Goal: Task Accomplishment & Management: Manage account settings

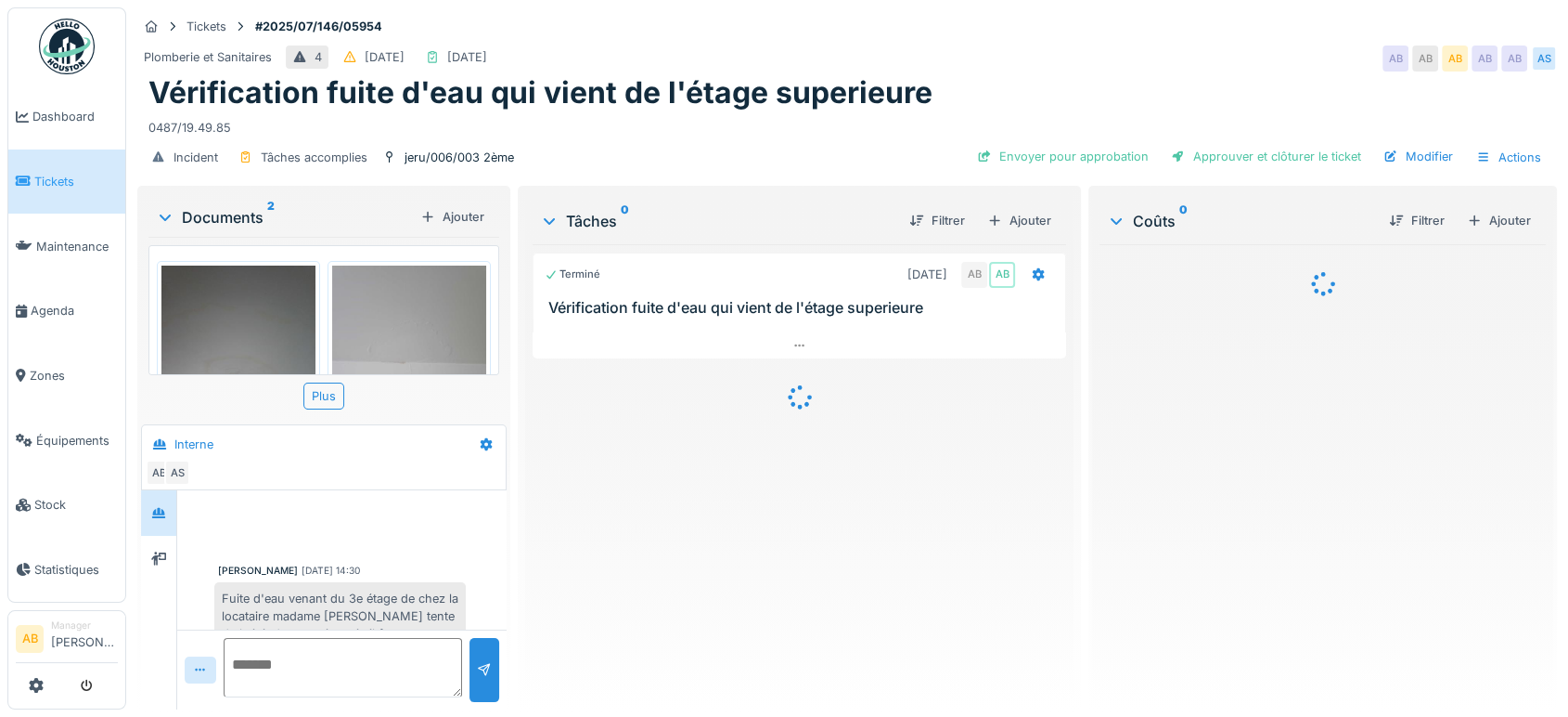
scroll to position [491, 0]
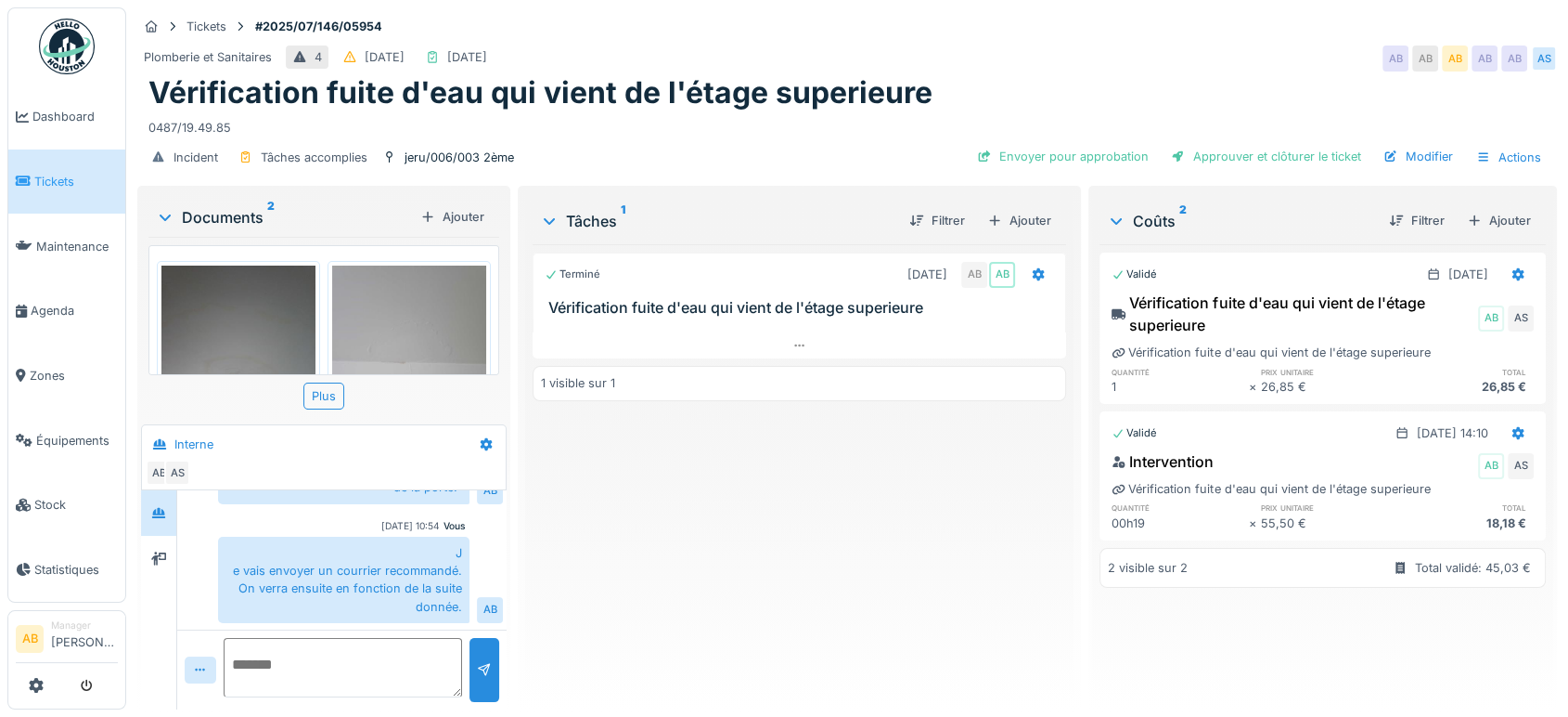
click at [61, 40] on img at bounding box center [67, 46] width 56 height 56
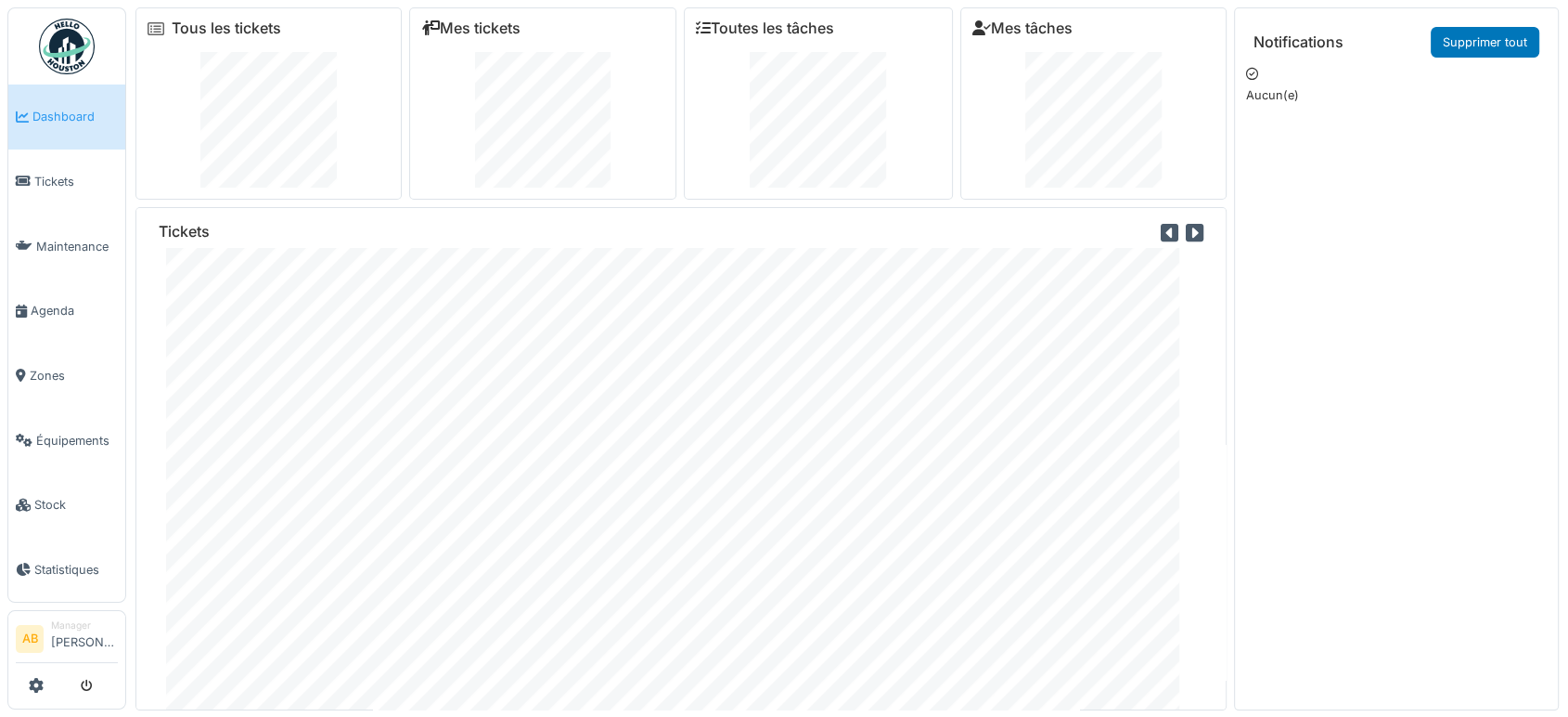
click at [57, 43] on img at bounding box center [67, 46] width 56 height 56
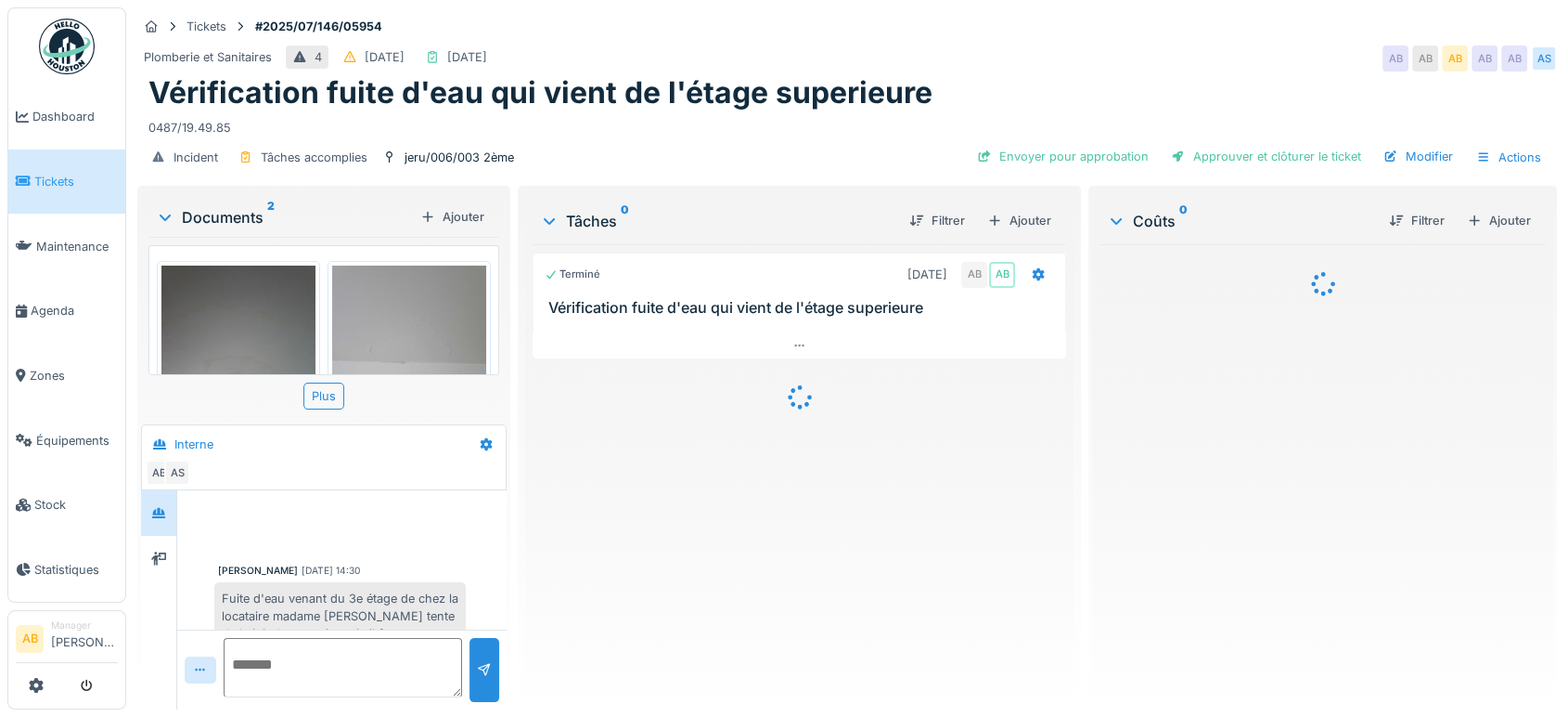
scroll to position [491, 0]
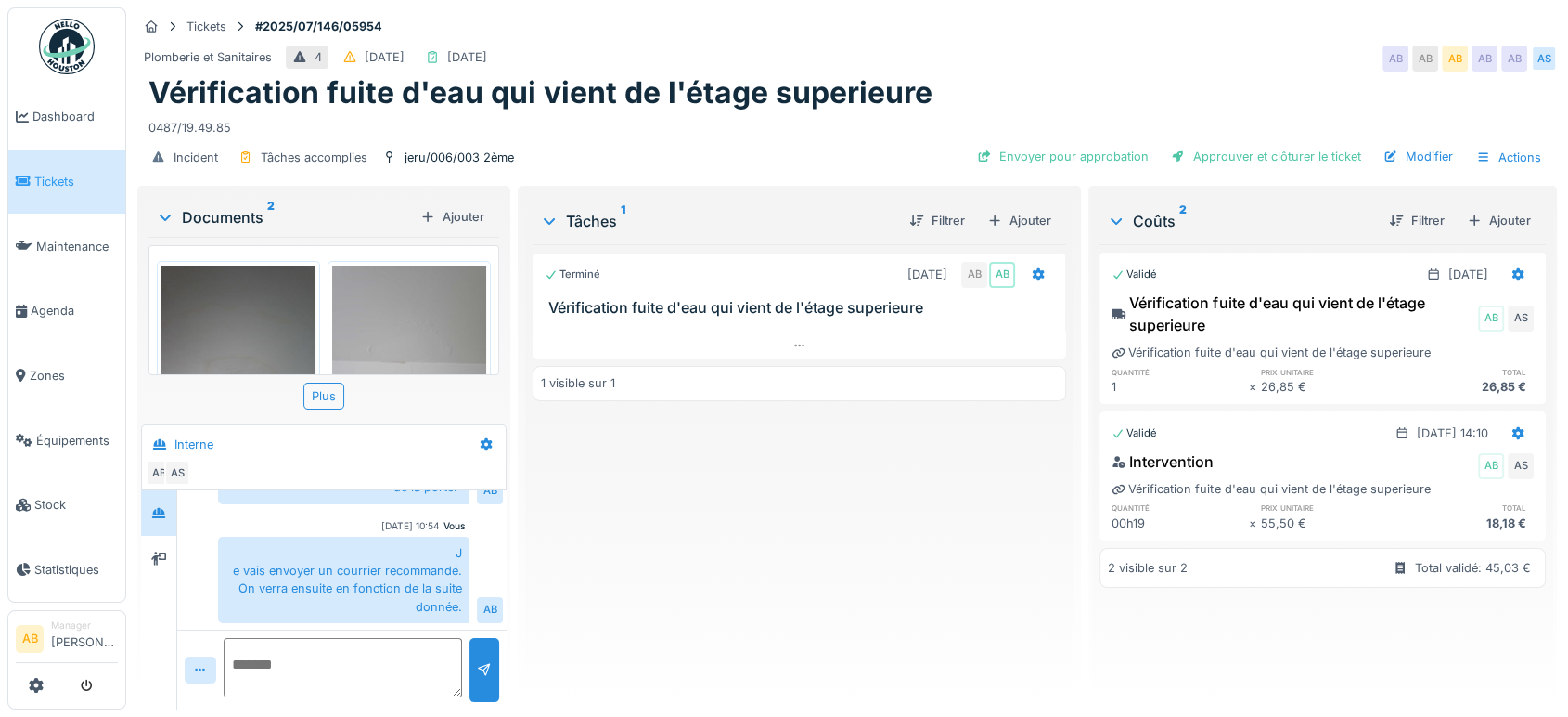
click at [88, 21] on img at bounding box center [67, 46] width 56 height 56
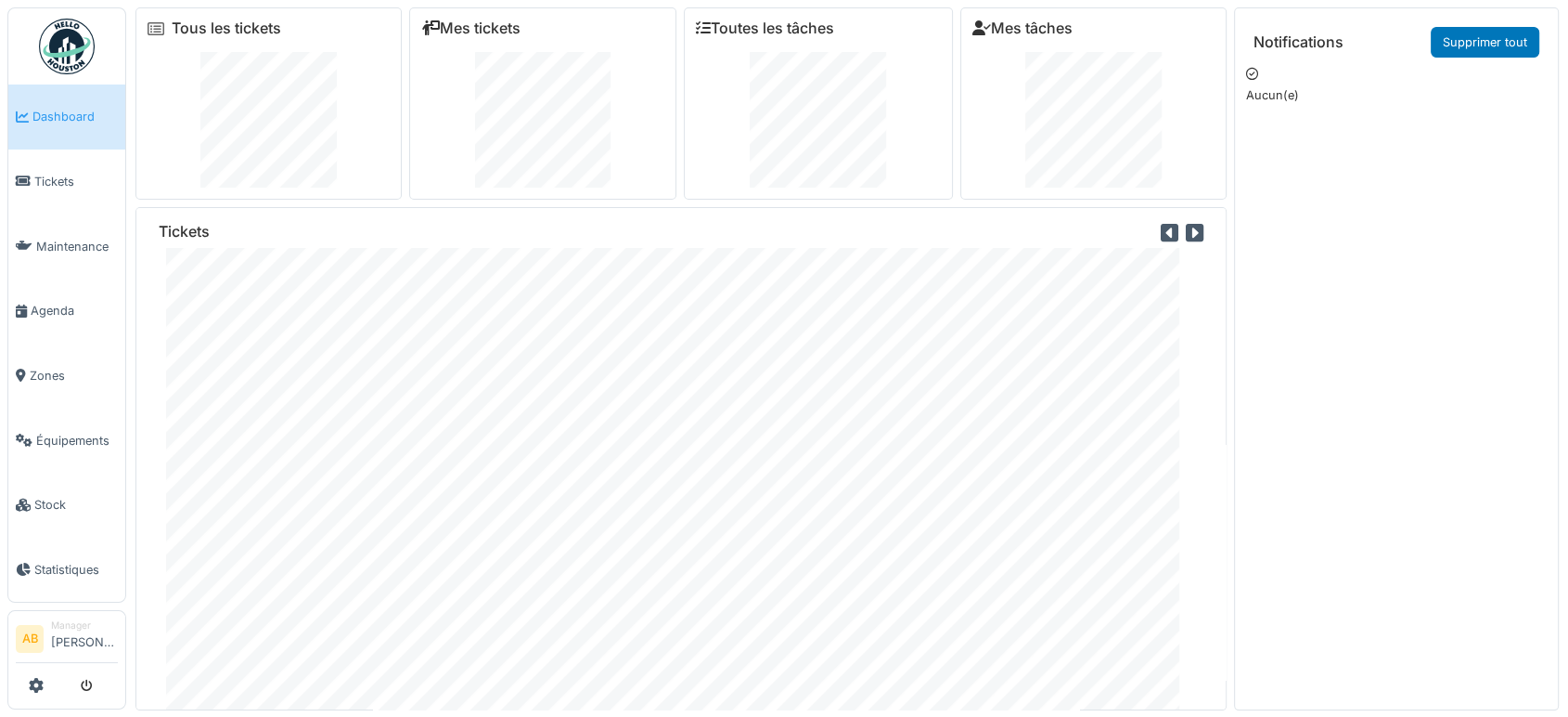
click at [75, 25] on img at bounding box center [67, 46] width 56 height 56
click at [64, 36] on img at bounding box center [67, 46] width 56 height 56
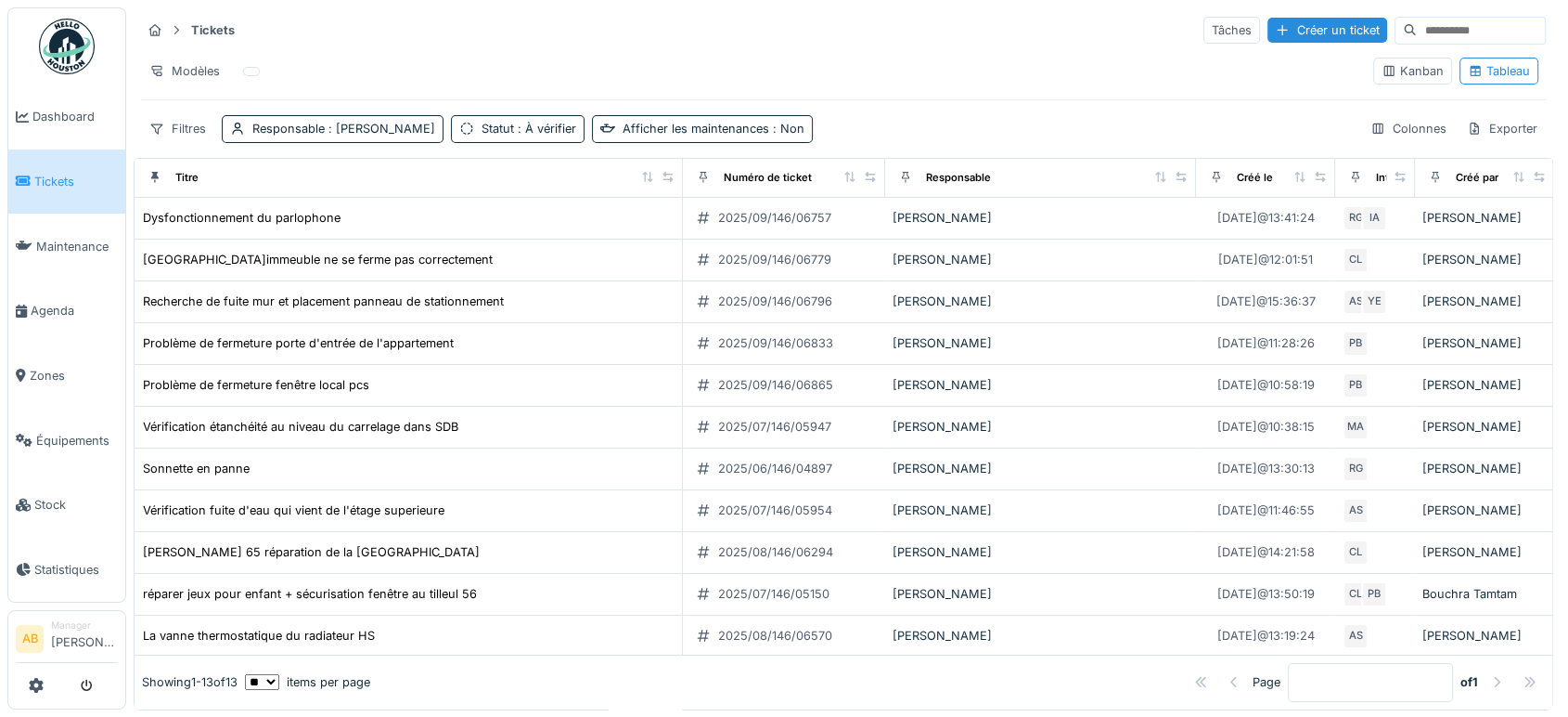
click at [44, 53] on img at bounding box center [67, 46] width 56 height 56
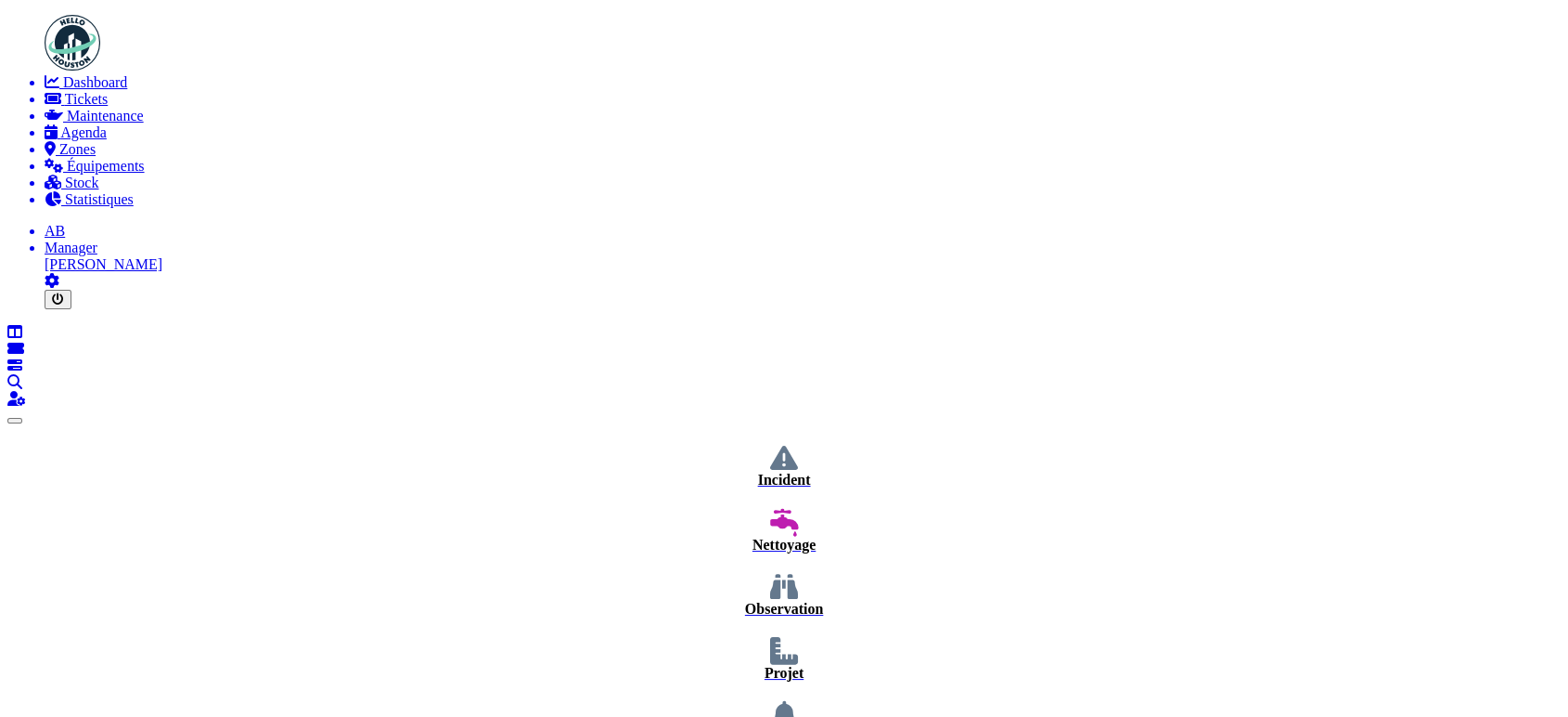
click at [44, 54] on img at bounding box center [72, 42] width 56 height 56
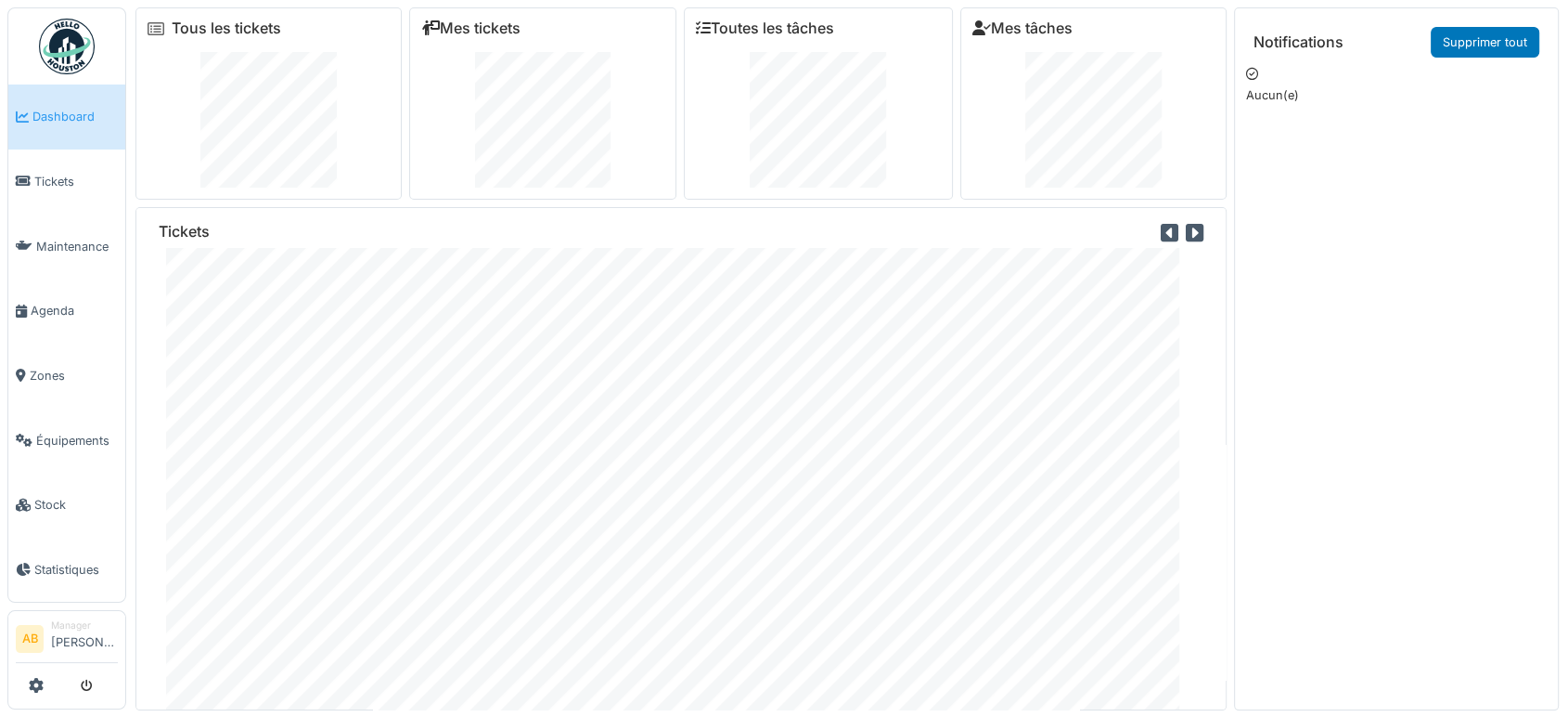
click at [33, 27] on ul "Dashboard Tickets Maintenance Agenda Zones Équipements Stock Statistiques" at bounding box center [67, 305] width 119 height 595
click at [71, 51] on img at bounding box center [67, 46] width 56 height 56
click at [59, 310] on span "Agenda" at bounding box center [74, 311] width 87 height 18
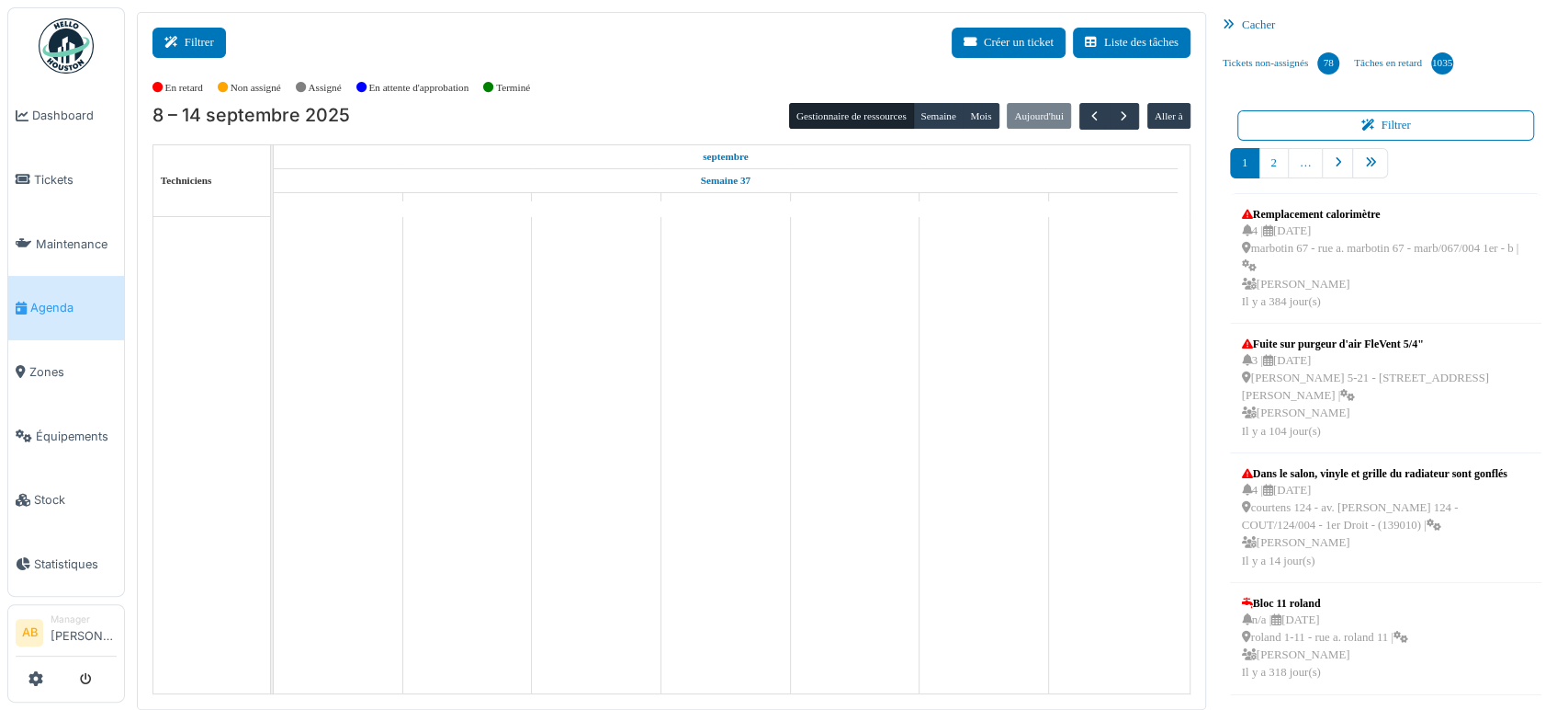
click at [208, 57] on button "Filtrer" at bounding box center [189, 42] width 74 height 30
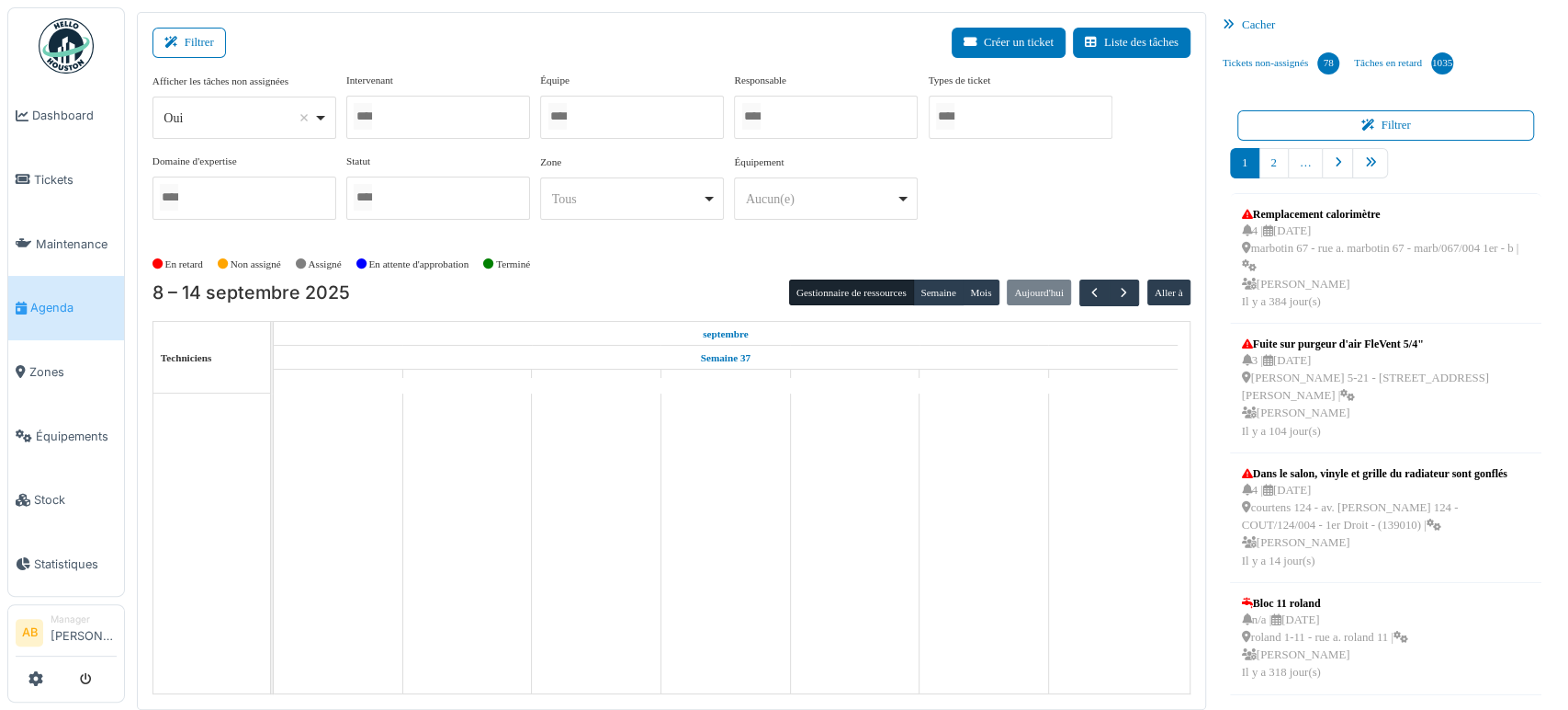
click at [223, 125] on div "Oui Remove item" at bounding box center [238, 118] width 150 height 19
select select "**"
click at [376, 162] on div "Statut Non assigné Assigné En cours À vérifier Terminé" at bounding box center [438, 186] width 183 height 66
click at [403, 95] on div at bounding box center [438, 117] width 183 height 43
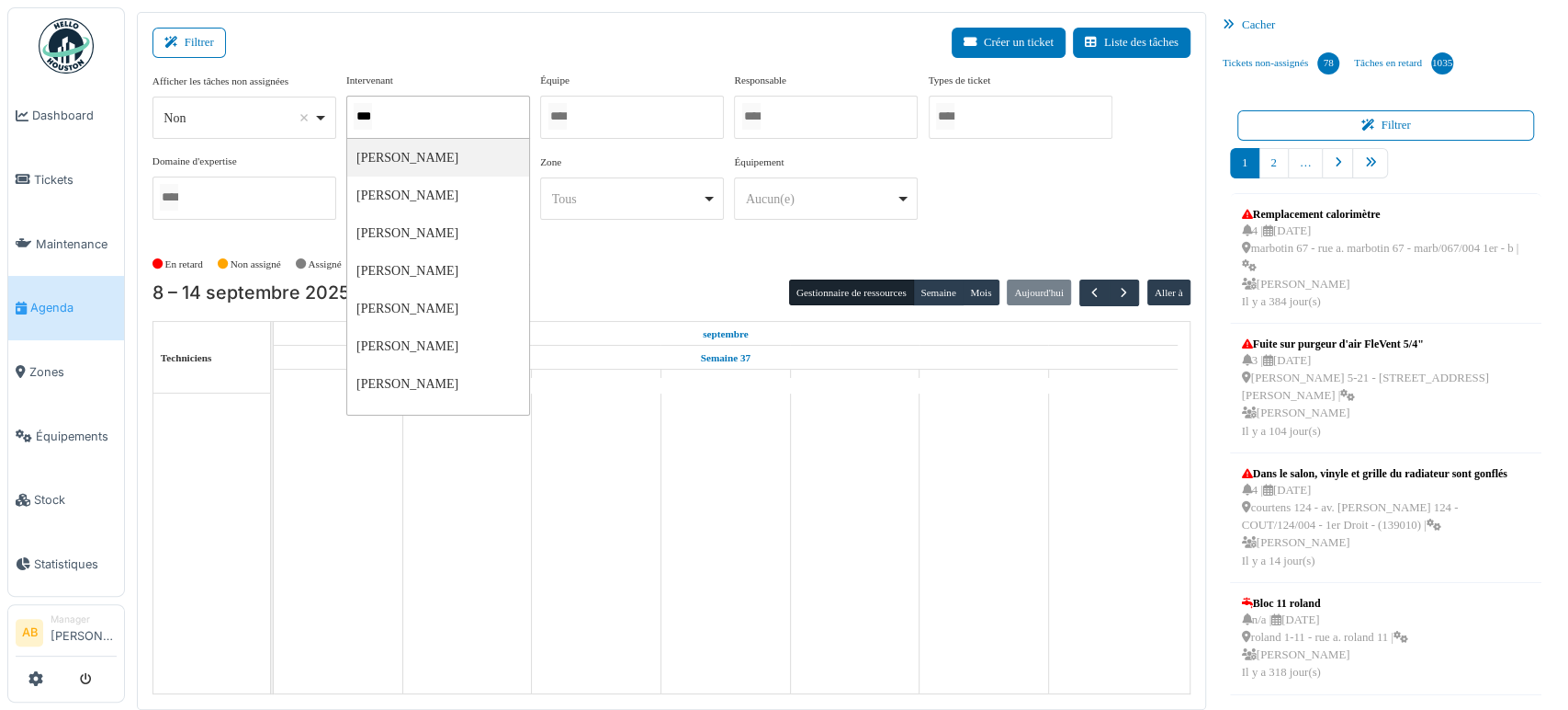
type input "****"
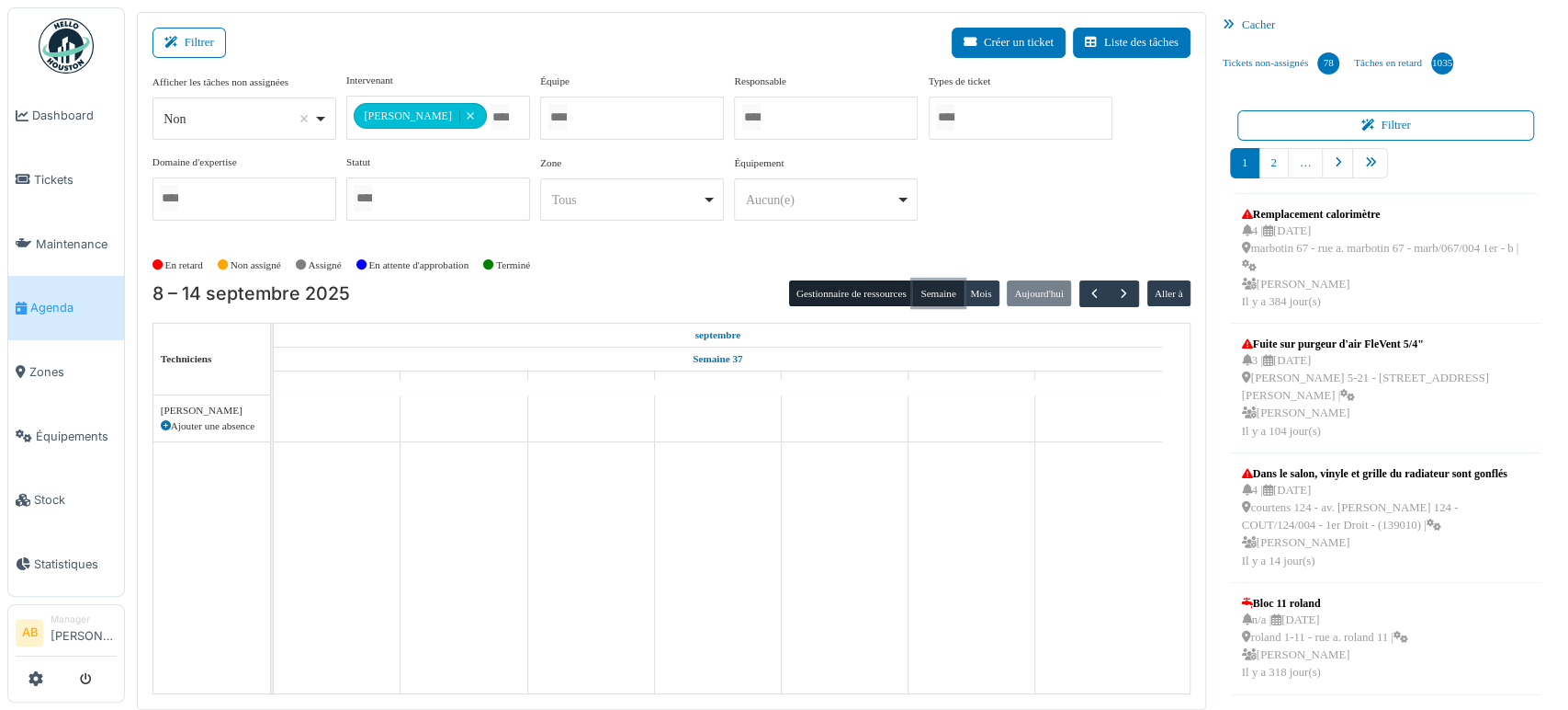
click at [922, 297] on button "Semaine" at bounding box center [939, 293] width 50 height 25
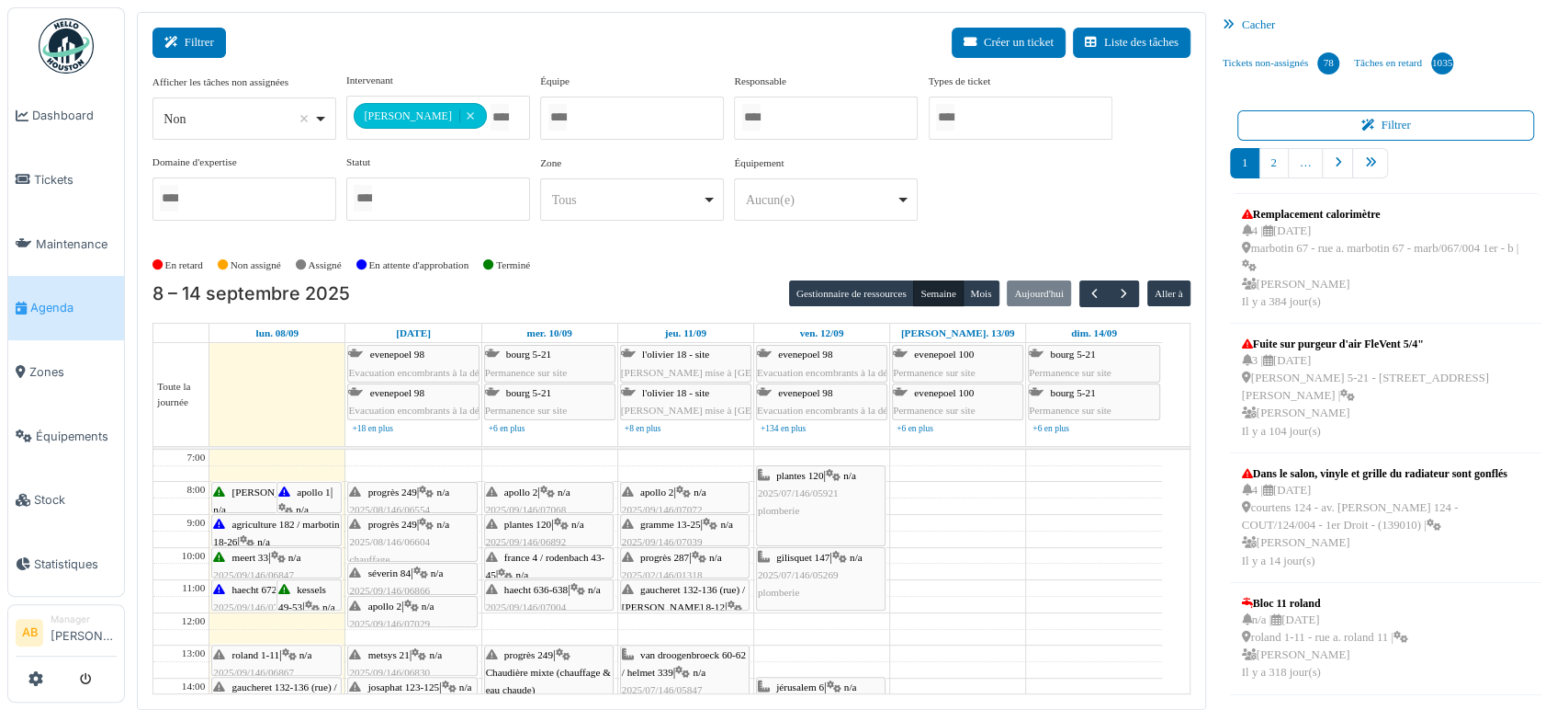
click at [200, 46] on button "Filtrer" at bounding box center [189, 42] width 74 height 30
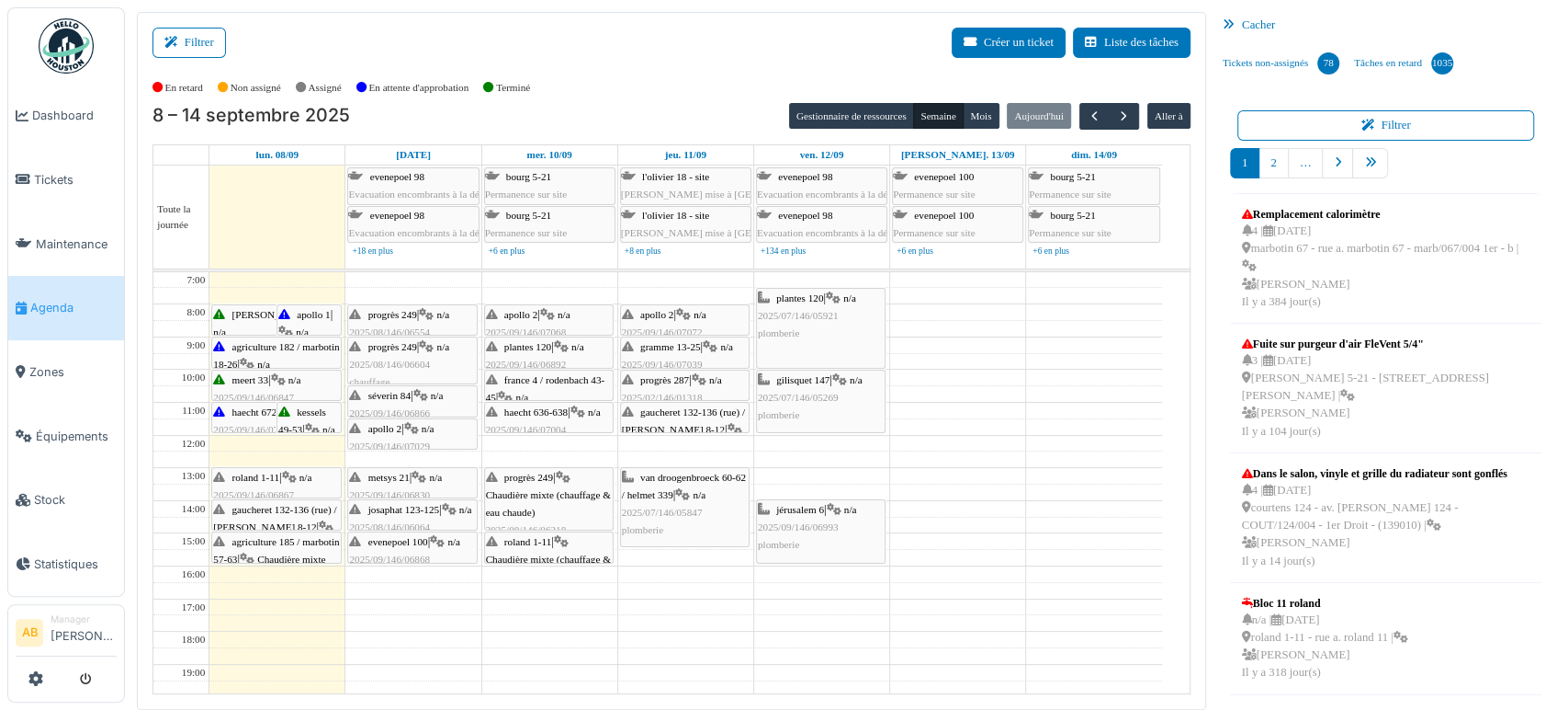
click at [444, 357] on div "progrès 249 | n/a 2025/08/146/06604 chauffage" at bounding box center [413, 364] width 126 height 53
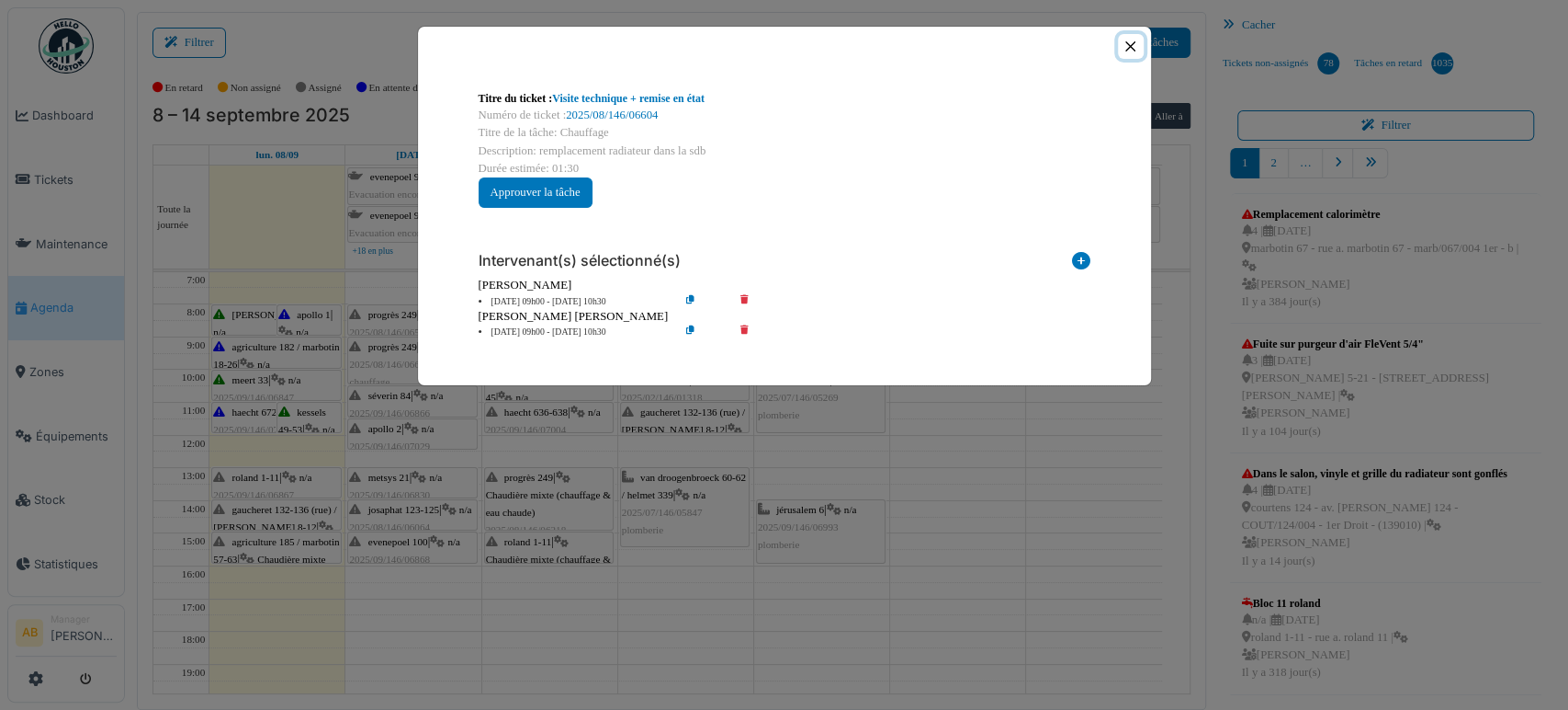
click at [1124, 48] on button "Close" at bounding box center [1131, 47] width 25 height 25
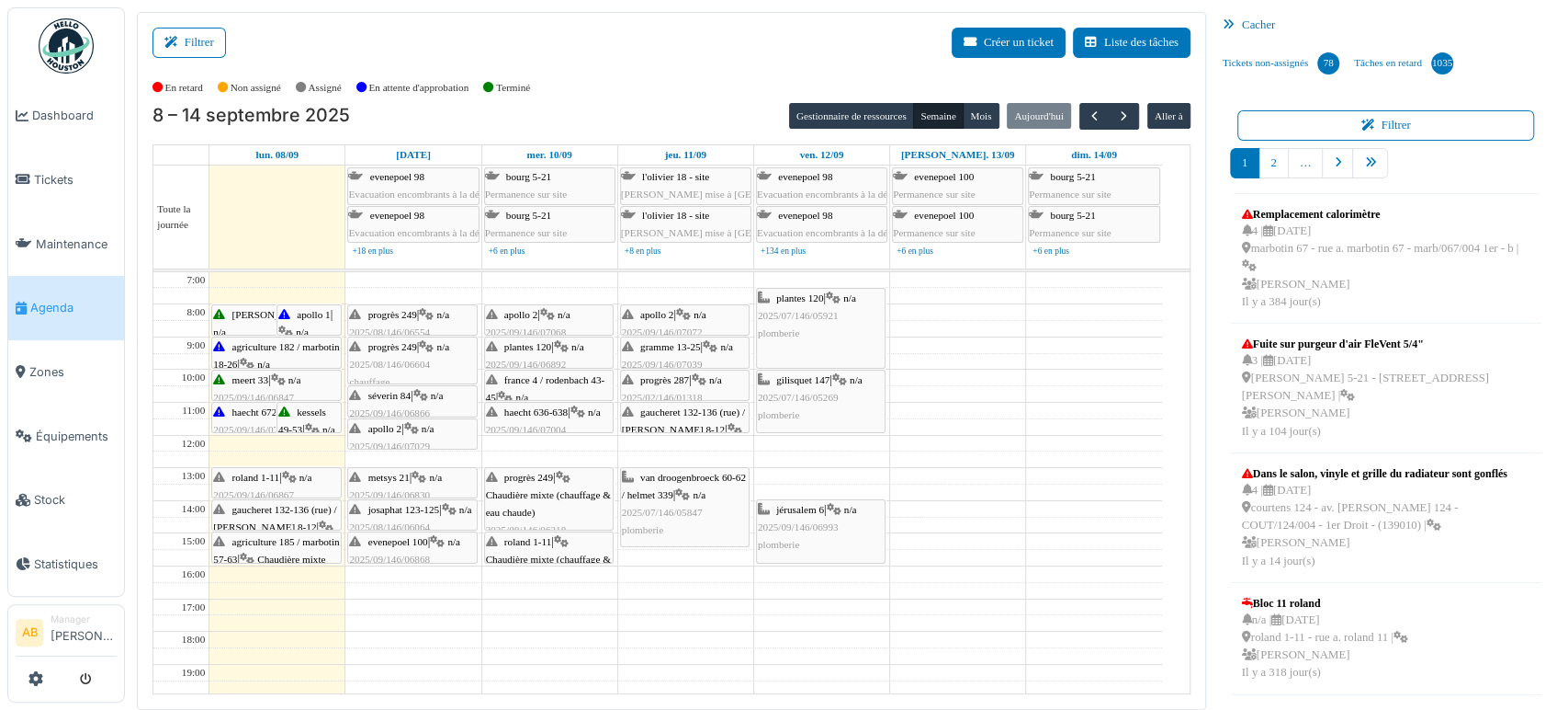
click at [299, 504] on span "gaucheret 132-136 (rue) / thomas 8-12" at bounding box center [275, 518] width 123 height 28
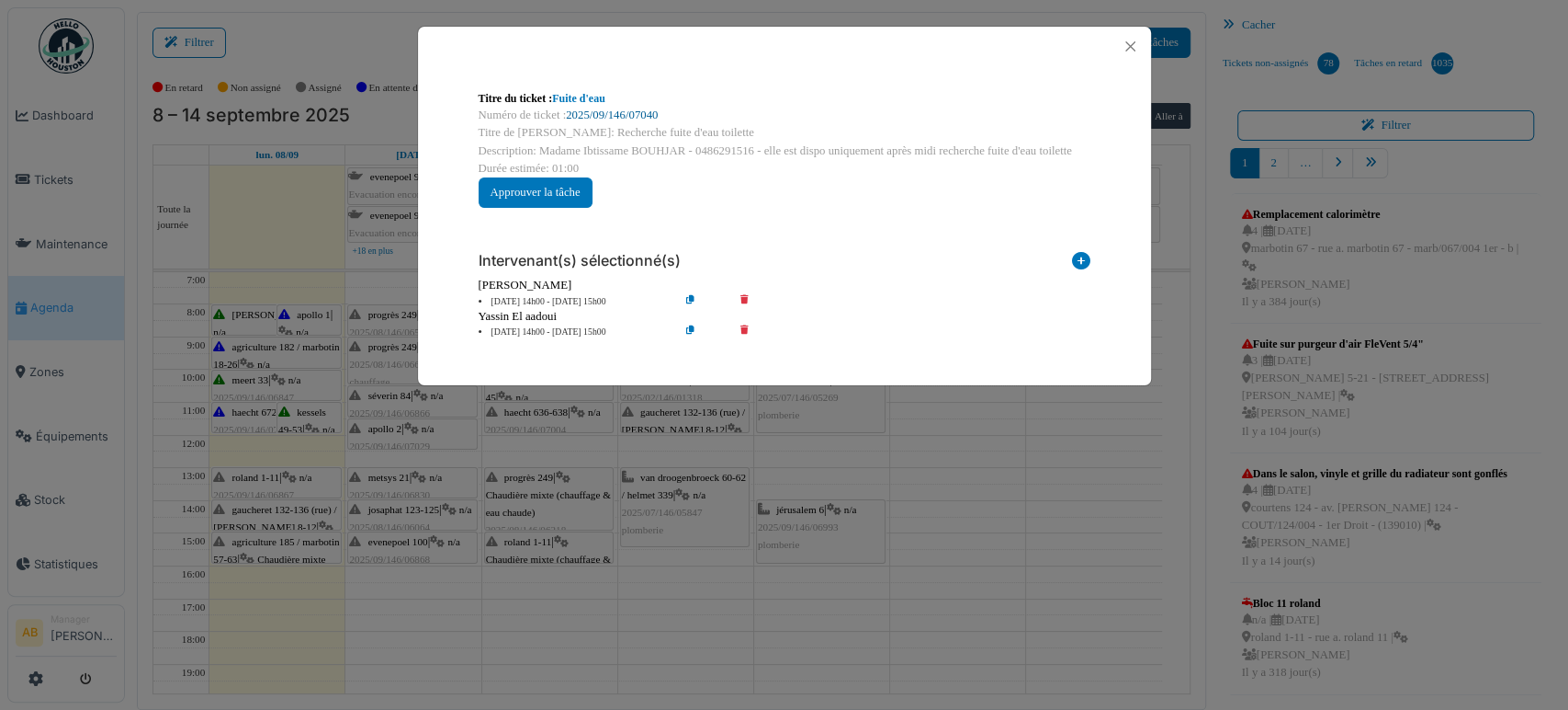
click at [622, 110] on link "2025/09/146/07040" at bounding box center [612, 115] width 92 height 13
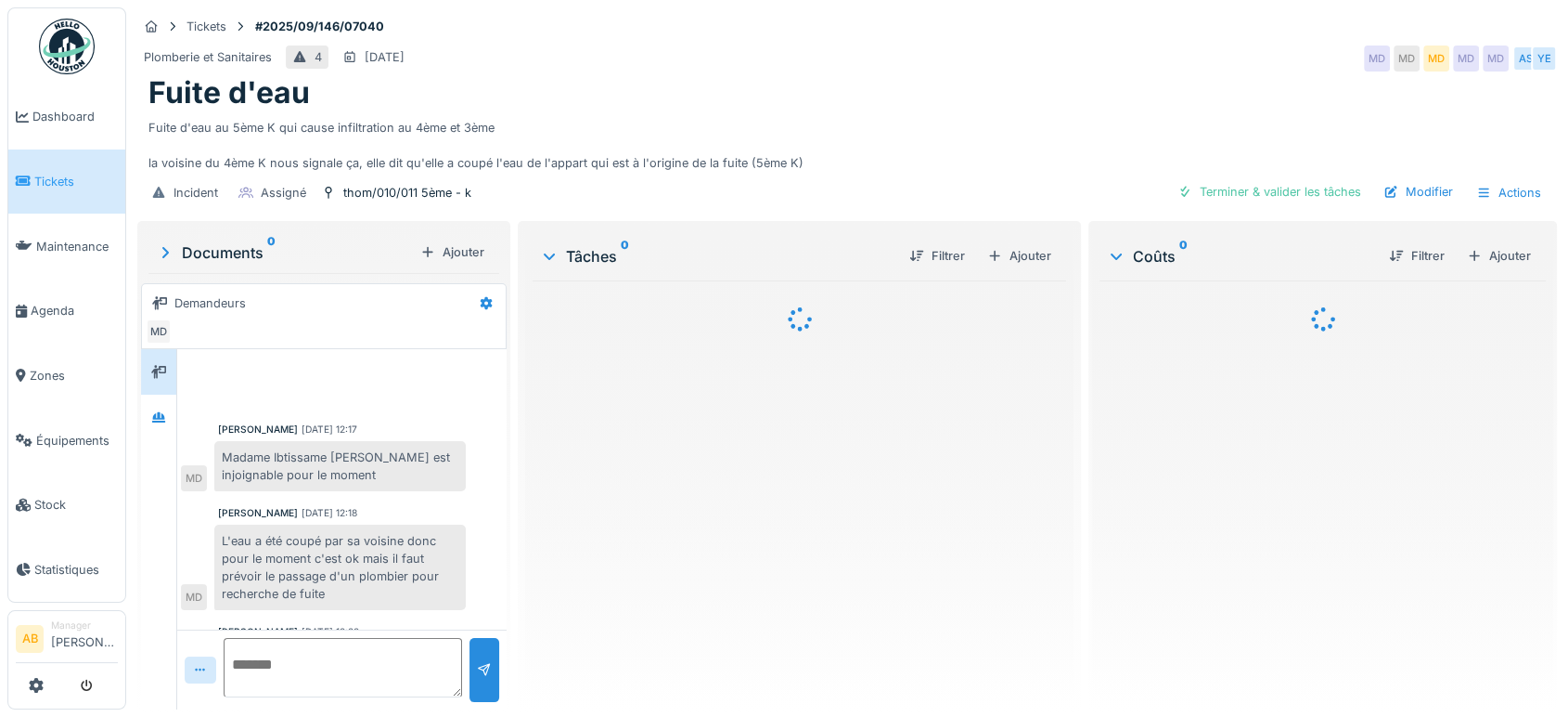
scroll to position [458, 0]
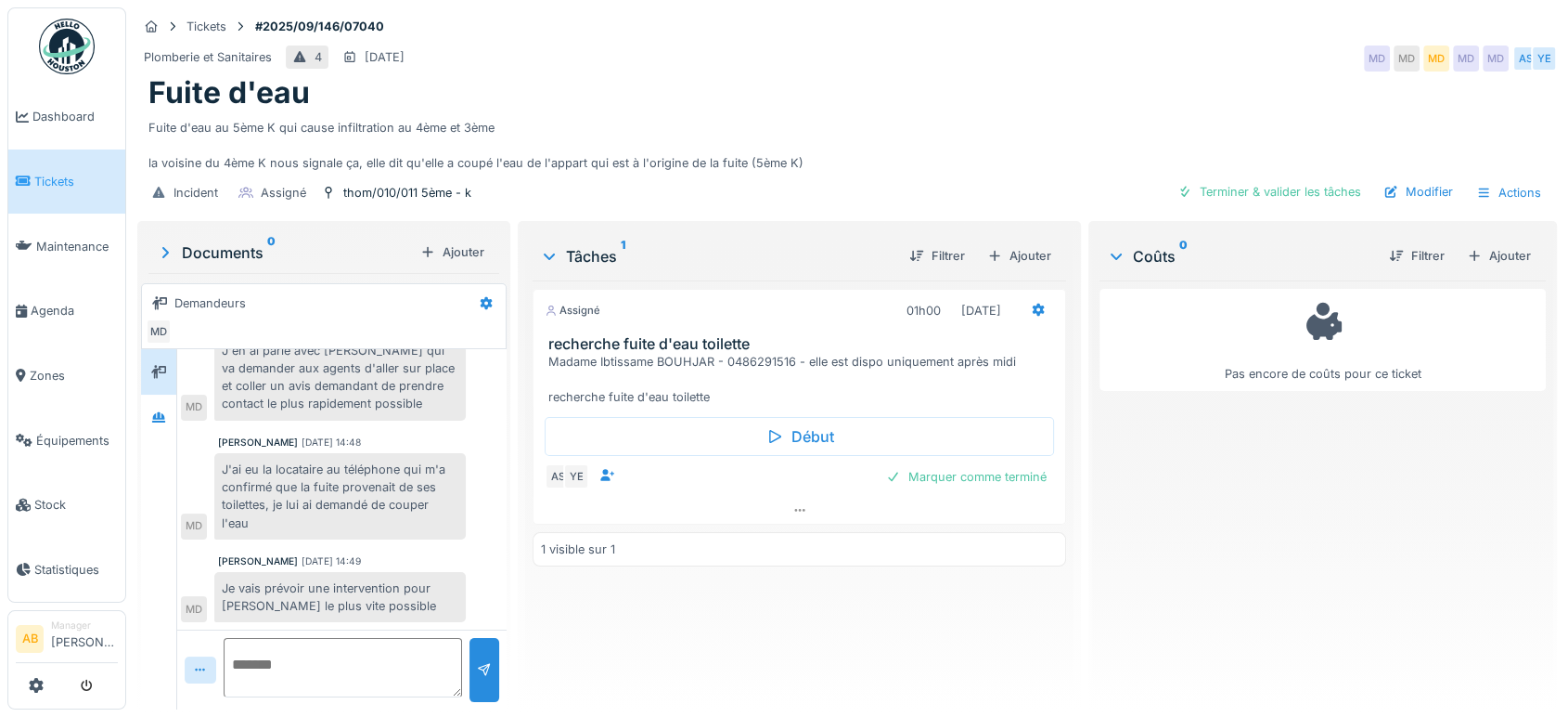
click at [83, 53] on img at bounding box center [67, 46] width 56 height 56
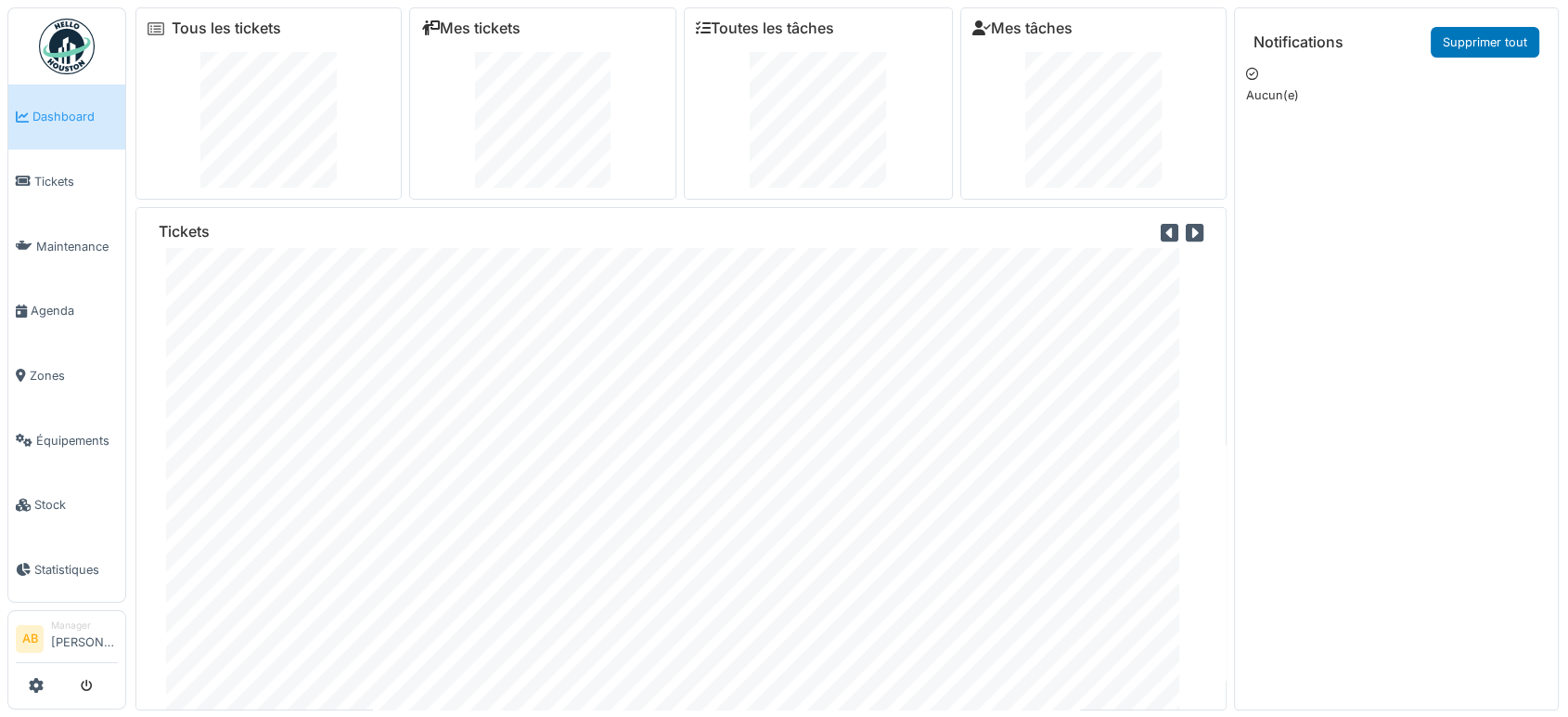
click at [83, 53] on img at bounding box center [67, 46] width 56 height 56
click at [53, 36] on img at bounding box center [67, 46] width 56 height 56
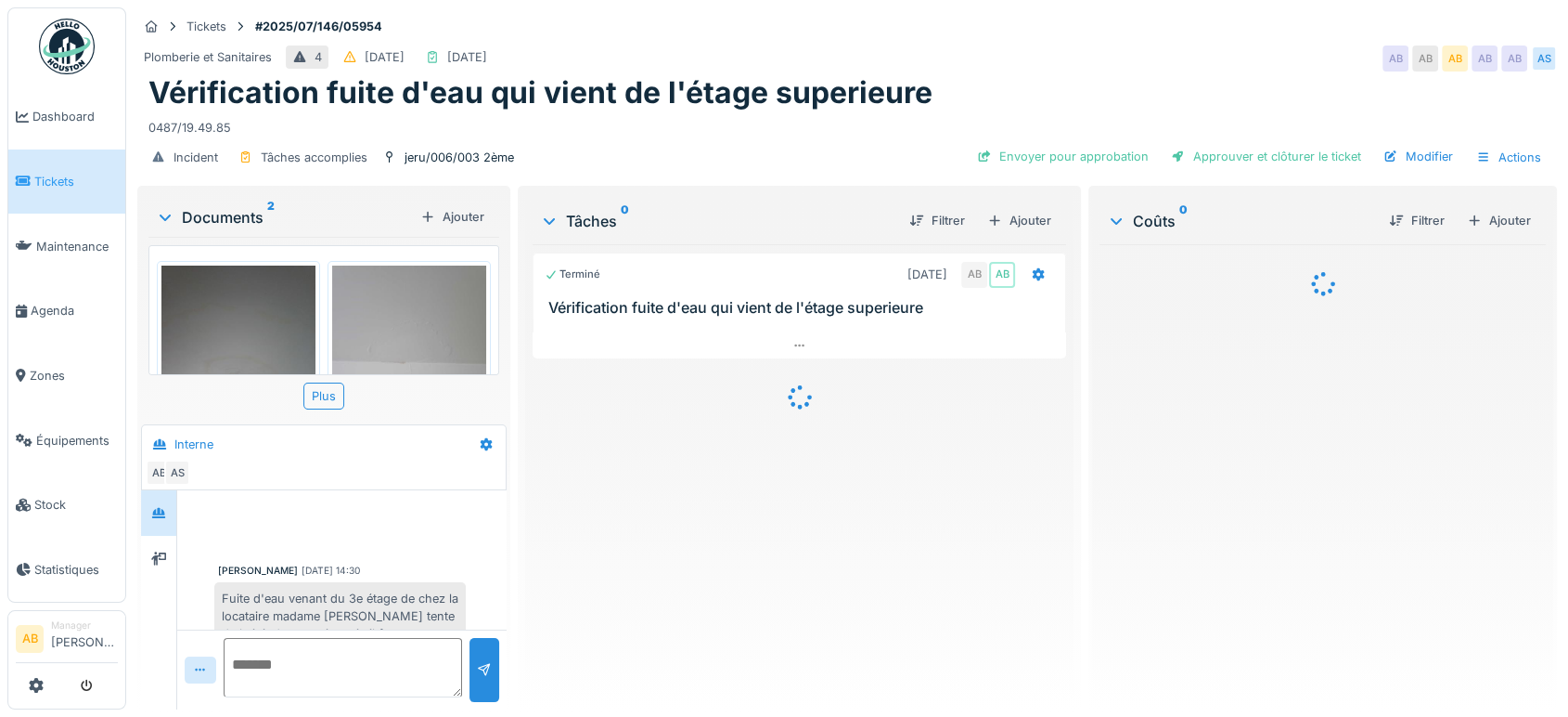
scroll to position [491, 0]
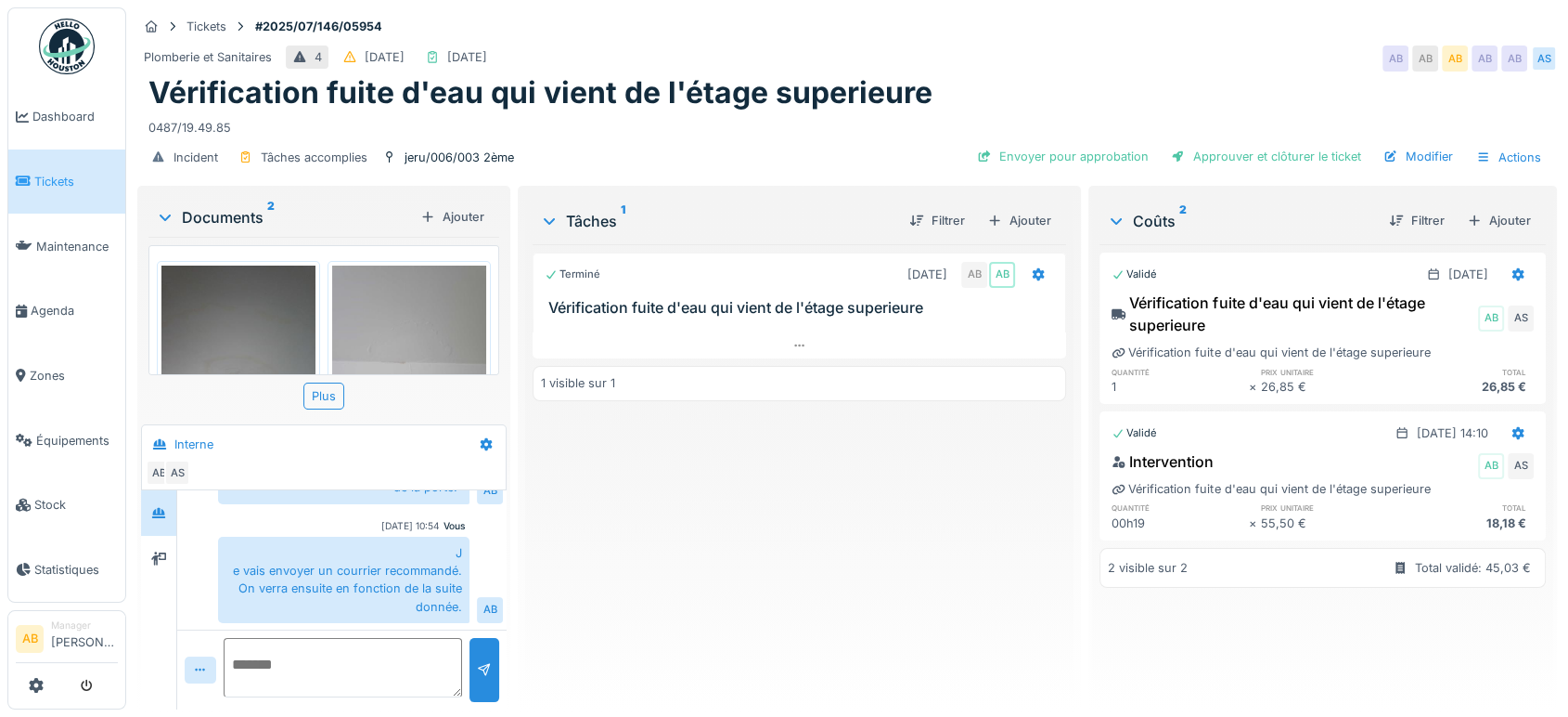
click at [132, 55] on div "Tickets #2025/07/146/05954 Plomberie et Sanitaires 4 [DATE] [DATE] AB AB AB AB …" at bounding box center [847, 358] width 1442 height 717
click at [144, 58] on div "Plomberie et Sanitaires" at bounding box center [208, 57] width 128 height 18
drag, startPoint x: 129, startPoint y: 64, endPoint x: 67, endPoint y: 28, distance: 71.7
click at [67, 28] on img at bounding box center [67, 46] width 56 height 56
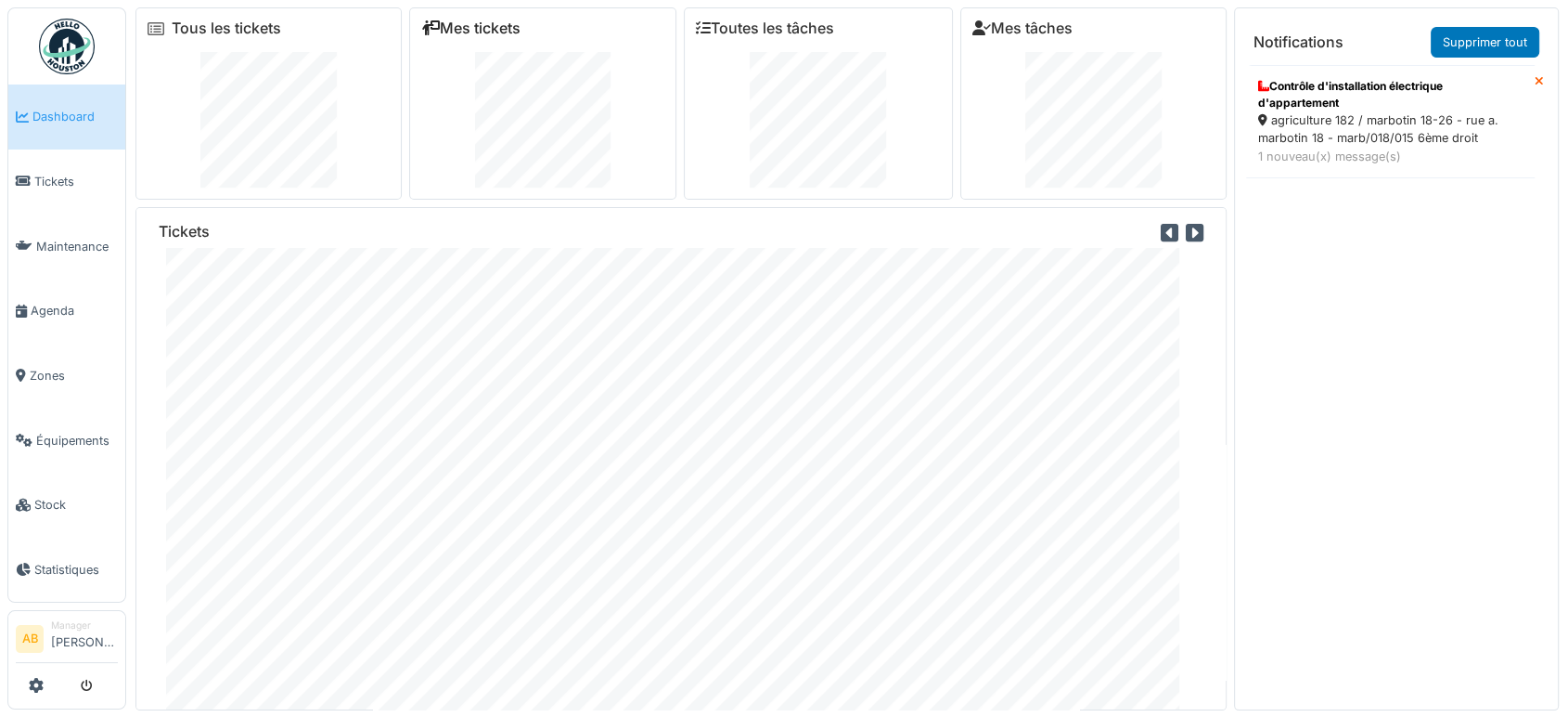
click at [483, 32] on link "Mes tickets" at bounding box center [471, 28] width 99 height 18
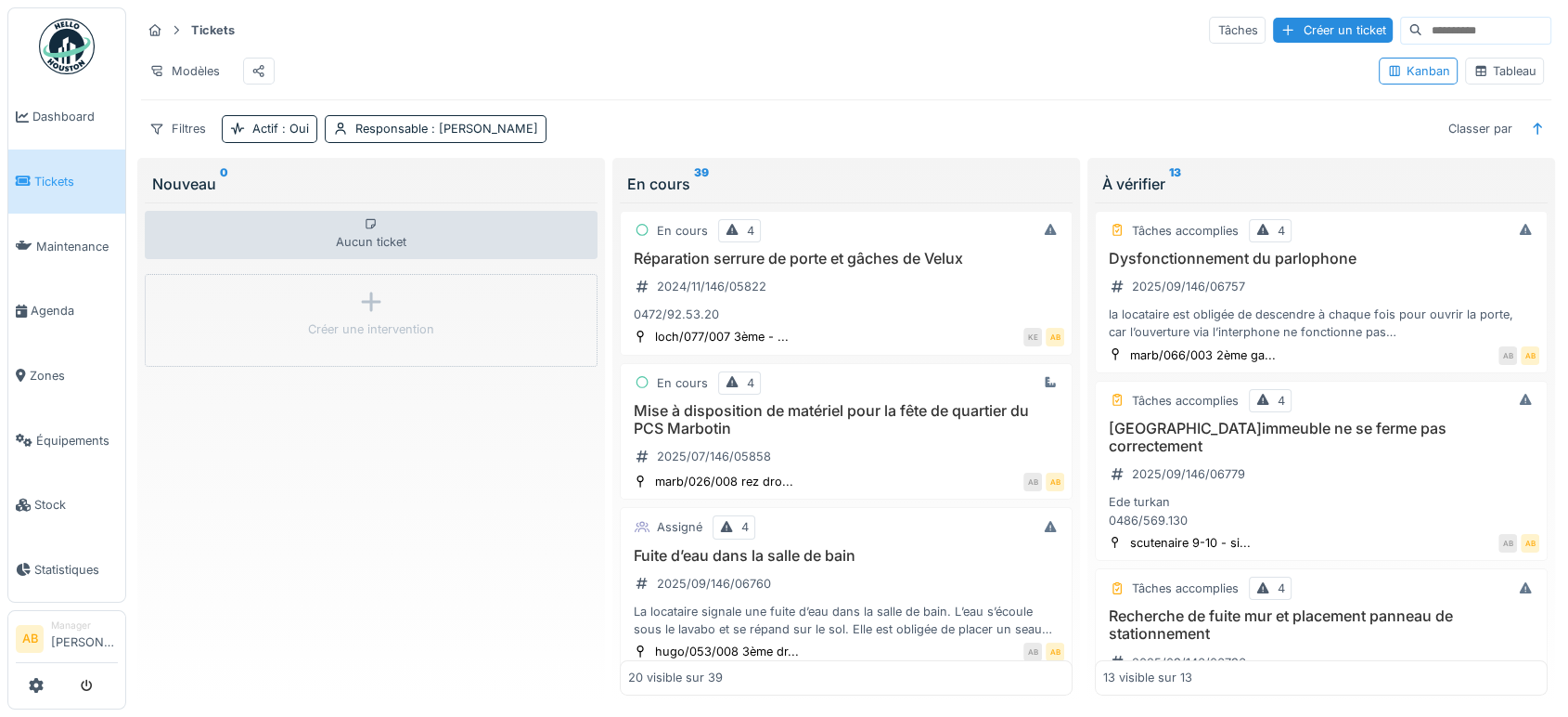
click at [1478, 84] on div "Tableau" at bounding box center [1504, 71] width 78 height 26
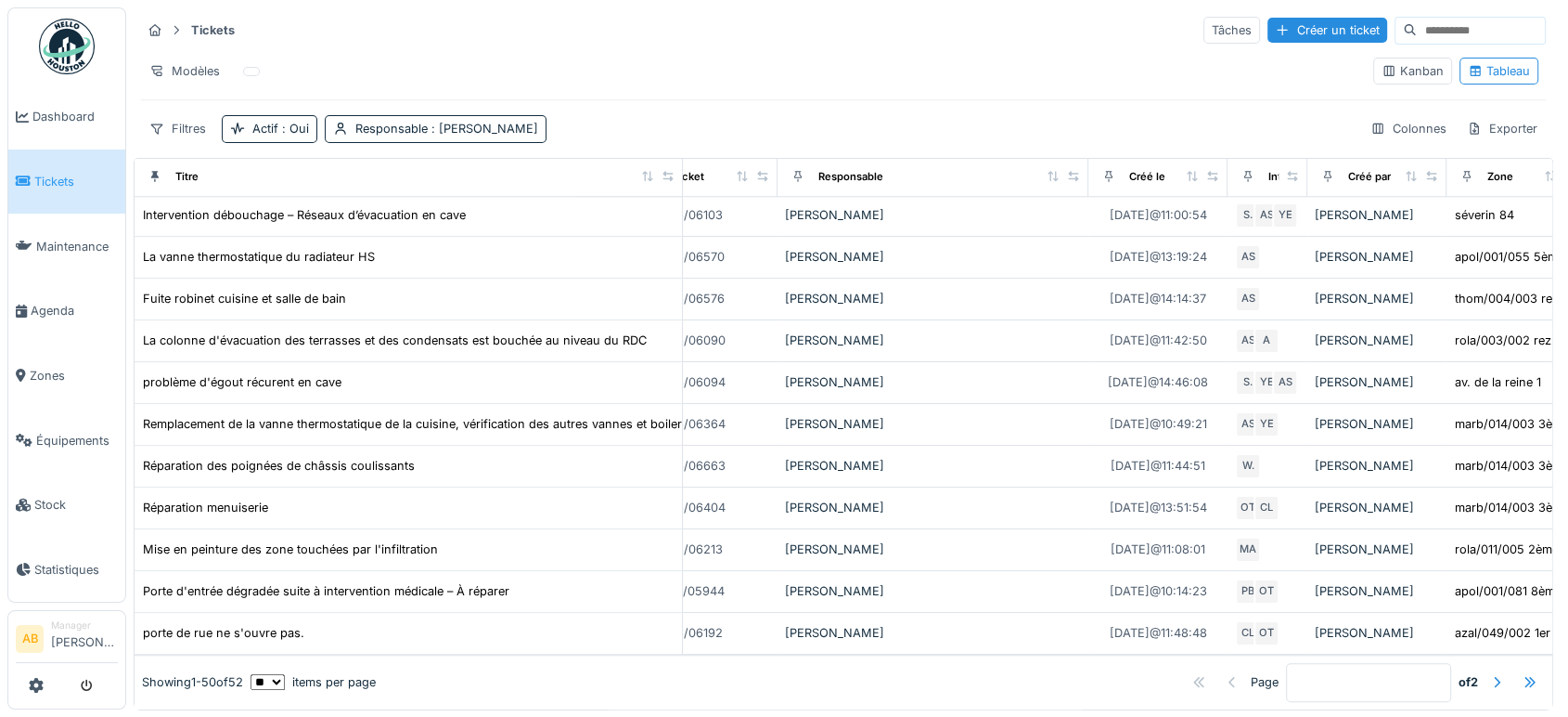
scroll to position [16, 0]
click at [1195, 168] on div at bounding box center [1191, 176] width 13 height 16
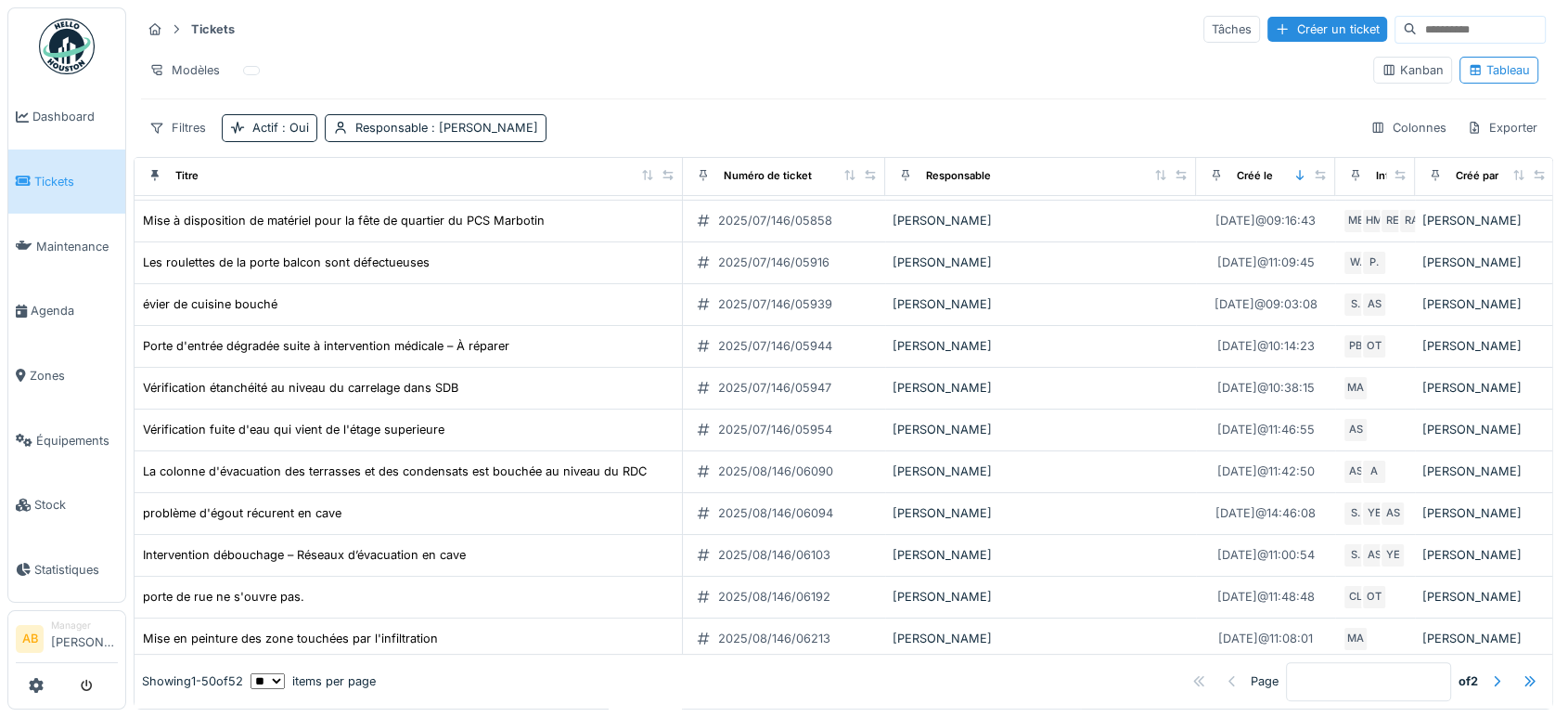
scroll to position [0, 0]
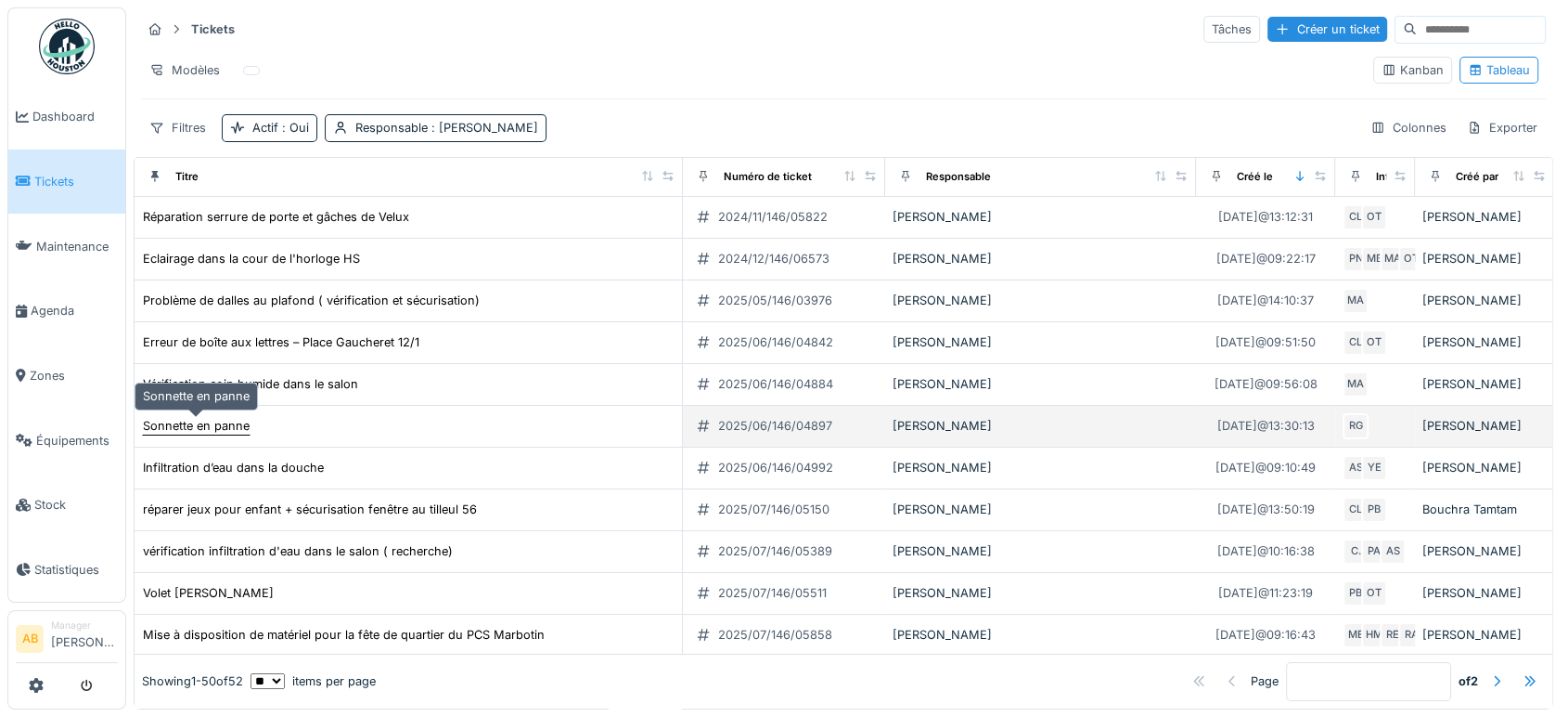
click at [230, 417] on div "Sonnette en panne" at bounding box center [196, 426] width 107 height 18
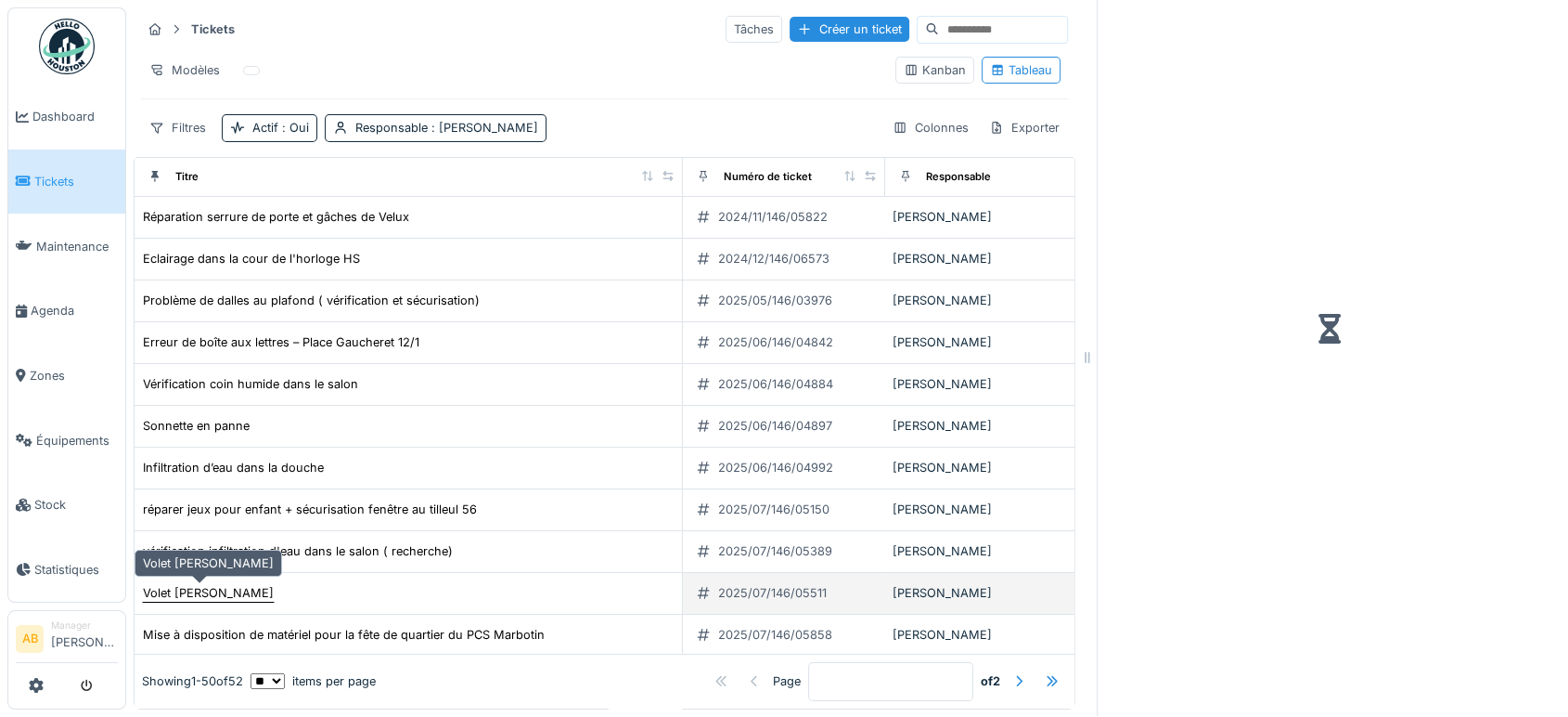
click at [237, 584] on div "Volet manuel bloqué" at bounding box center [208, 592] width 130 height 18
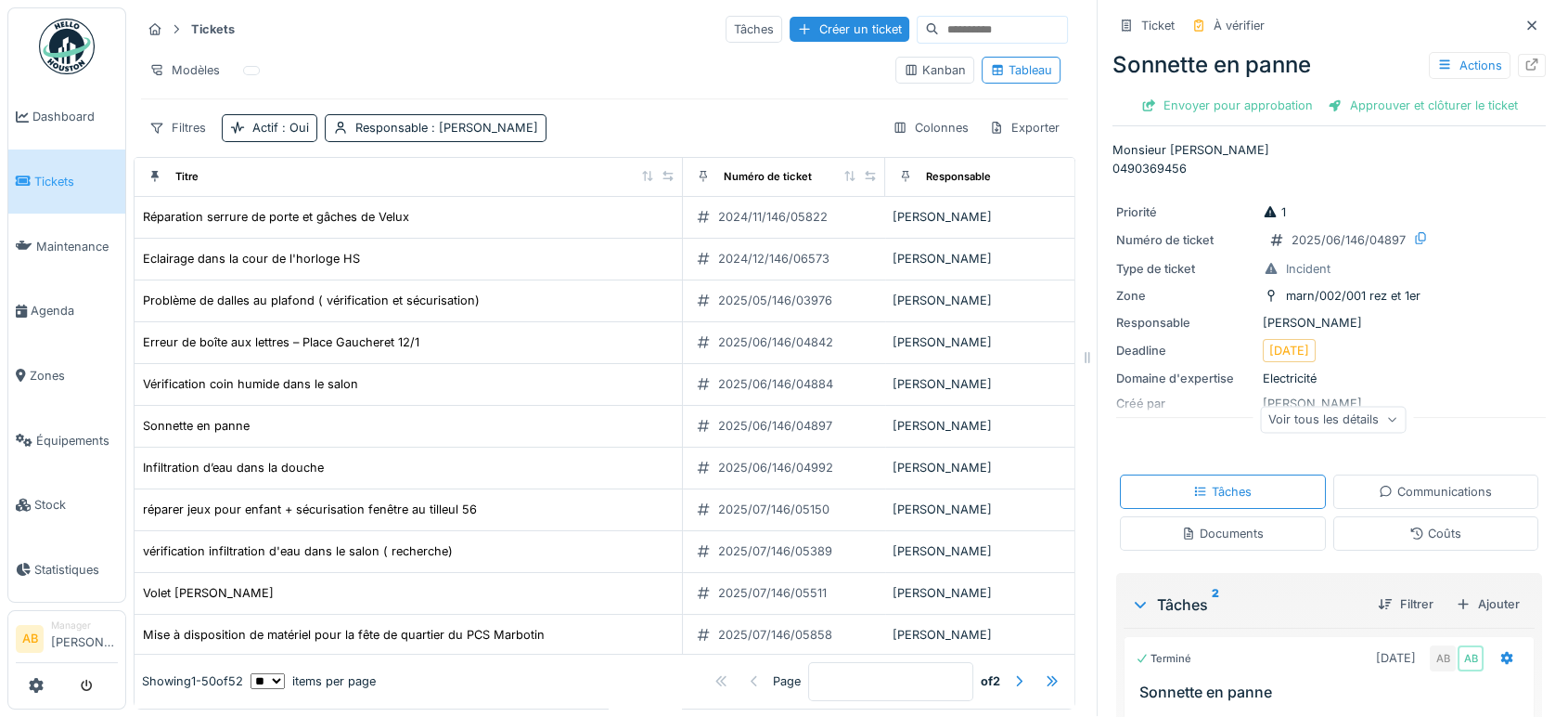
click at [1485, 52] on div "Actions" at bounding box center [1487, 65] width 117 height 26
click at [1527, 59] on icon at bounding box center [1533, 65] width 12 height 12
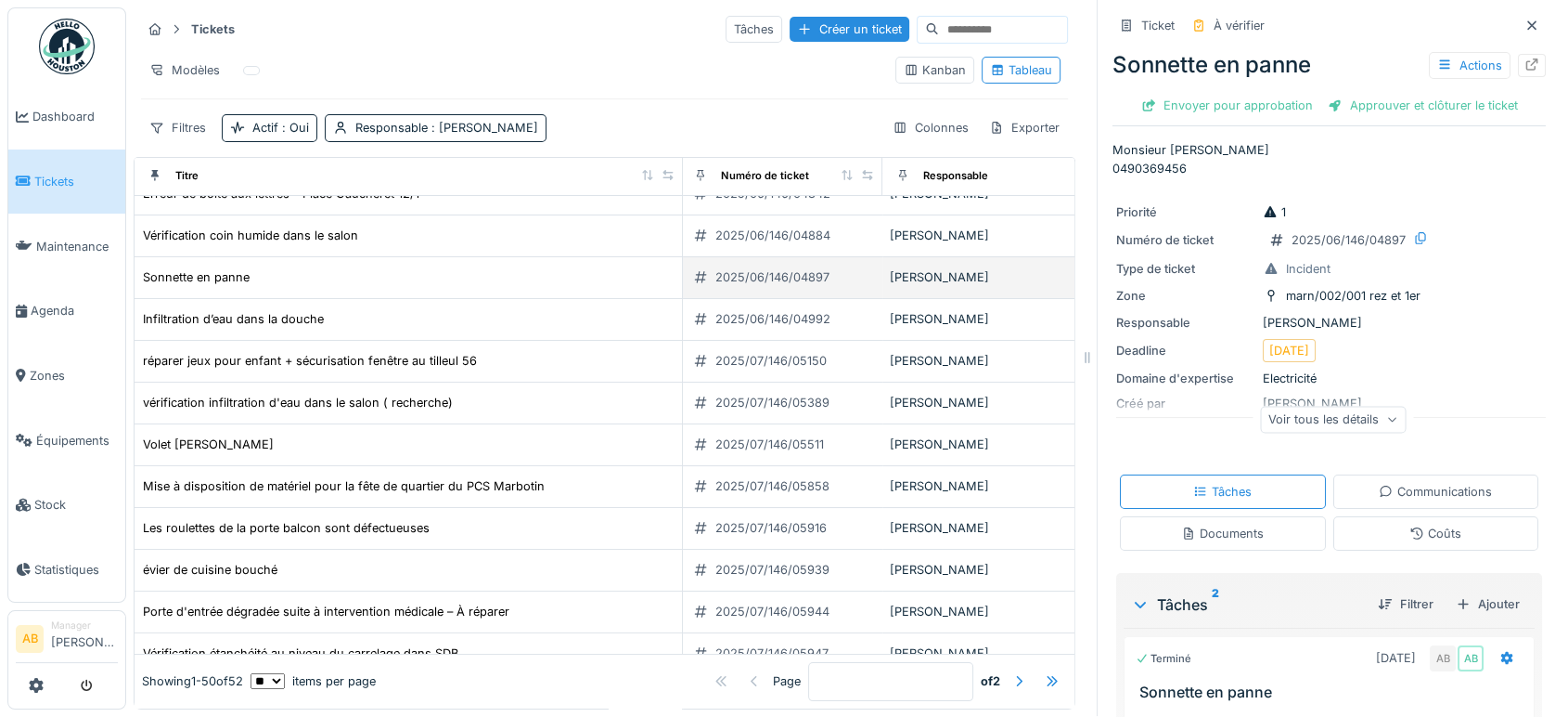
scroll to position [152, 2]
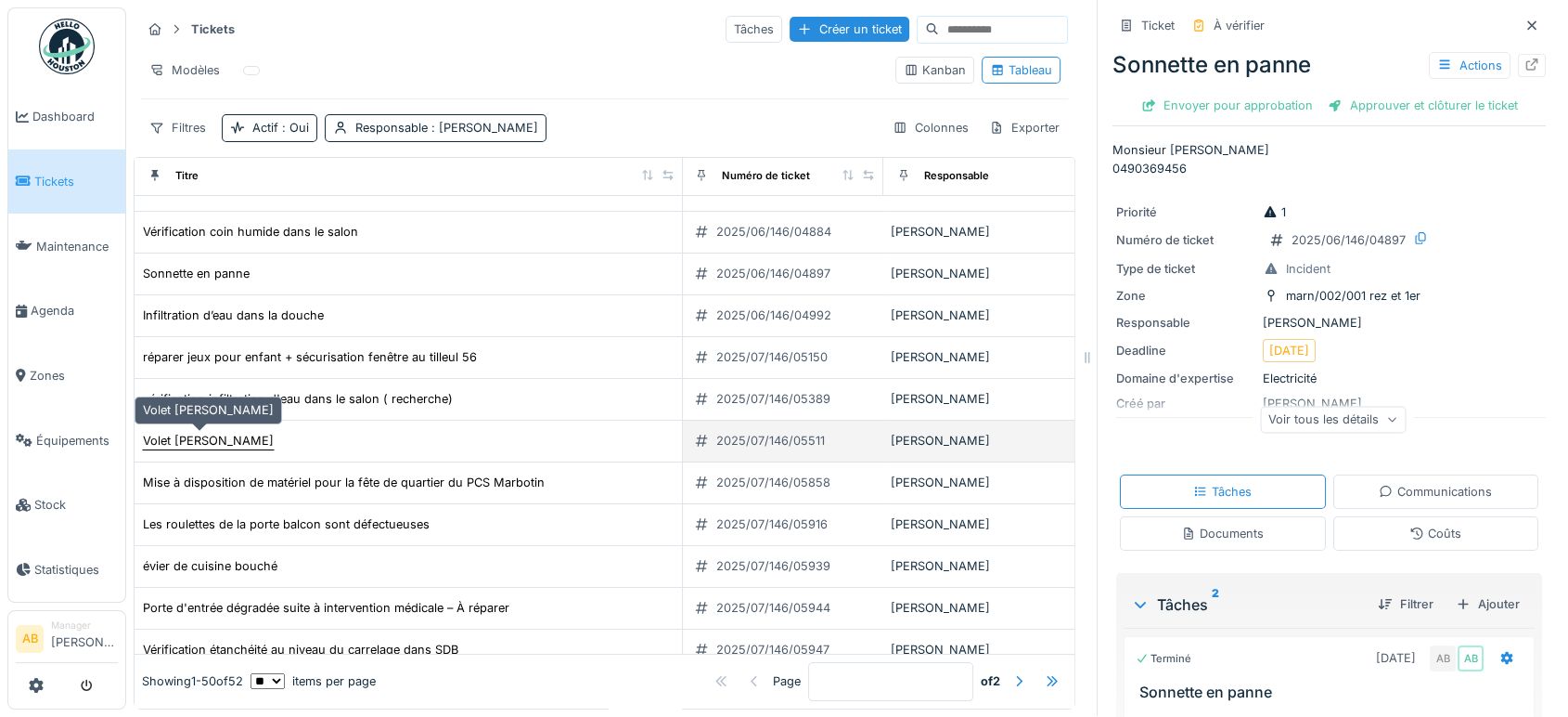
click at [228, 432] on div "Volet manuel bloqué" at bounding box center [208, 440] width 130 height 18
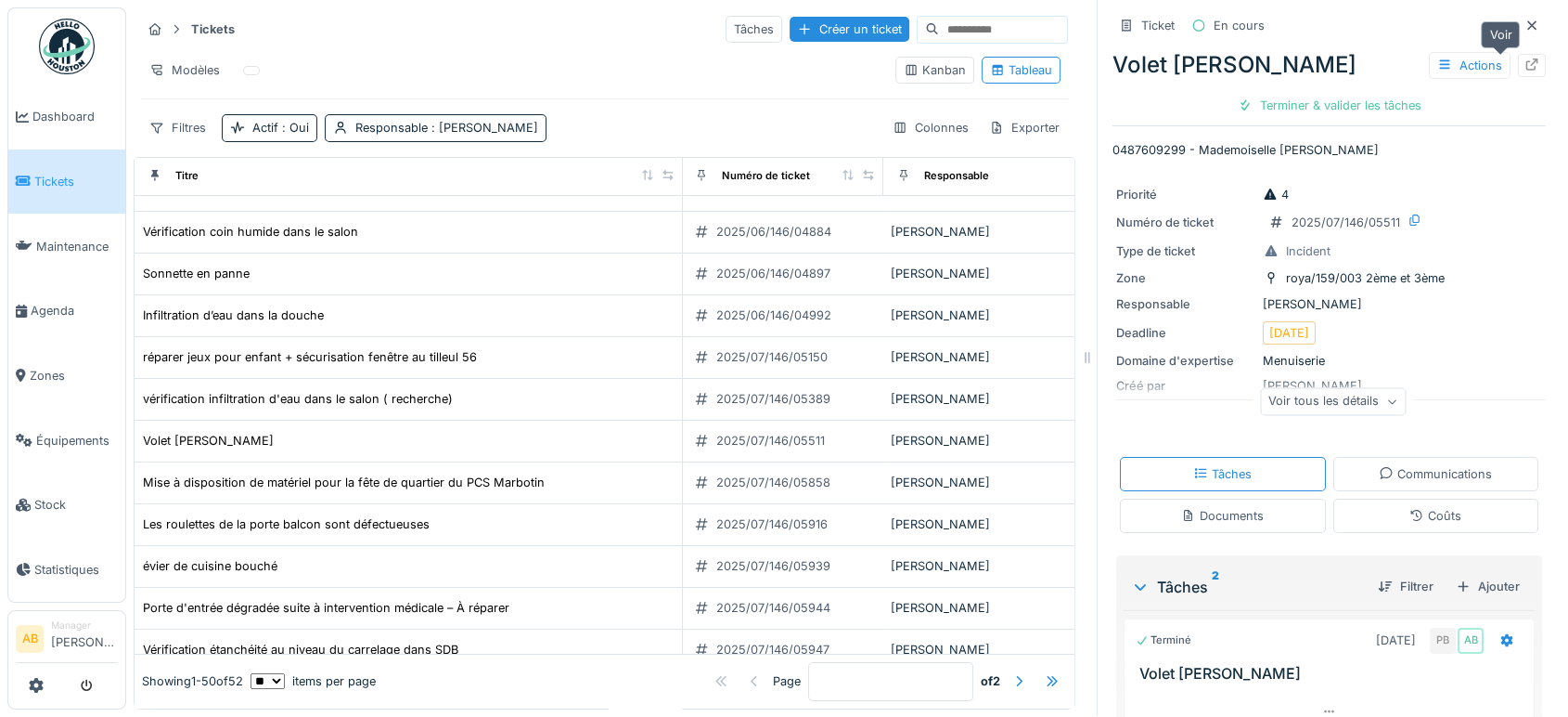
click at [1518, 54] on div at bounding box center [1532, 66] width 27 height 24
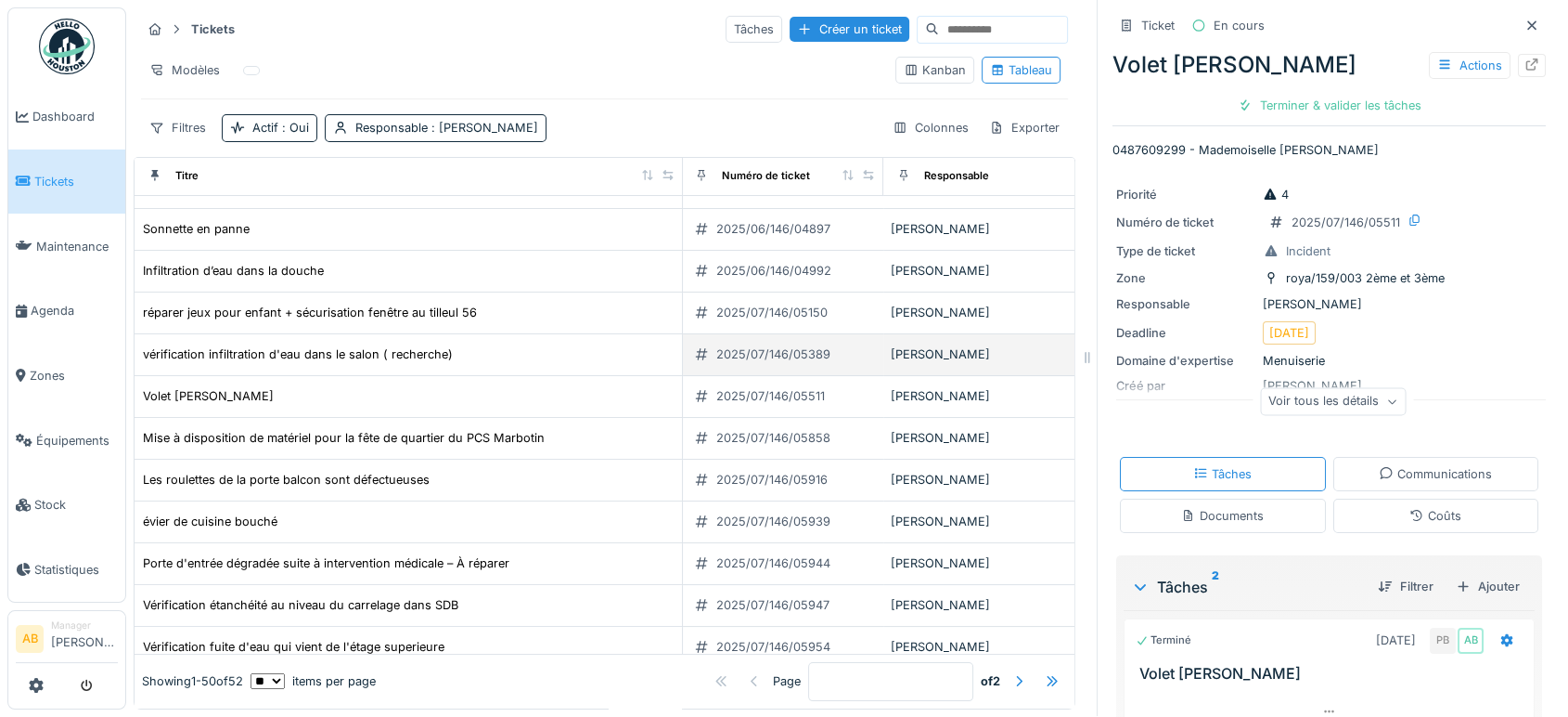
scroll to position [198, 2]
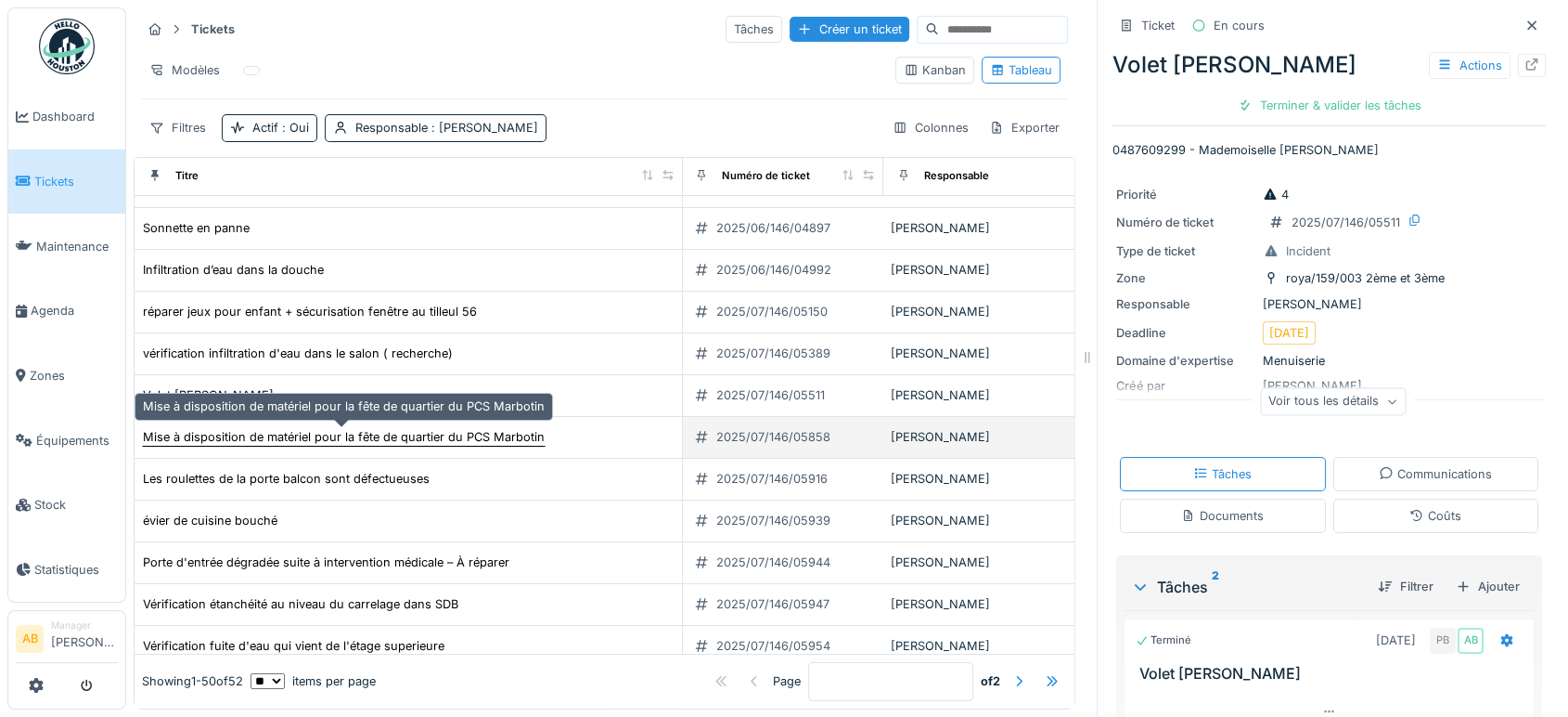
click at [233, 427] on div "Mise à disposition de matériel pour la fête de quartier du PCS Marbotin" at bounding box center [344, 436] width 404 height 20
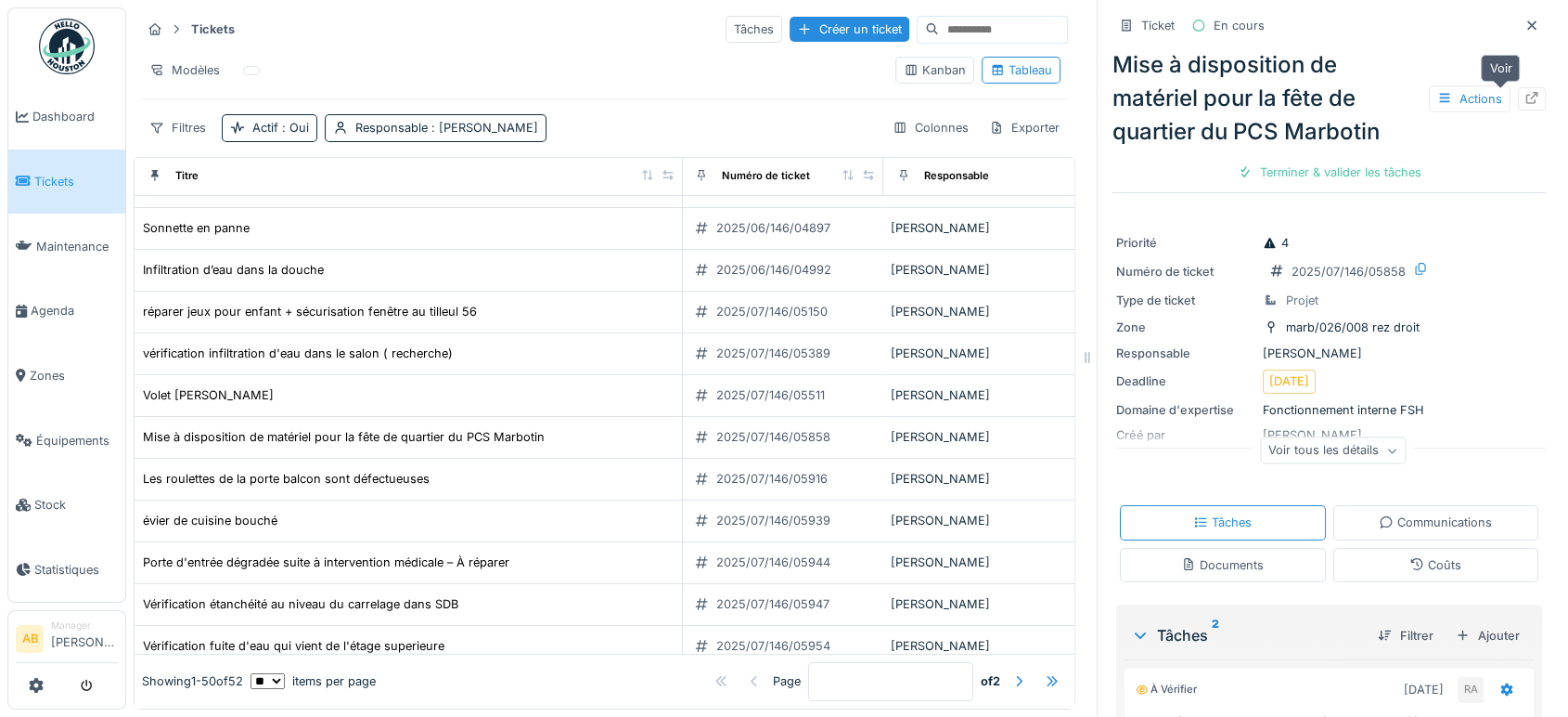
click at [1518, 87] on div at bounding box center [1532, 99] width 27 height 24
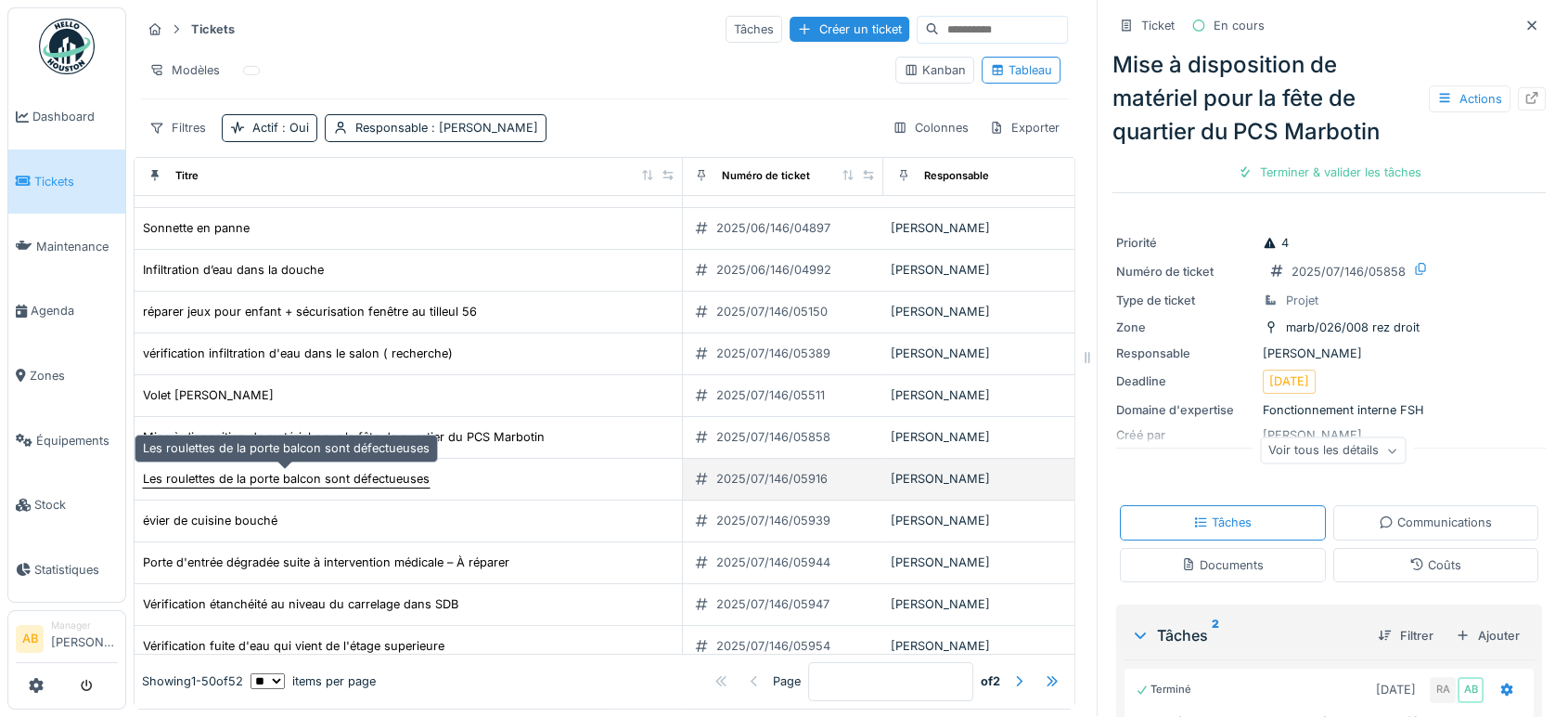
click at [339, 470] on div "Les roulettes de la porte balcon sont défectueuses" at bounding box center [286, 479] width 286 height 18
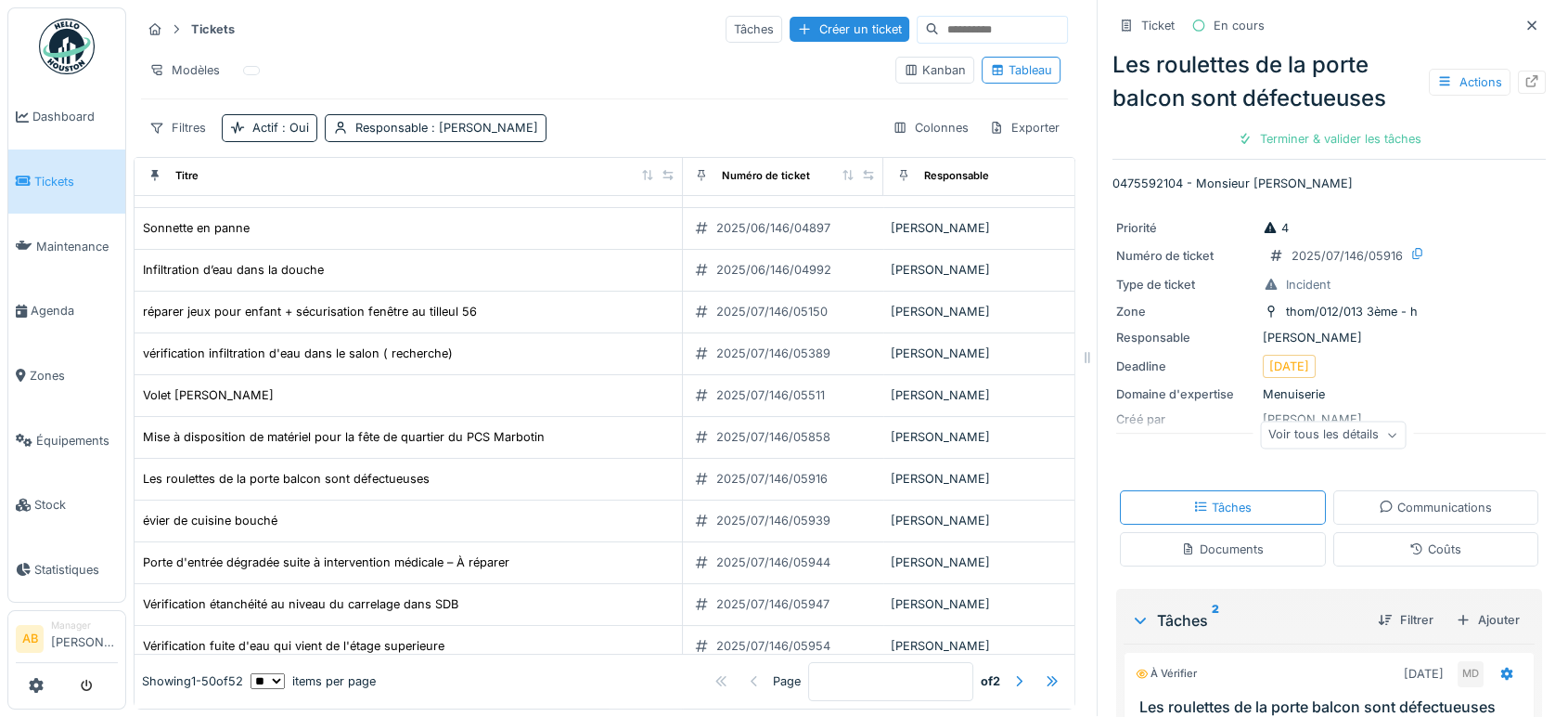
click at [1506, 50] on div "Les roulettes de la porte balcon sont défectueuses Actions" at bounding box center [1330, 81] width 433 height 67
click at [1525, 74] on div at bounding box center [1532, 82] width 15 height 18
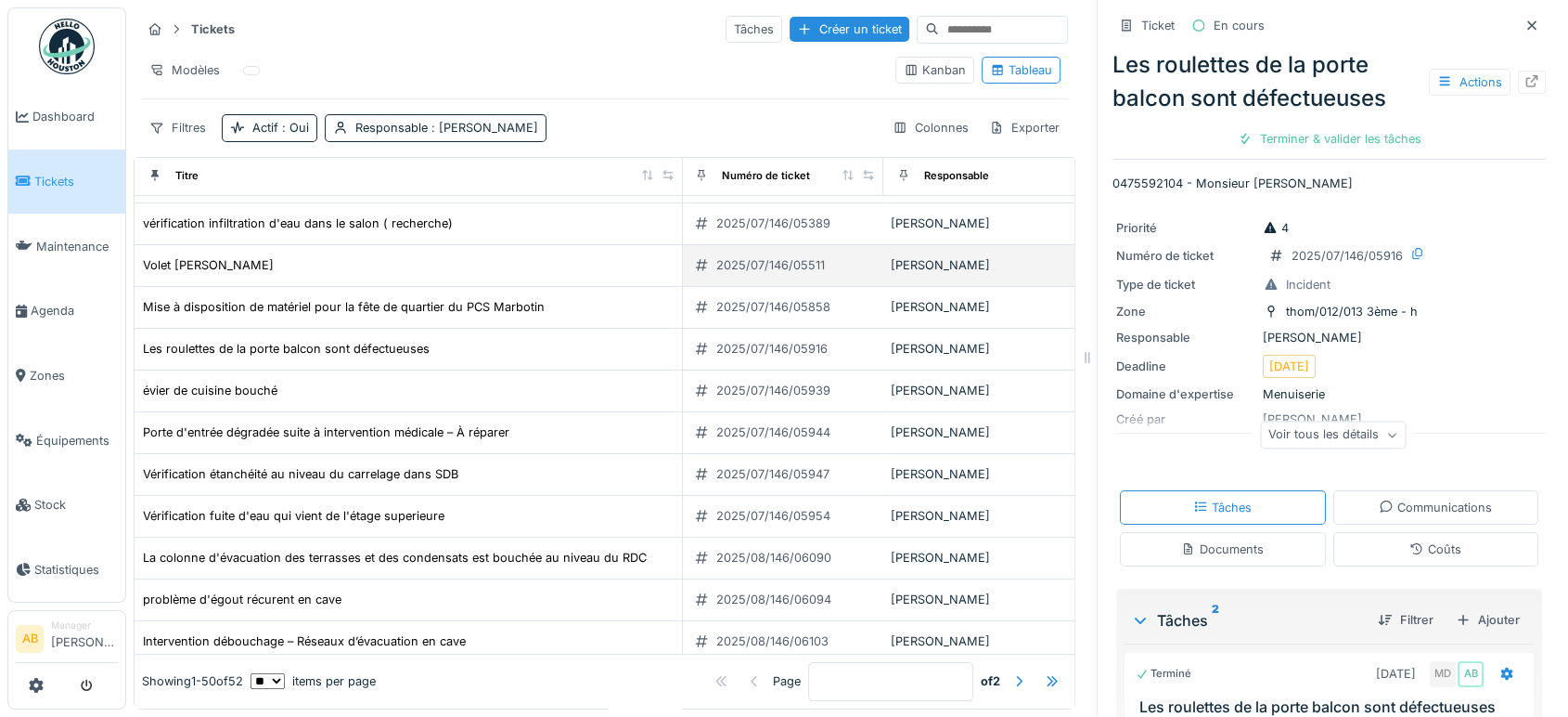
scroll to position [327, 2]
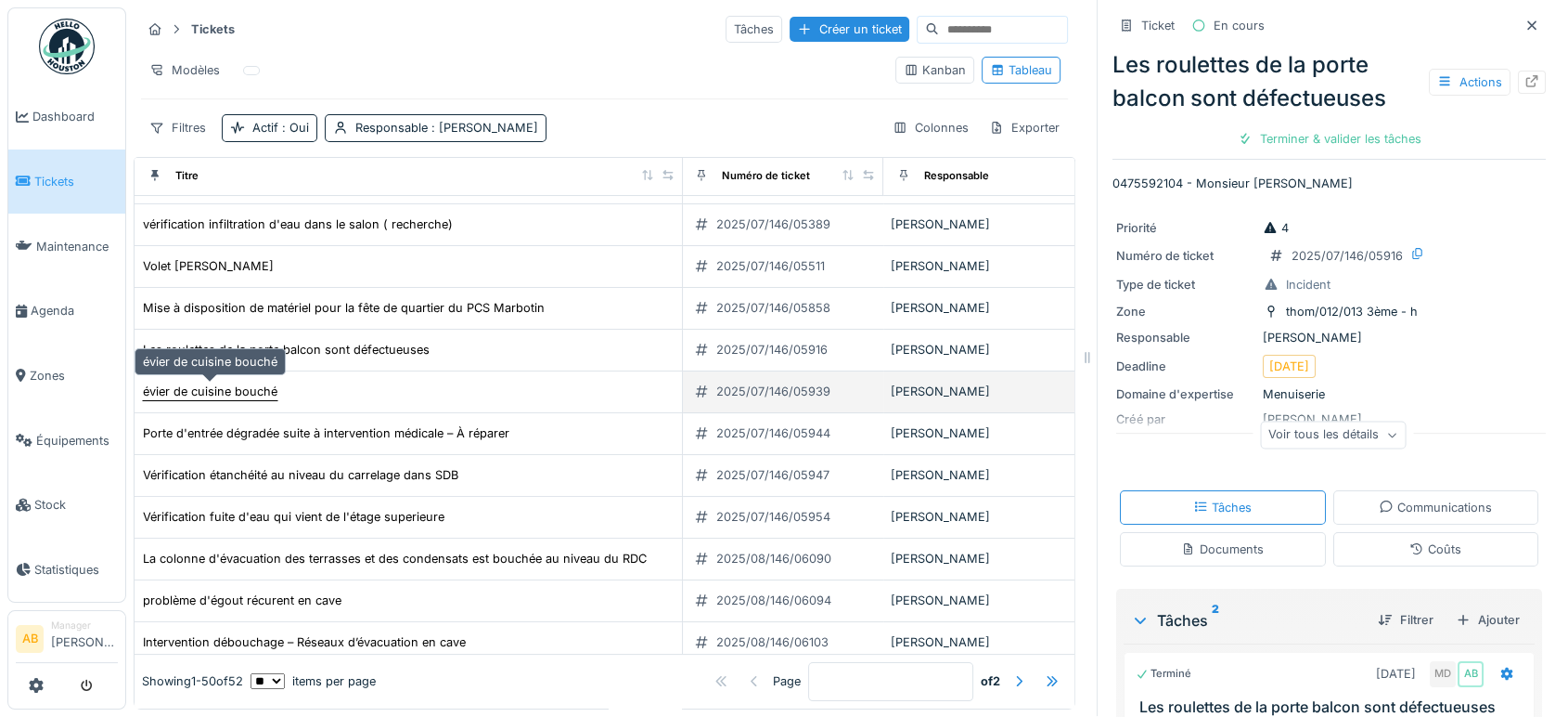
click at [262, 383] on div "évier de cuisine bouché" at bounding box center [210, 391] width 134 height 18
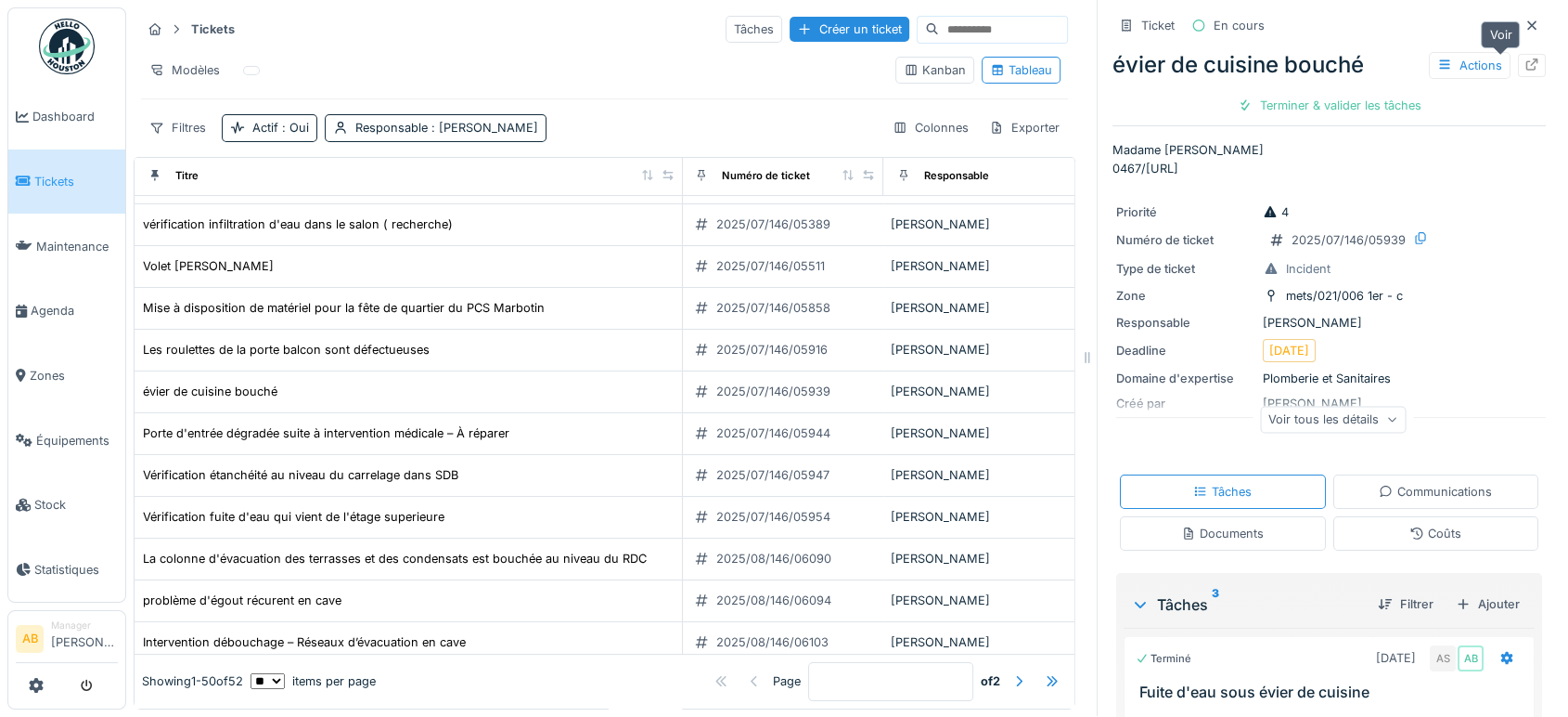
click at [1527, 59] on icon at bounding box center [1533, 65] width 12 height 12
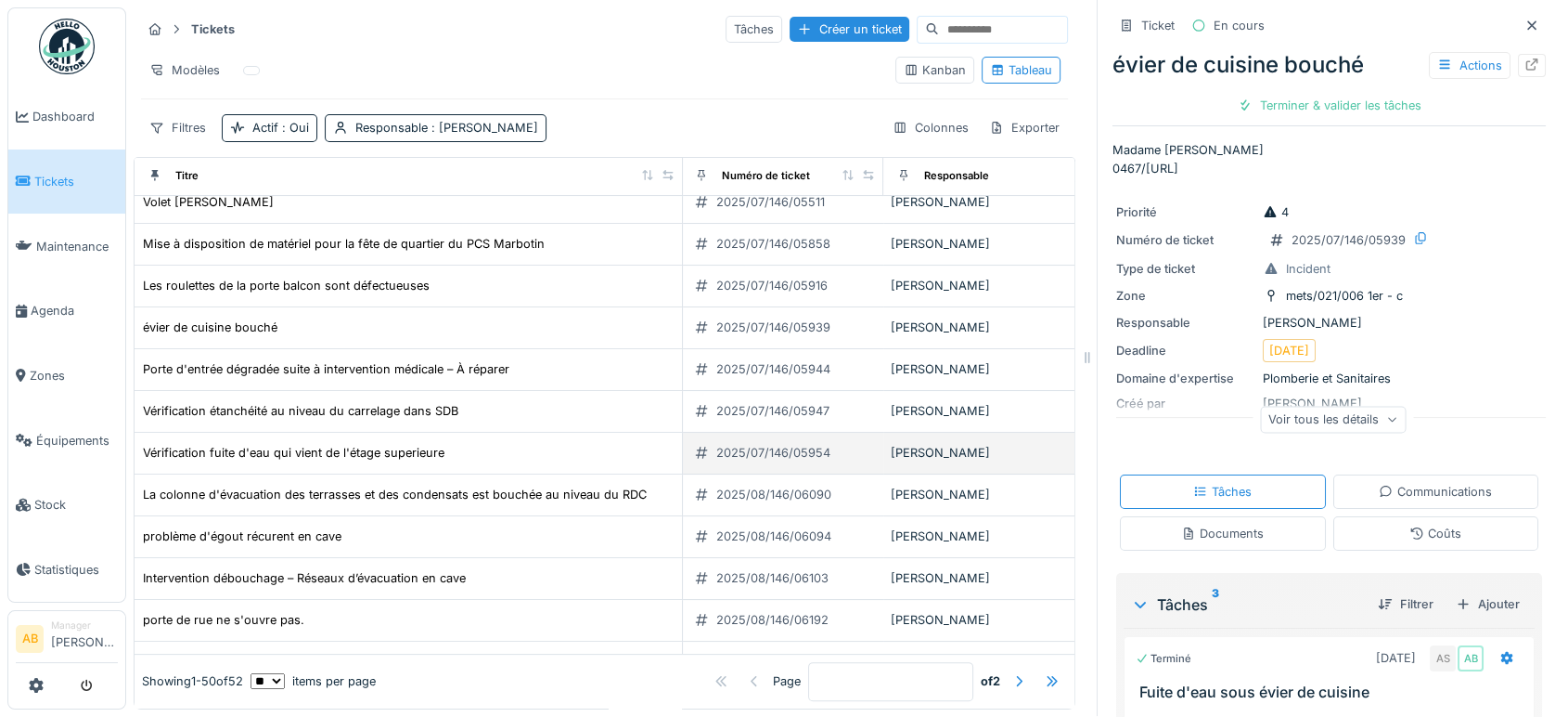
scroll to position [389, 2]
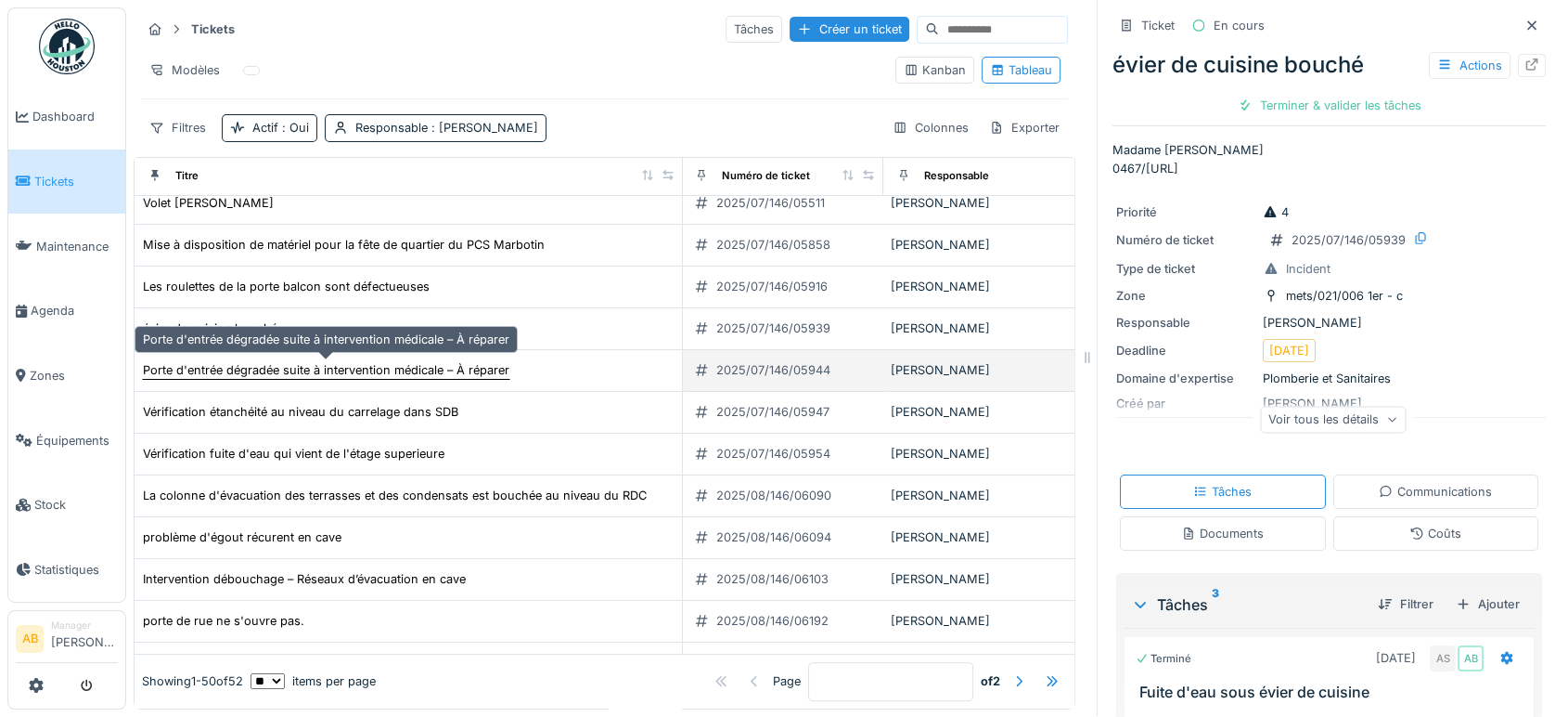
click at [399, 361] on div "Porte d'entrée dégradée suite à intervention médicale – À réparer" at bounding box center [327, 370] width 367 height 18
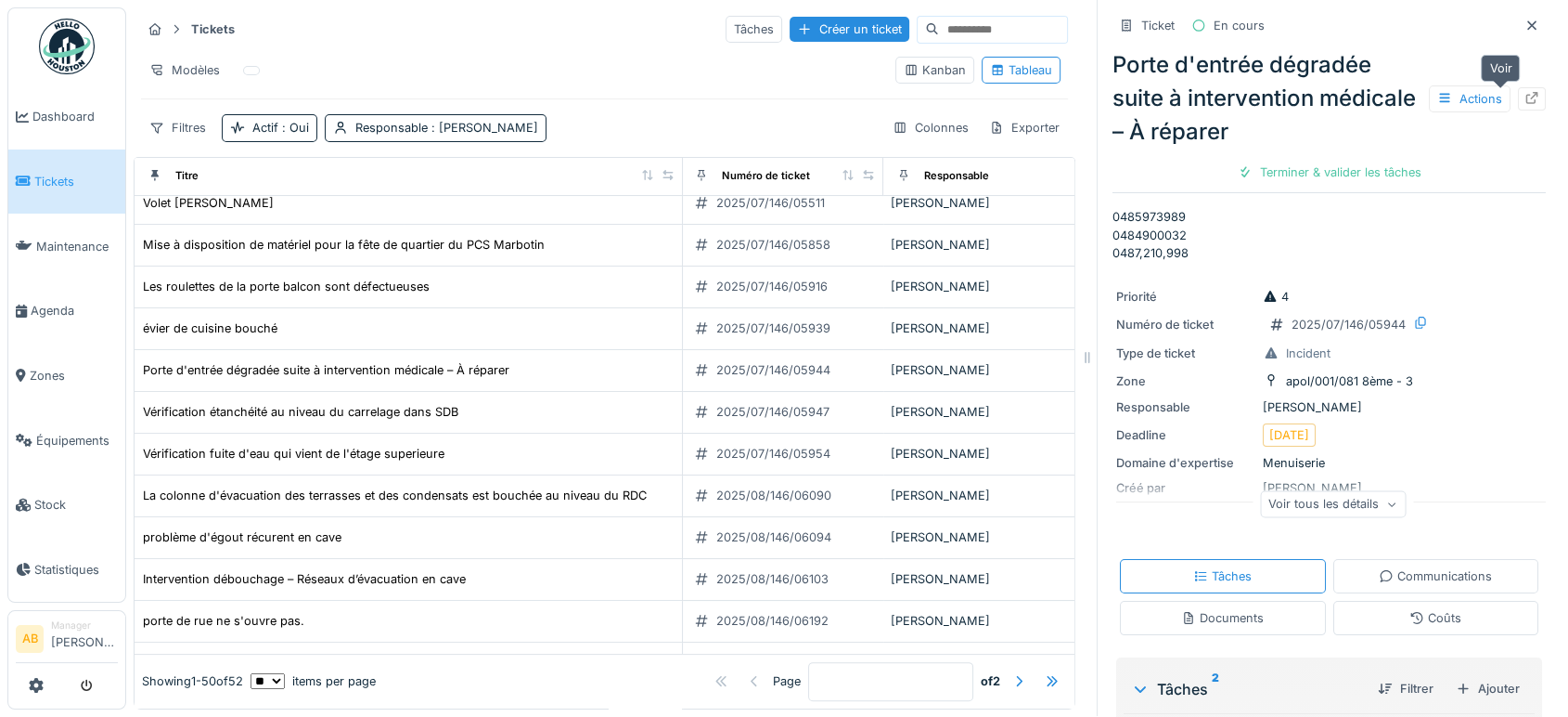
click at [1518, 87] on div at bounding box center [1532, 99] width 27 height 24
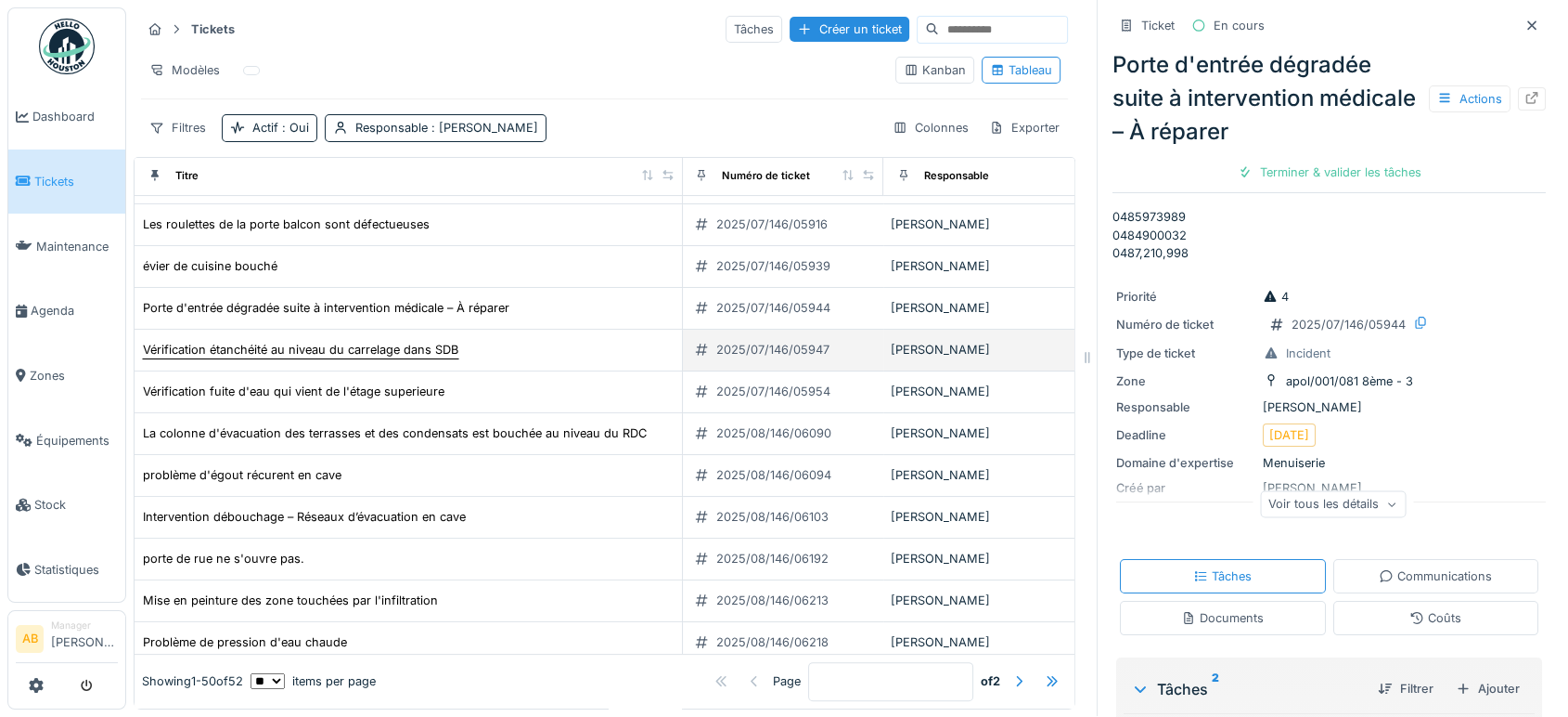
scroll to position [458, 2]
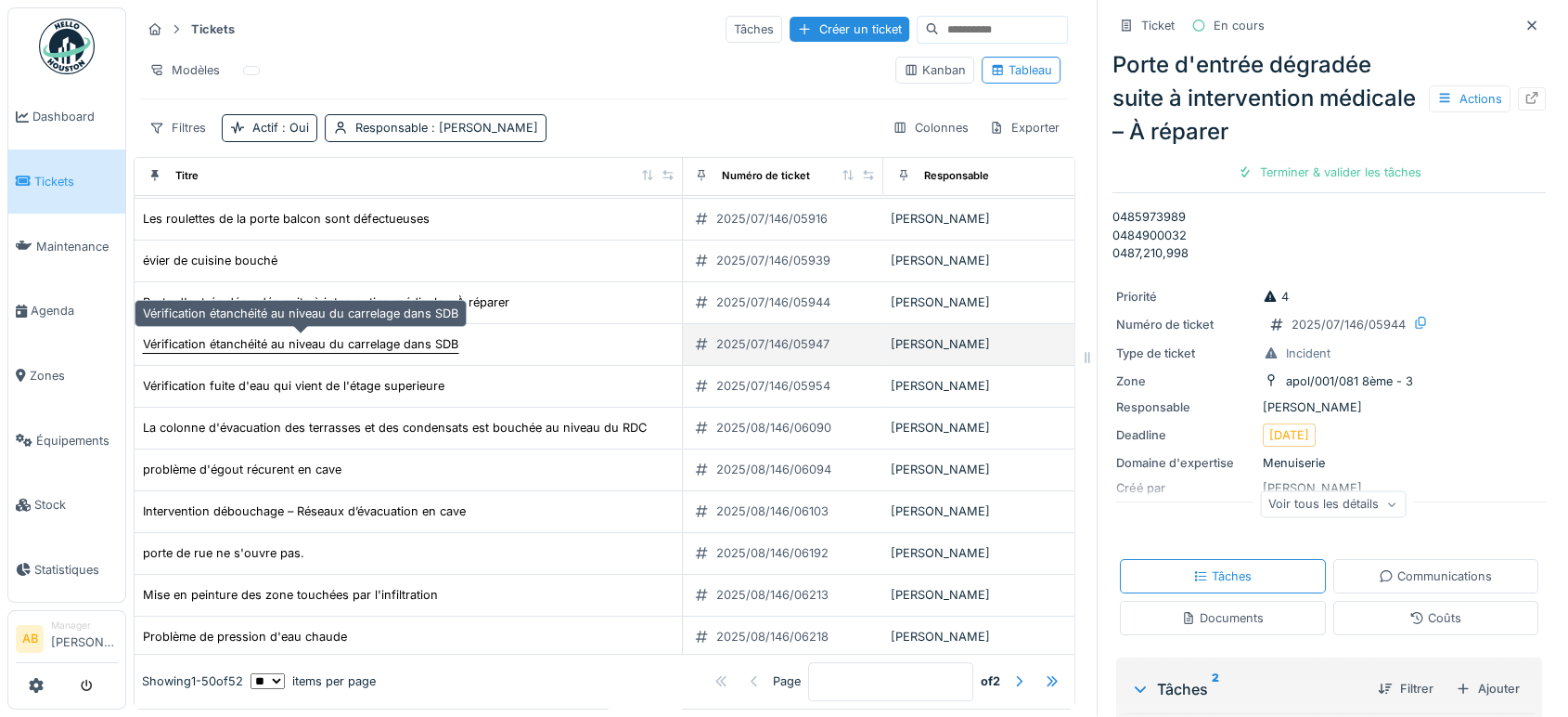
click at [391, 335] on div "Vérification étanchéité au niveau du carrelage dans SDB" at bounding box center [301, 344] width 316 height 18
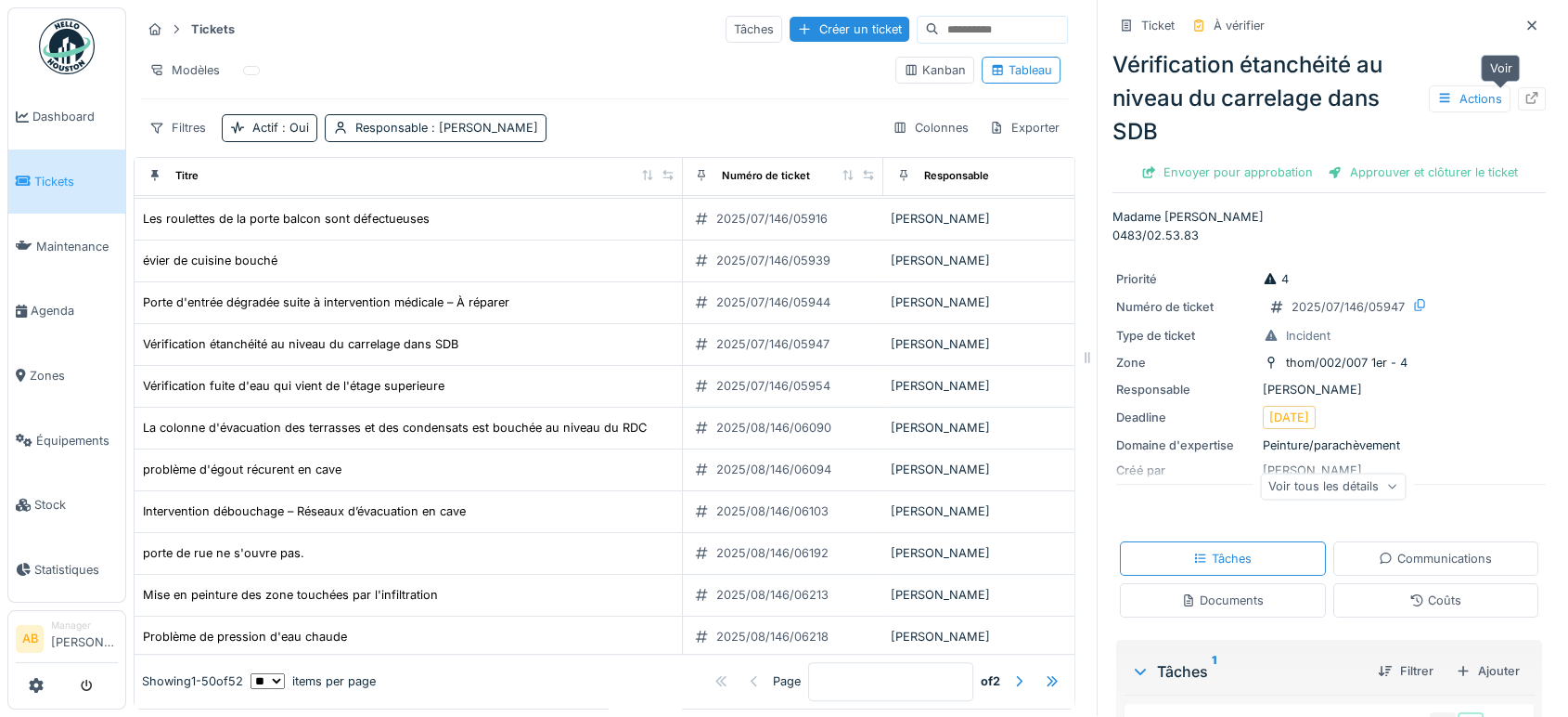
click at [1518, 87] on div at bounding box center [1532, 99] width 27 height 24
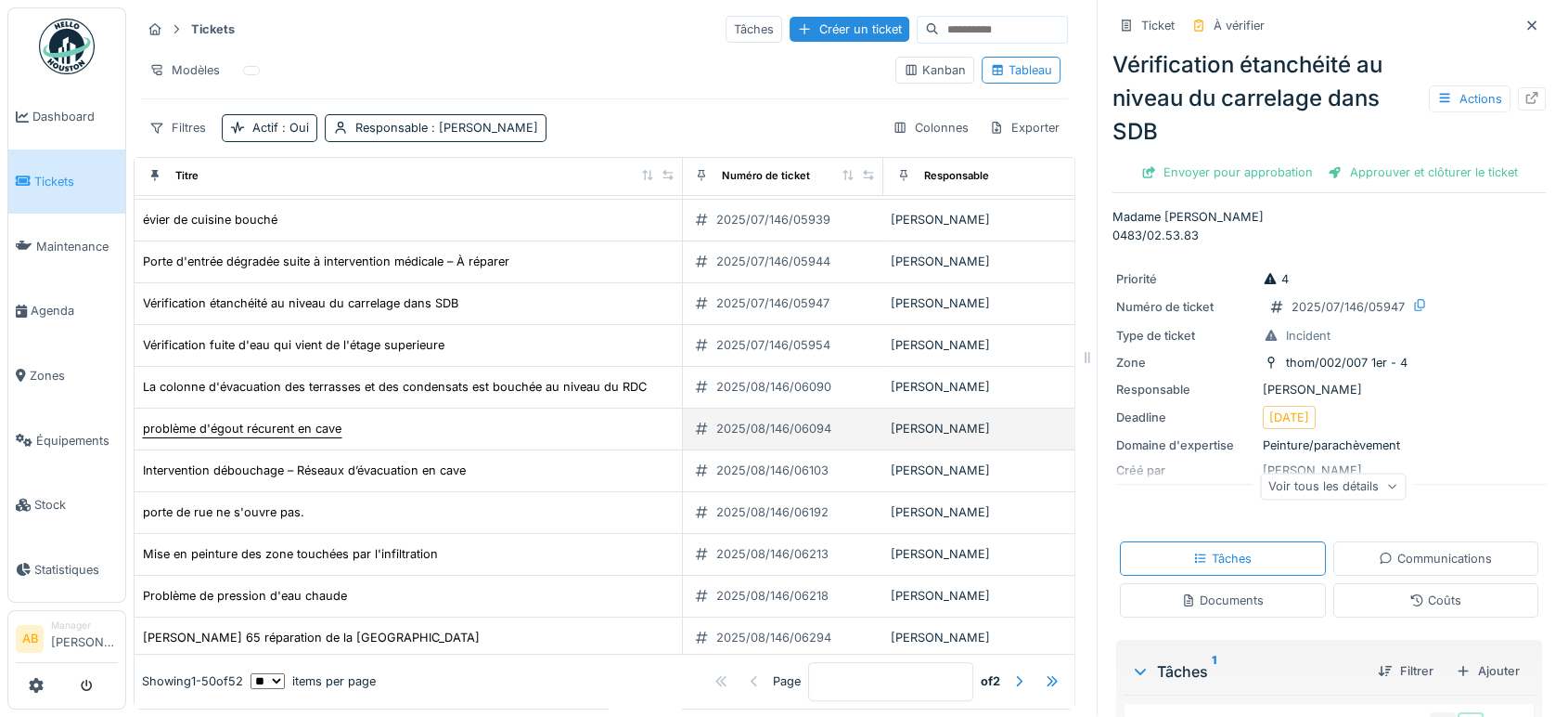
scroll to position [501, 2]
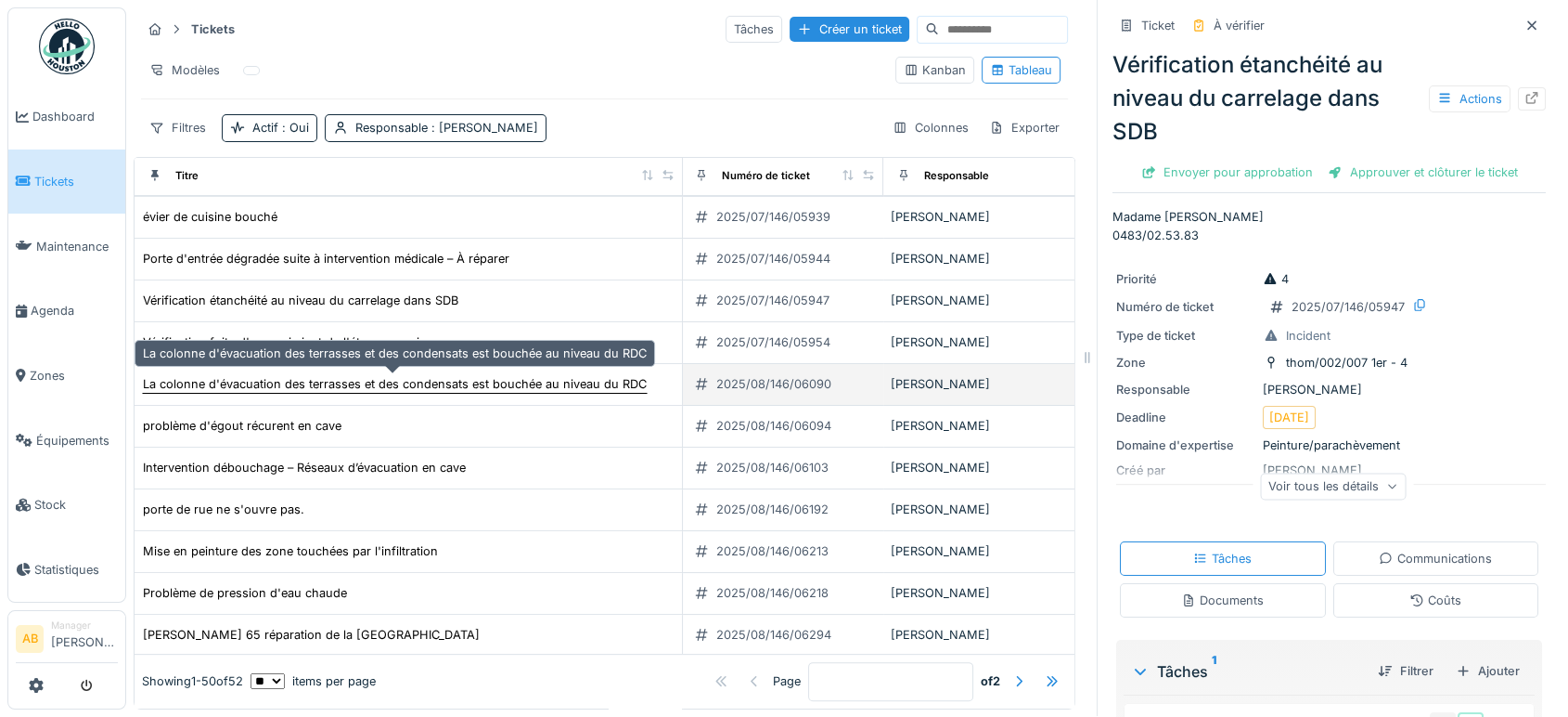
click at [320, 375] on div "La colonne d'évacuation des terrasses et des condensats est bouchée au niveau d…" at bounding box center [395, 384] width 504 height 18
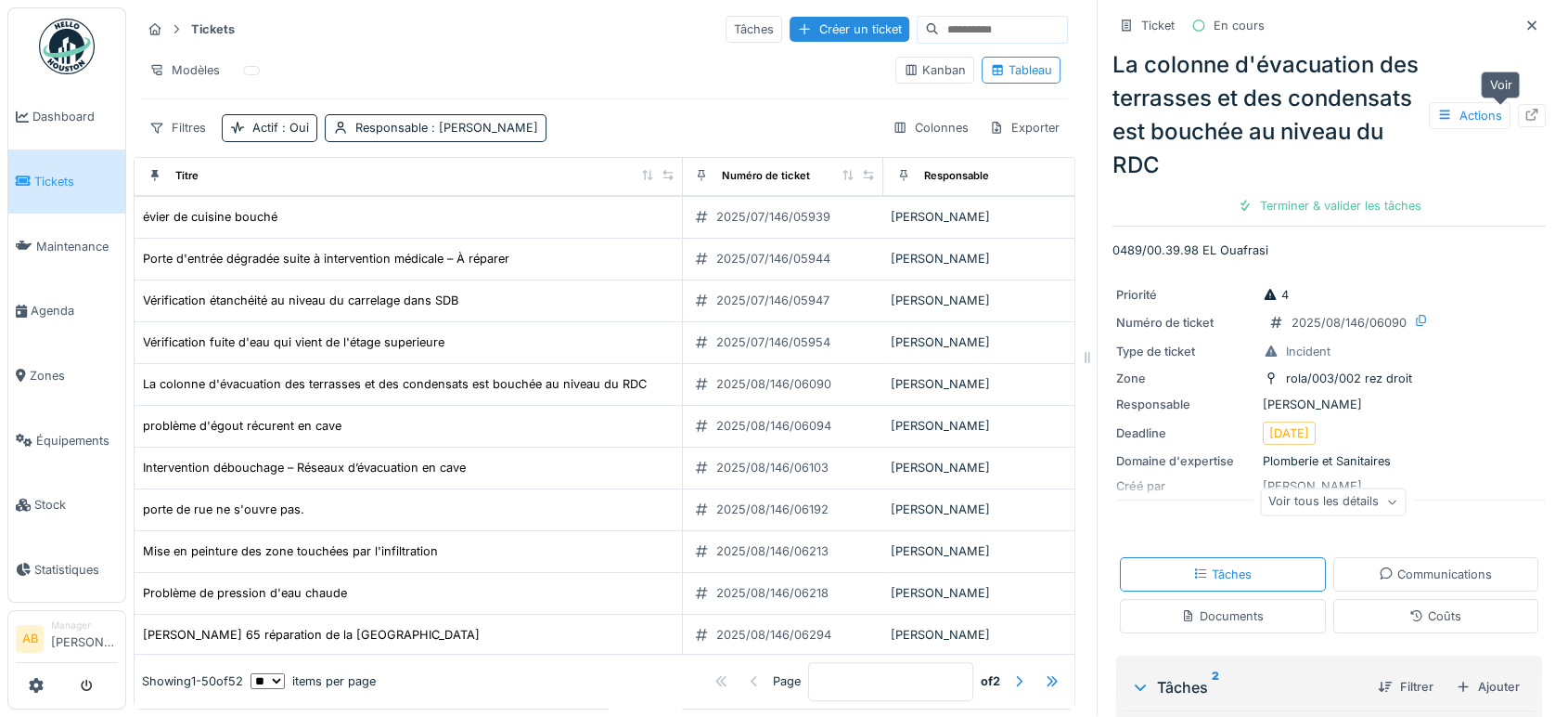
click at [1518, 104] on div at bounding box center [1532, 116] width 27 height 24
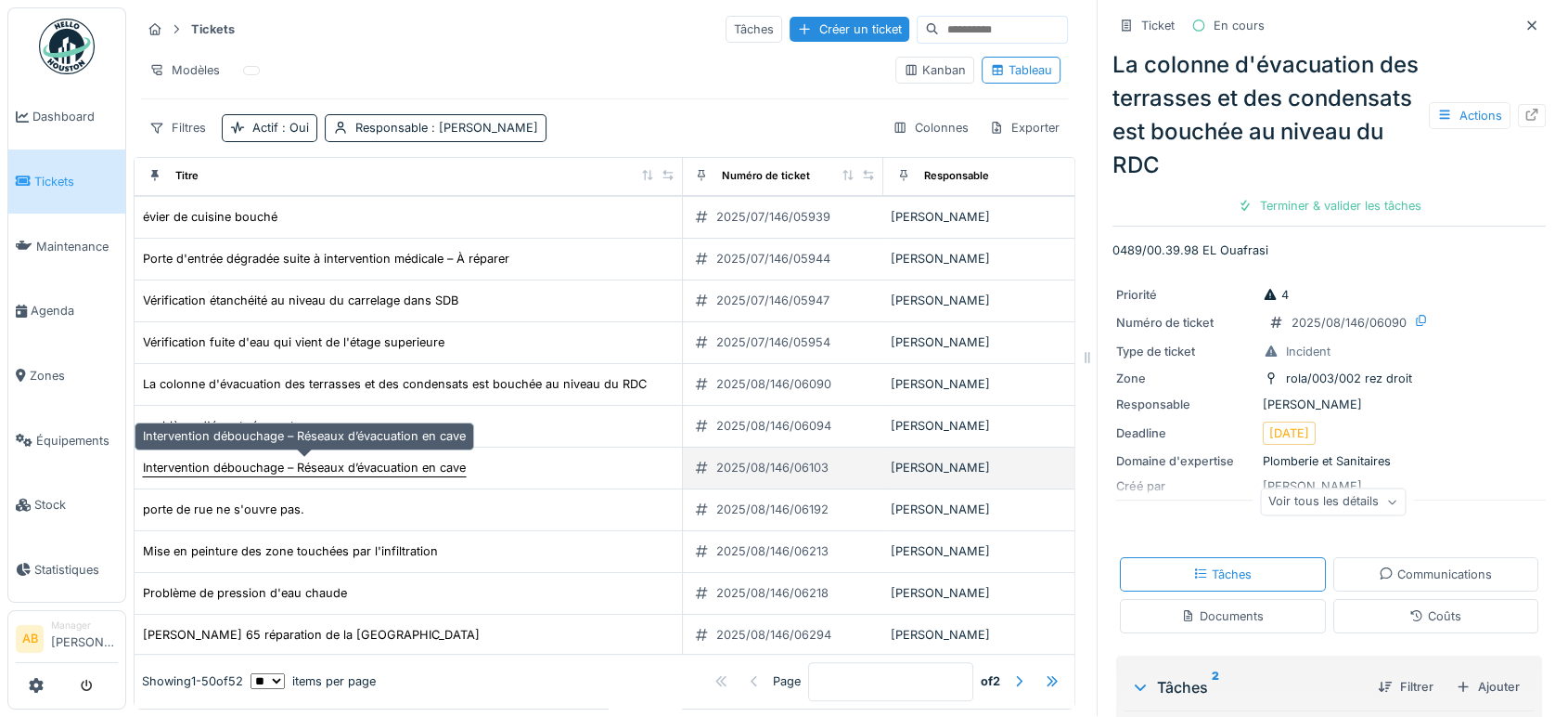
click at [356, 458] on div "Intervention débouchage – Réseaux d’évacuation en cave" at bounding box center [304, 467] width 323 height 18
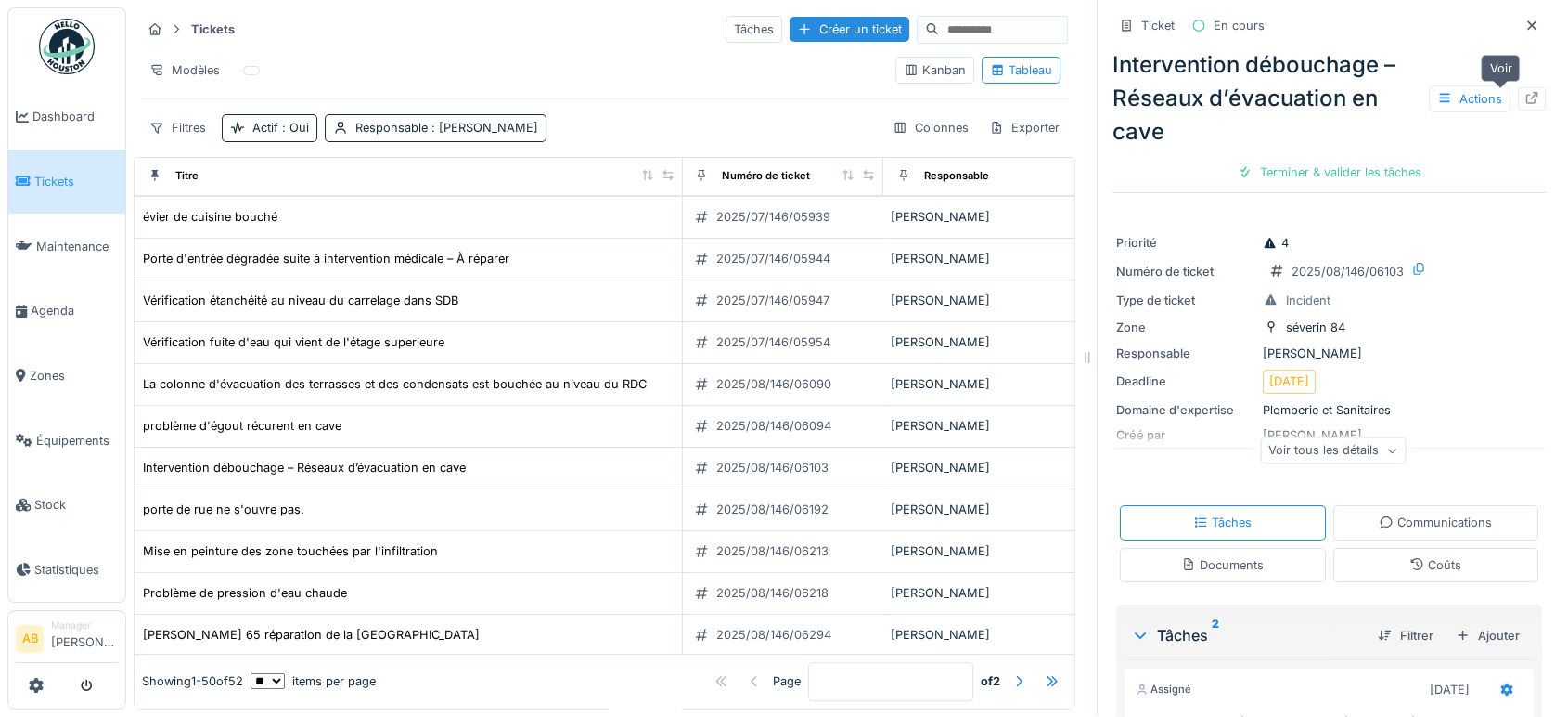
click at [1527, 92] on icon at bounding box center [1533, 98] width 12 height 12
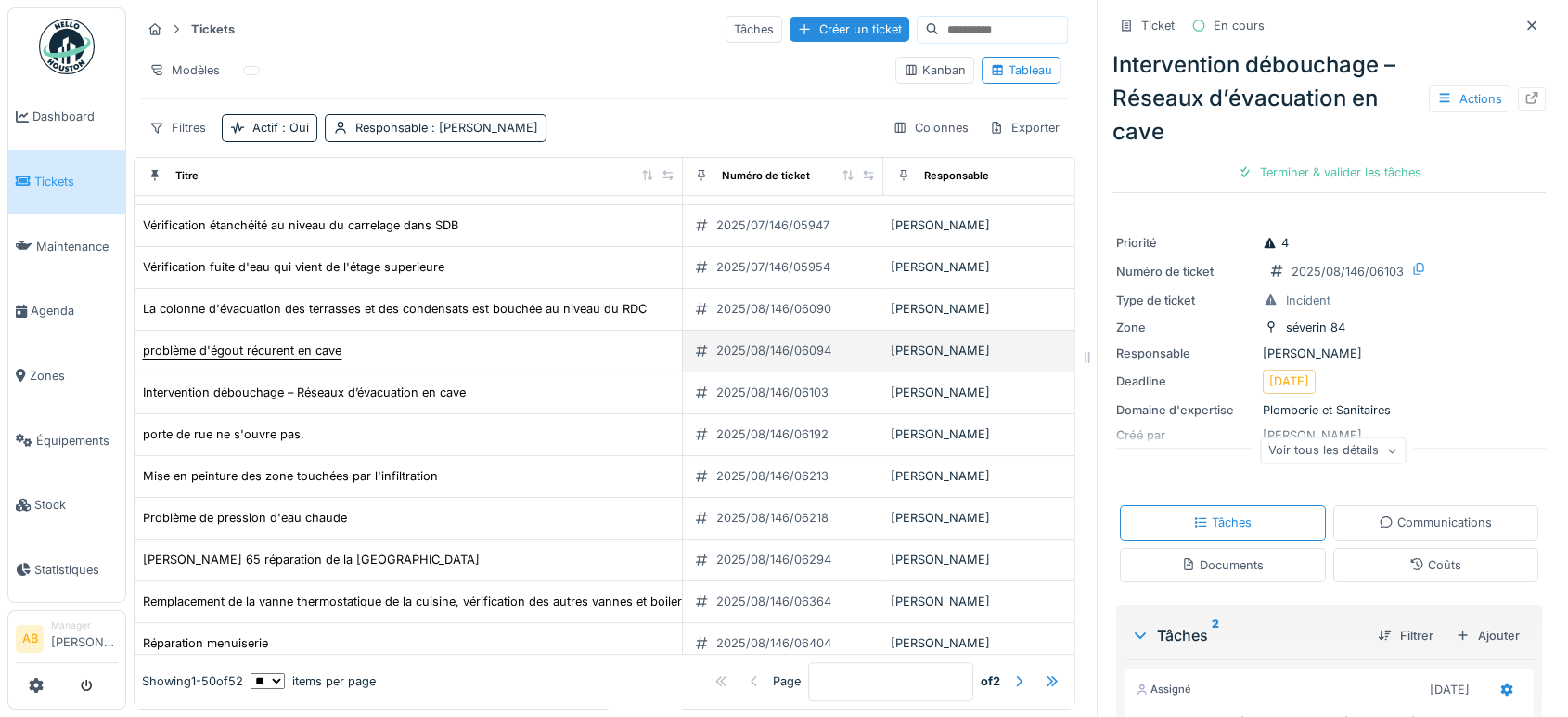
scroll to position [578, 2]
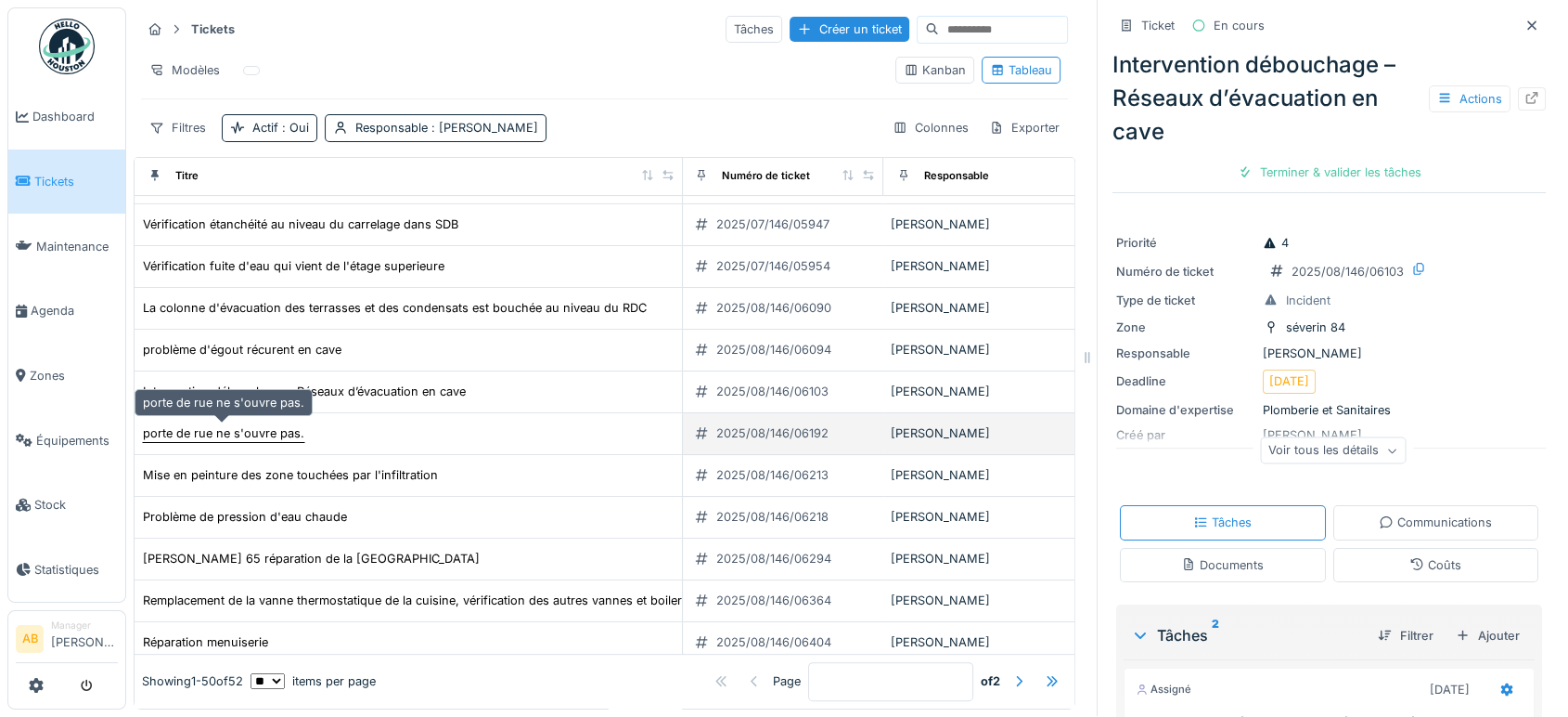
click at [268, 424] on div "porte de rue ne s'ouvre pas." at bounding box center [224, 434] width 164 height 20
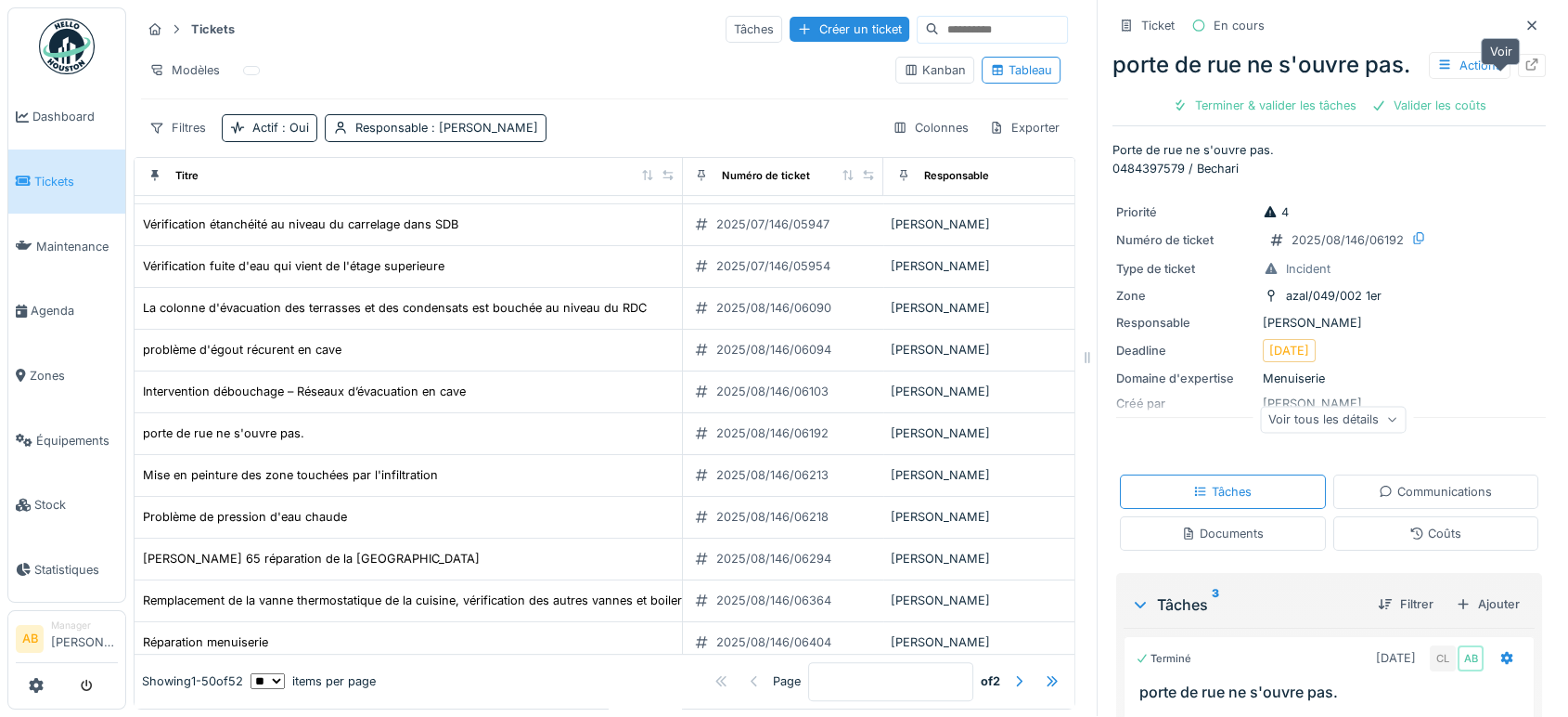
click at [1525, 73] on div at bounding box center [1532, 66] width 15 height 18
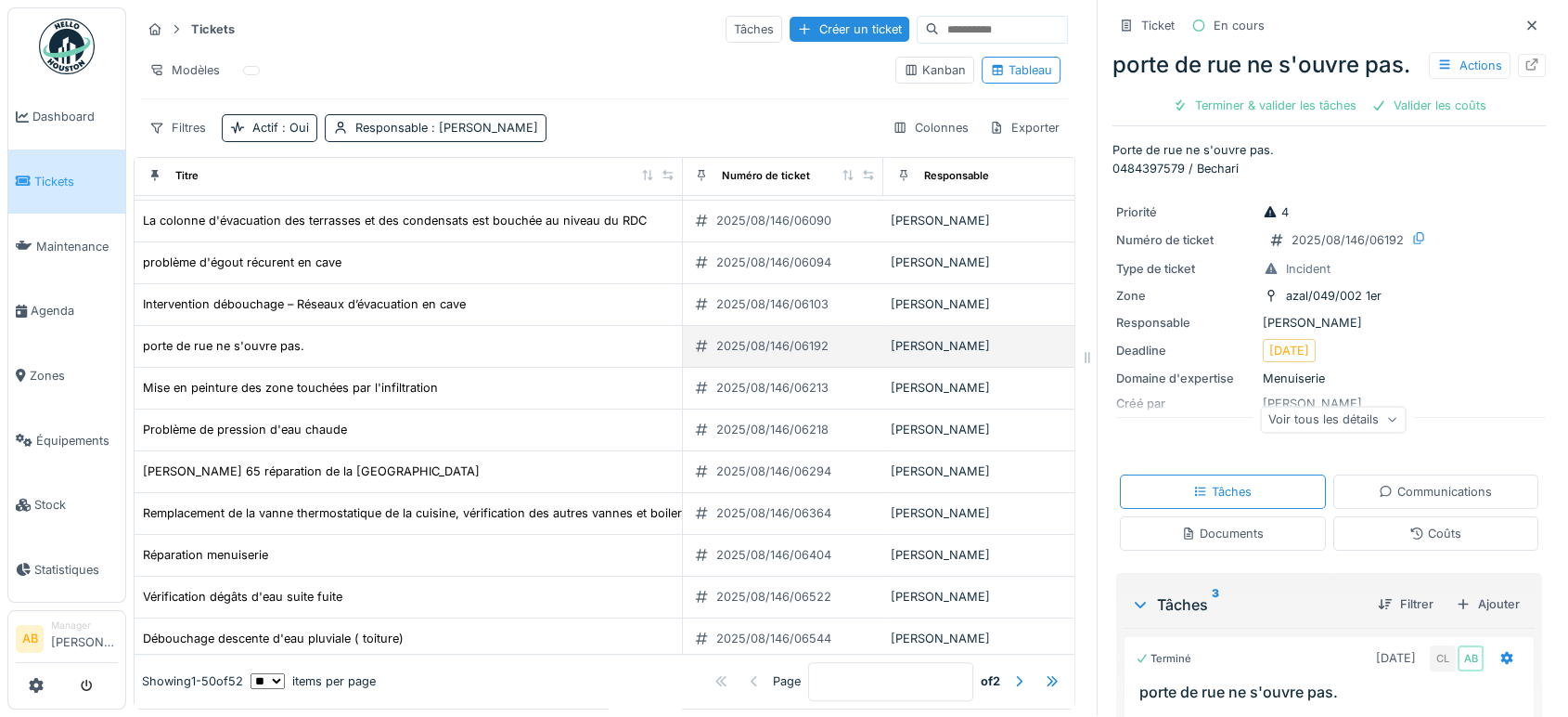
scroll to position [670, 2]
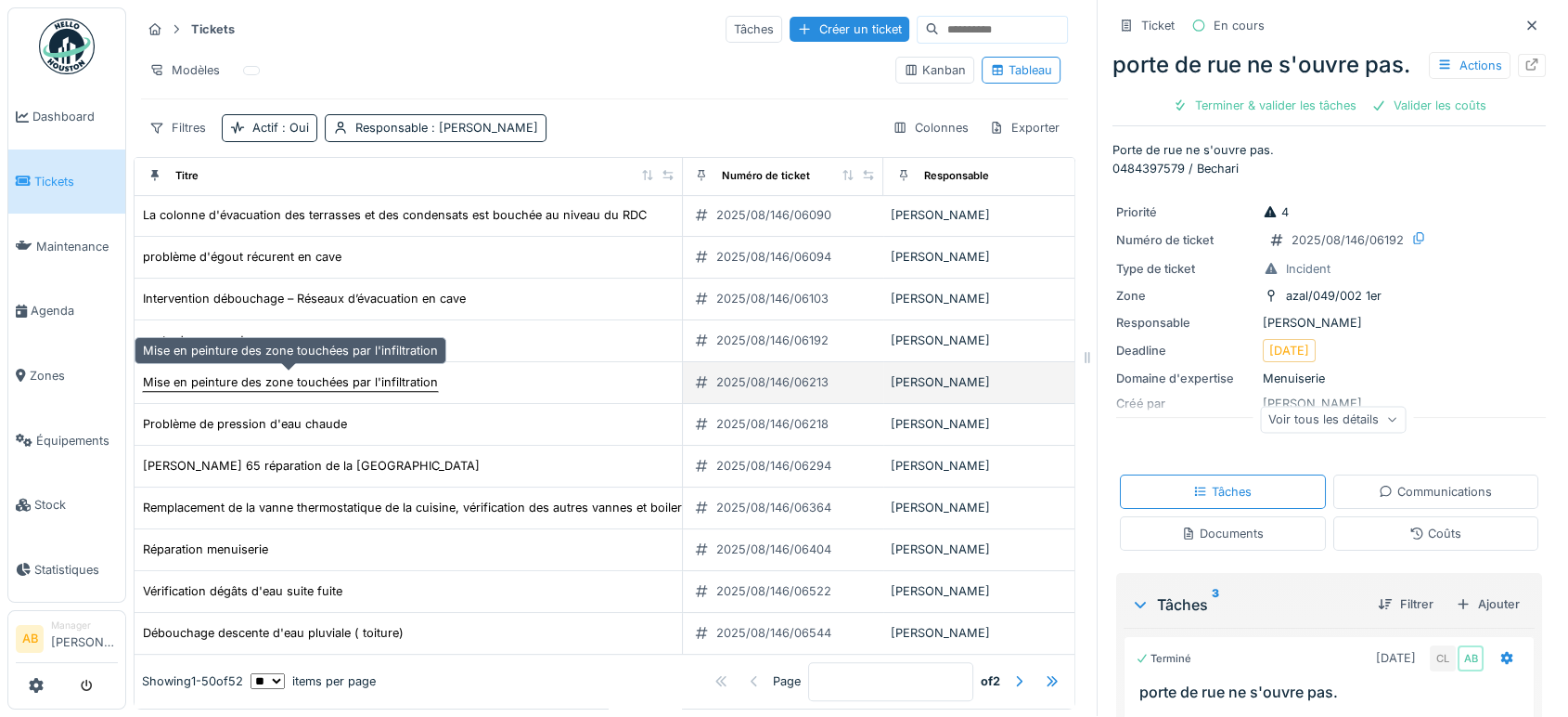
click at [422, 373] on div "Mise en peinture des zone touchées par l'infiltration" at bounding box center [290, 382] width 295 height 18
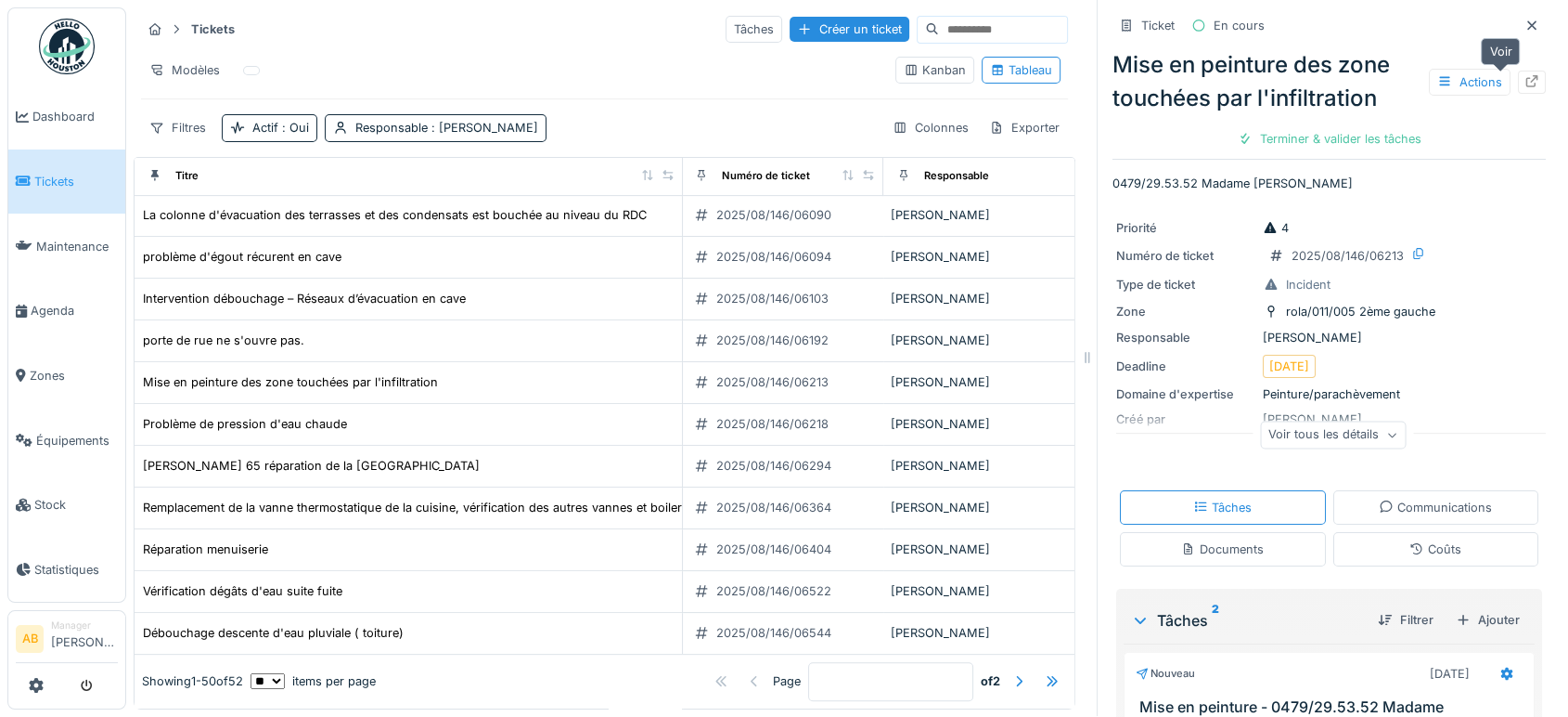
click at [1518, 71] on div at bounding box center [1532, 82] width 27 height 24
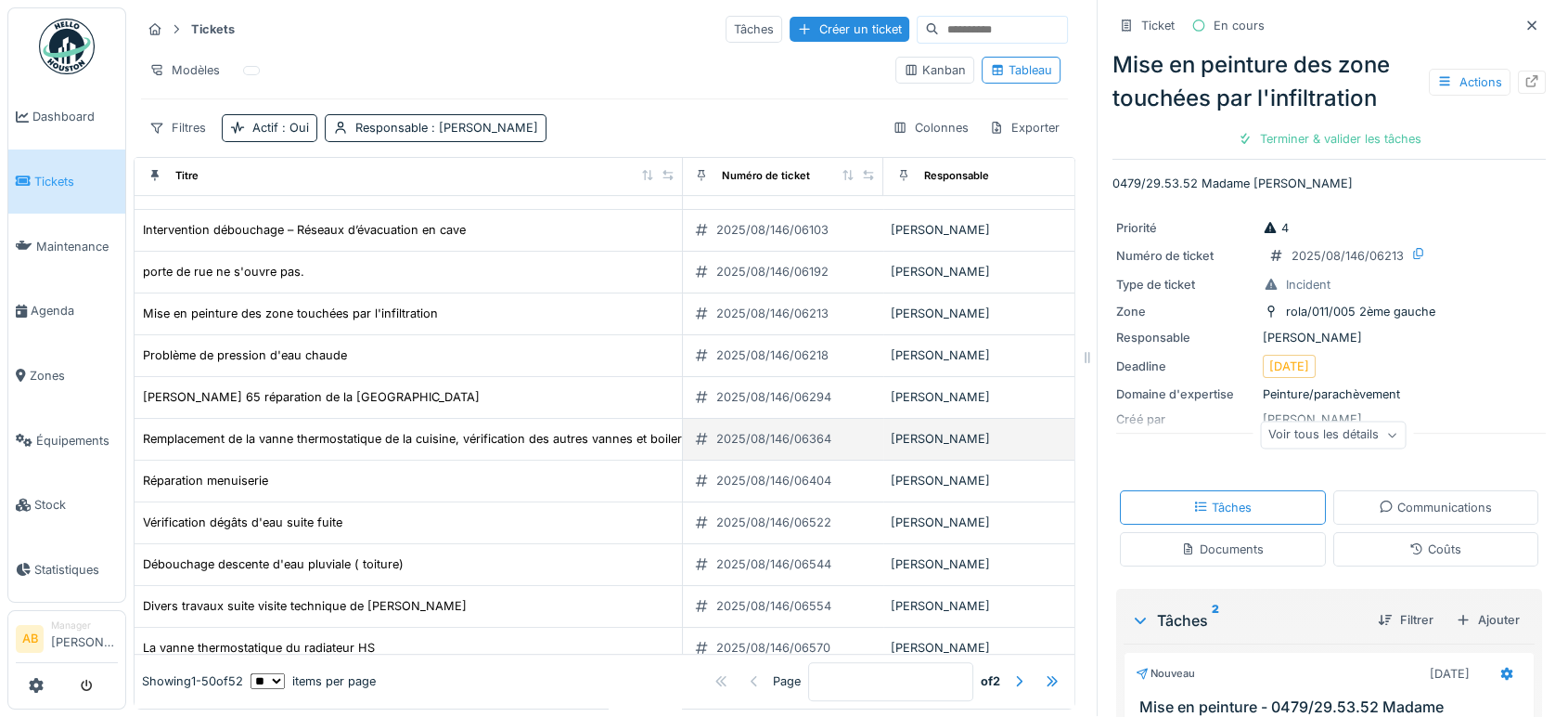
scroll to position [738, 2]
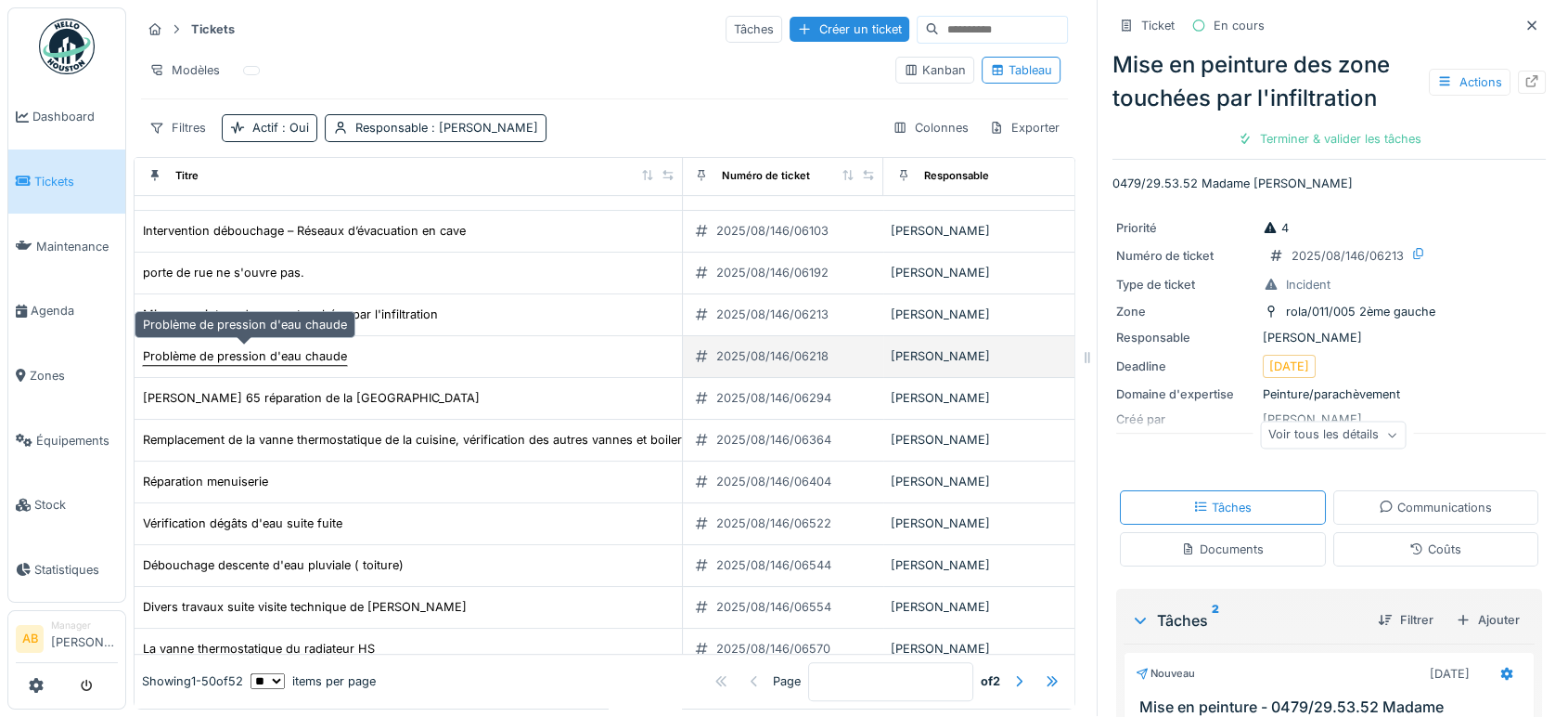
click at [320, 347] on div "Problème de pression d'eau chaude" at bounding box center [245, 356] width 204 height 18
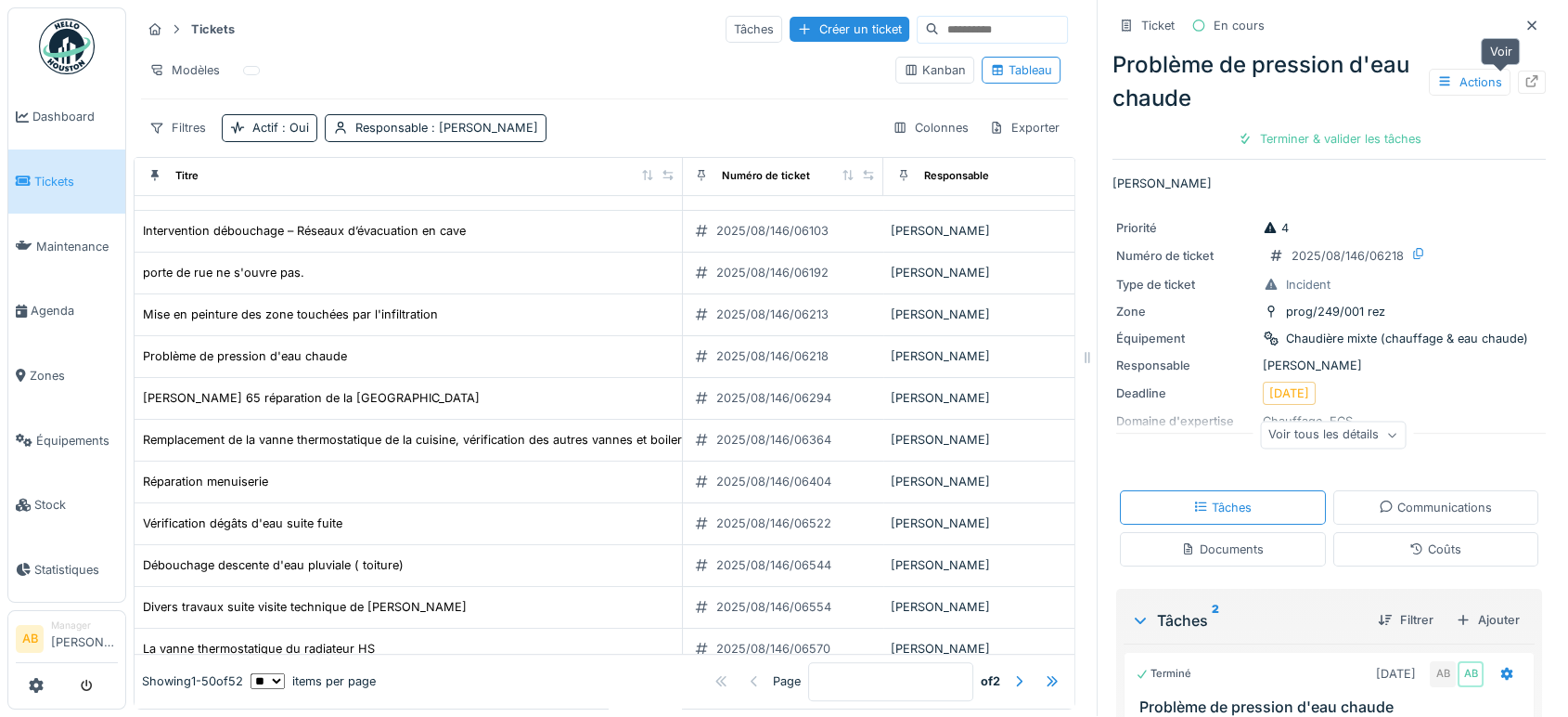
click at [1518, 71] on div at bounding box center [1532, 82] width 27 height 24
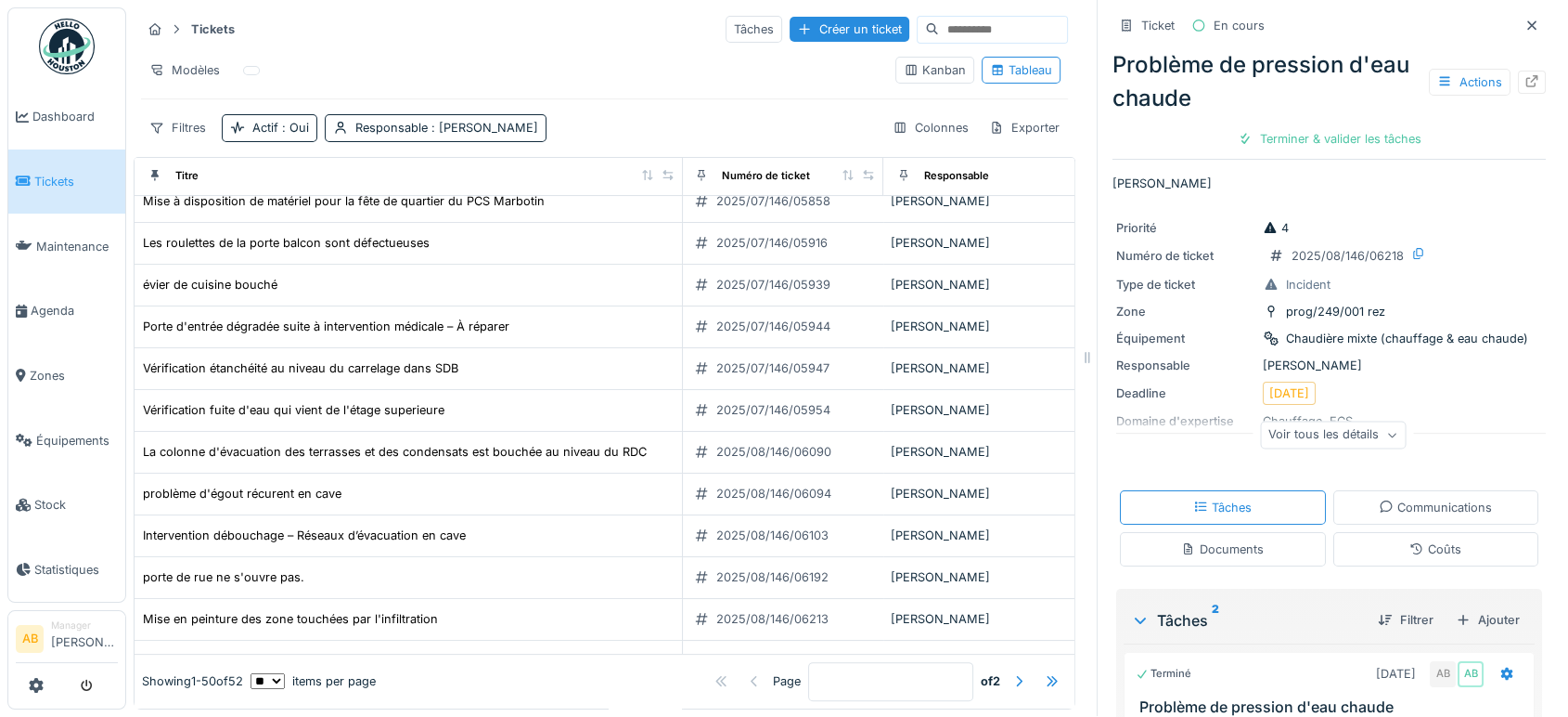
scroll to position [433, 2]
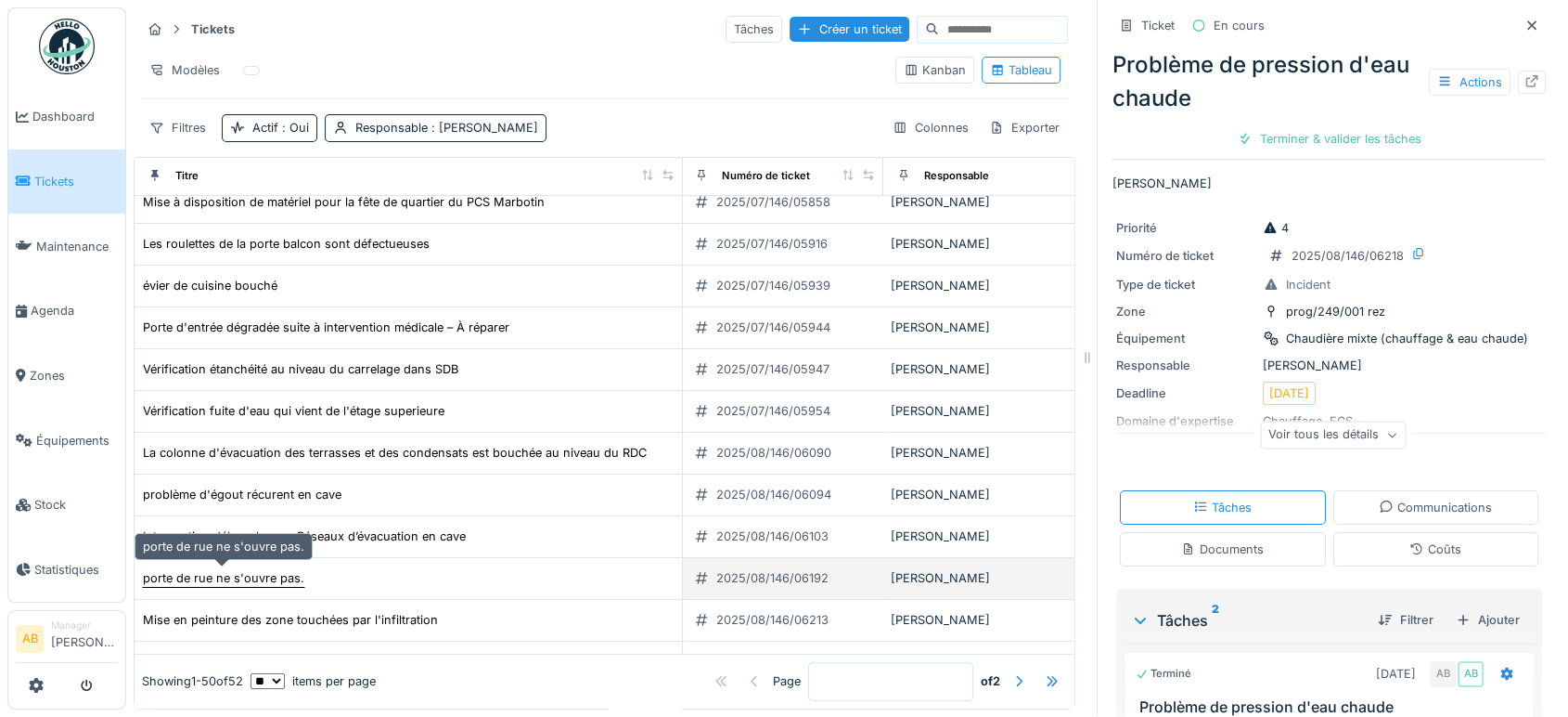
click at [245, 569] on div "porte de rue ne s'ouvre pas." at bounding box center [224, 578] width 162 height 18
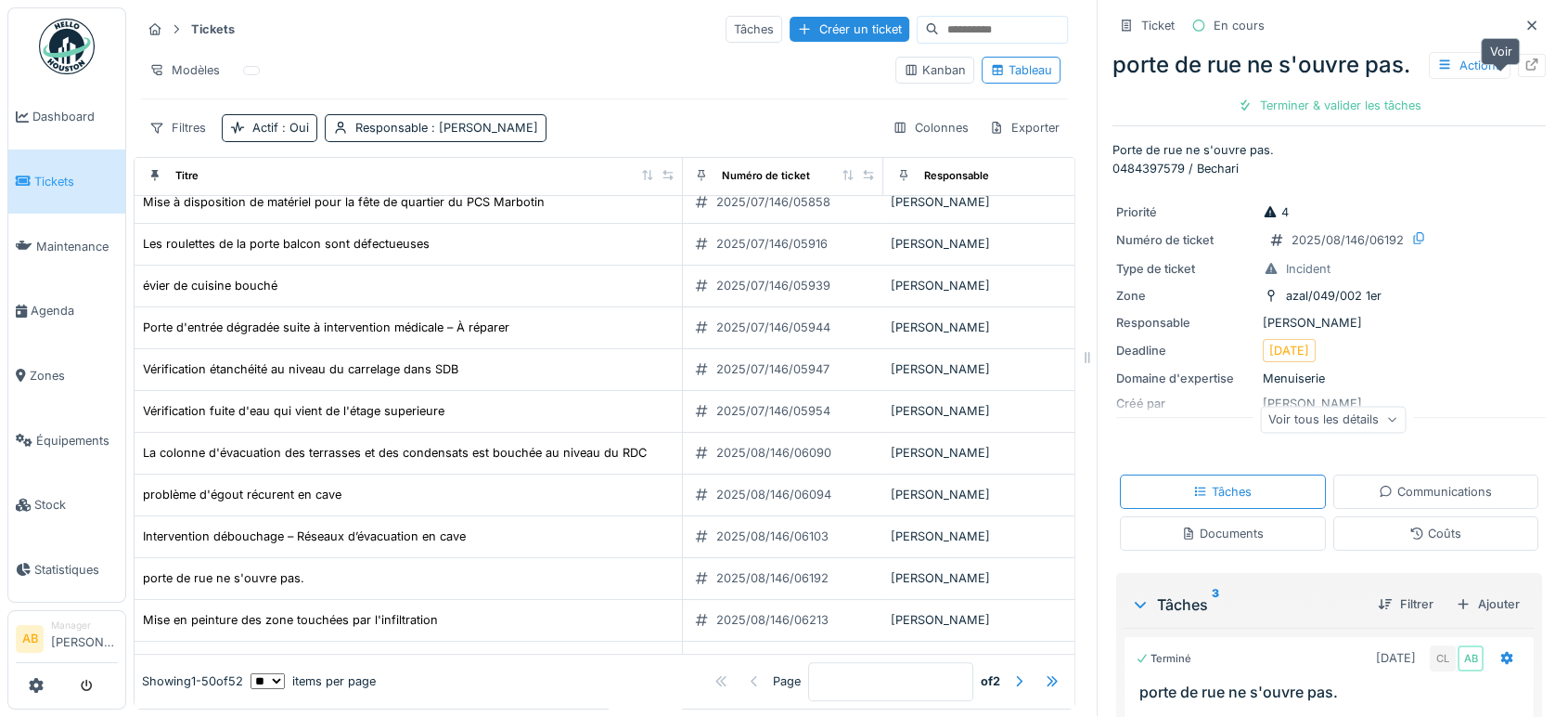
click at [1518, 76] on div at bounding box center [1532, 66] width 27 height 24
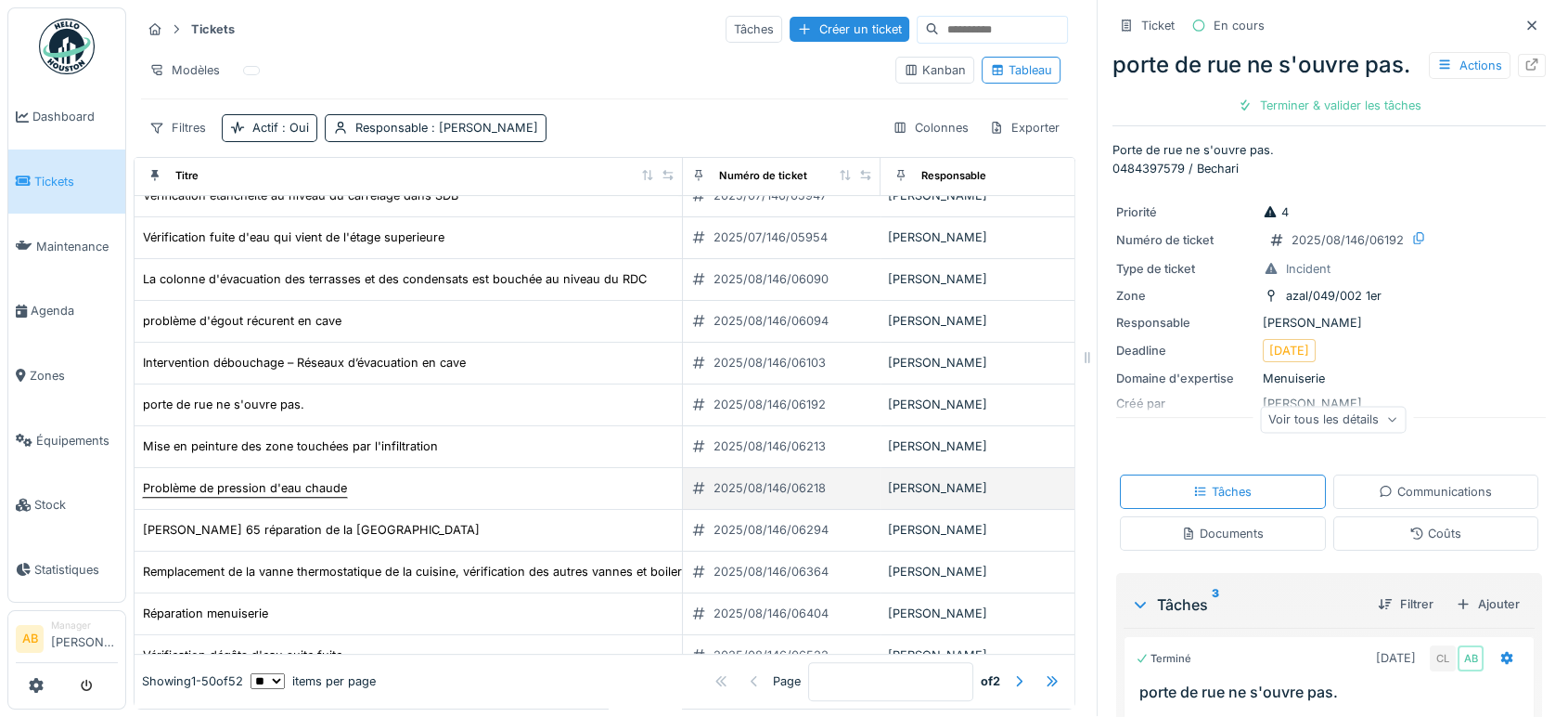
scroll to position [607, 5]
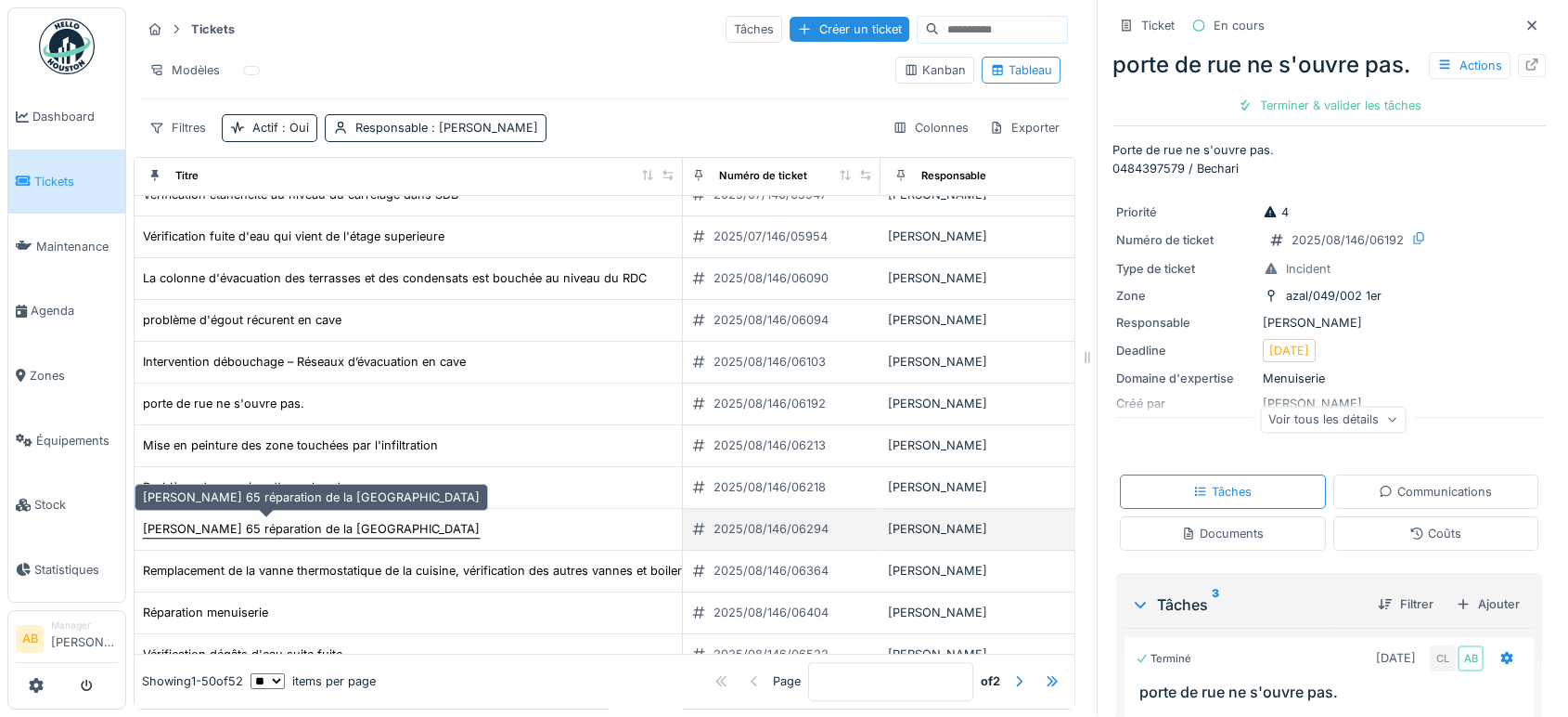
click at [307, 519] on div "Victor Hugo 65 réparation de la porte de rue" at bounding box center [311, 529] width 338 height 20
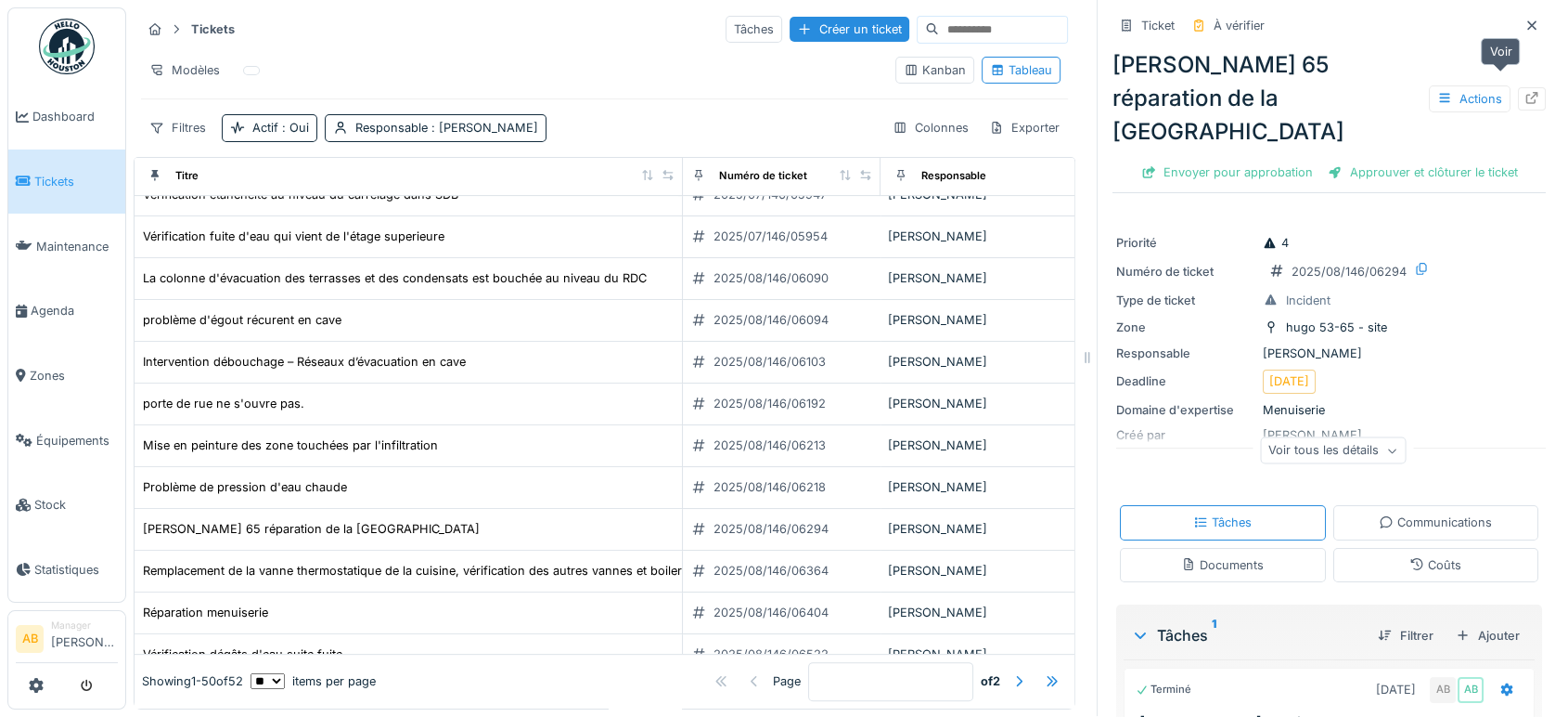
click at [1518, 87] on div at bounding box center [1532, 99] width 27 height 24
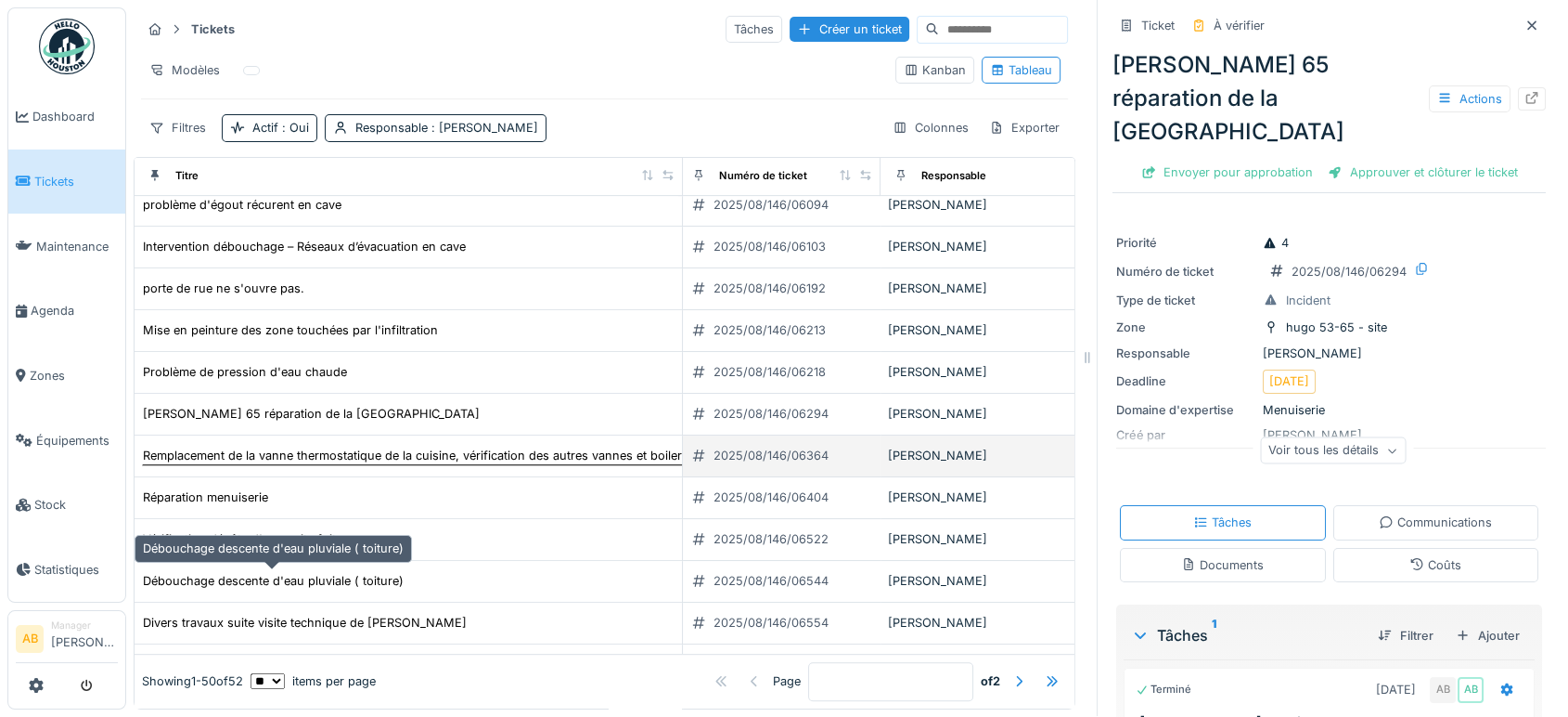
scroll to position [722, 5]
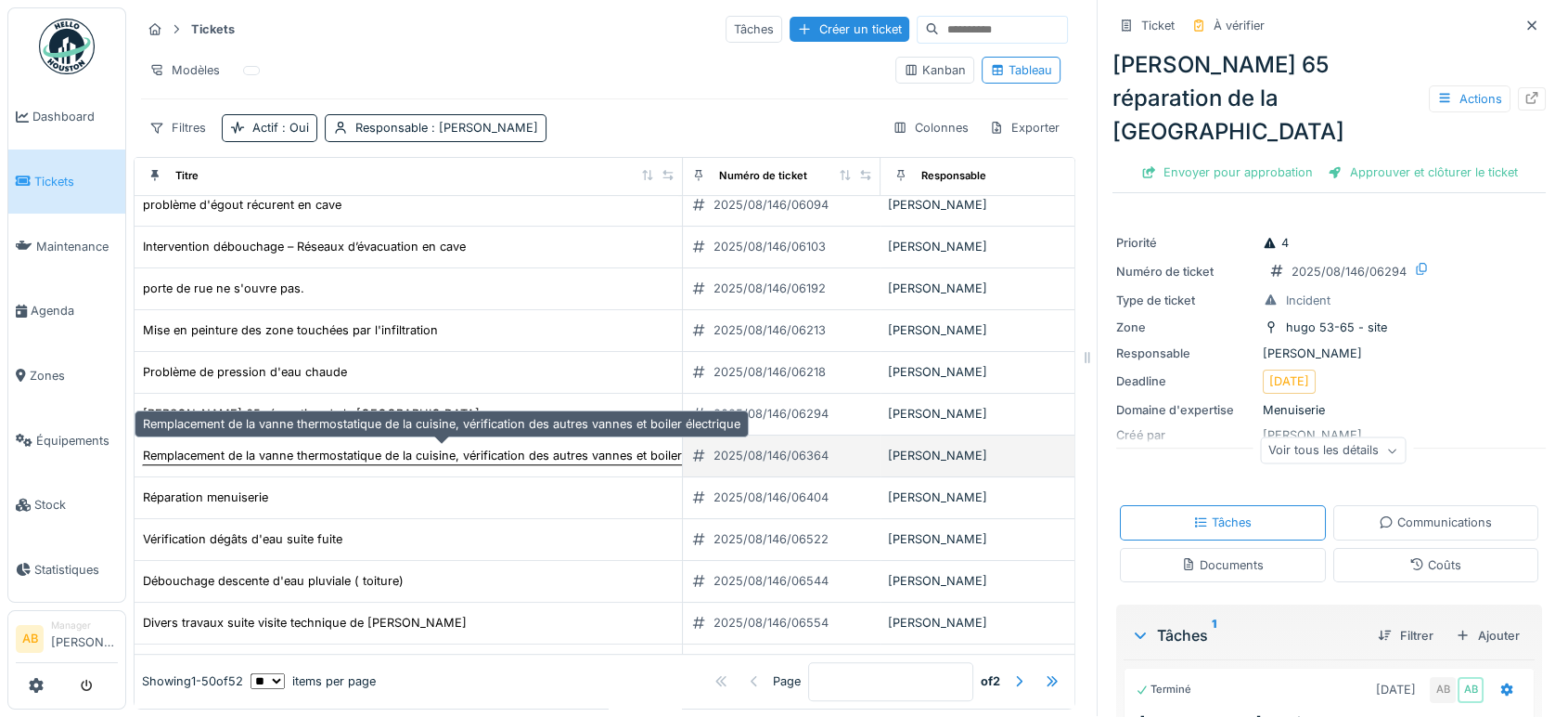
click at [419, 446] on div "Remplacement de la vanne thermostatique de la cuisine, vérification des autres …" at bounding box center [441, 455] width 597 height 18
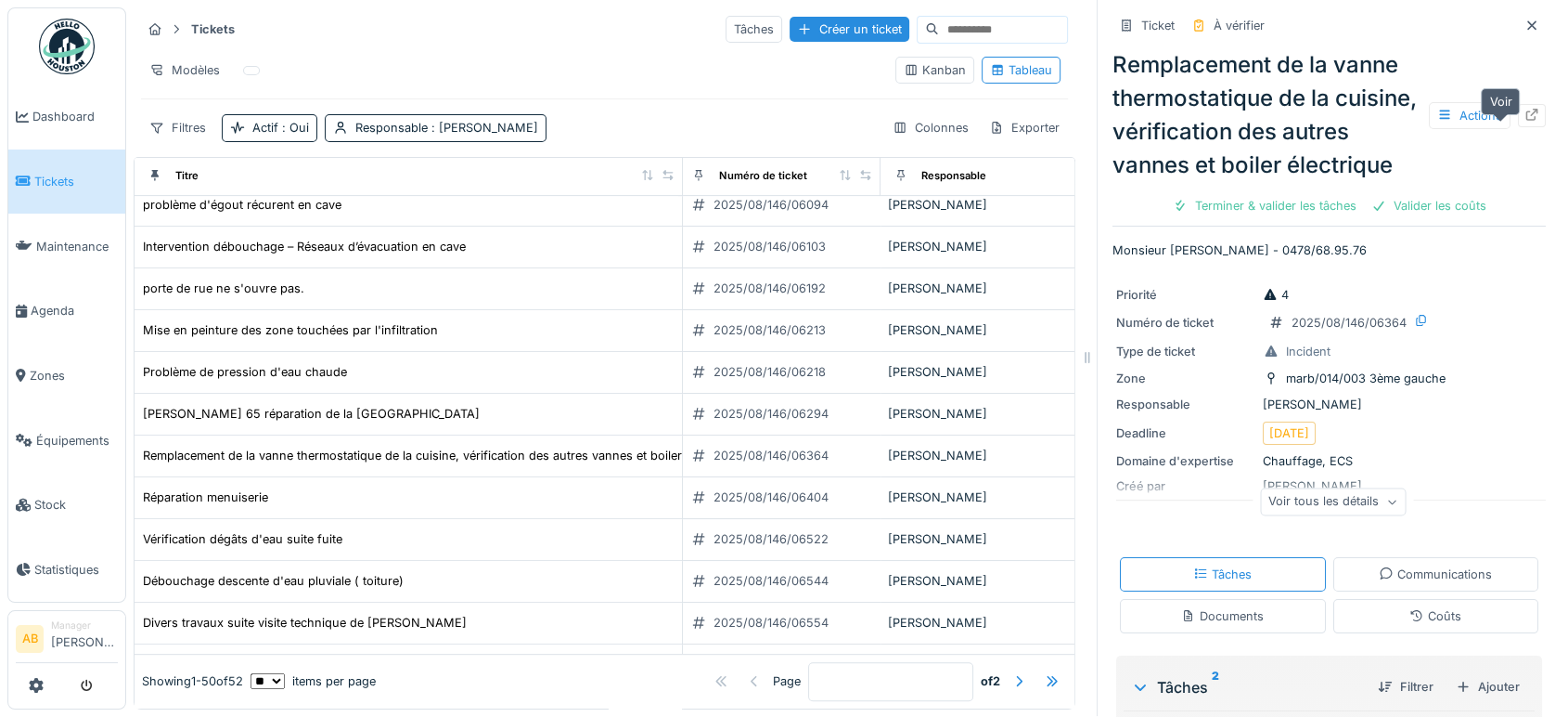
click at [1527, 117] on icon at bounding box center [1533, 115] width 12 height 12
click at [204, 491] on td "Réparation menuiserie" at bounding box center [408, 497] width 548 height 42
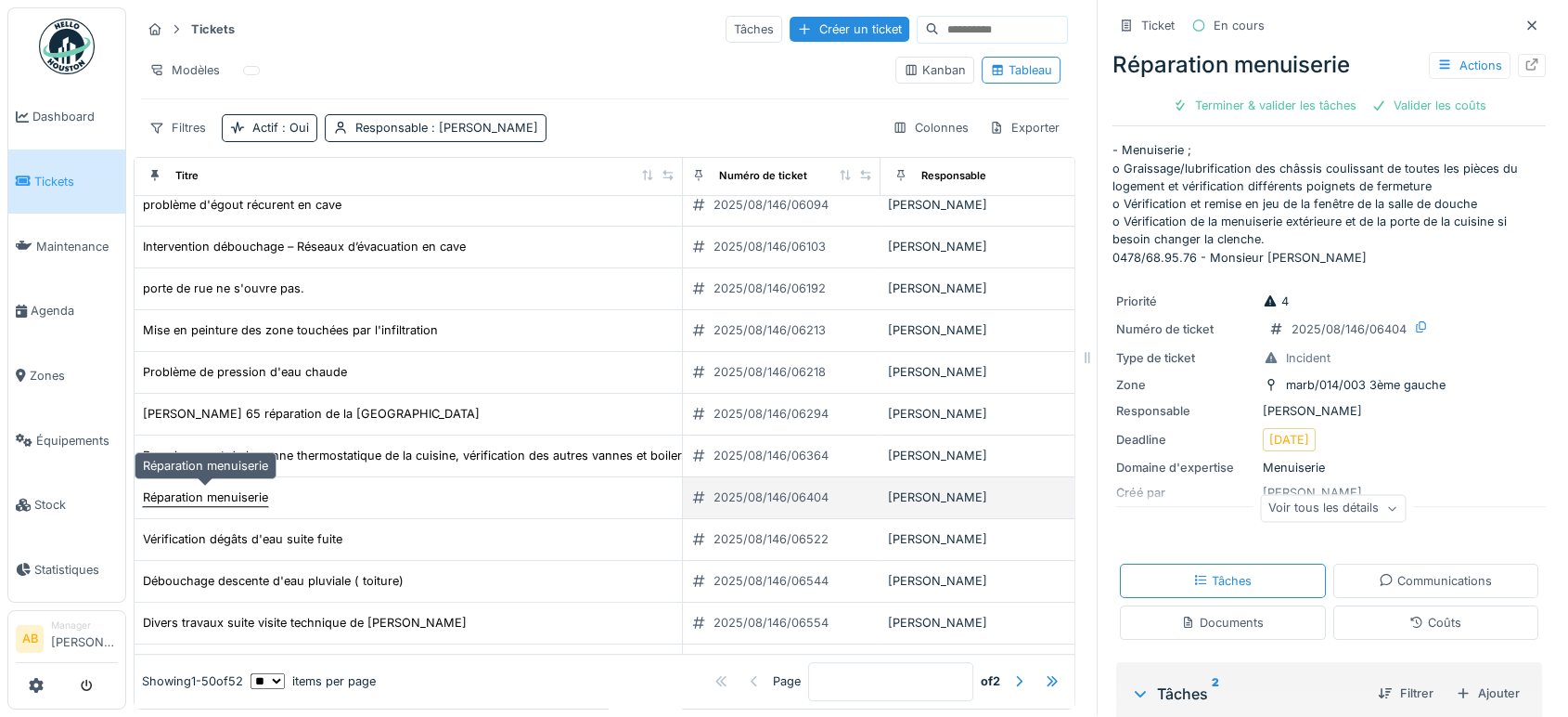
click at [196, 488] on div "Réparation menuiserie" at bounding box center [206, 497] width 126 height 18
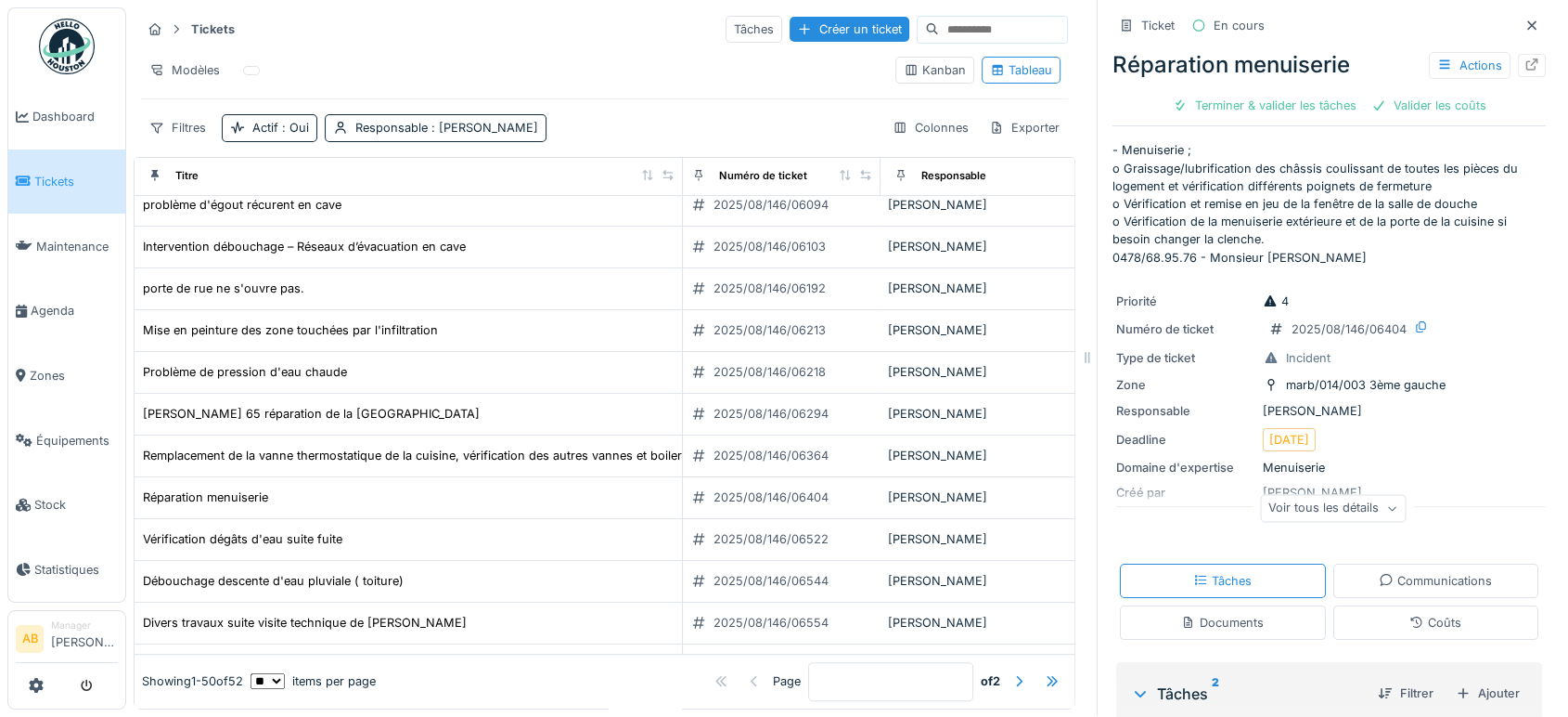
click at [1505, 52] on div "Actions" at bounding box center [1487, 65] width 117 height 26
click at [1527, 59] on icon at bounding box center [1533, 65] width 12 height 12
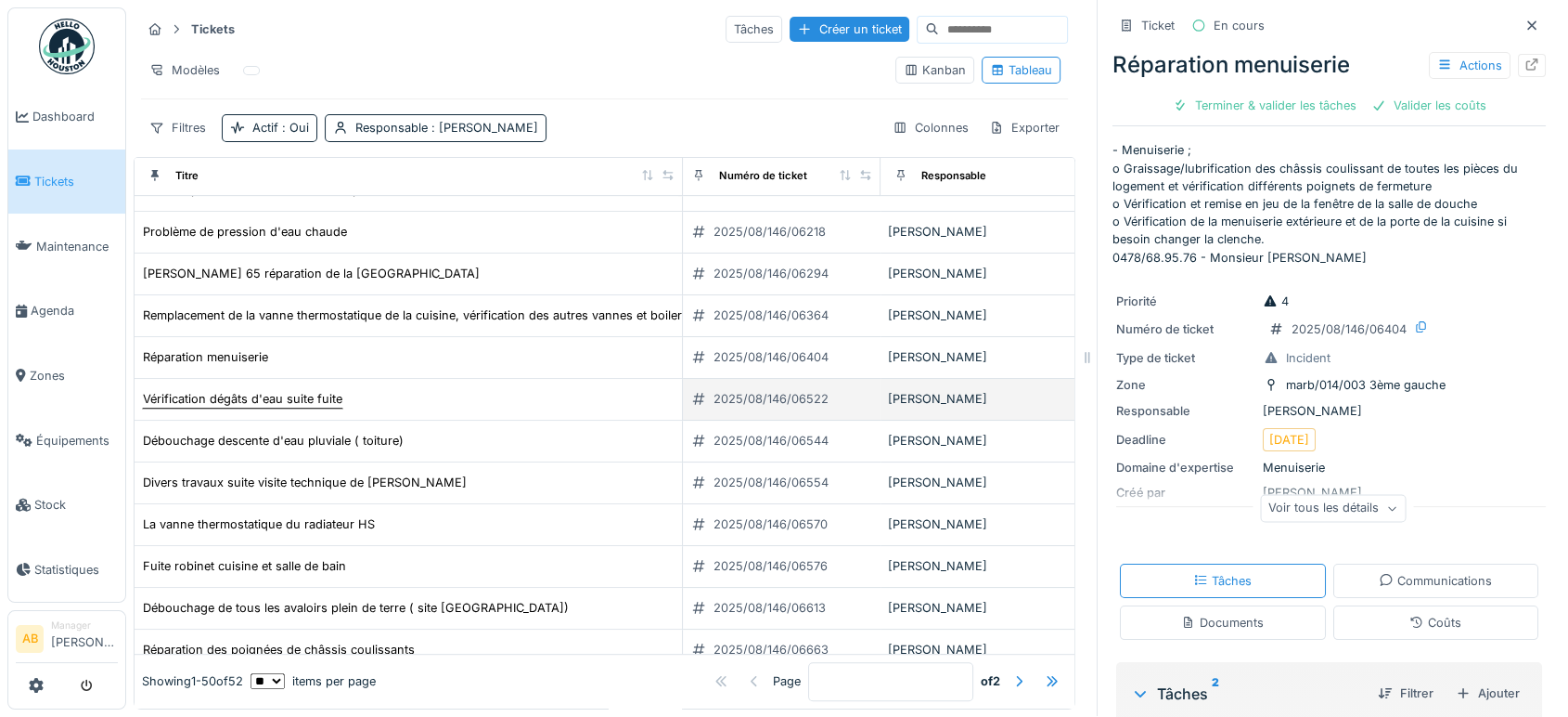
scroll to position [871, 5]
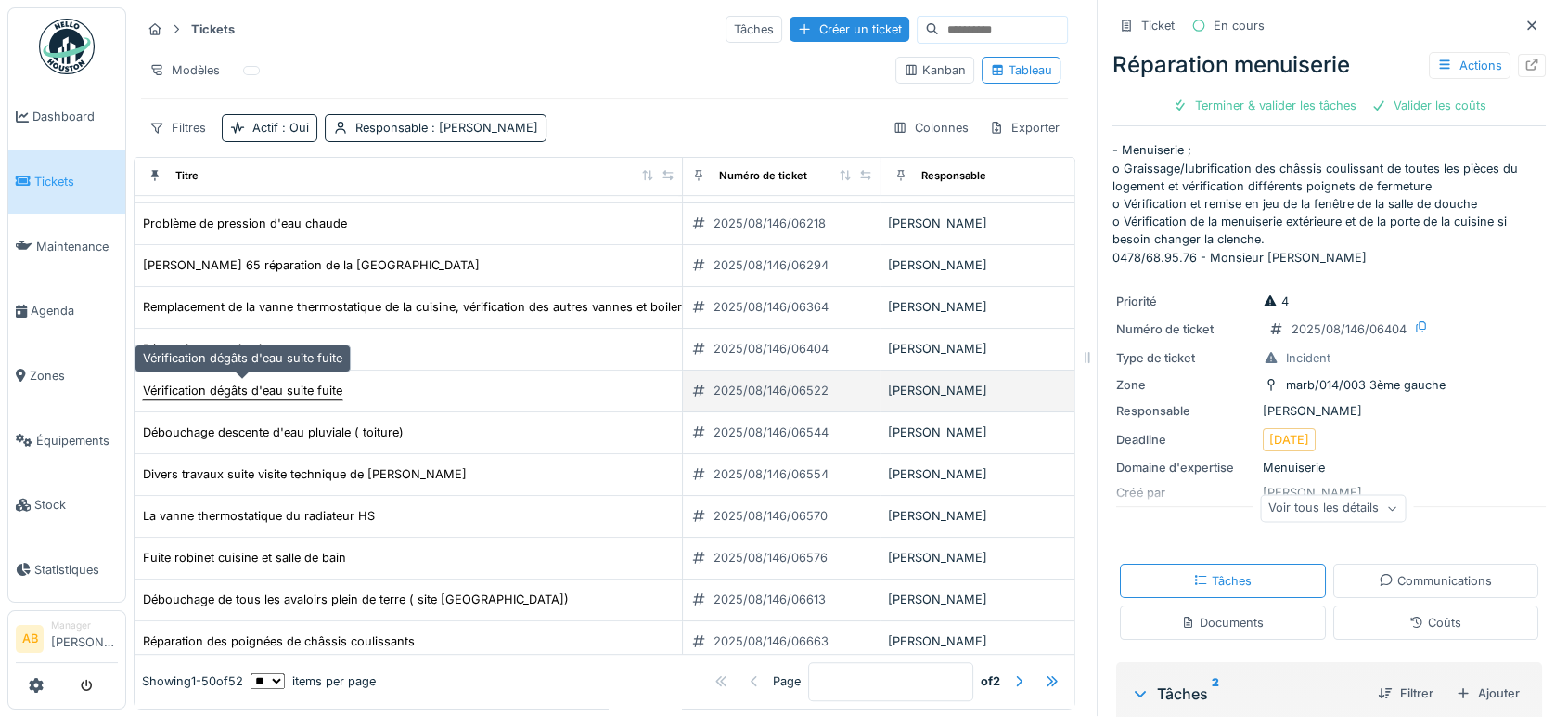
click at [293, 382] on div "Vérification dégâts d'eau suite fuite" at bounding box center [242, 390] width 199 height 18
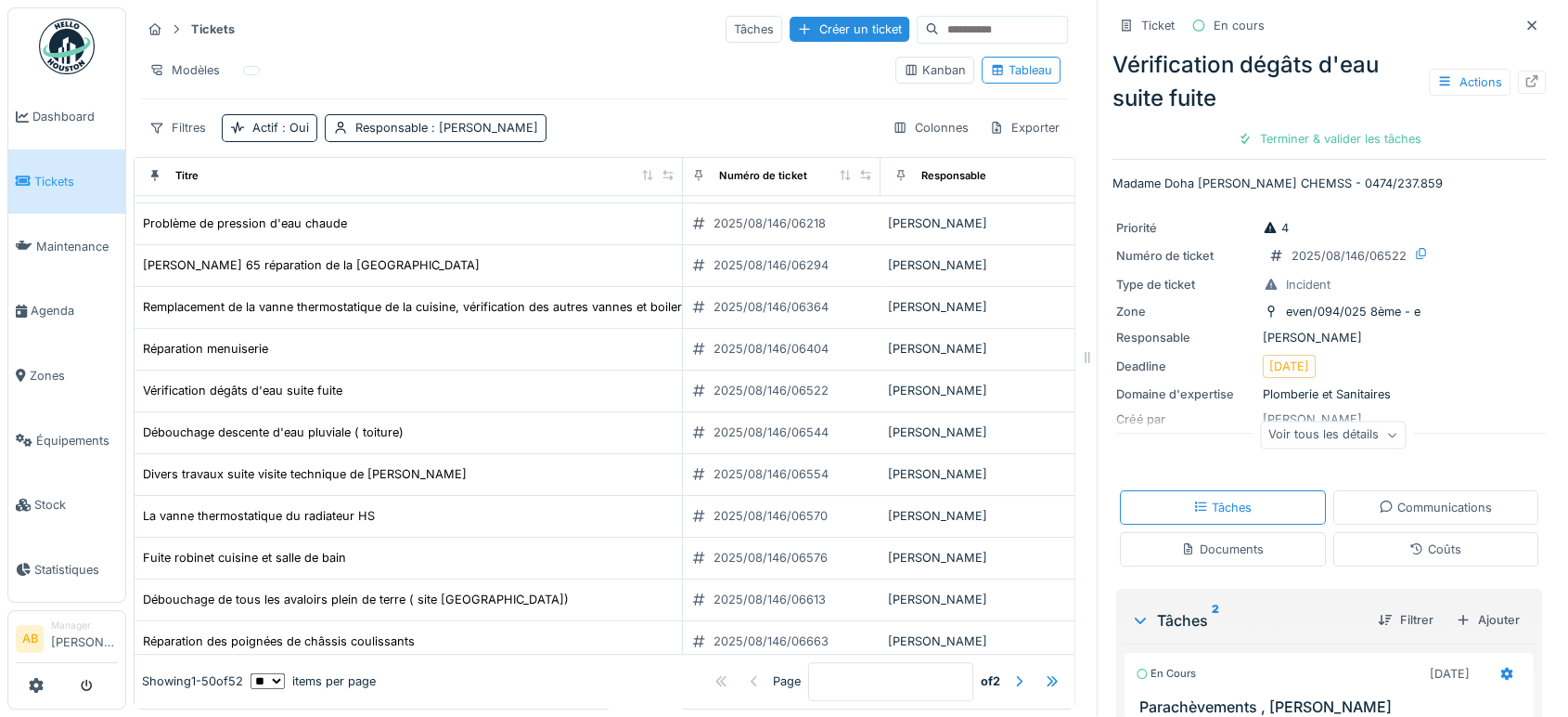
drag, startPoint x: 1499, startPoint y: 62, endPoint x: 1119, endPoint y: -116, distance: 419.6
click at [1119, 0] on html "Dashboard Tickets Maintenance Agenda Zones Équipements Stock Statistiques AB Ma…" at bounding box center [784, 357] width 1568 height 717
click at [1525, 74] on div at bounding box center [1532, 82] width 15 height 18
click at [1441, 498] on div "Communications" at bounding box center [1435, 507] width 113 height 18
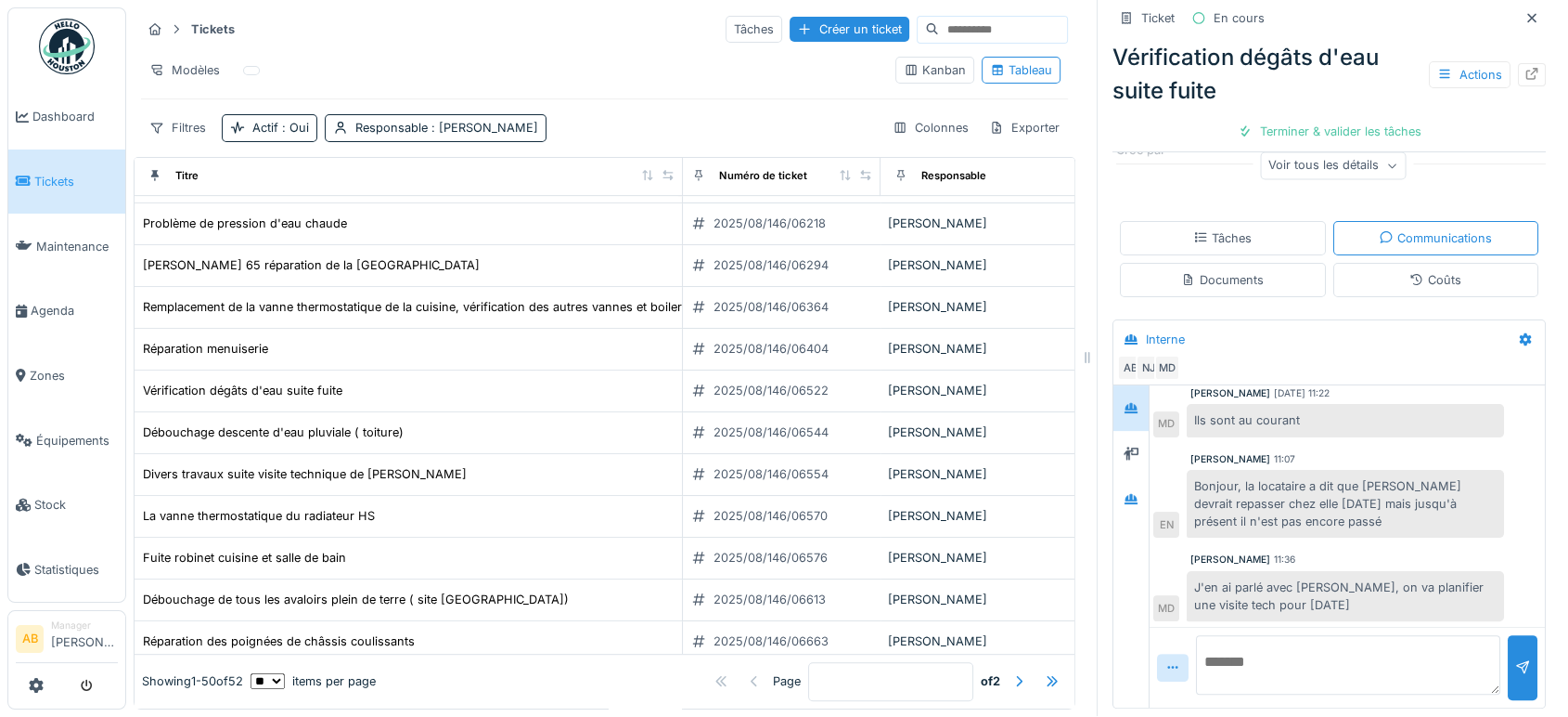
scroll to position [16, 0]
click at [1268, 239] on div "Tâches" at bounding box center [1223, 237] width 206 height 34
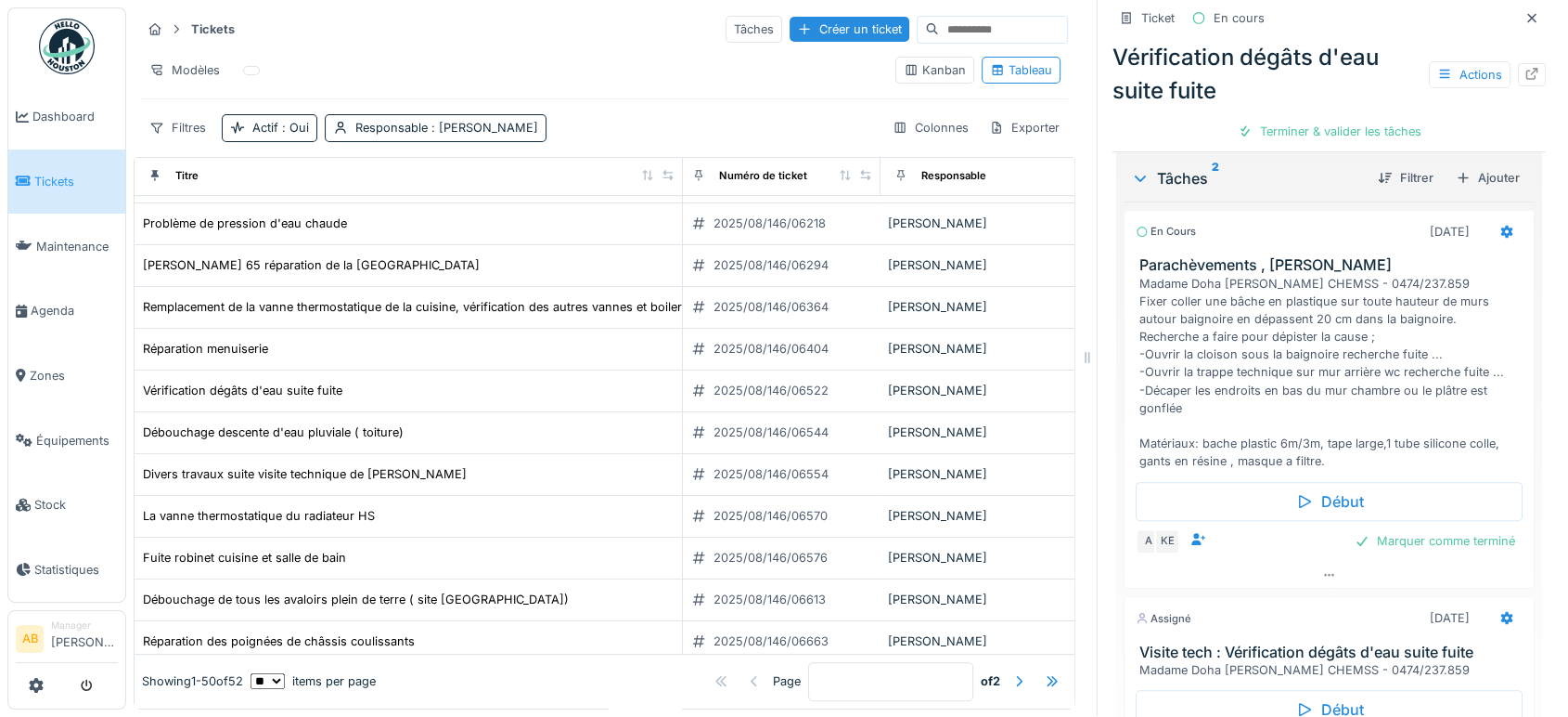
scroll to position [587, 0]
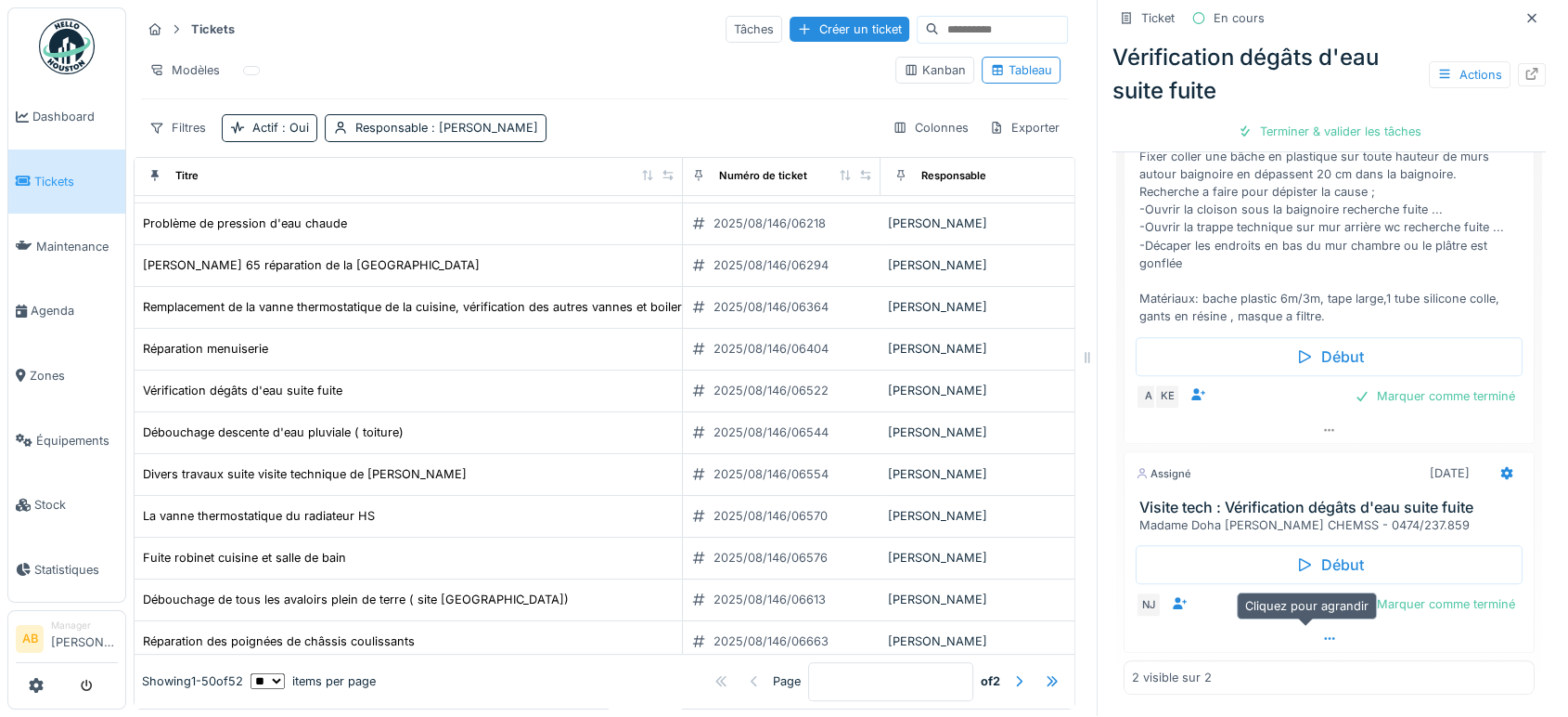
click at [1322, 632] on icon at bounding box center [1329, 638] width 15 height 12
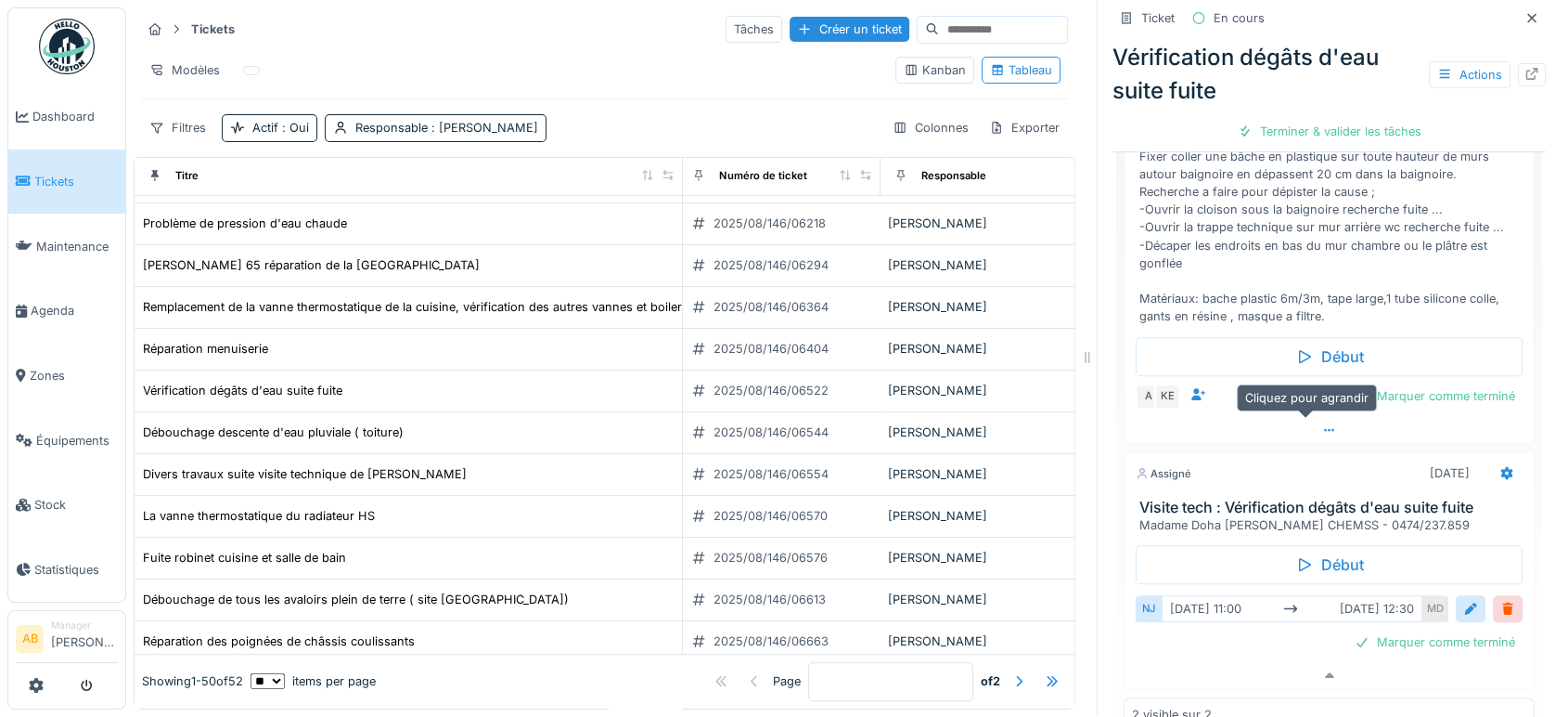
click at [1268, 423] on div at bounding box center [1329, 430] width 409 height 26
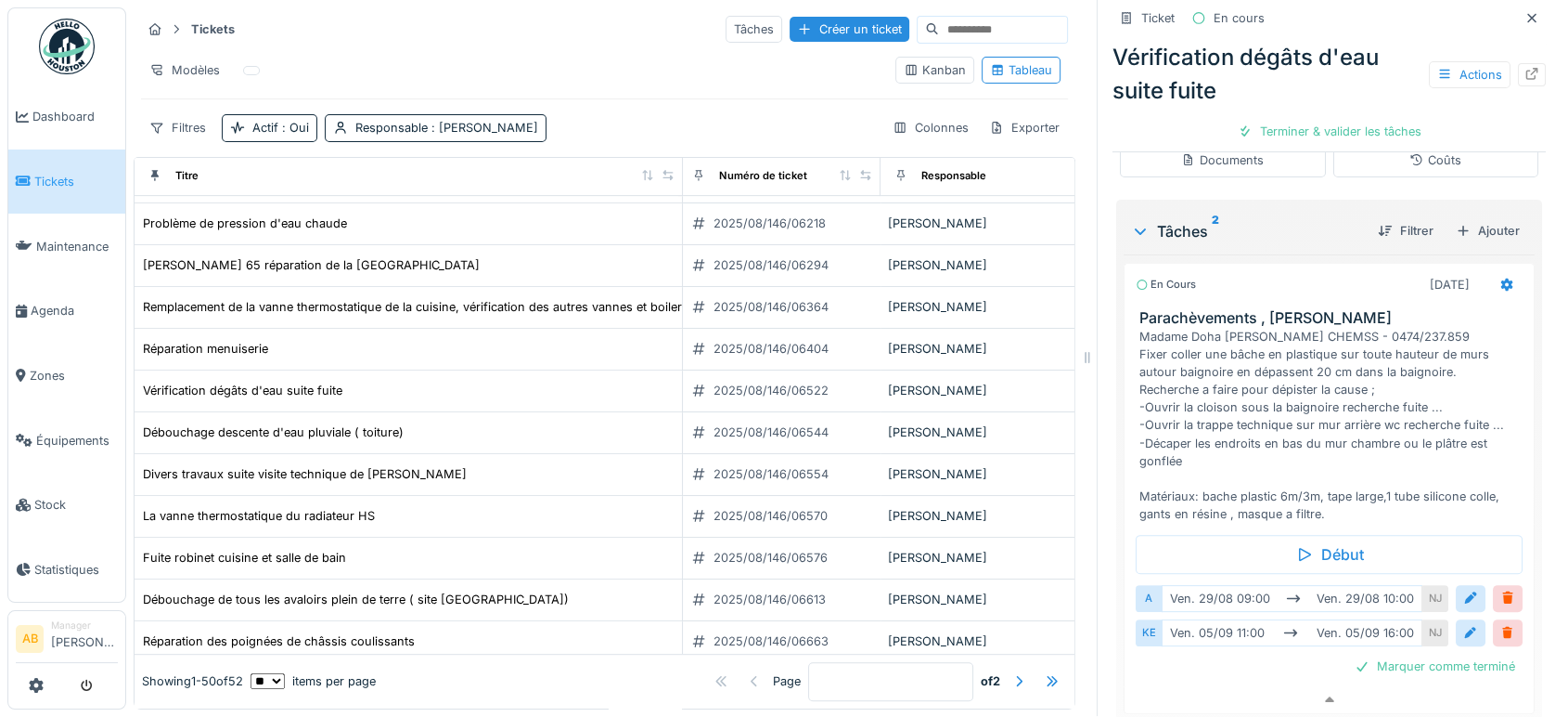
scroll to position [107, 0]
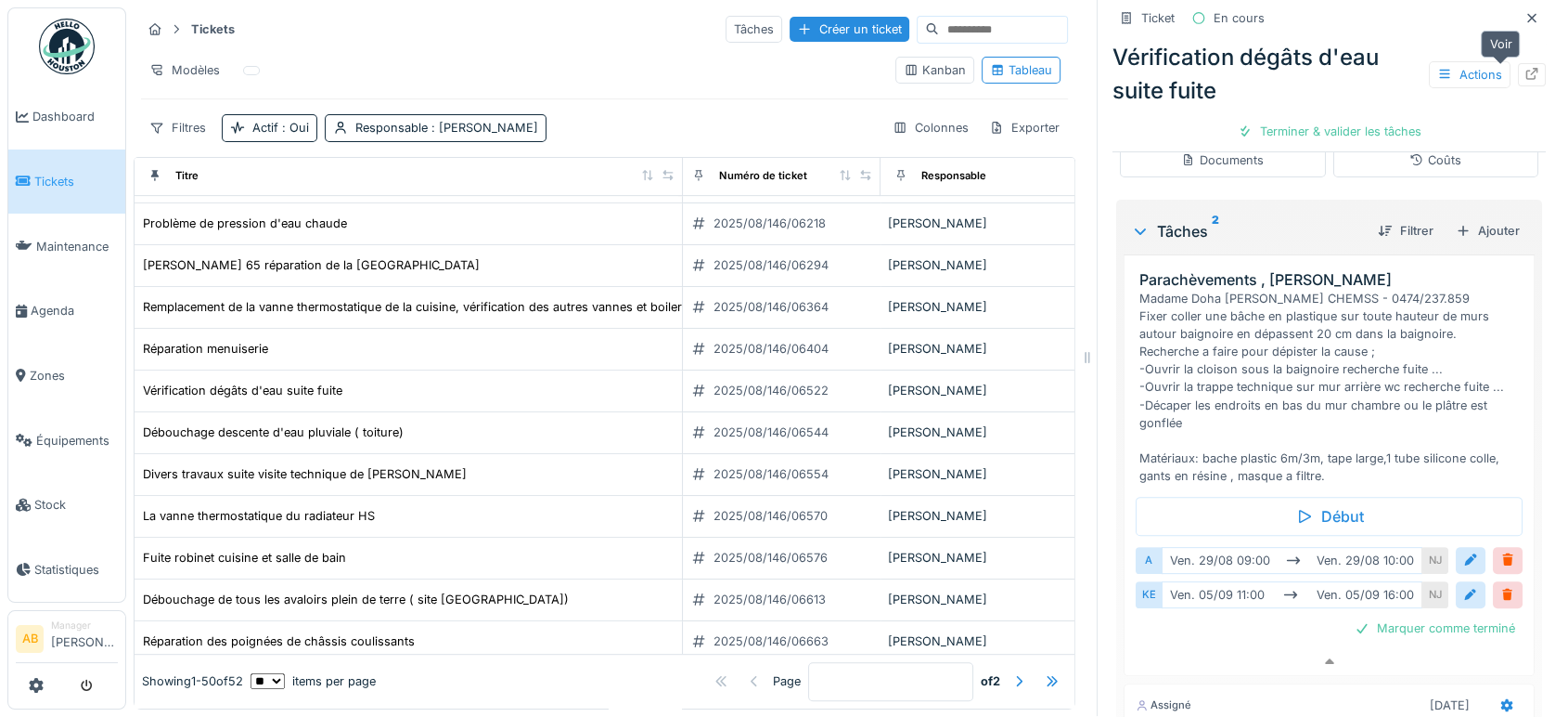
click at [1525, 66] on div at bounding box center [1532, 75] width 15 height 18
click at [77, 30] on img at bounding box center [67, 46] width 56 height 56
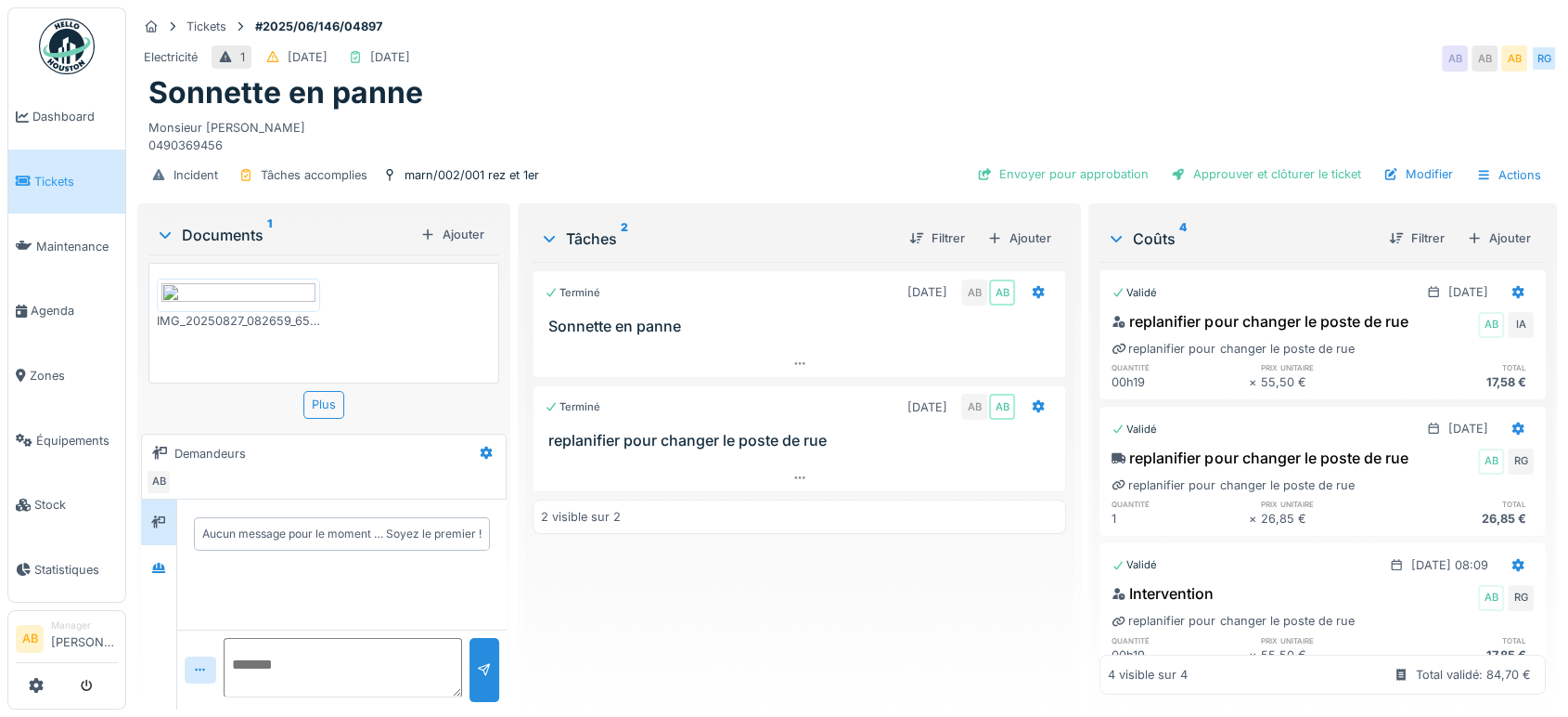
click at [230, 228] on div "Documents 1" at bounding box center [284, 234] width 257 height 23
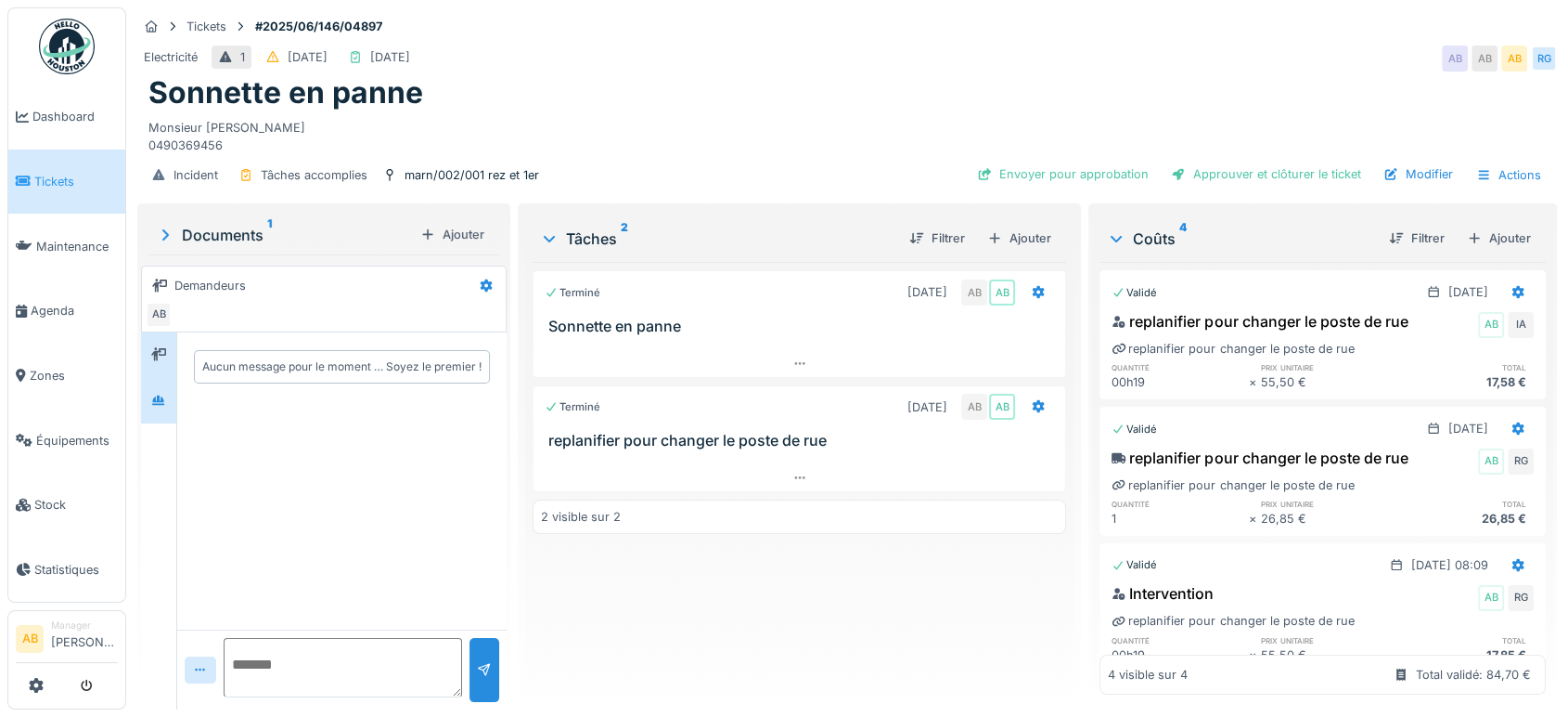
click at [165, 414] on div at bounding box center [159, 400] width 35 height 45
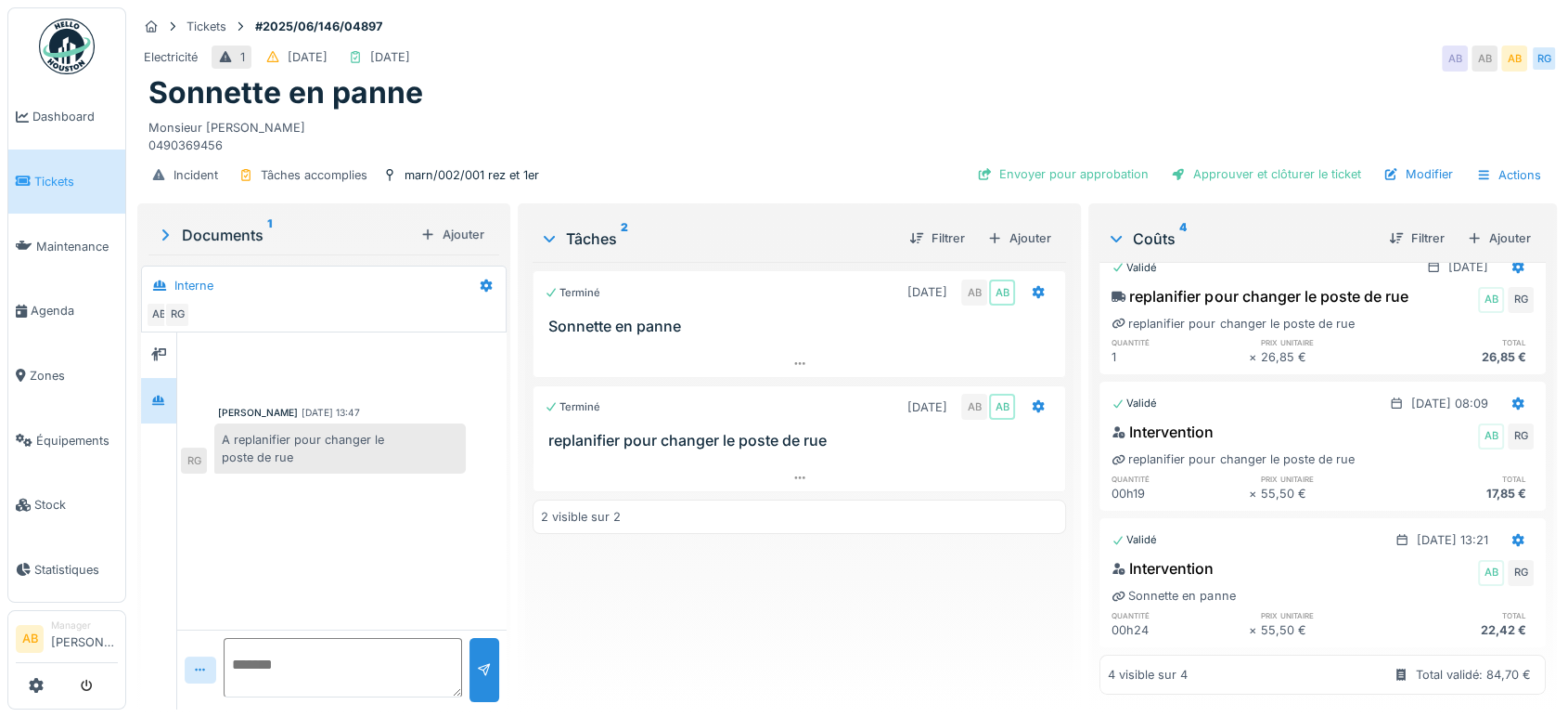
scroll to position [15, 0]
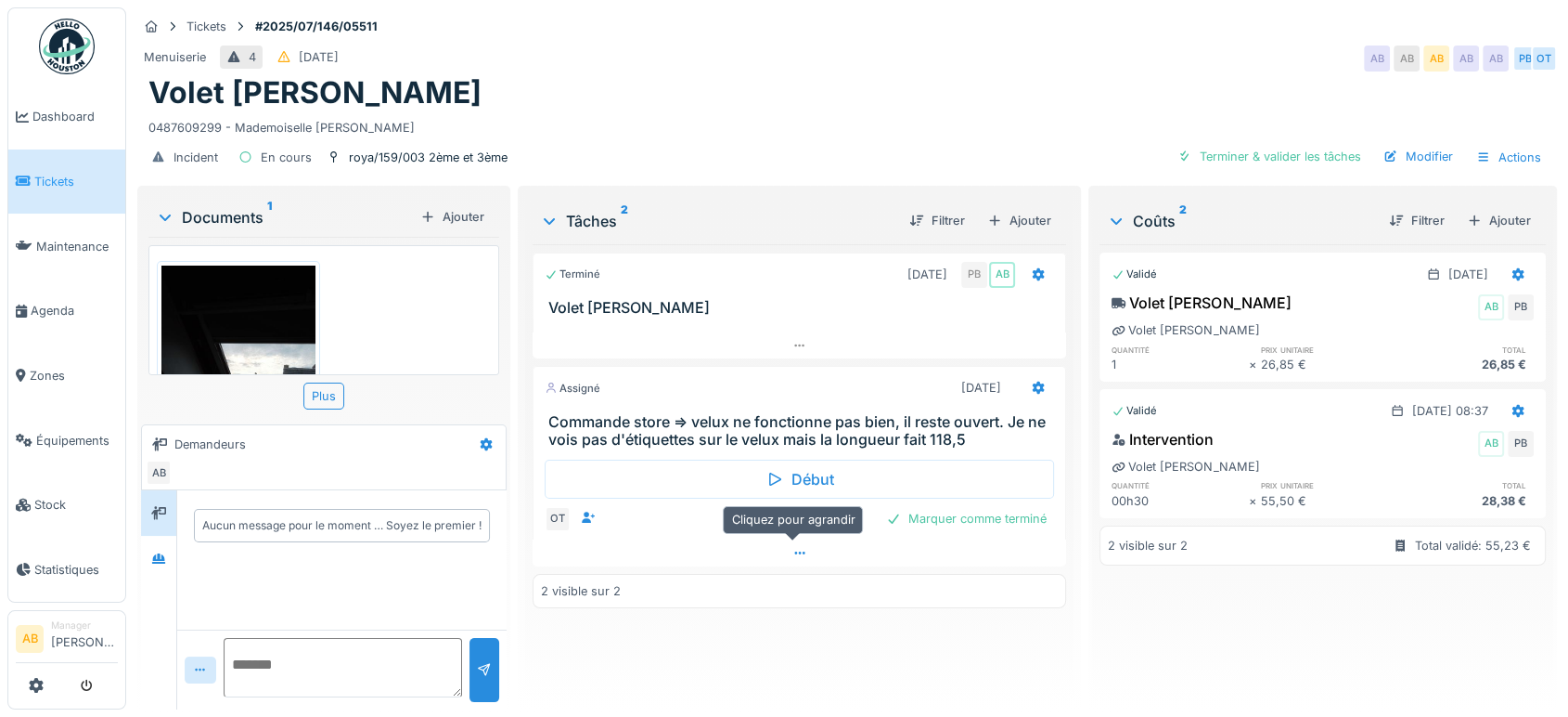
click at [610, 551] on div at bounding box center [799, 552] width 533 height 26
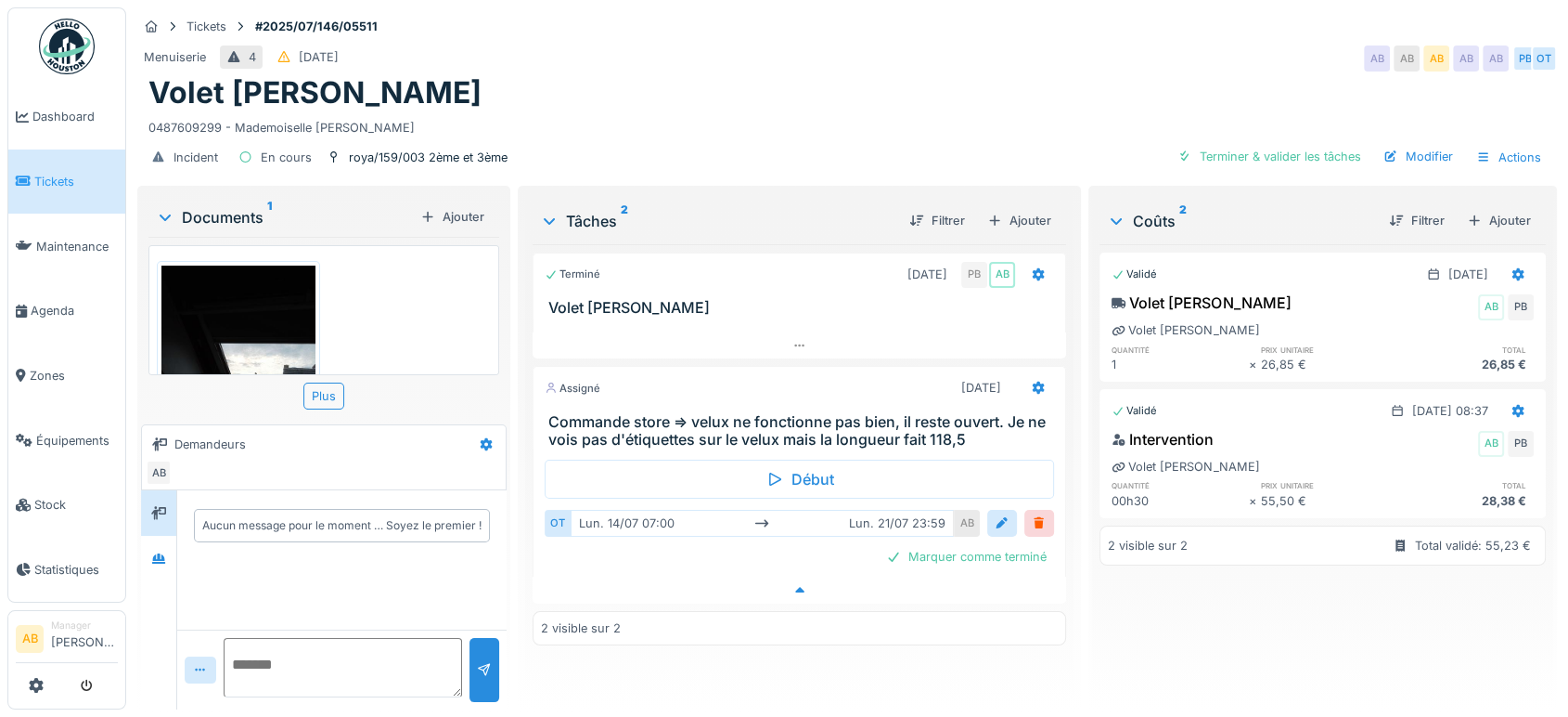
scroll to position [15, 0]
click at [223, 206] on div "Documents 1" at bounding box center [284, 217] width 257 height 23
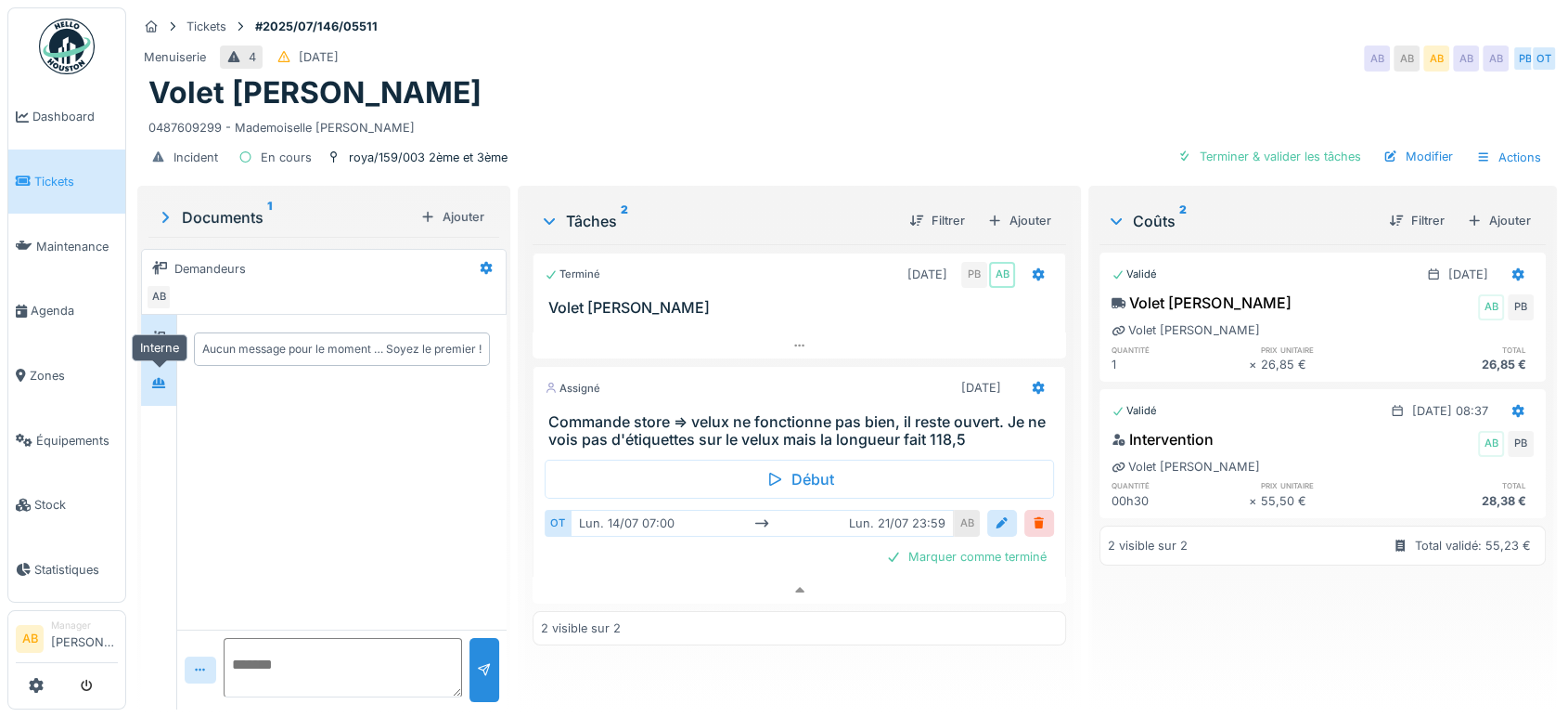
click at [152, 377] on icon at bounding box center [158, 383] width 15 height 12
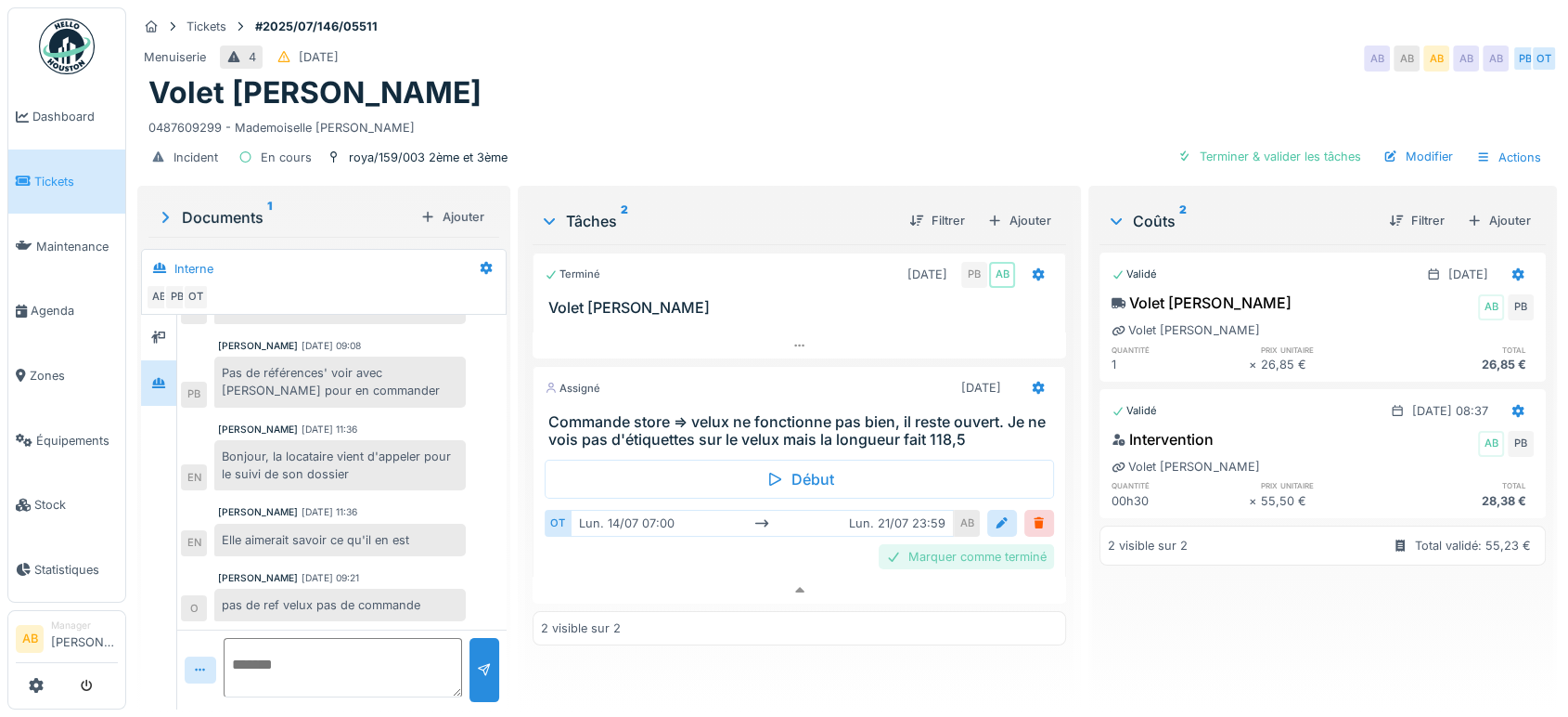
click at [930, 544] on div "Marquer comme terminé" at bounding box center [966, 557] width 176 height 26
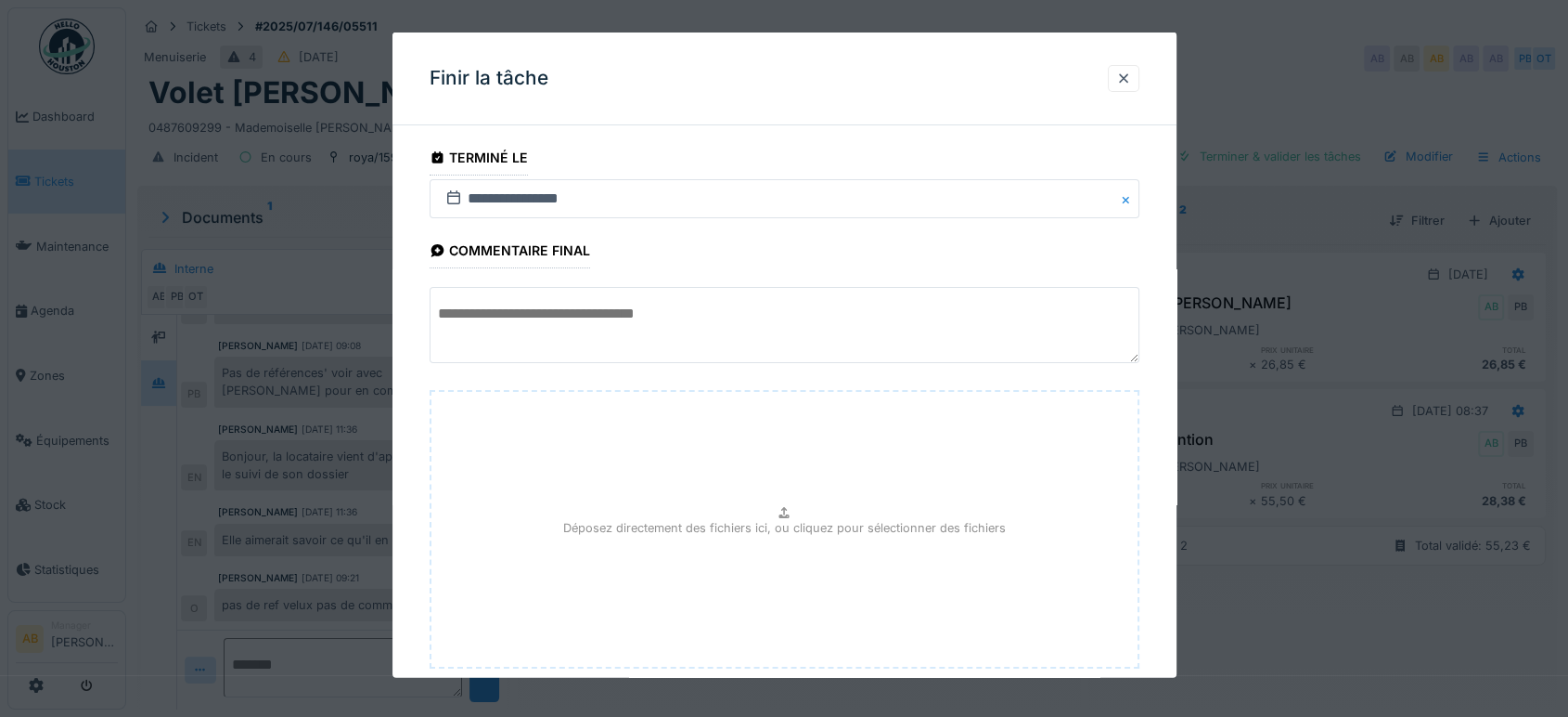
scroll to position [111, 0]
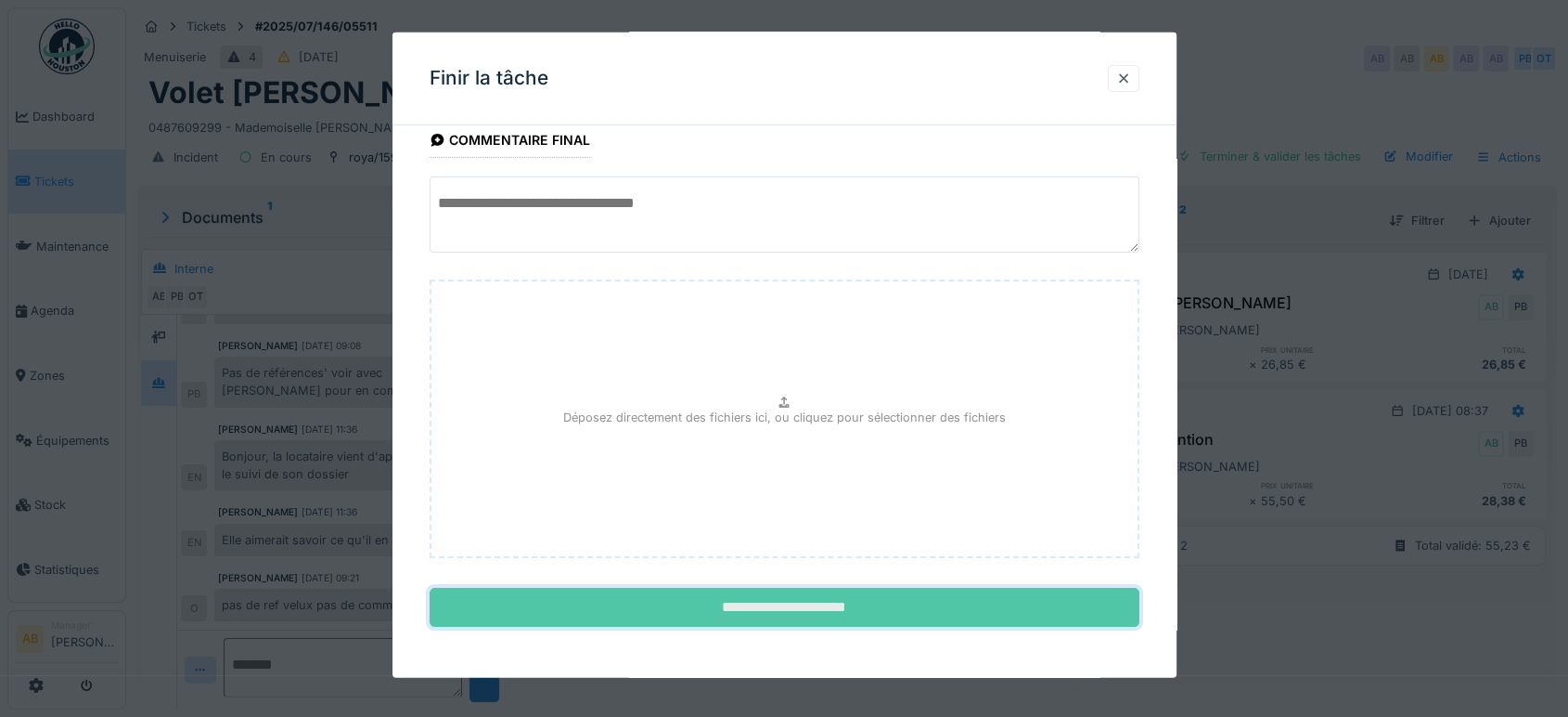
click at [893, 598] on input "**********" at bounding box center [784, 607] width 710 height 39
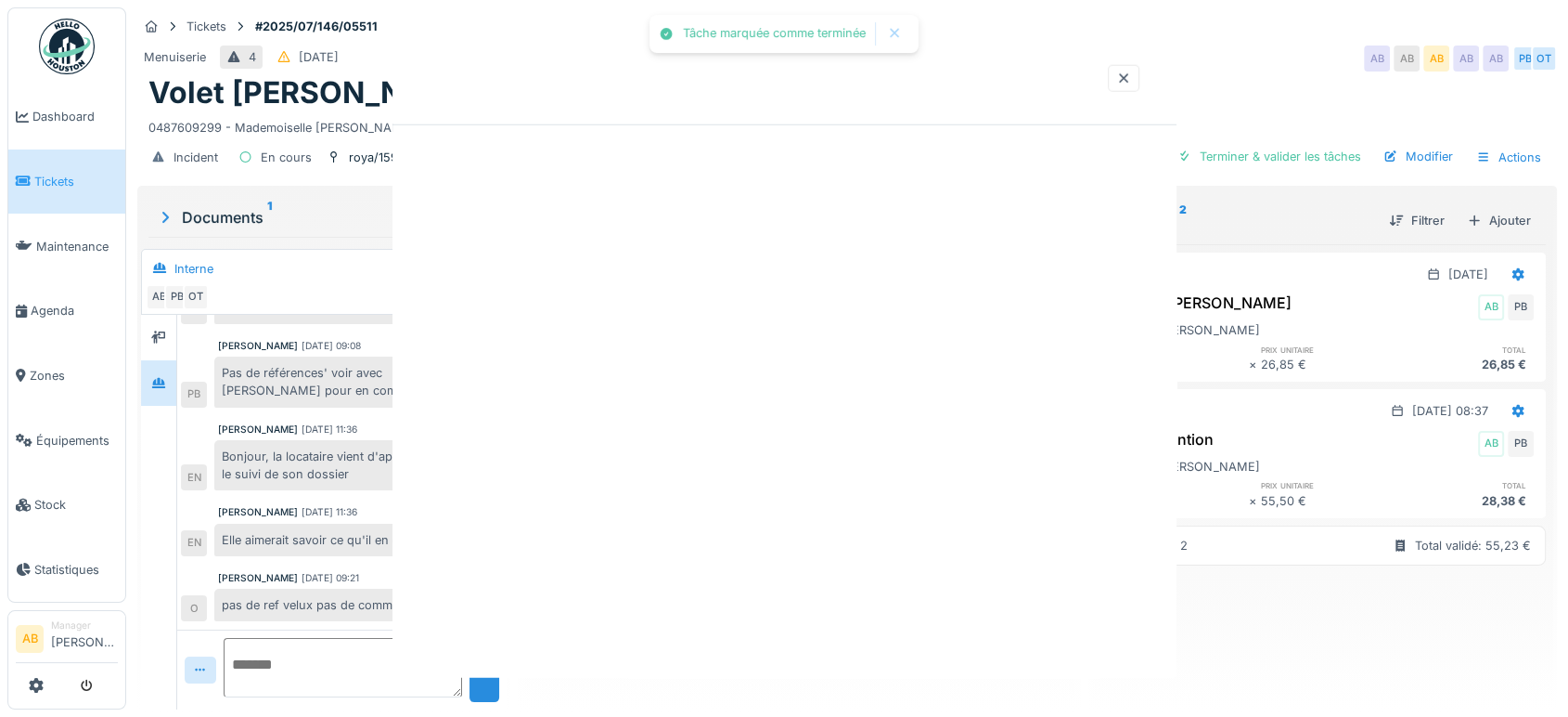
scroll to position [0, 0]
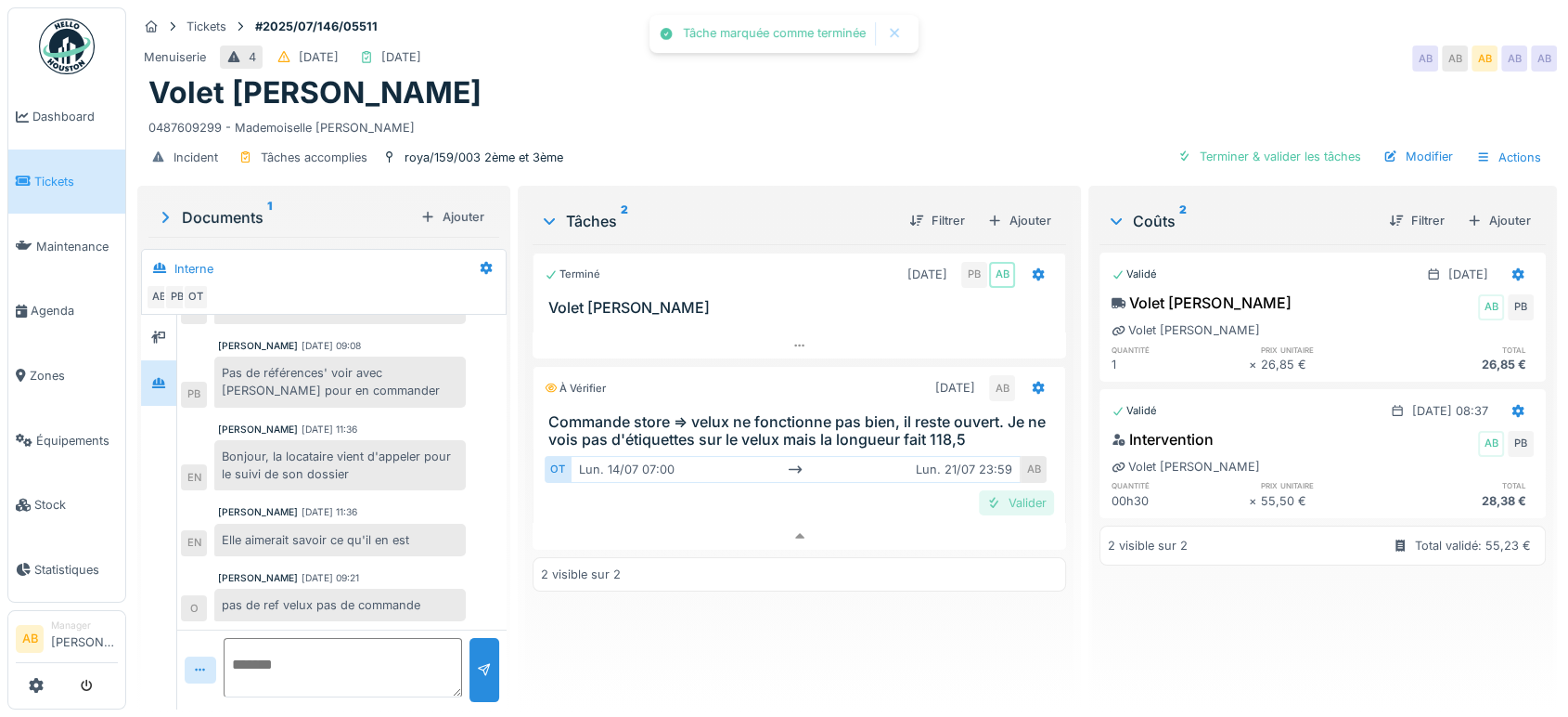
click at [1003, 490] on div "Valider" at bounding box center [1016, 503] width 76 height 26
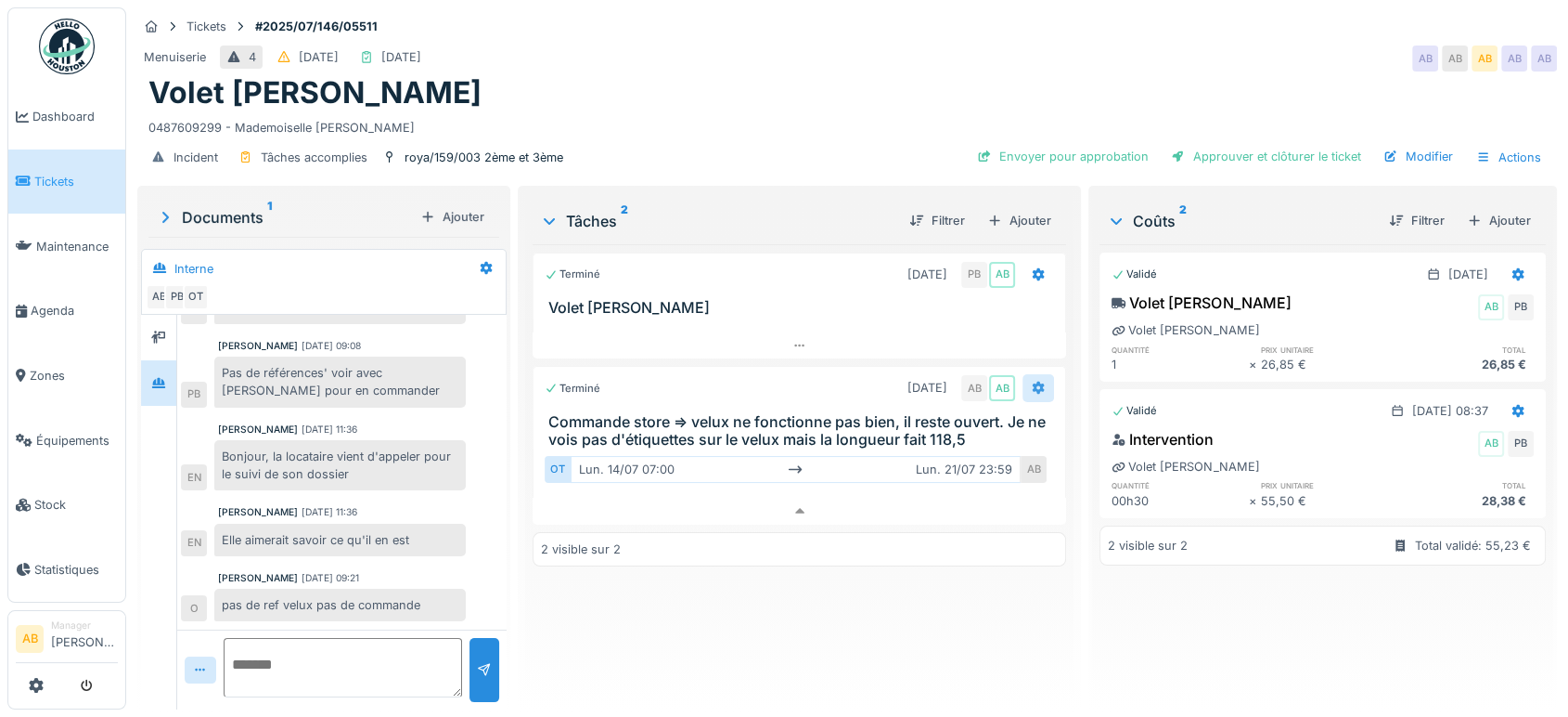
click at [1031, 379] on div at bounding box center [1037, 387] width 15 height 18
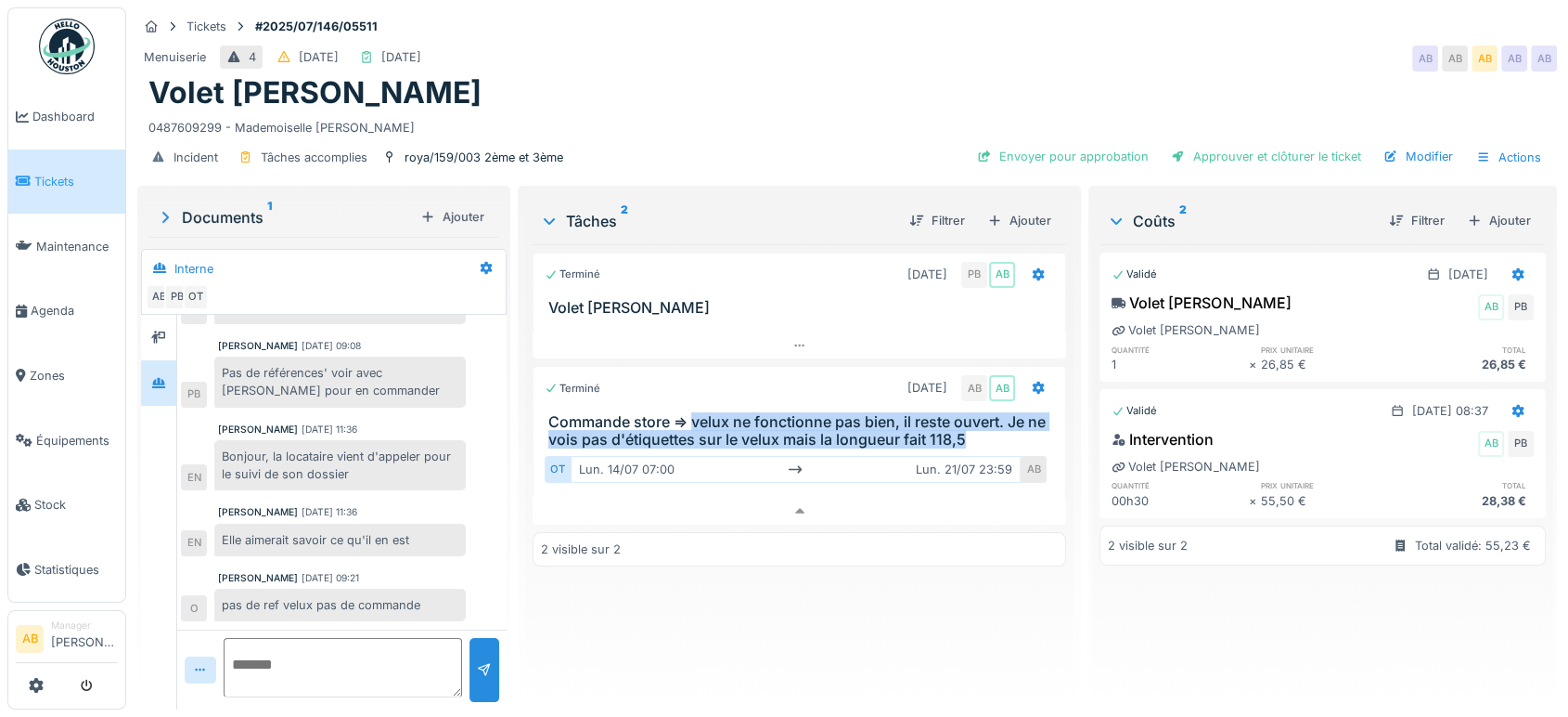
drag, startPoint x: 977, startPoint y: 431, endPoint x: 686, endPoint y: 400, distance: 292.6
click at [686, 413] on h3 "Commande store => velux ne fonctionne pas bien, il reste ouvert. Je ne vois pas…" at bounding box center [803, 431] width 510 height 35
copy h3 "velux ne fonctionne pas bien, il reste ouvert. Je ne vois pas d'étiquettes sur …"
click at [1031, 382] on icon at bounding box center [1037, 387] width 15 height 12
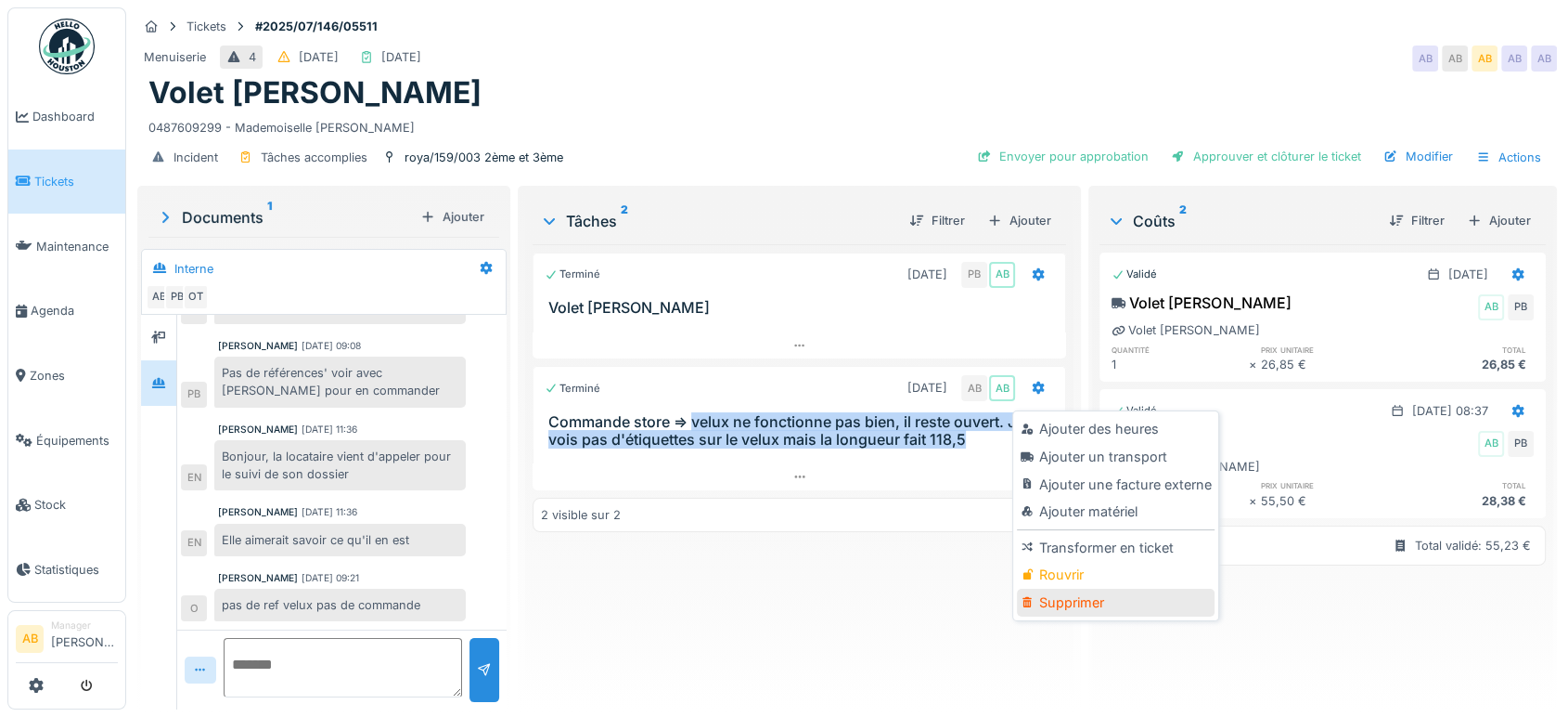
click at [1041, 589] on div "Supprimer" at bounding box center [1116, 602] width 198 height 27
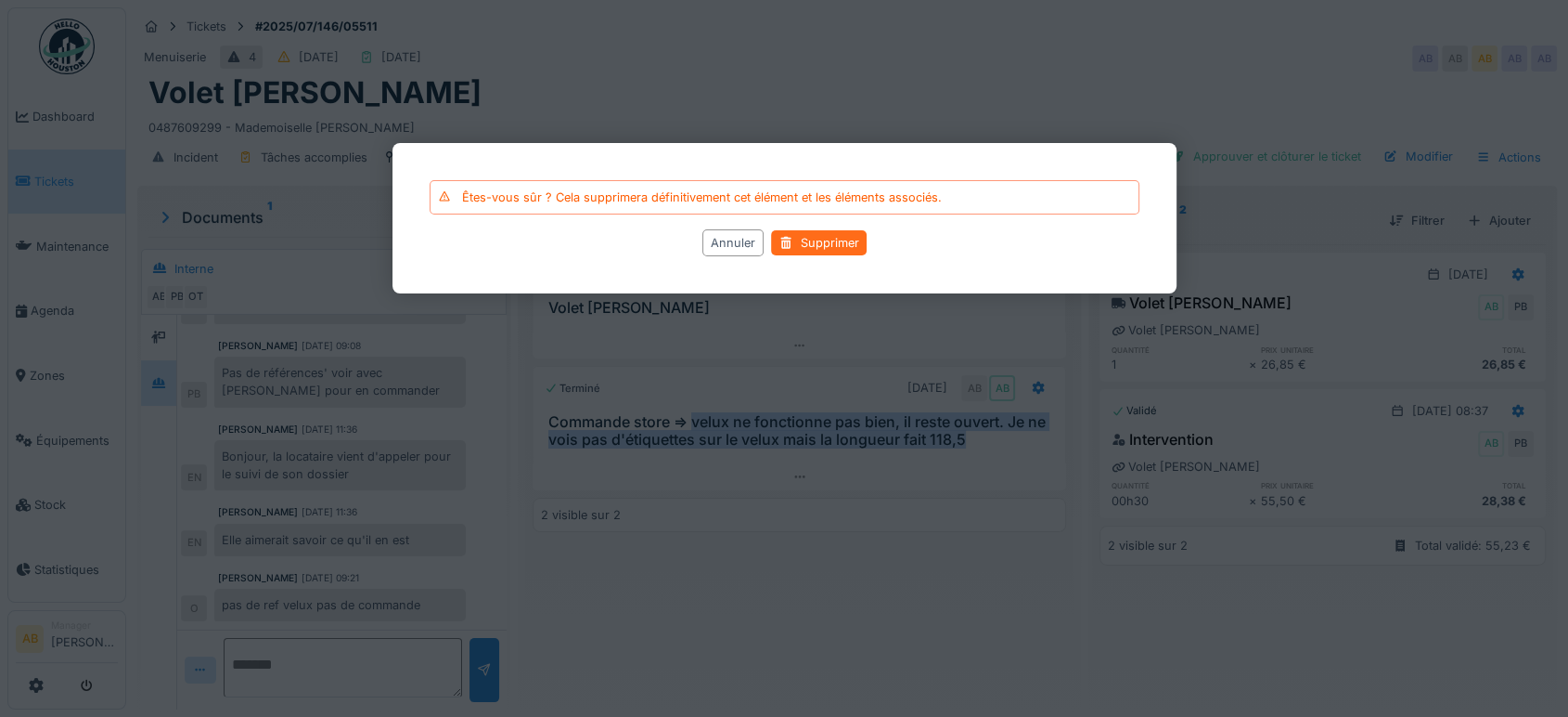
click at [827, 243] on div "Supprimer" at bounding box center [818, 244] width 95 height 26
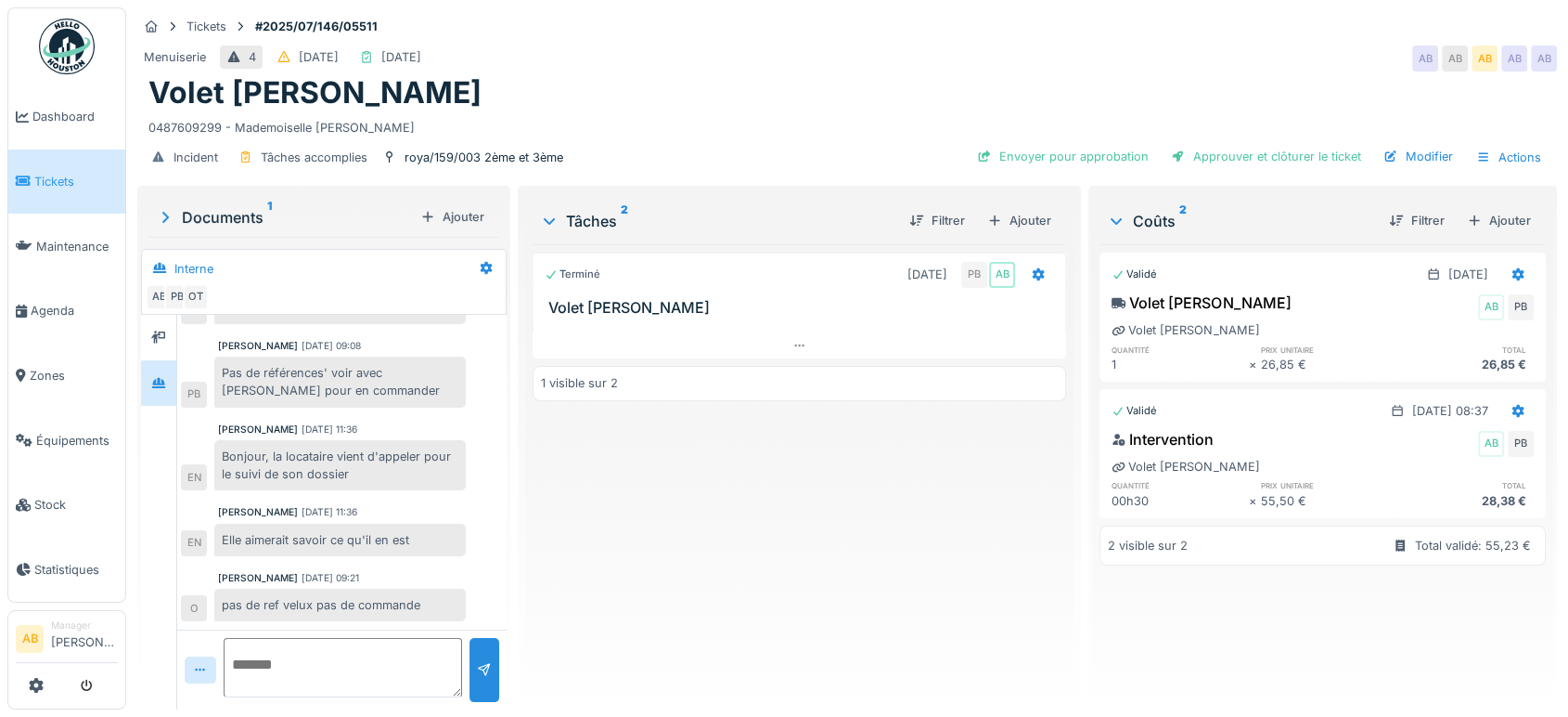
click at [230, 206] on div "Documents 1" at bounding box center [284, 217] width 257 height 23
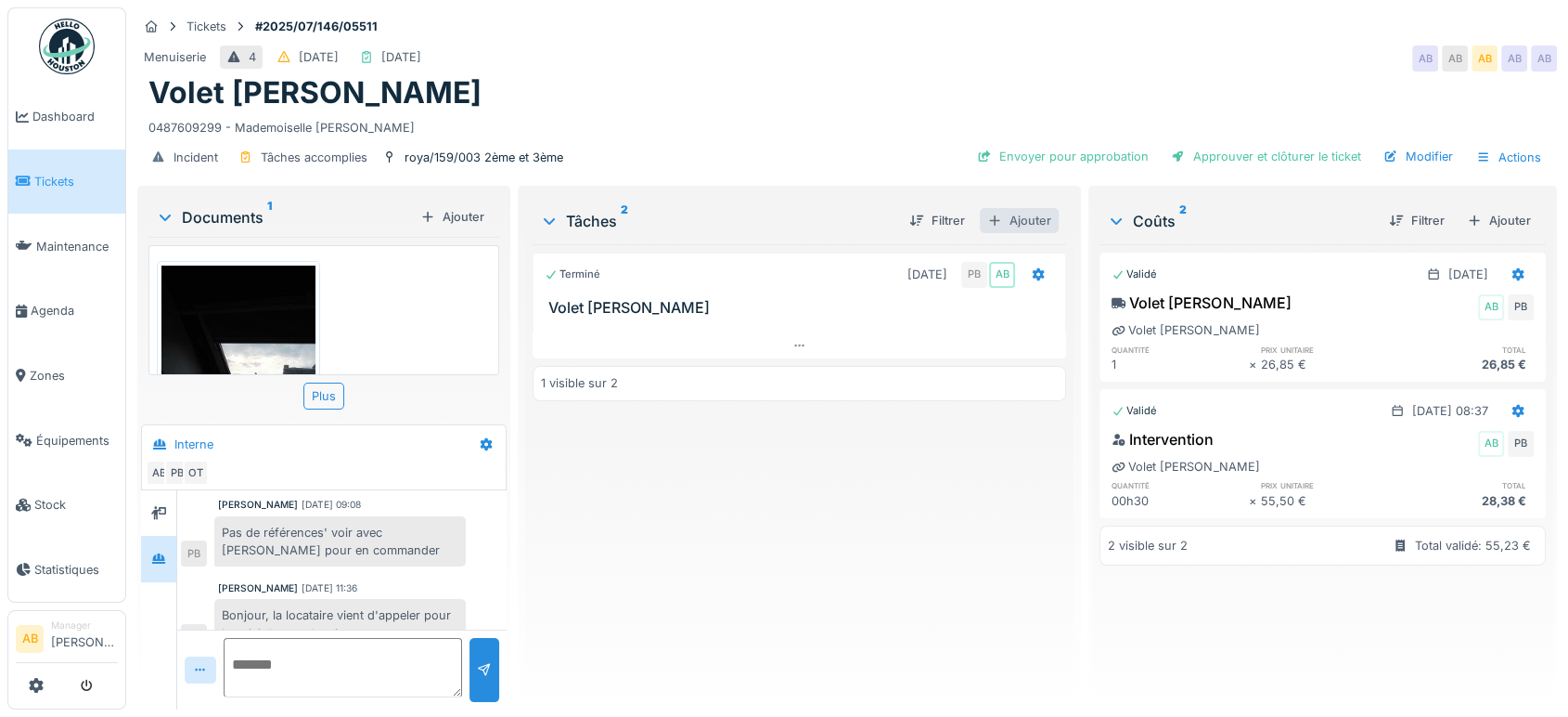
click at [1020, 208] on div "Ajouter" at bounding box center [1019, 221] width 78 height 26
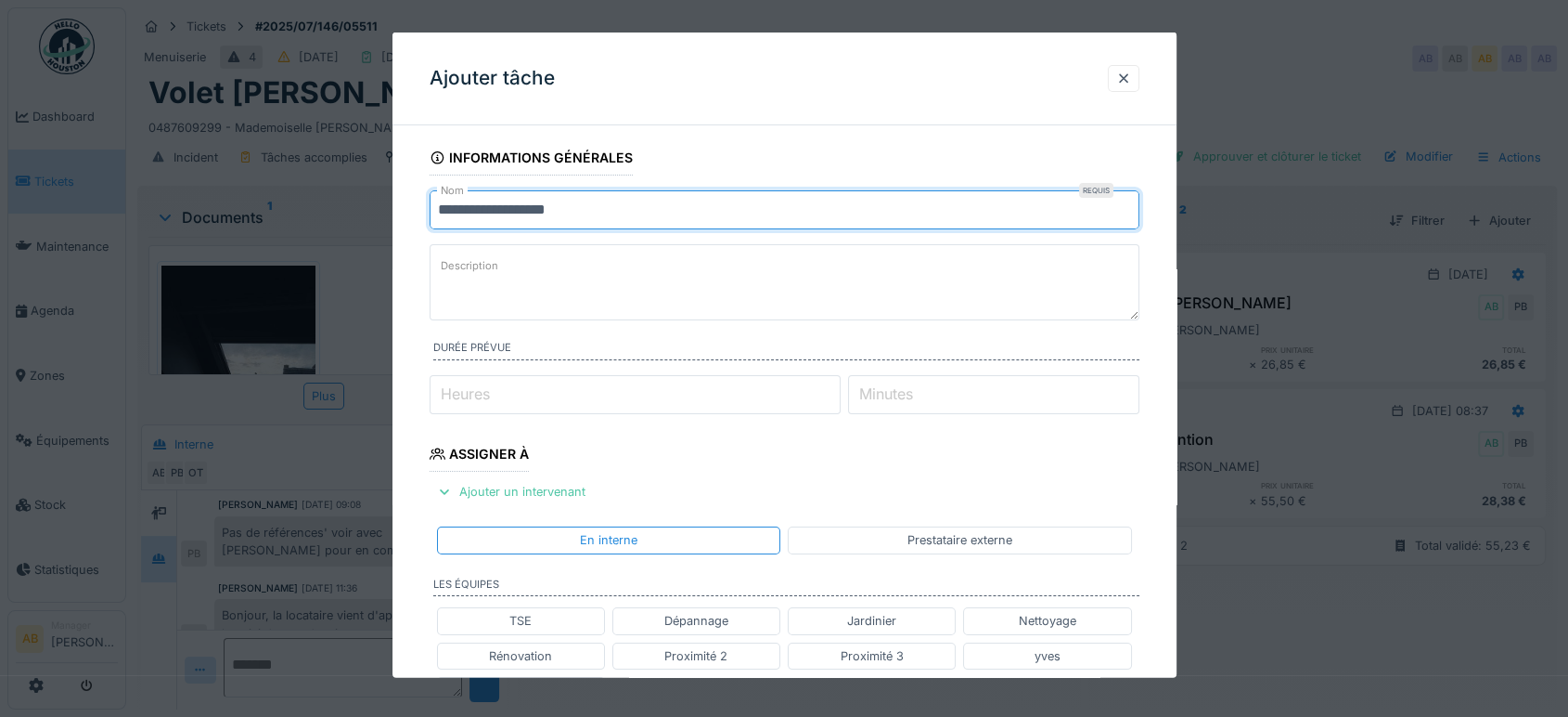
drag, startPoint x: 788, startPoint y: 201, endPoint x: 187, endPoint y: 258, distance: 603.7
click at [187, 258] on div "**********" at bounding box center [847, 358] width 1442 height 717
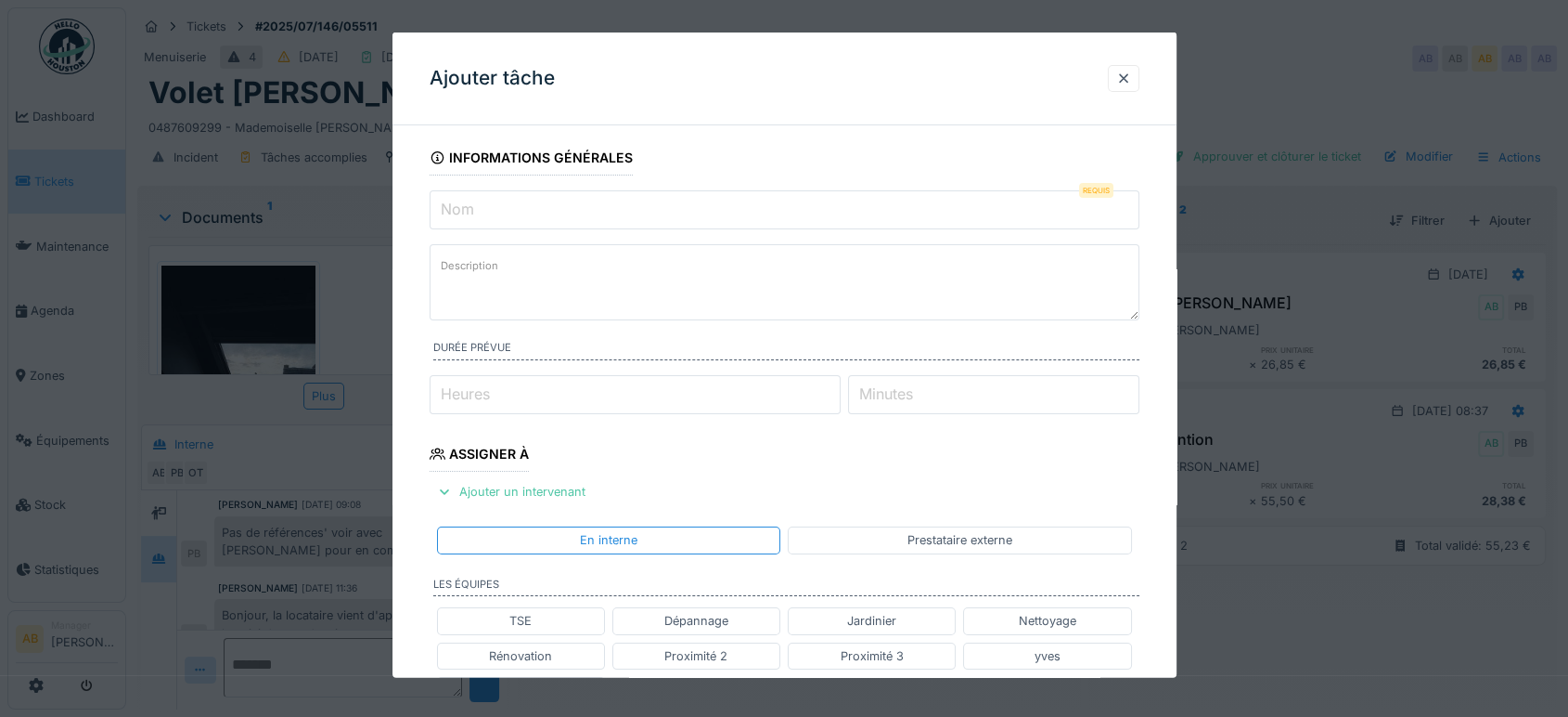
paste input "**********"
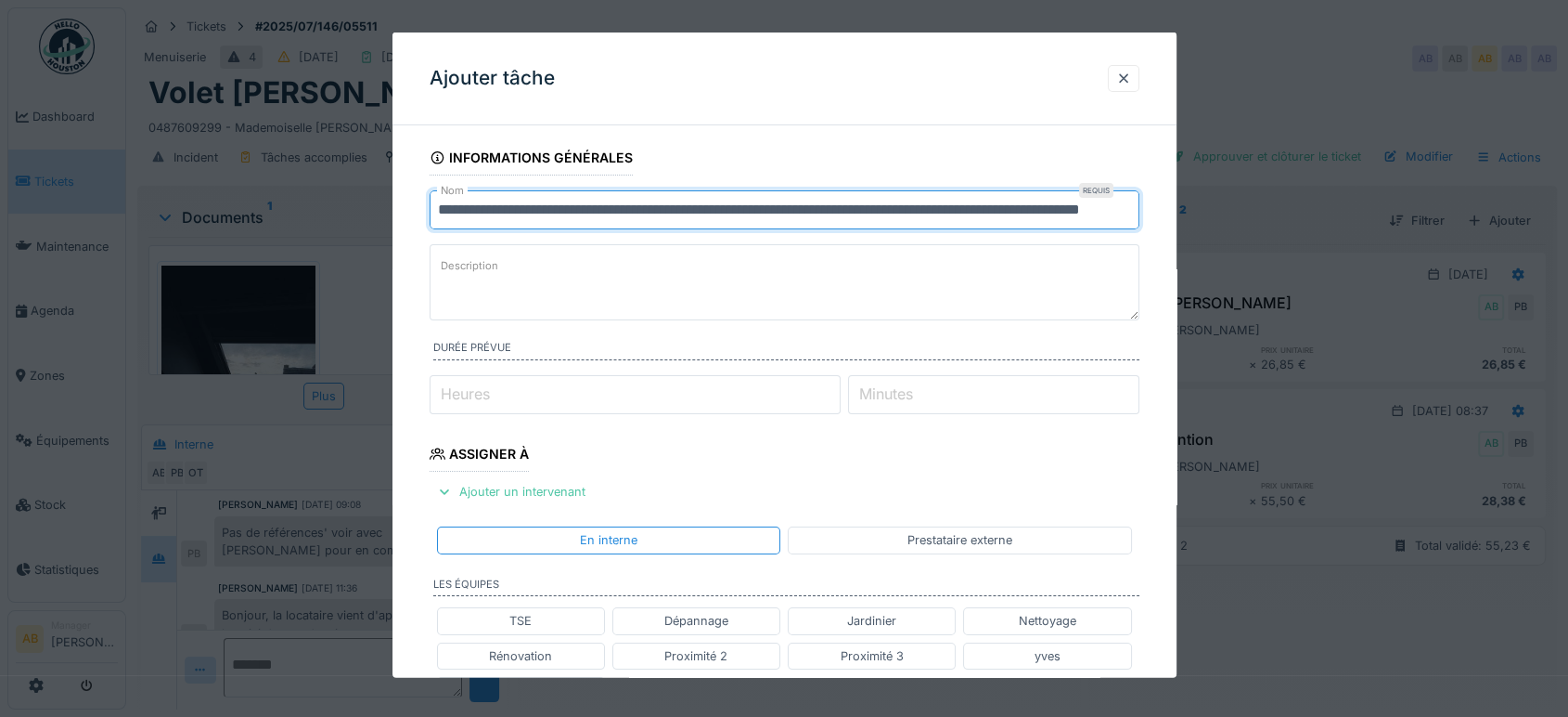
scroll to position [0, 69]
type input "**********"
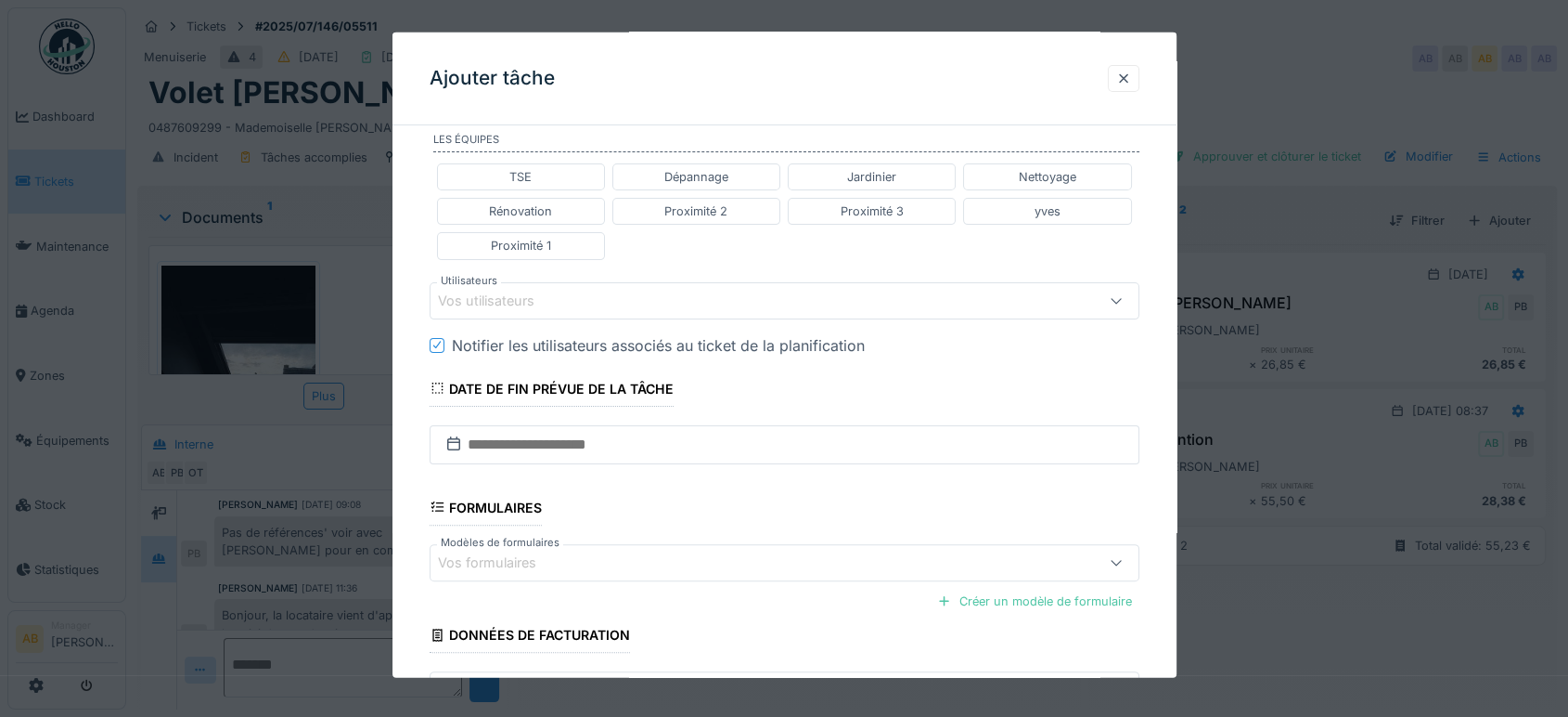
scroll to position [578, 0]
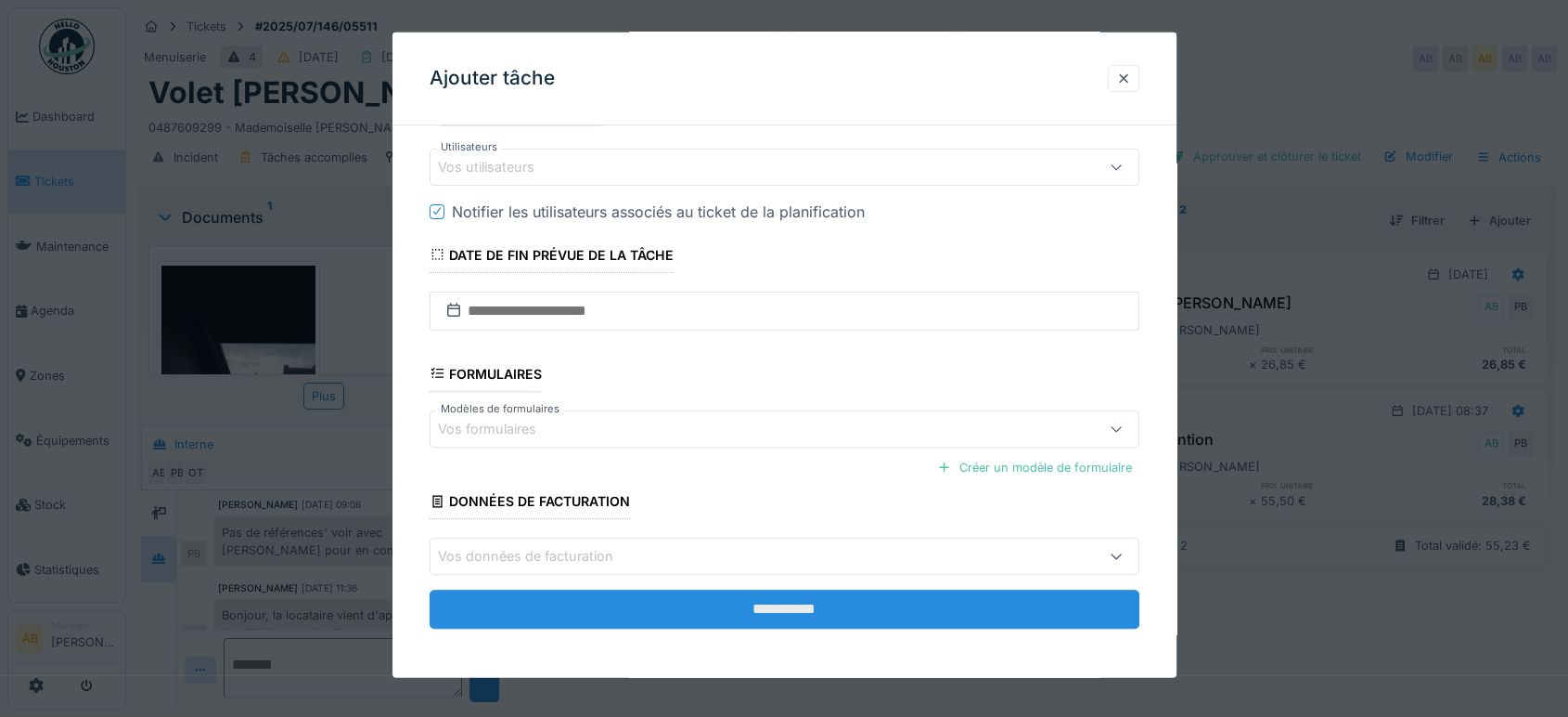
click at [757, 622] on input "**********" at bounding box center [784, 609] width 710 height 39
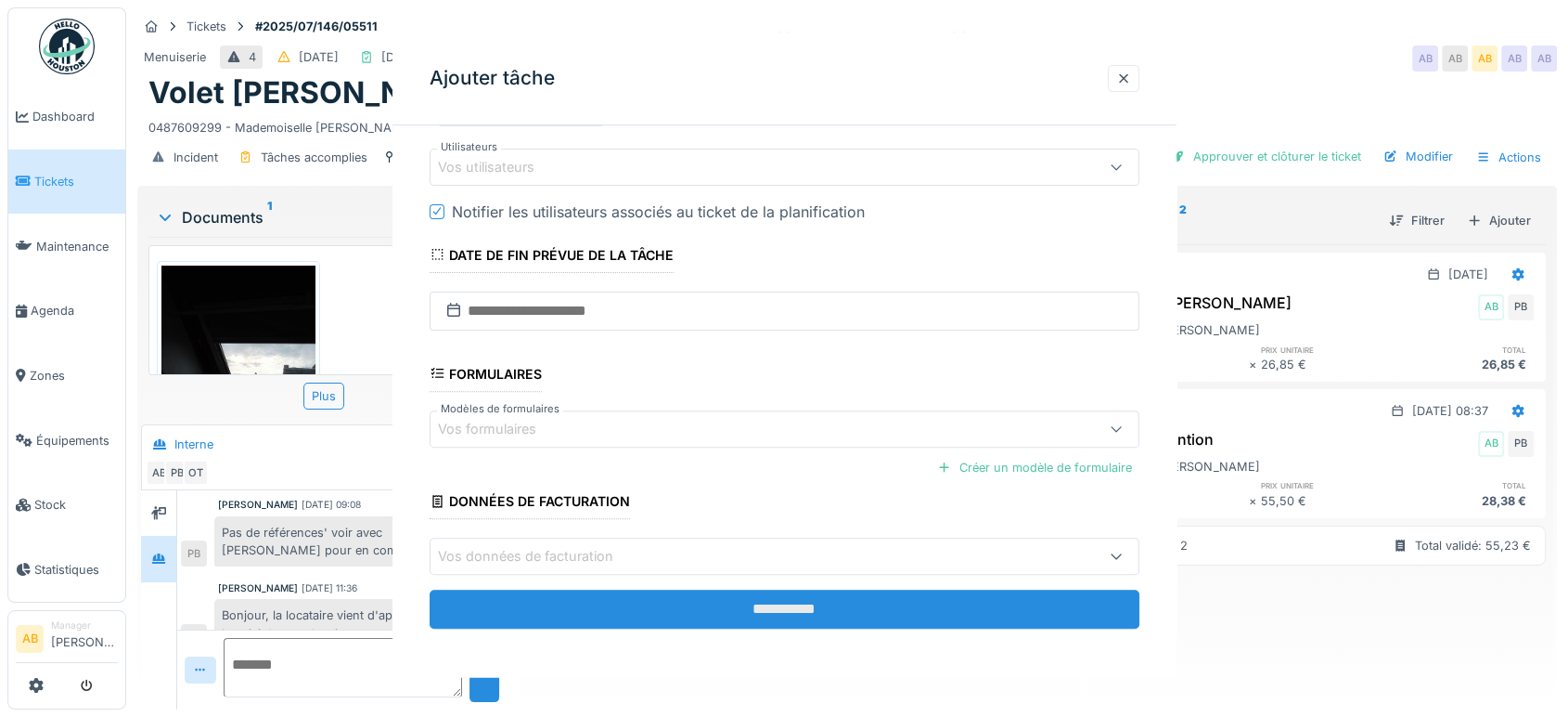
scroll to position [0, 0]
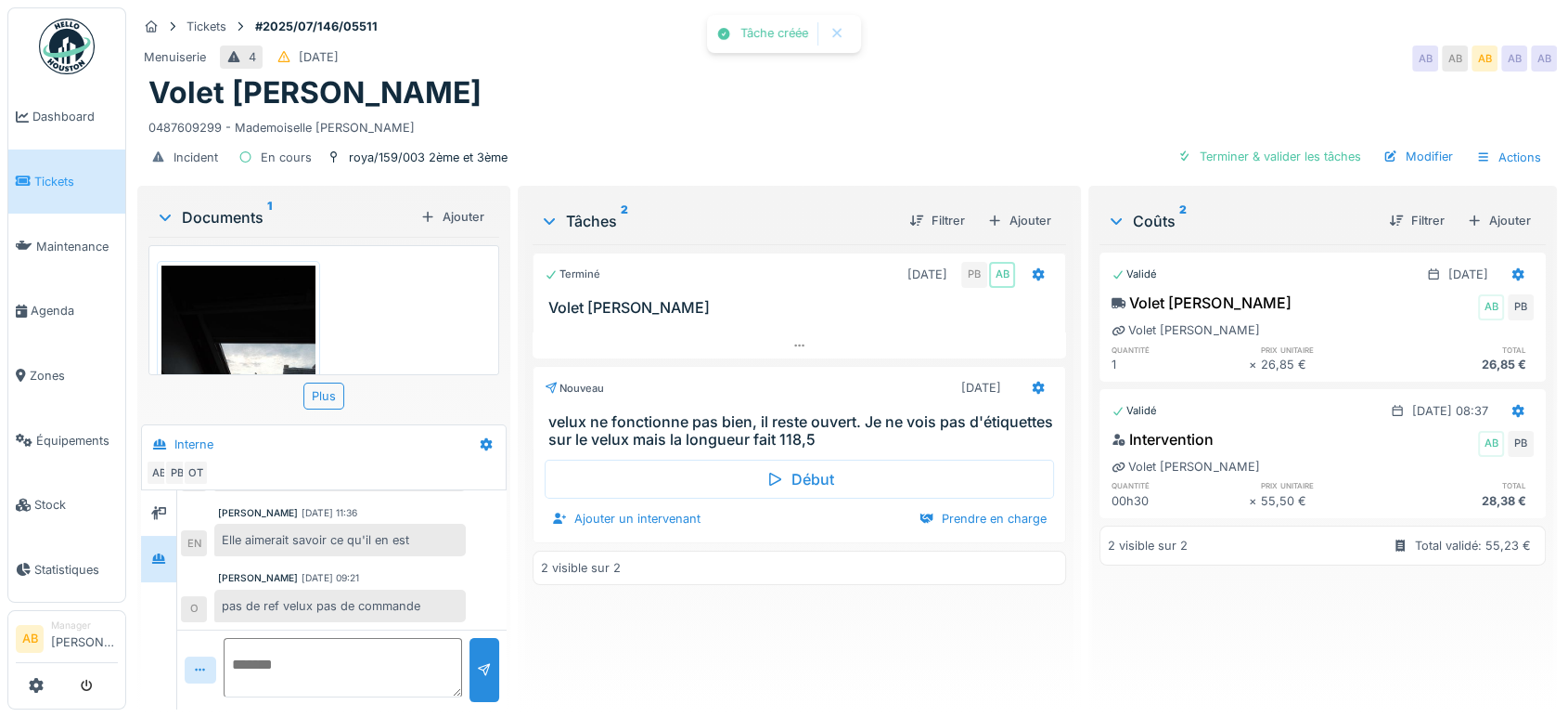
click at [253, 206] on div "Documents 1" at bounding box center [284, 217] width 257 height 23
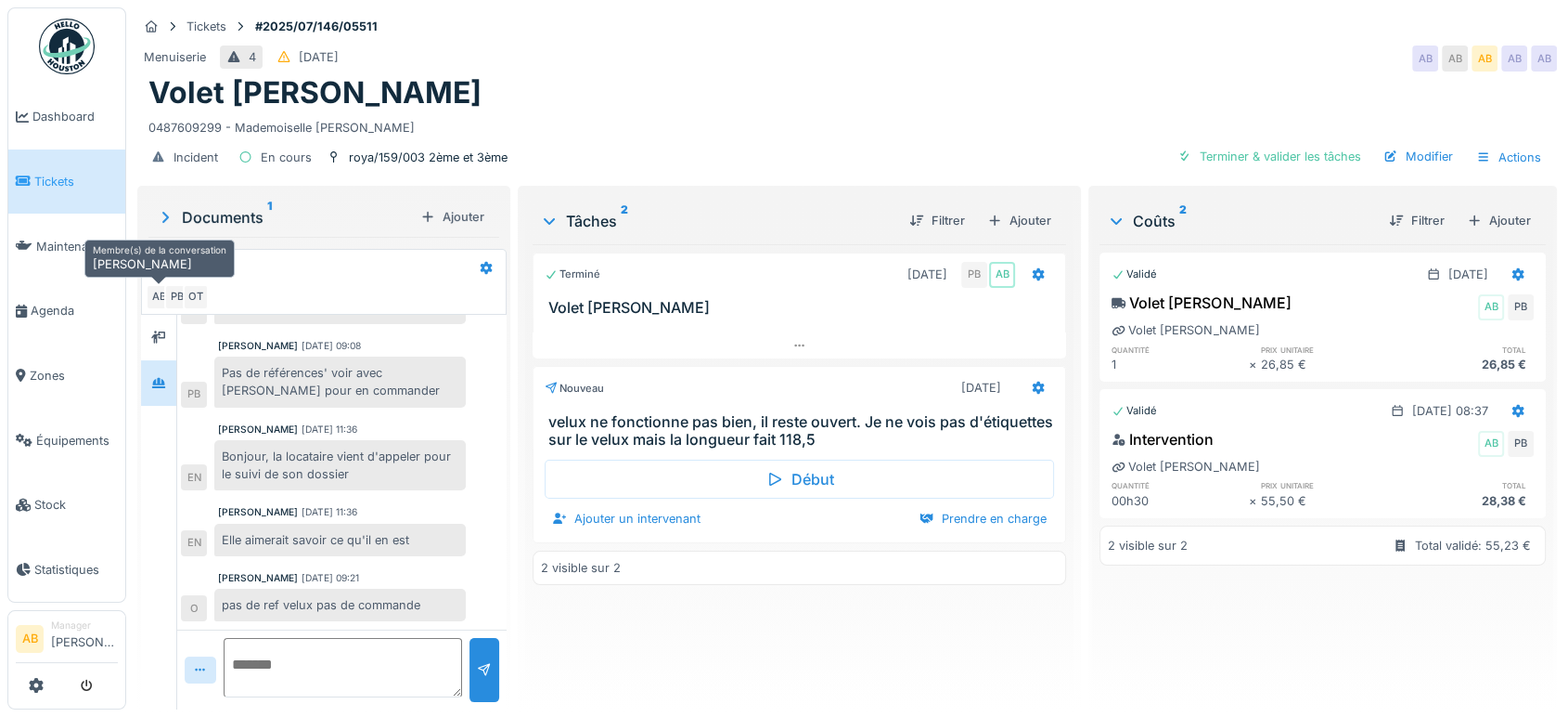
click at [163, 288] on div "AB" at bounding box center [159, 297] width 25 height 26
click at [147, 360] on div at bounding box center [159, 383] width 35 height 45
click at [147, 333] on div at bounding box center [159, 336] width 27 height 30
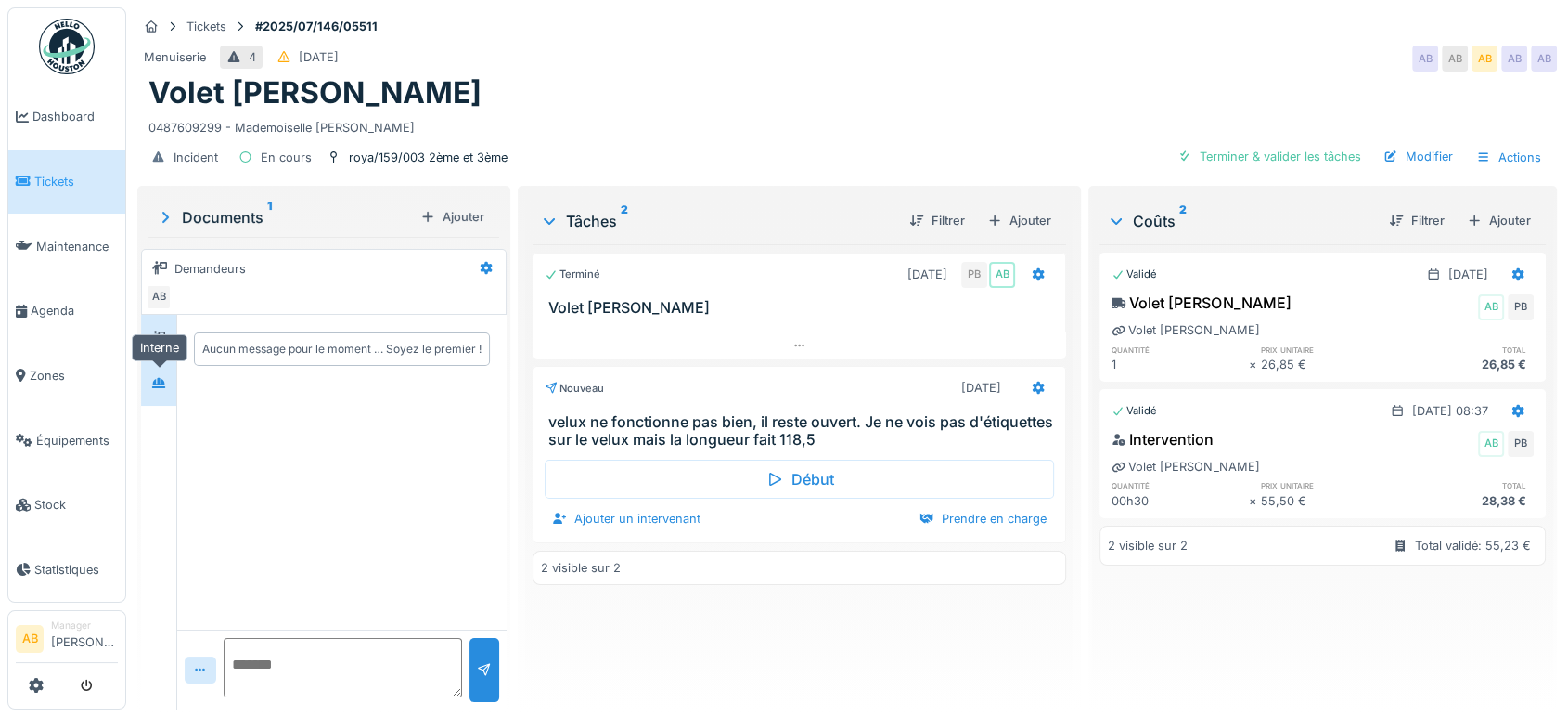
click at [148, 372] on div at bounding box center [159, 384] width 27 height 24
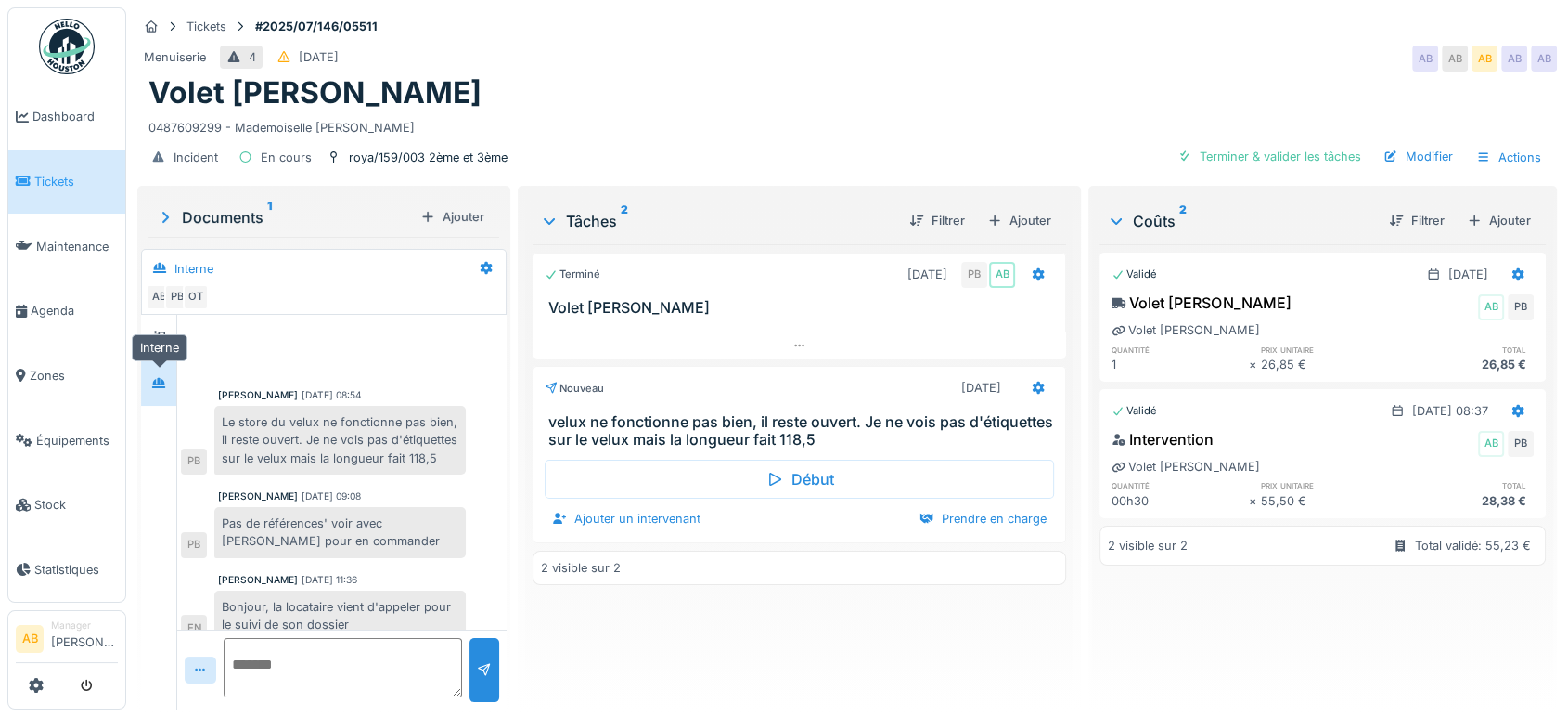
scroll to position [167, 0]
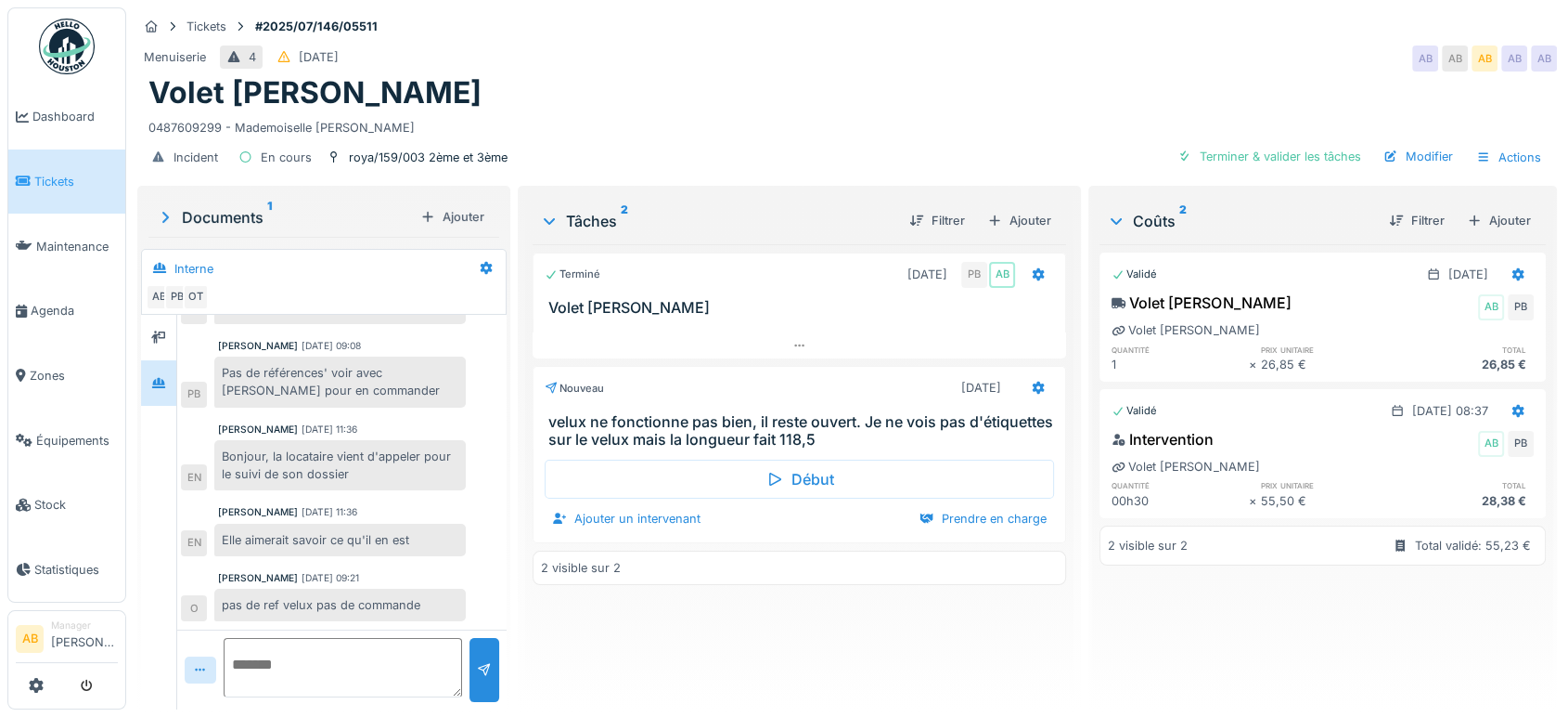
click at [334, 648] on textarea at bounding box center [342, 667] width 238 height 60
type textarea "*"
click at [620, 506] on div "Ajouter un intervenant" at bounding box center [626, 519] width 164 height 26
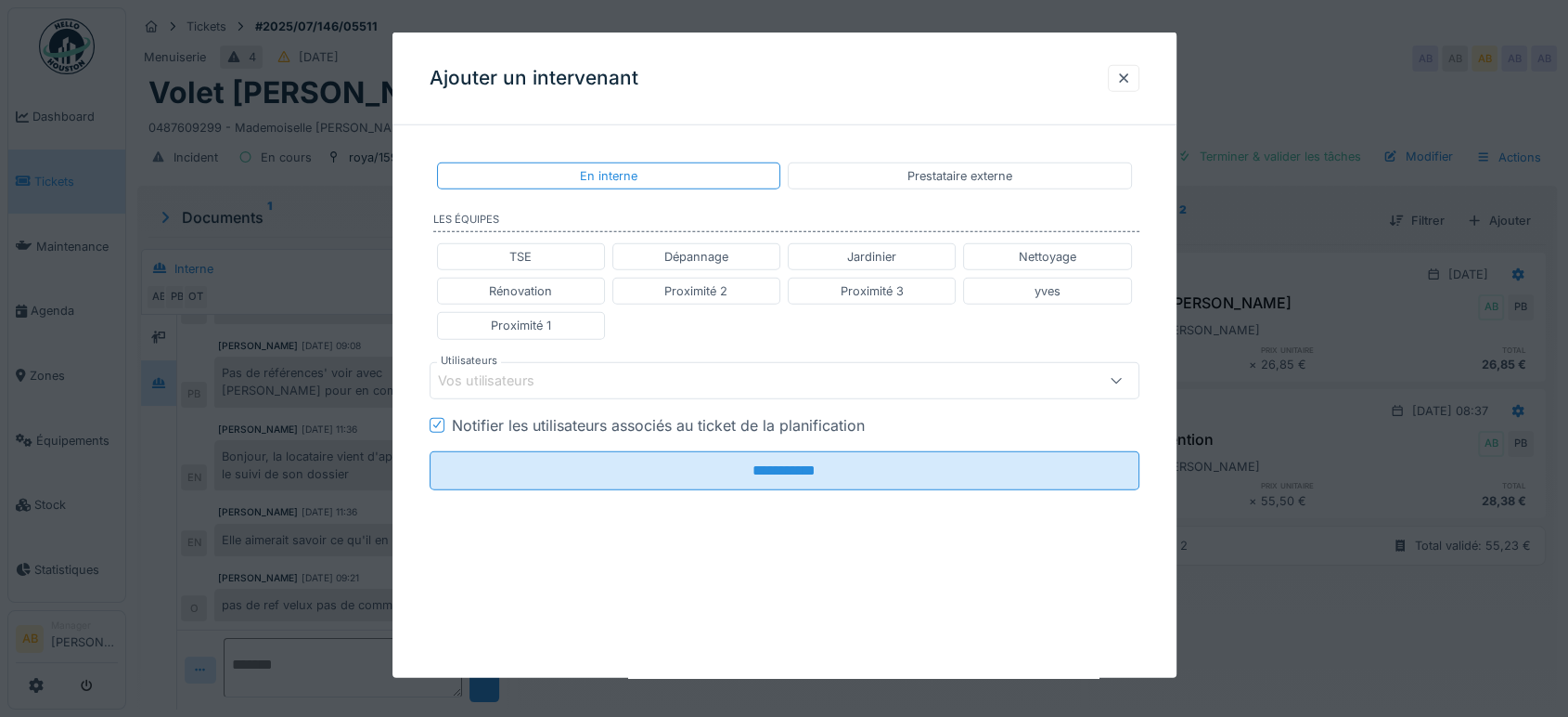
click at [624, 377] on div "Vos utilisateurs" at bounding box center [742, 380] width 609 height 21
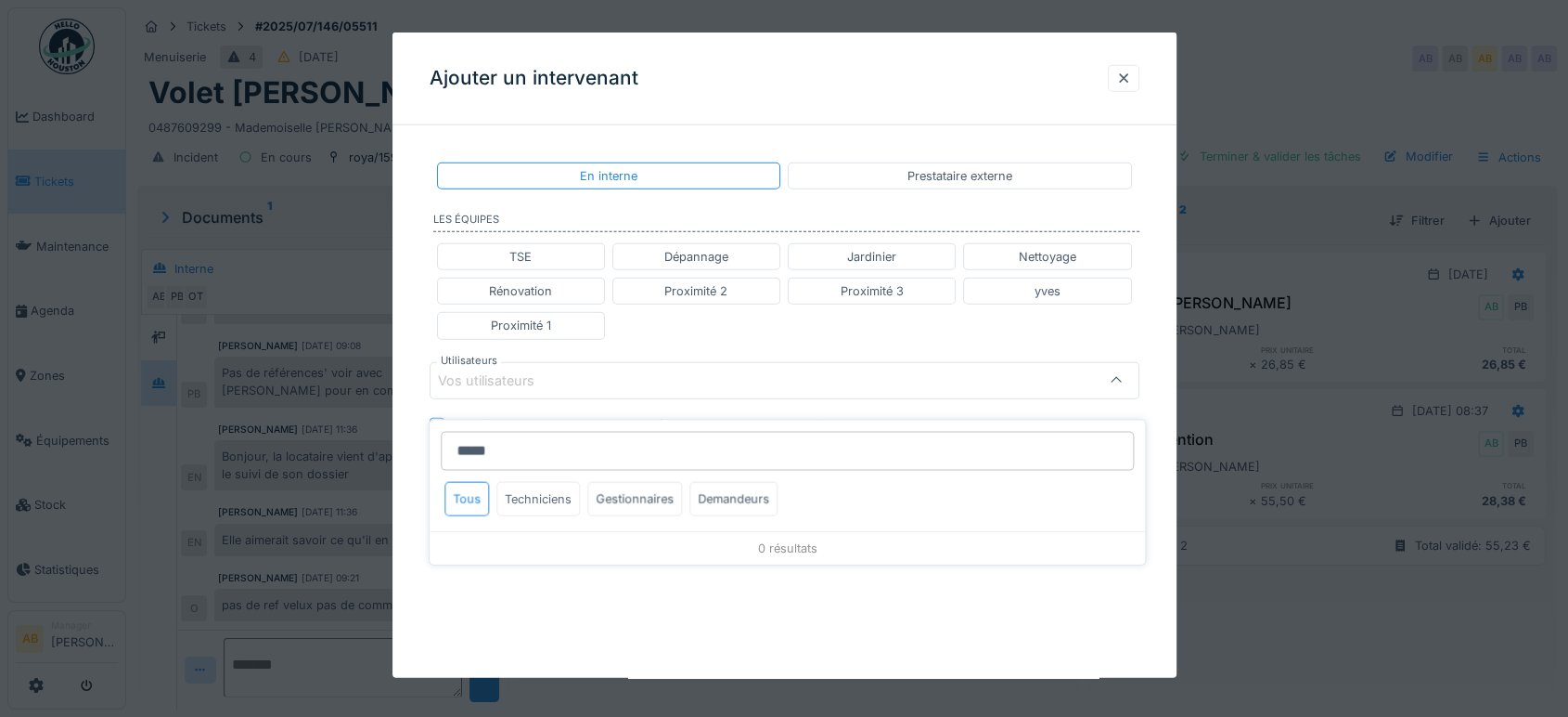
type input "*****"
click at [541, 483] on div "Techniciens" at bounding box center [537, 498] width 83 height 34
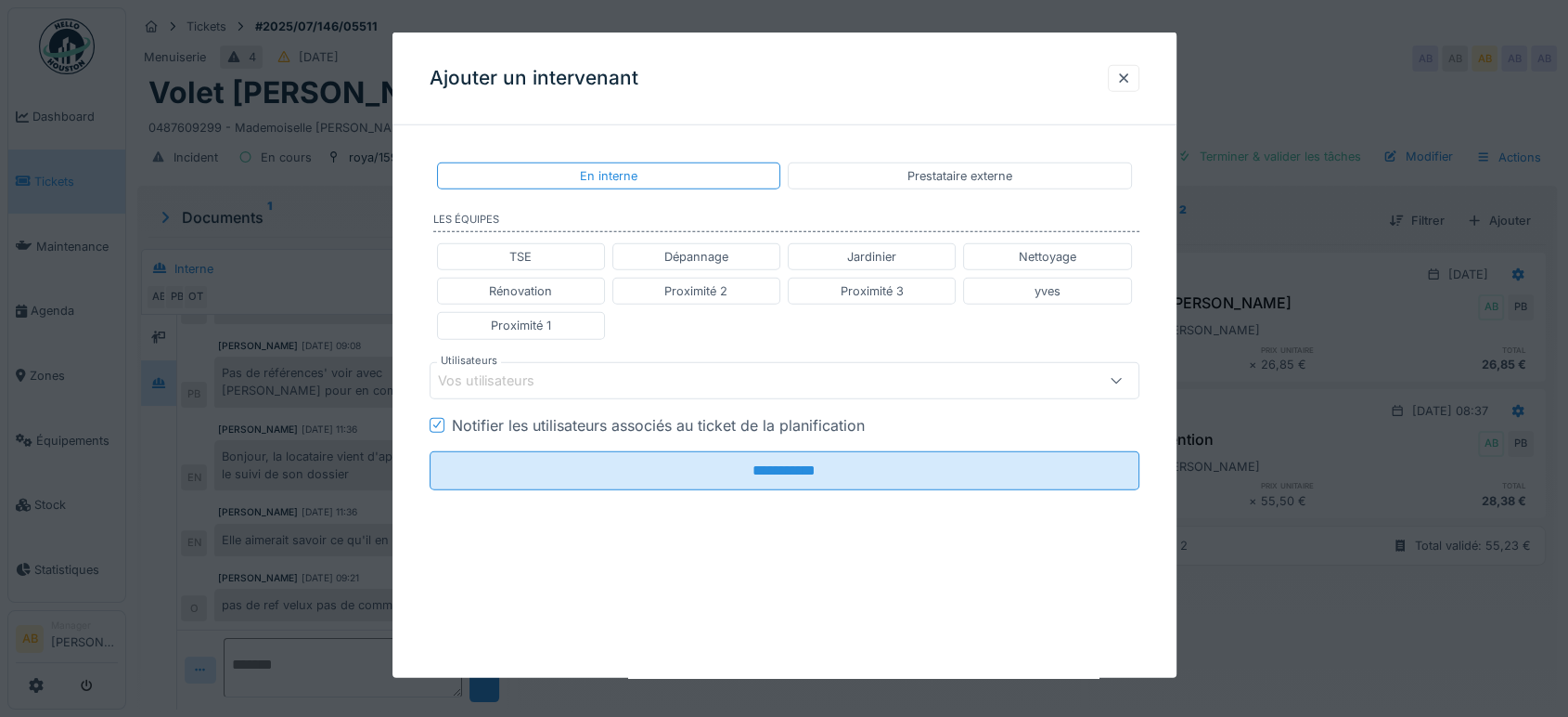
click at [817, 171] on div "Prestataire externe" at bounding box center [959, 176] width 344 height 26
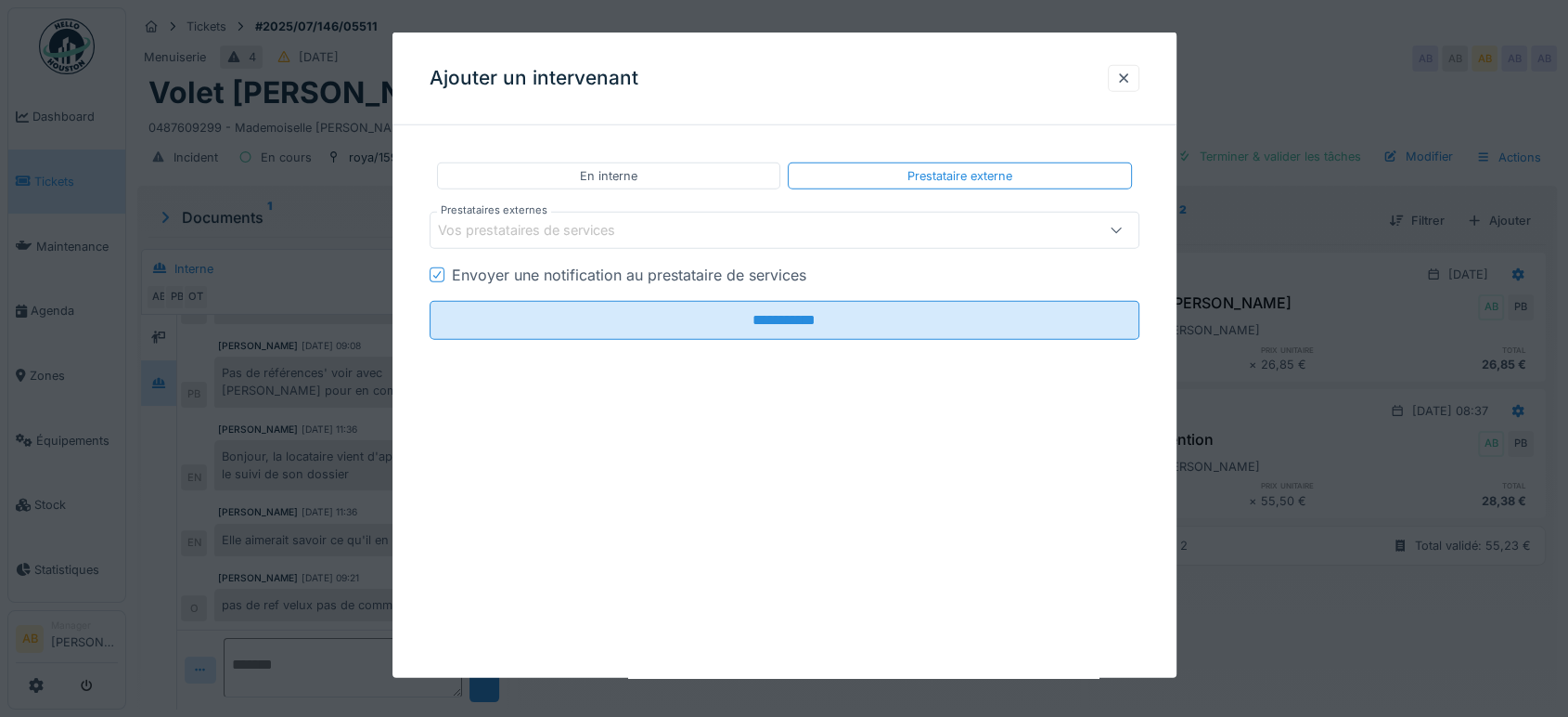
click at [612, 216] on div "Vos prestataires de services" at bounding box center [784, 230] width 710 height 37
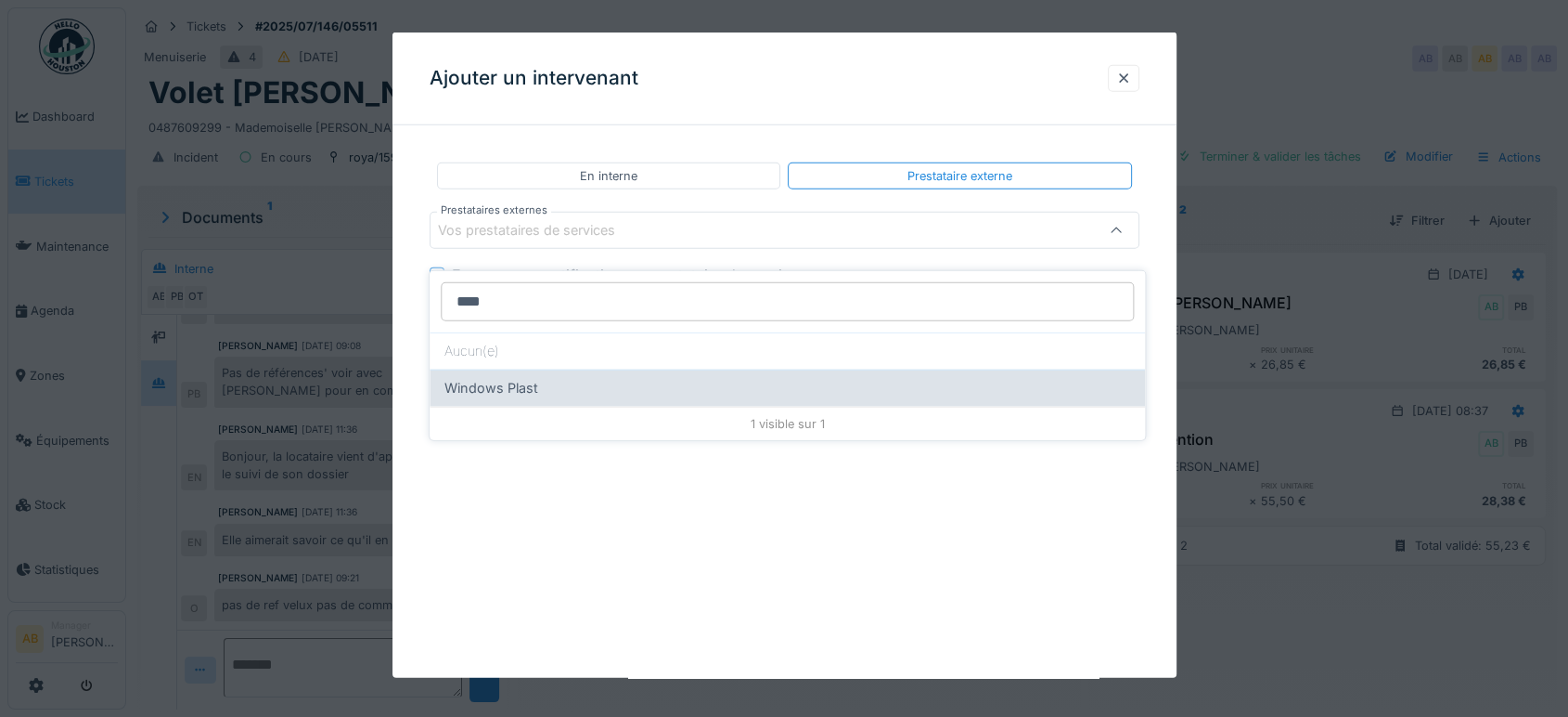
type input "****"
click at [574, 378] on div "Windows Plast" at bounding box center [786, 387] width 685 height 21
type input "****"
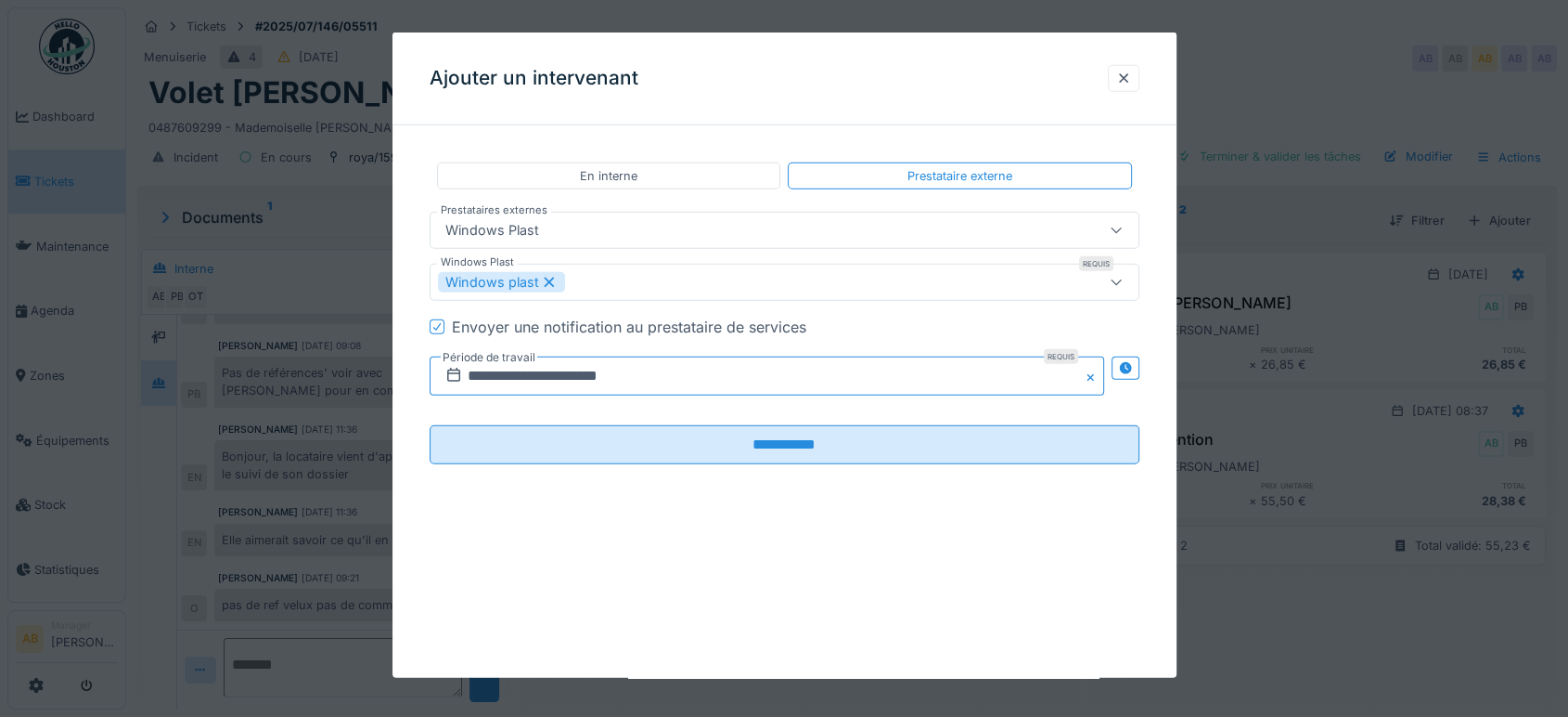
click at [651, 369] on input "**********" at bounding box center [767, 376] width 675 height 39
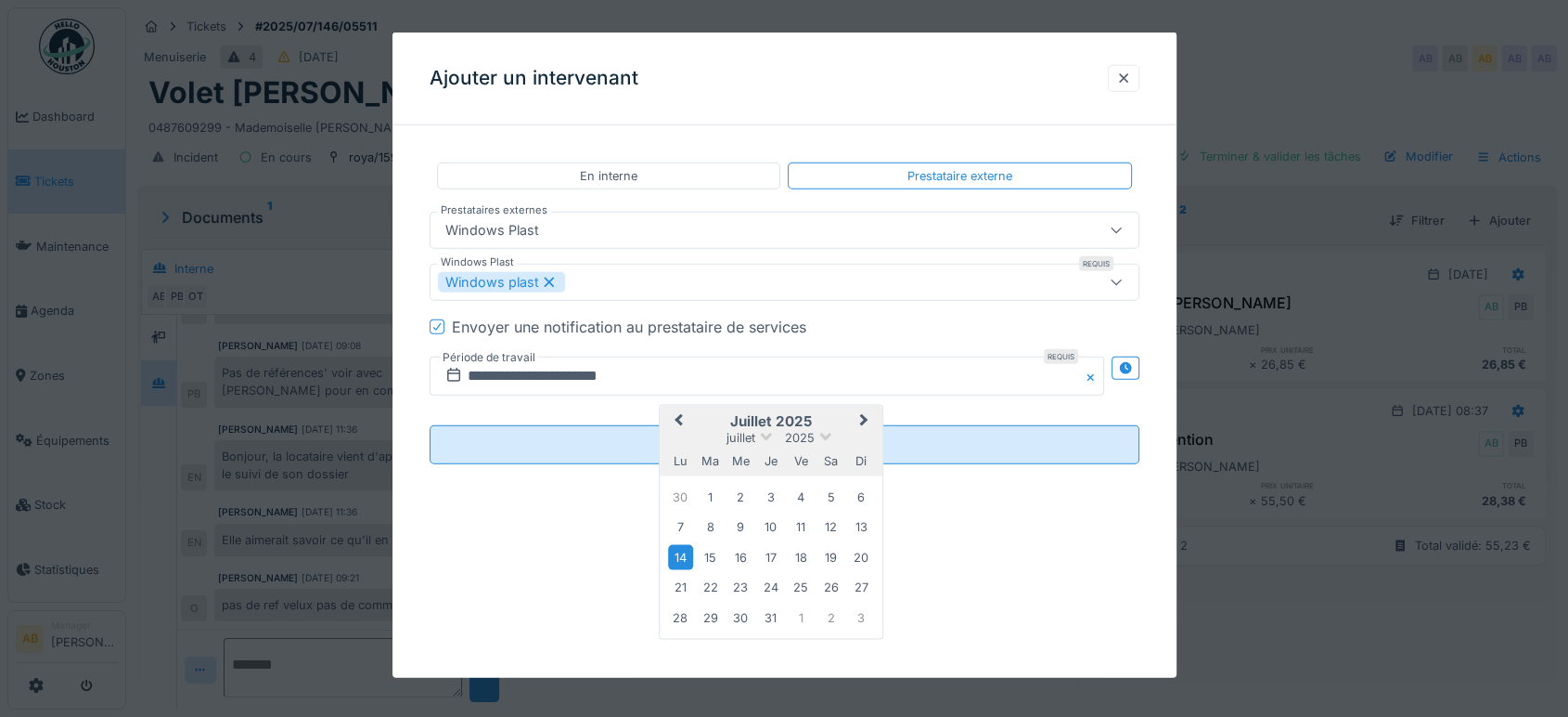
click at [675, 544] on div "14" at bounding box center [681, 557] width 25 height 26
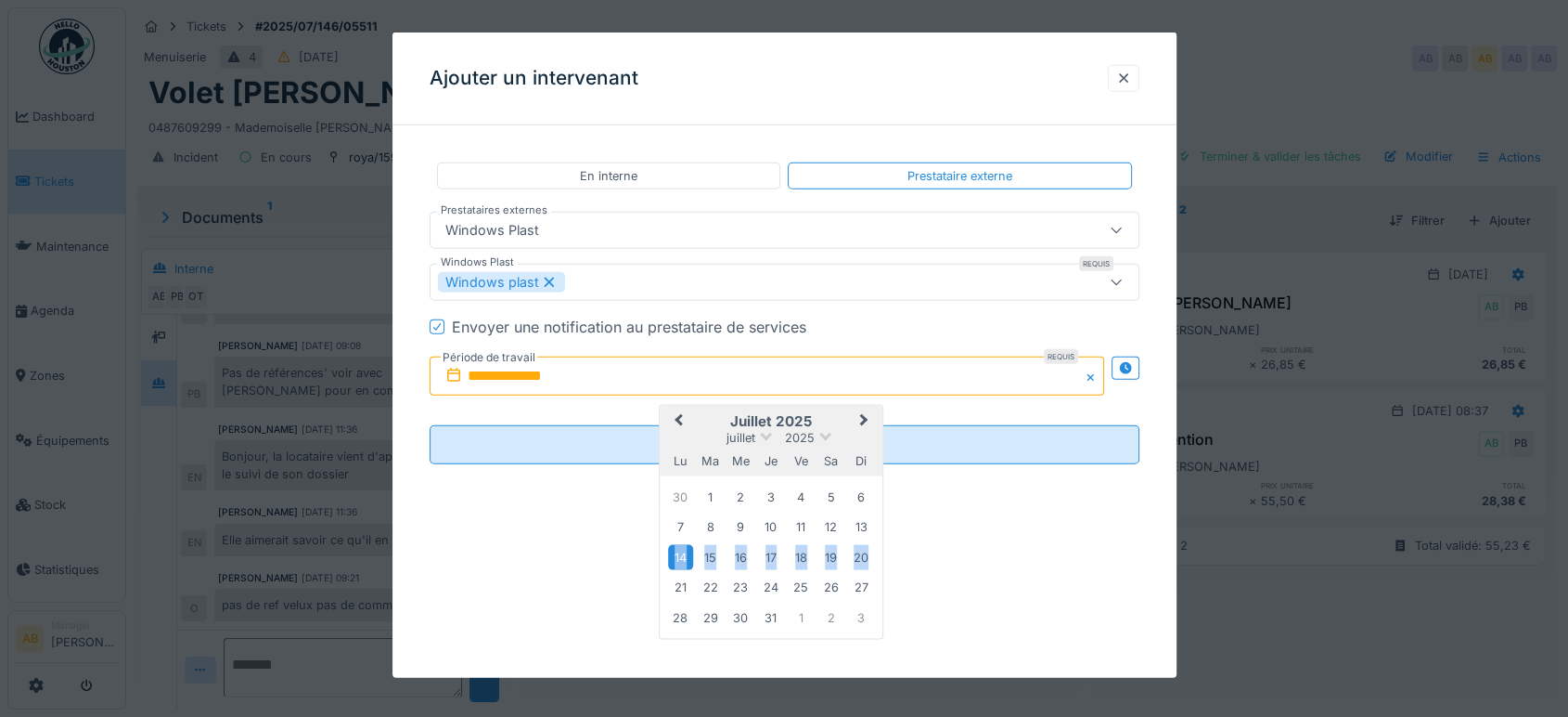
click at [675, 544] on div "14" at bounding box center [681, 557] width 25 height 26
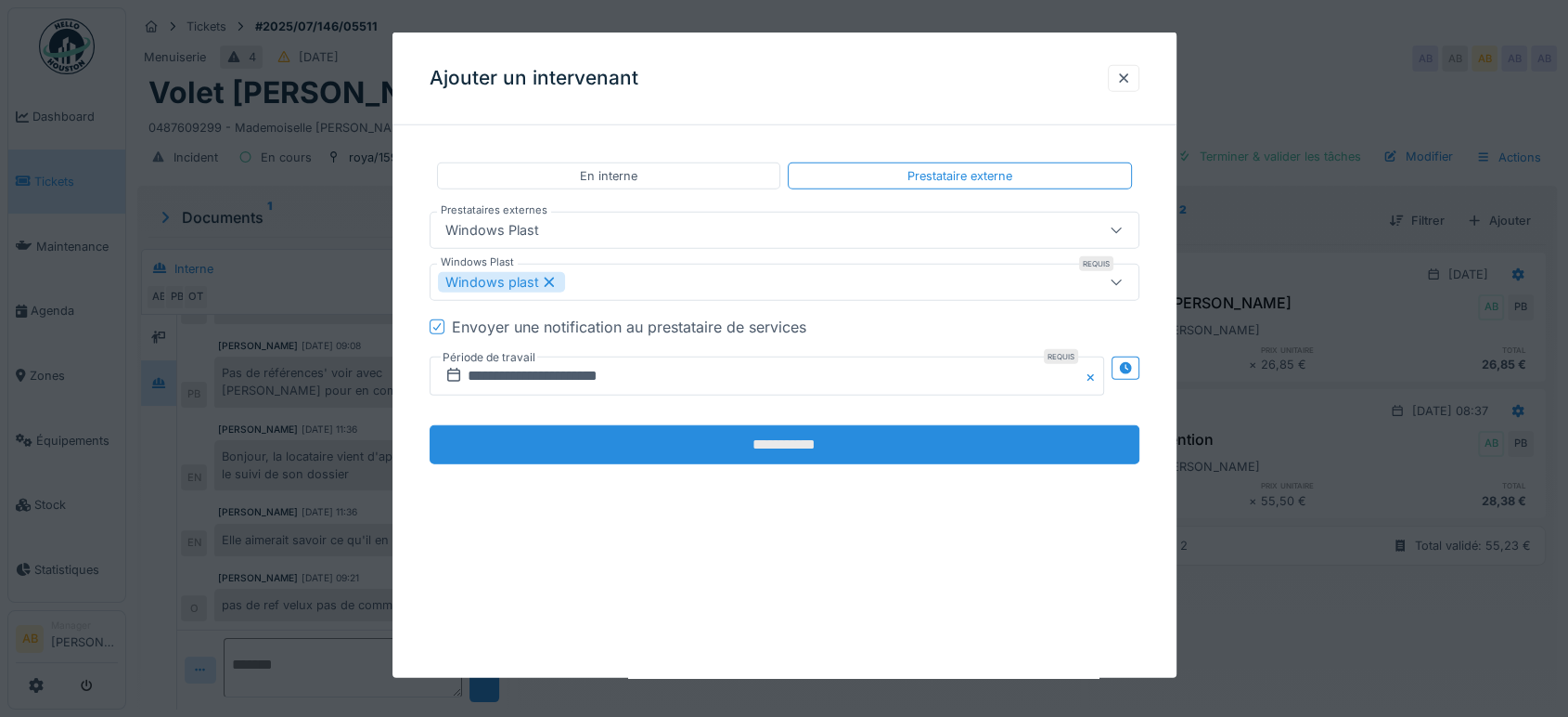
click at [691, 439] on input "**********" at bounding box center [784, 444] width 710 height 39
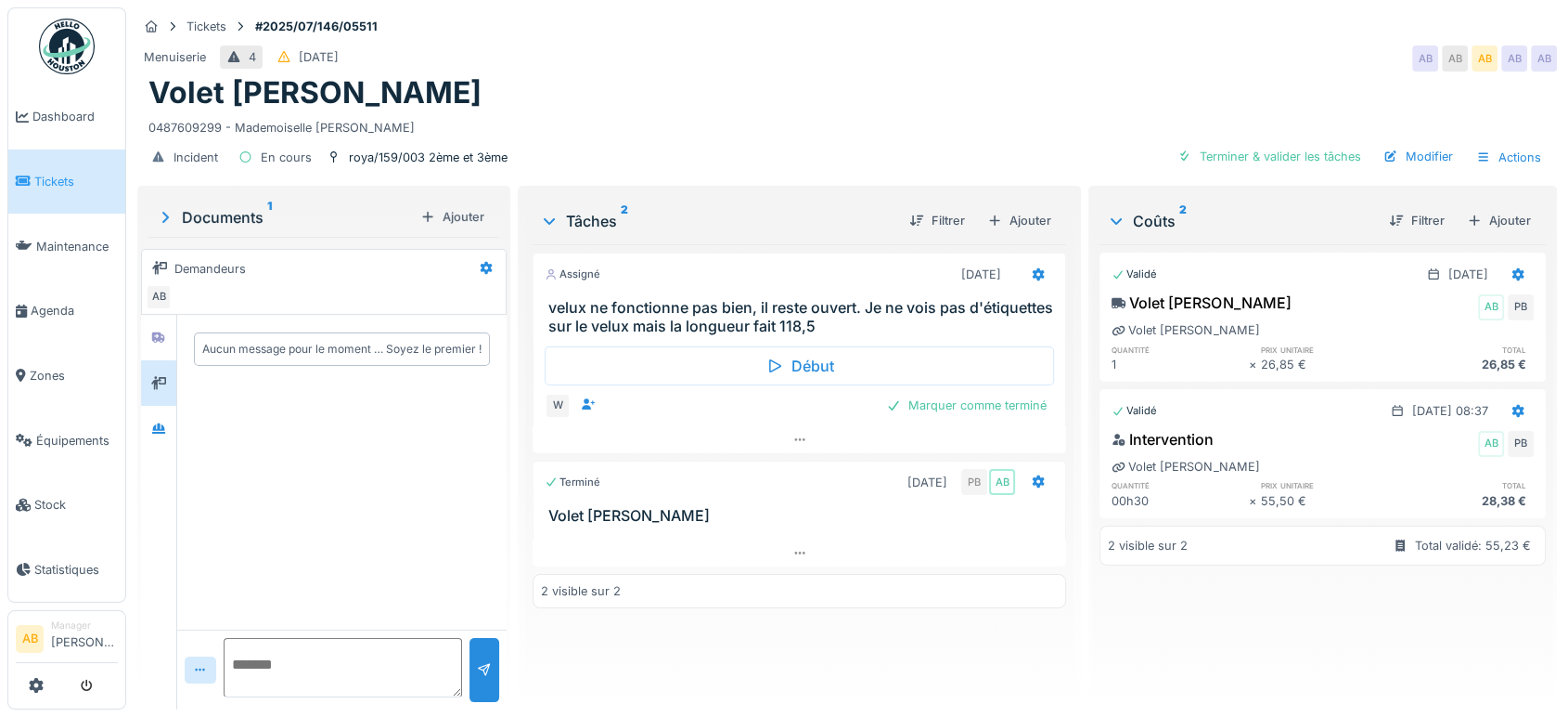
scroll to position [0, 0]
click at [158, 417] on div at bounding box center [159, 429] width 27 height 24
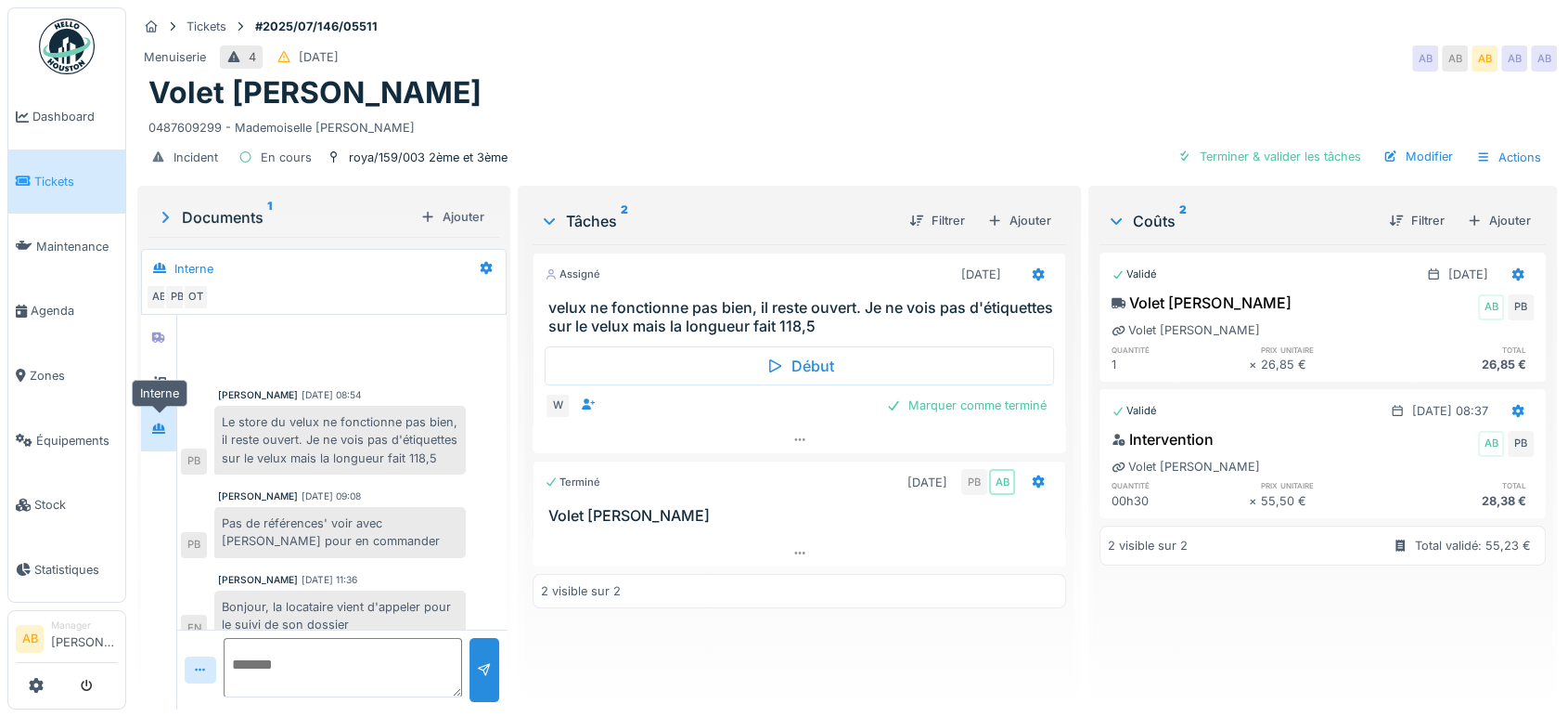
scroll to position [167, 0]
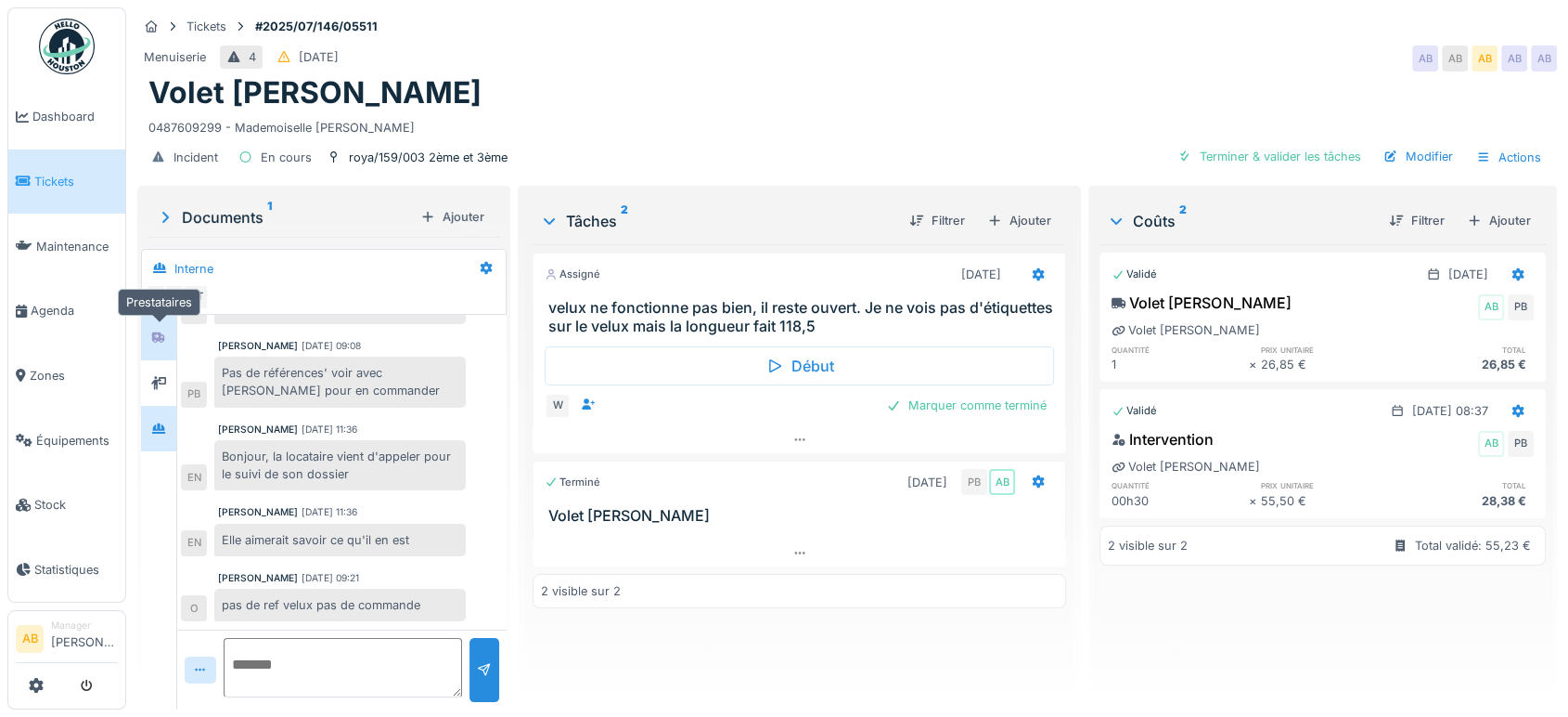
click at [161, 332] on icon at bounding box center [158, 336] width 13 height 11
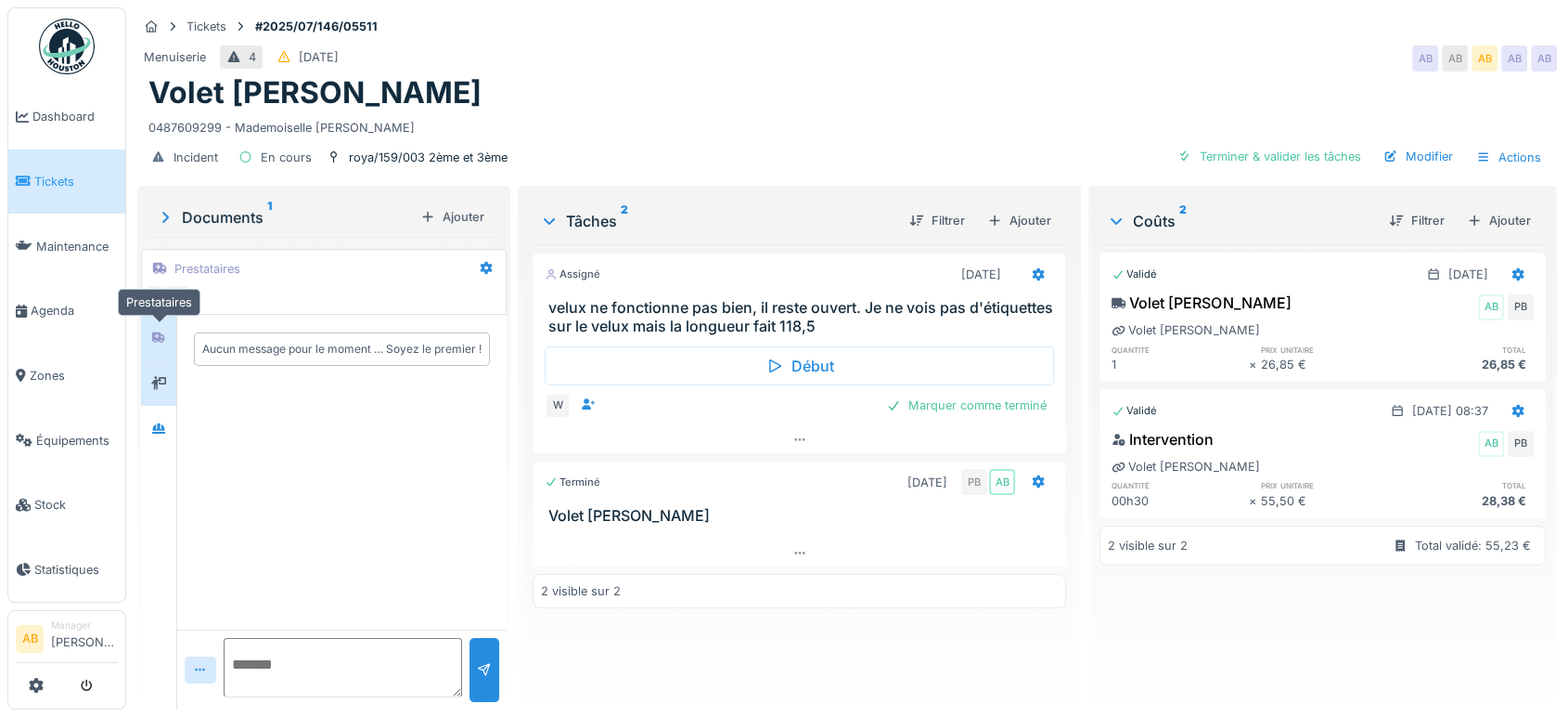
scroll to position [0, 0]
click at [157, 376] on icon at bounding box center [158, 382] width 15 height 13
click at [153, 423] on icon at bounding box center [158, 429] width 15 height 12
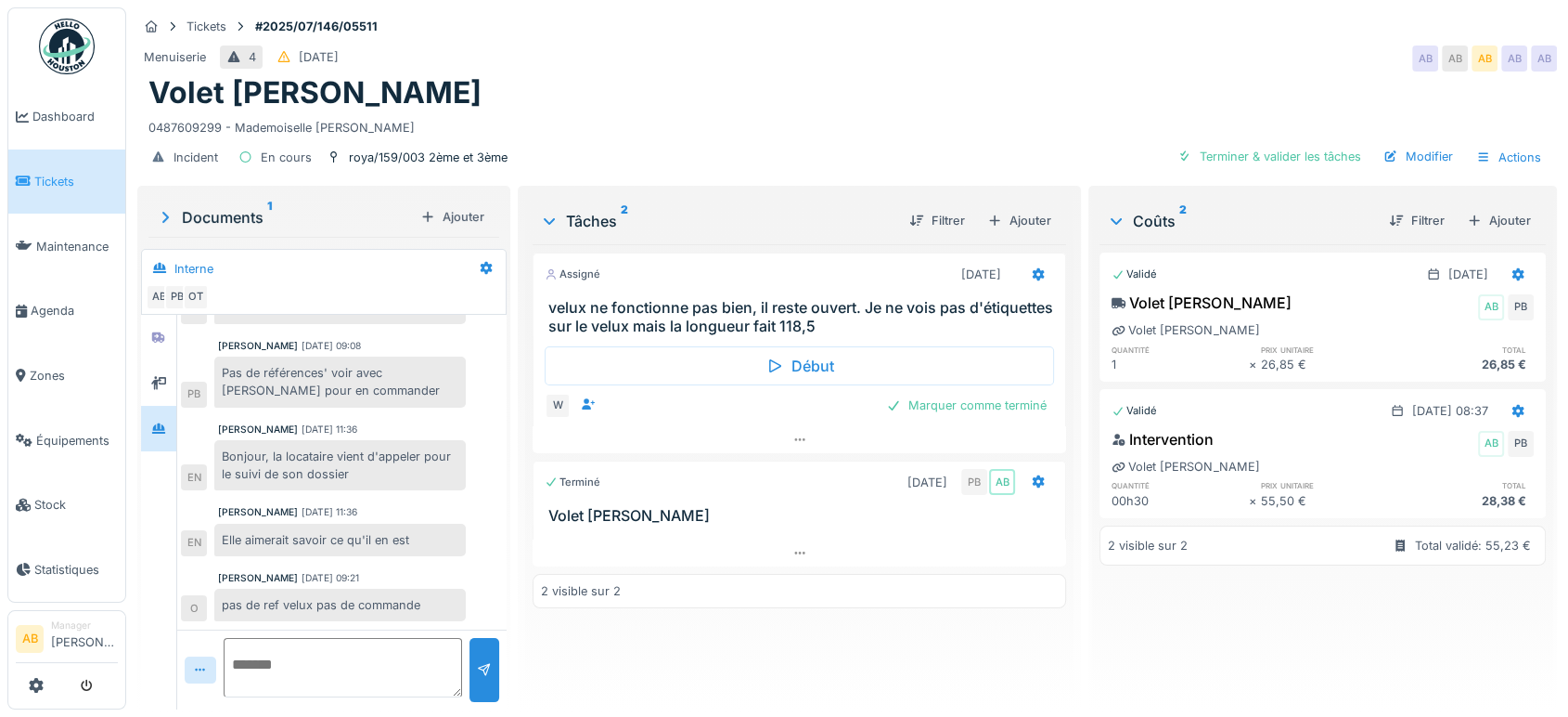
click at [224, 207] on div "Documents 1" at bounding box center [284, 217] width 257 height 23
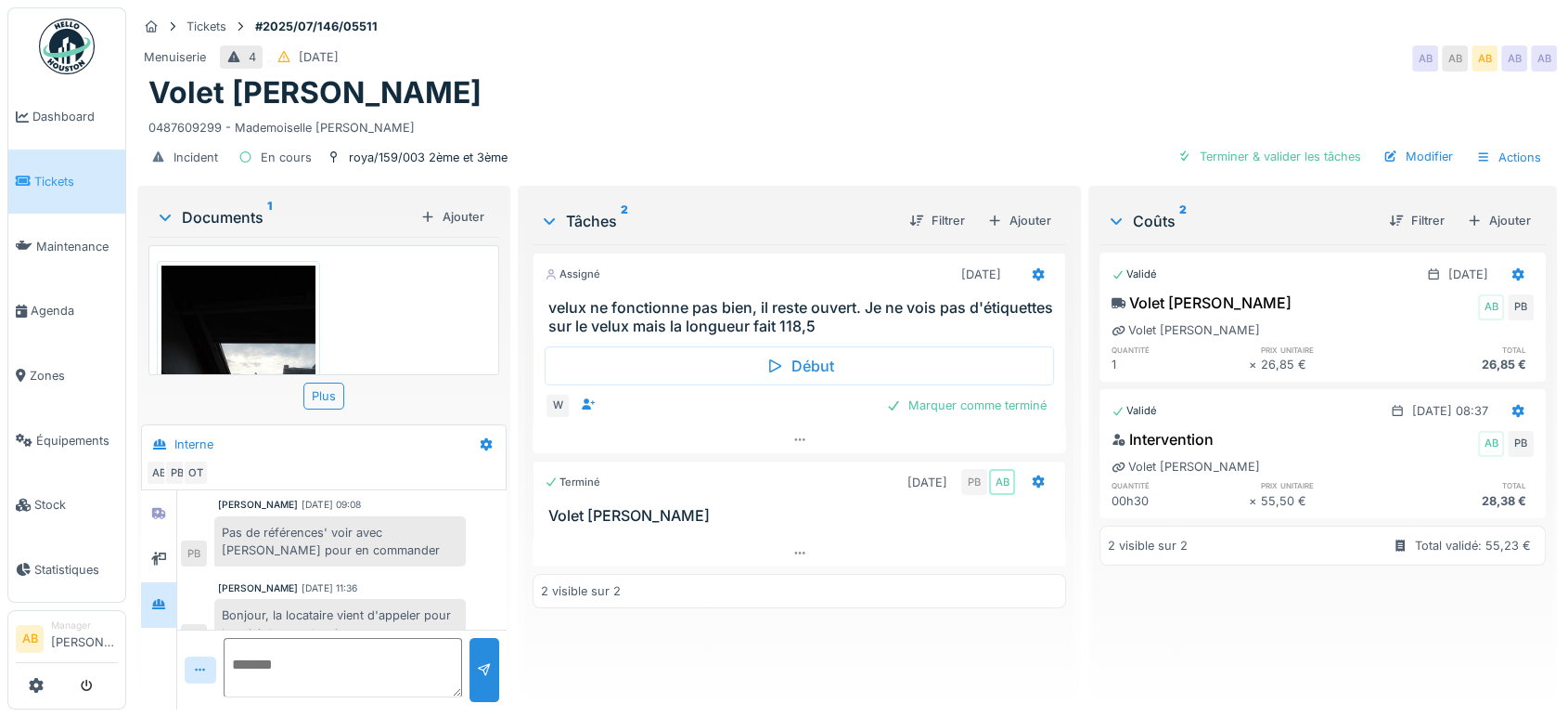
click at [215, 306] on img at bounding box center [238, 368] width 154 height 205
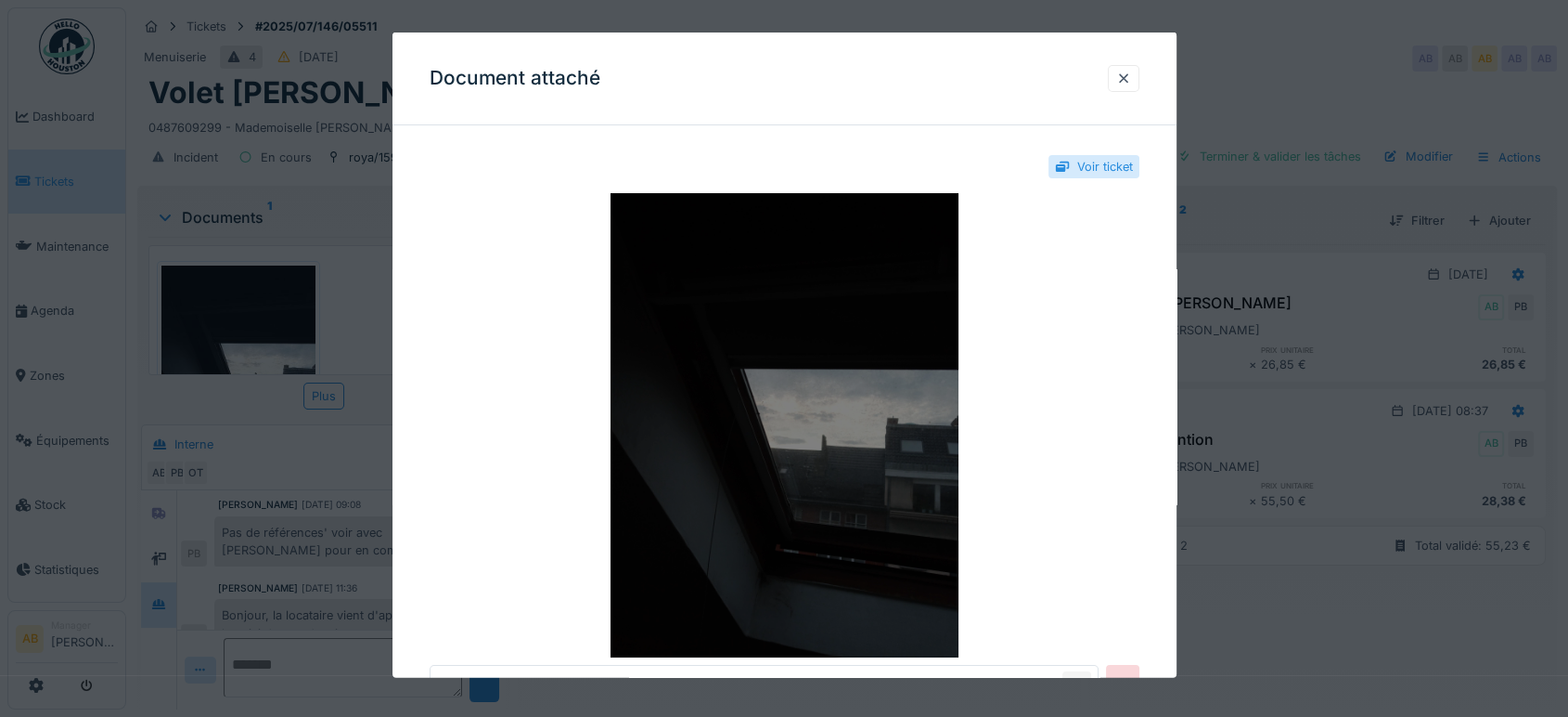
click at [697, 492] on img at bounding box center [784, 425] width 710 height 464
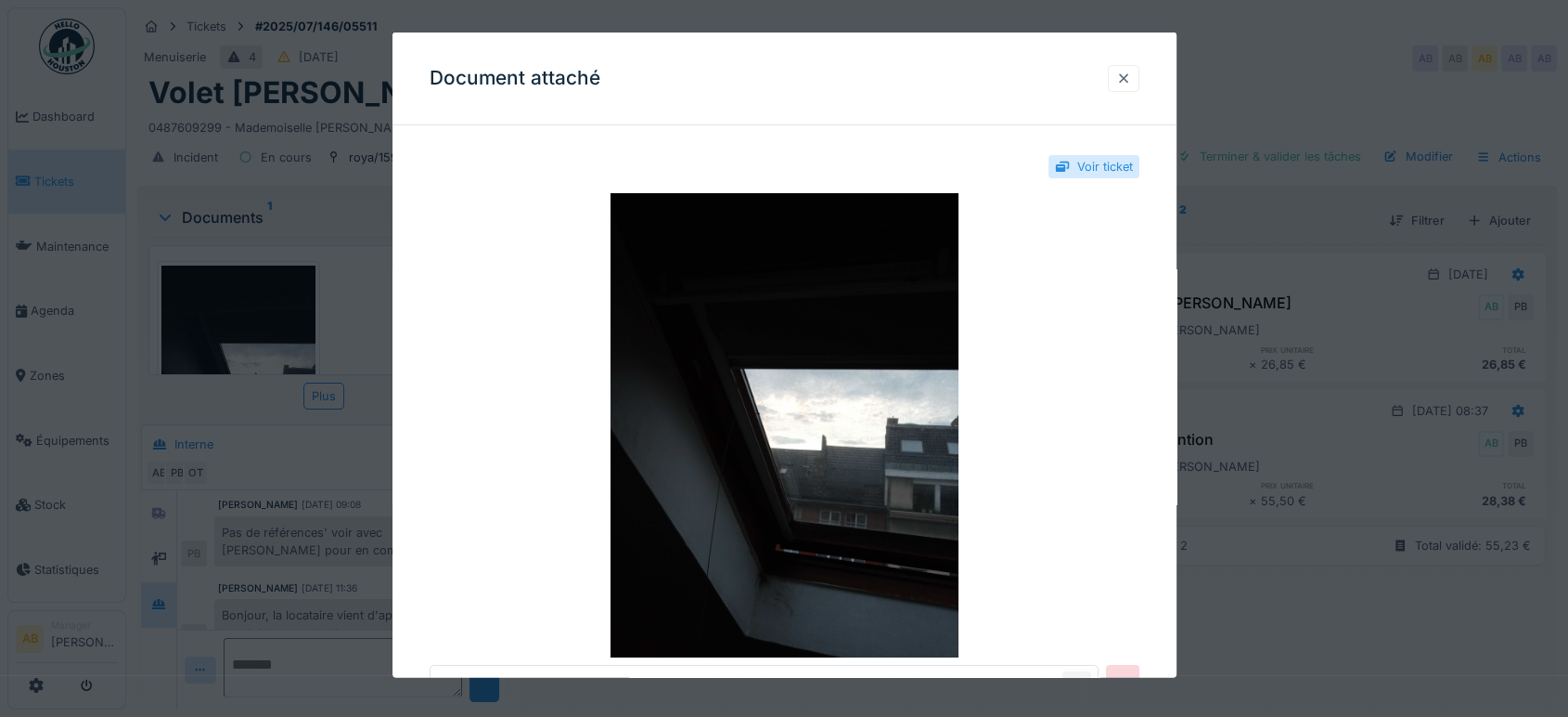
click at [1136, 91] on div at bounding box center [1124, 77] width 31 height 26
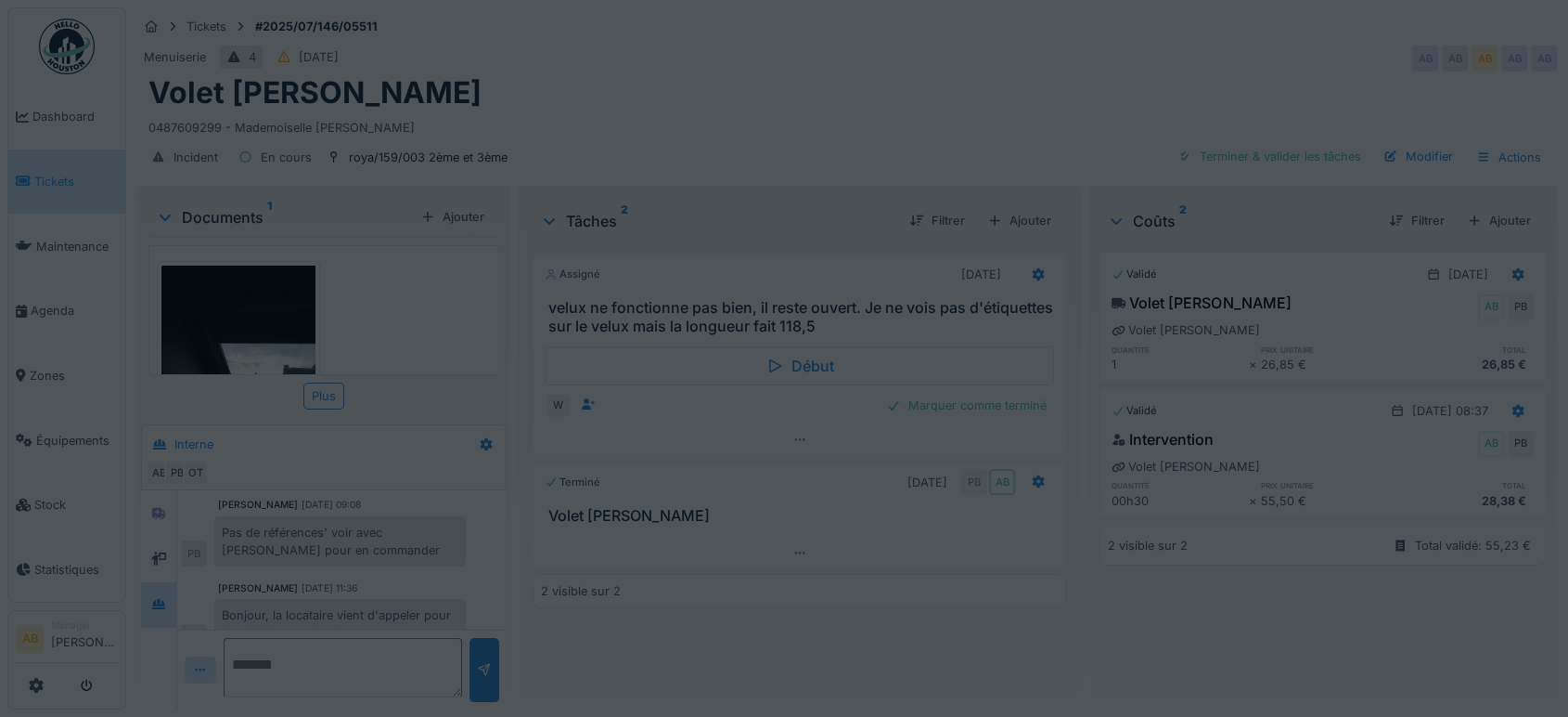
click at [1132, 76] on div "Volet manuel bloqué" at bounding box center [846, 93] width 1397 height 35
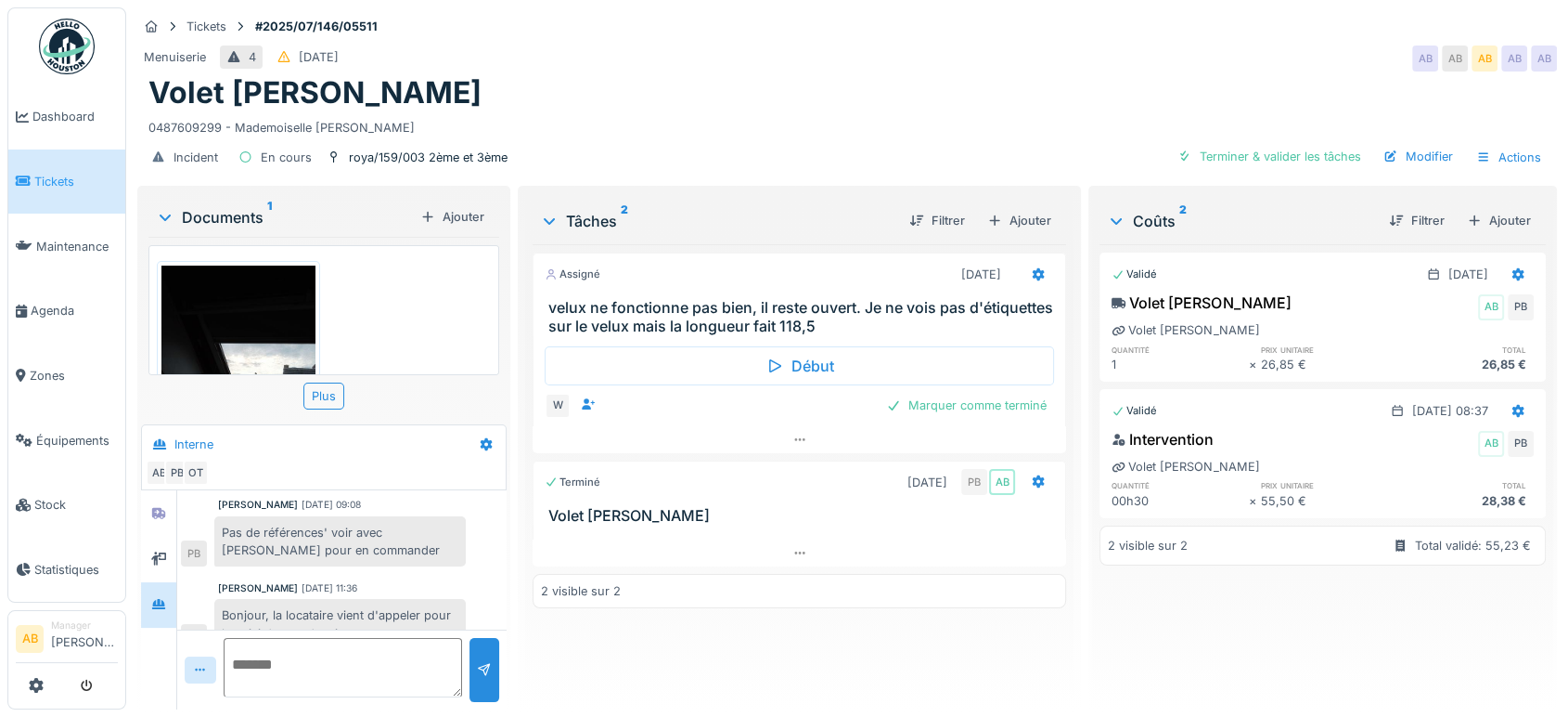
click at [224, 206] on div "Documents 1" at bounding box center [284, 217] width 257 height 23
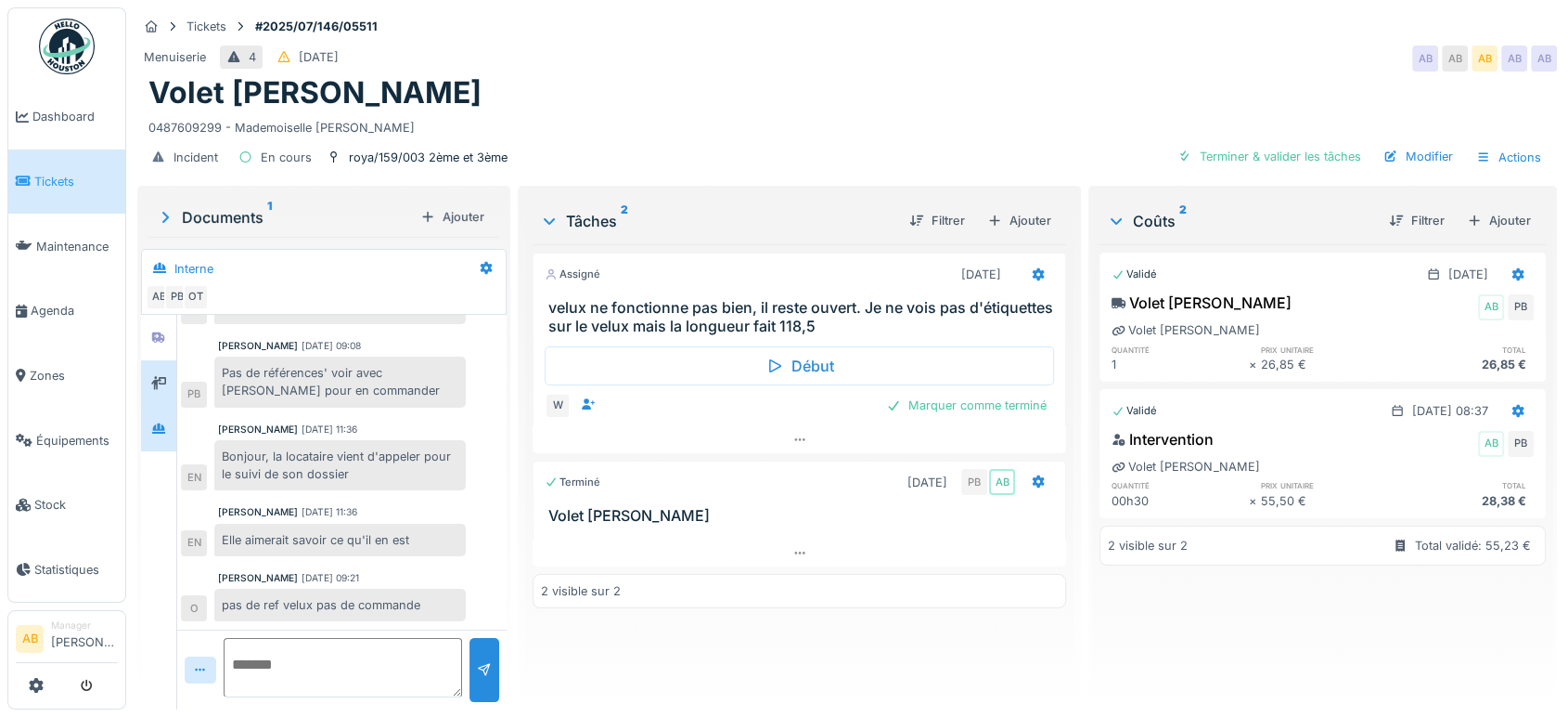
click at [161, 360] on div at bounding box center [159, 383] width 35 height 45
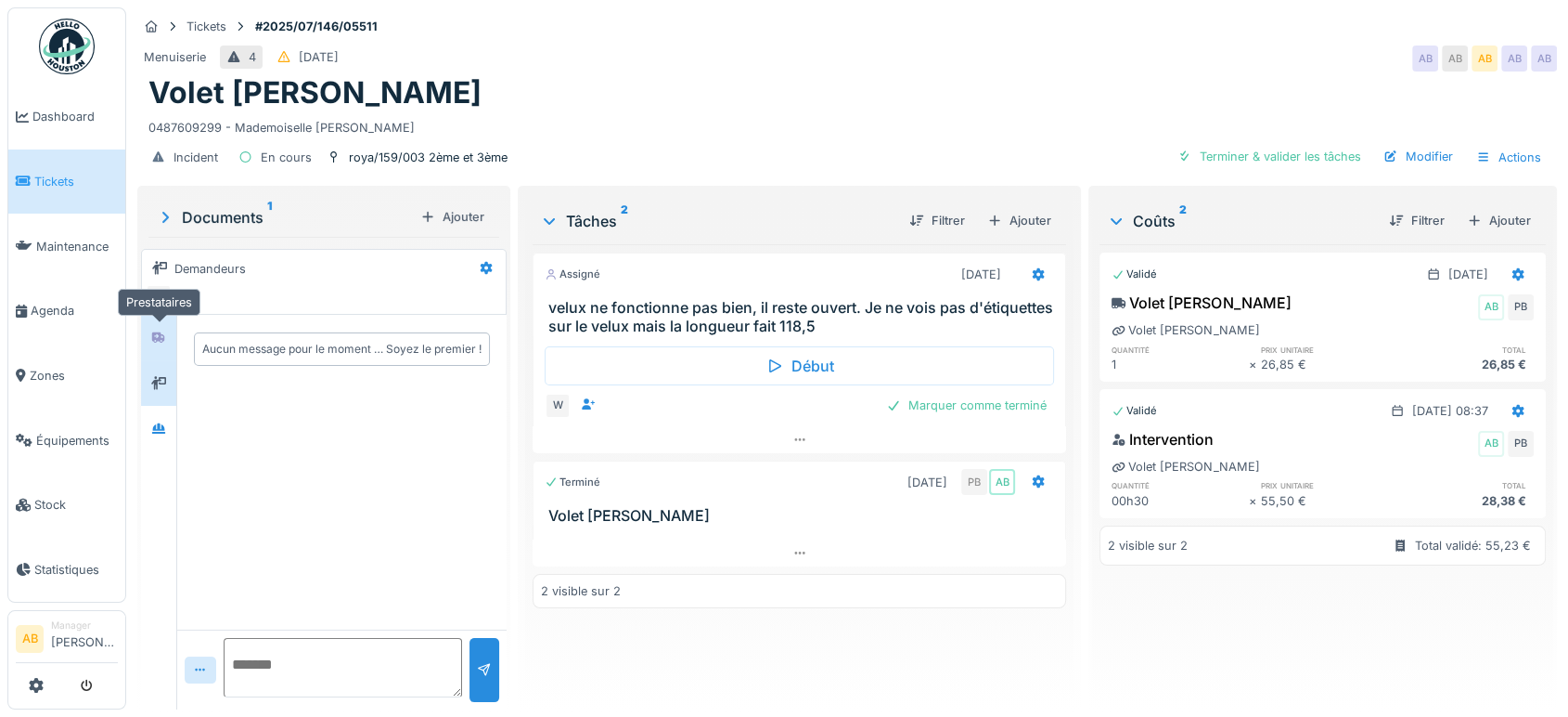
click at [155, 332] on icon at bounding box center [158, 336] width 13 height 11
click at [161, 375] on div at bounding box center [159, 384] width 27 height 24
click at [168, 417] on div at bounding box center [159, 429] width 27 height 24
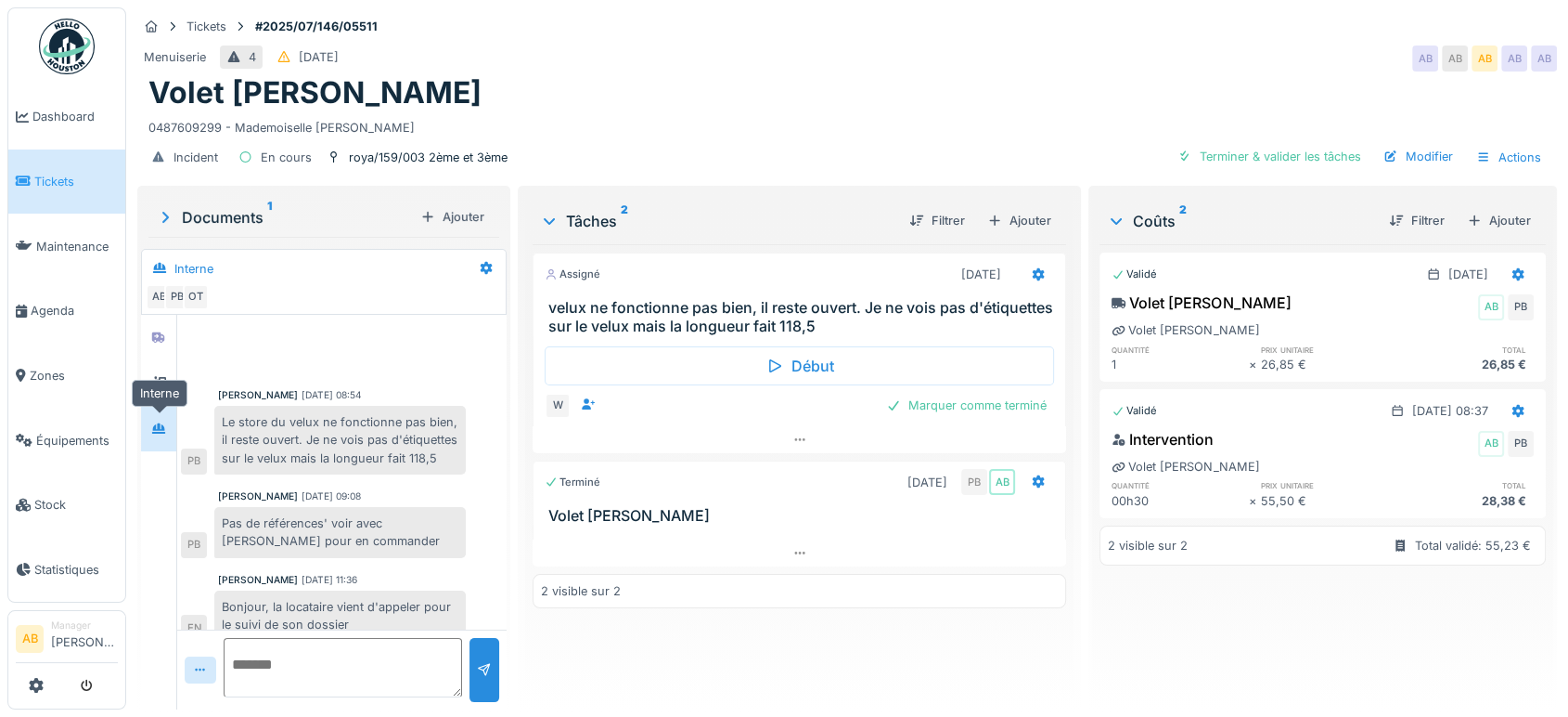
scroll to position [167, 0]
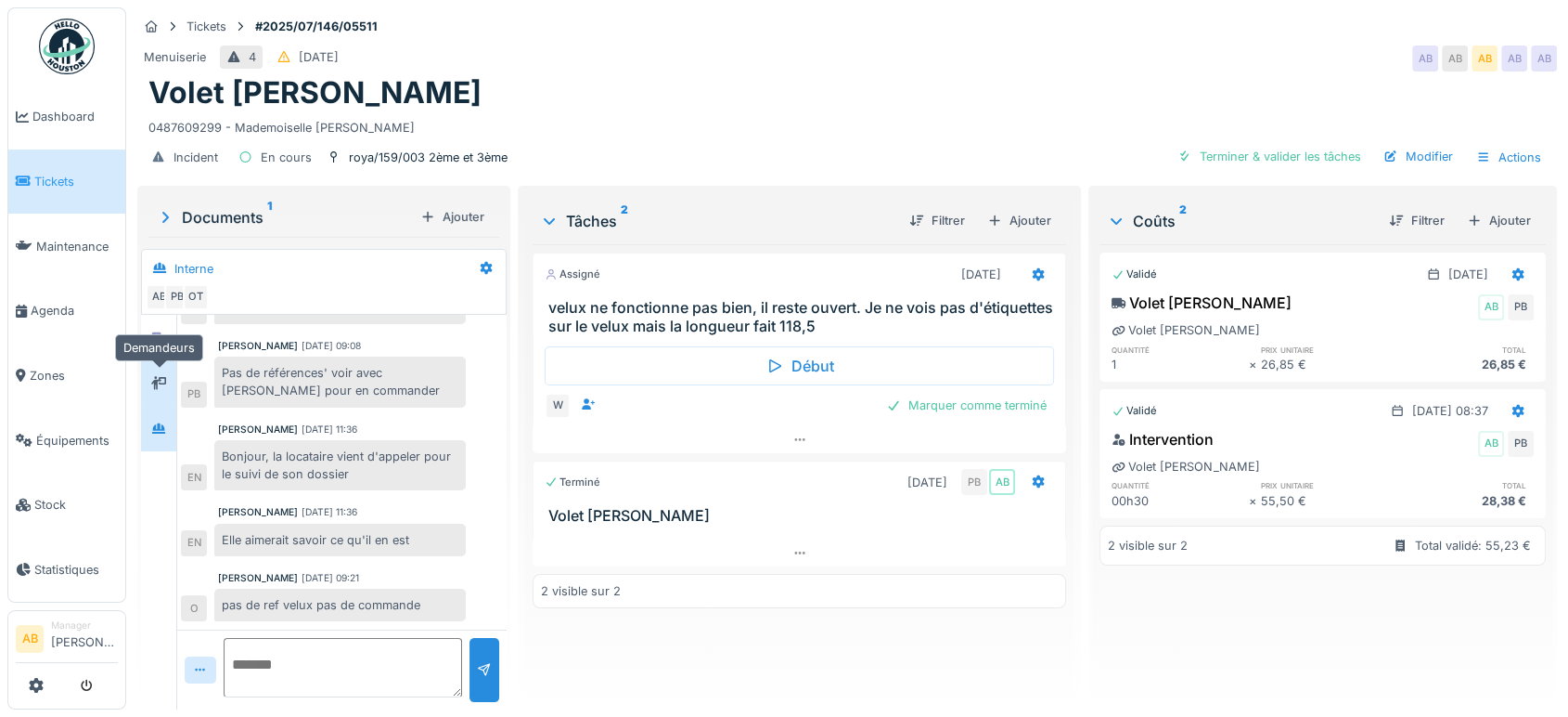
click at [170, 377] on div at bounding box center [159, 384] width 27 height 24
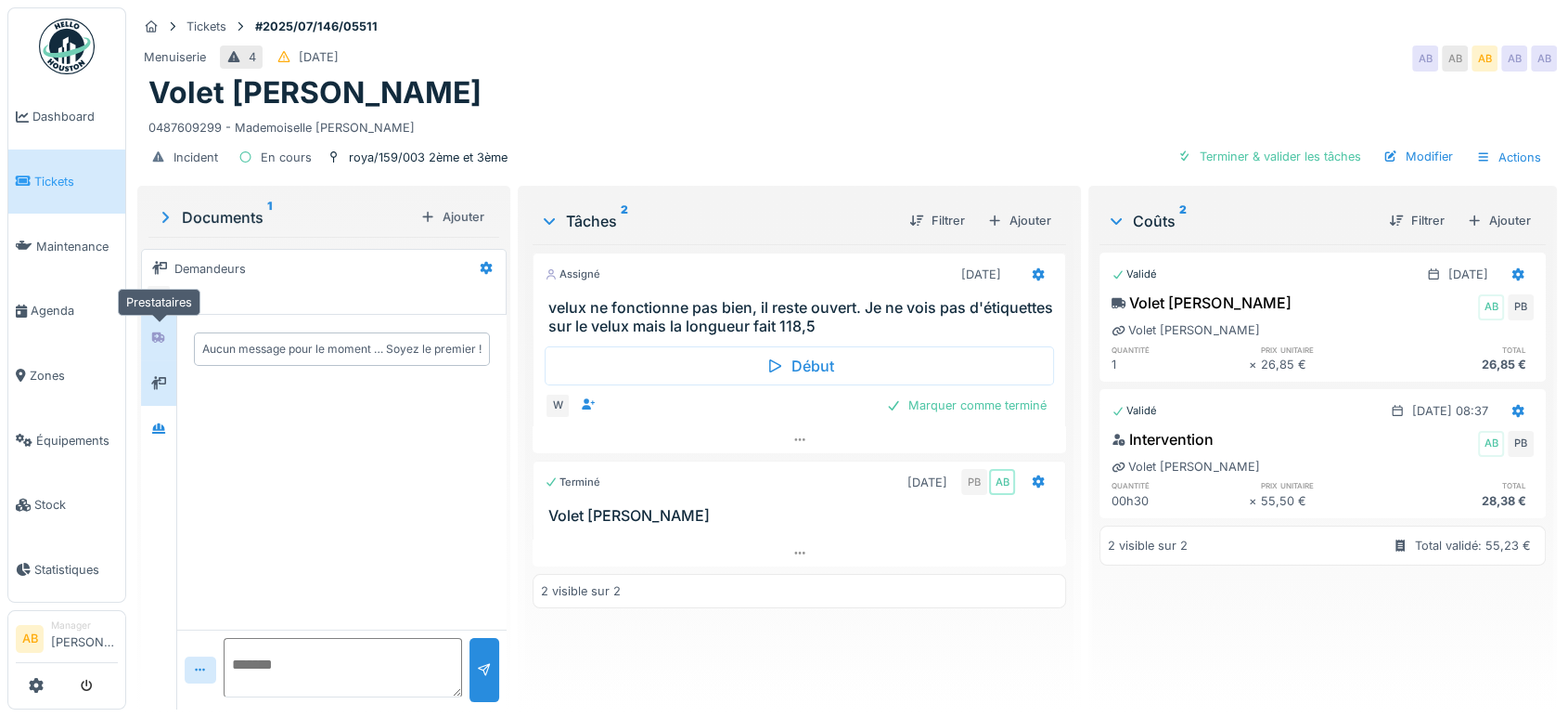
click at [159, 333] on div at bounding box center [159, 336] width 27 height 30
click at [204, 664] on icon at bounding box center [200, 670] width 15 height 12
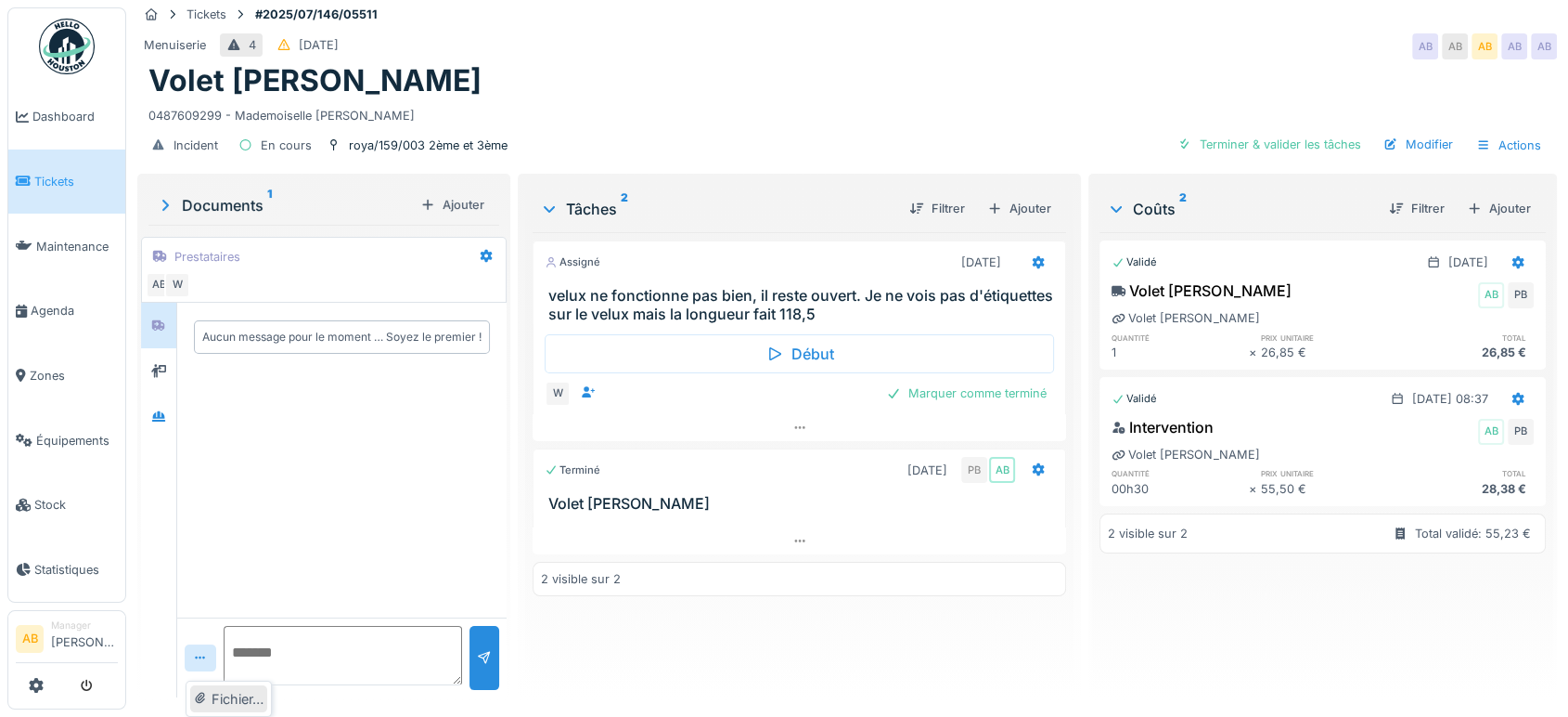
click at [230, 690] on div "Fichier…" at bounding box center [228, 698] width 77 height 27
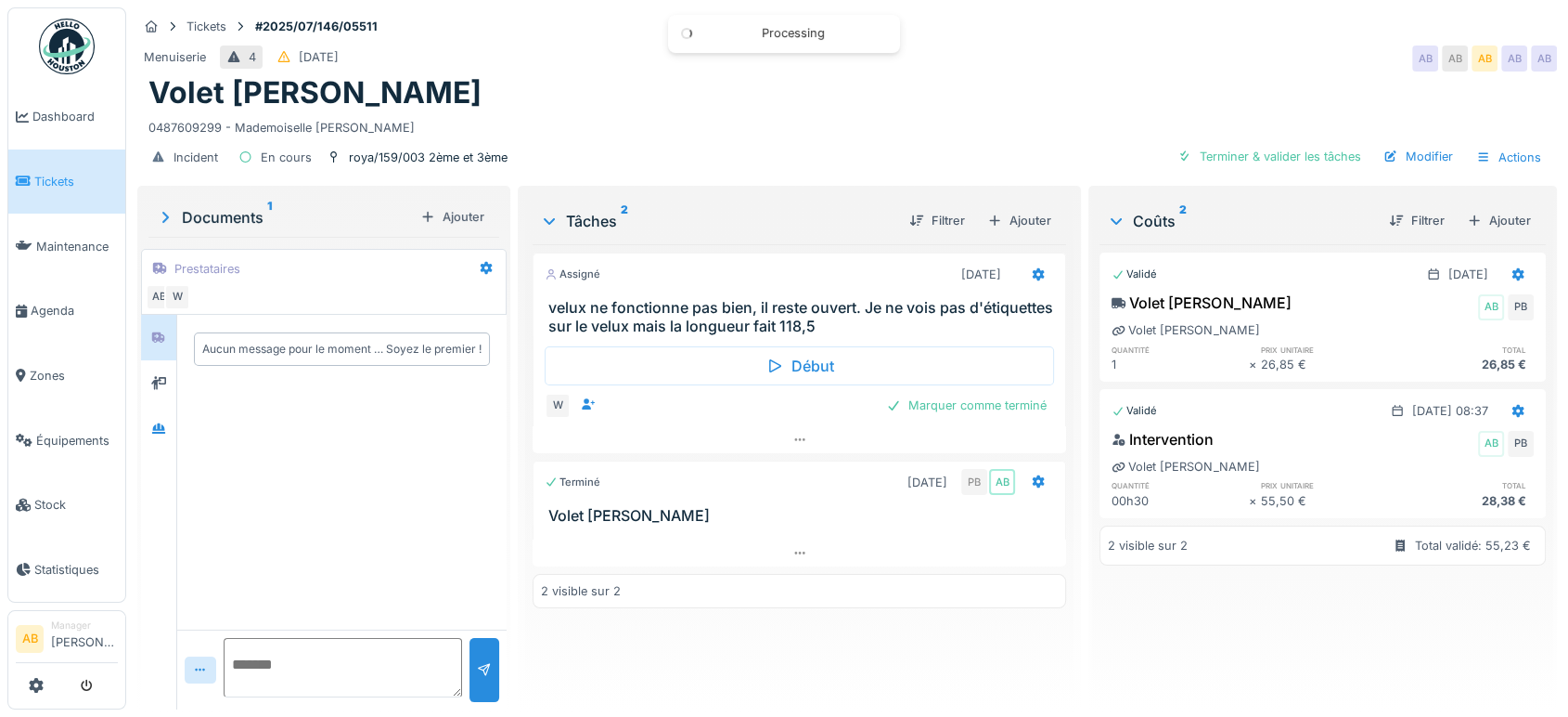
click at [359, 646] on textarea at bounding box center [342, 667] width 238 height 60
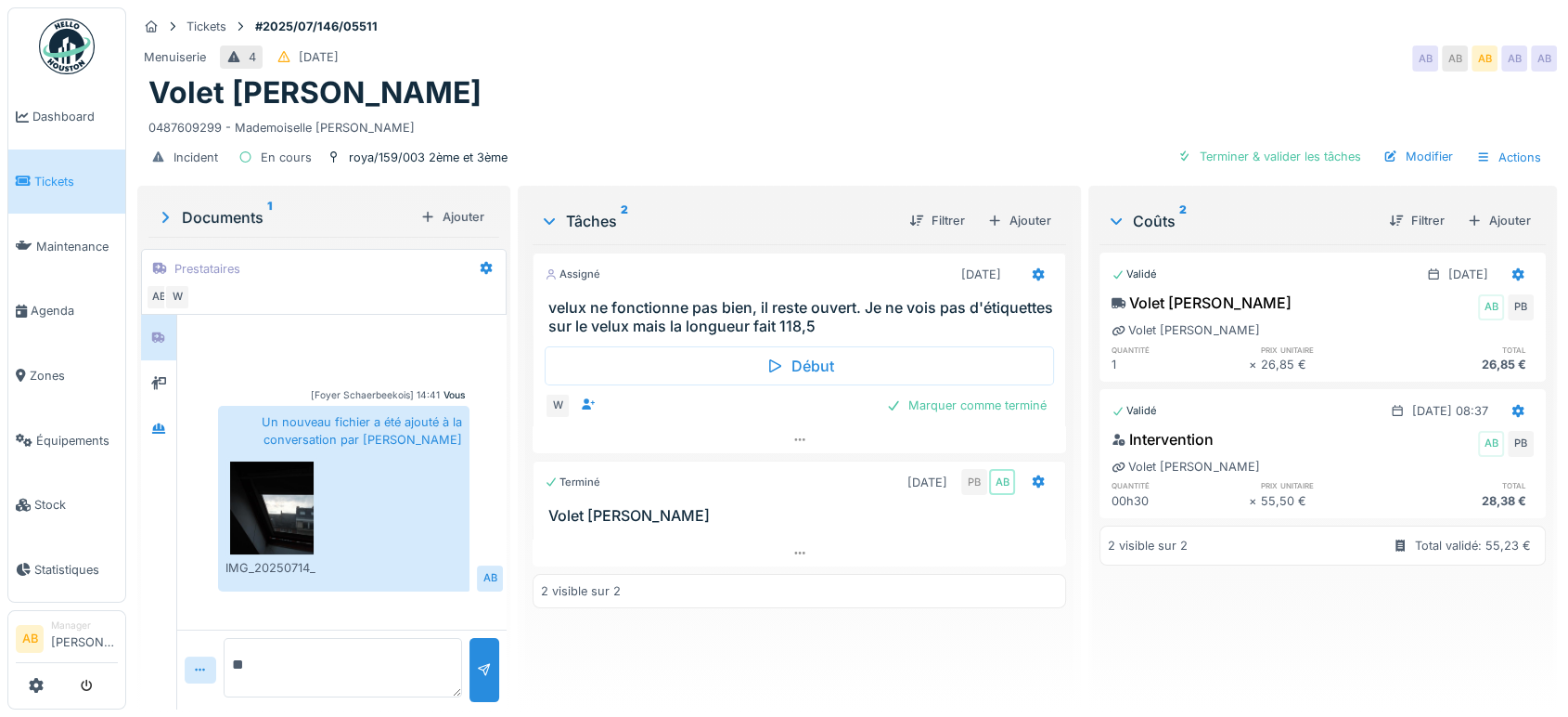
type textarea "*"
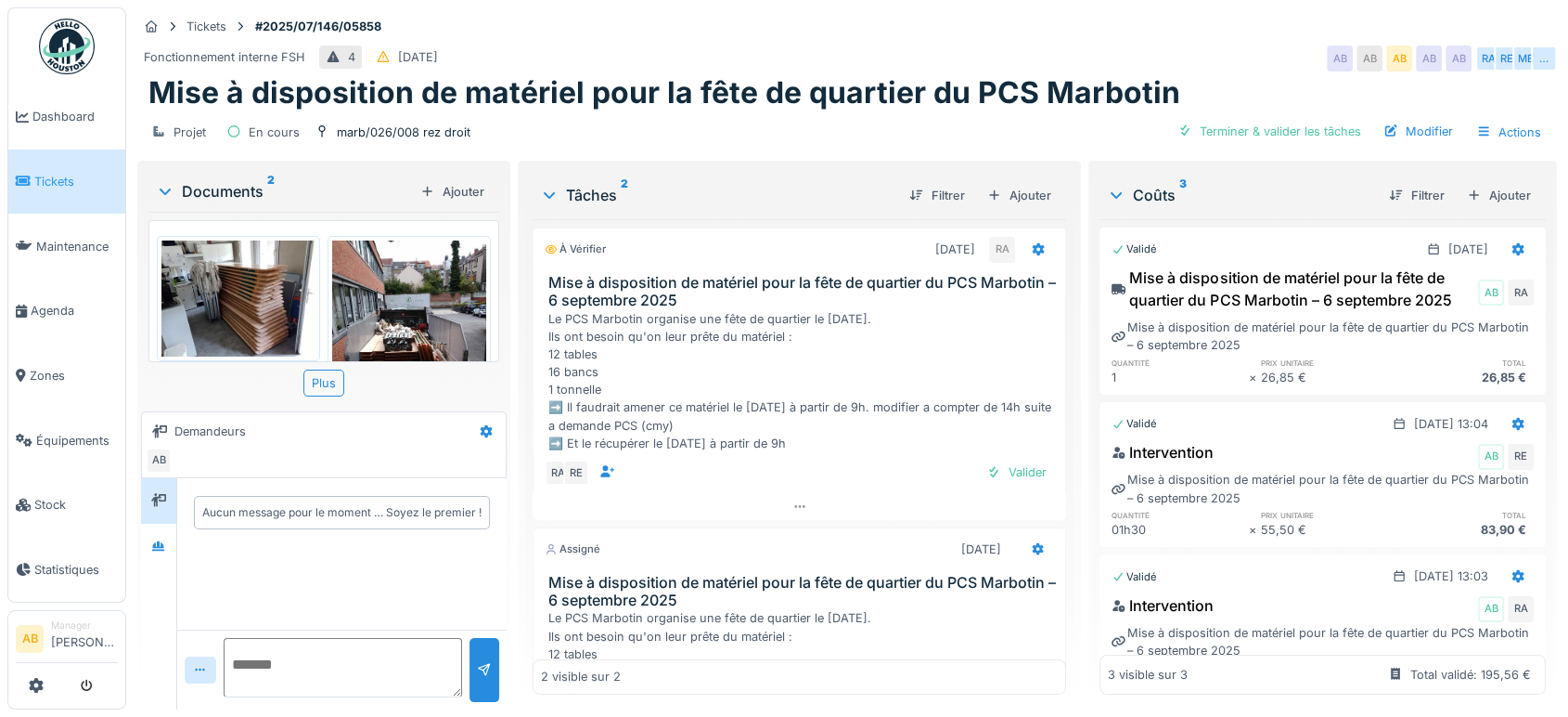
click at [215, 199] on div "Documents 2" at bounding box center [284, 191] width 257 height 23
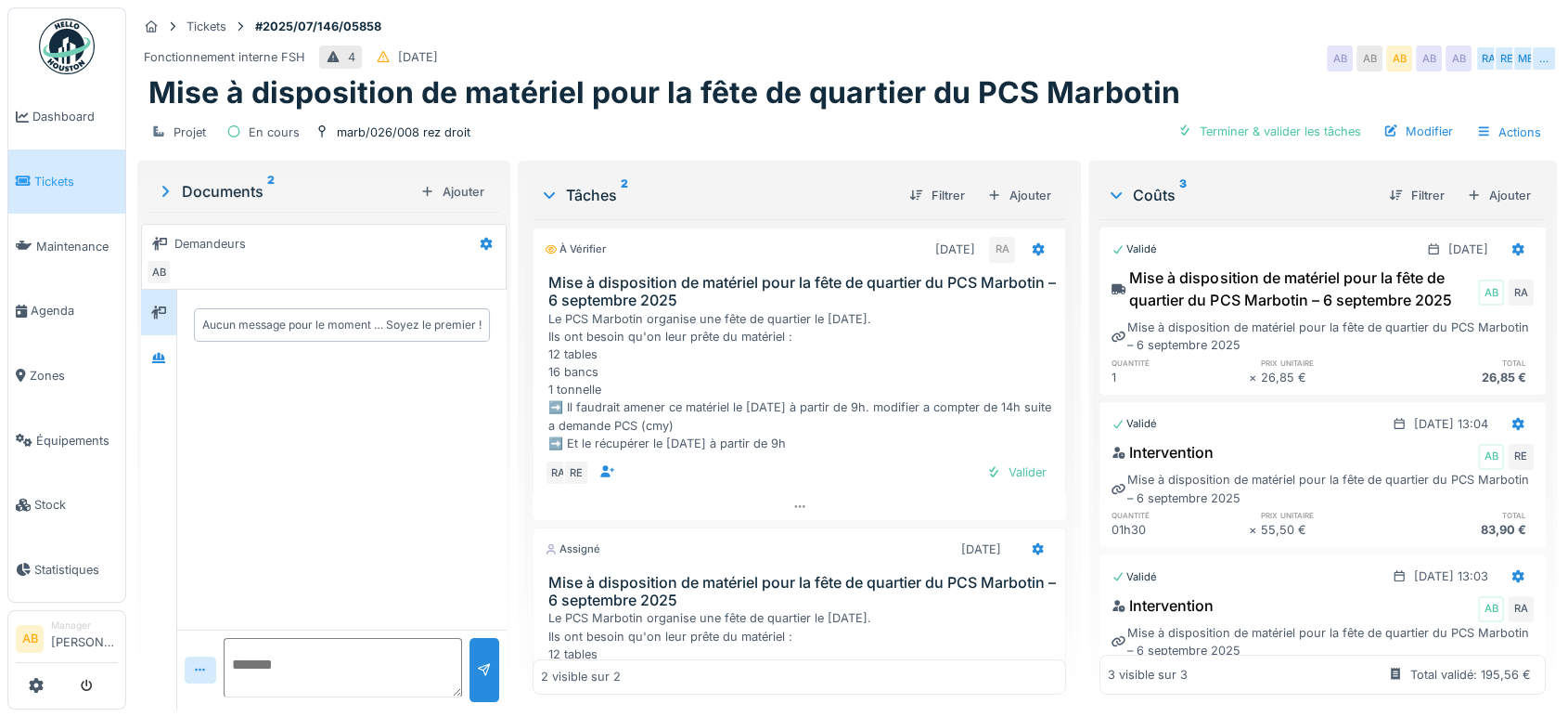
click at [159, 391] on div at bounding box center [159, 499] width 36 height 420
click at [157, 370] on div at bounding box center [159, 357] width 27 height 30
click at [832, 501] on div at bounding box center [799, 505] width 533 height 26
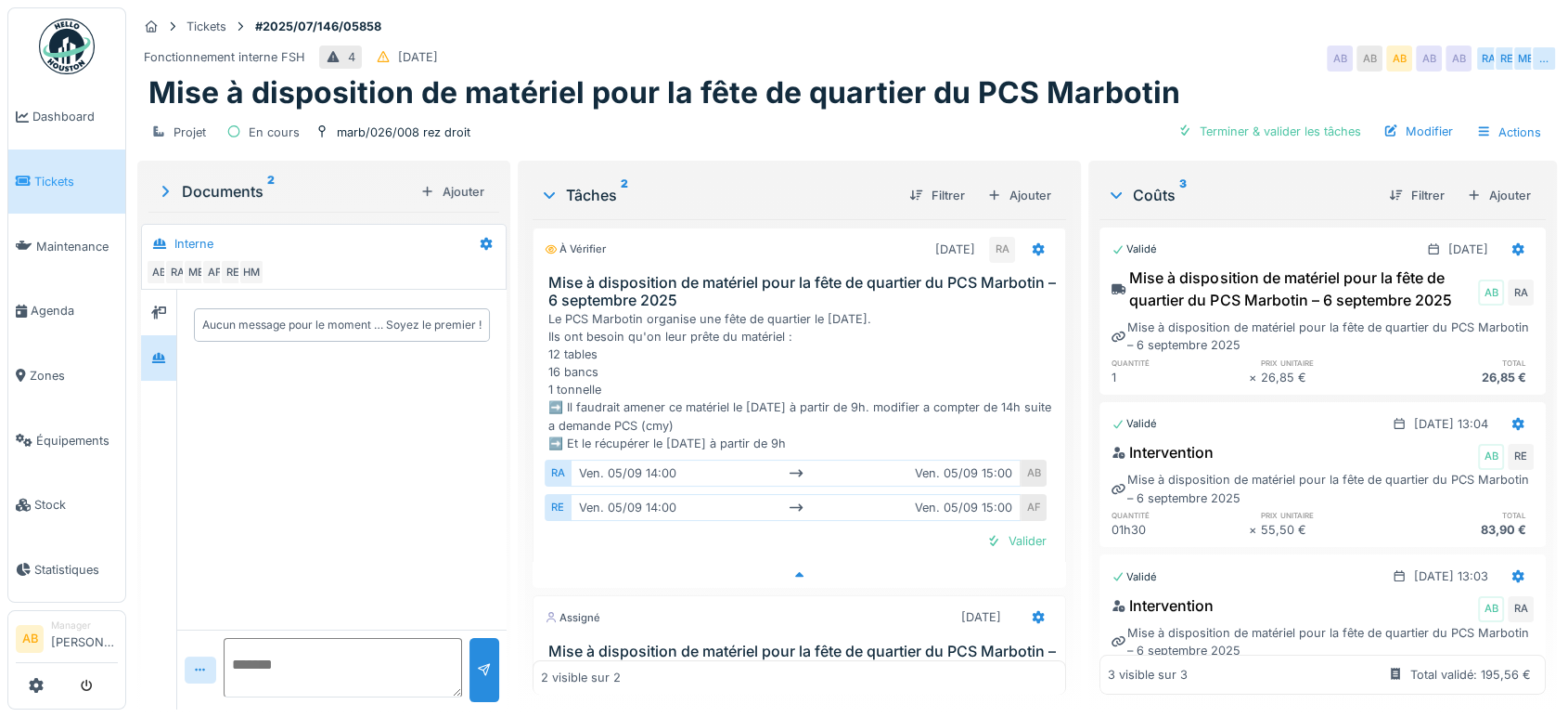
scroll to position [8, 0]
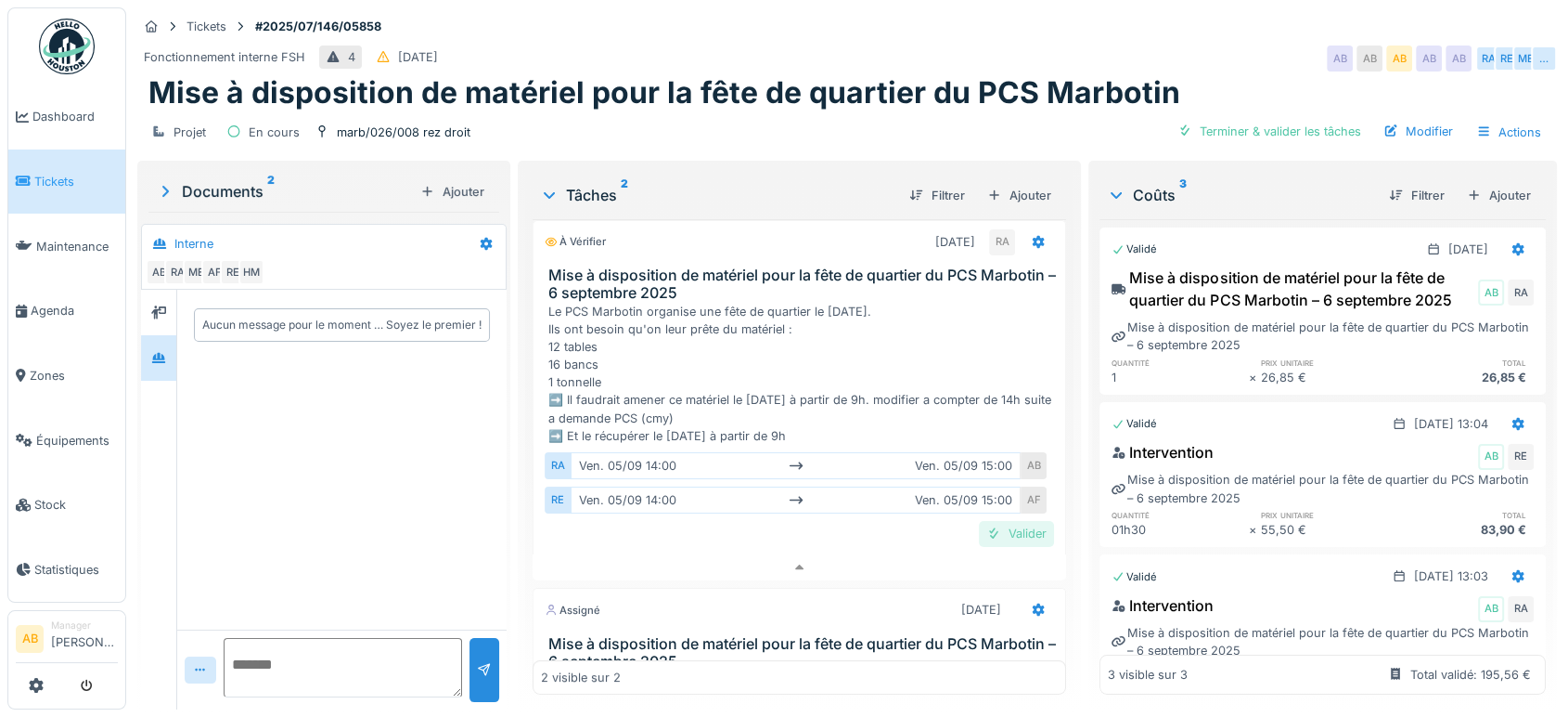
click at [982, 523] on div "Valider" at bounding box center [1016, 534] width 76 height 26
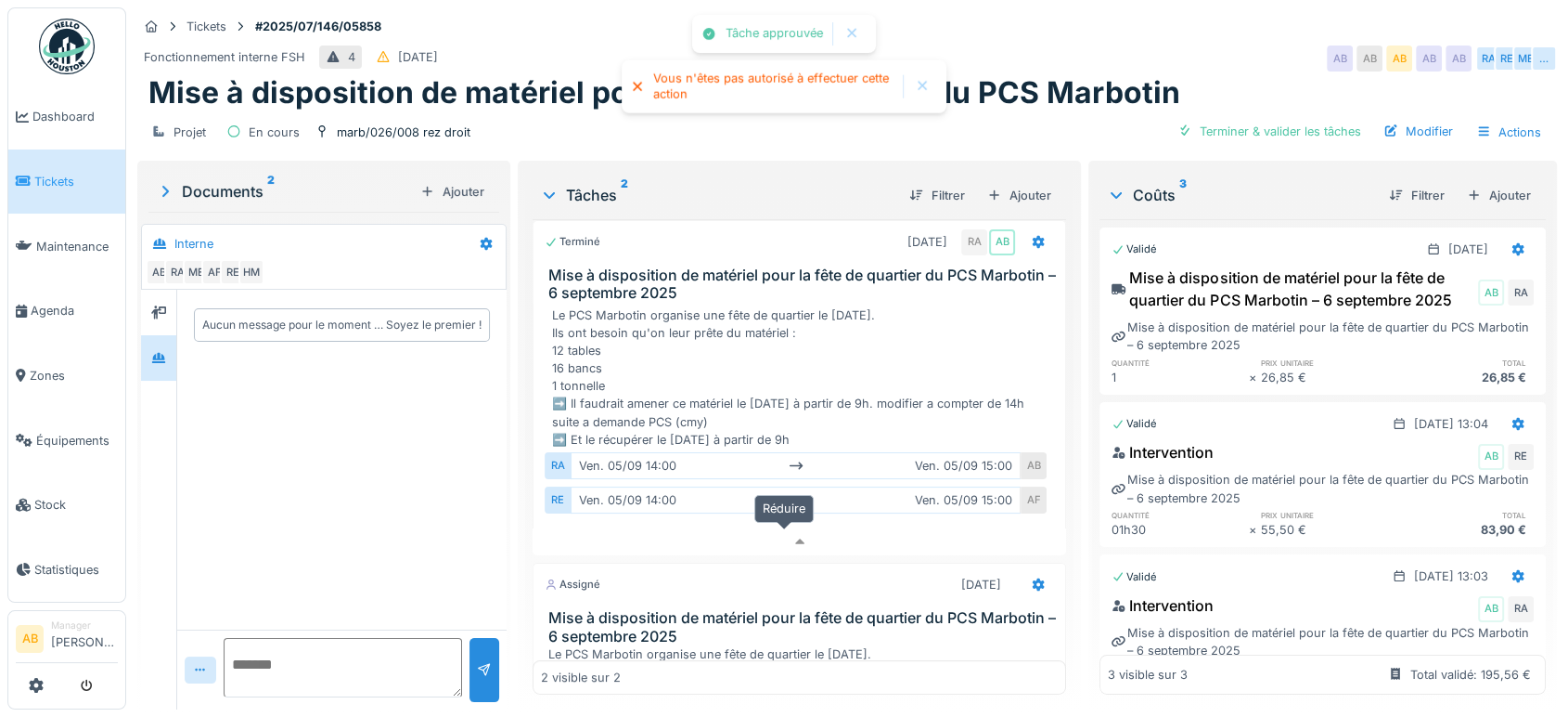
scroll to position [241, 0]
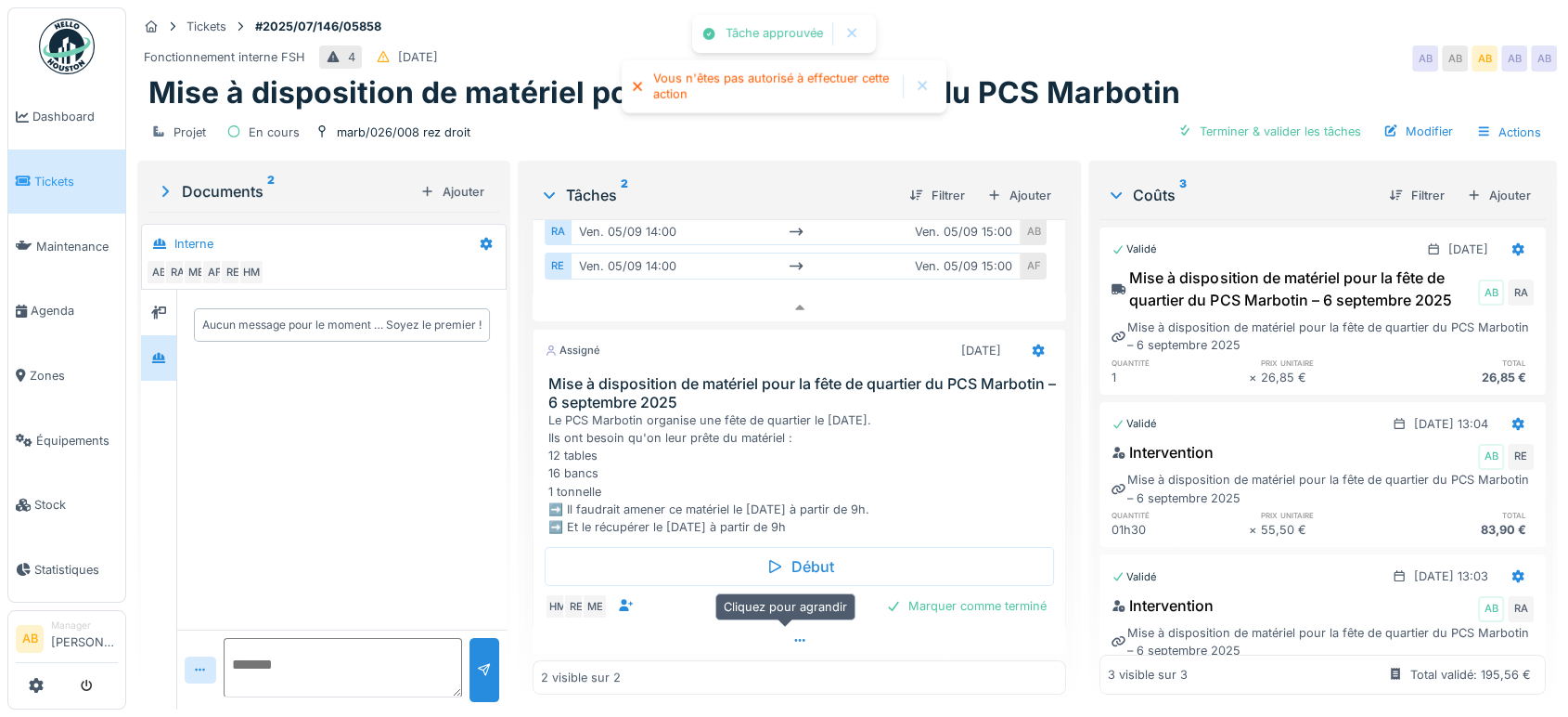
click at [792, 634] on icon at bounding box center [799, 640] width 15 height 12
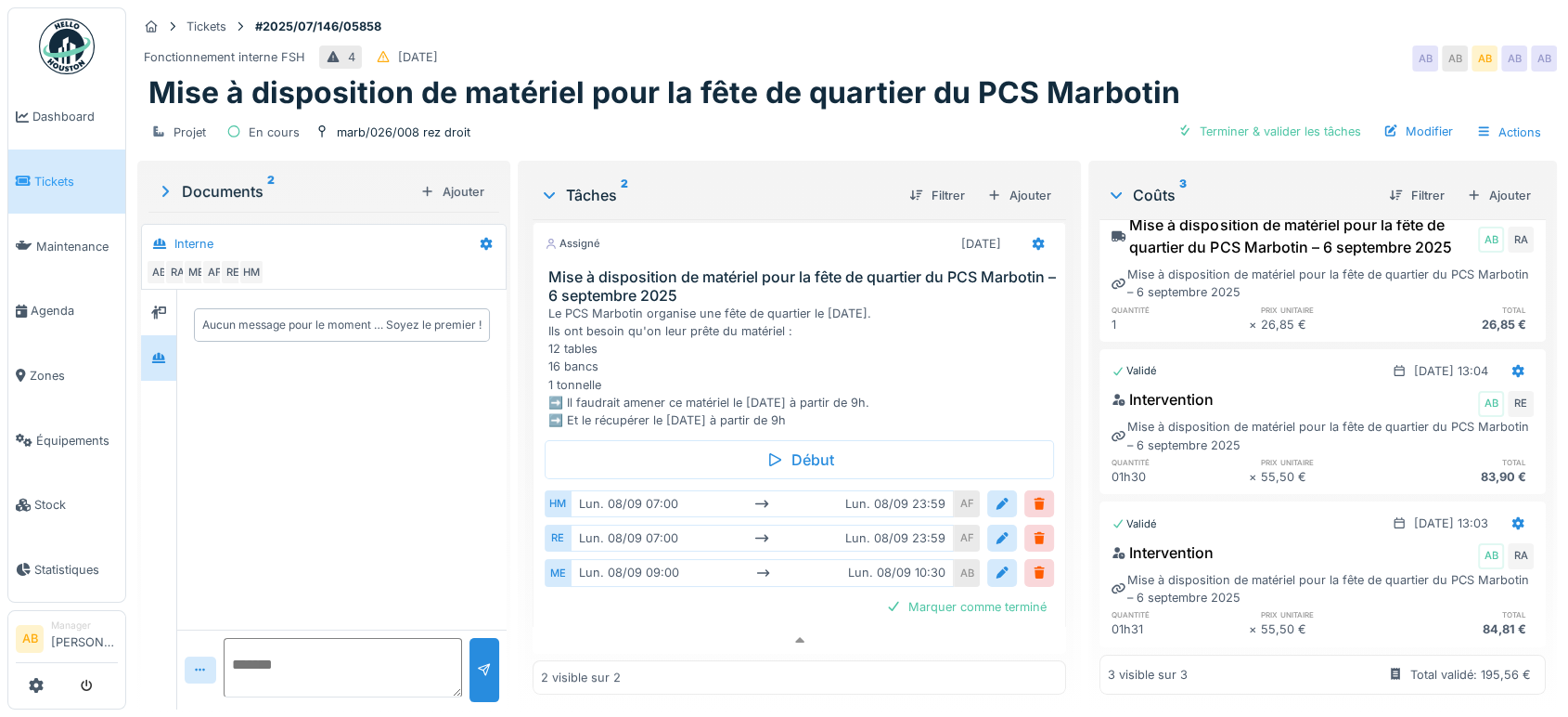
scroll to position [104, 0]
click at [172, 301] on div at bounding box center [159, 313] width 27 height 24
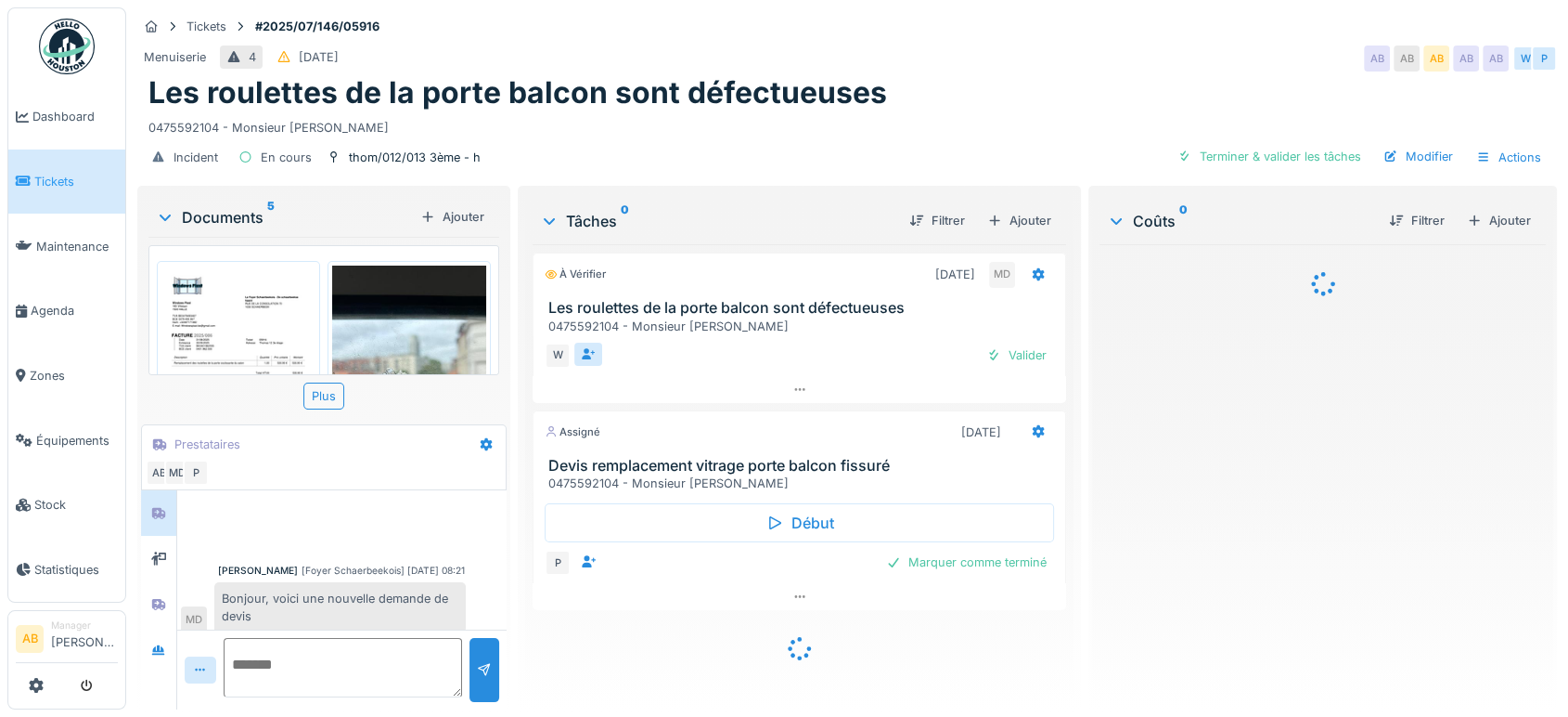
scroll to position [24, 0]
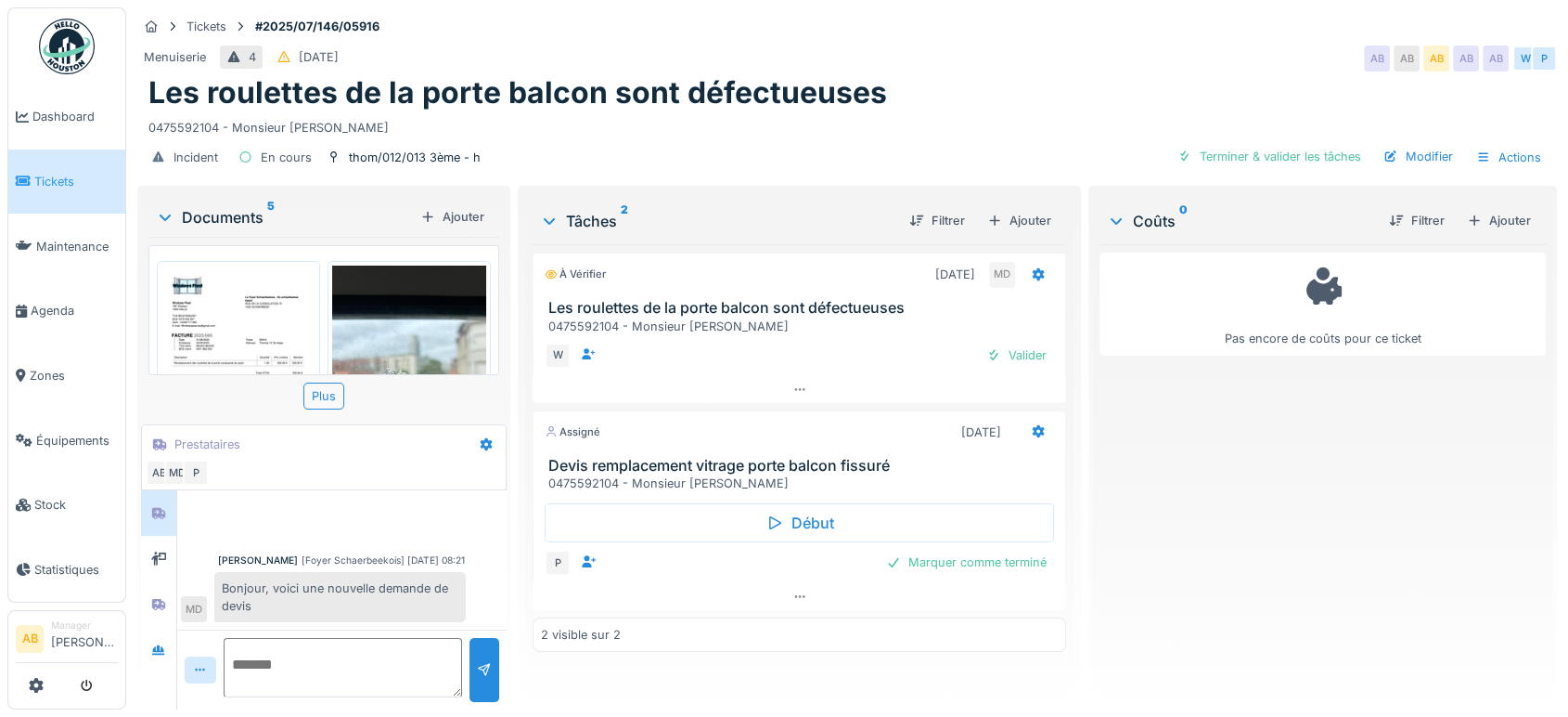
click at [228, 216] on div "Documents 5" at bounding box center [284, 217] width 257 height 23
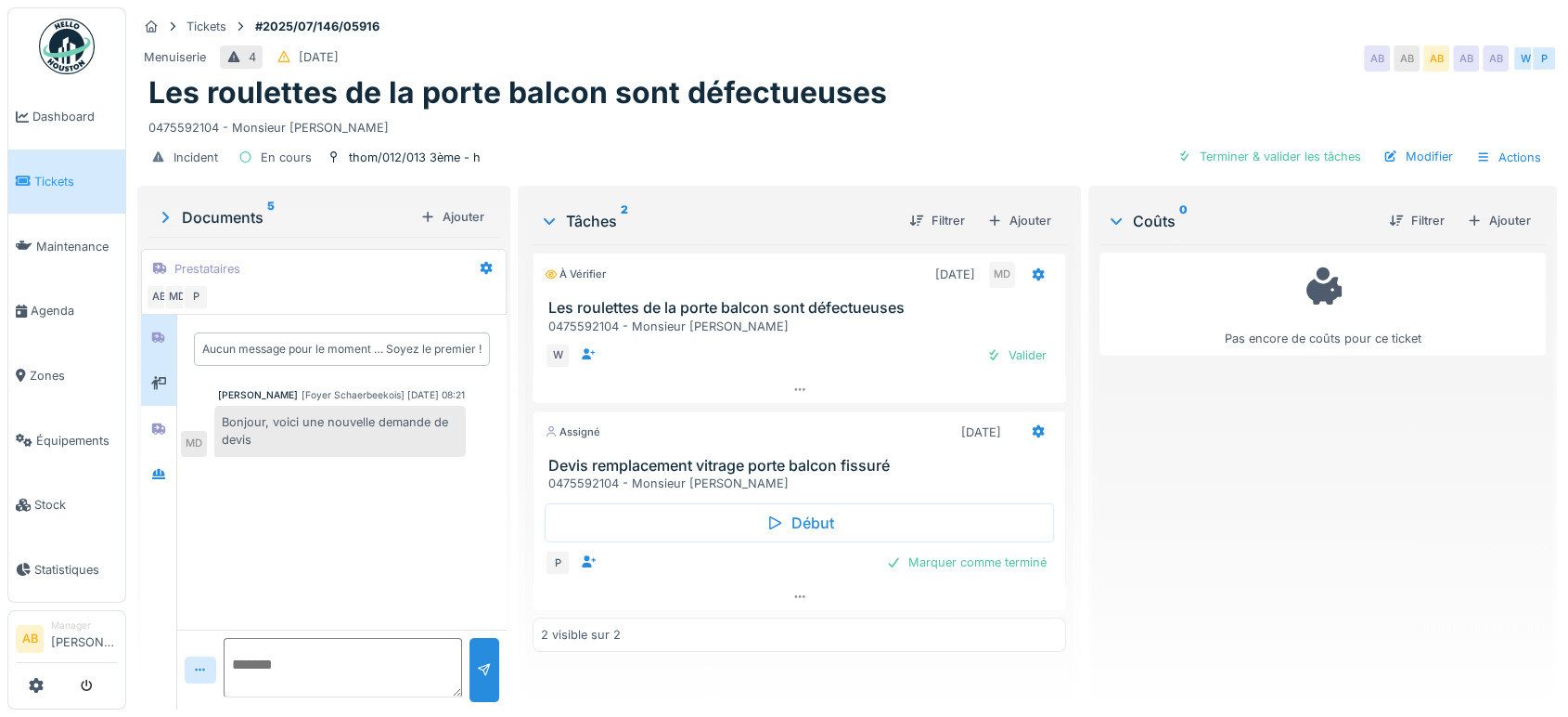
click at [155, 397] on div at bounding box center [159, 383] width 35 height 45
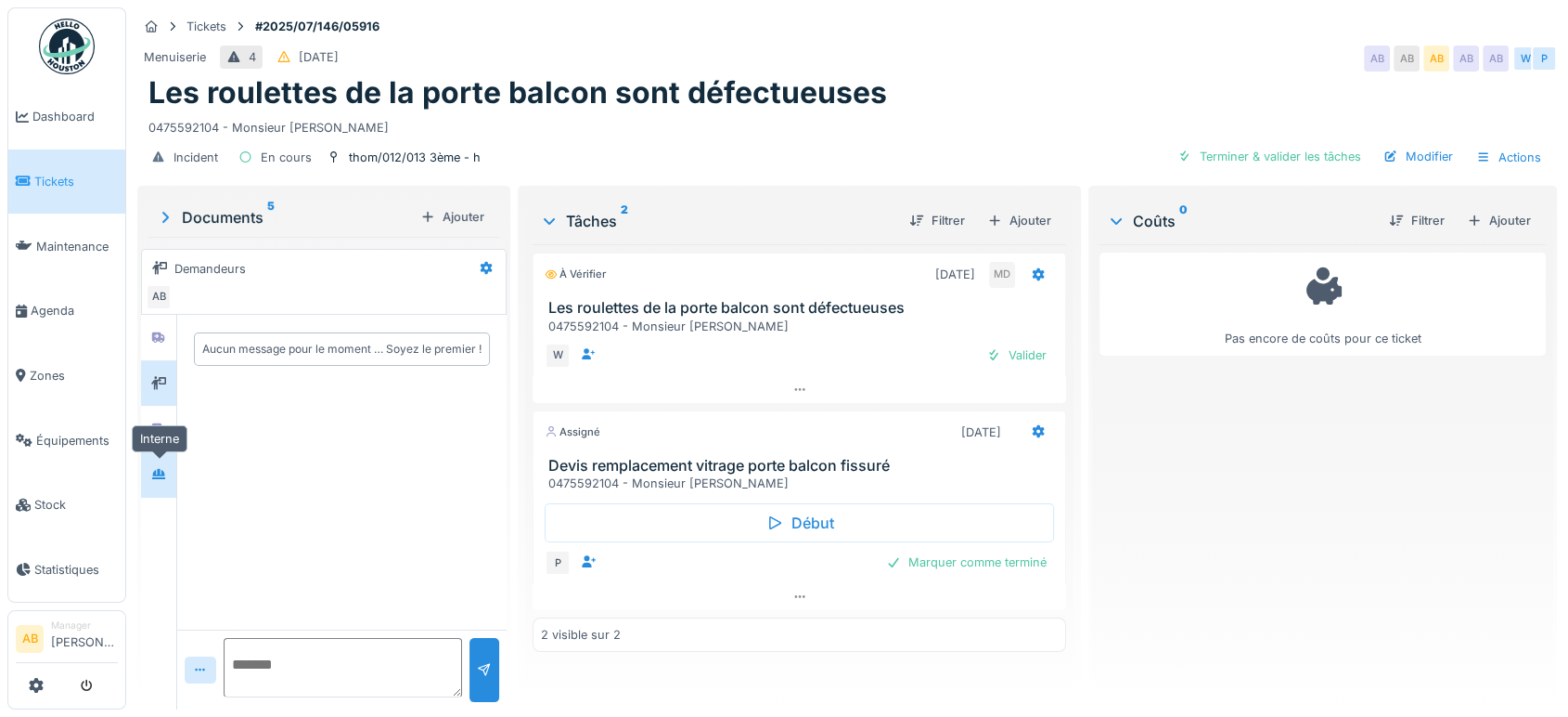
click at [154, 476] on icon at bounding box center [158, 474] width 13 height 10
click at [154, 438] on div at bounding box center [159, 429] width 27 height 24
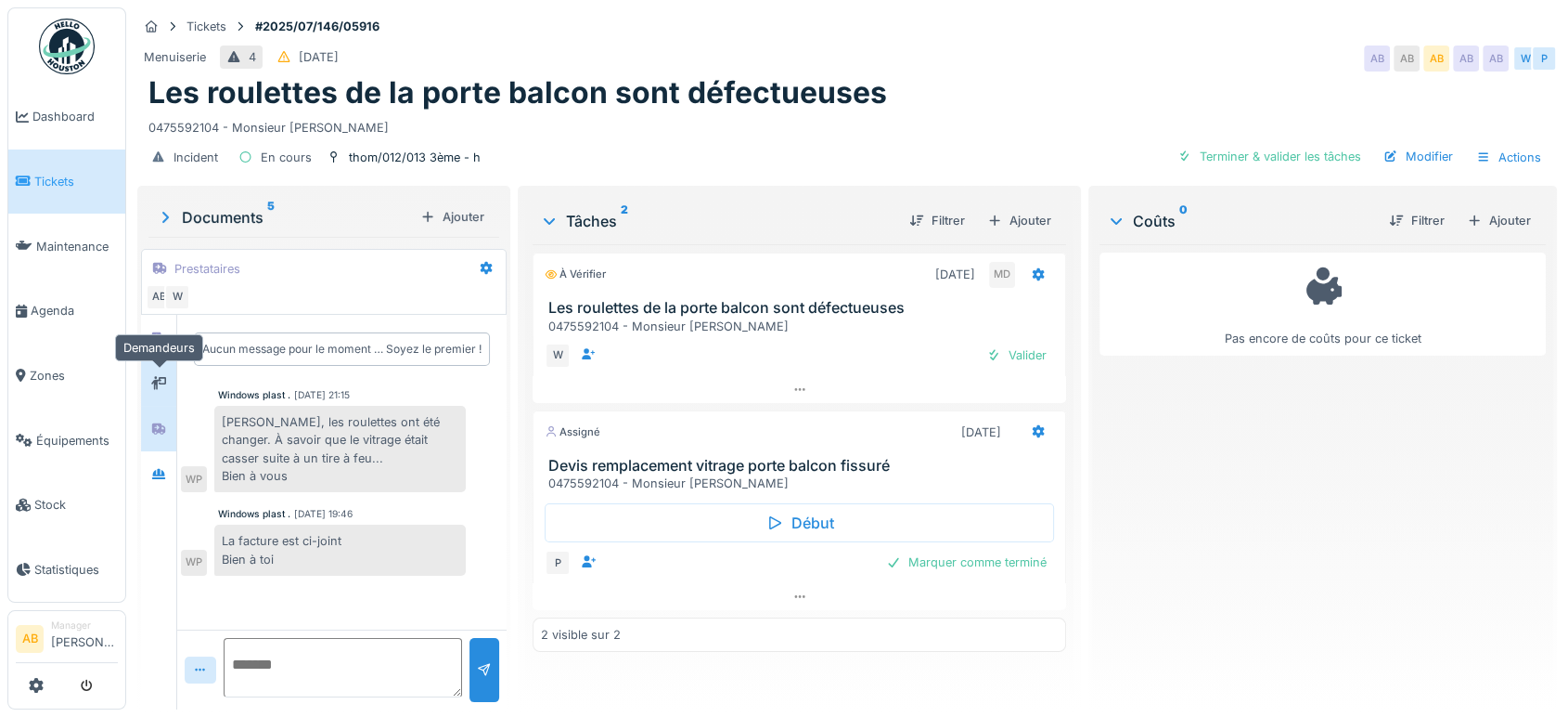
click at [159, 374] on div at bounding box center [158, 383] width 15 height 18
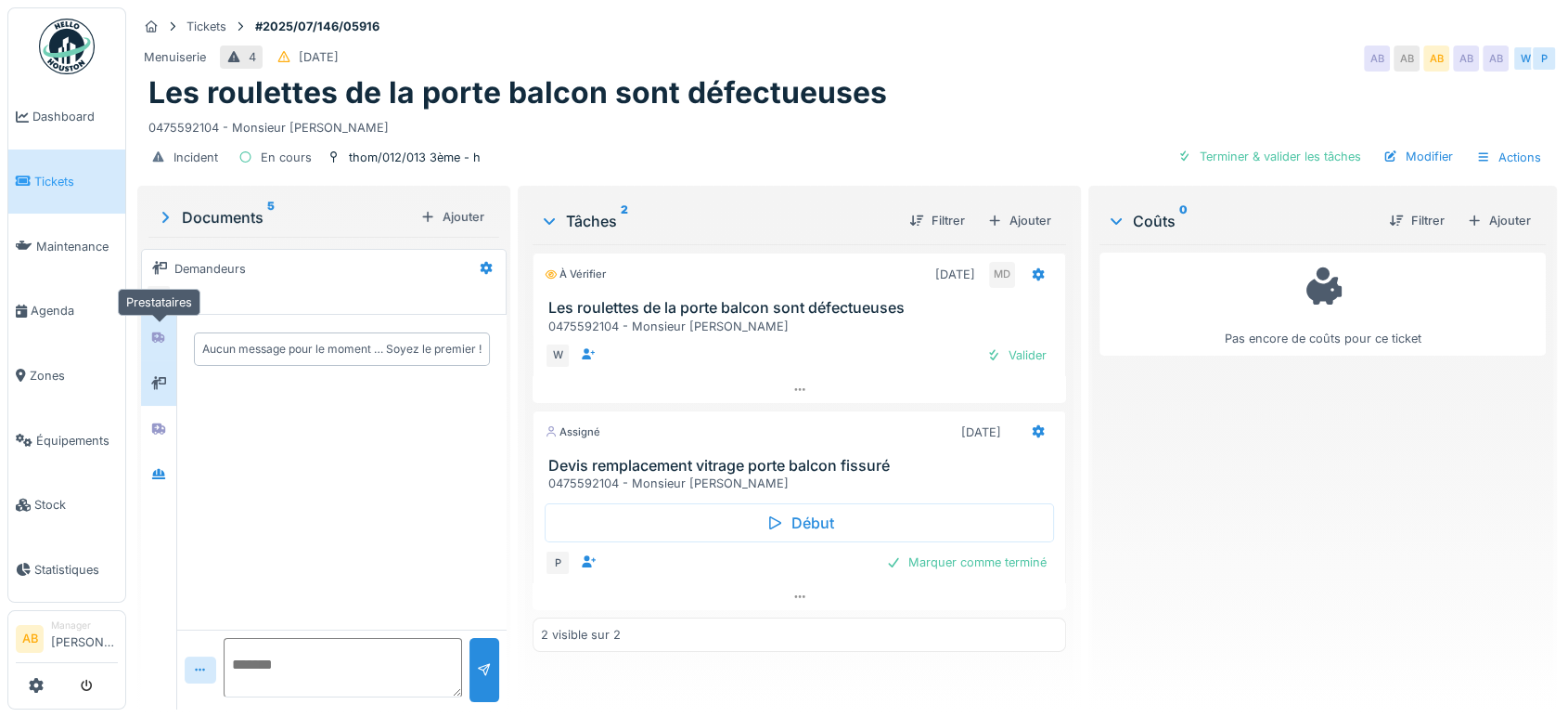
click at [155, 332] on icon at bounding box center [158, 336] width 13 height 11
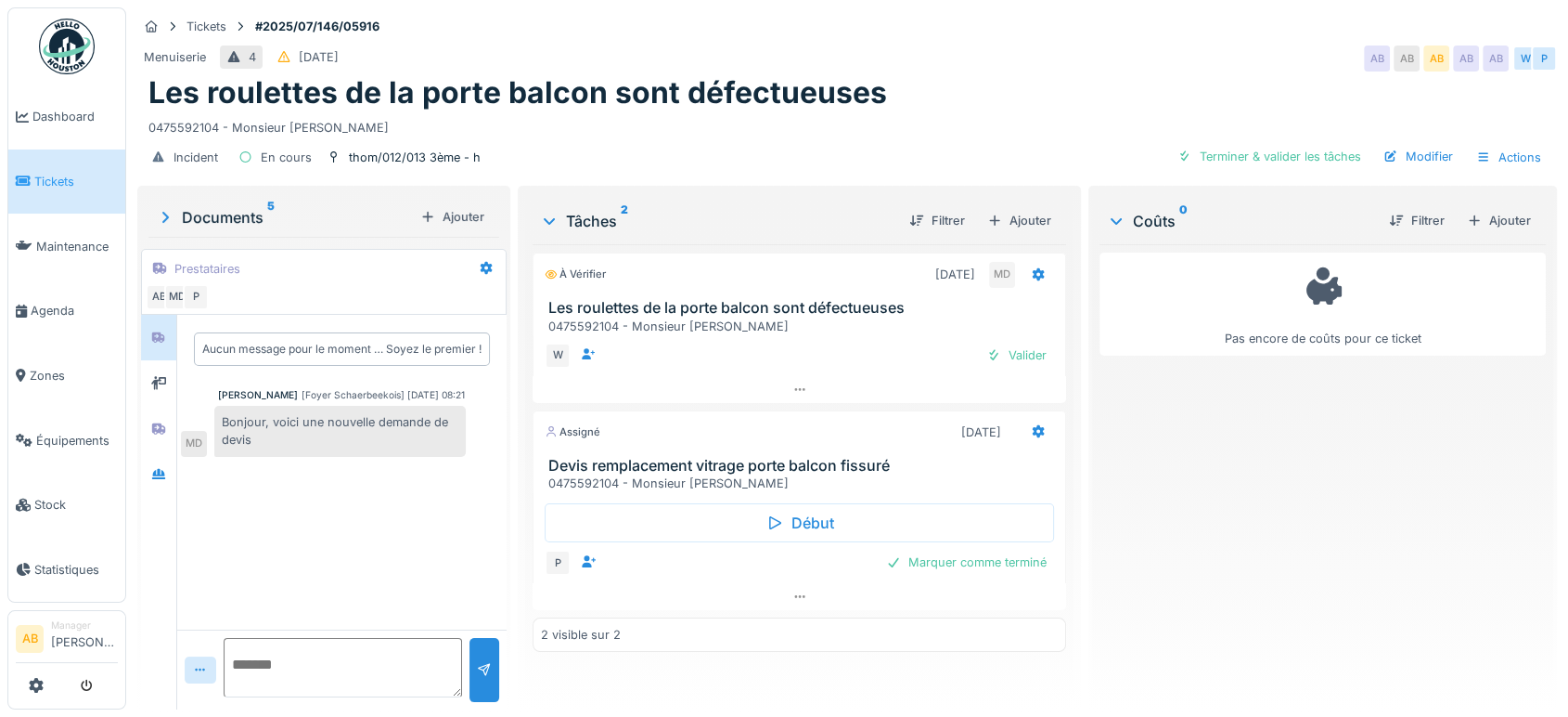
click at [228, 225] on div "Documents 5" at bounding box center [284, 217] width 257 height 23
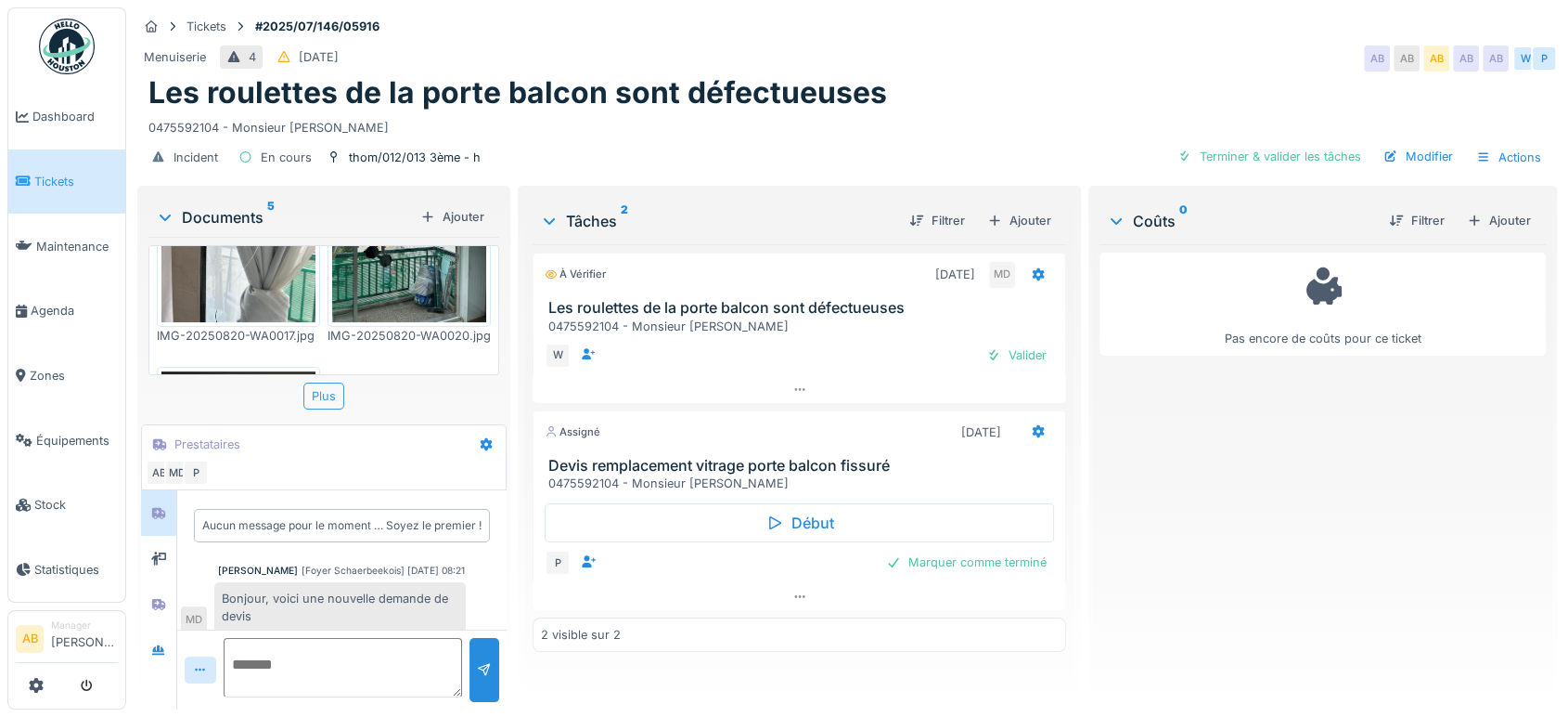
scroll to position [14, 0]
click at [329, 383] on div "Plus" at bounding box center [324, 395] width 41 height 26
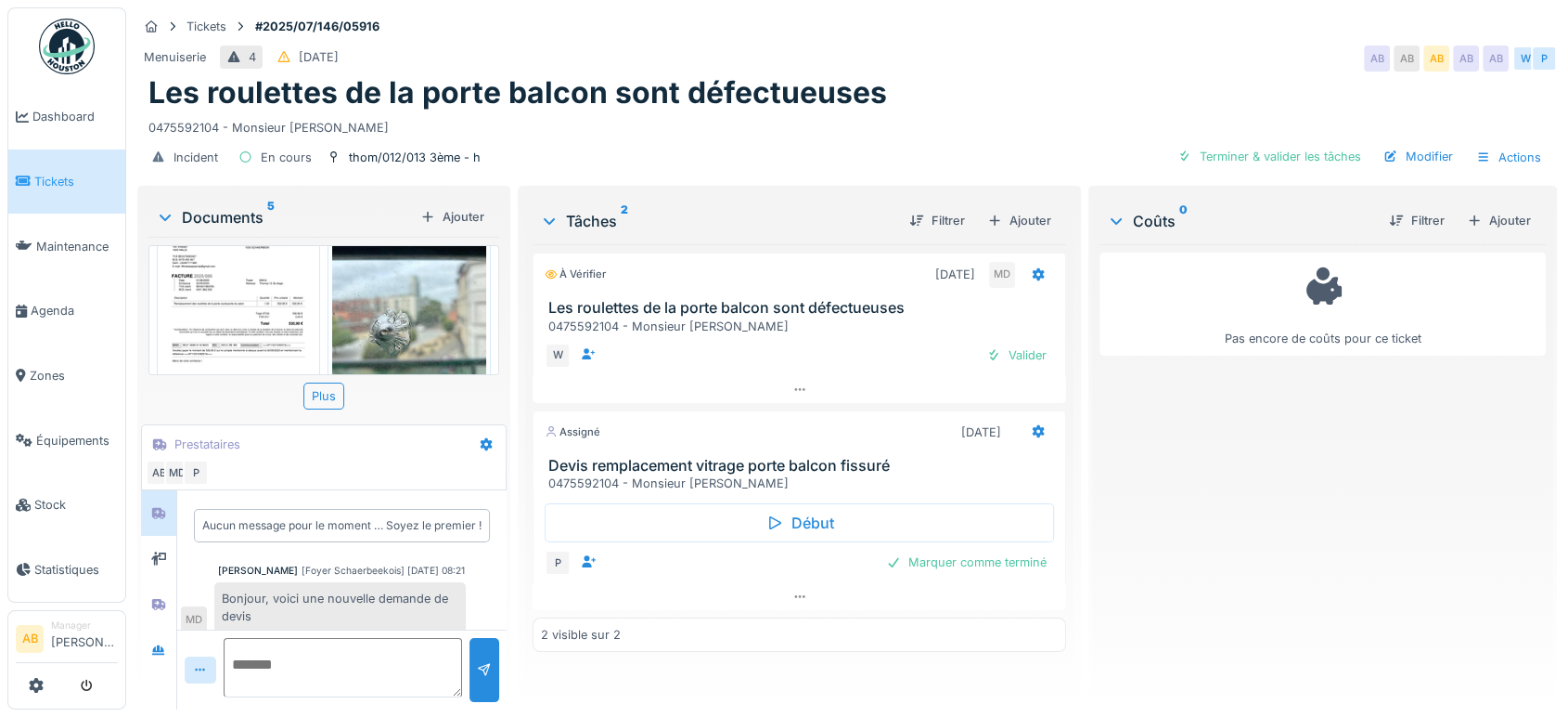
scroll to position [0, 0]
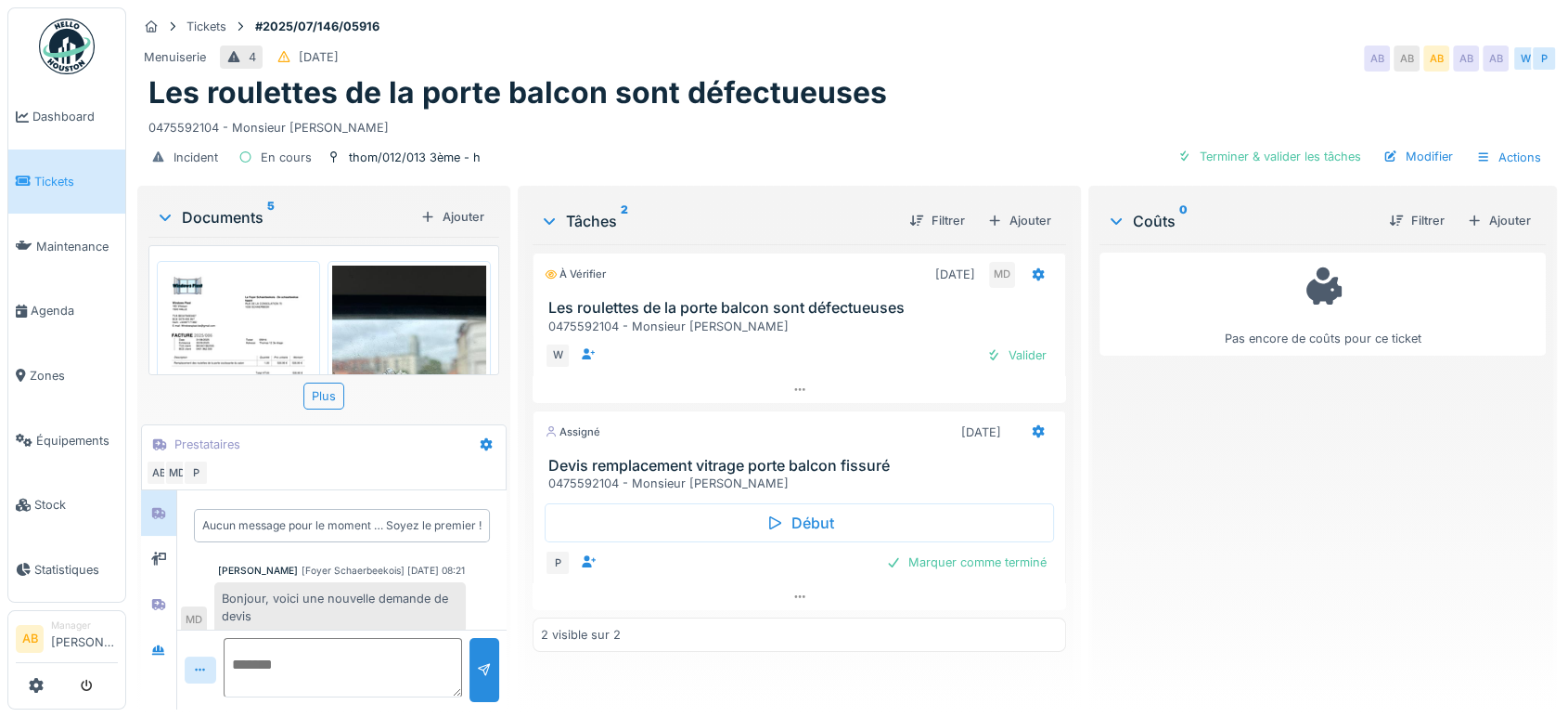
click at [209, 216] on div "Documents 5 Ajouter" at bounding box center [324, 217] width 351 height 40
click at [212, 206] on div "Documents 5" at bounding box center [284, 217] width 257 height 23
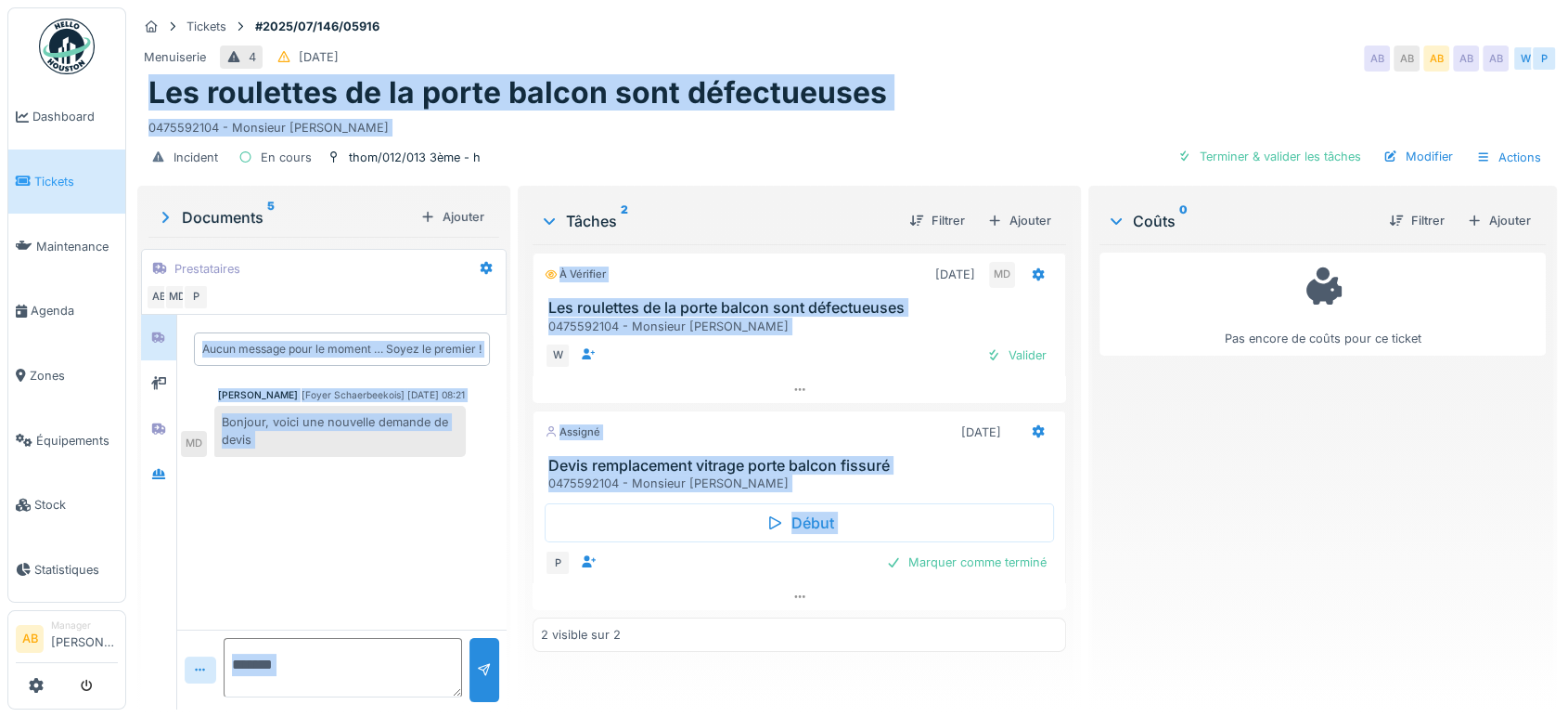
drag, startPoint x: 987, startPoint y: 594, endPoint x: 149, endPoint y: 77, distance: 984.6
click at [149, 77] on div "Tickets #2025/07/146/05916 Menuiserie 4 [DATE] AB AB AB AB AB W P Les roulettes…" at bounding box center [847, 358] width 1442 height 717
copy div "Les roulettes de la porte balcon sont défectueuses 0475592104 - Monsieur [PERSO…"
click at [366, 656] on textarea at bounding box center [342, 667] width 238 height 60
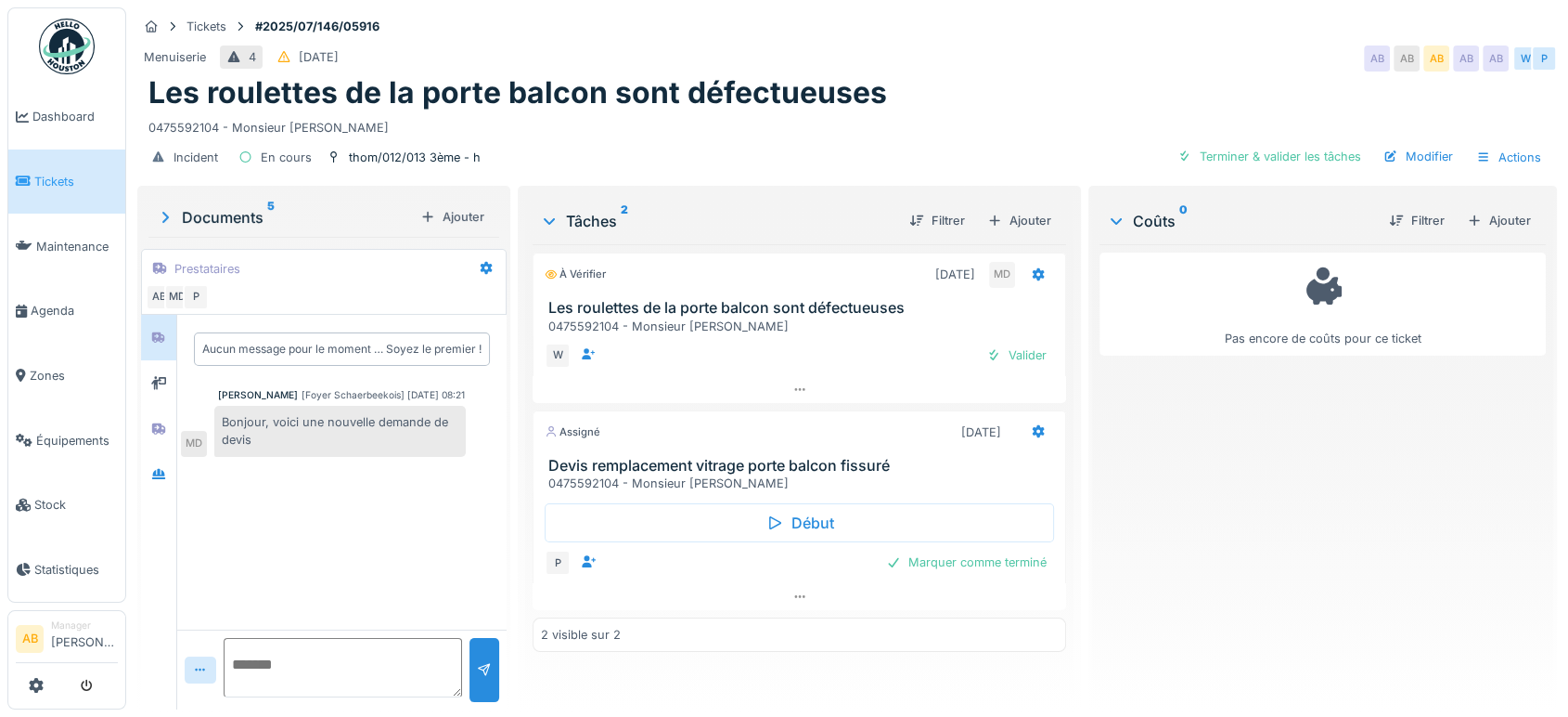
click at [329, 638] on textarea at bounding box center [342, 667] width 238 height 60
paste textarea "**********"
click at [307, 647] on textarea "**********" at bounding box center [340, 667] width 233 height 60
click at [373, 663] on textarea "**********" at bounding box center [340, 667] width 233 height 60
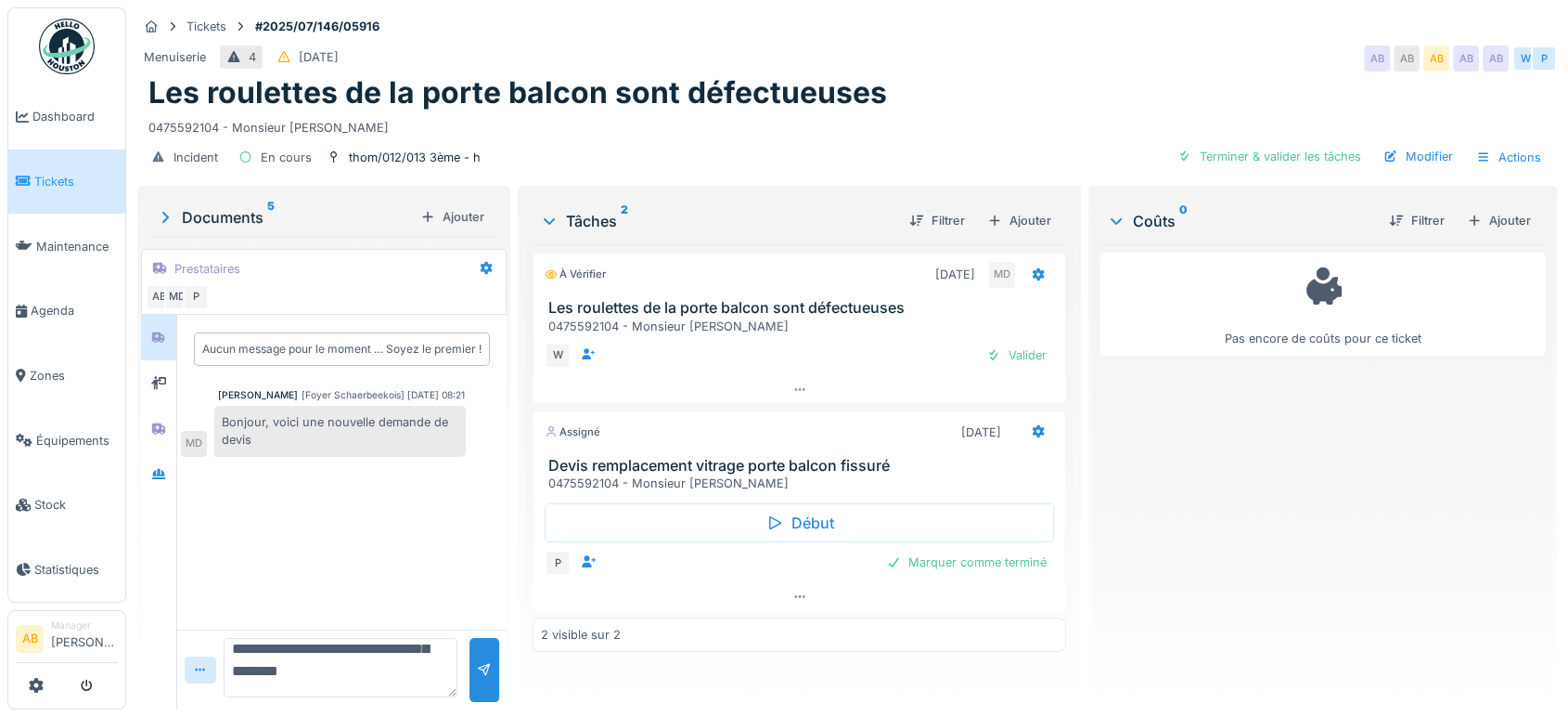
scroll to position [89, 0]
type textarea "**********"
click at [148, 406] on div at bounding box center [159, 429] width 35 height 45
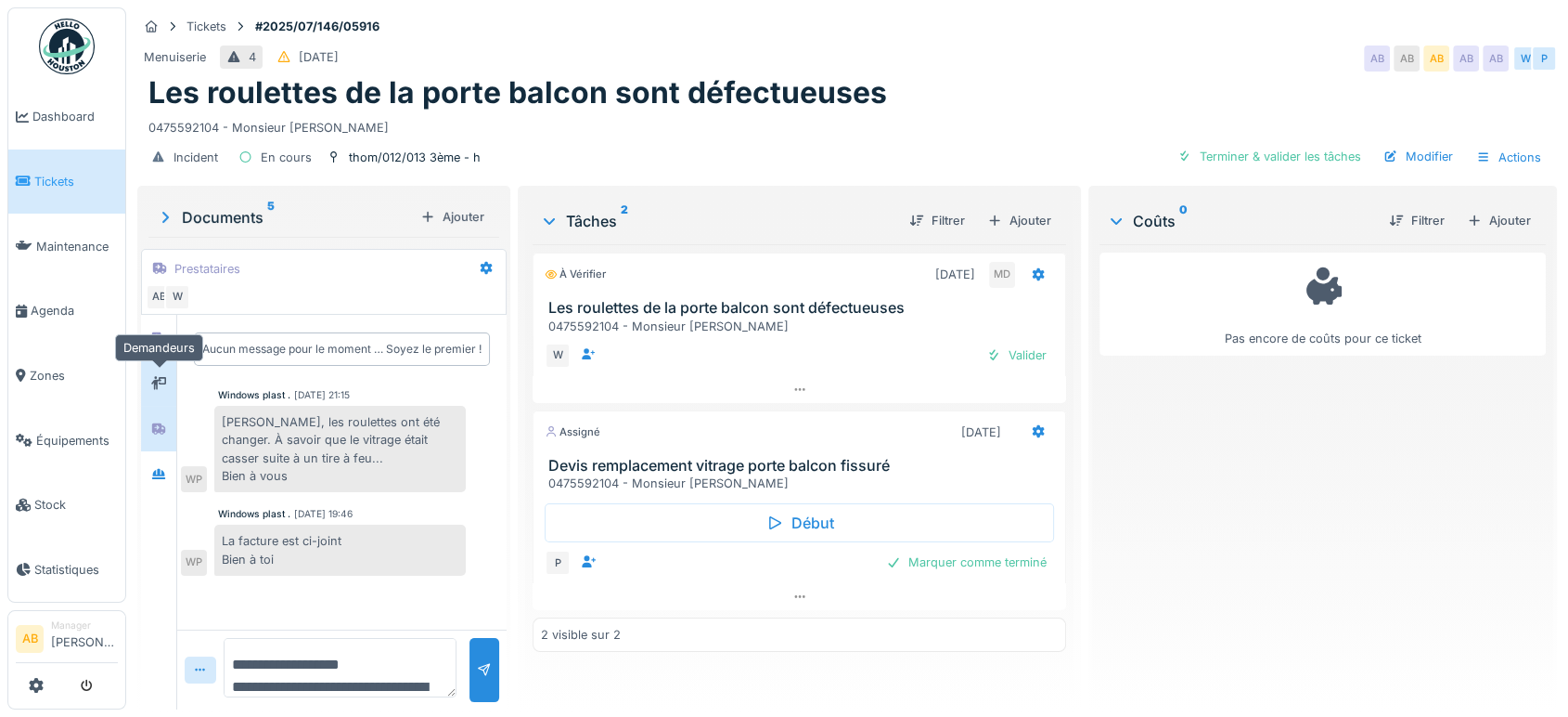
click at [151, 372] on div at bounding box center [159, 384] width 27 height 24
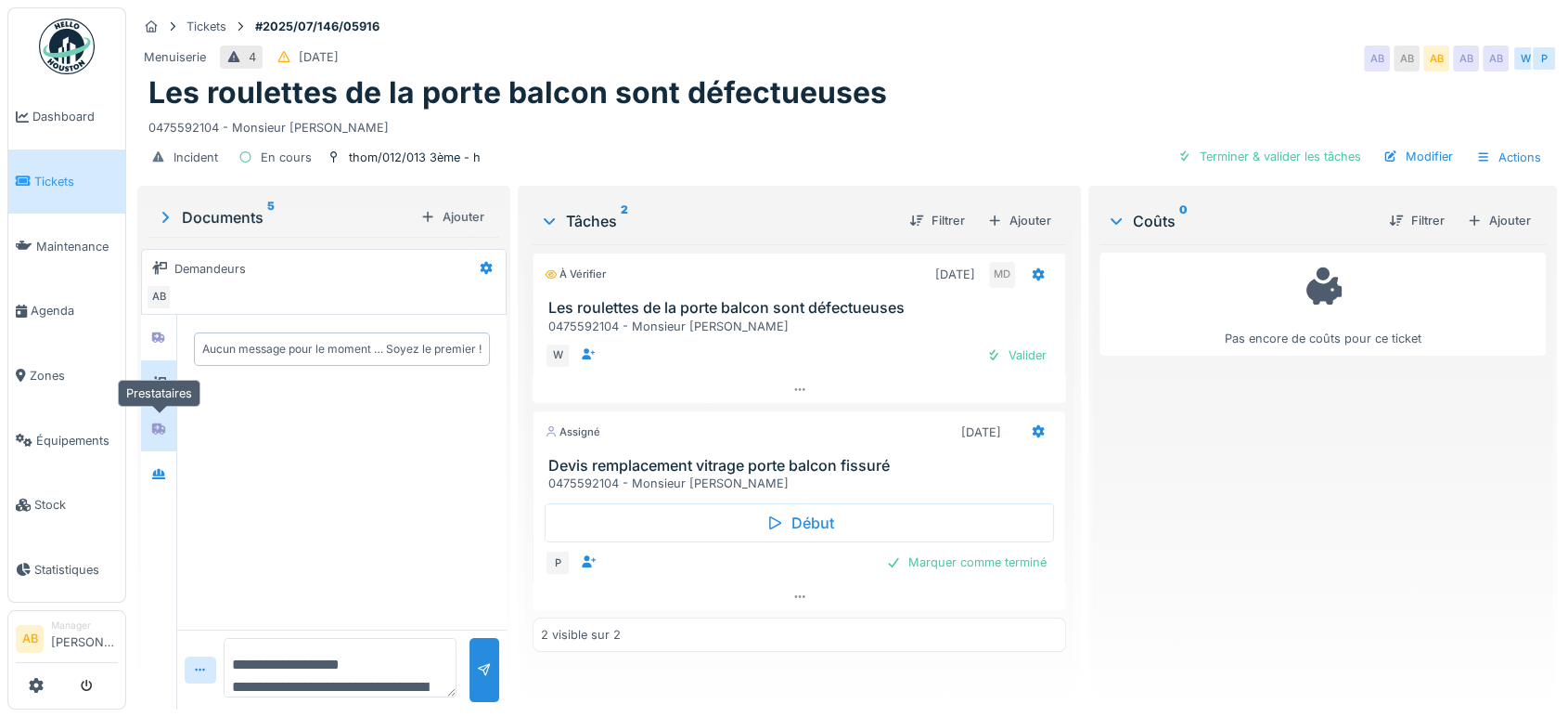
click at [153, 422] on div at bounding box center [159, 429] width 27 height 24
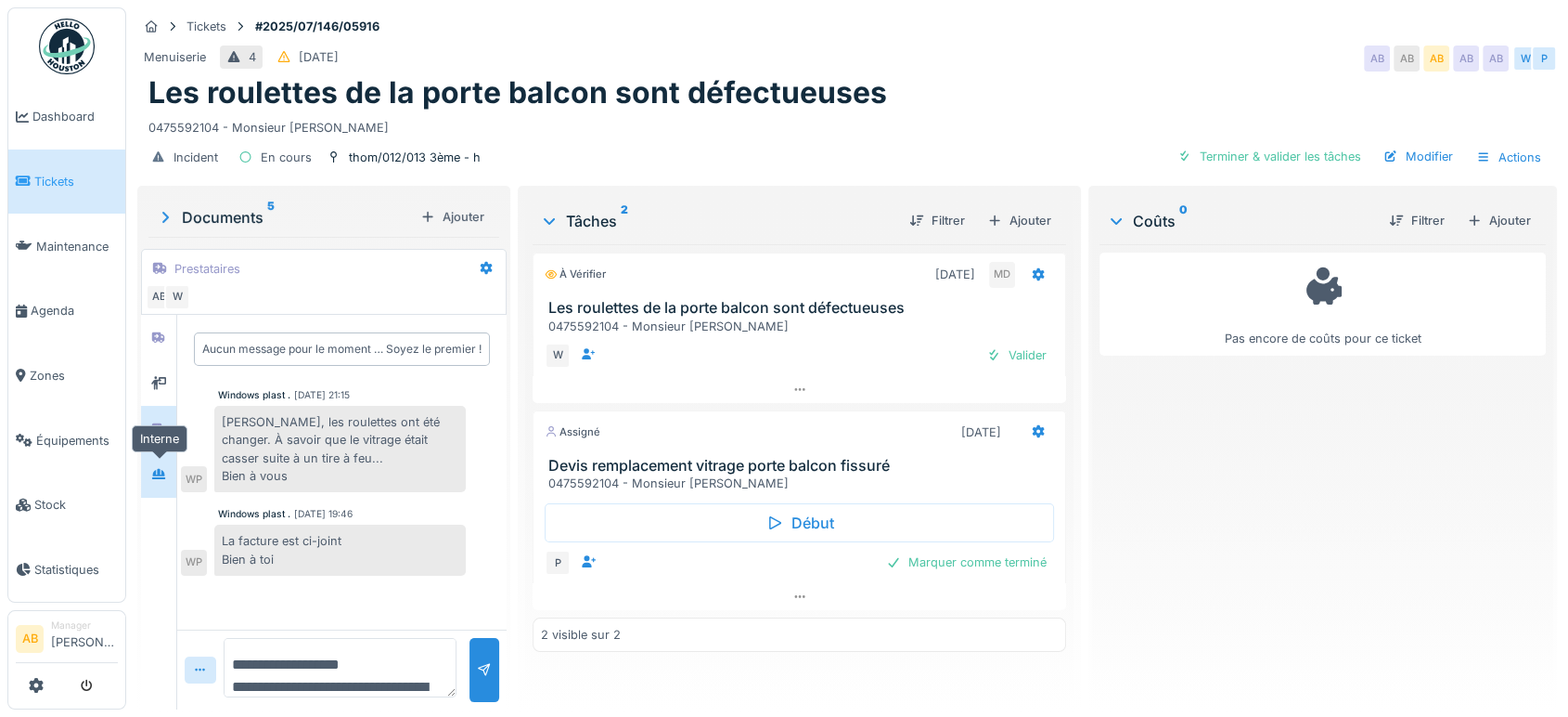
click at [151, 468] on icon at bounding box center [158, 474] width 15 height 12
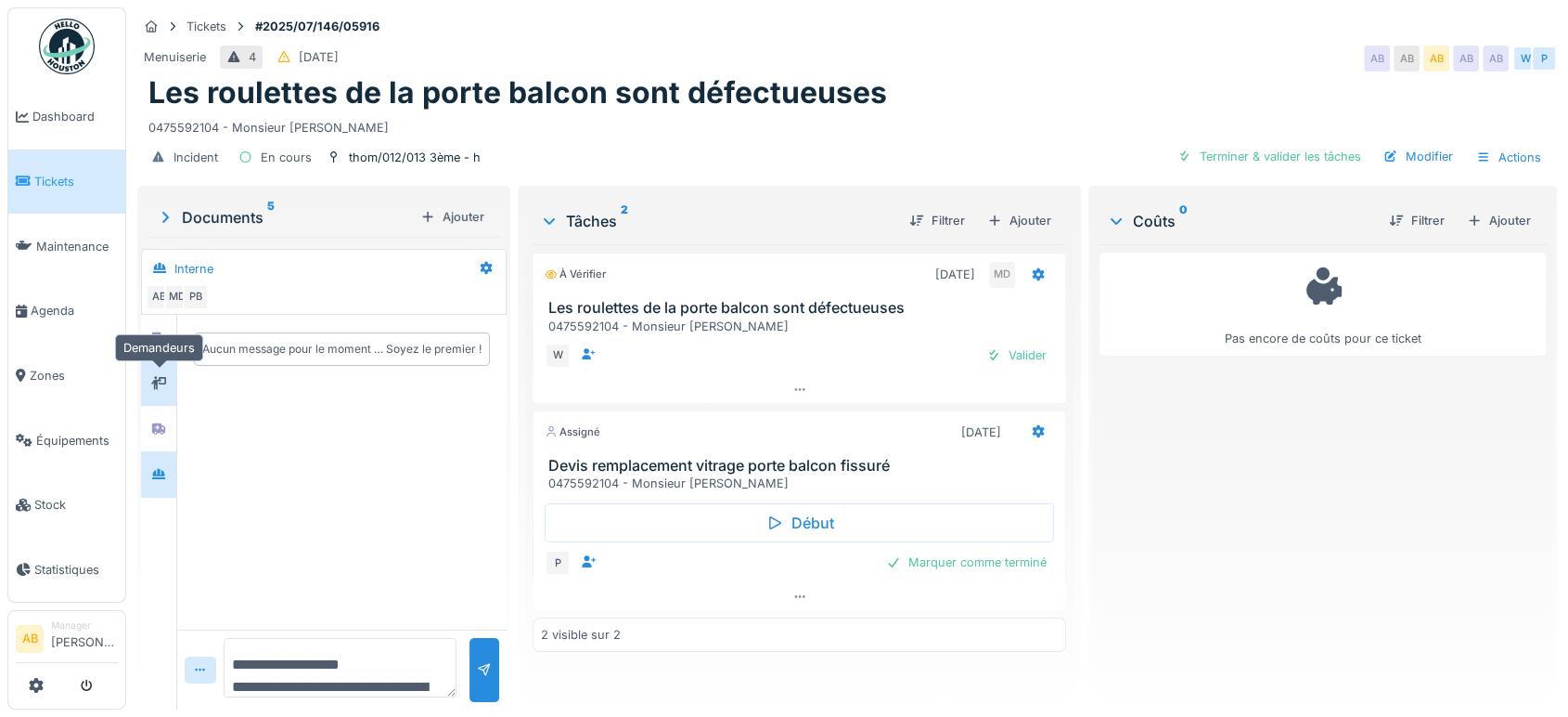
click at [159, 374] on div at bounding box center [158, 383] width 15 height 18
click at [157, 420] on div at bounding box center [158, 429] width 15 height 18
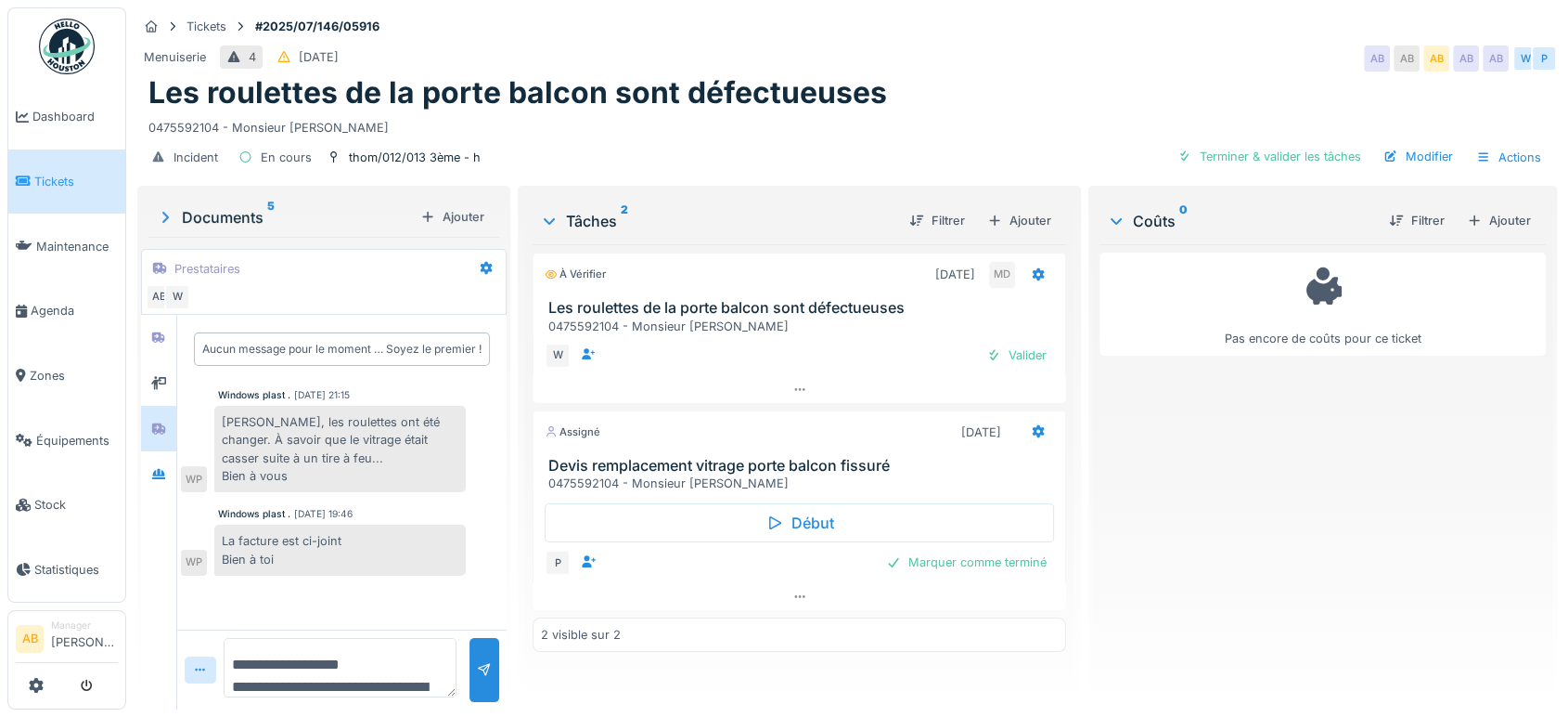
click at [236, 206] on div "Documents 5" at bounding box center [284, 217] width 257 height 23
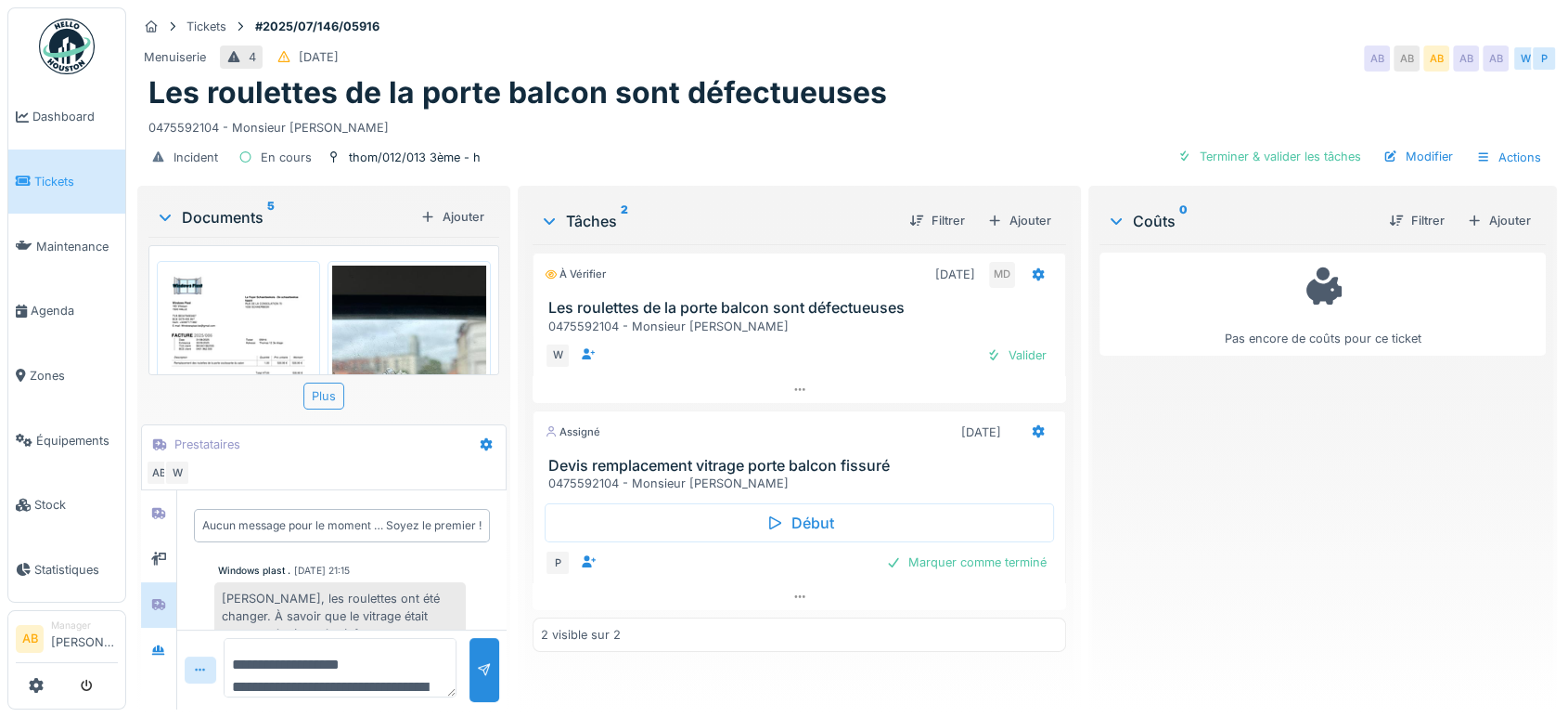
click at [323, 383] on div "Plus" at bounding box center [324, 395] width 41 height 26
click at [235, 206] on div "Documents 5" at bounding box center [284, 217] width 257 height 23
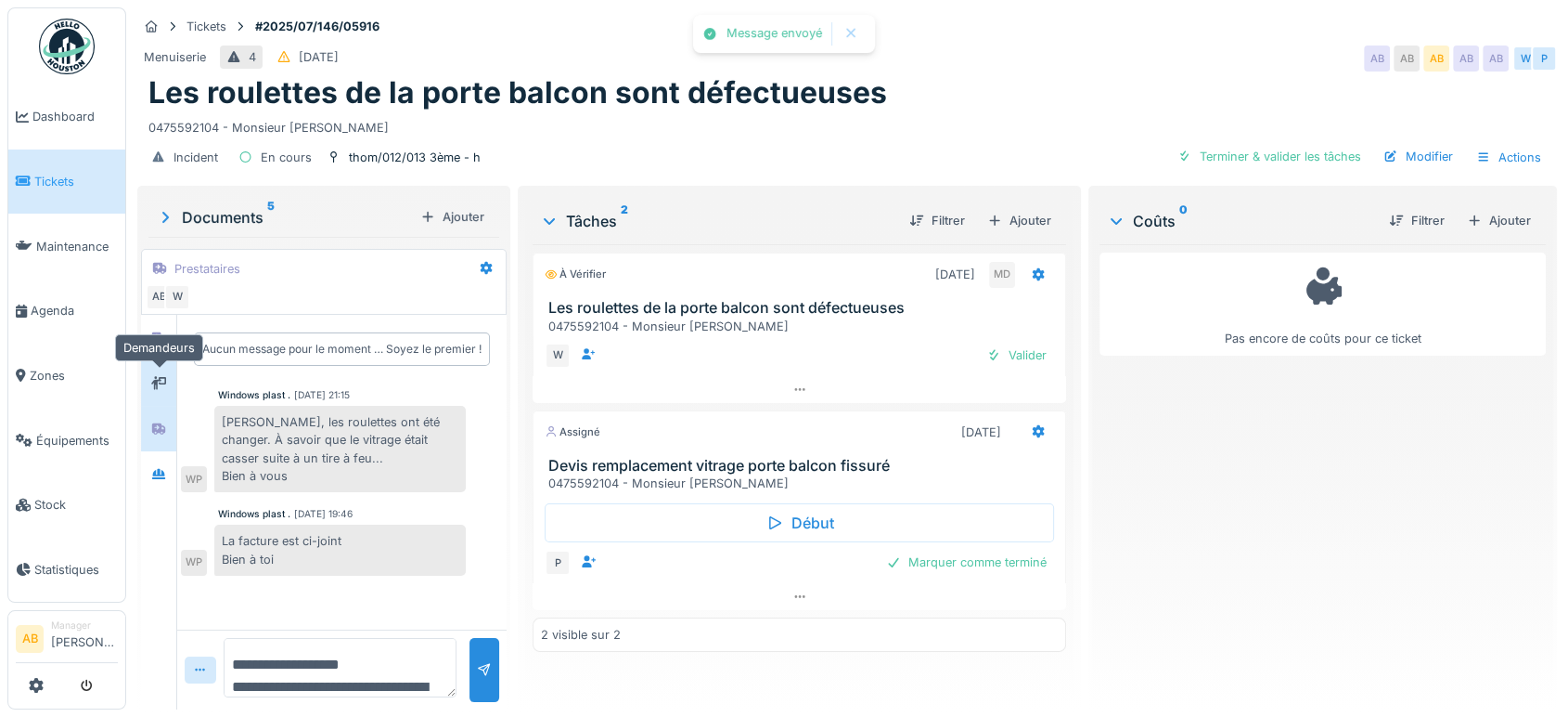
click at [154, 377] on icon at bounding box center [158, 383] width 15 height 12
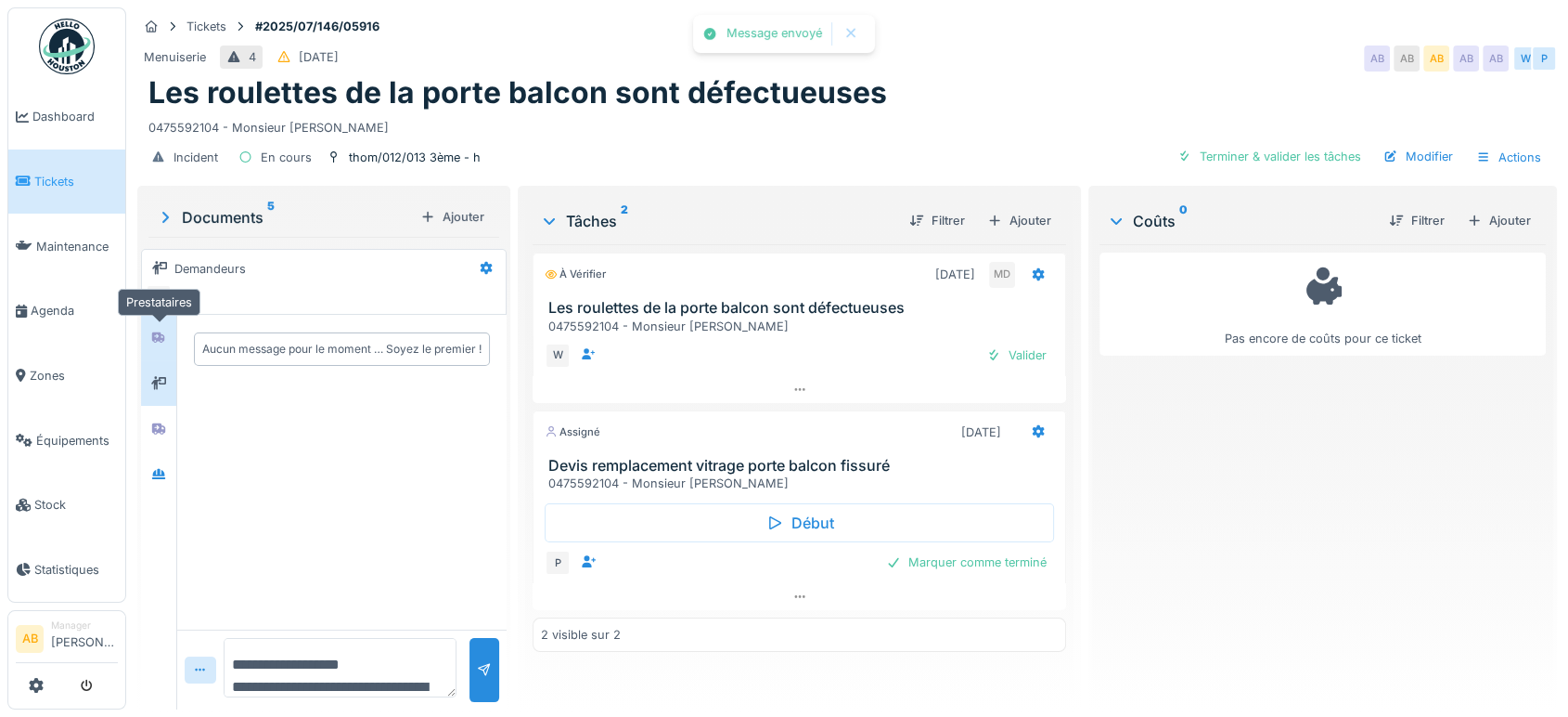
click at [155, 329] on div at bounding box center [158, 337] width 15 height 18
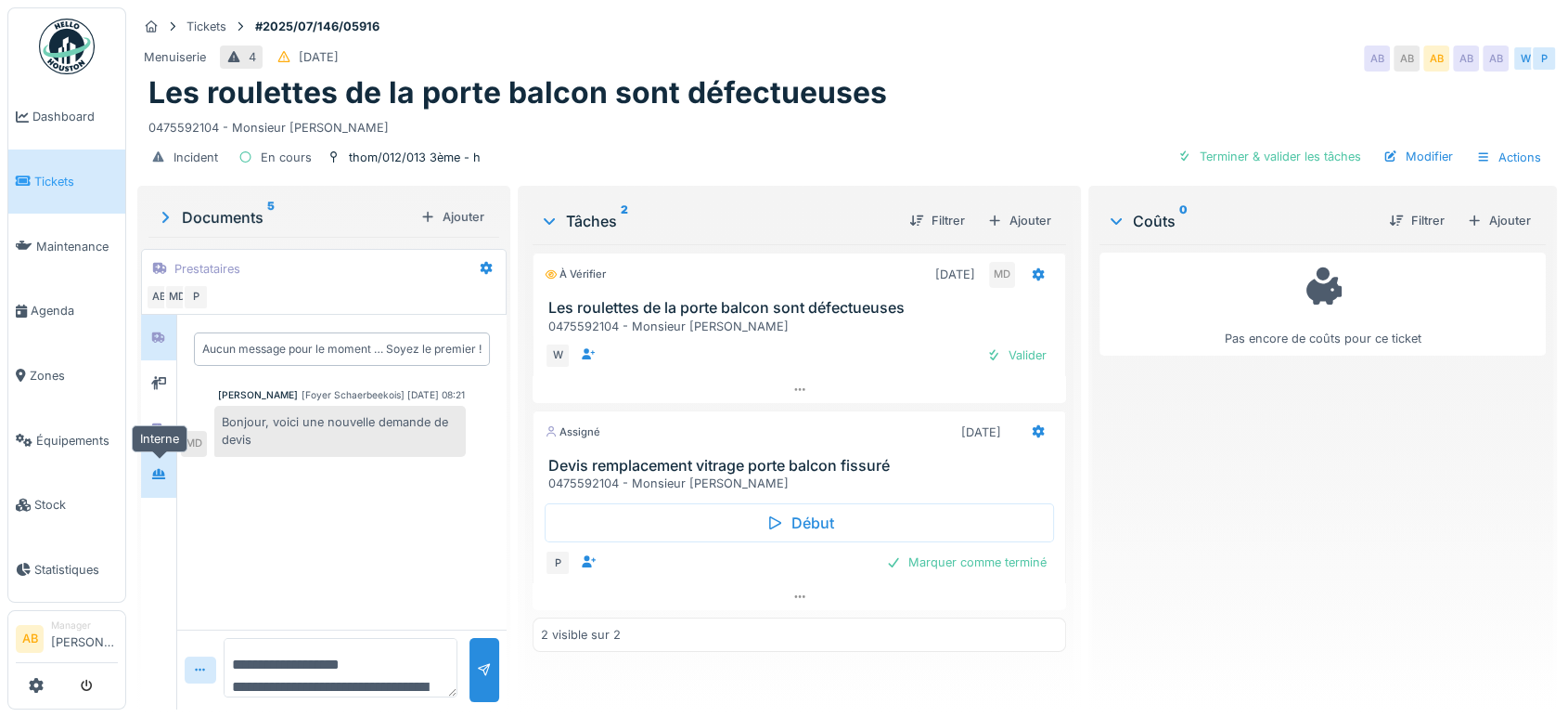
click at [155, 458] on div at bounding box center [159, 473] width 27 height 30
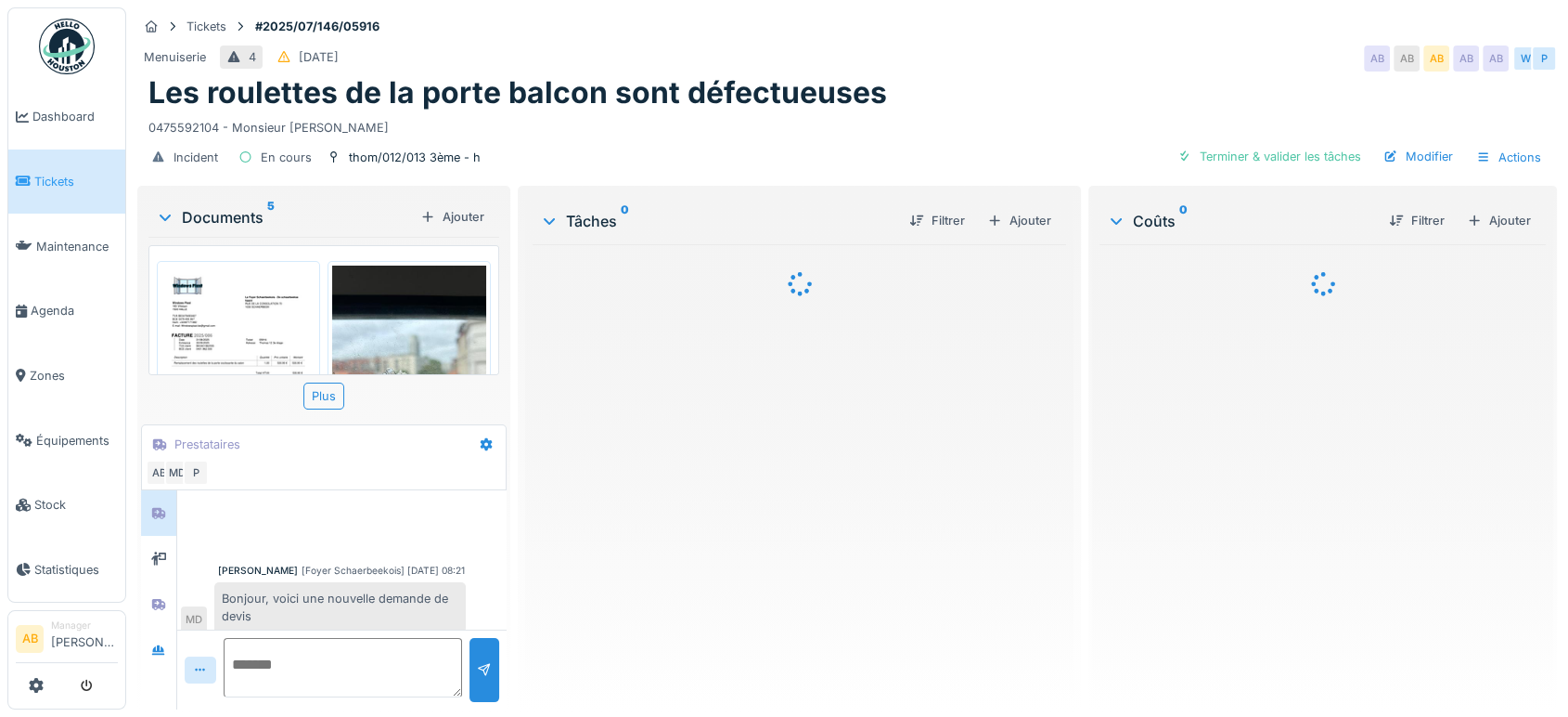
scroll to position [161, 0]
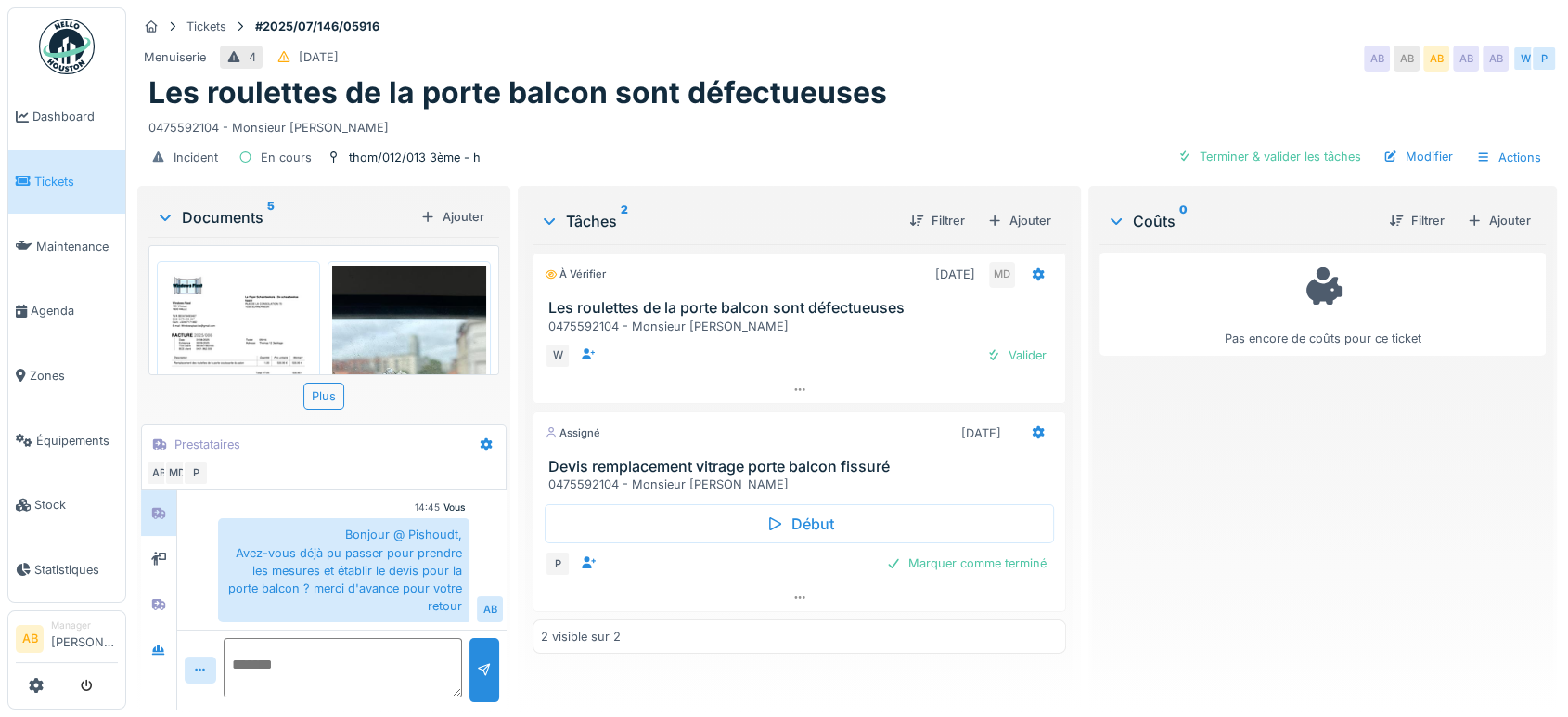
click at [216, 214] on div "Documents 5" at bounding box center [284, 217] width 257 height 23
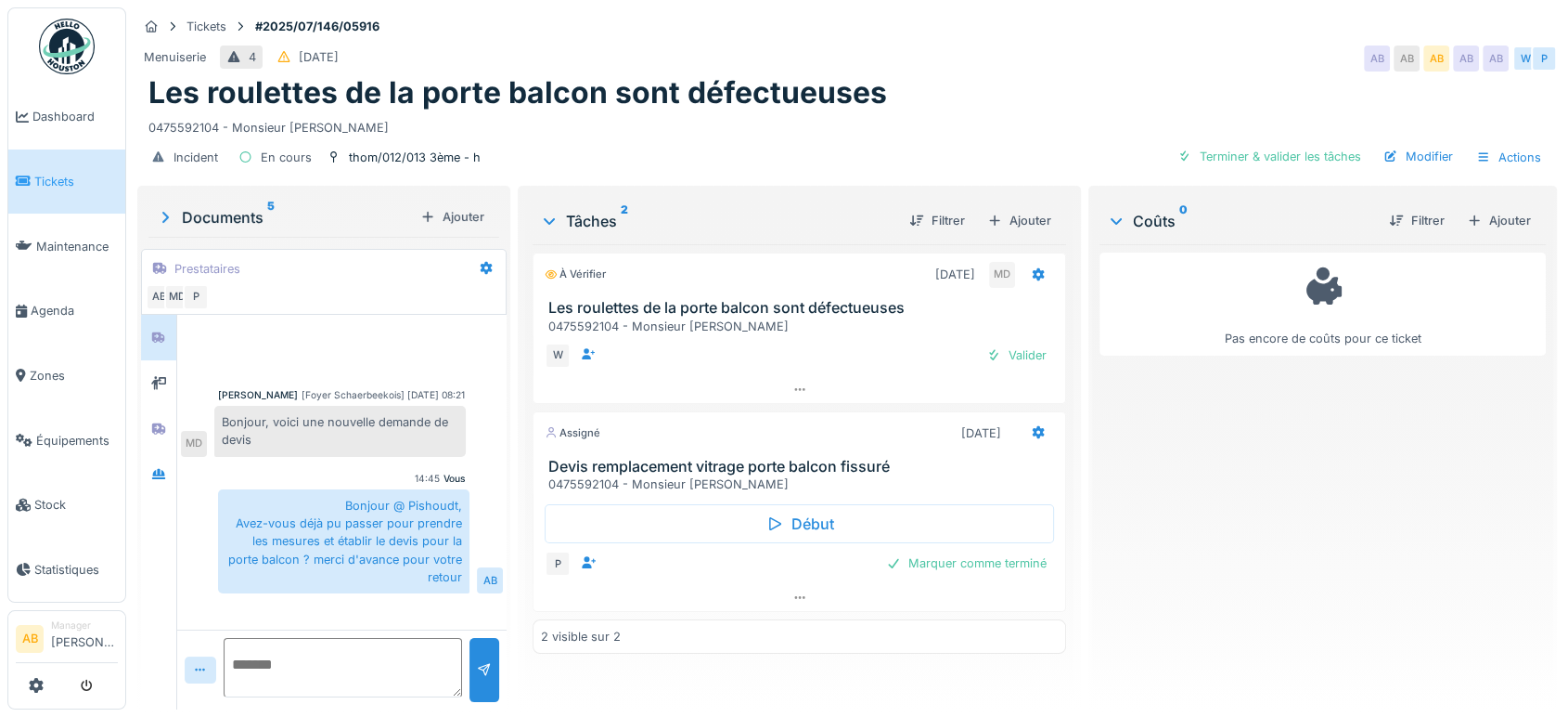
scroll to position [0, 0]
click at [994, 360] on div "Valider" at bounding box center [1016, 355] width 76 height 26
click at [248, 225] on div "Documents 5" at bounding box center [284, 217] width 257 height 23
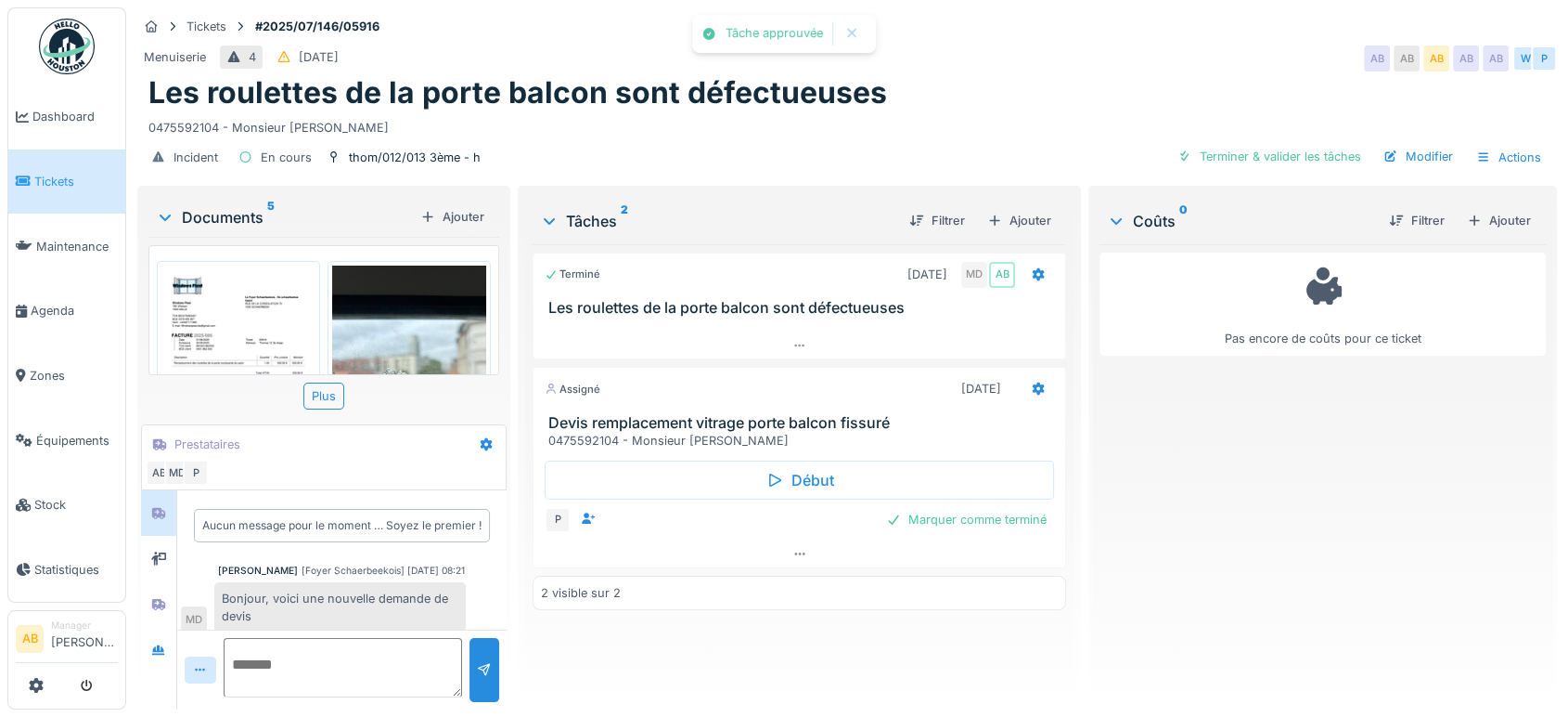
click at [237, 295] on img at bounding box center [238, 375] width 154 height 218
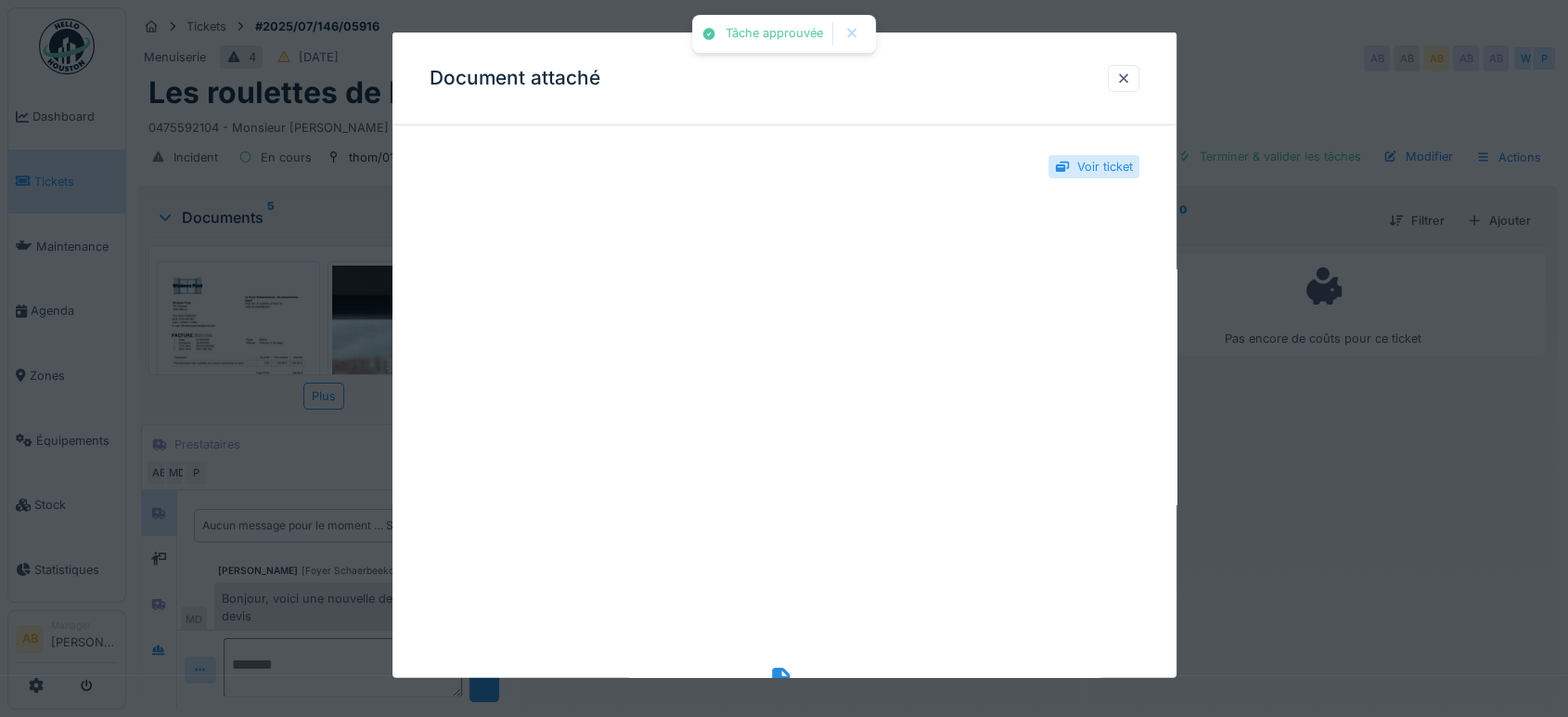
scroll to position [161, 0]
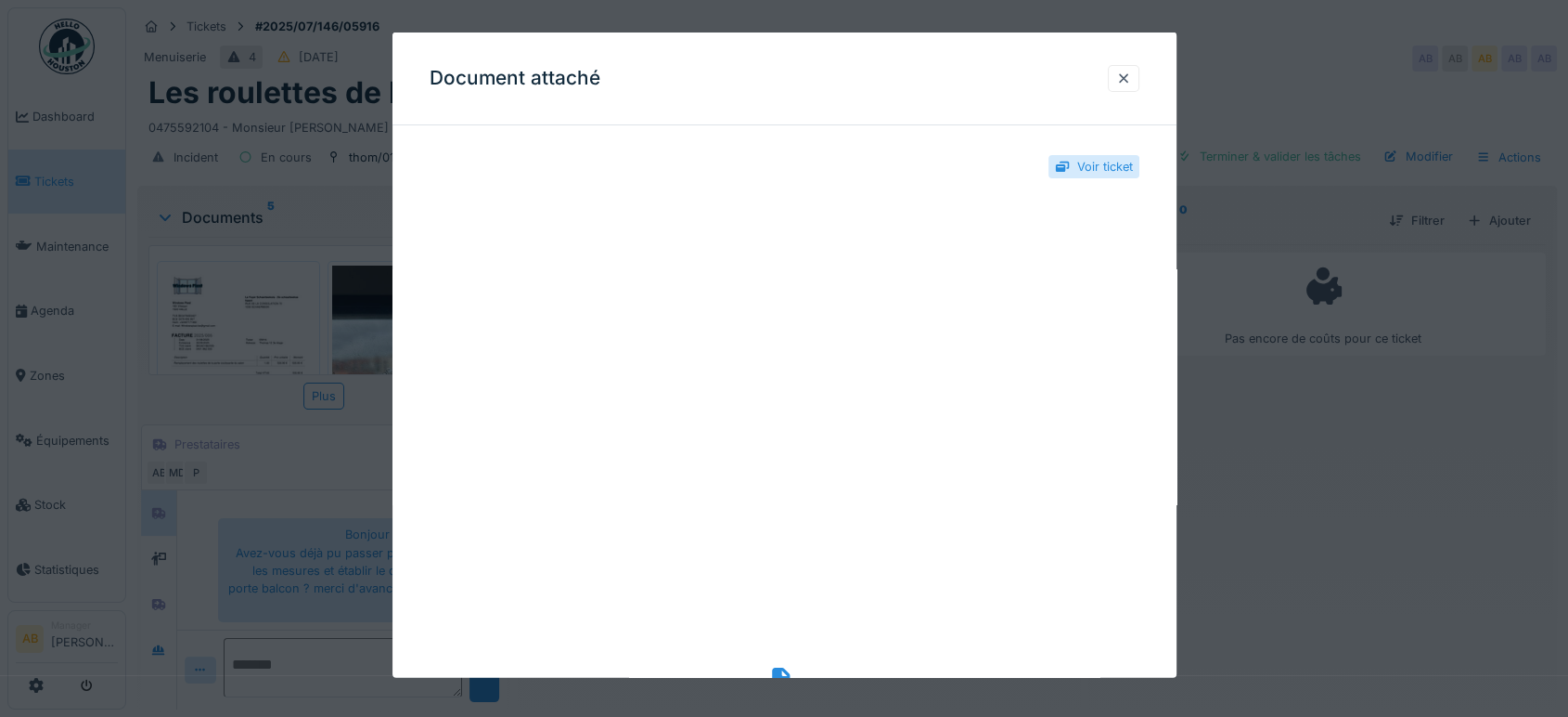
click at [787, 657] on div "Accéder au fichier" at bounding box center [784, 463] width 710 height 540
click at [786, 667] on icon at bounding box center [784, 679] width 29 height 25
click at [1149, 86] on div "Document attaché" at bounding box center [784, 78] width 784 height 93
click at [1138, 79] on div at bounding box center [1124, 77] width 31 height 26
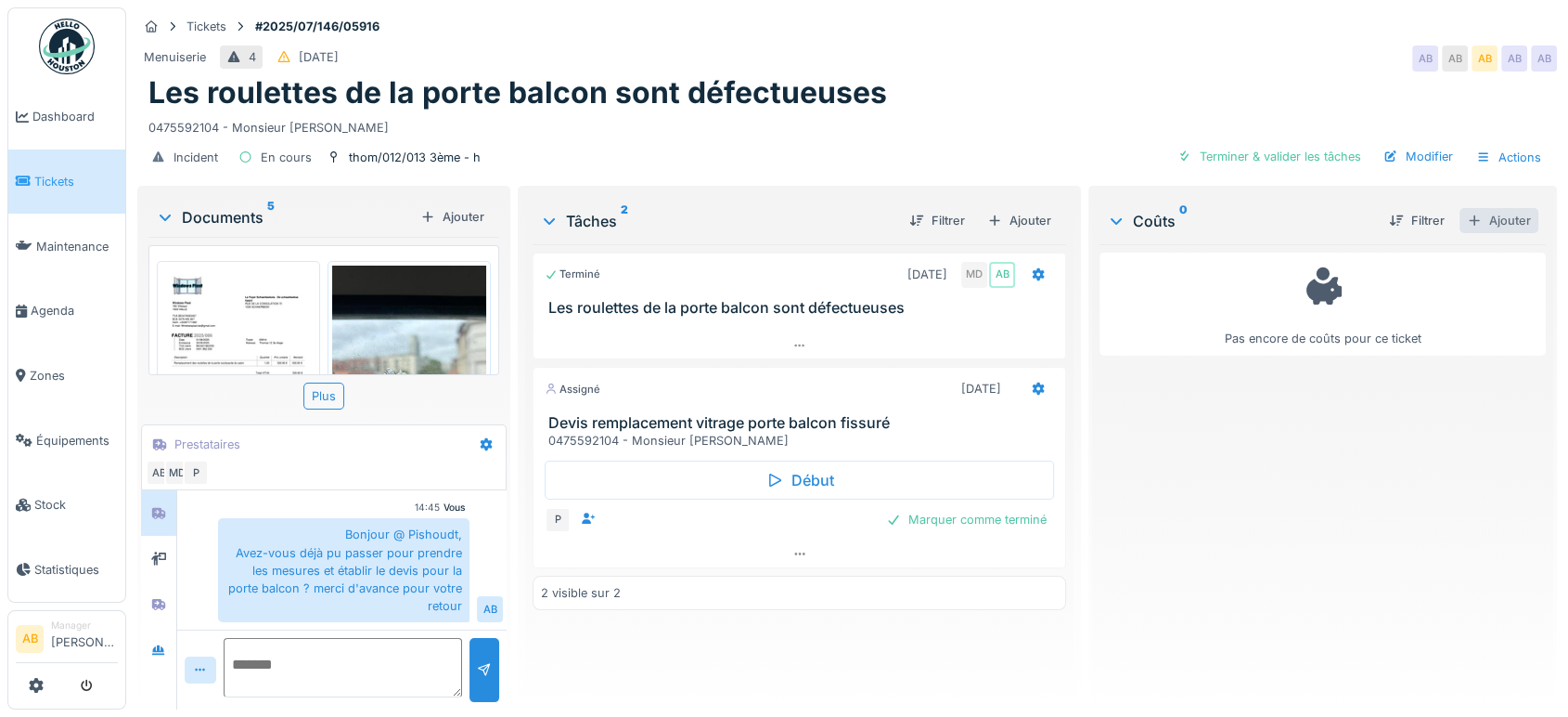
click at [1495, 216] on div "Ajouter" at bounding box center [1499, 221] width 78 height 26
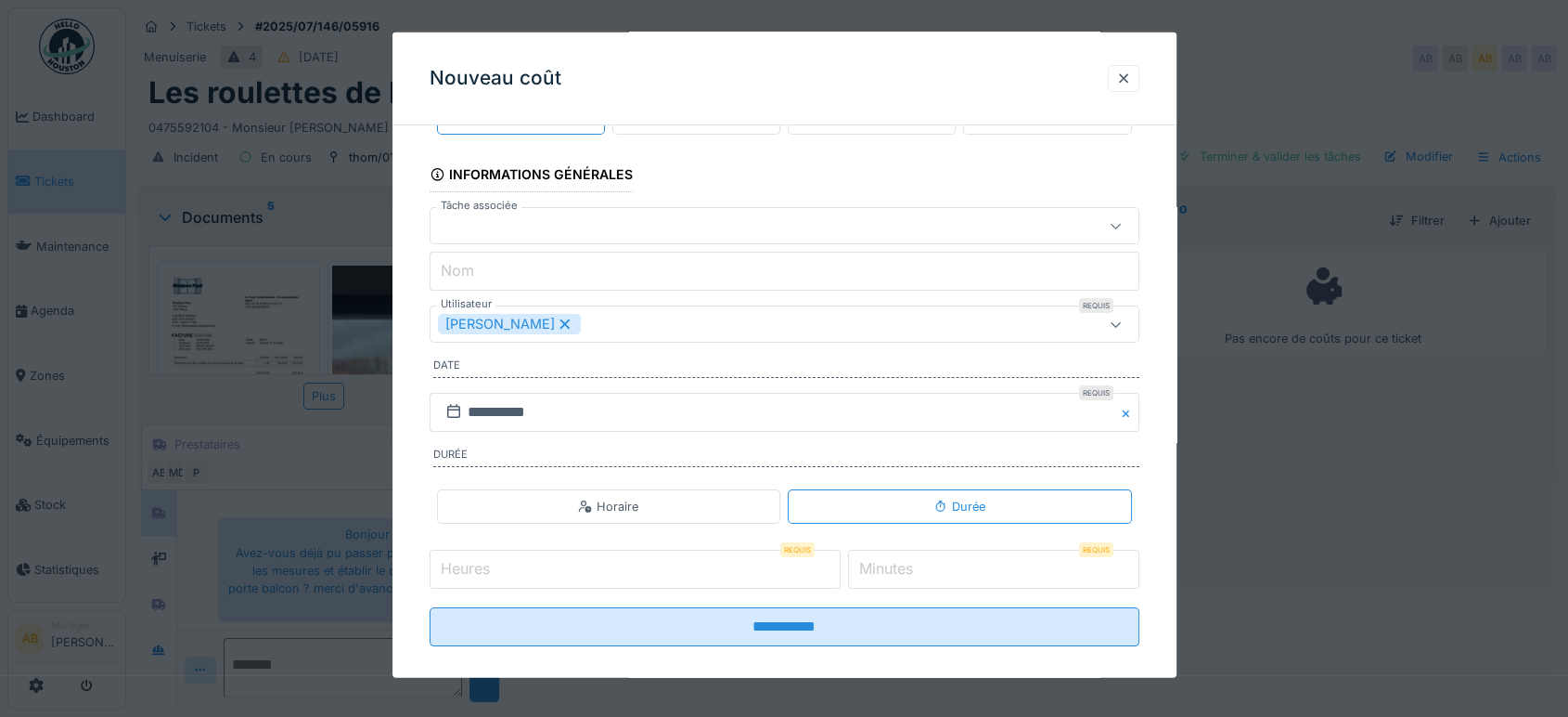
scroll to position [0, 0]
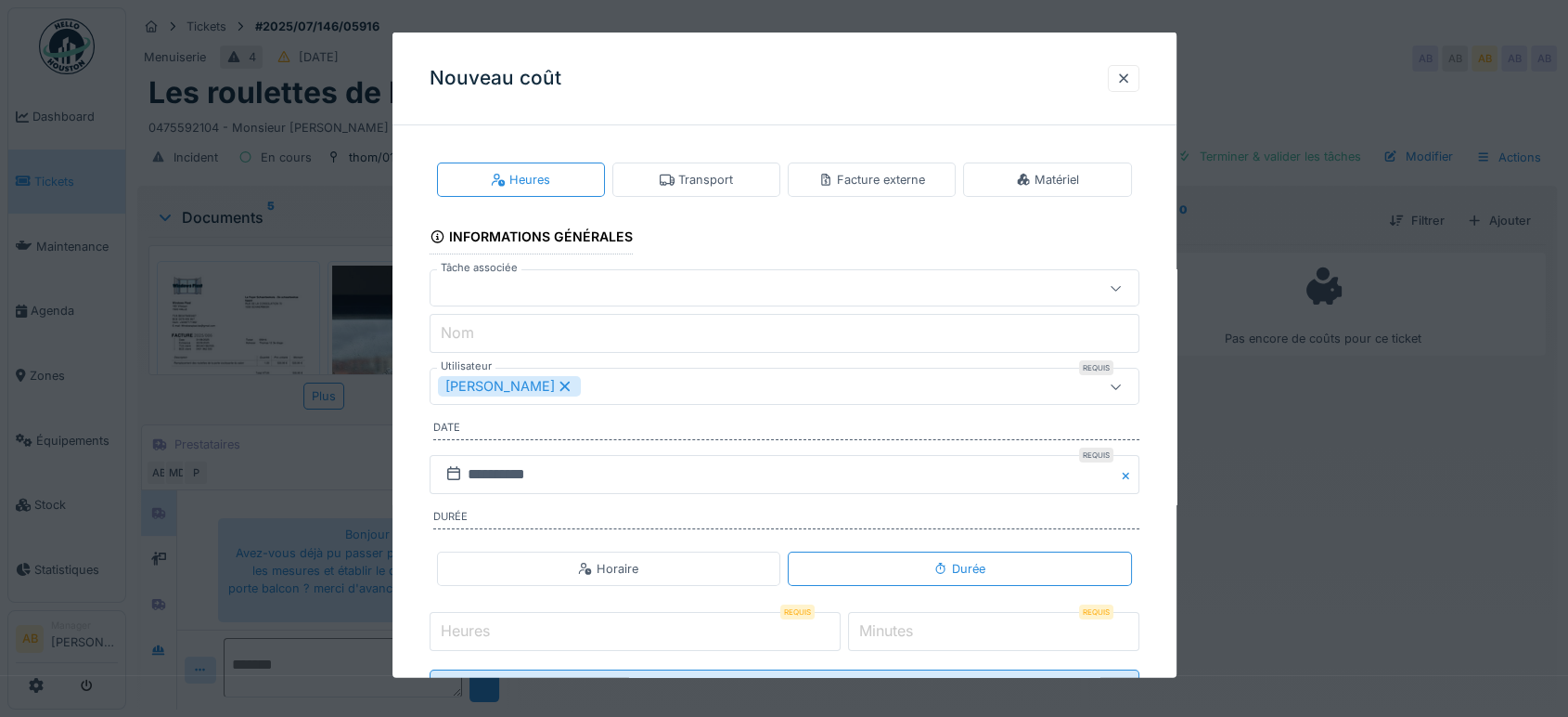
click at [868, 183] on div "Facture externe" at bounding box center [872, 179] width 107 height 18
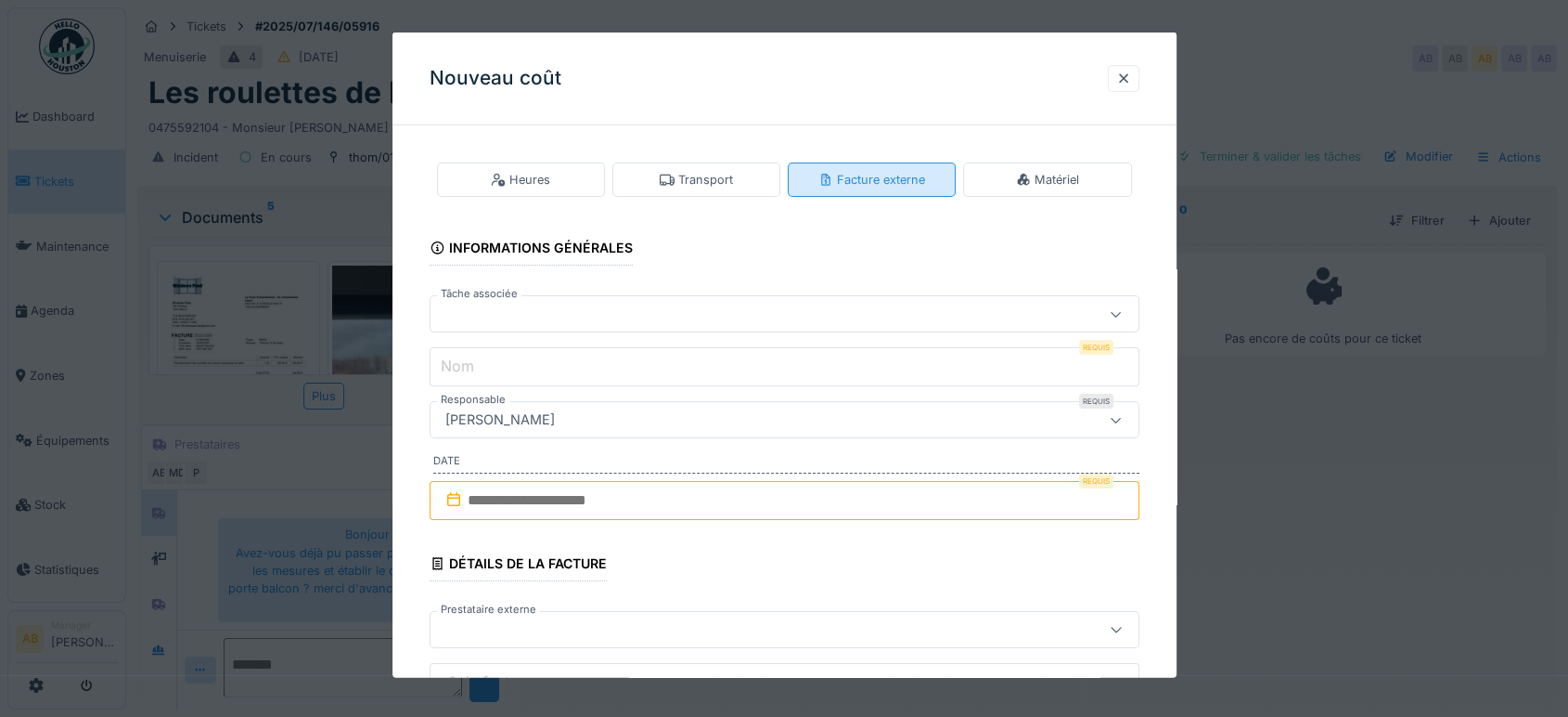
click at [868, 183] on div "Facture externe" at bounding box center [872, 179] width 107 height 18
click at [737, 307] on div at bounding box center [742, 313] width 609 height 21
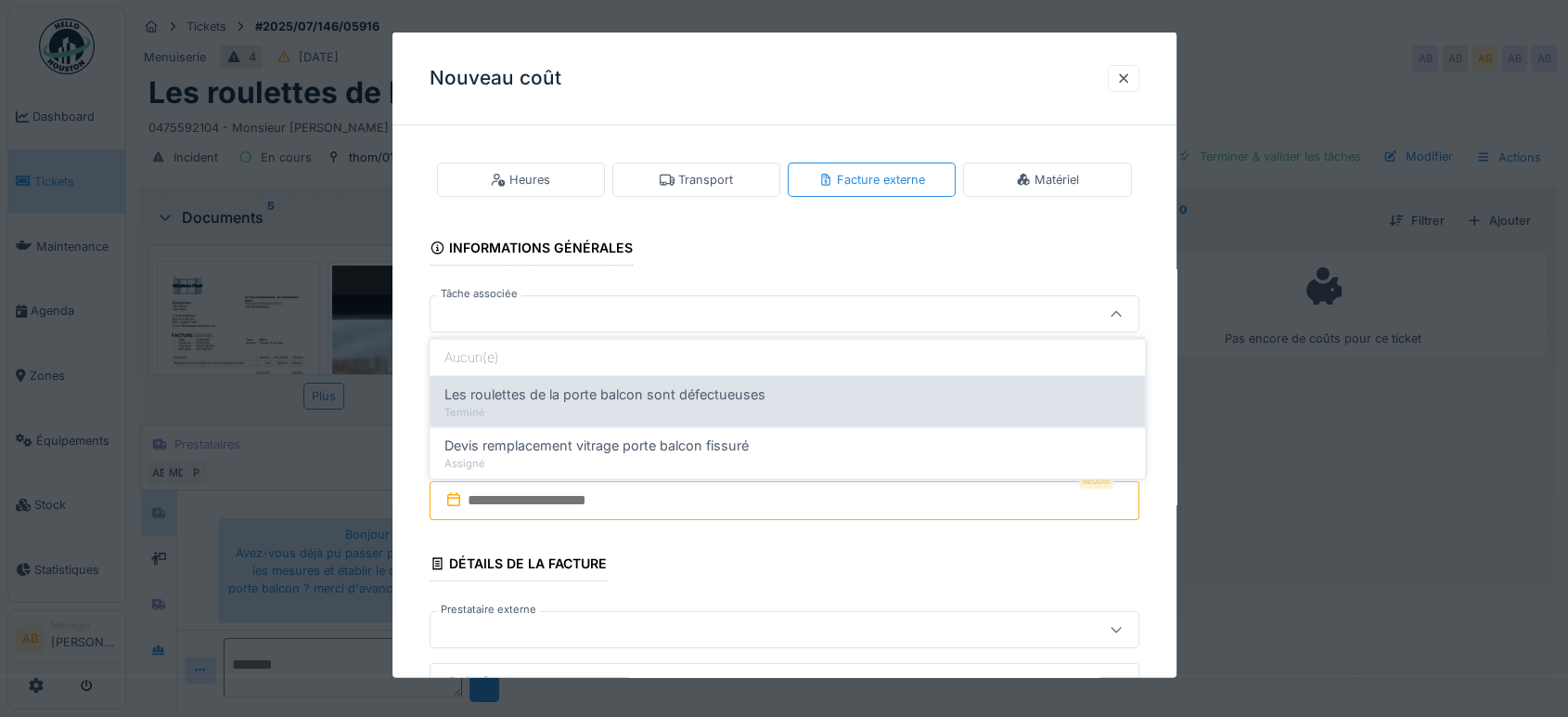
click at [642, 419] on div "Terminé" at bounding box center [786, 412] width 685 height 16
type input "******"
type input "**********"
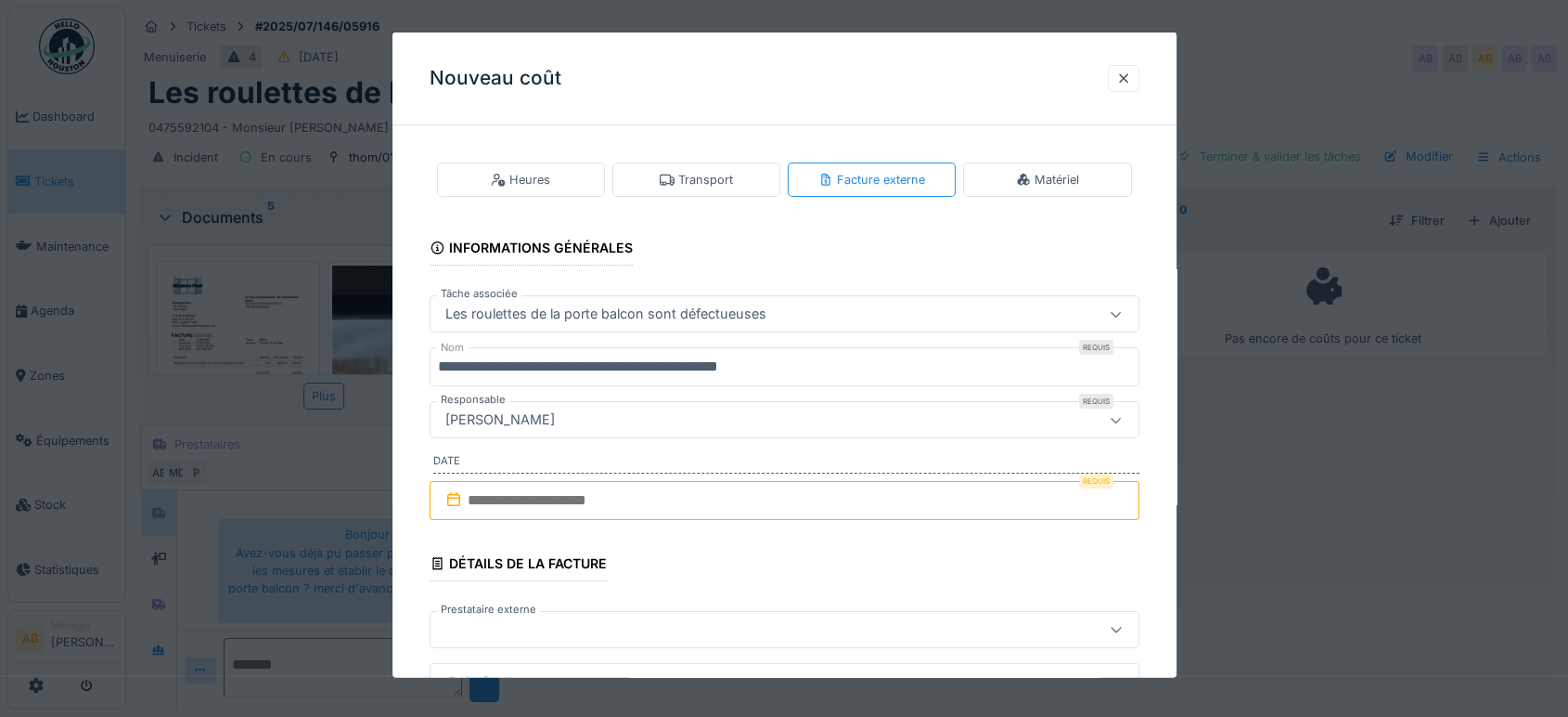
click at [719, 496] on input "text" at bounding box center [784, 500] width 710 height 39
click at [1128, 88] on div at bounding box center [1124, 77] width 31 height 26
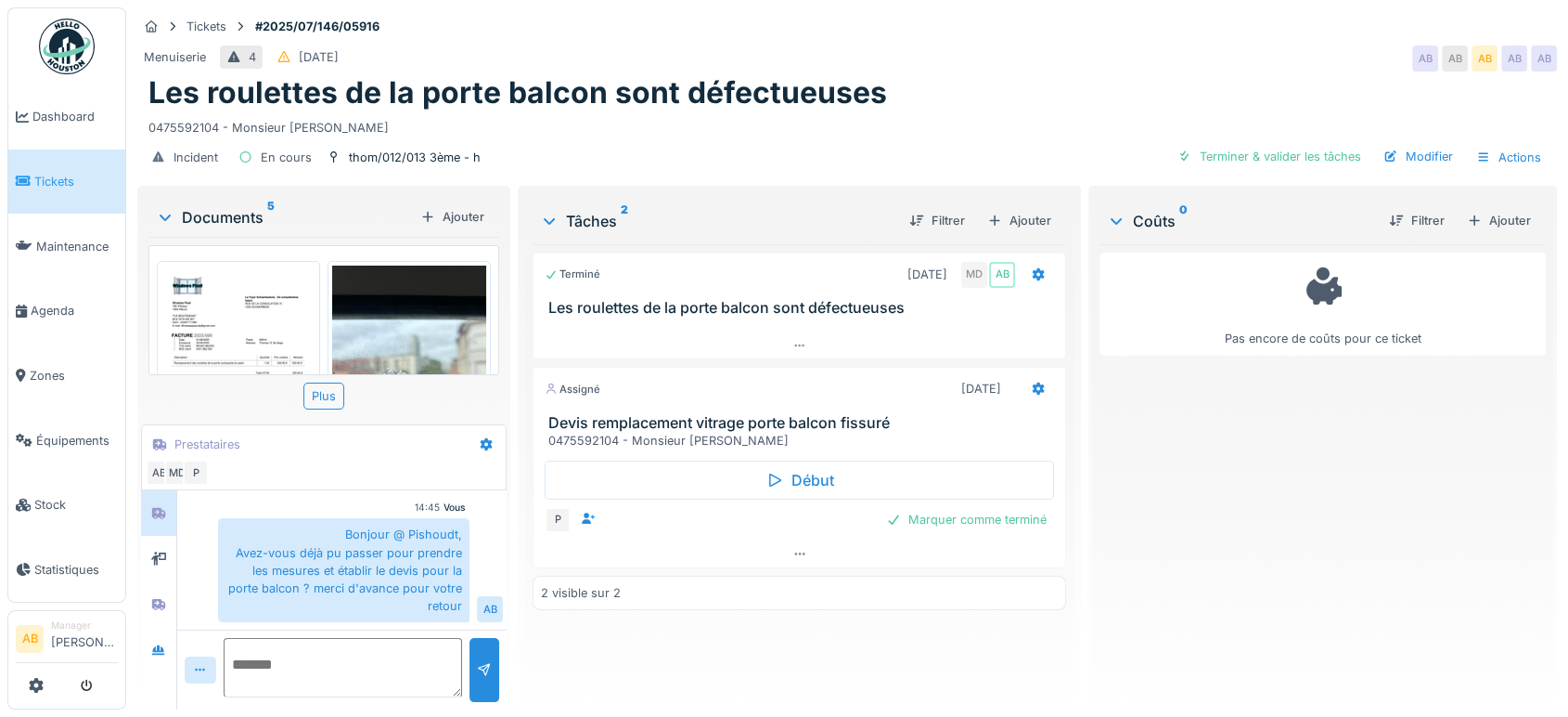
click at [275, 310] on img at bounding box center [238, 375] width 154 height 218
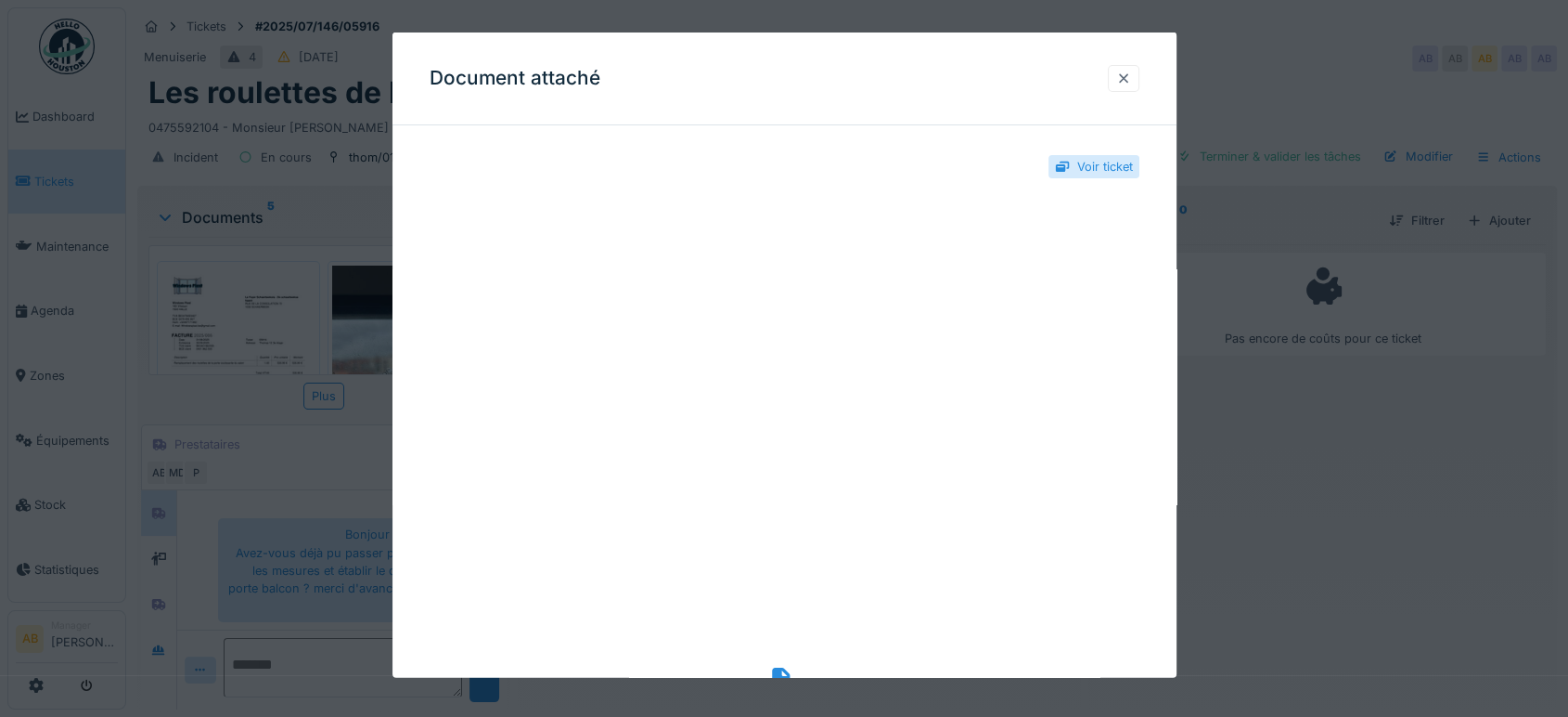
click at [1132, 74] on div at bounding box center [1123, 78] width 15 height 18
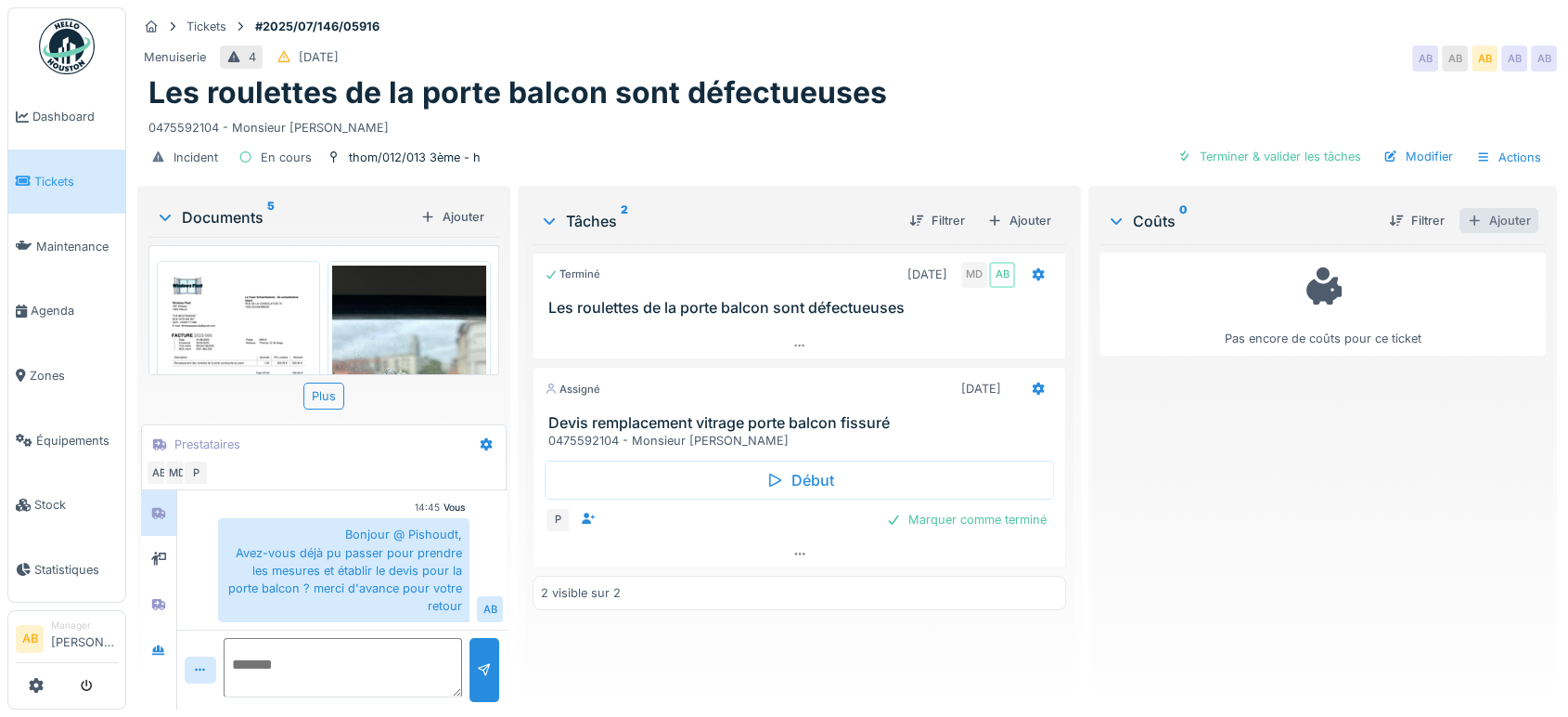
click at [1498, 212] on div "Ajouter" at bounding box center [1499, 221] width 78 height 26
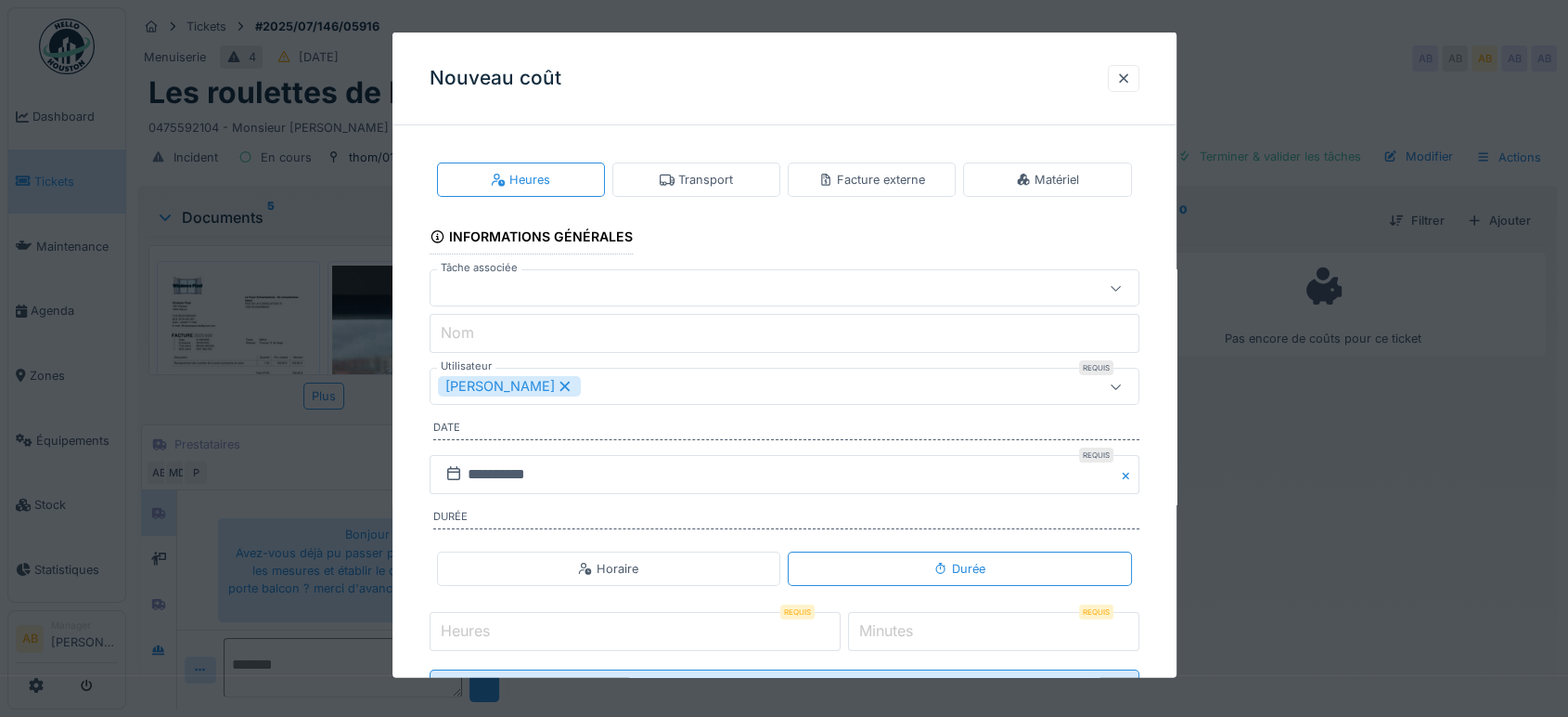
click at [924, 184] on div "Facture externe" at bounding box center [872, 179] width 107 height 18
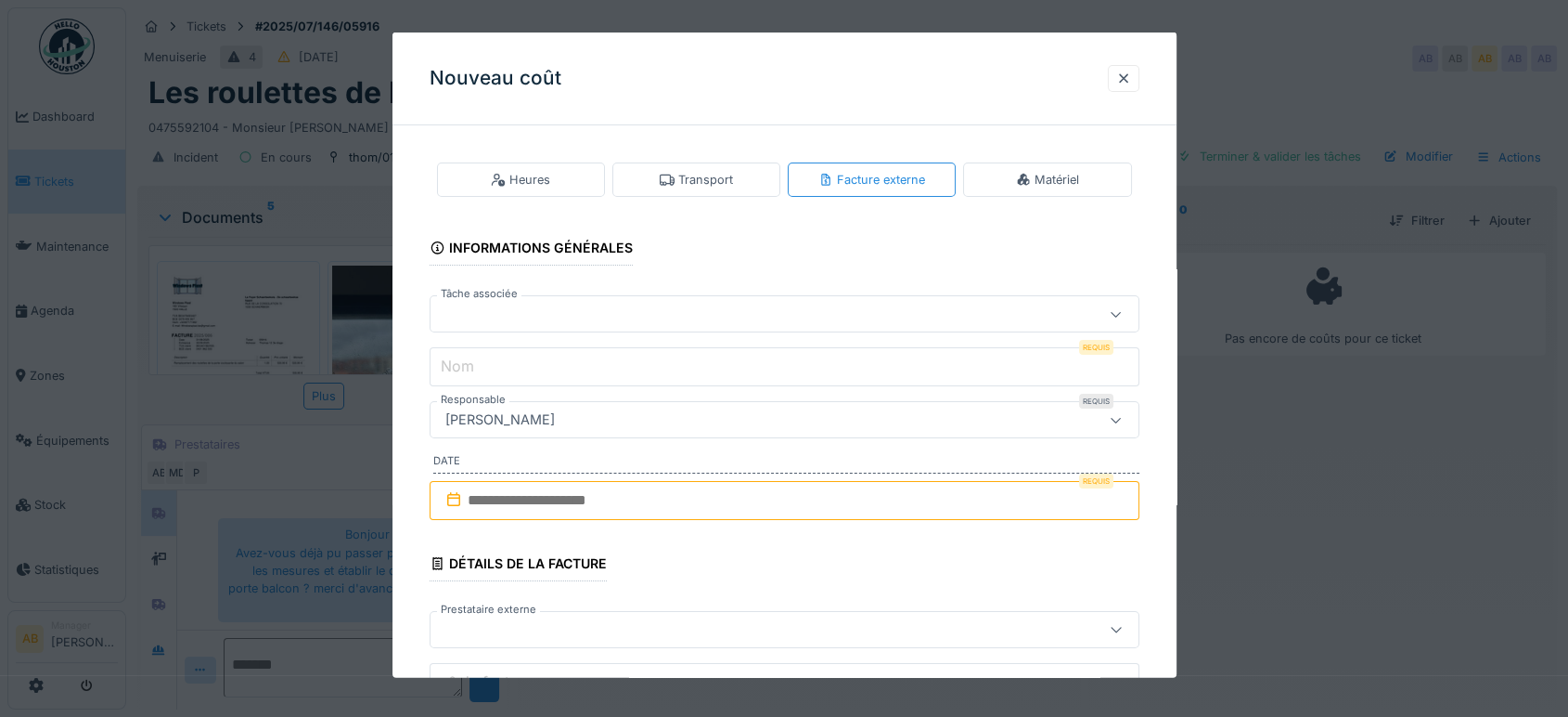
click at [687, 312] on div at bounding box center [742, 313] width 609 height 21
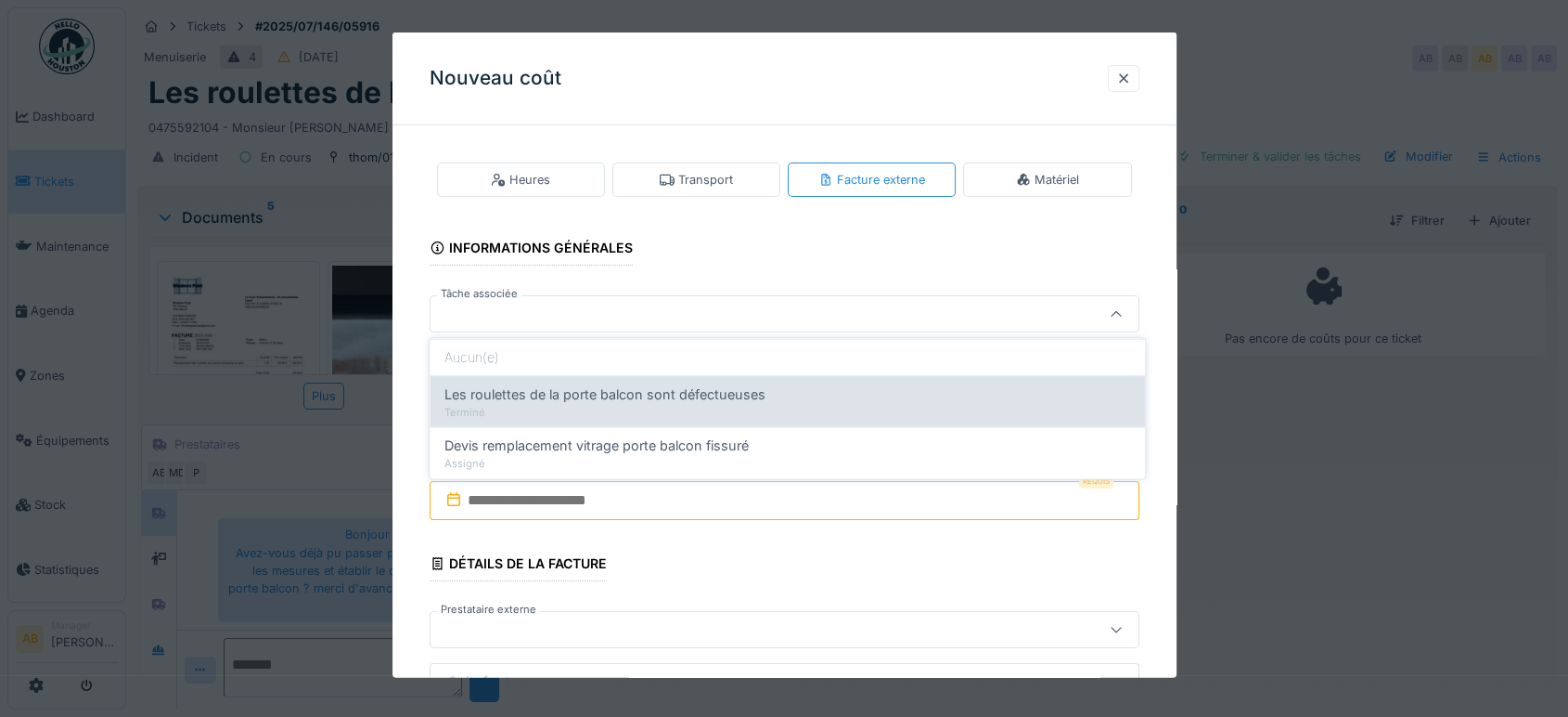
click at [616, 402] on span "Les roulettes de la porte balcon sont défectueuses" at bounding box center [604, 394] width 321 height 21
type input "******"
type input "**********"
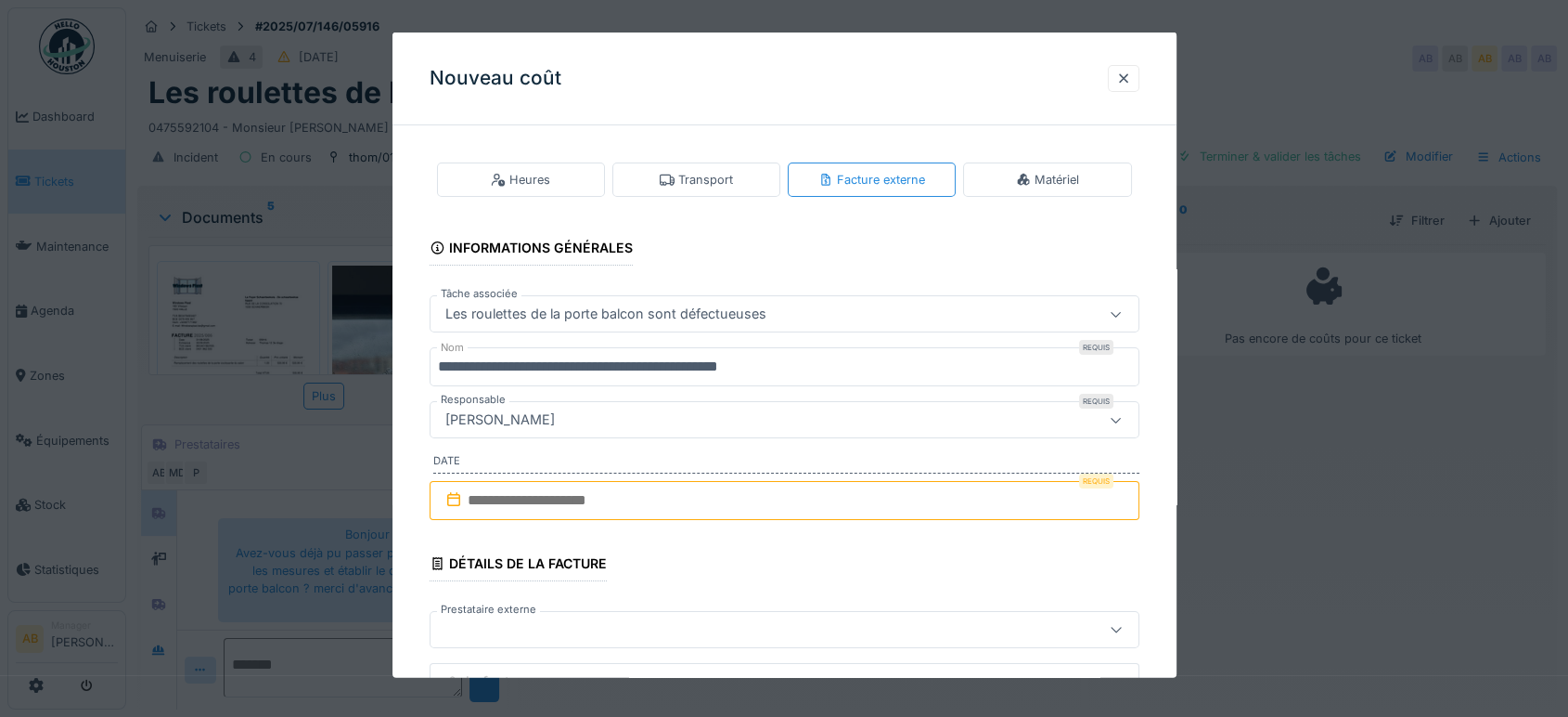
click at [569, 503] on input "text" at bounding box center [784, 500] width 710 height 39
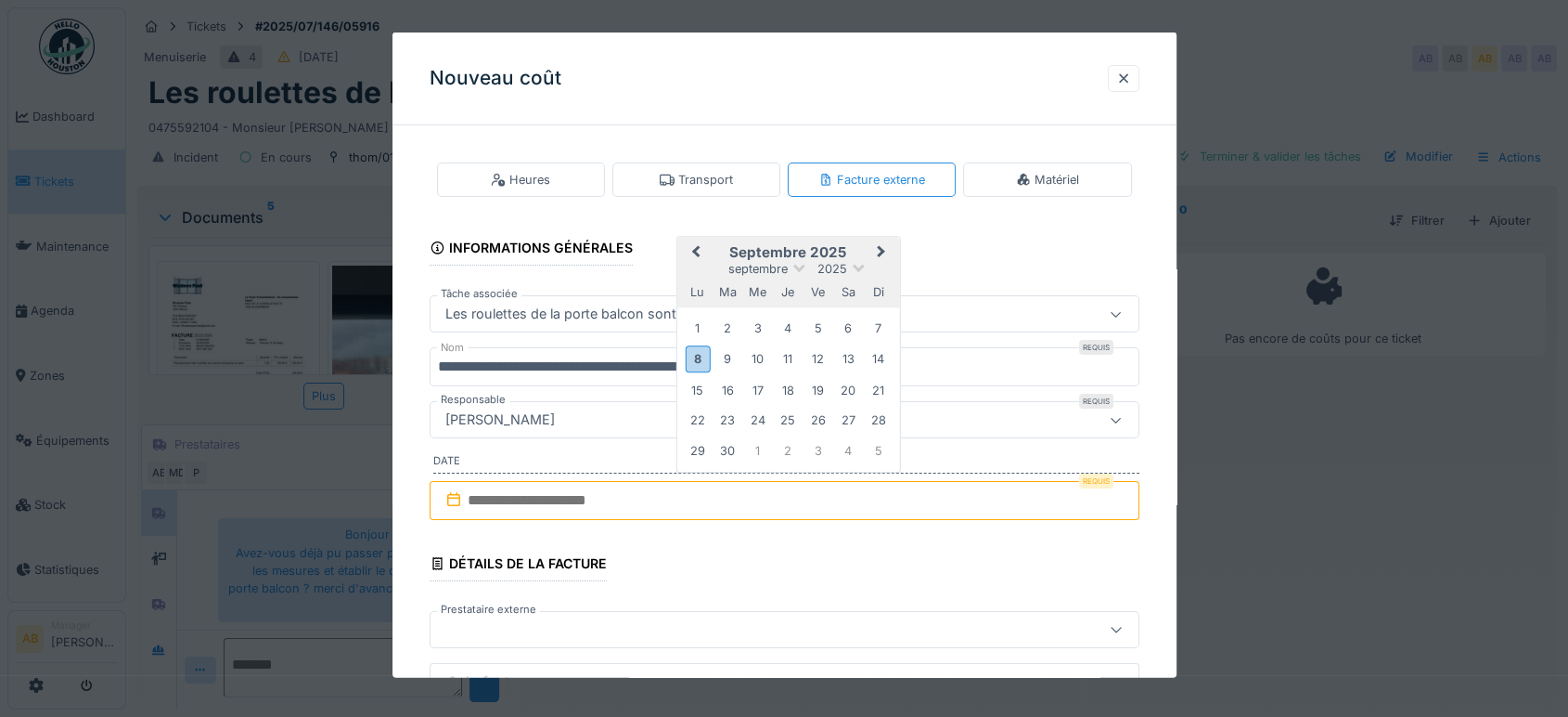
click at [787, 245] on h2 "septembre 2025" at bounding box center [787, 252] width 223 height 17
click at [684, 240] on button "Previous Month" at bounding box center [693, 253] width 29 height 29
click at [863, 446] on div "25 26 27 28 29 30 31" at bounding box center [787, 450] width 211 height 29
click at [882, 447] on div "31" at bounding box center [879, 450] width 25 height 26
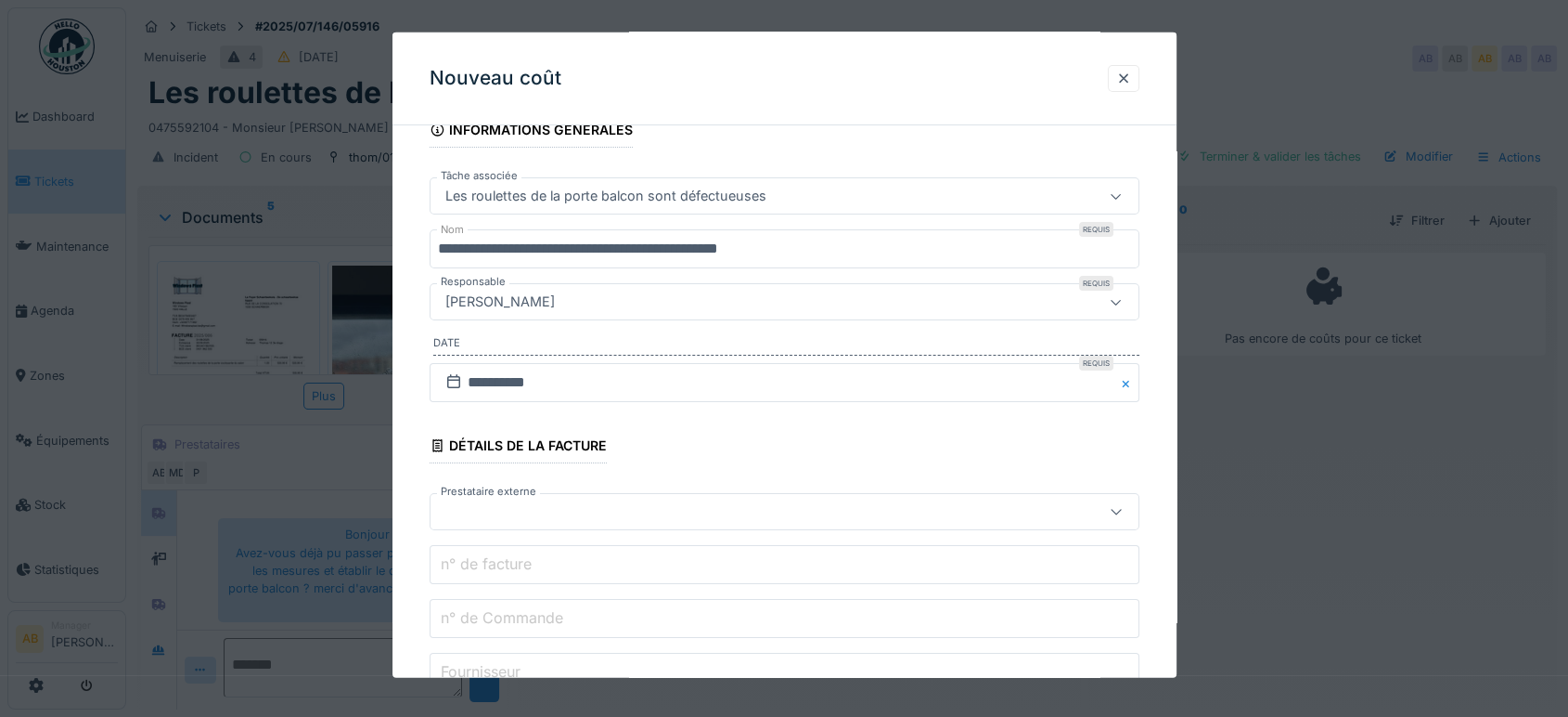
scroll to position [119, 0]
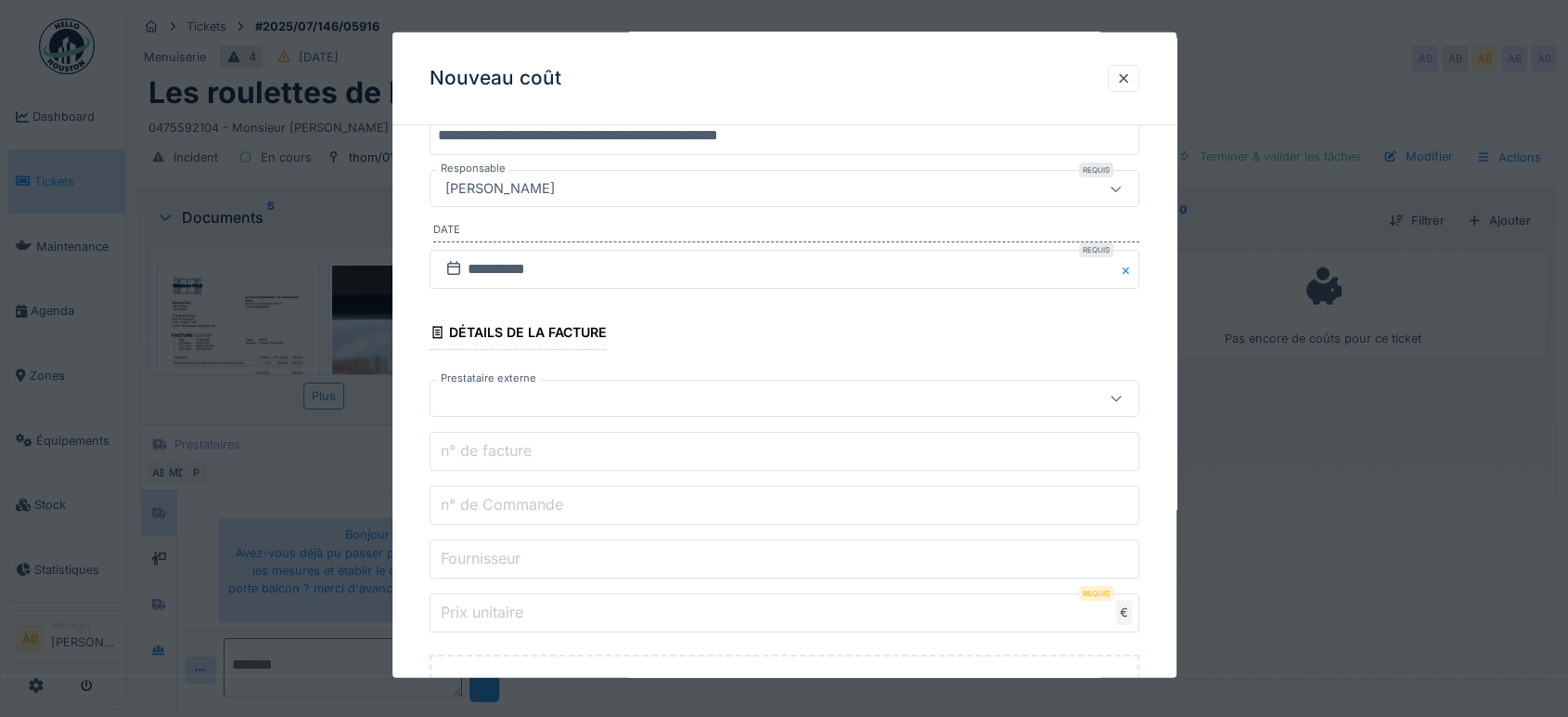
click at [639, 394] on div at bounding box center [742, 398] width 609 height 21
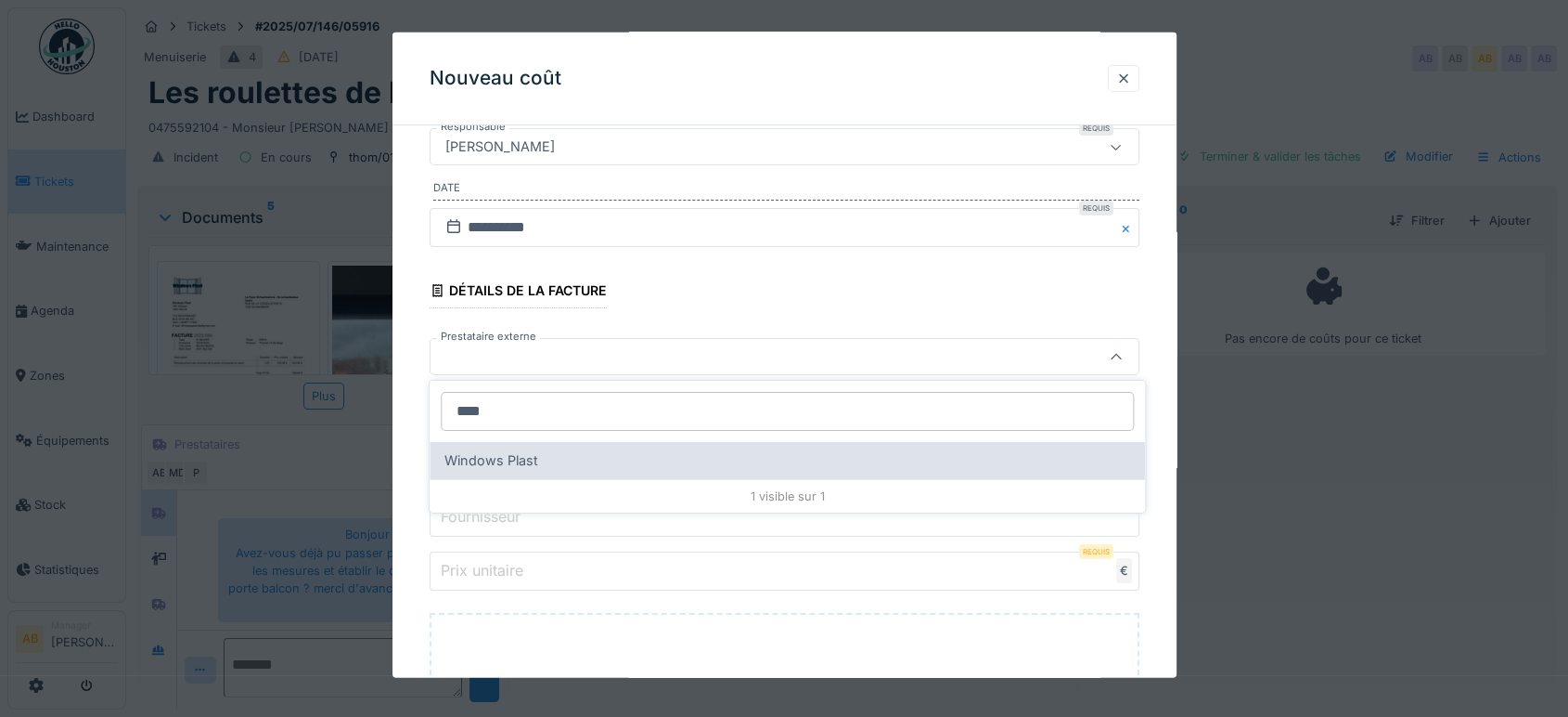
type input "****"
click at [540, 448] on div "Windows Plast" at bounding box center [787, 460] width 716 height 37
type input "****"
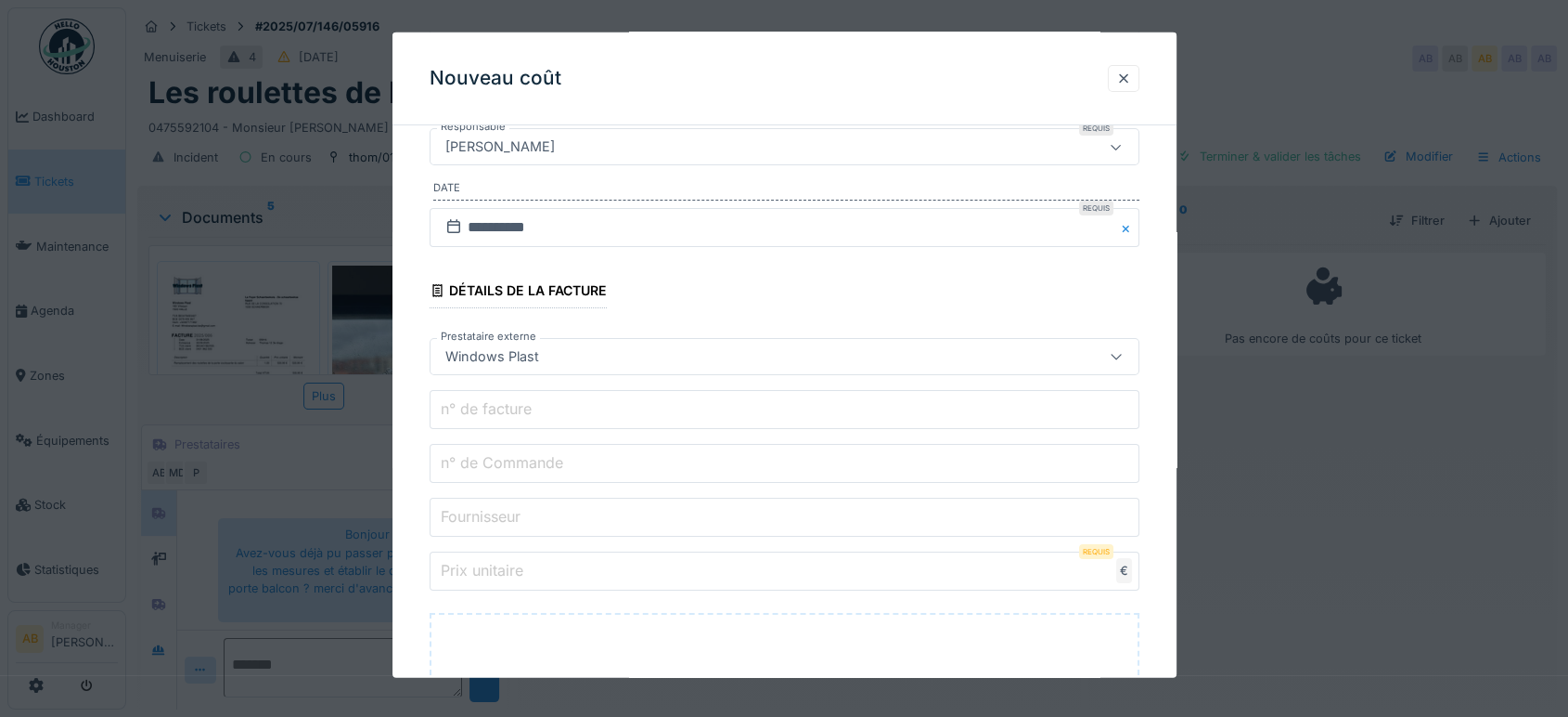
click at [508, 443] on input "n° de Commande" at bounding box center [784, 463] width 710 height 39
click at [519, 408] on label "n° de facture" at bounding box center [486, 408] width 98 height 23
click at [519, 408] on input "n° de facture" at bounding box center [784, 409] width 710 height 39
paste input "**********"
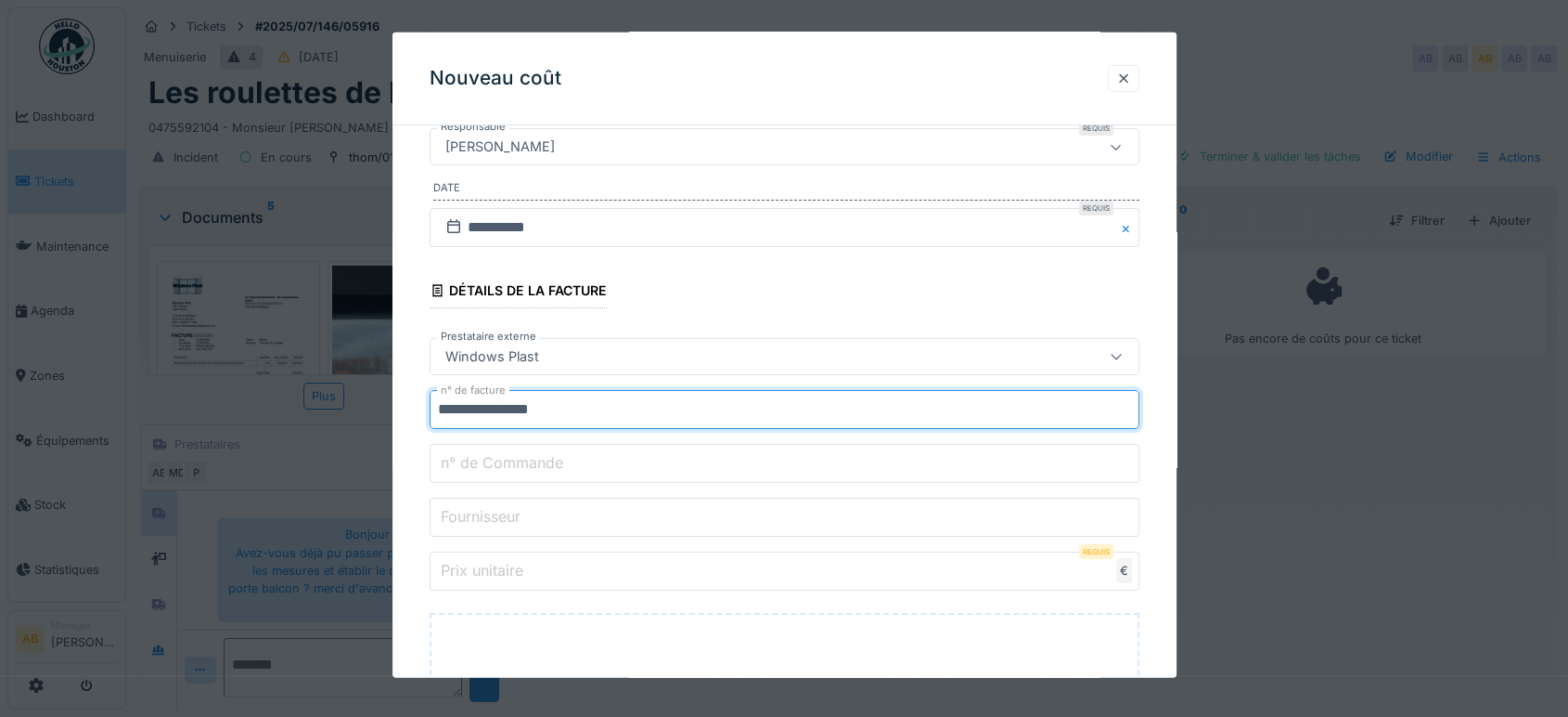
type input "**********"
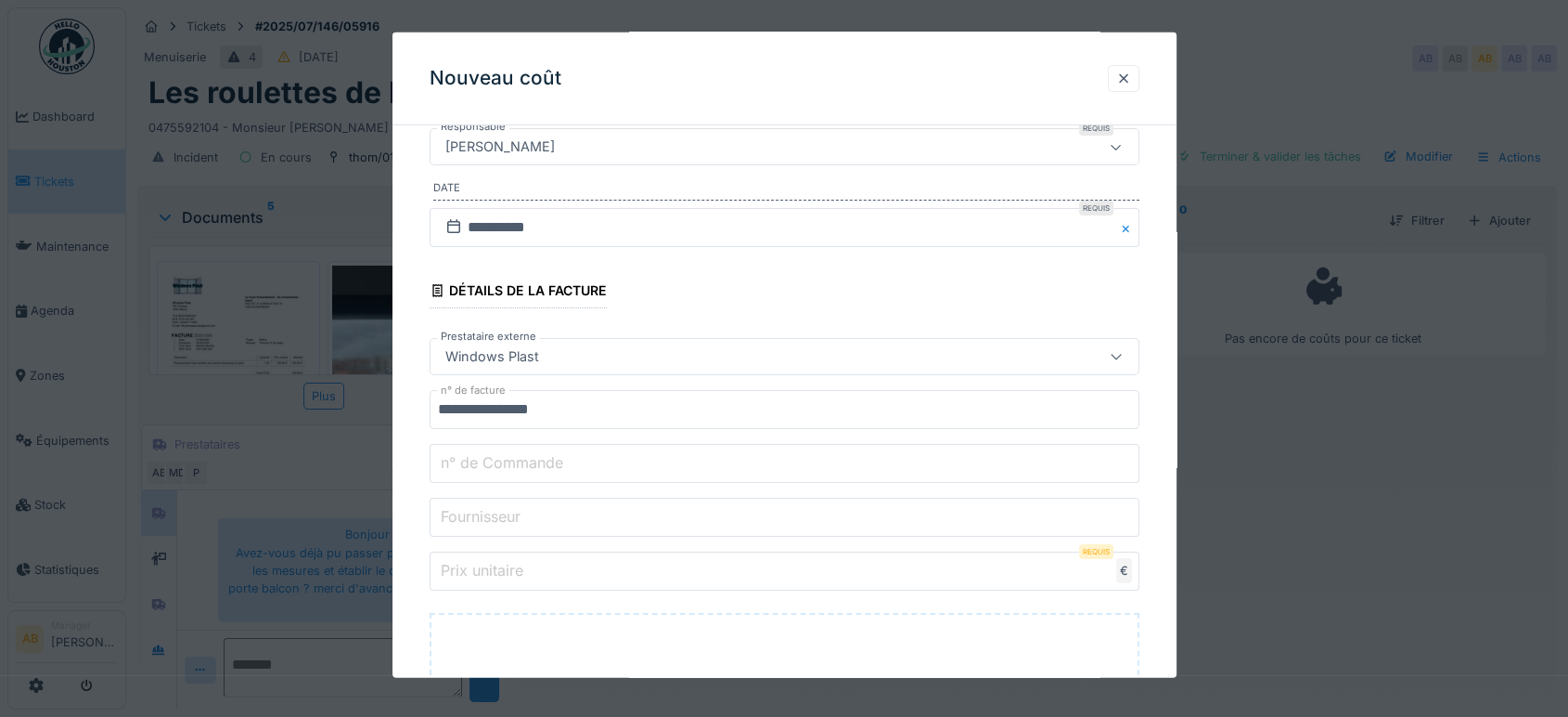
click at [553, 462] on label "n° de Commande" at bounding box center [502, 462] width 129 height 23
click at [553, 462] on input "n° de Commande" at bounding box center [784, 463] width 710 height 39
type input "*"
click at [550, 512] on input "Fournisseur" at bounding box center [784, 517] width 710 height 39
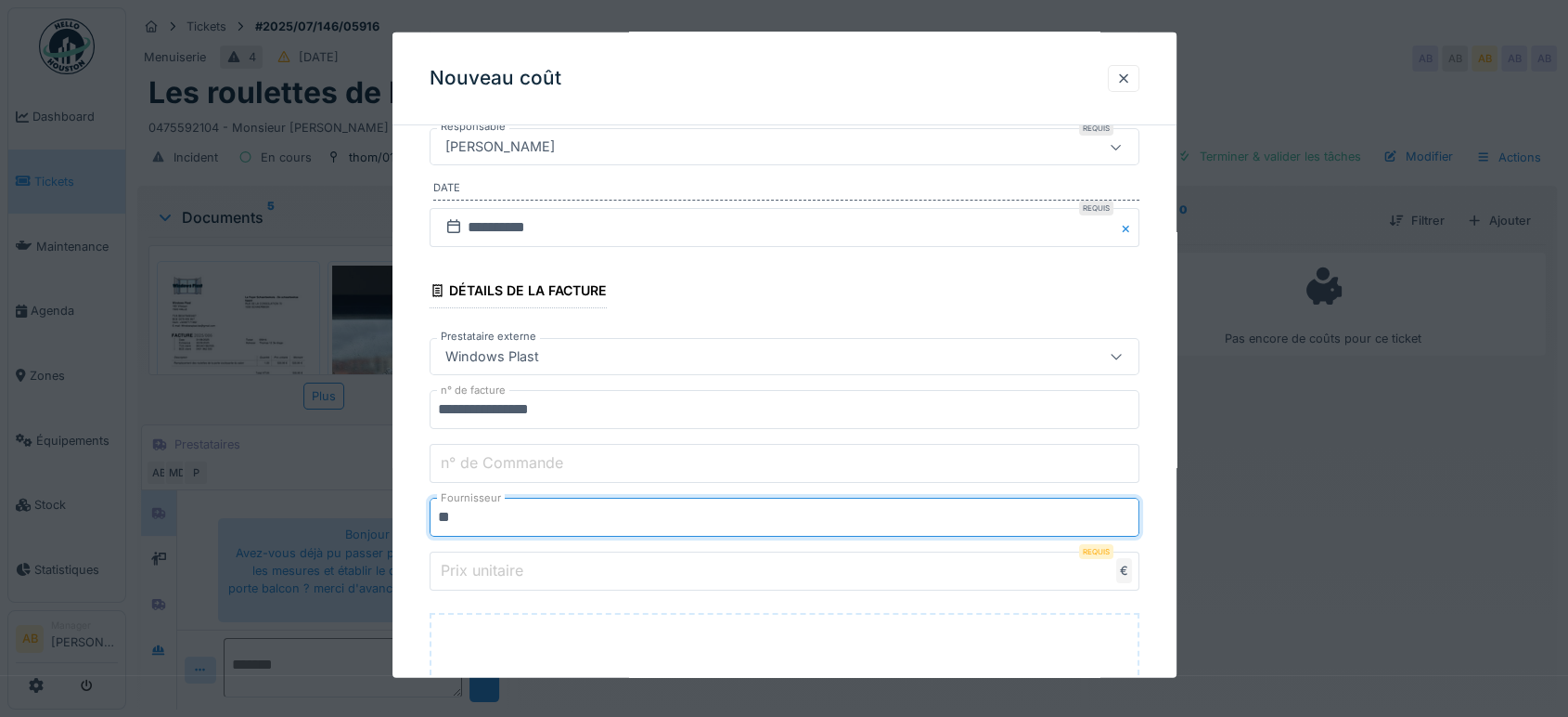
type input "********"
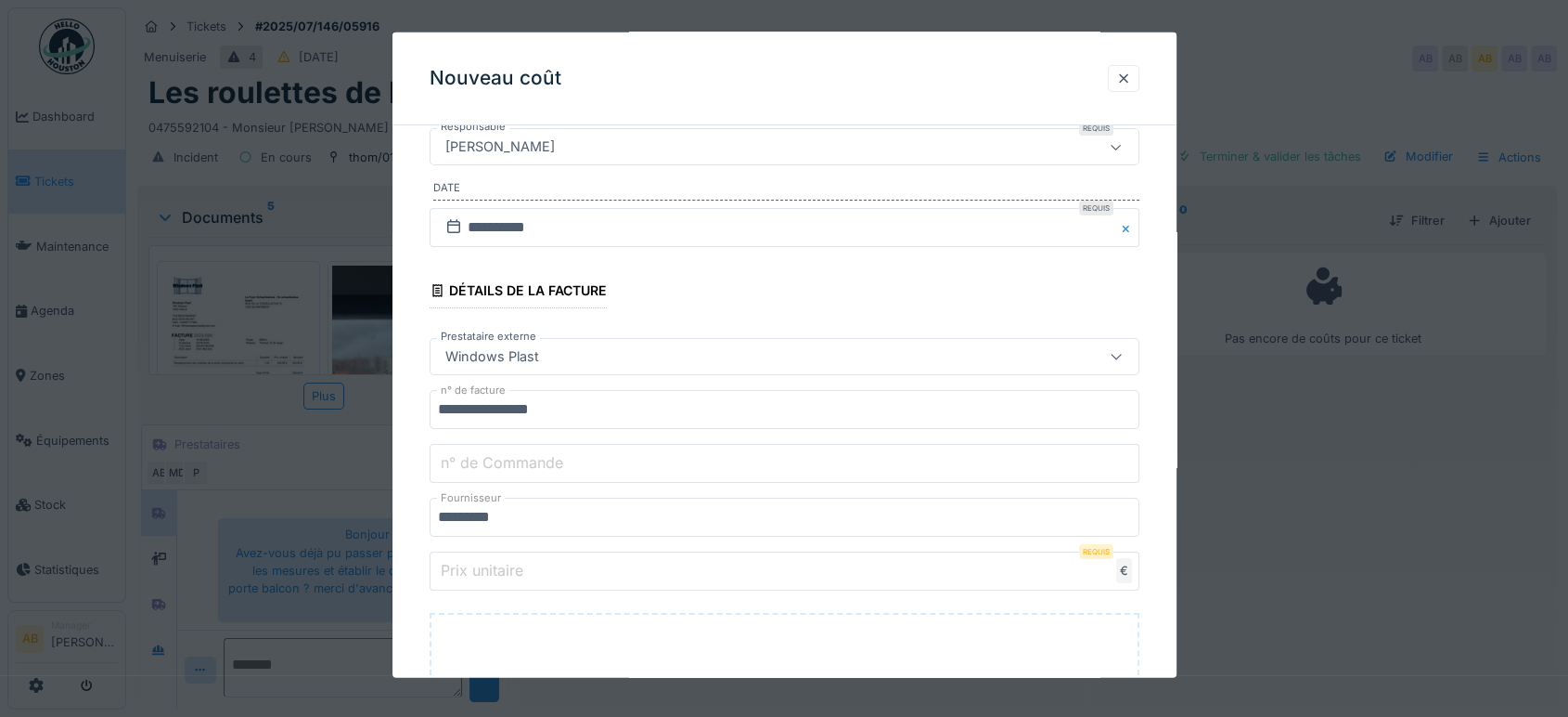
click at [620, 562] on input "Prix unitaire" at bounding box center [784, 571] width 710 height 39
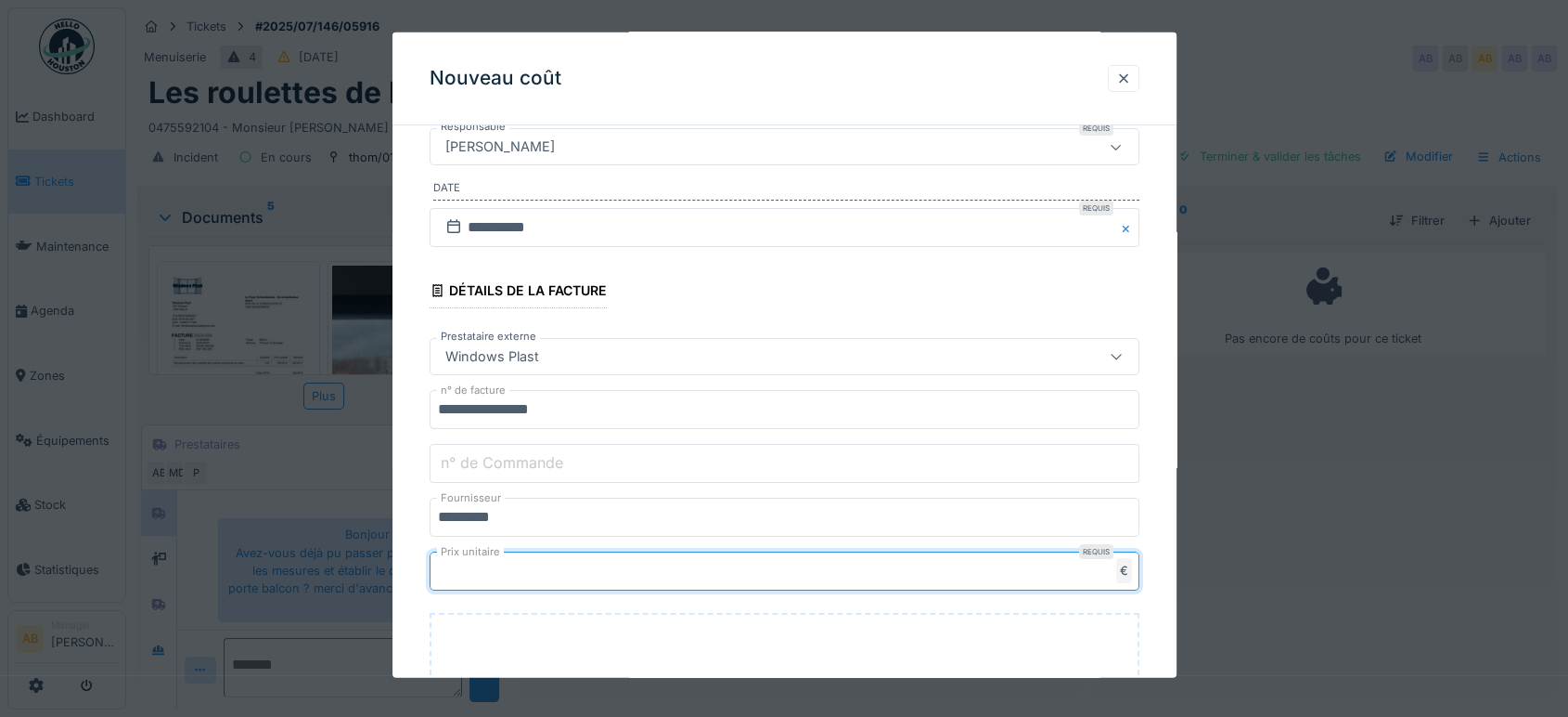
type input "***"
type input "*****"
type input "******"
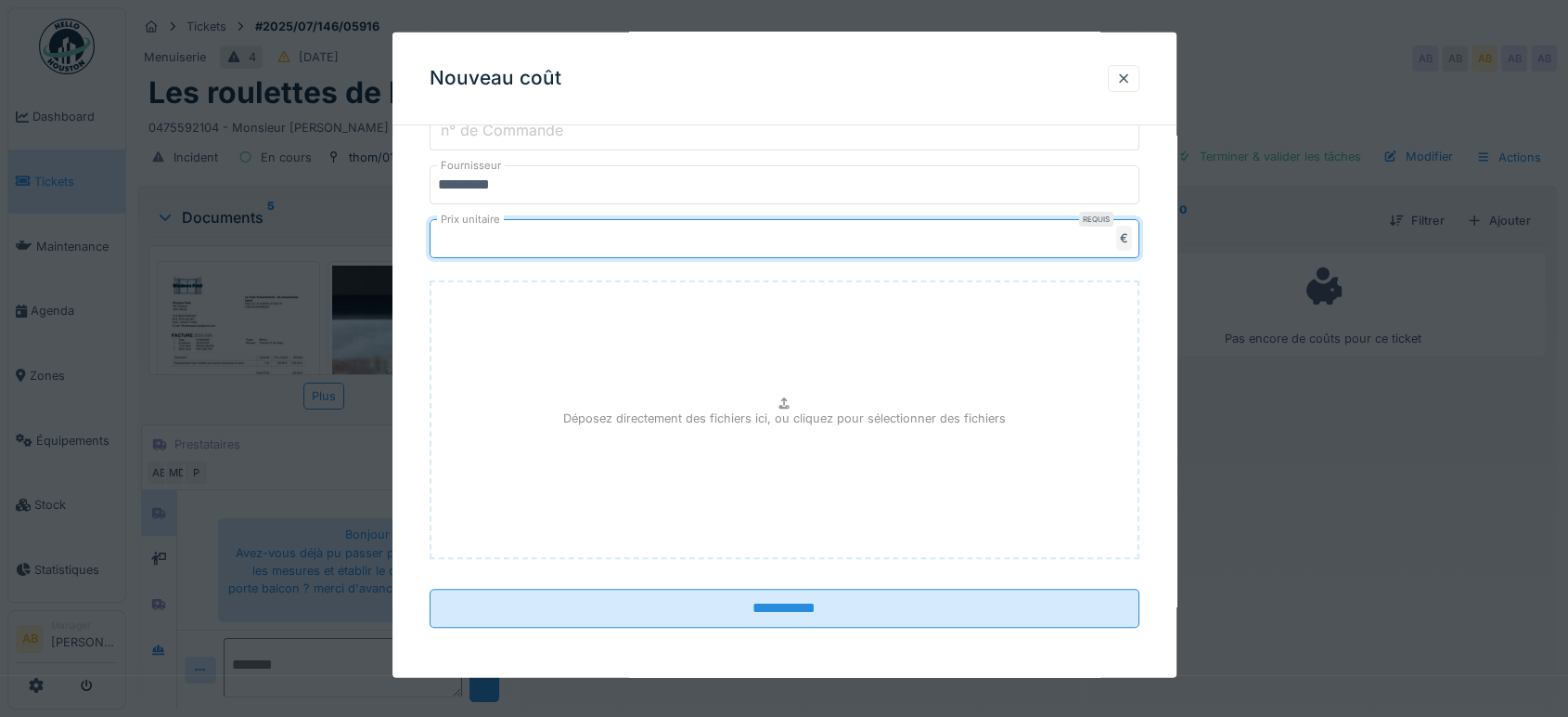
scroll to position [601, 0]
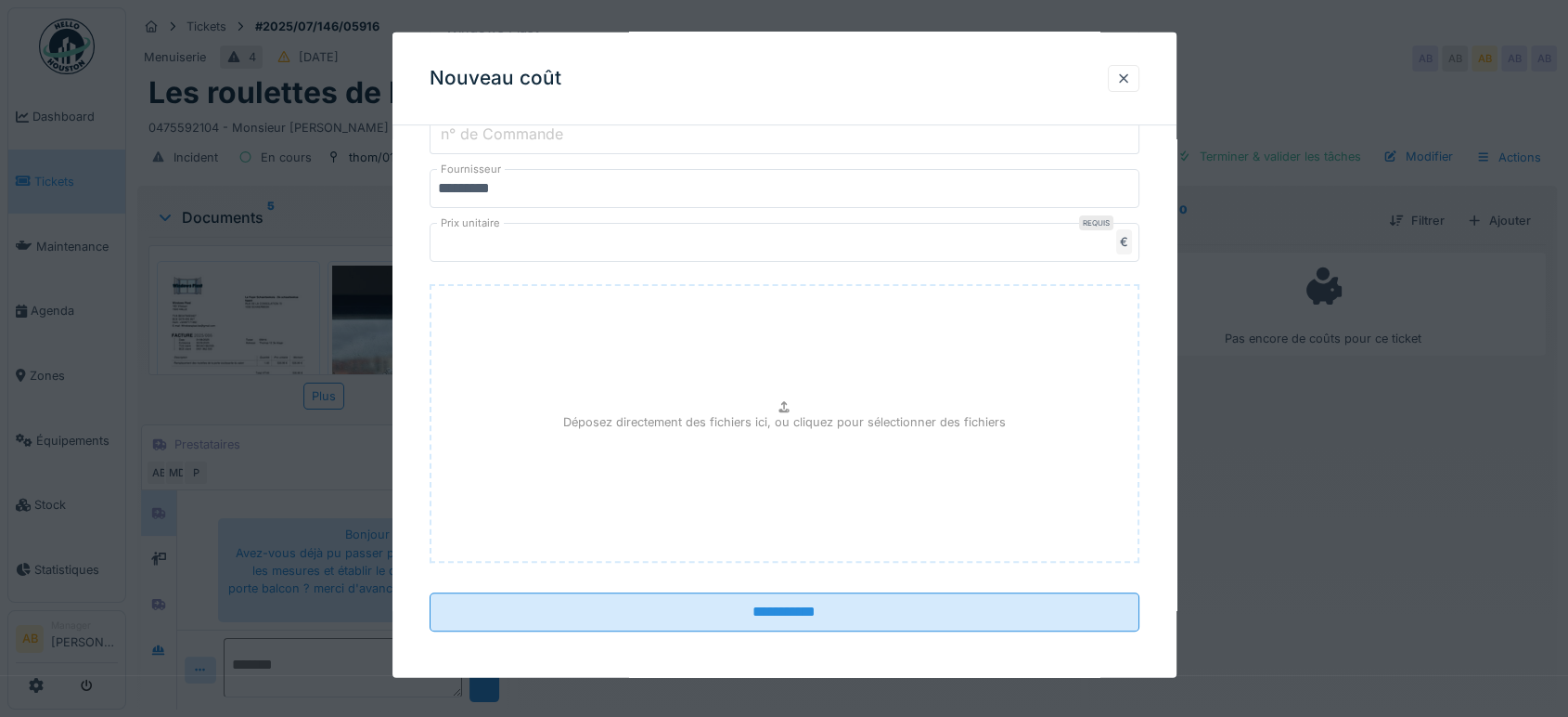
click at [690, 629] on fieldset "**********" at bounding box center [784, 92] width 710 height 1107
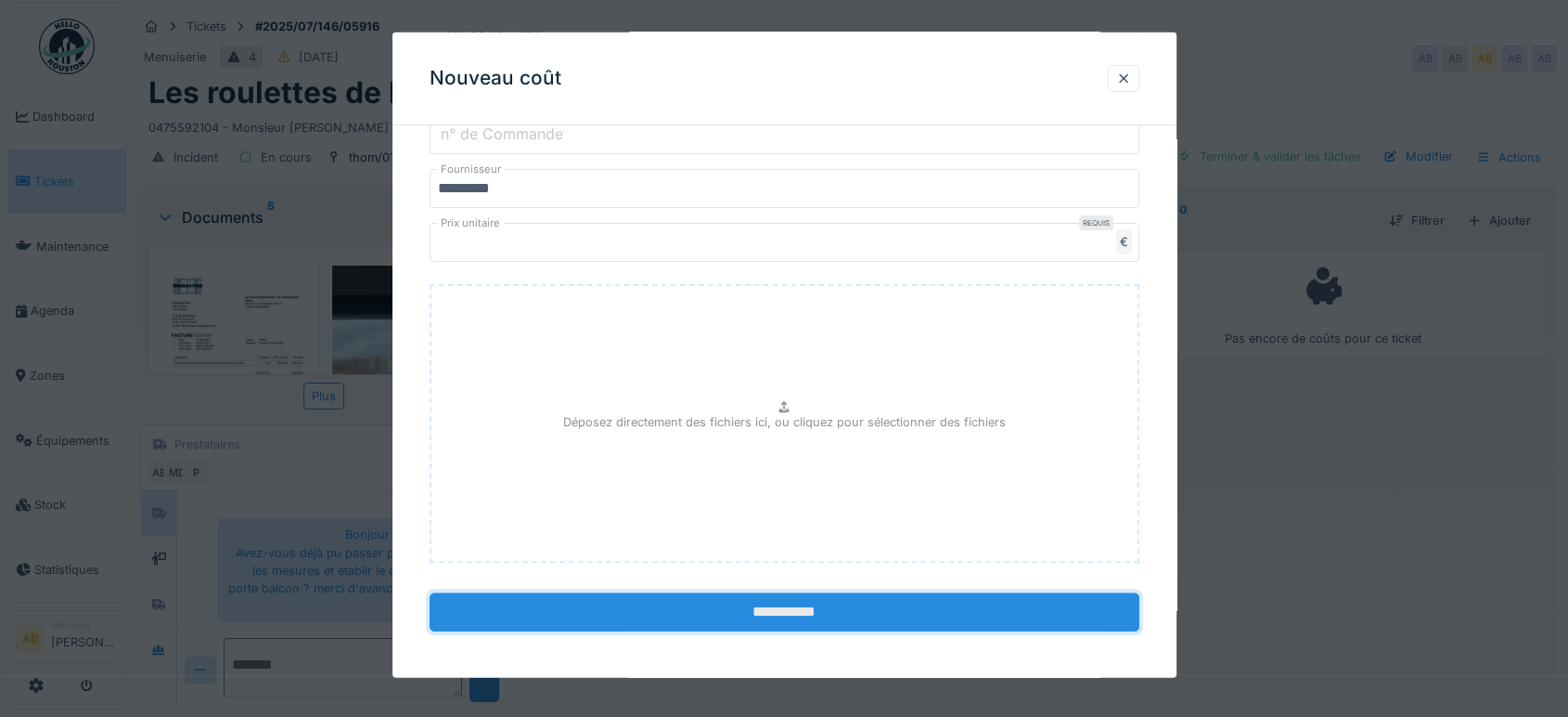
click at [705, 614] on input "**********" at bounding box center [784, 612] width 710 height 39
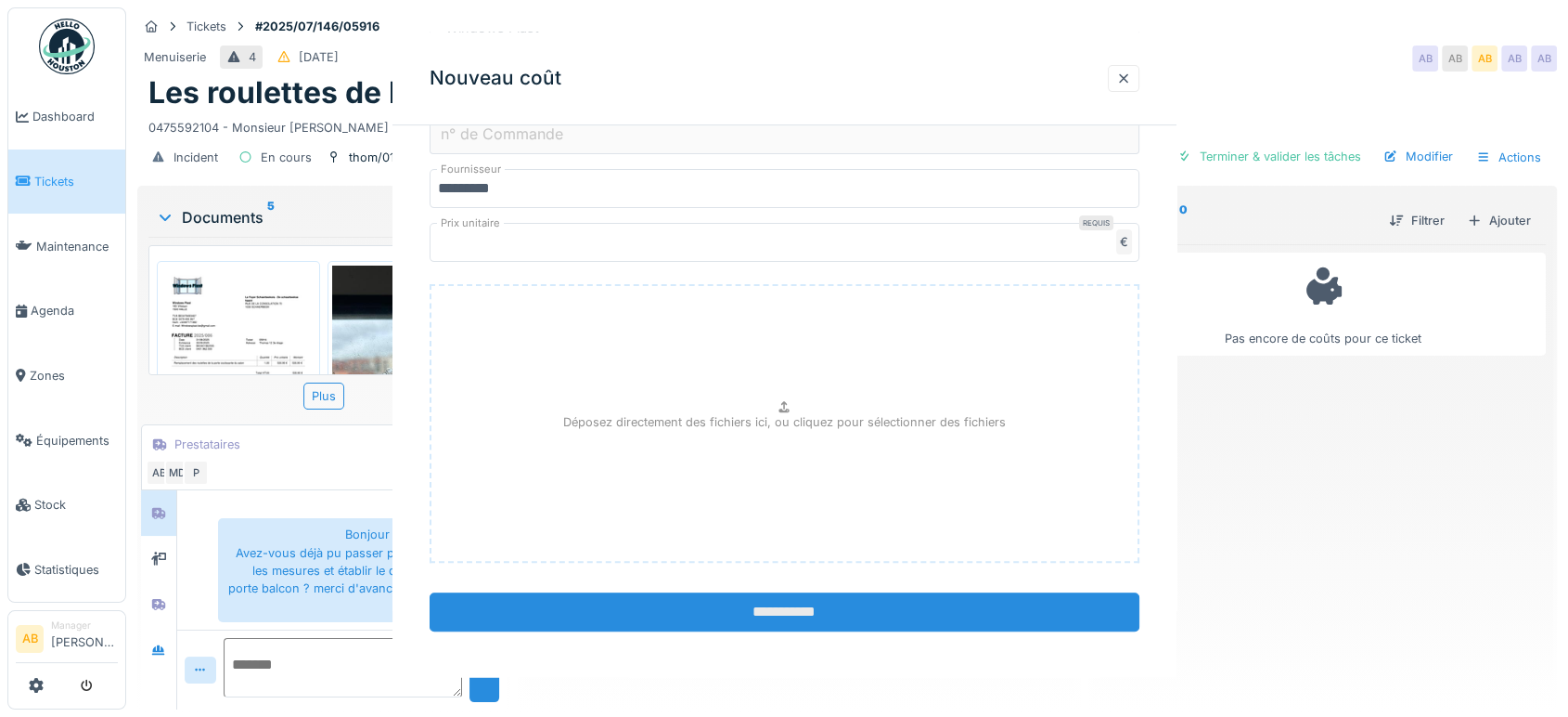
scroll to position [0, 0]
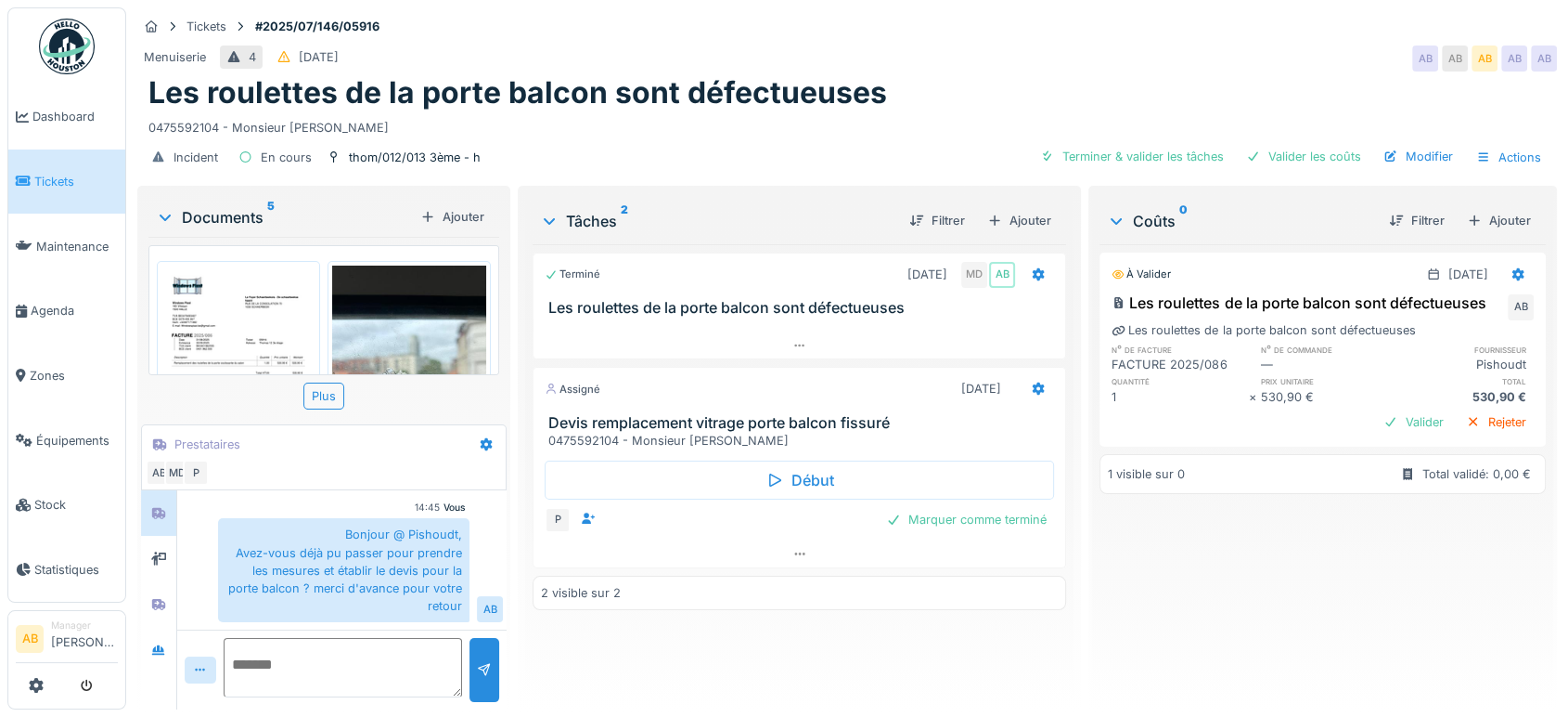
click at [225, 221] on div "Documents 5" at bounding box center [284, 217] width 257 height 23
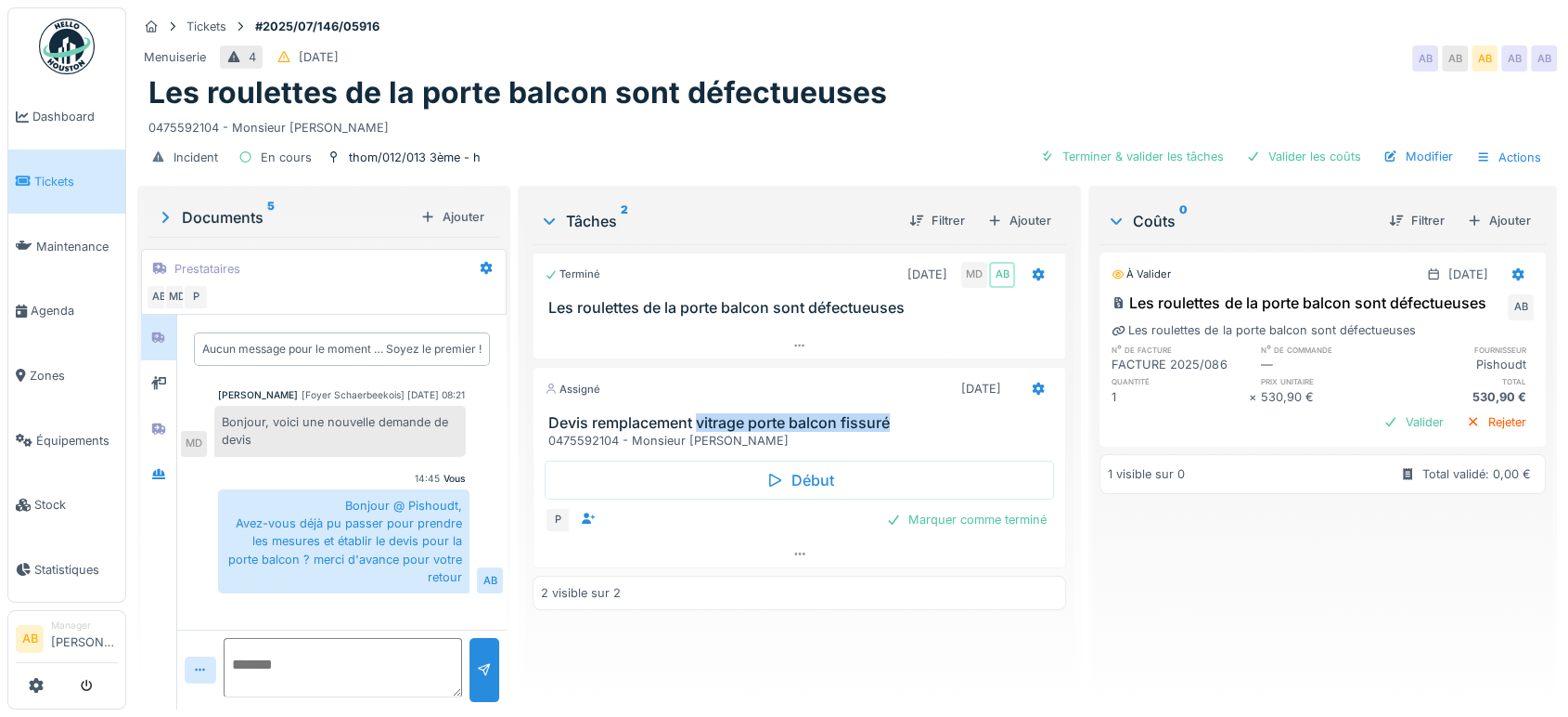
drag, startPoint x: 906, startPoint y: 425, endPoint x: 697, endPoint y: 422, distance: 209.0
click at [697, 422] on h3 "Devis remplacement vitrage porte balcon fissuré" at bounding box center [803, 423] width 510 height 18
copy h3 "vitrage porte balcon fissuré"
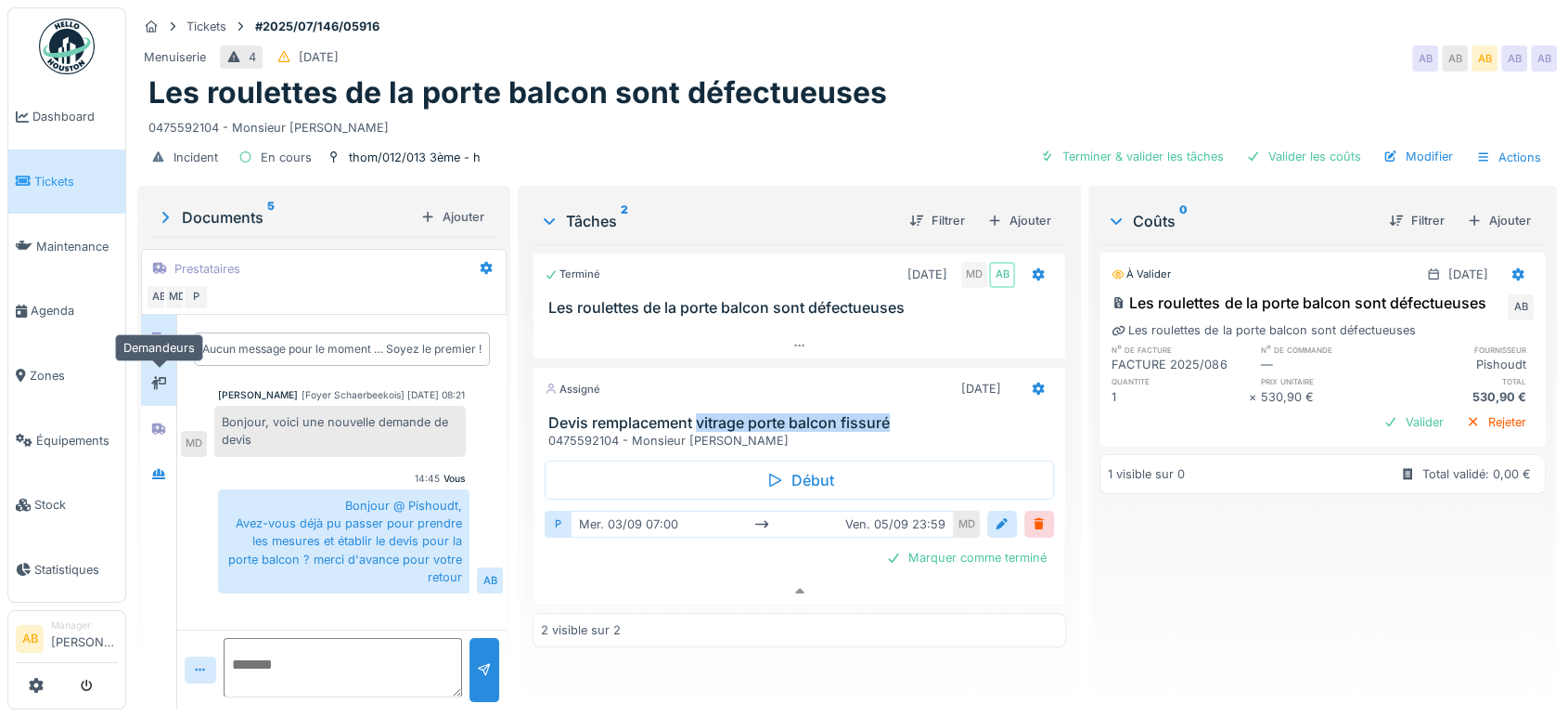
click at [171, 372] on div at bounding box center [159, 384] width 27 height 24
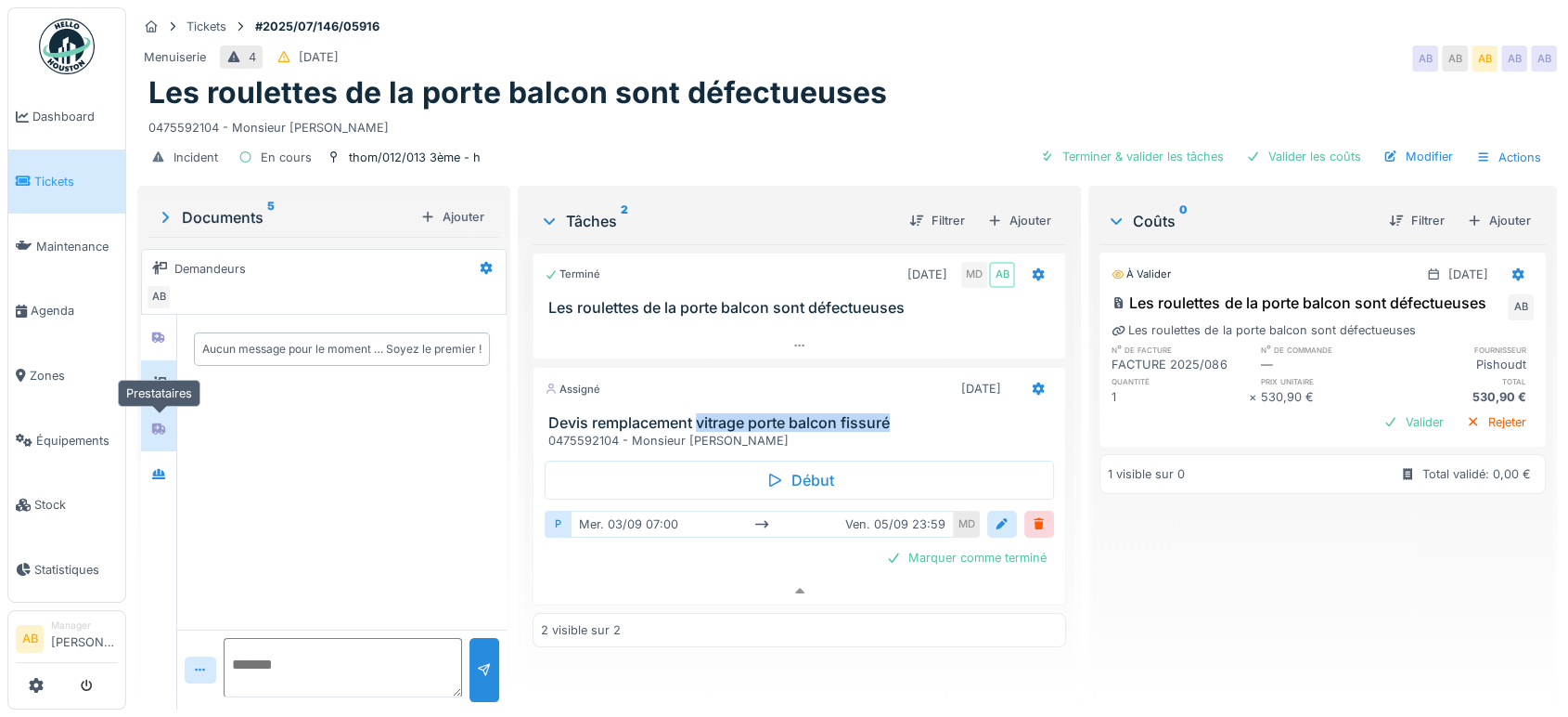
click at [160, 422] on div at bounding box center [159, 429] width 27 height 24
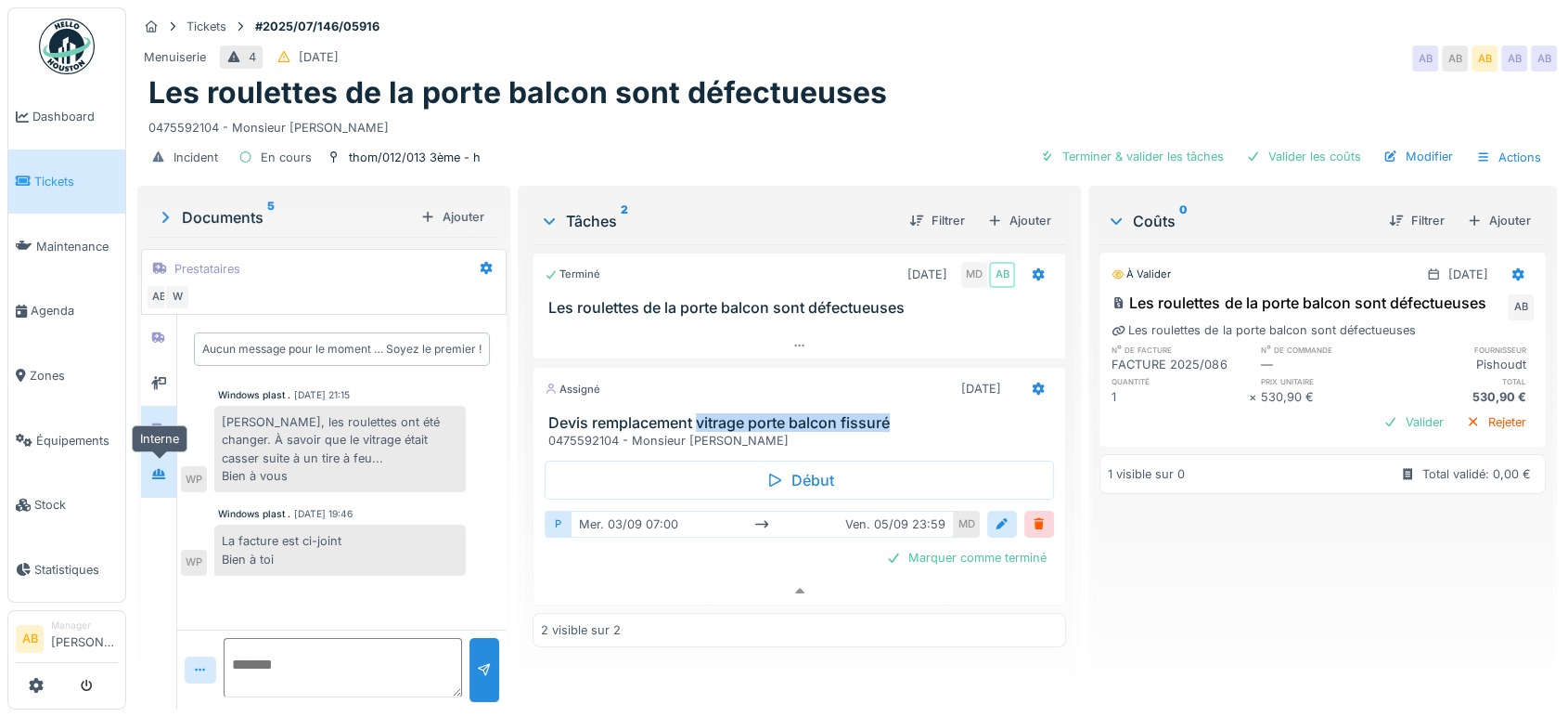
click at [159, 468] on icon at bounding box center [158, 474] width 15 height 12
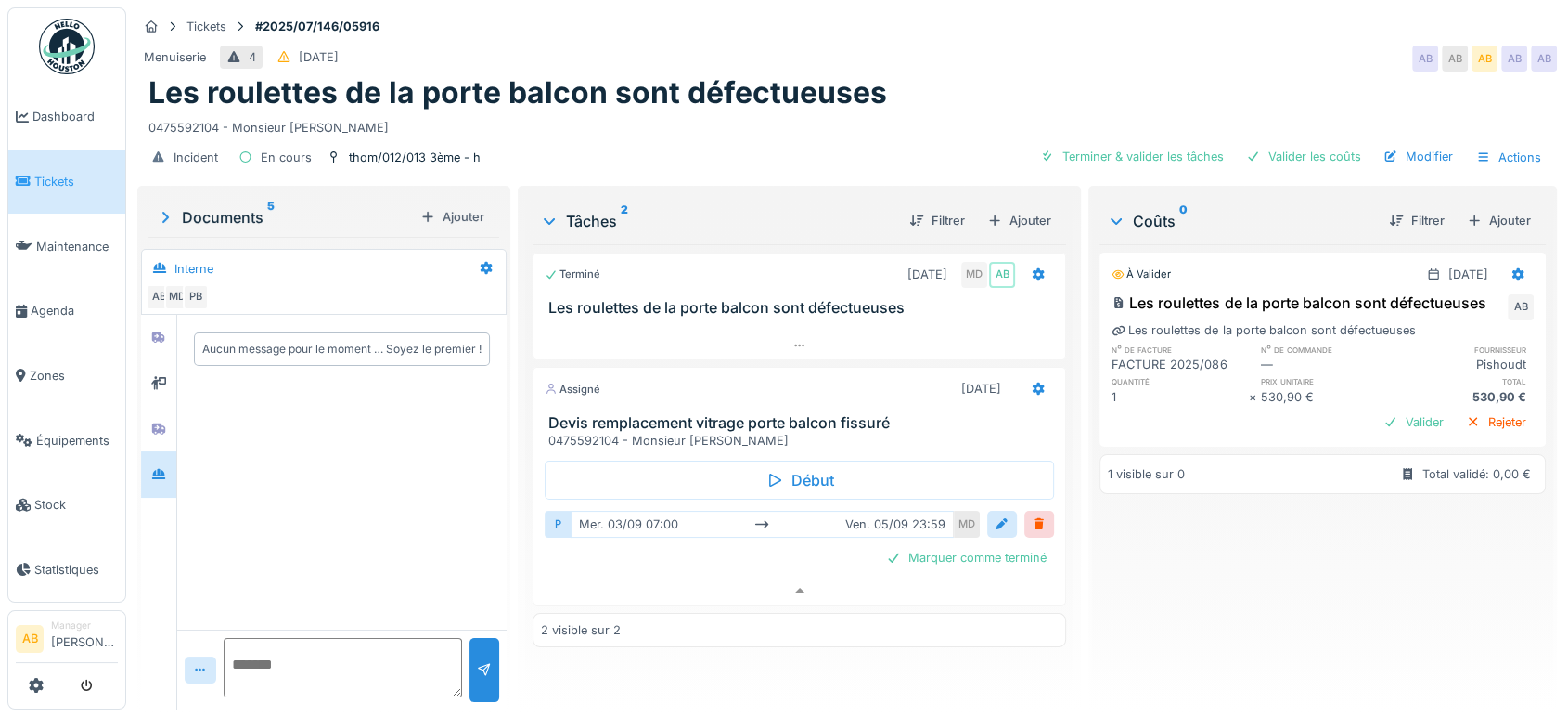
click at [151, 451] on div at bounding box center [159, 474] width 35 height 45
click at [151, 422] on div at bounding box center [159, 429] width 27 height 24
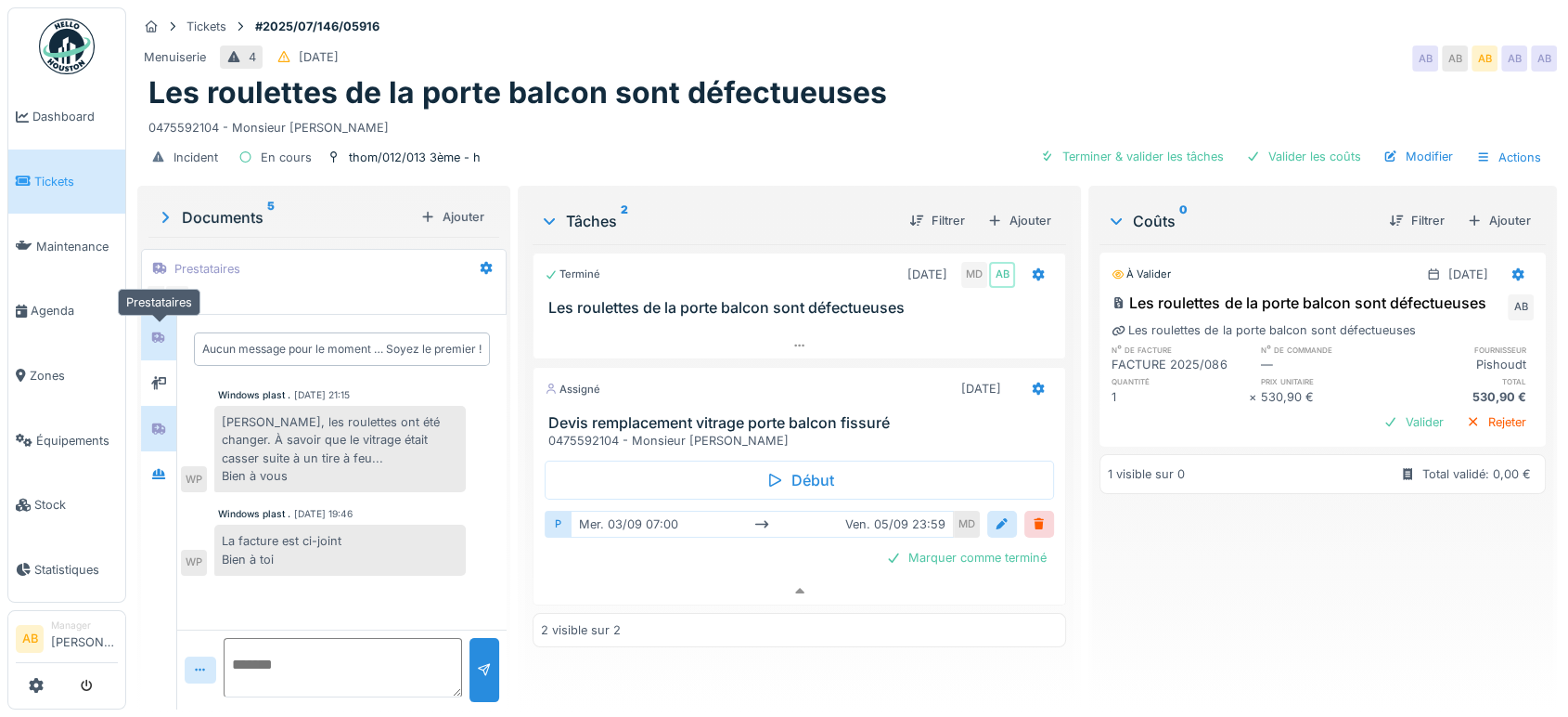
click at [165, 332] on icon at bounding box center [158, 337] width 15 height 12
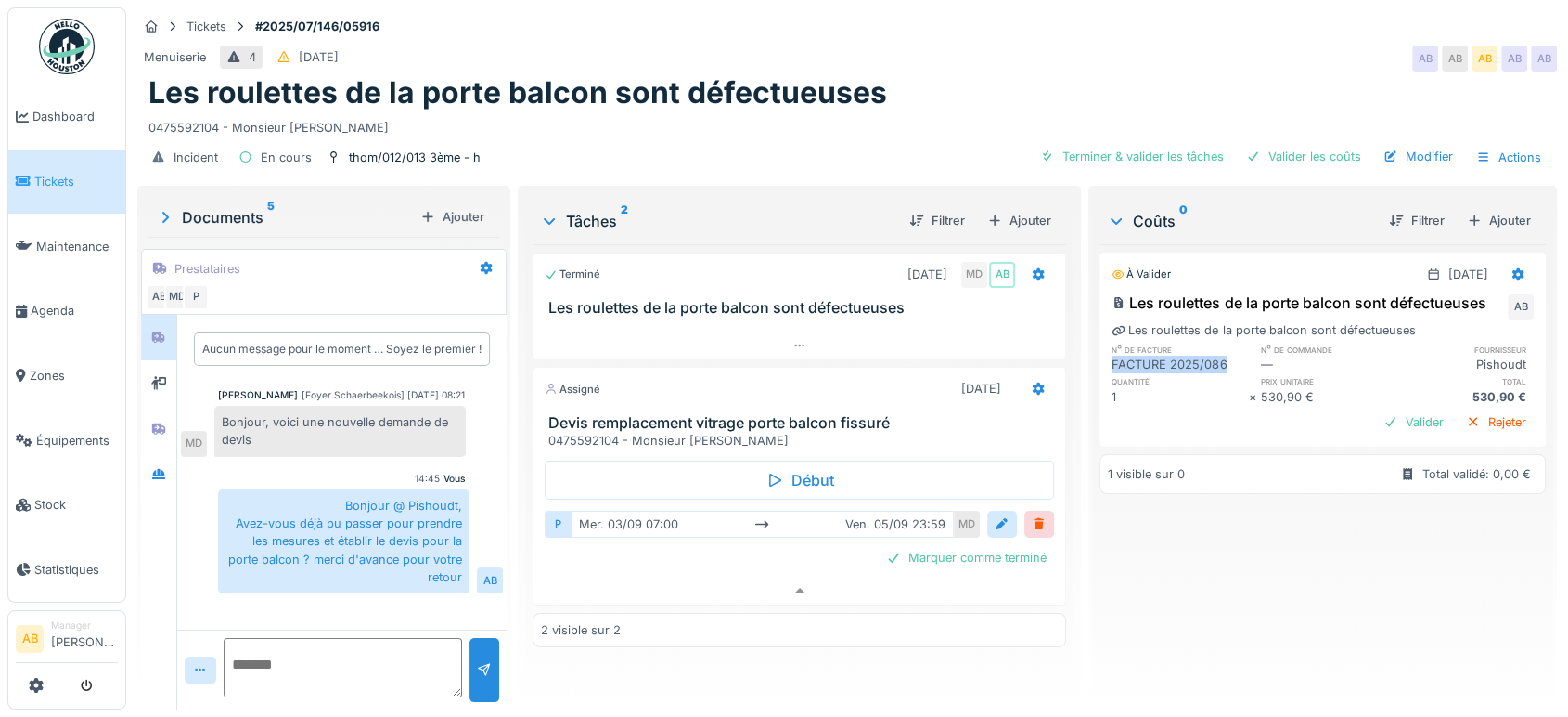
drag, startPoint x: 1220, startPoint y: 362, endPoint x: 1100, endPoint y: 373, distance: 120.5
click at [1112, 373] on div "FACTURE 2025/086" at bounding box center [1180, 364] width 136 height 18
click at [1112, 372] on div "FACTURE 2025/086" at bounding box center [1180, 364] width 136 height 18
drag, startPoint x: 1108, startPoint y: 370, endPoint x: 1210, endPoint y: 372, distance: 102.0
click at [1210, 372] on div "FACTURE 2025/086" at bounding box center [1180, 364] width 136 height 18
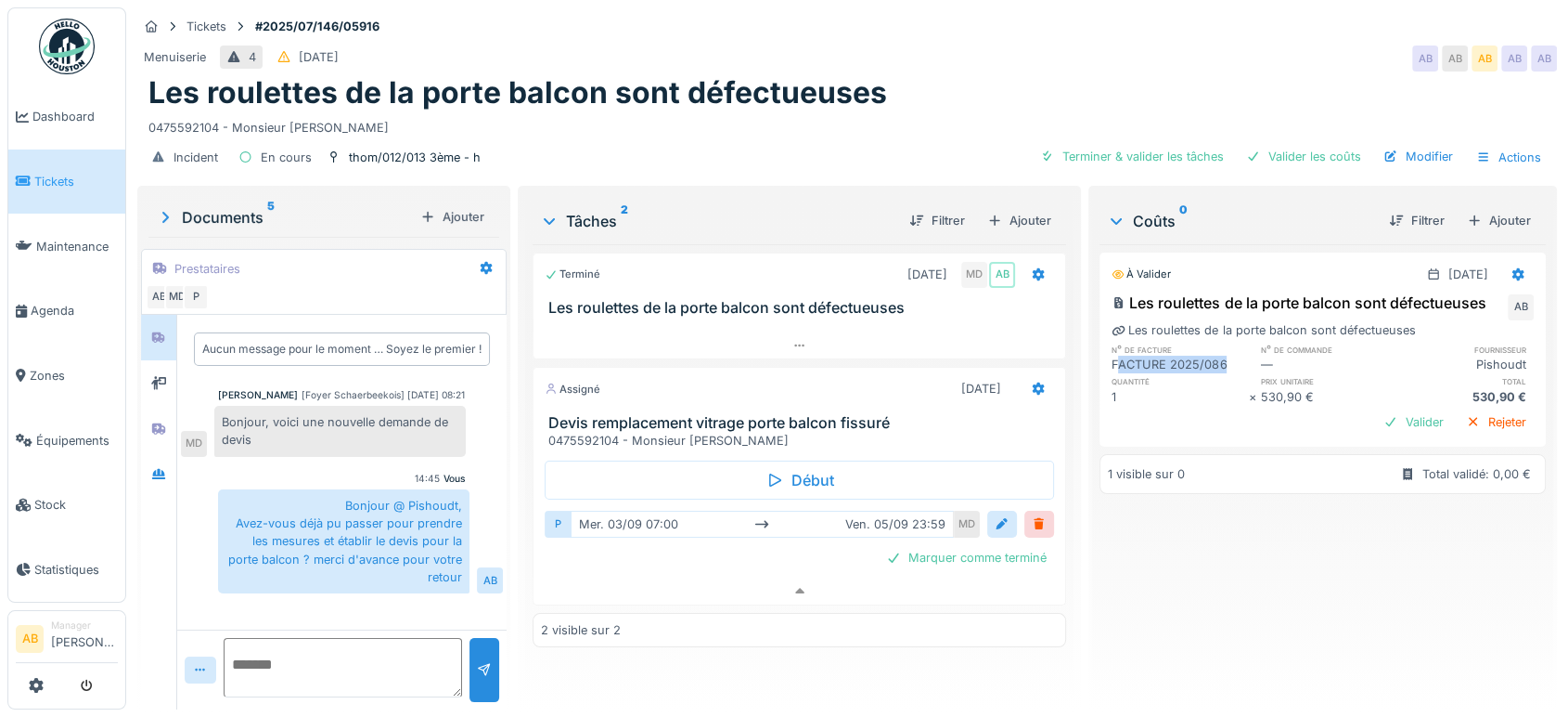
click at [1216, 371] on div "FACTURE 2025/086" at bounding box center [1180, 364] width 136 height 18
drag, startPoint x: 1216, startPoint y: 371, endPoint x: 1091, endPoint y: 372, distance: 125.0
click at [1099, 372] on div "Les roulettes de la porte balcon sont défectueuses AB Les roulettes de la porte…" at bounding box center [1322, 364] width 446 height 154
click at [242, 206] on div "Documents 5" at bounding box center [284, 217] width 257 height 23
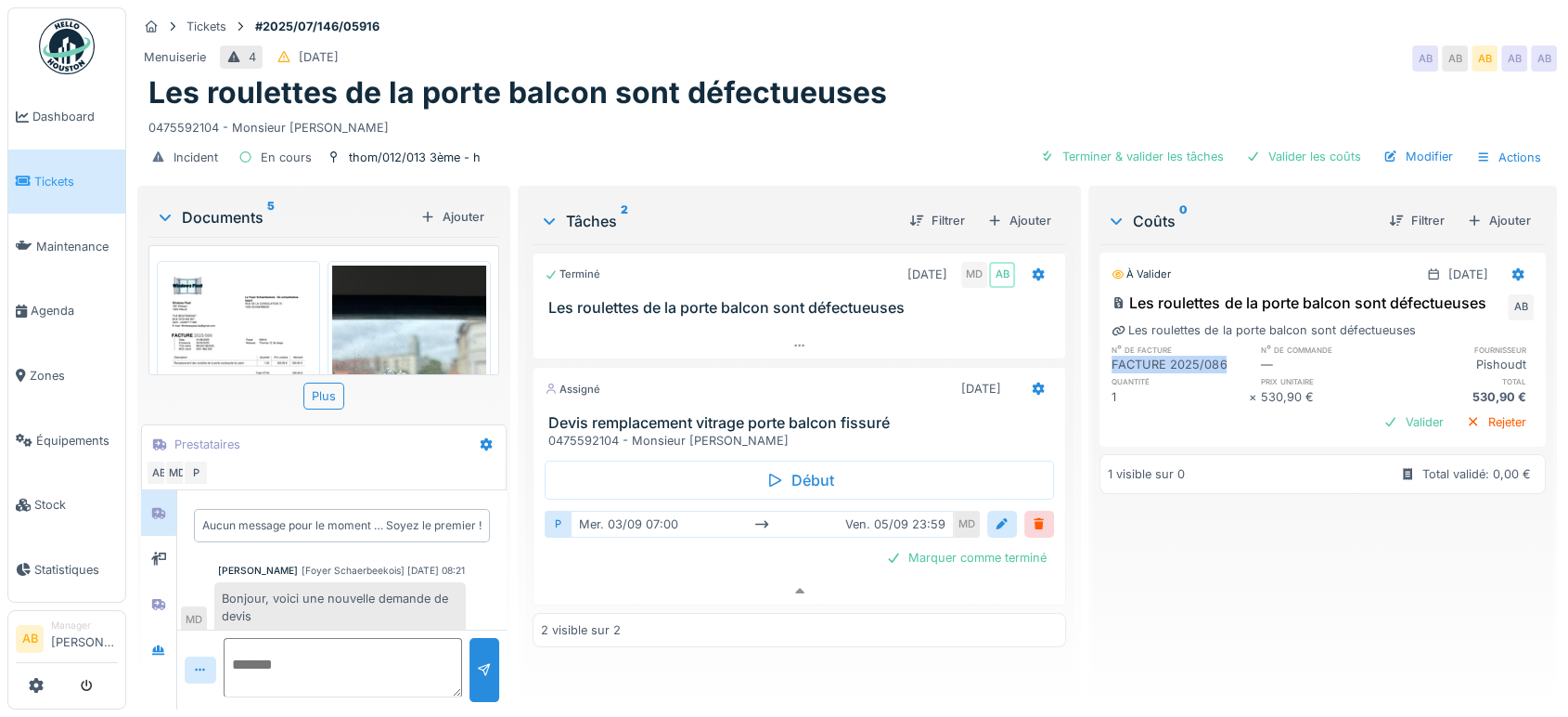
click at [223, 281] on img at bounding box center [238, 375] width 154 height 218
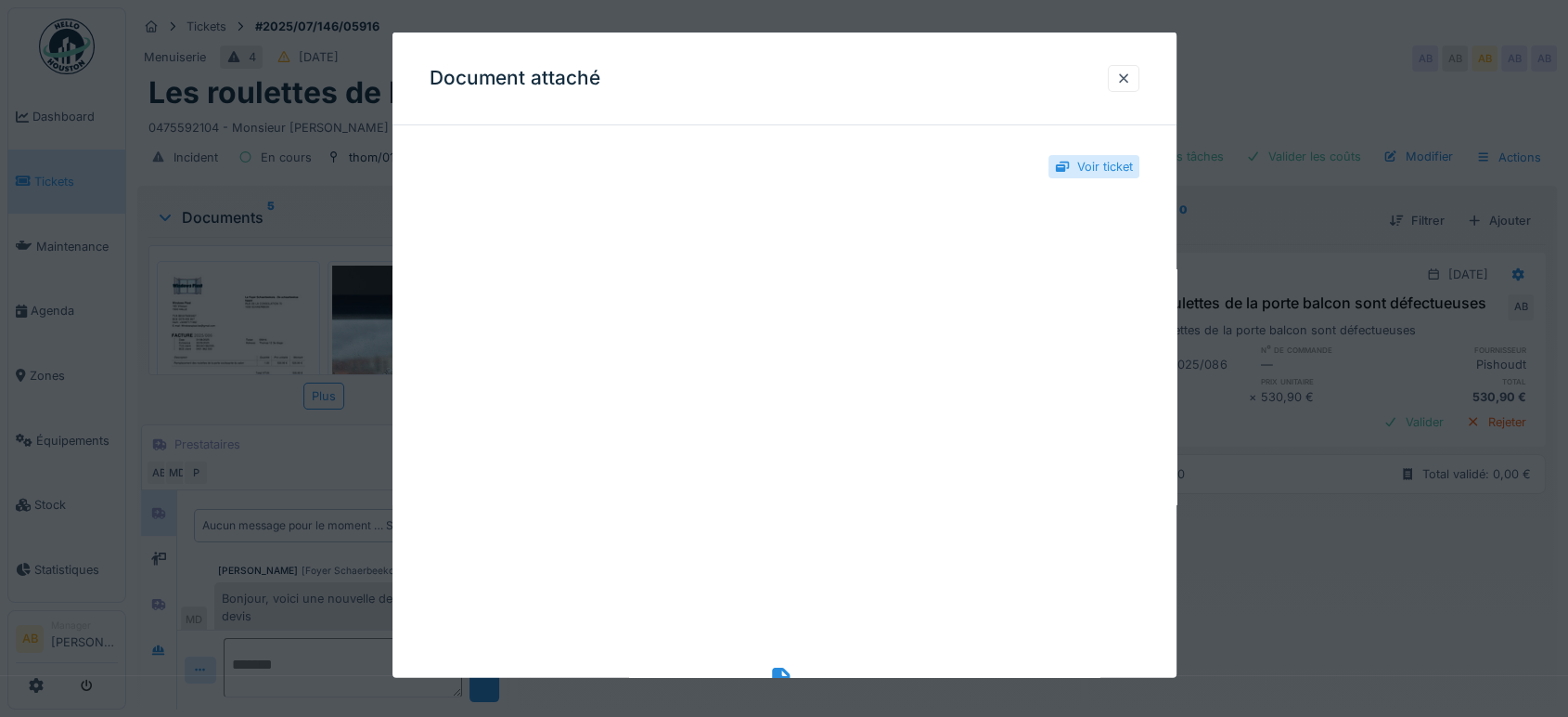
click at [784, 668] on icon at bounding box center [784, 680] width 25 height 26
click at [1128, 87] on div at bounding box center [1124, 77] width 31 height 26
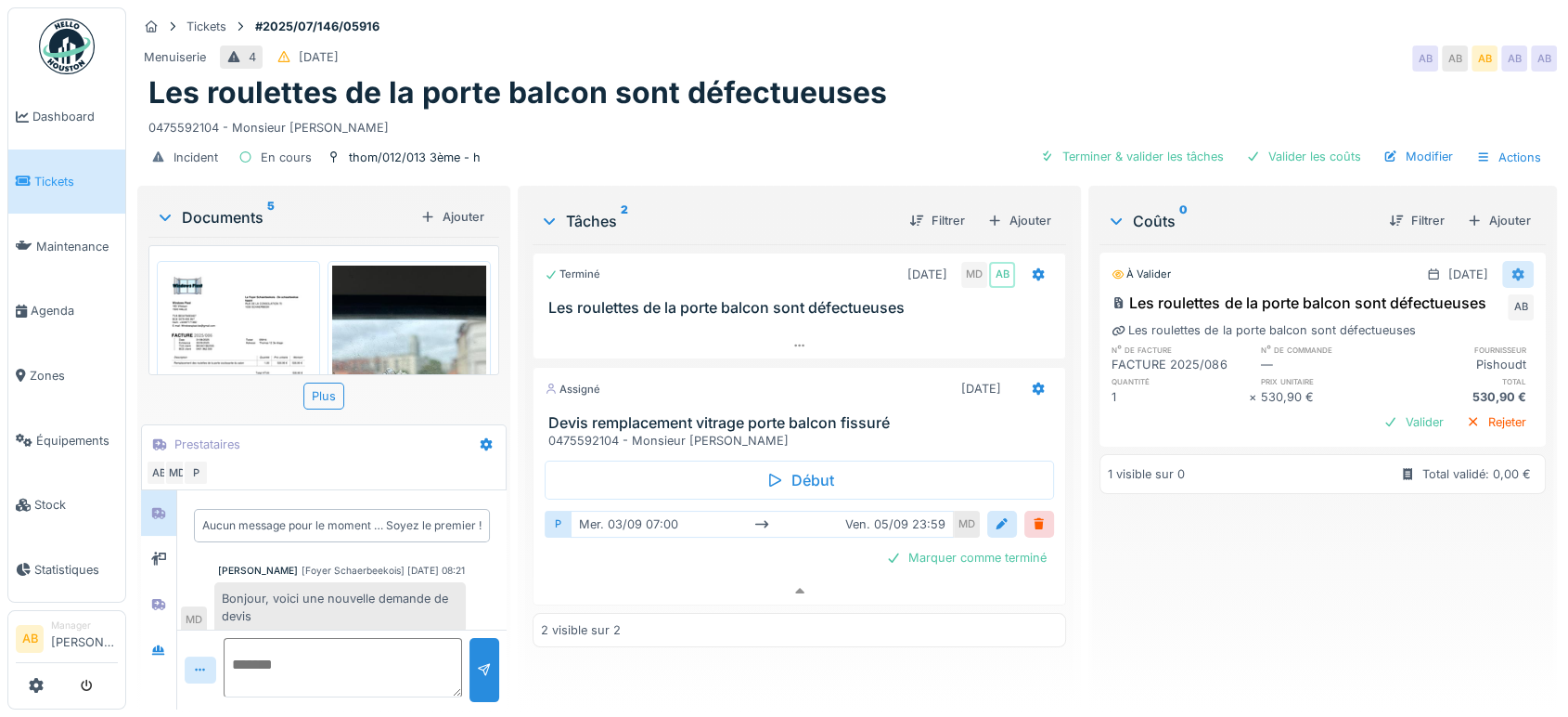
click at [1502, 261] on div at bounding box center [1518, 274] width 31 height 26
click at [1426, 309] on div "Modifier" at bounding box center [1421, 316] width 90 height 27
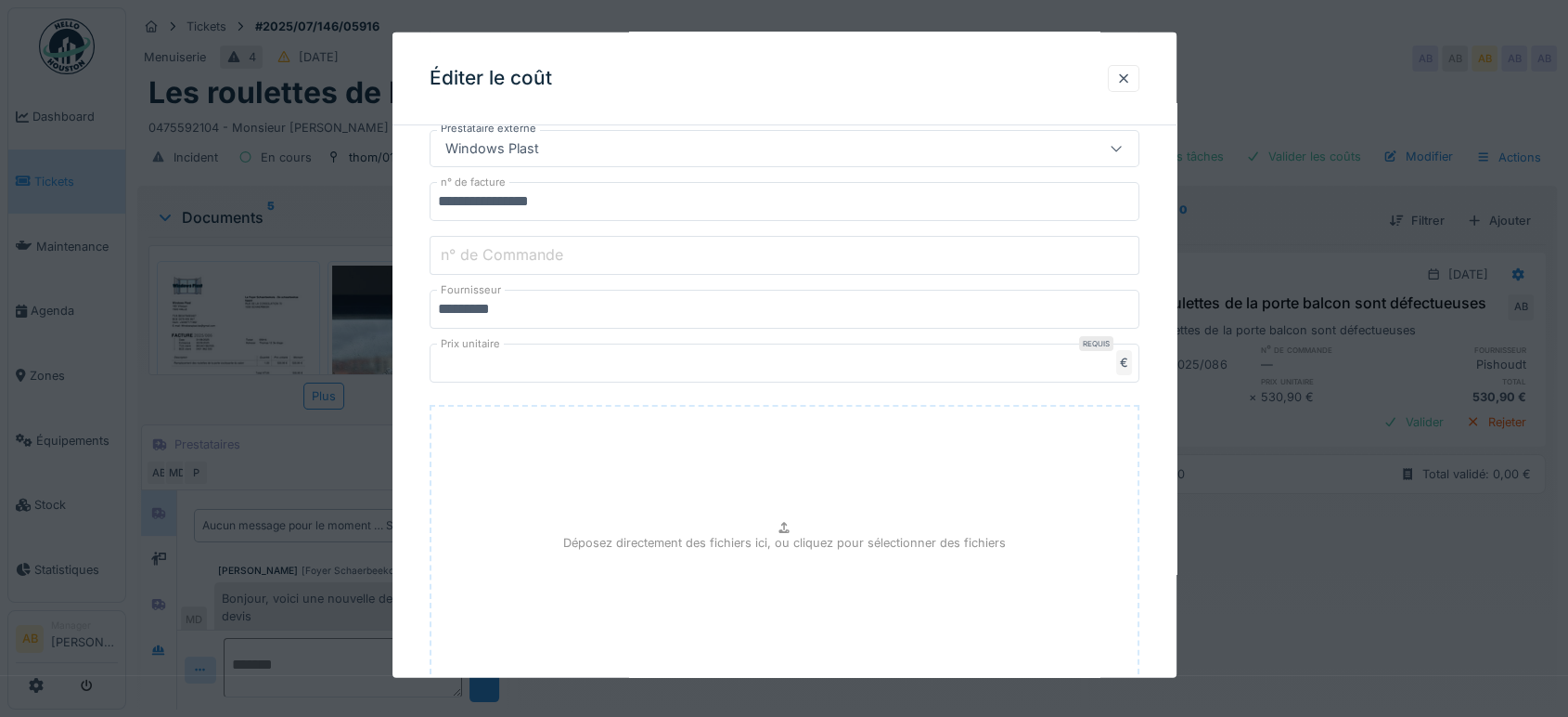
scroll to position [406, 0]
click at [599, 257] on input "n° de Commande" at bounding box center [784, 251] width 710 height 39
paste input "**********"
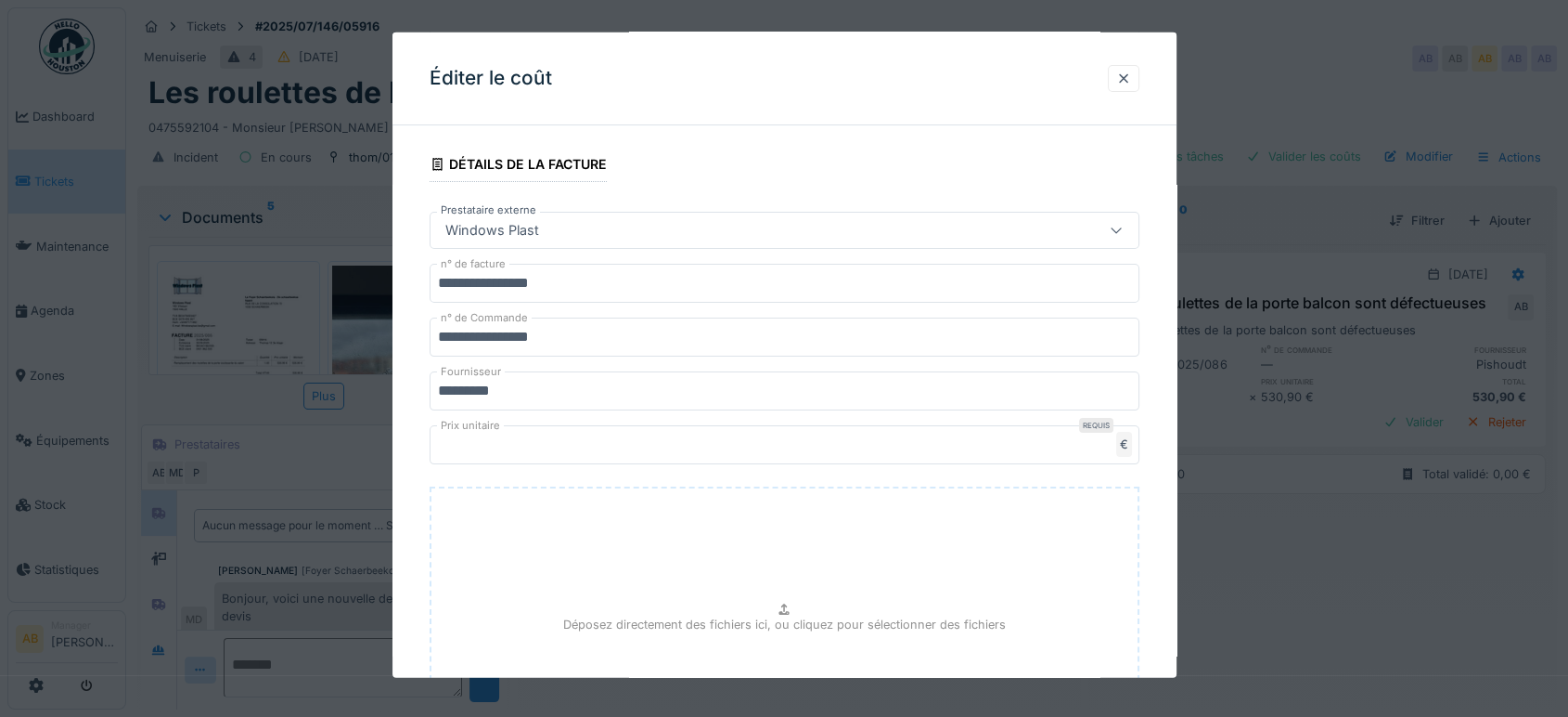
scroll to position [354, 0]
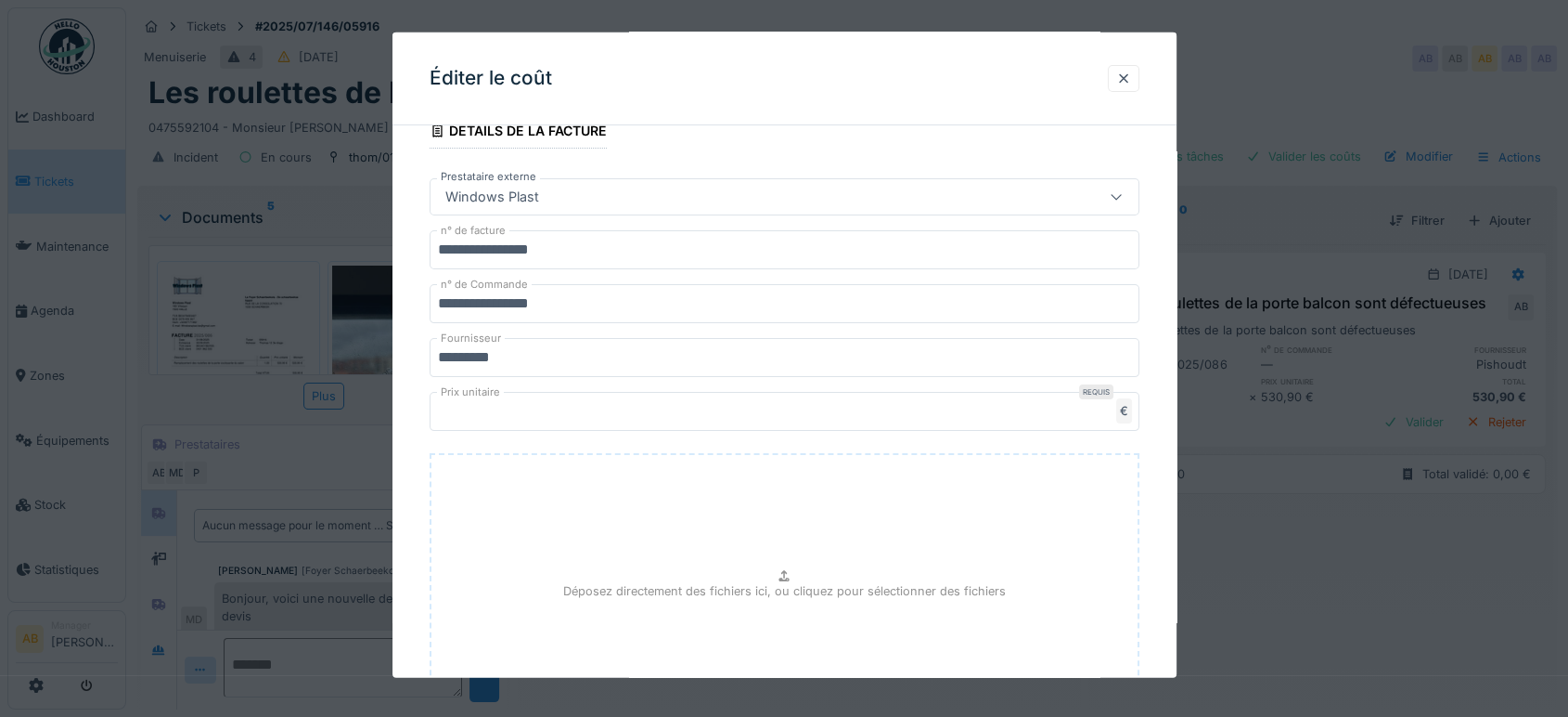
click at [643, 299] on input "**********" at bounding box center [784, 304] width 710 height 39
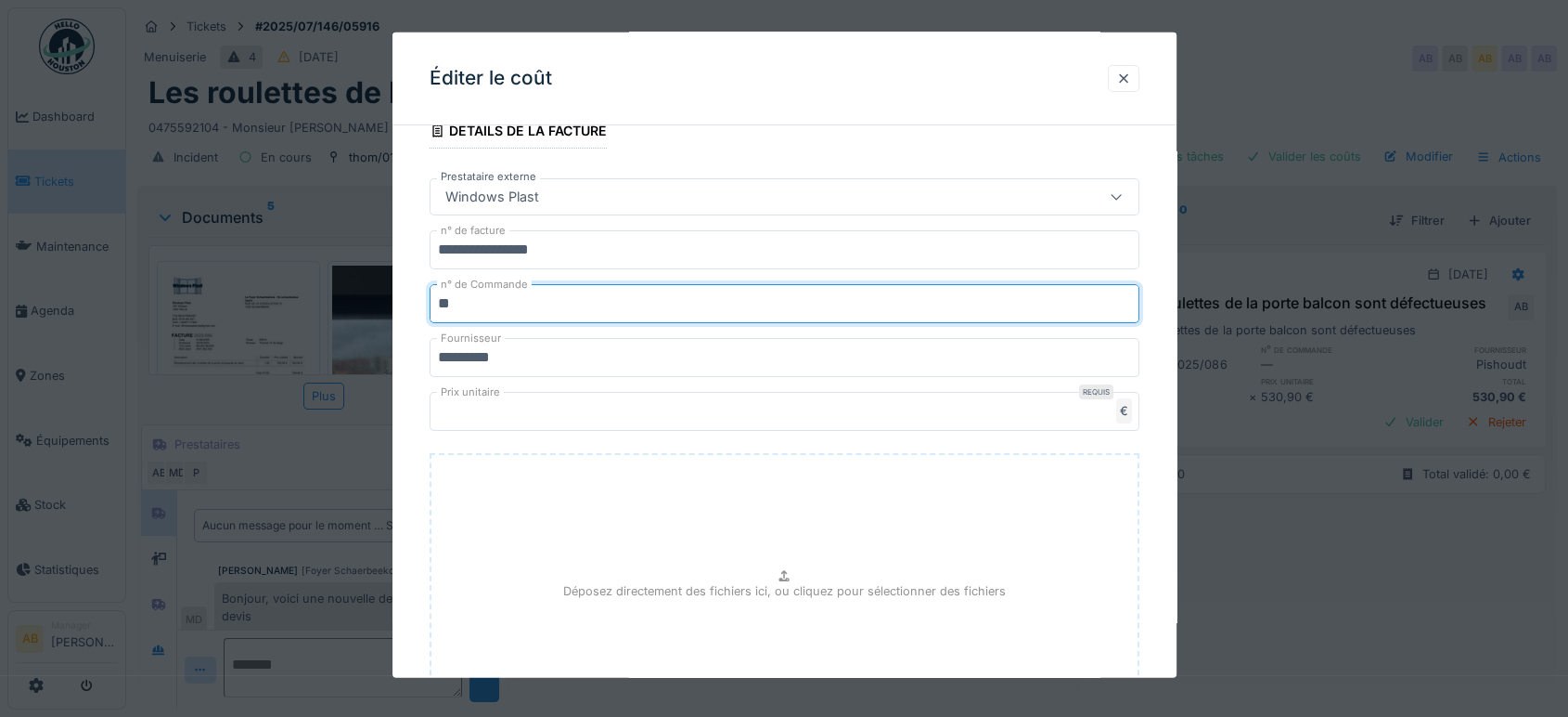
type input "*"
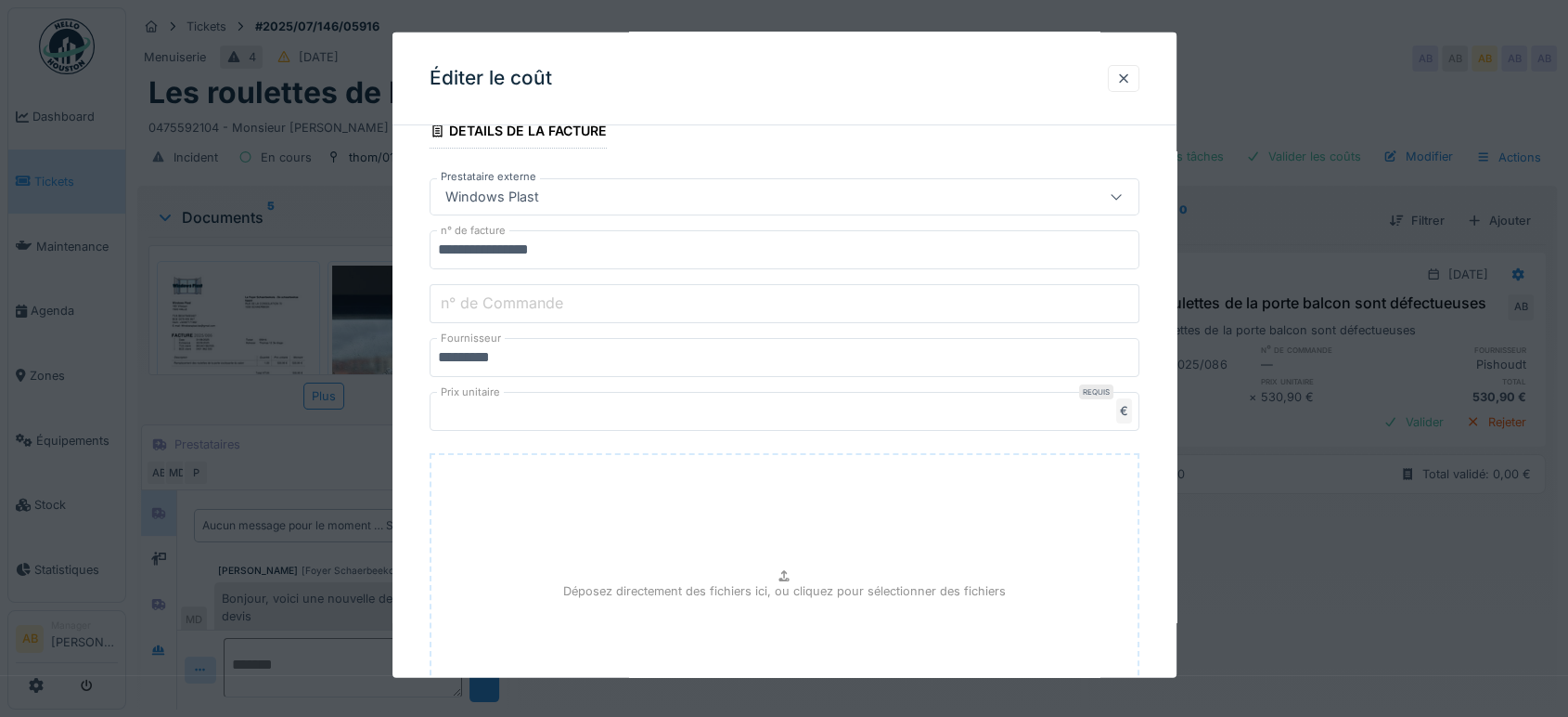
scroll to position [527, 0]
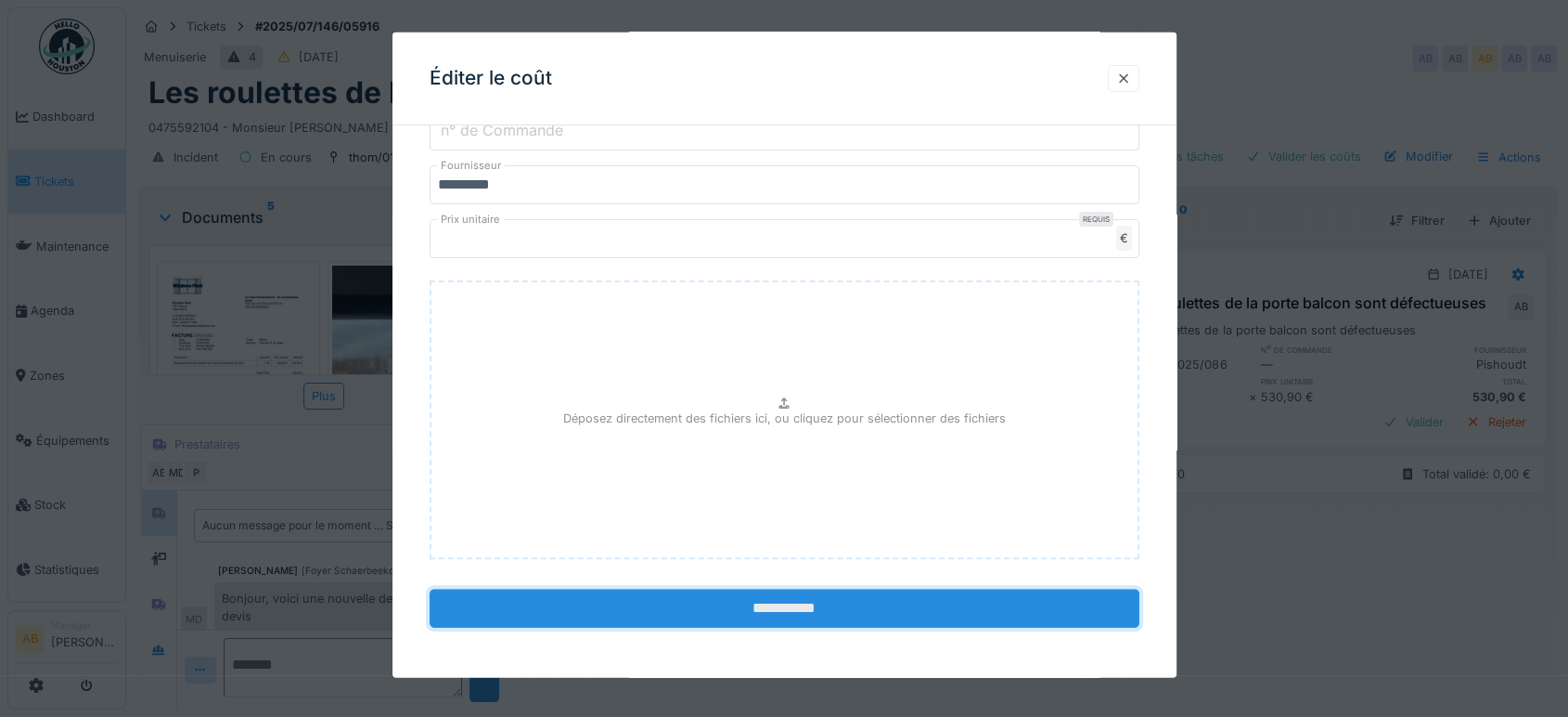
click at [696, 615] on input "**********" at bounding box center [784, 608] width 710 height 39
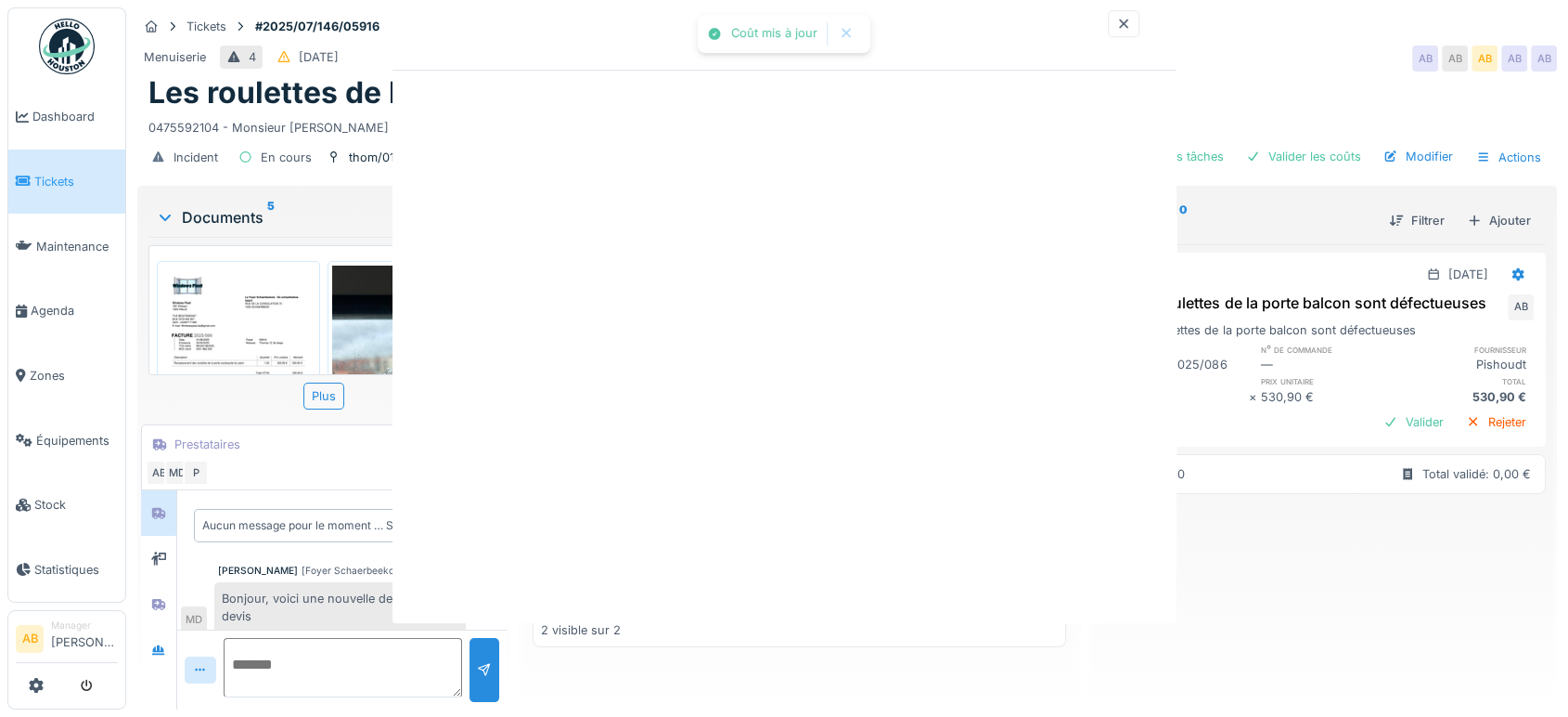
scroll to position [0, 0]
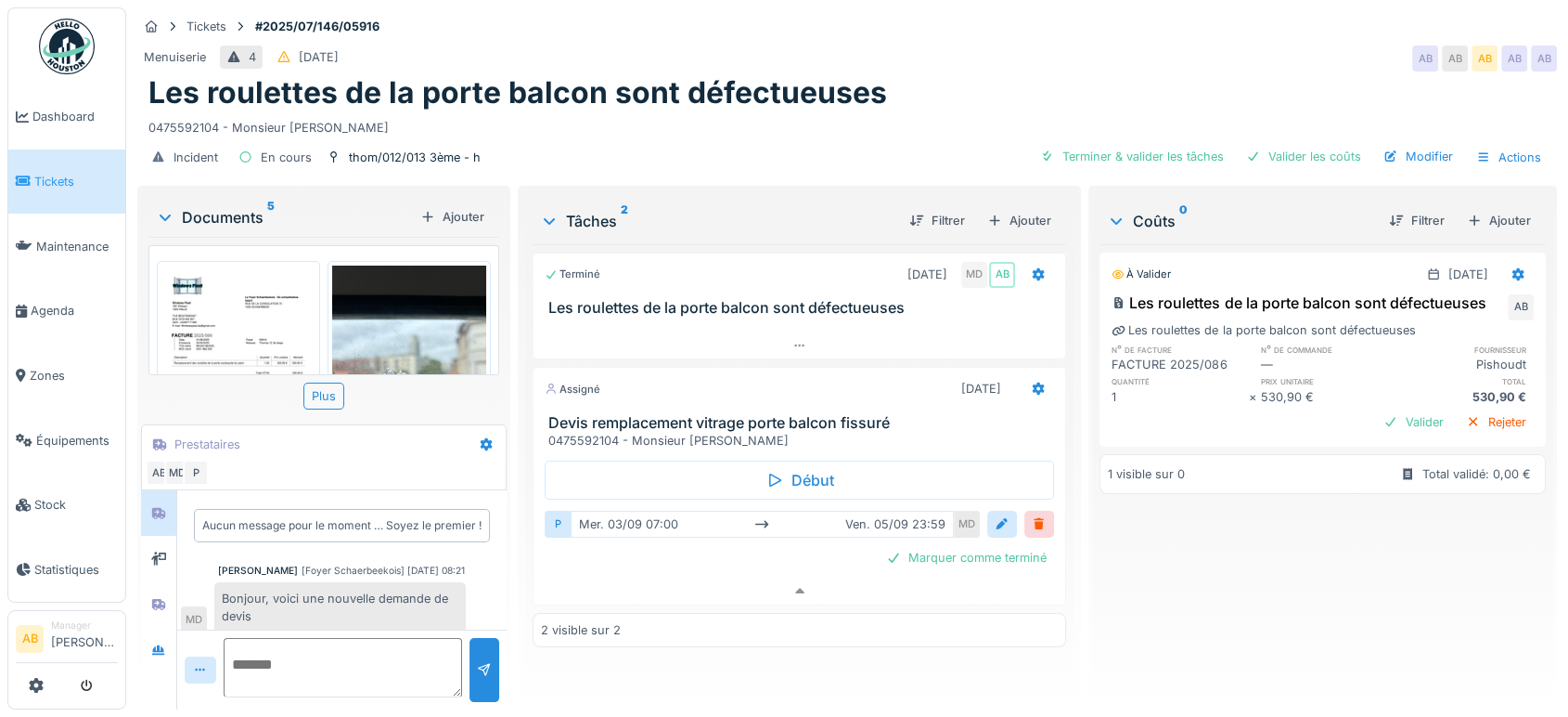
click at [335, 638] on textarea at bounding box center [342, 667] width 238 height 60
type textarea "**********"
click at [1502, 267] on div at bounding box center [1518, 274] width 31 height 26
click at [1422, 304] on div "Modifier" at bounding box center [1421, 316] width 90 height 27
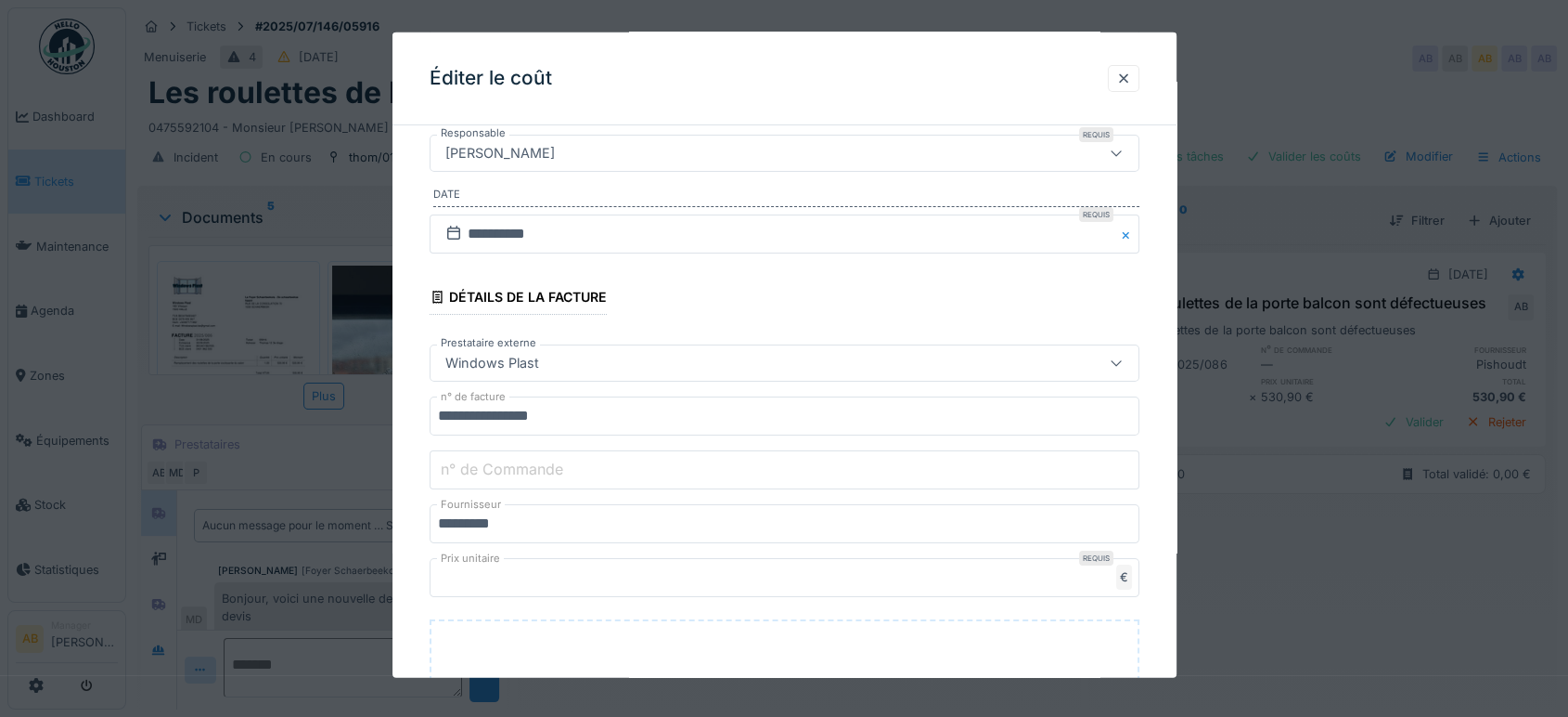
scroll to position [185, 0]
paste input "**********"
click at [579, 474] on input "**********" at bounding box center [784, 472] width 710 height 39
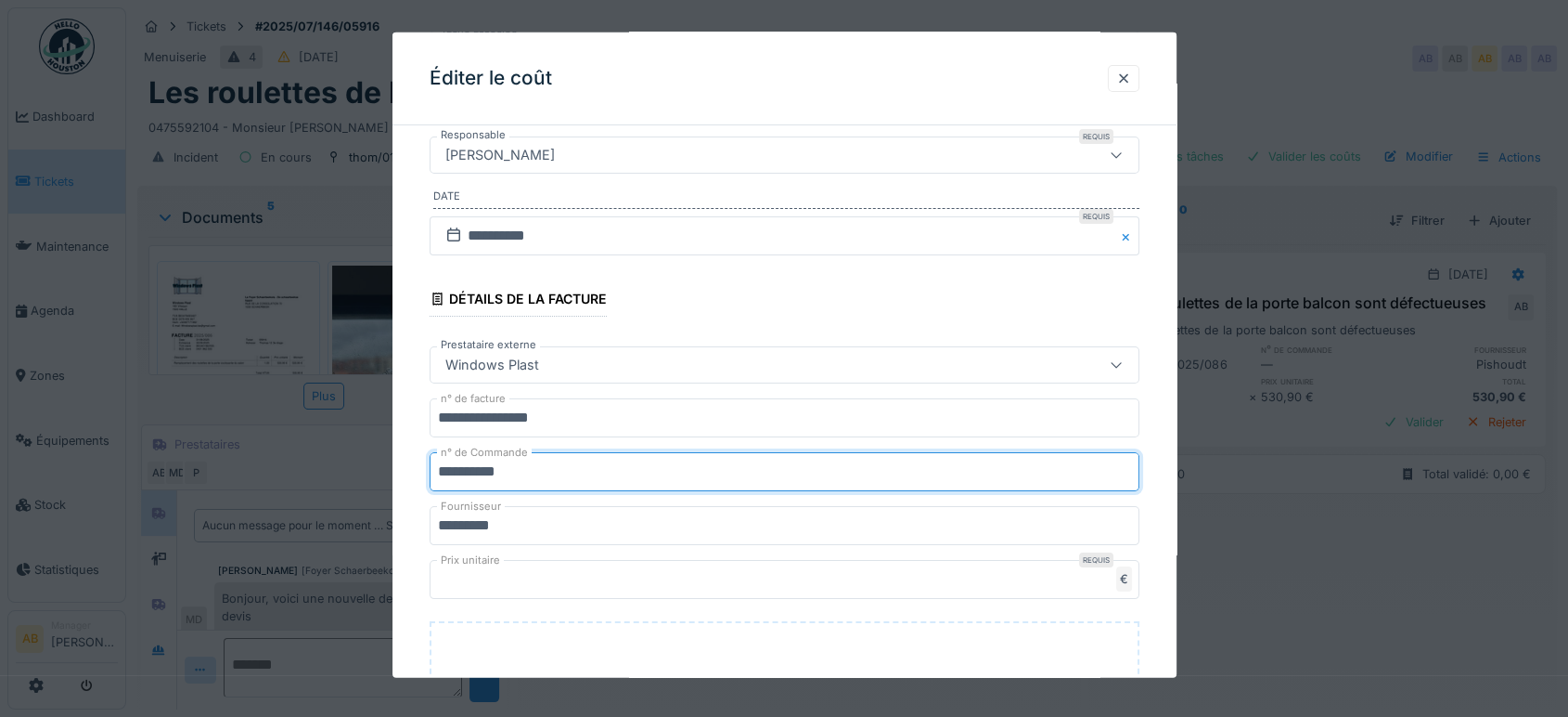
scroll to position [527, 0]
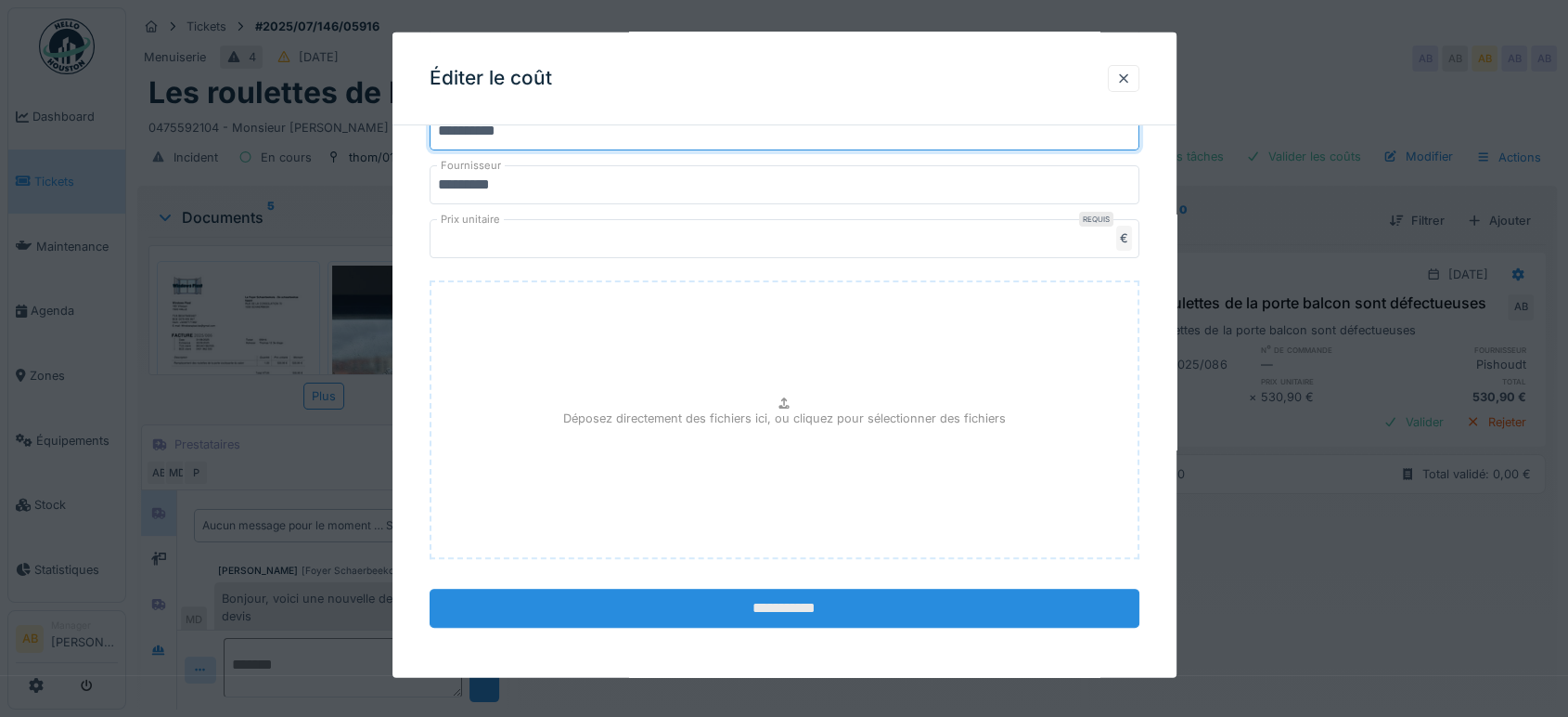
type input "**********"
click at [742, 589] on input "**********" at bounding box center [784, 608] width 710 height 39
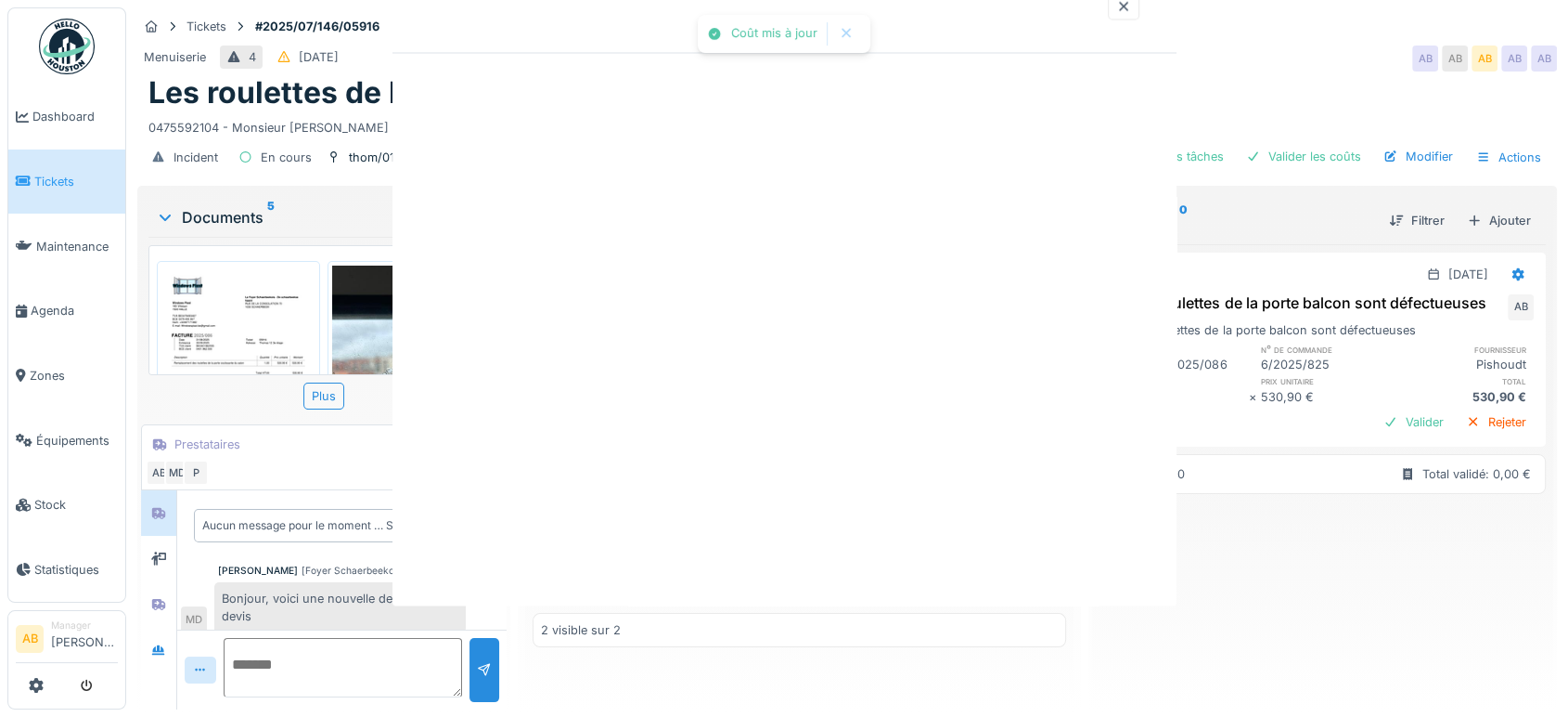
scroll to position [0, 0]
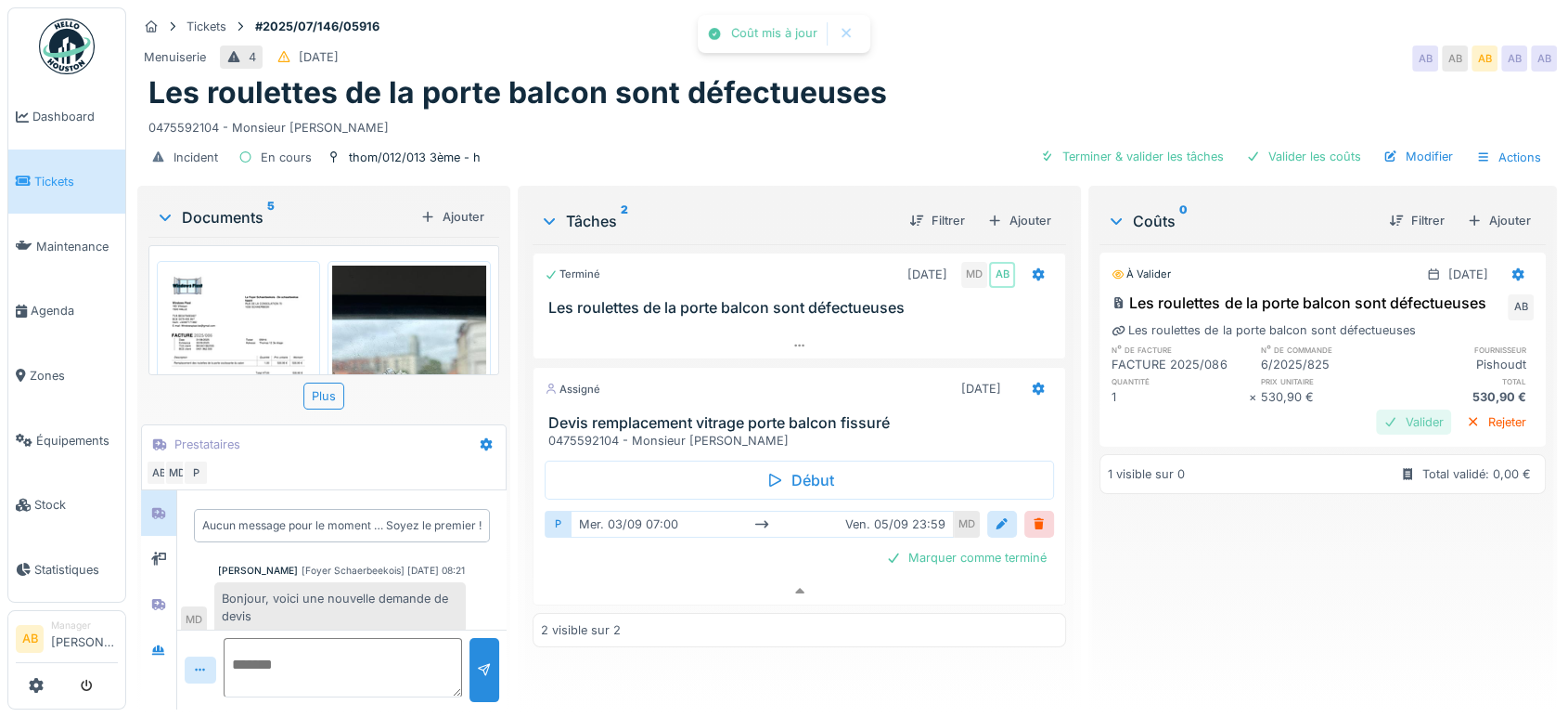
drag, startPoint x: 1374, startPoint y: 448, endPoint x: 1374, endPoint y: 415, distance: 33.0
click at [1374, 415] on div "À valider 31/08/2025 Les roulettes de la porte balcon sont défectueuses AB Les …" at bounding box center [1322, 349] width 446 height 194
click at [1376, 415] on div "Valider" at bounding box center [1413, 422] width 76 height 26
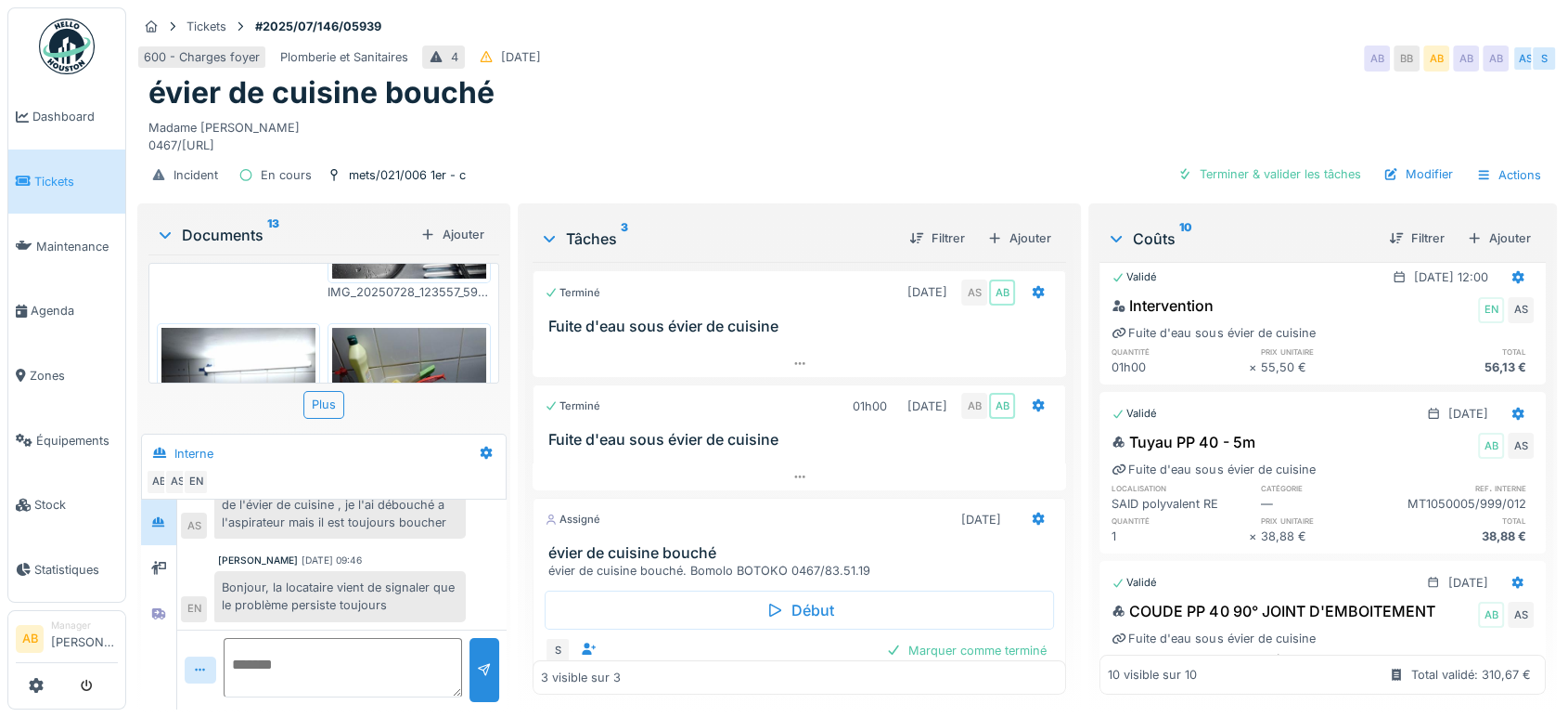
scroll to position [219, 0]
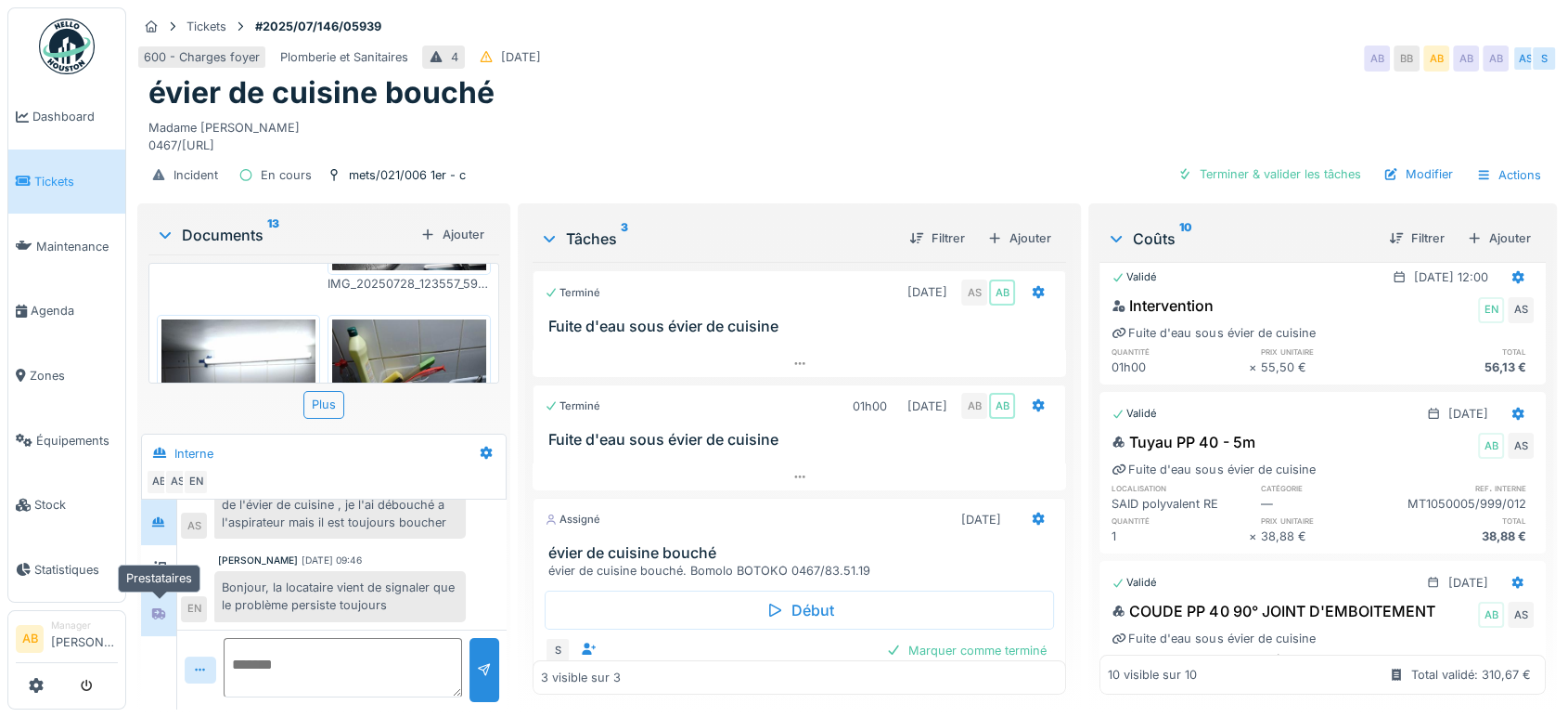
click at [159, 598] on div at bounding box center [159, 612] width 27 height 30
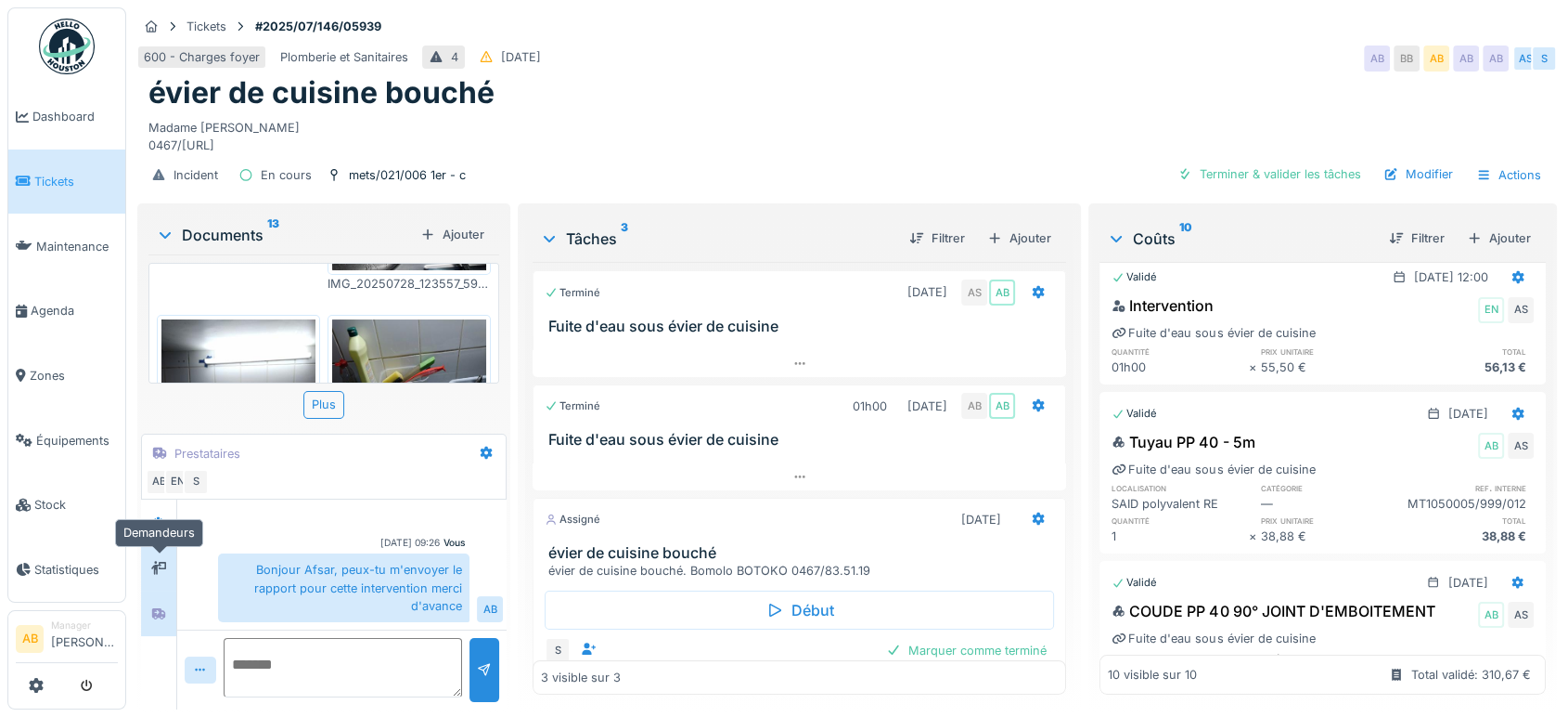
click at [154, 573] on div at bounding box center [158, 568] width 15 height 18
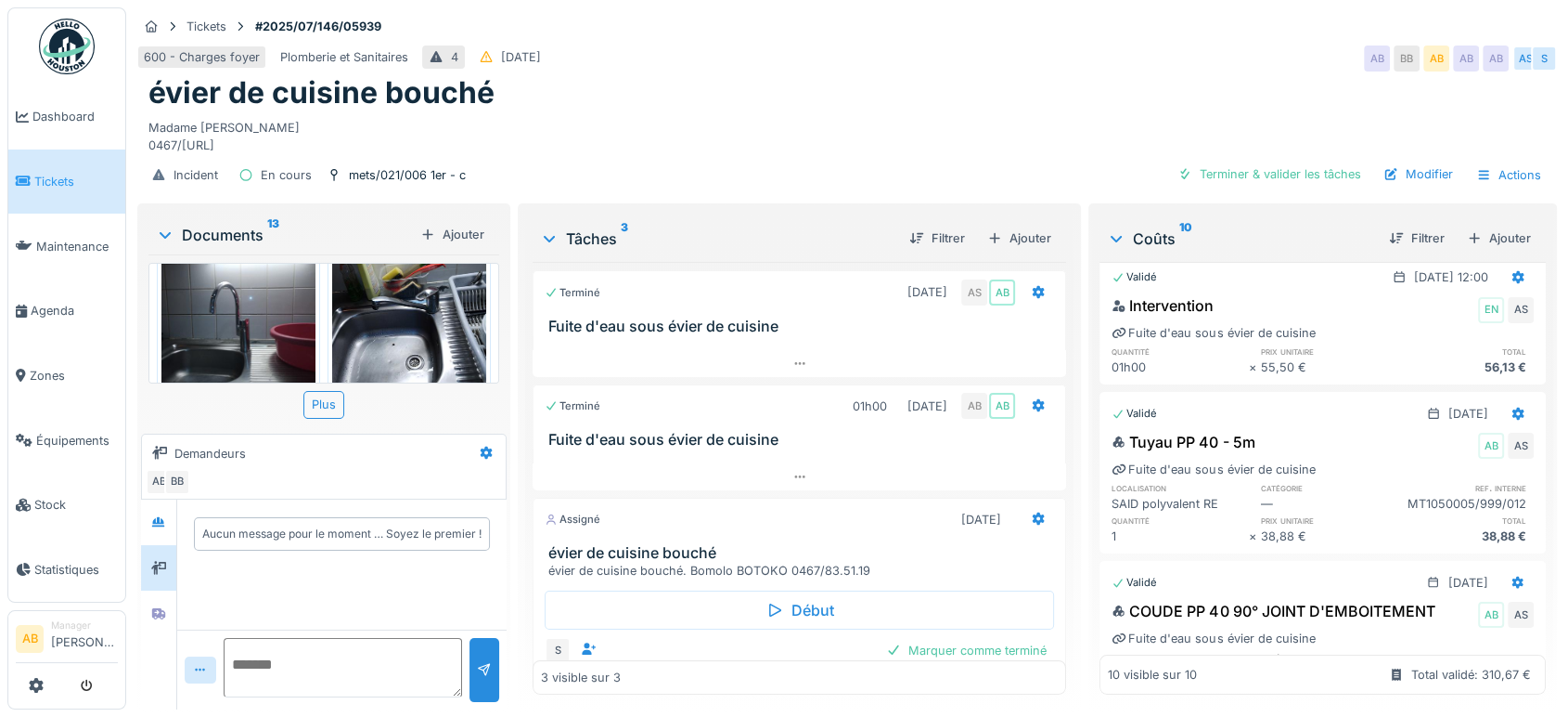
scroll to position [1410, 0]
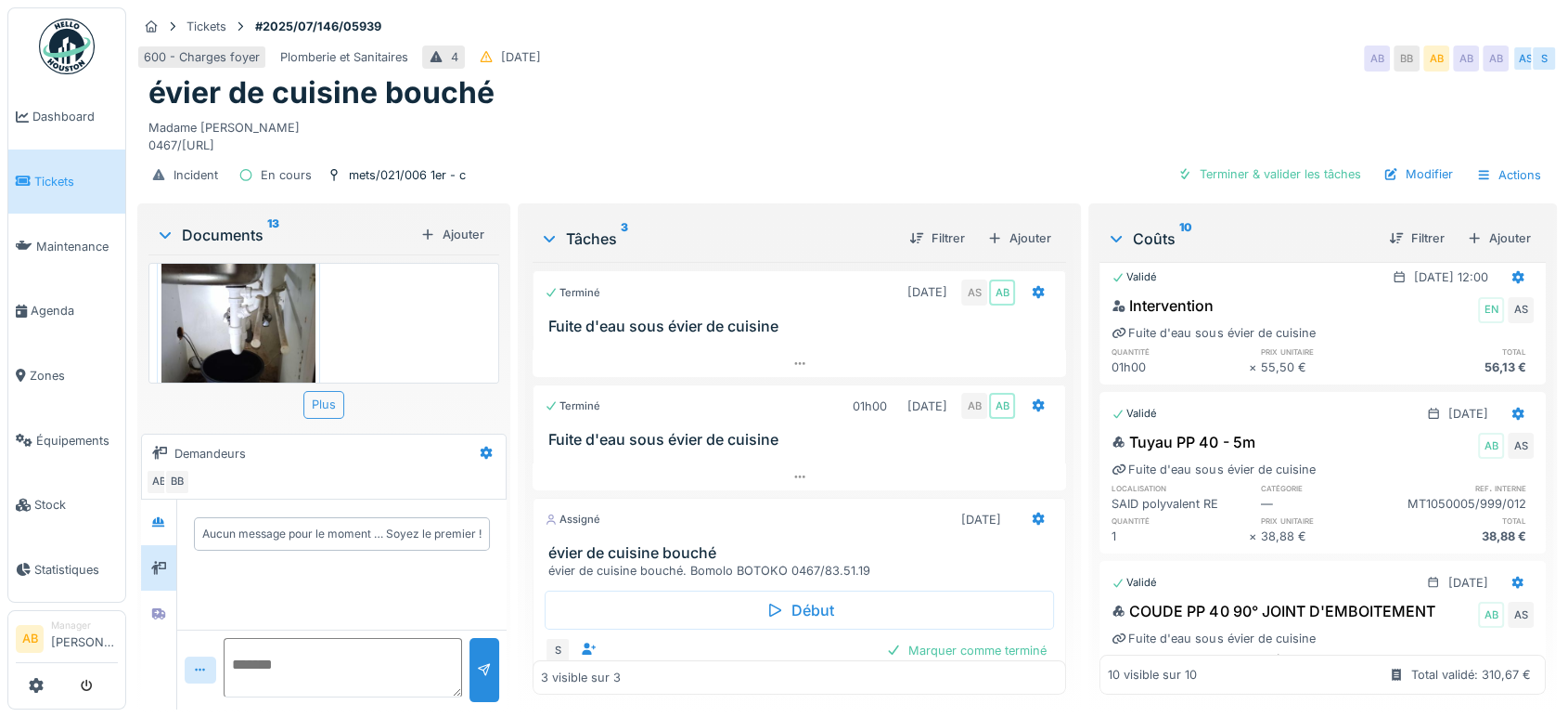
click at [311, 406] on div "Plus" at bounding box center [324, 403] width 41 height 26
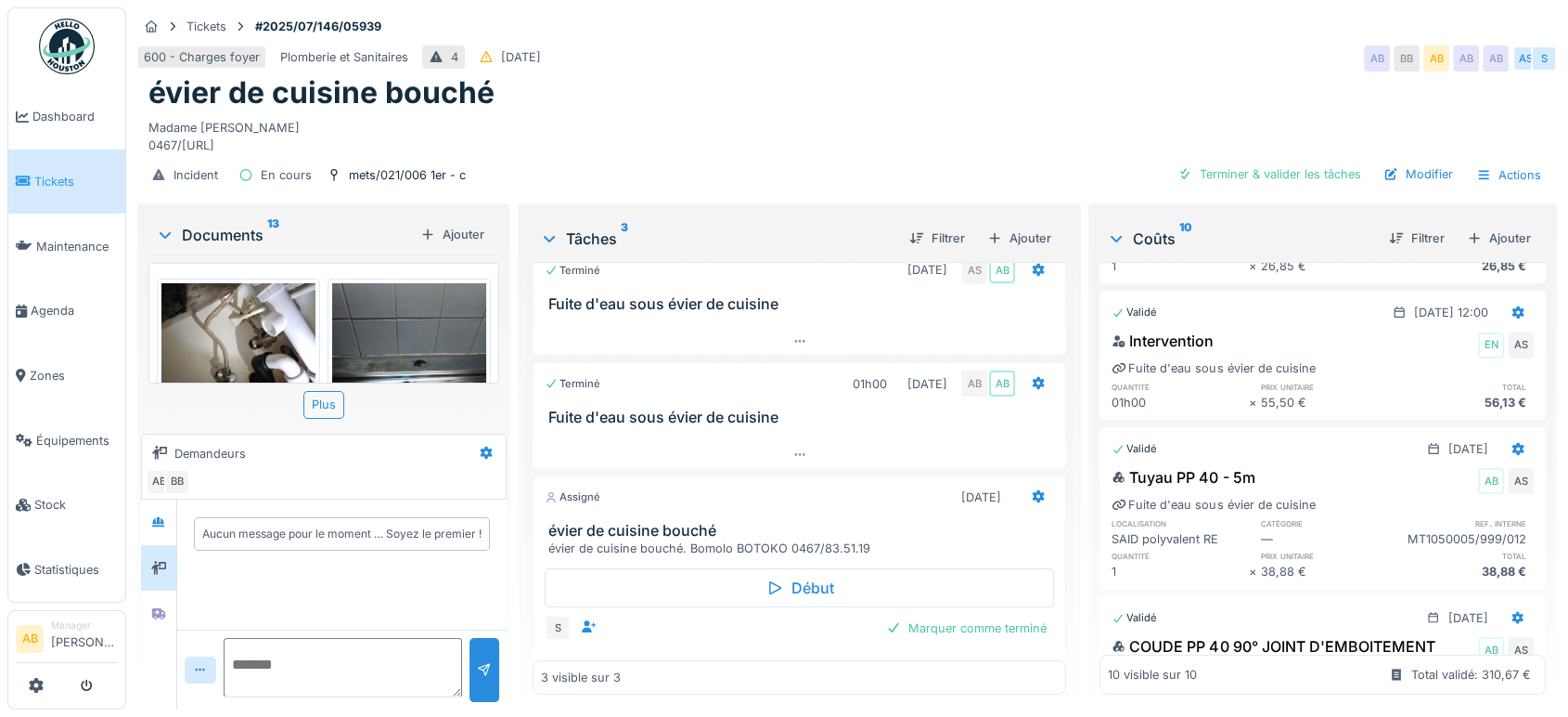
scroll to position [0, 0]
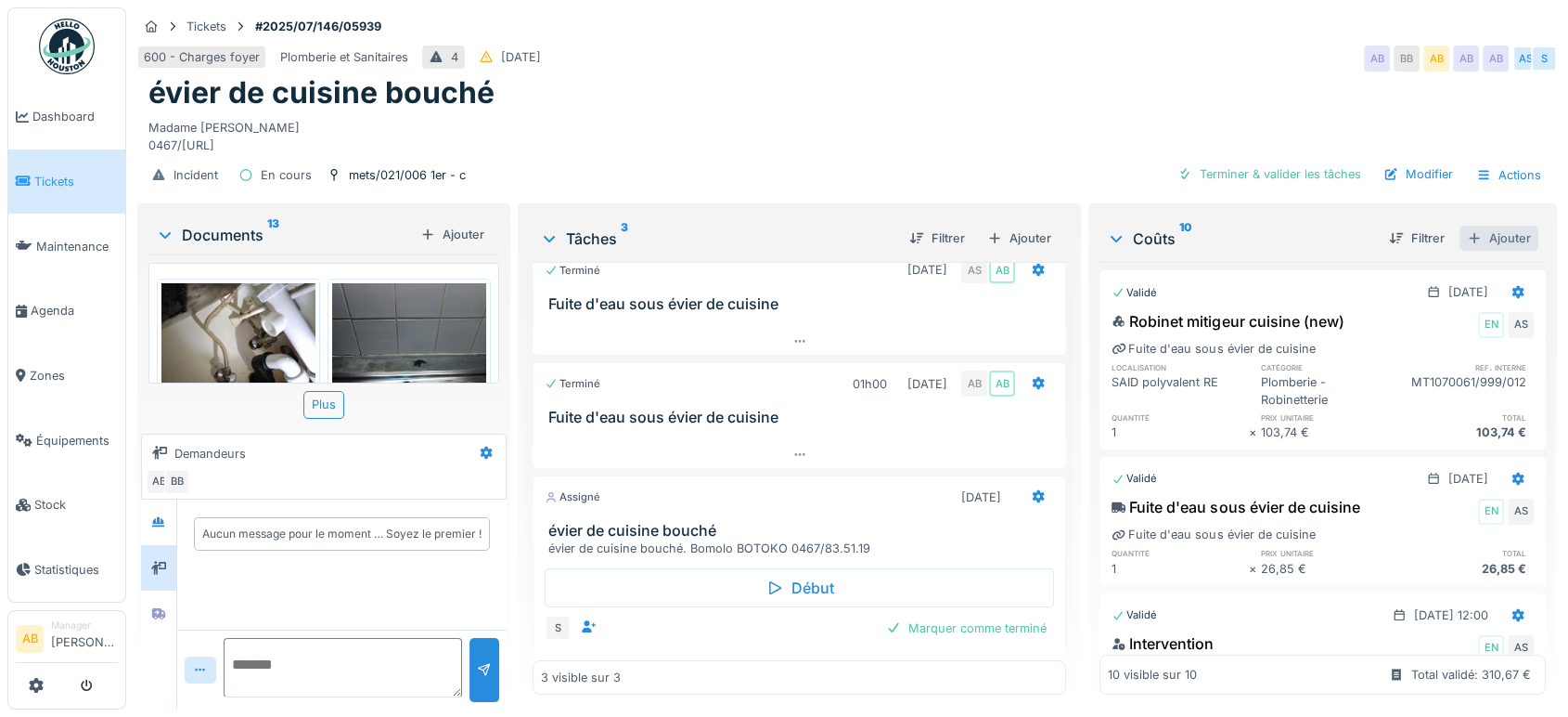
click at [1484, 230] on div "Ajouter" at bounding box center [1499, 238] width 78 height 26
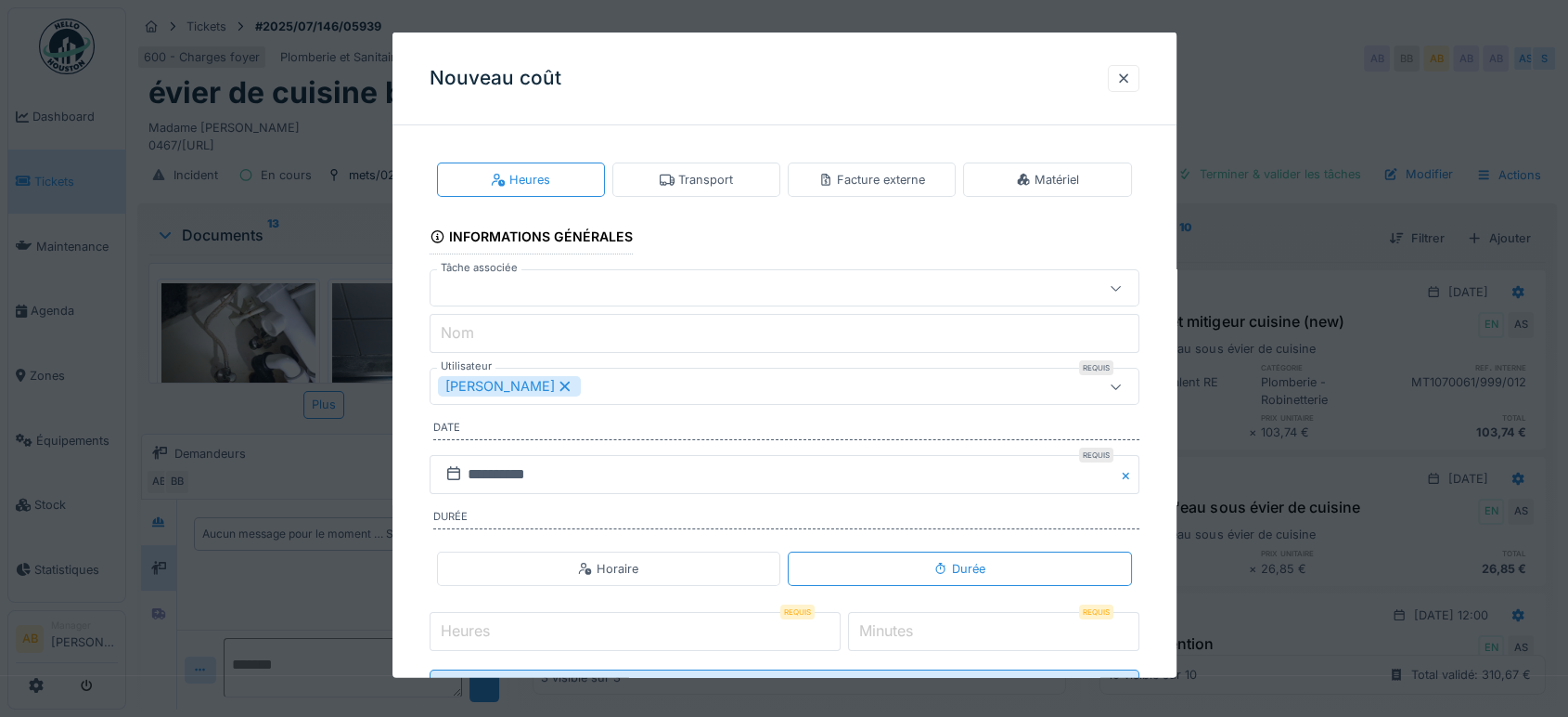
click at [922, 167] on div "Facture externe" at bounding box center [871, 179] width 168 height 34
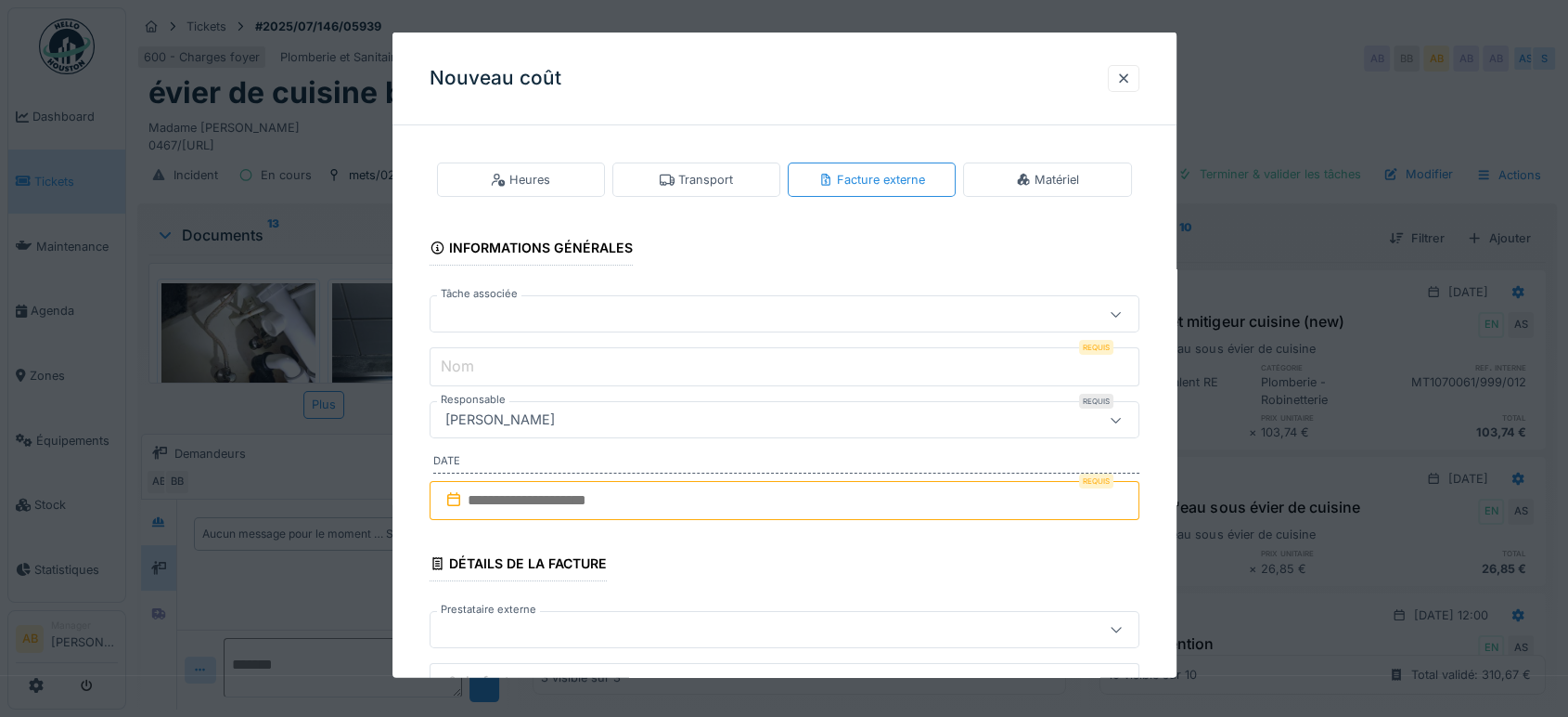
click at [719, 313] on div at bounding box center [742, 313] width 609 height 21
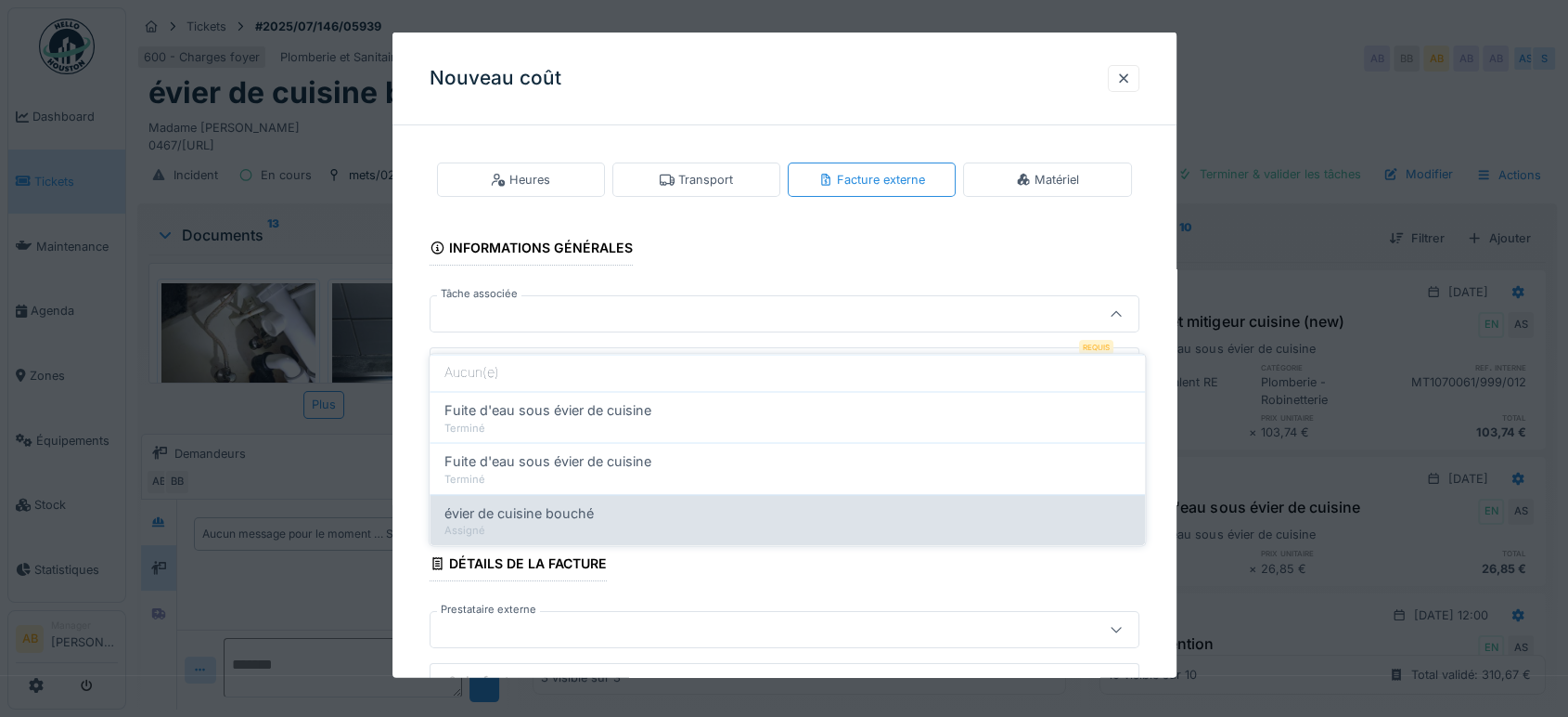
click at [624, 502] on div "évier de cuisine bouché" at bounding box center [786, 512] width 685 height 21
type input "******"
type input "**********"
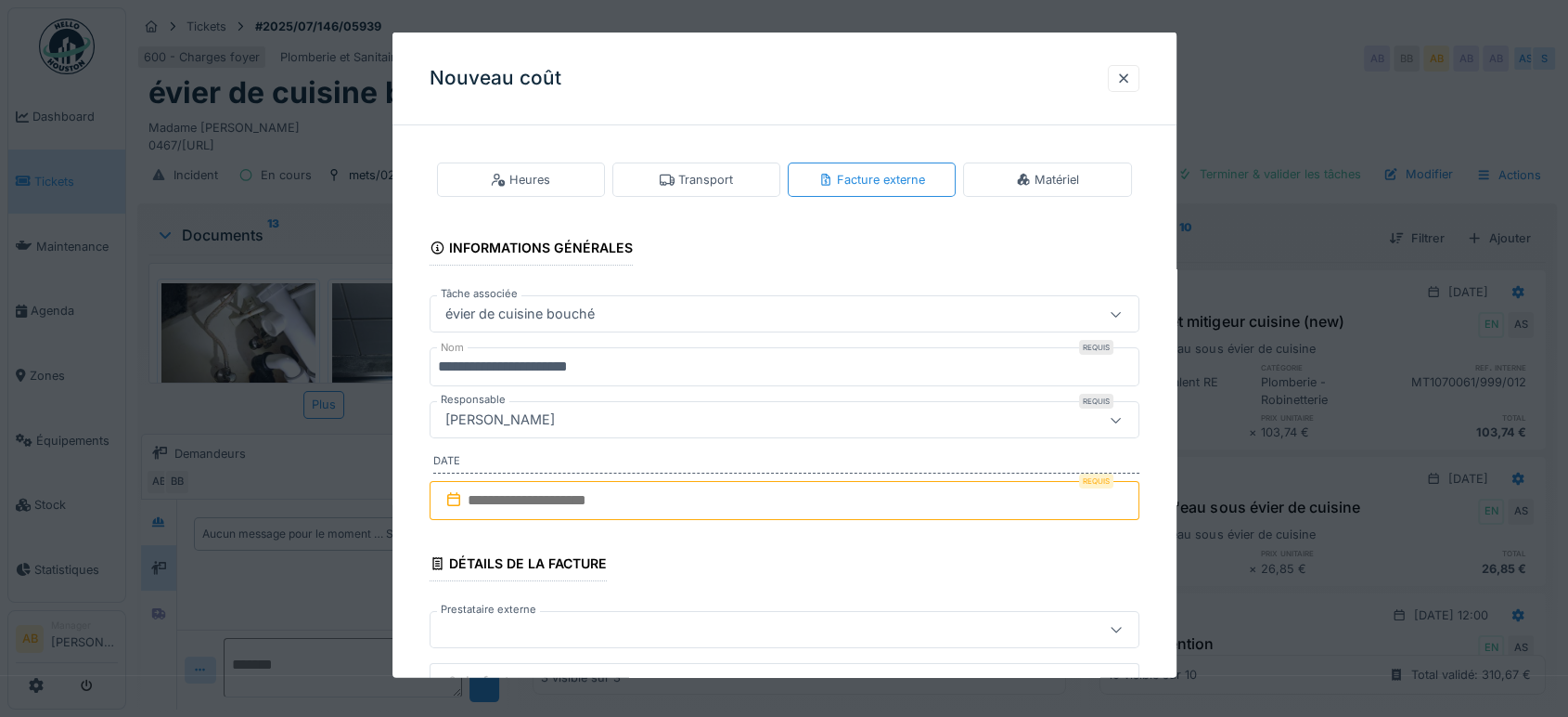
click at [727, 481] on input "text" at bounding box center [784, 500] width 710 height 39
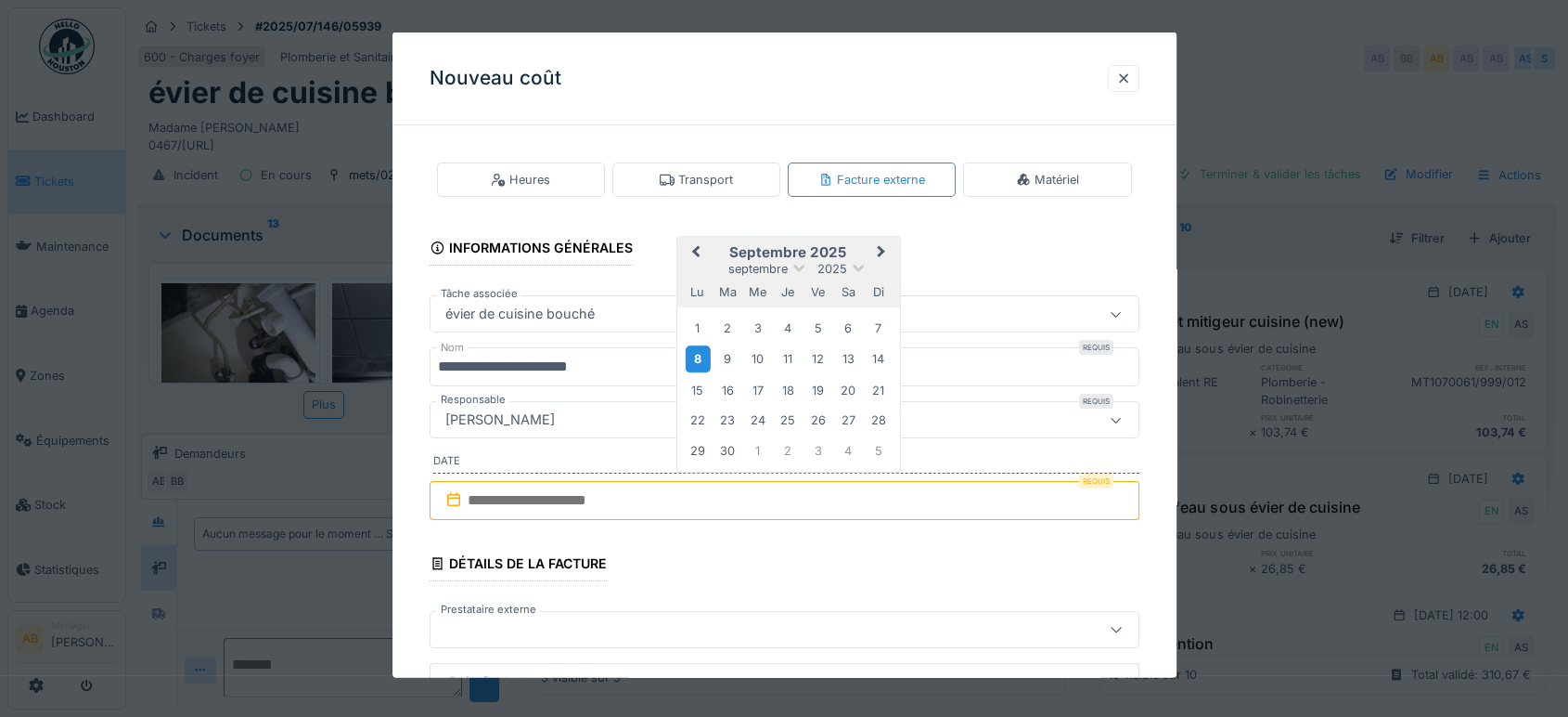
click at [698, 362] on div "8" at bounding box center [697, 358] width 25 height 26
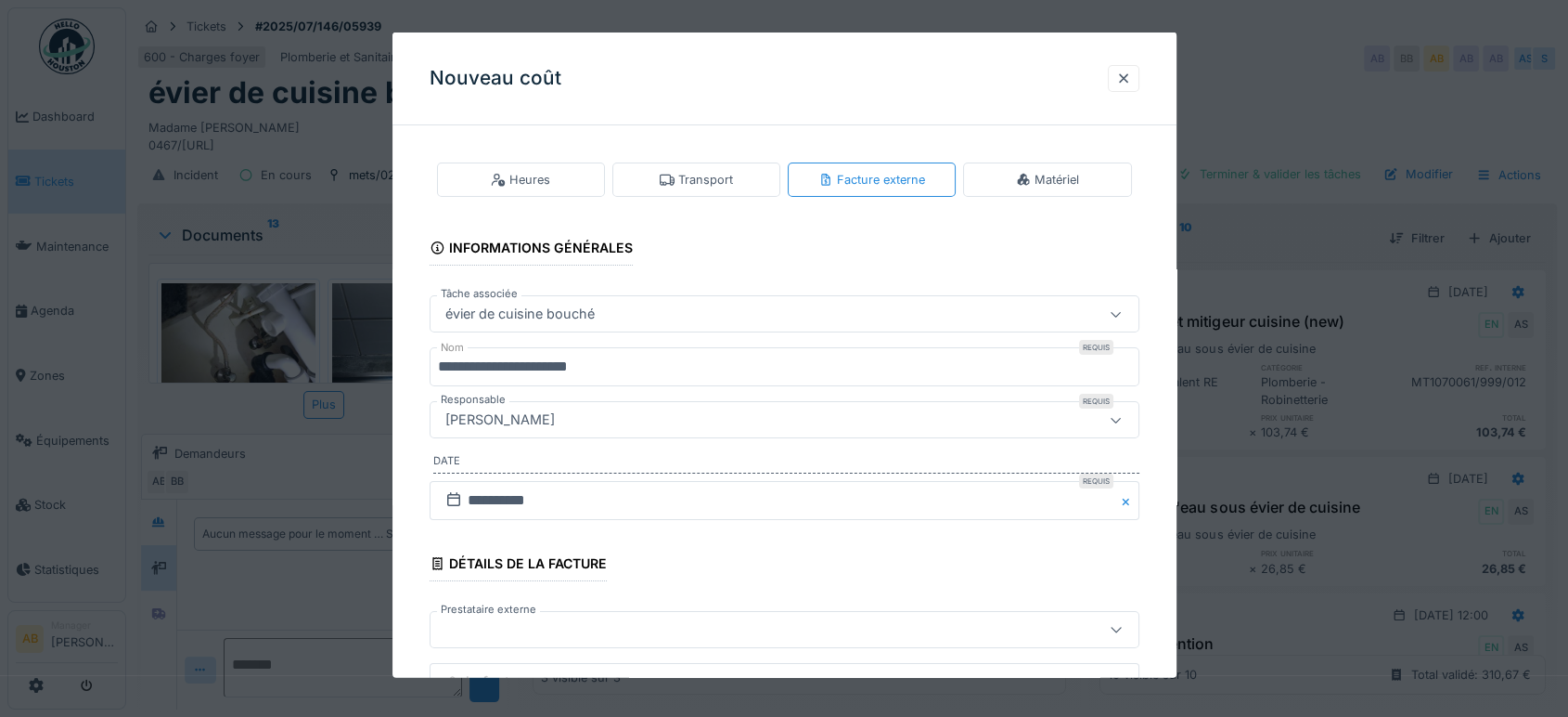
scroll to position [297, 0]
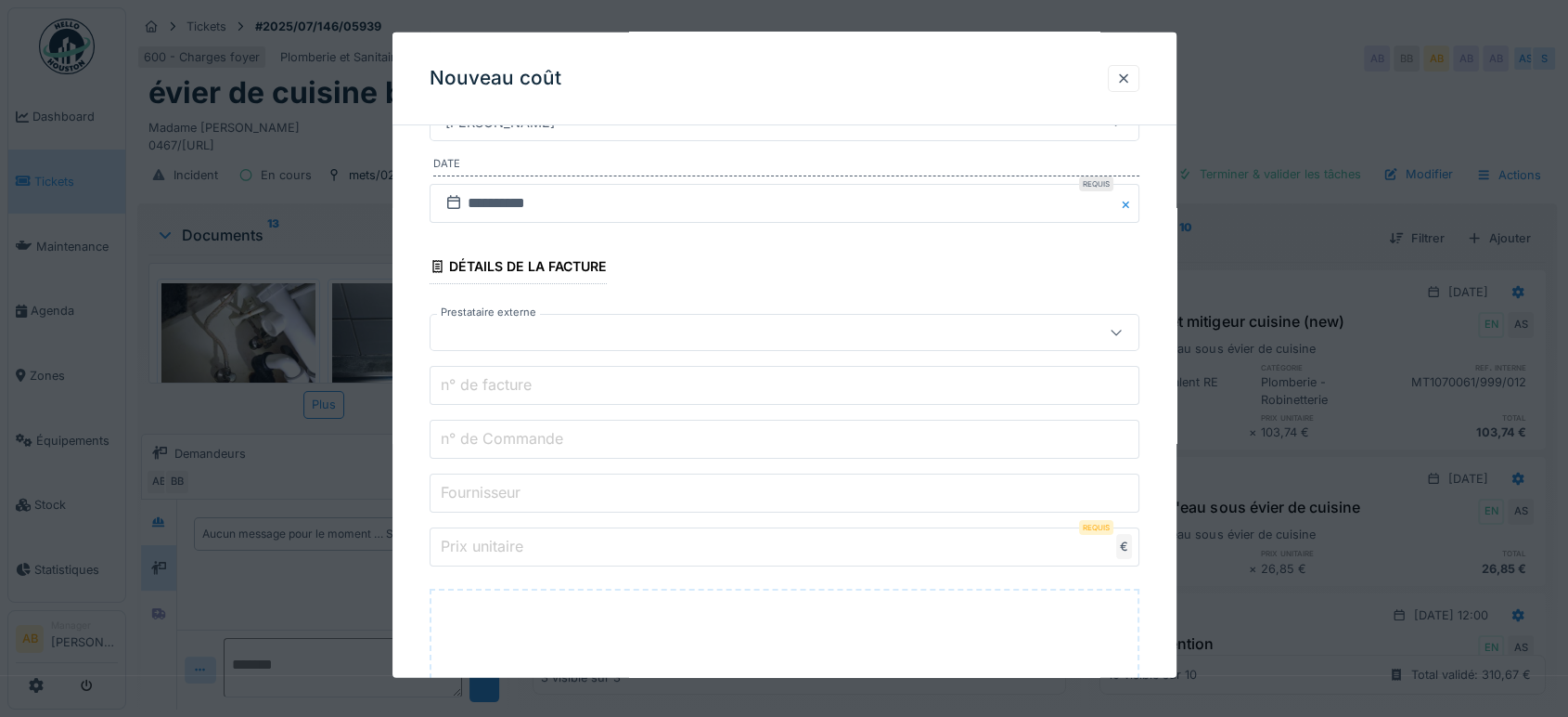
click at [607, 361] on fieldset "**********" at bounding box center [784, 396] width 710 height 1107
click at [581, 324] on div at bounding box center [742, 332] width 609 height 21
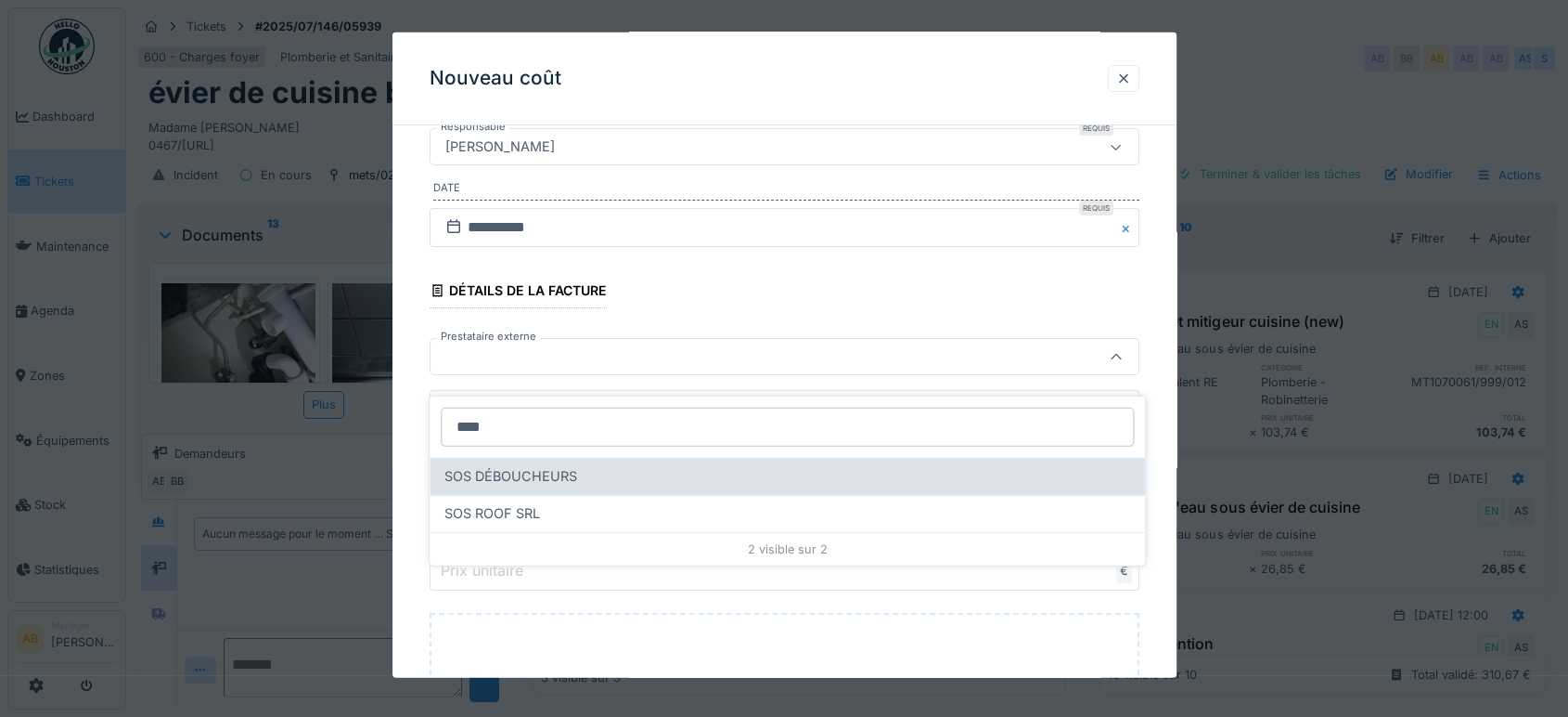
type input "***"
click at [525, 466] on span "SOS DÉBOUCHEURS" at bounding box center [510, 476] width 132 height 21
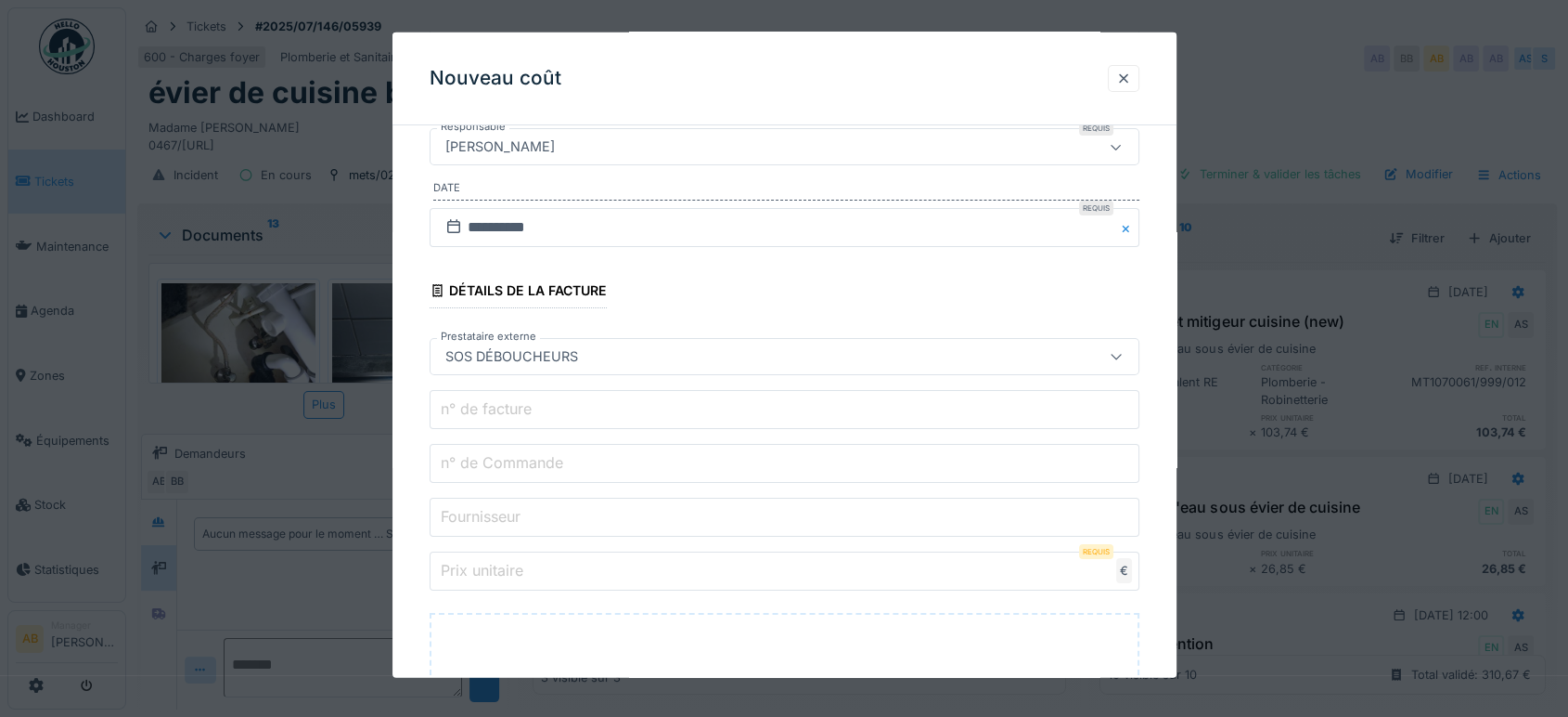
type input "***"
click at [519, 406] on label "n° de facture" at bounding box center [486, 408] width 98 height 23
click at [519, 406] on input "n° de facture" at bounding box center [784, 409] width 710 height 39
type input "*"
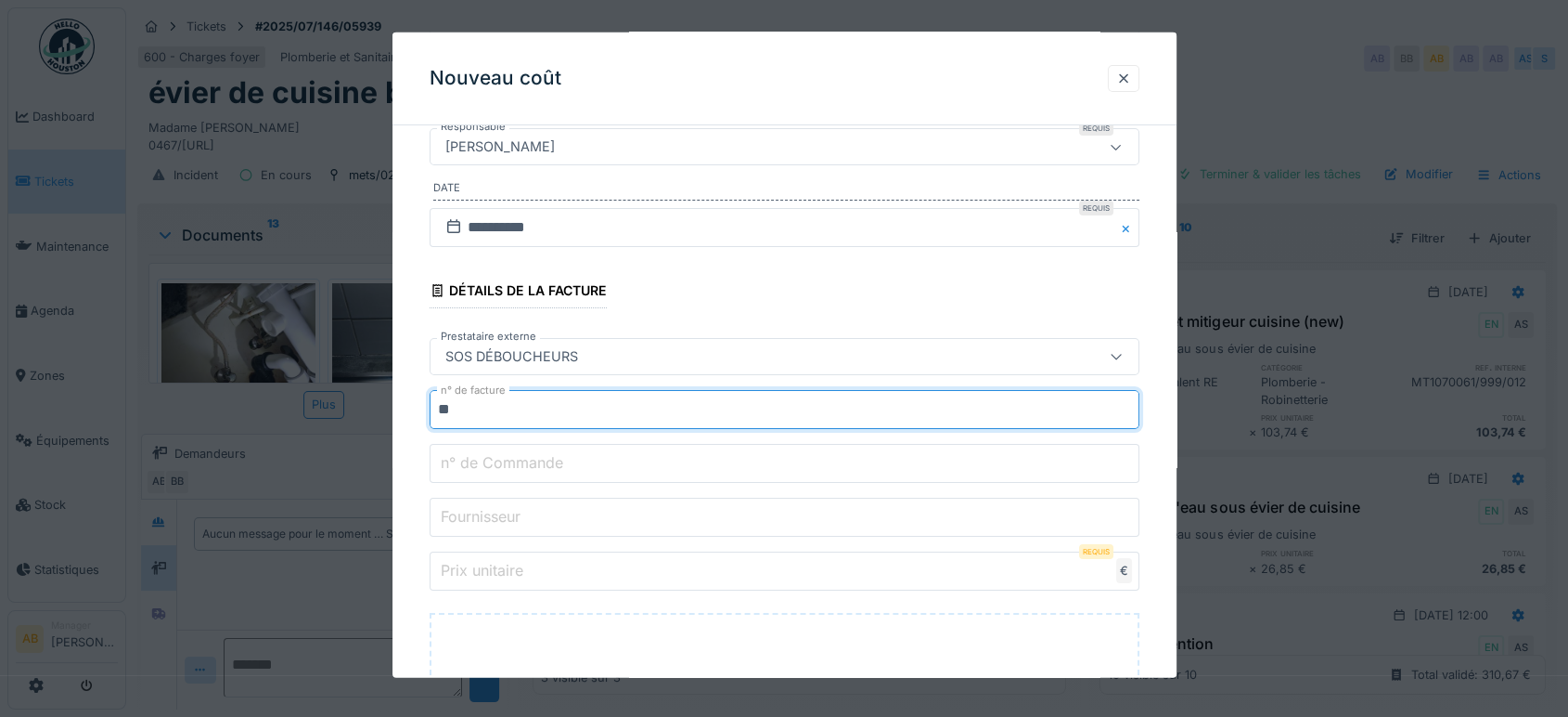
type input "*"
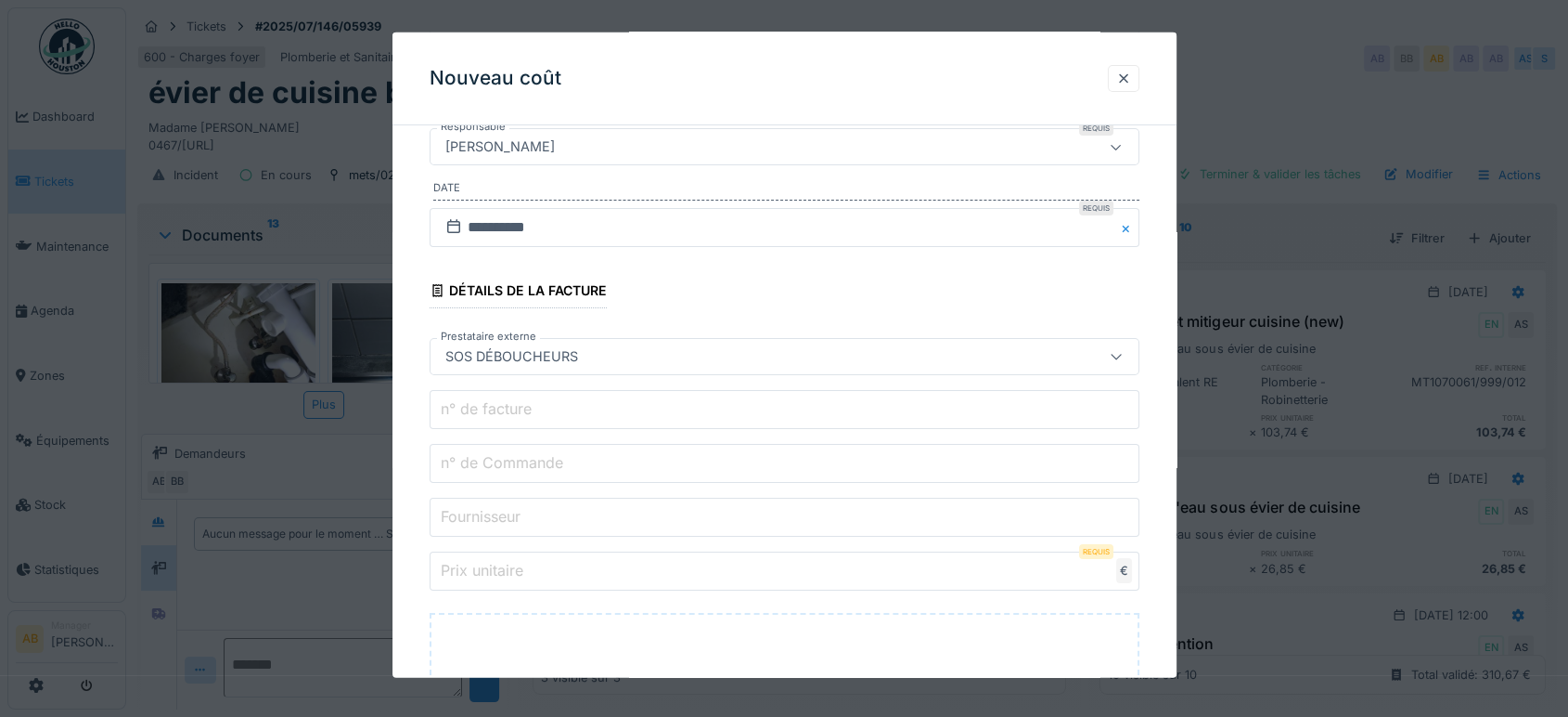
click at [520, 464] on label "n° de Commande" at bounding box center [502, 462] width 129 height 23
click at [520, 464] on input "n° de Commande" at bounding box center [784, 463] width 710 height 39
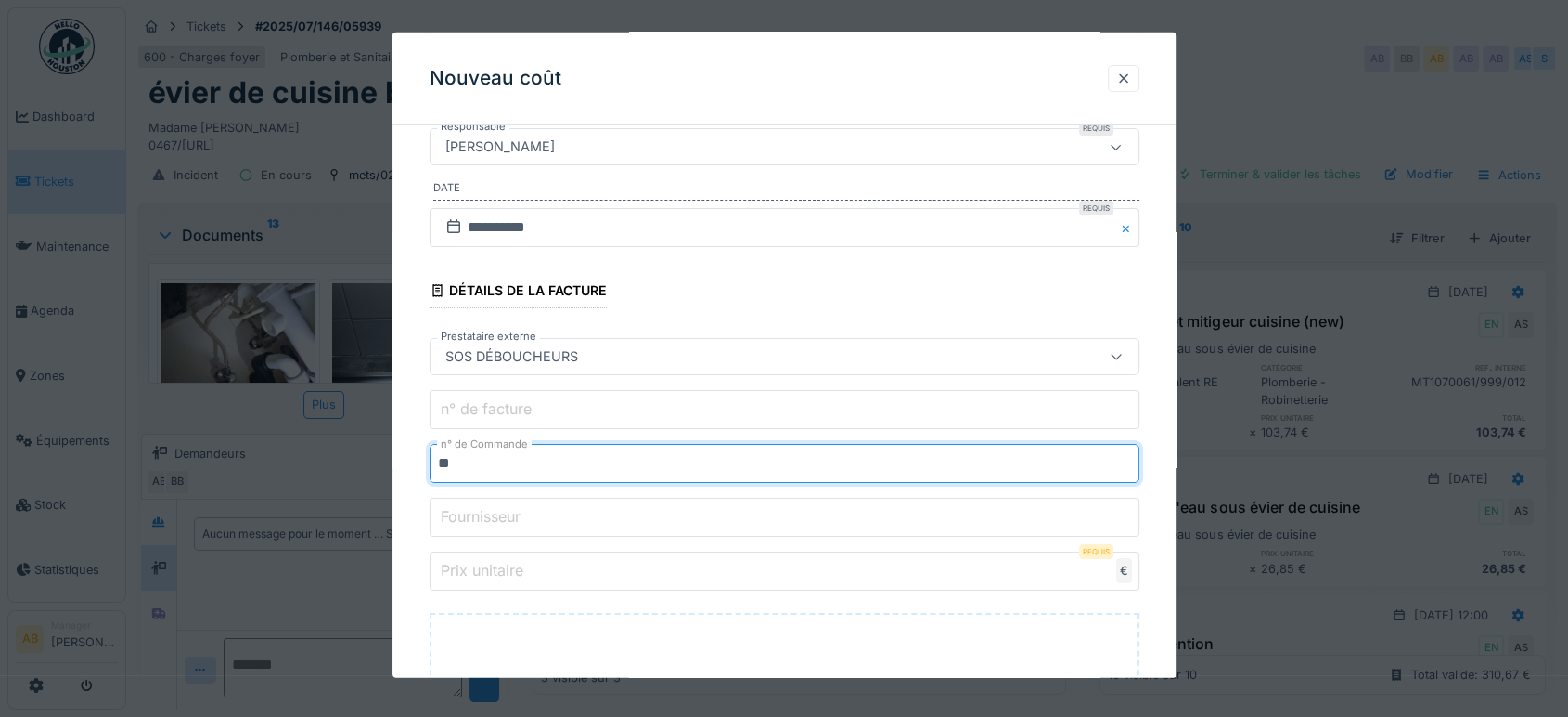
type input "**********"
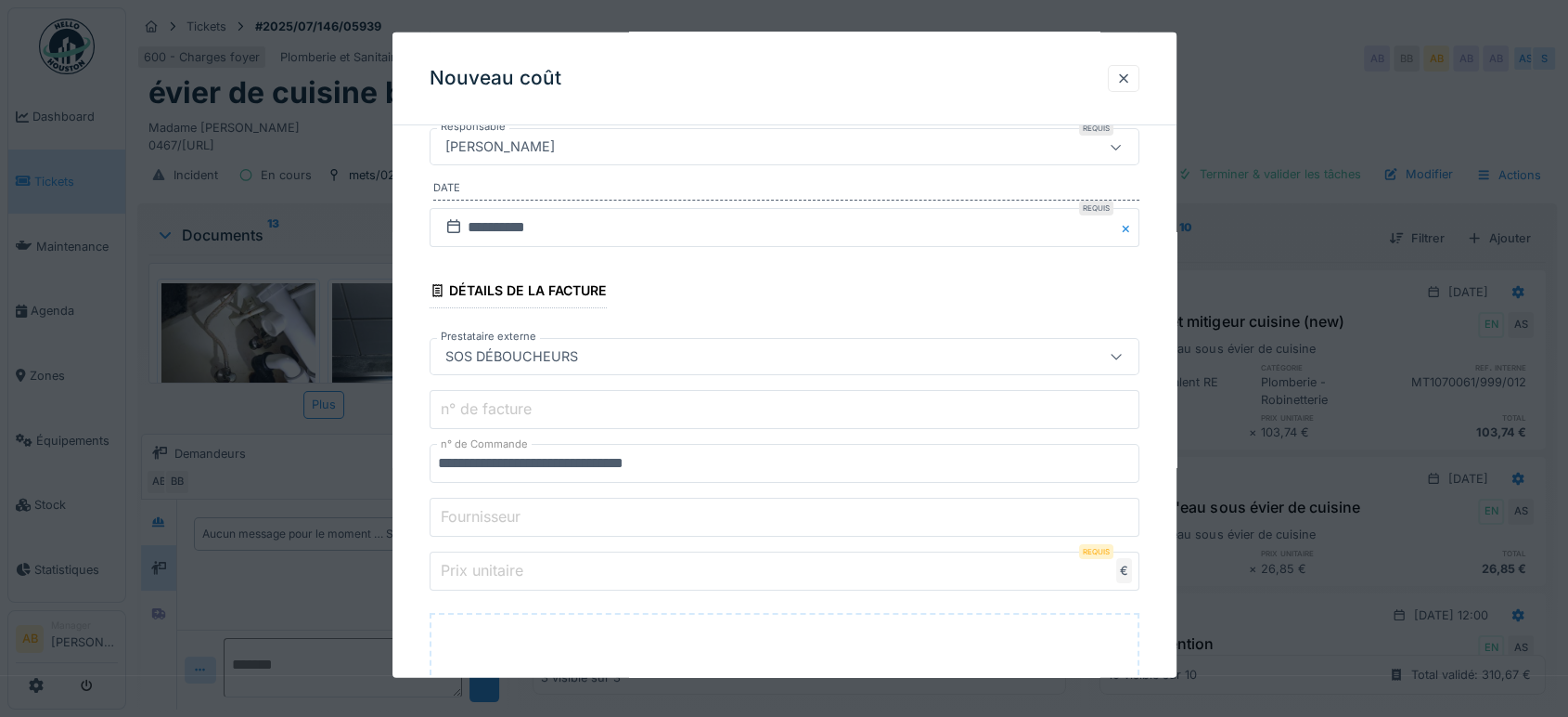
click at [627, 514] on input "Fournisseur" at bounding box center [784, 517] width 710 height 39
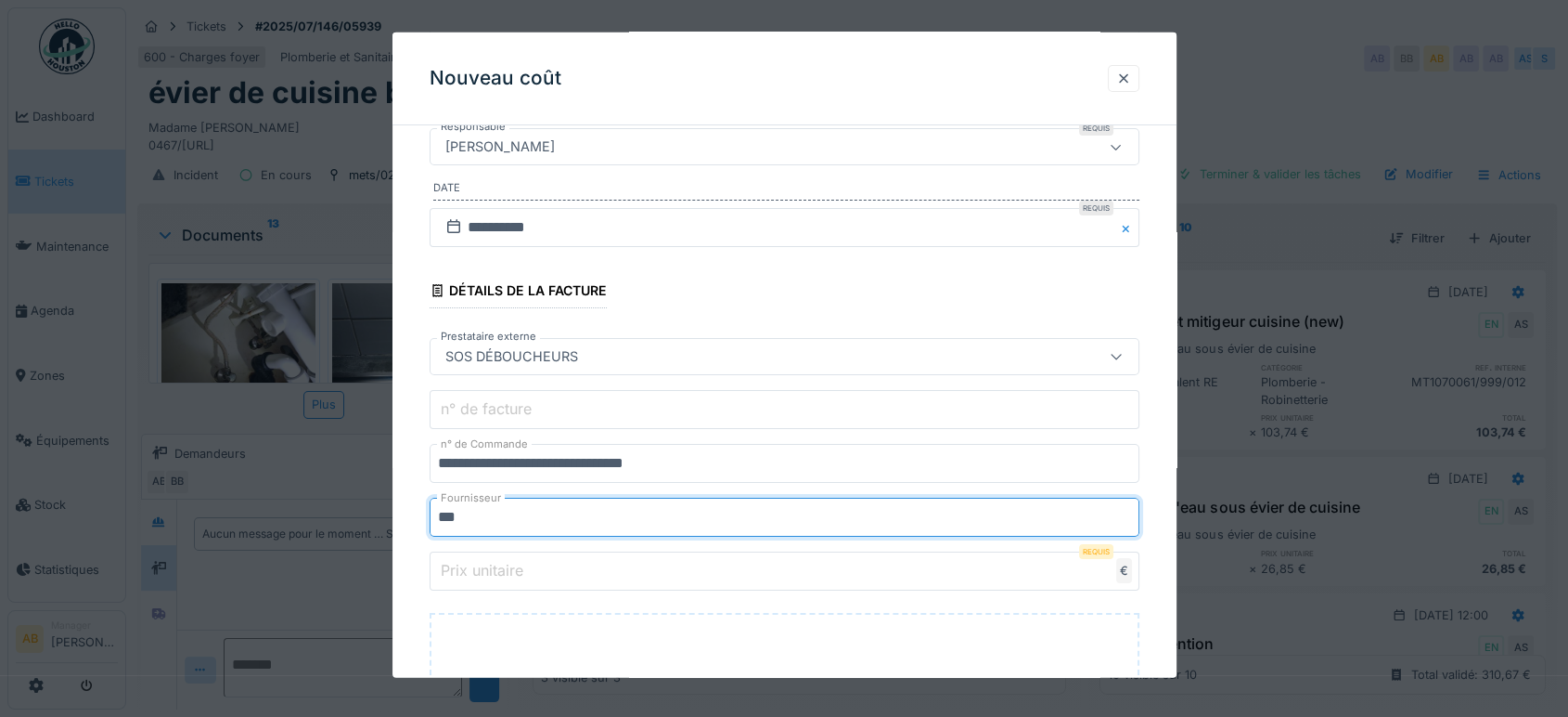
type input "**********"
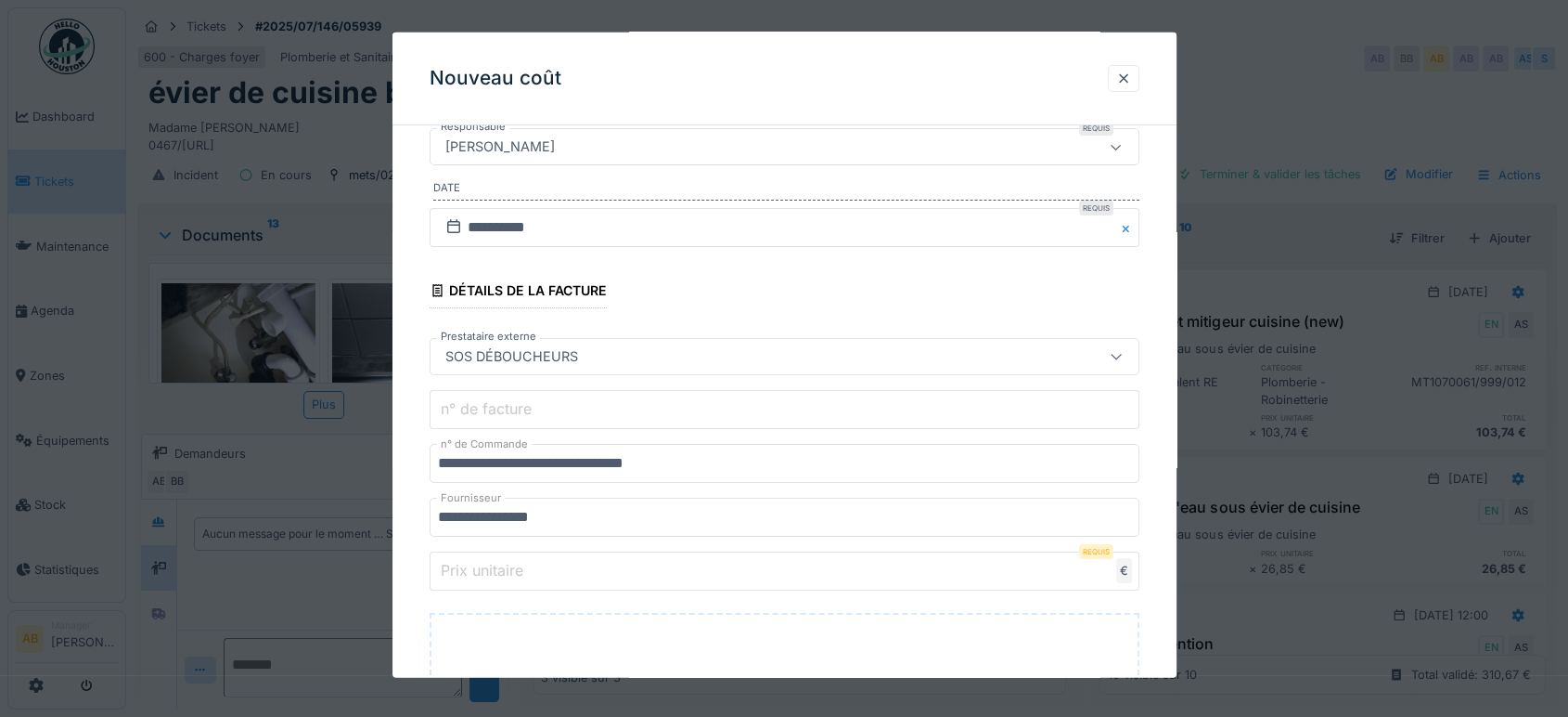
click at [631, 574] on input "Prix unitaire" at bounding box center [784, 571] width 710 height 39
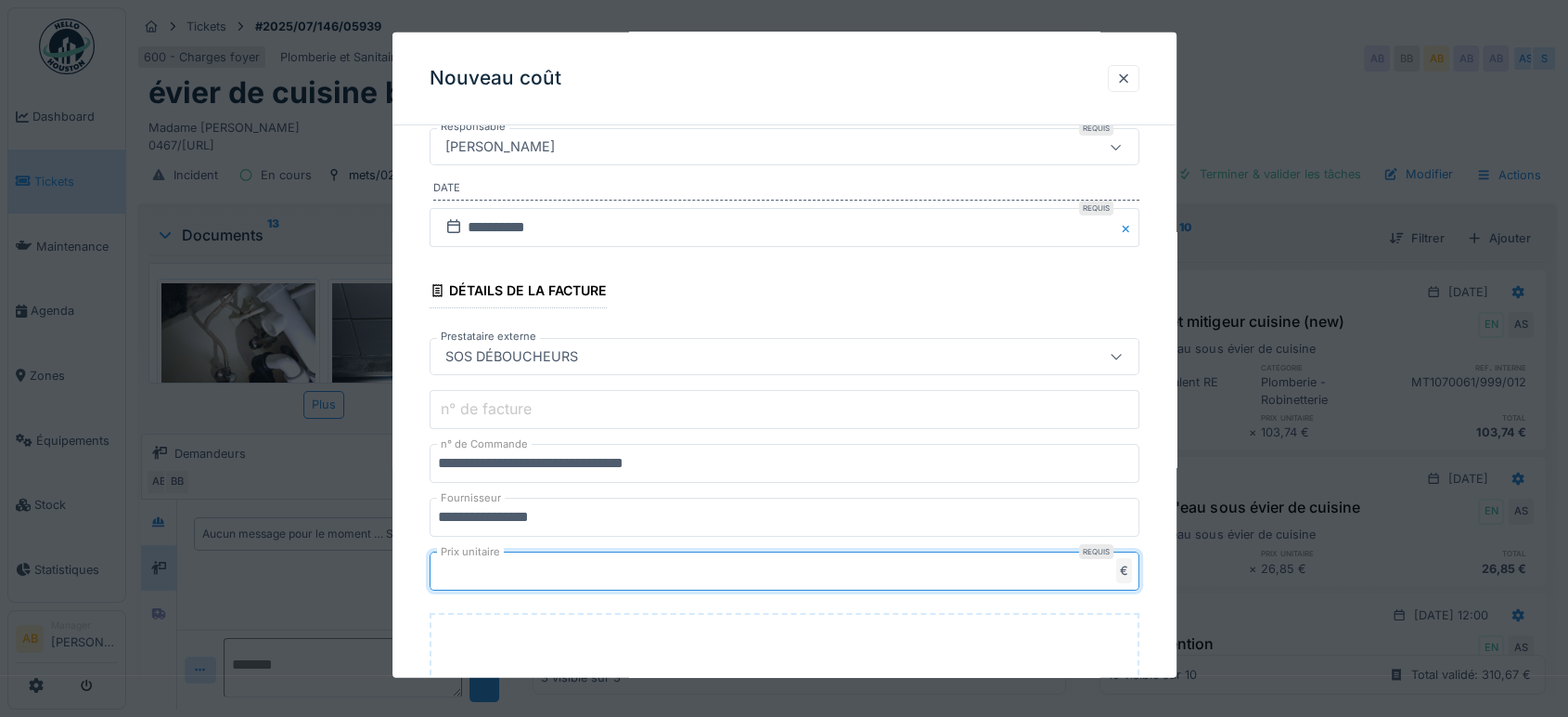
click at [631, 574] on input "***" at bounding box center [784, 571] width 710 height 39
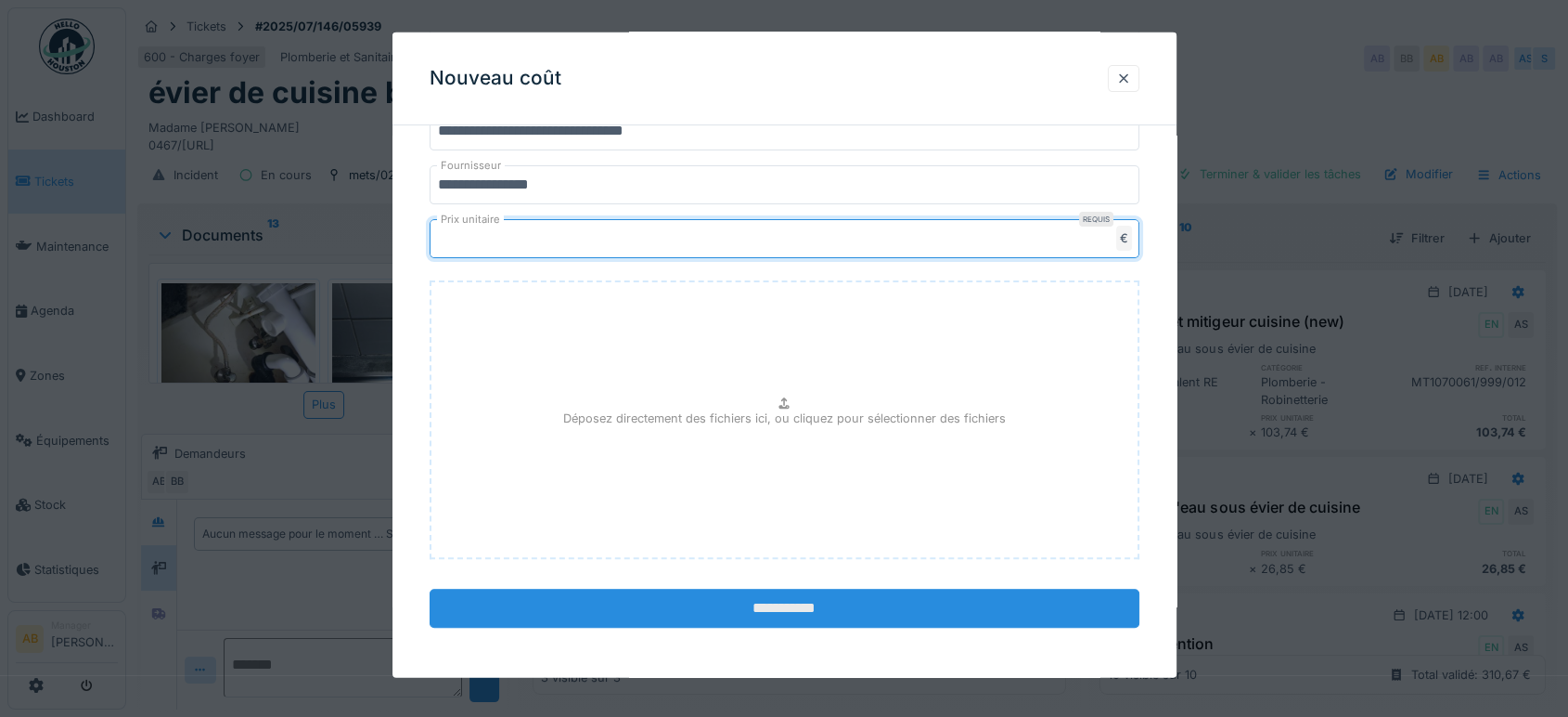
type input "***"
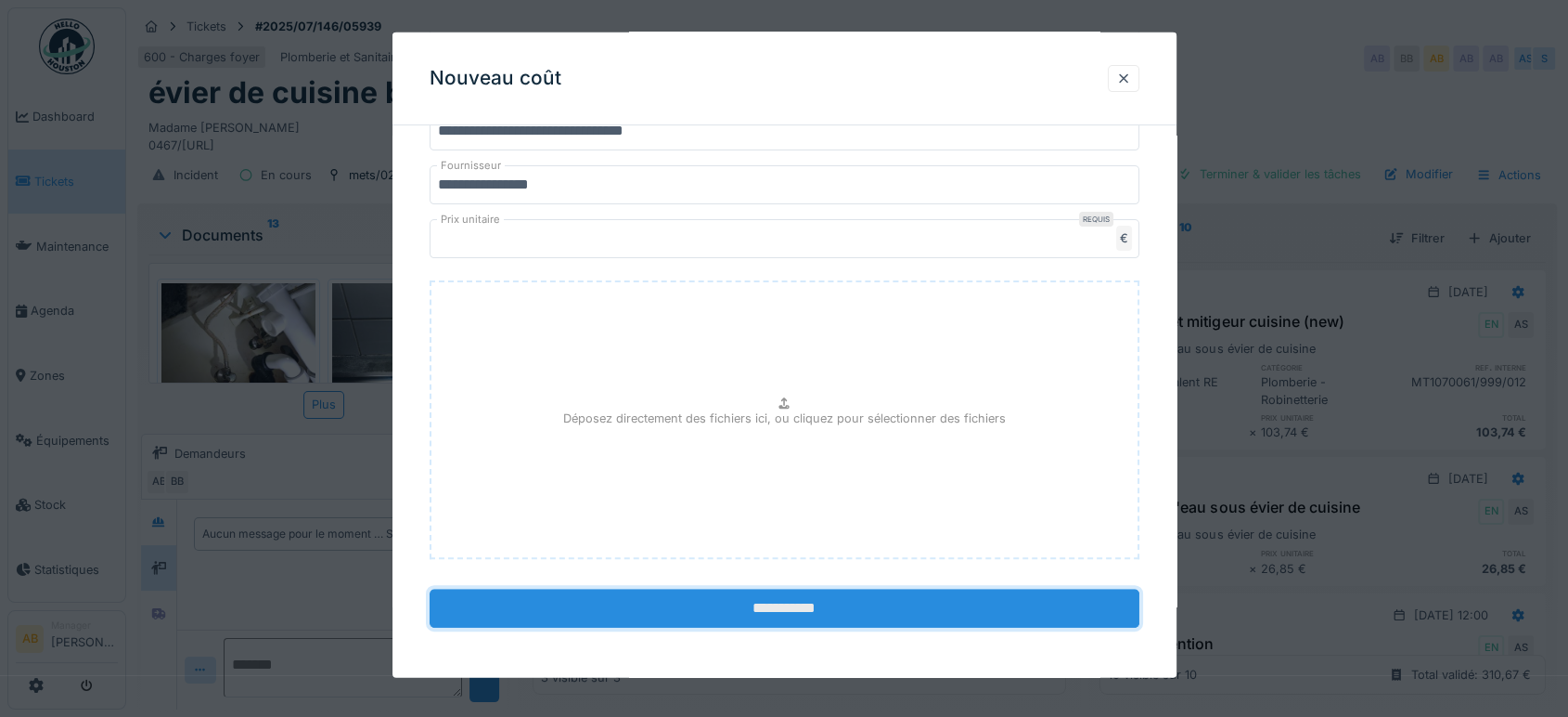
click at [683, 589] on input "**********" at bounding box center [784, 608] width 710 height 39
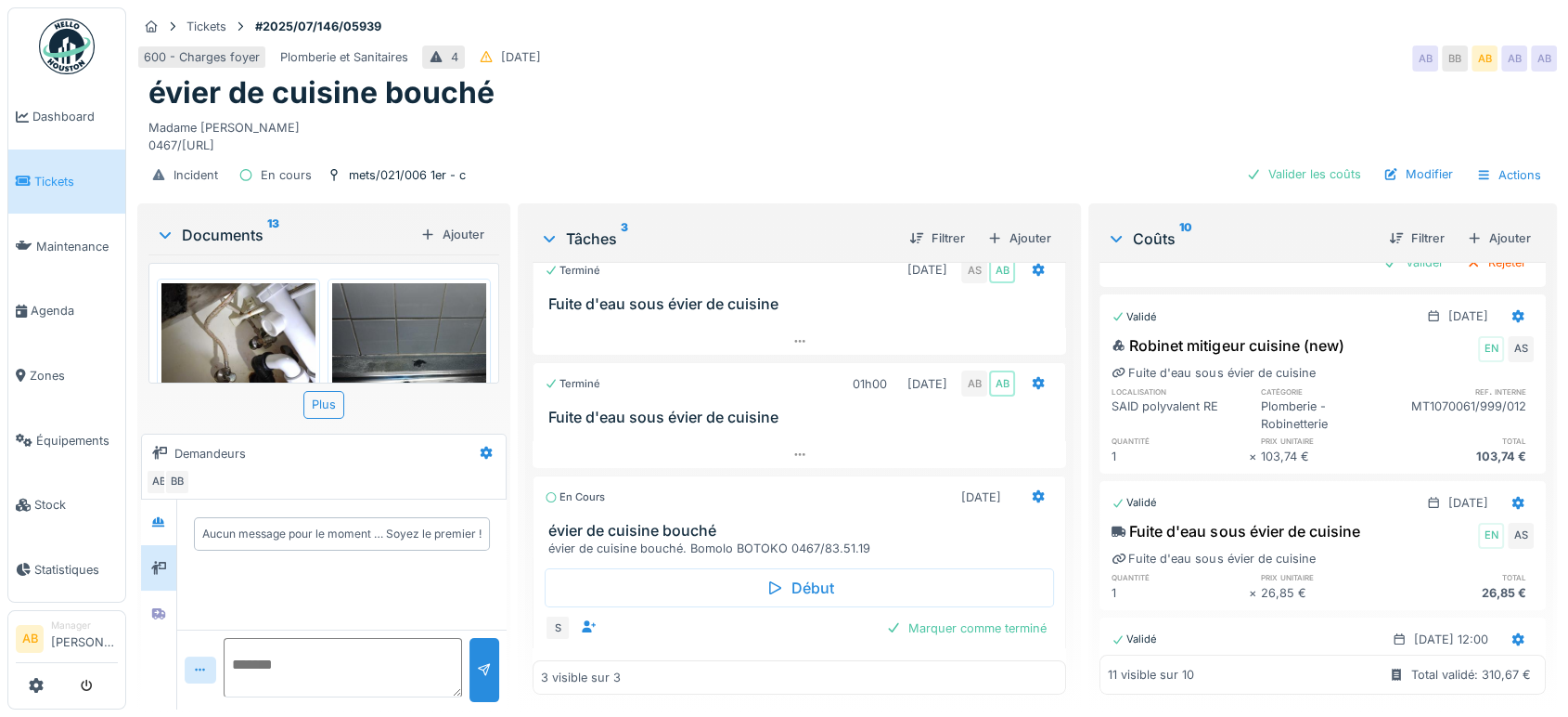
scroll to position [0, 0]
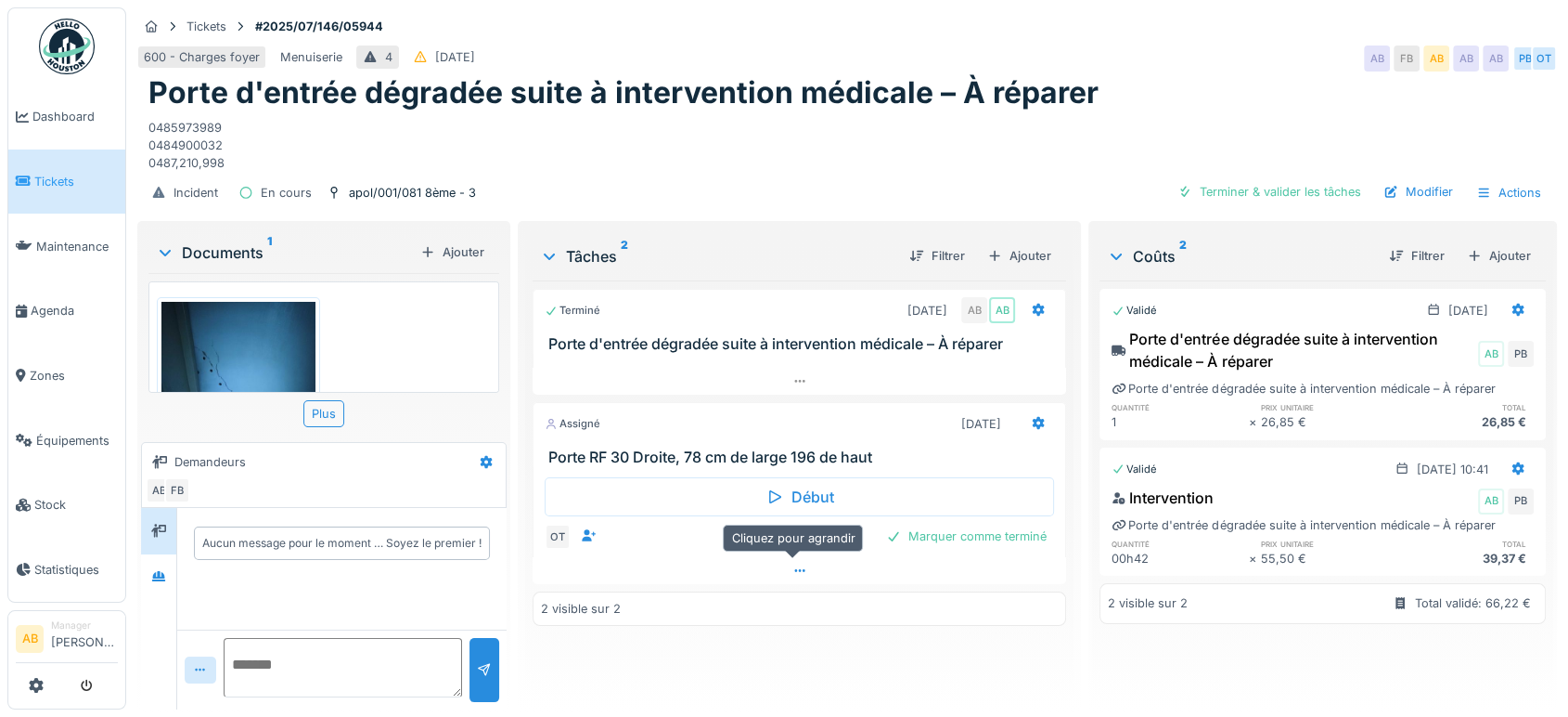
click at [594, 578] on div at bounding box center [799, 570] width 533 height 26
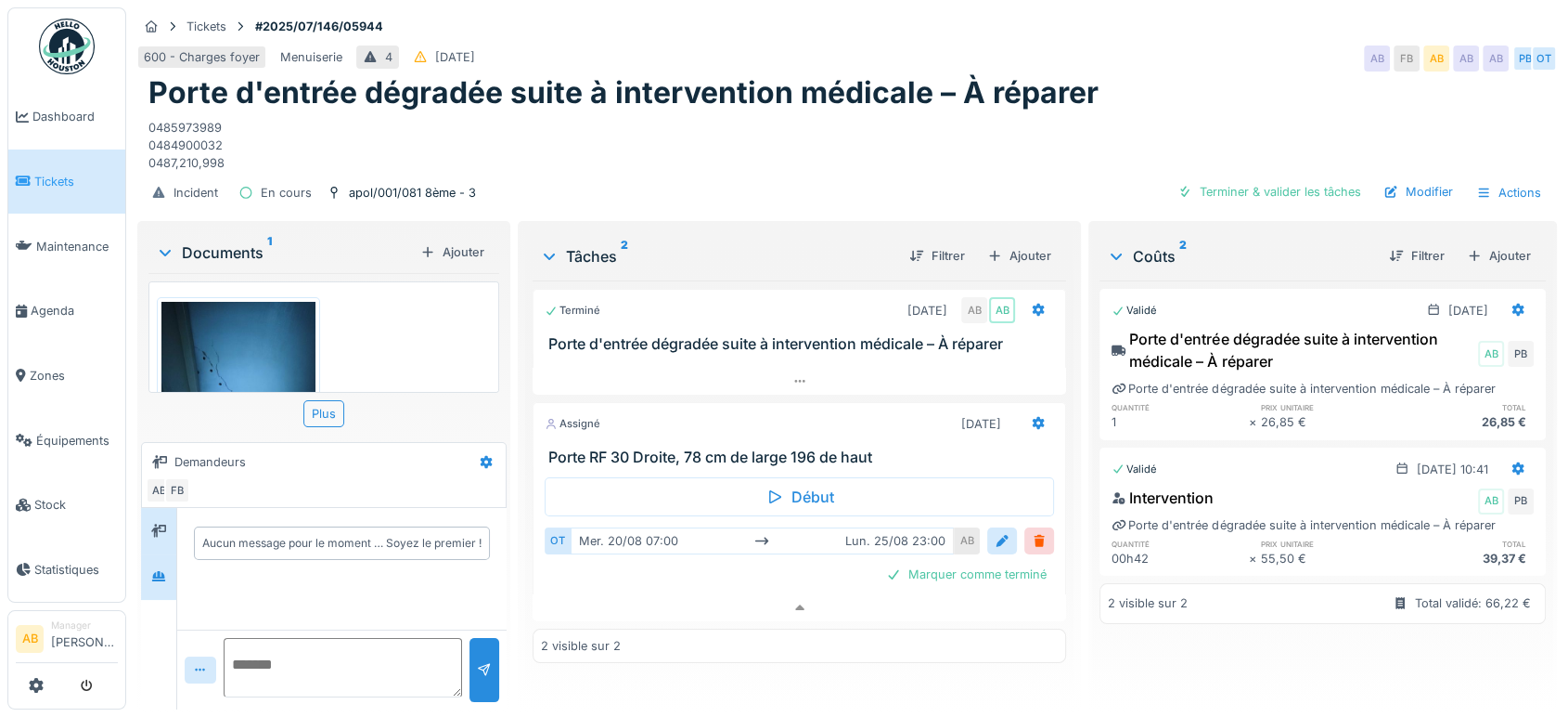
click at [174, 554] on div at bounding box center [159, 577] width 35 height 45
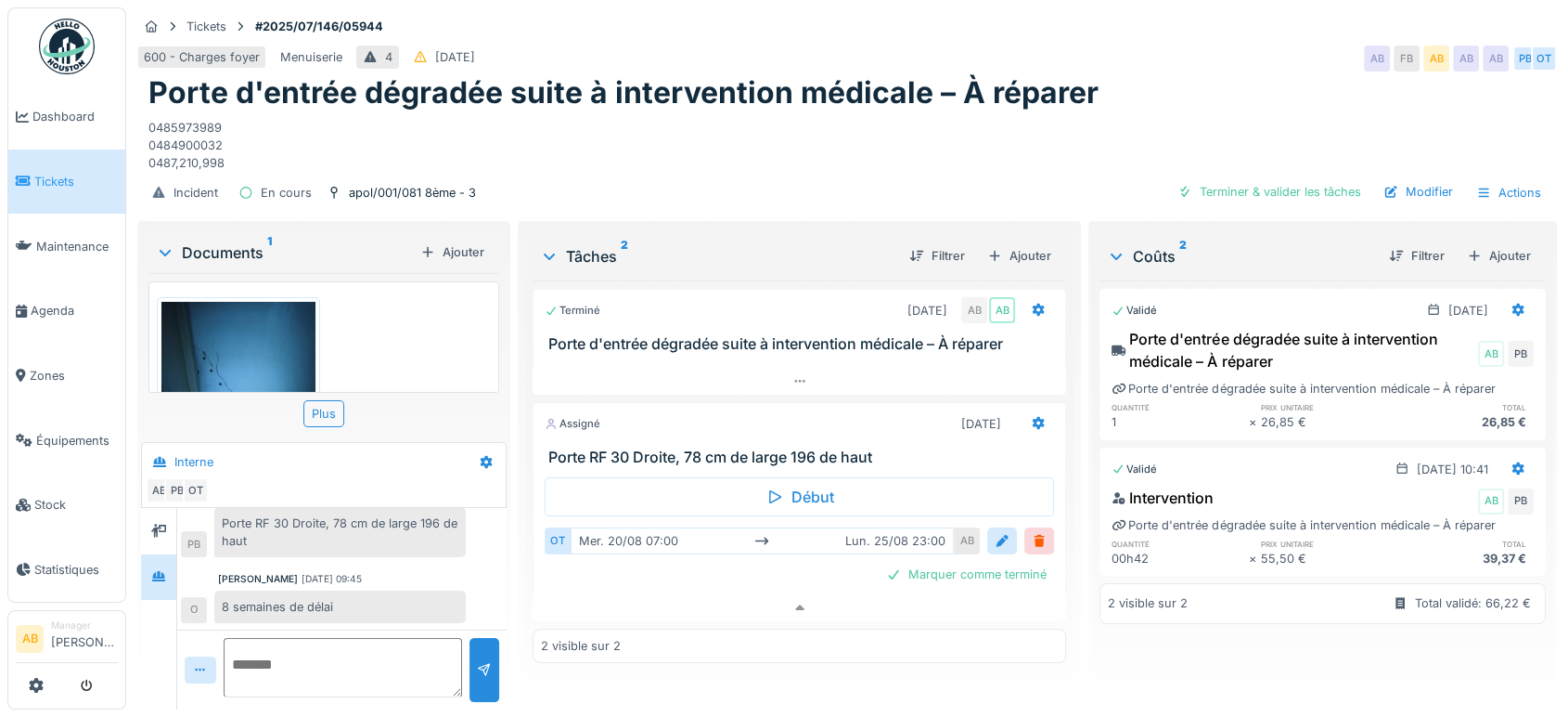
click at [237, 241] on div "Documents 1" at bounding box center [284, 252] width 257 height 23
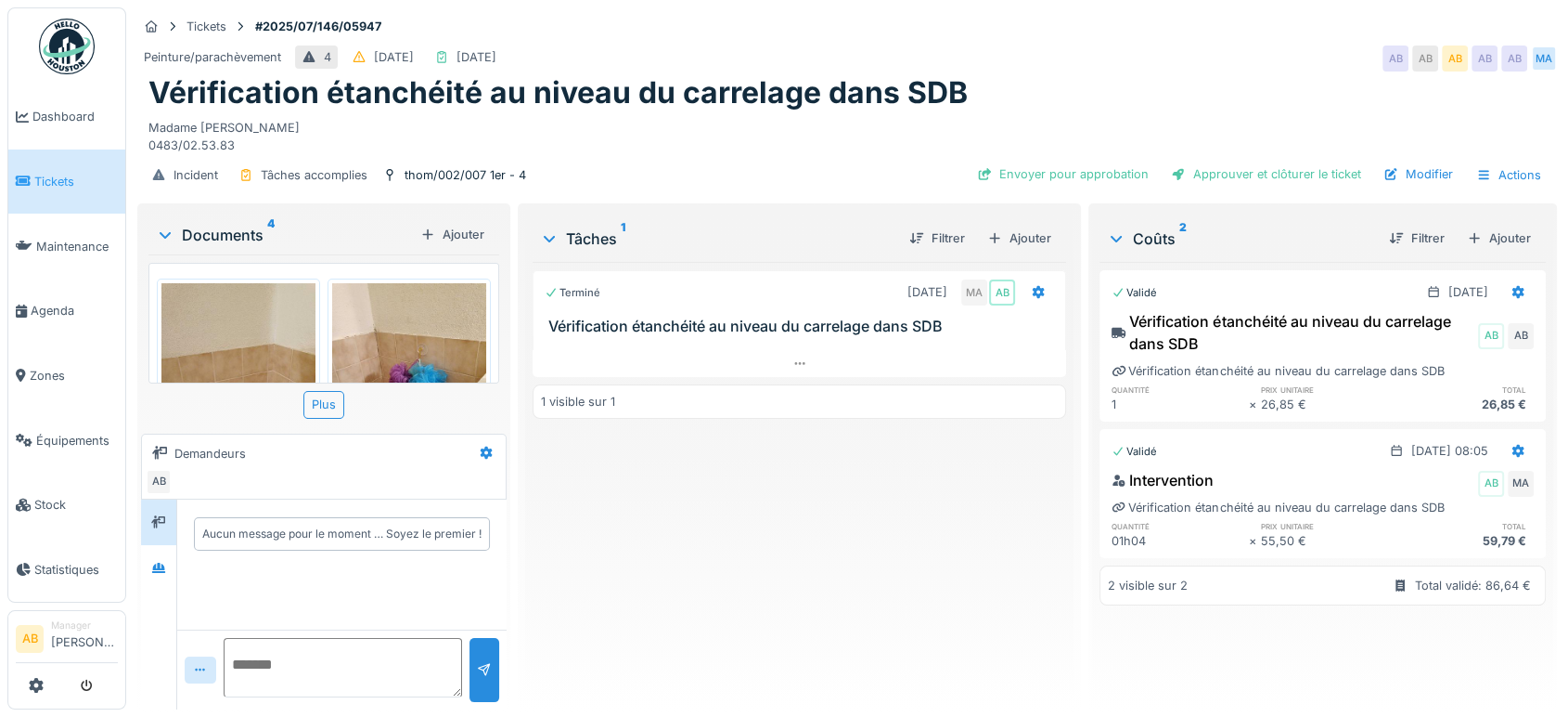
click at [231, 240] on div "Documents 4" at bounding box center [284, 234] width 257 height 23
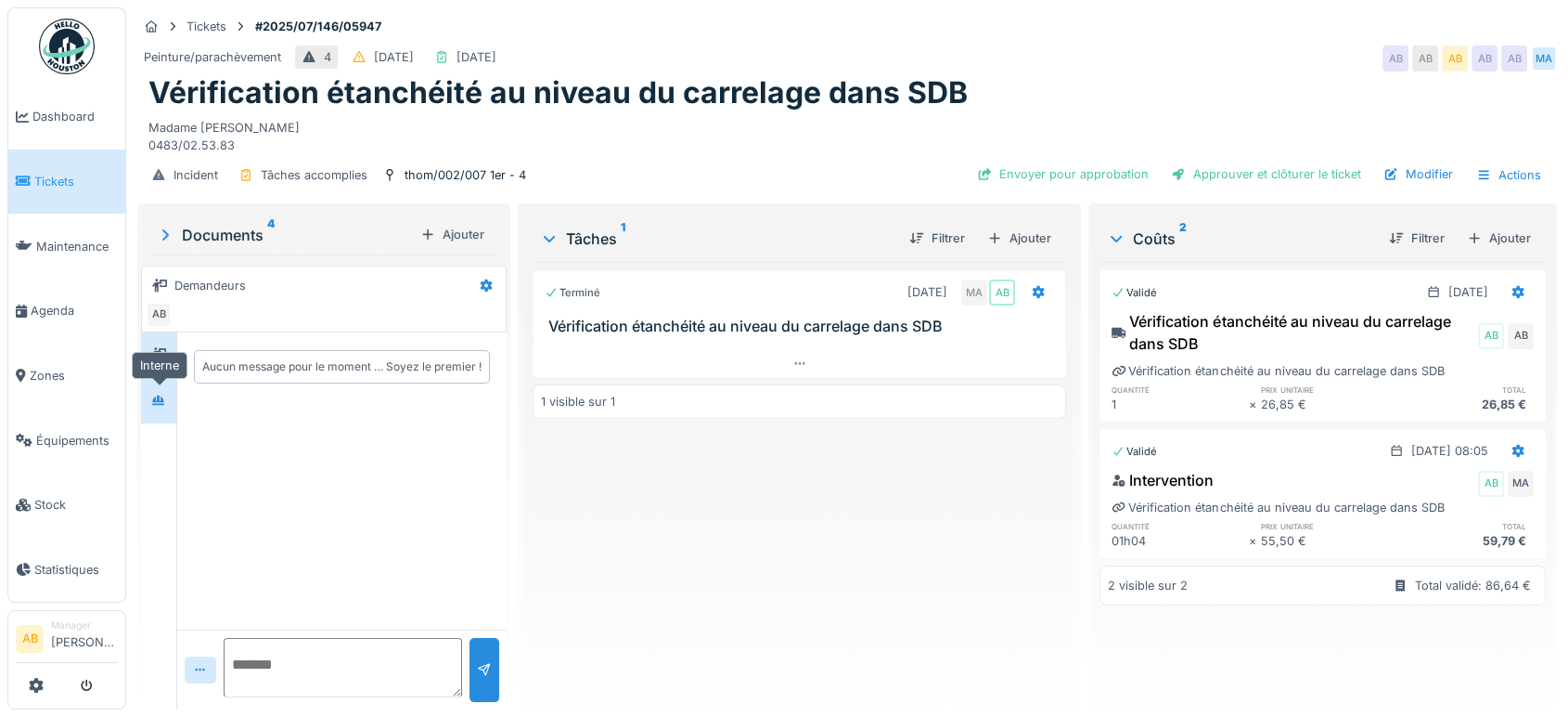
click at [165, 411] on div at bounding box center [159, 400] width 27 height 30
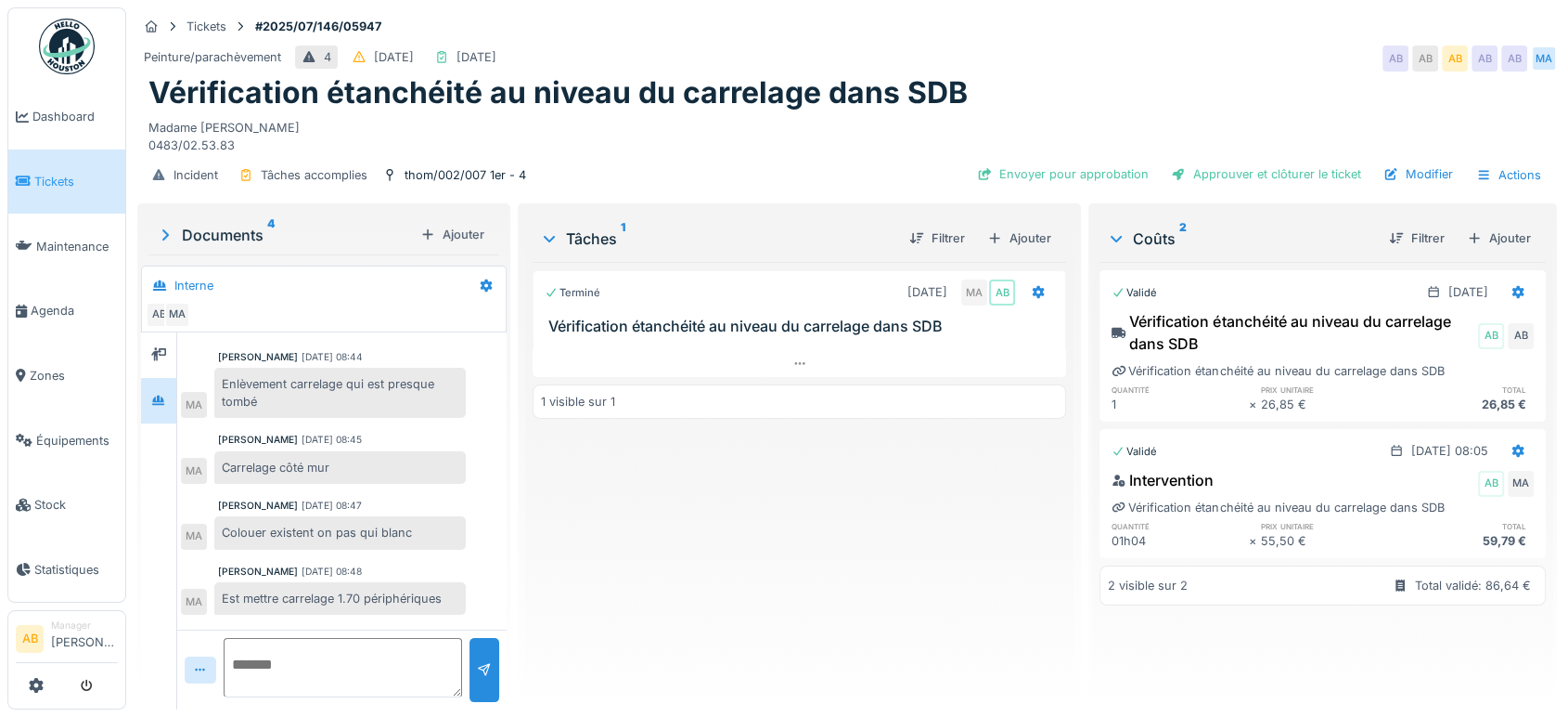
scroll to position [345, 0]
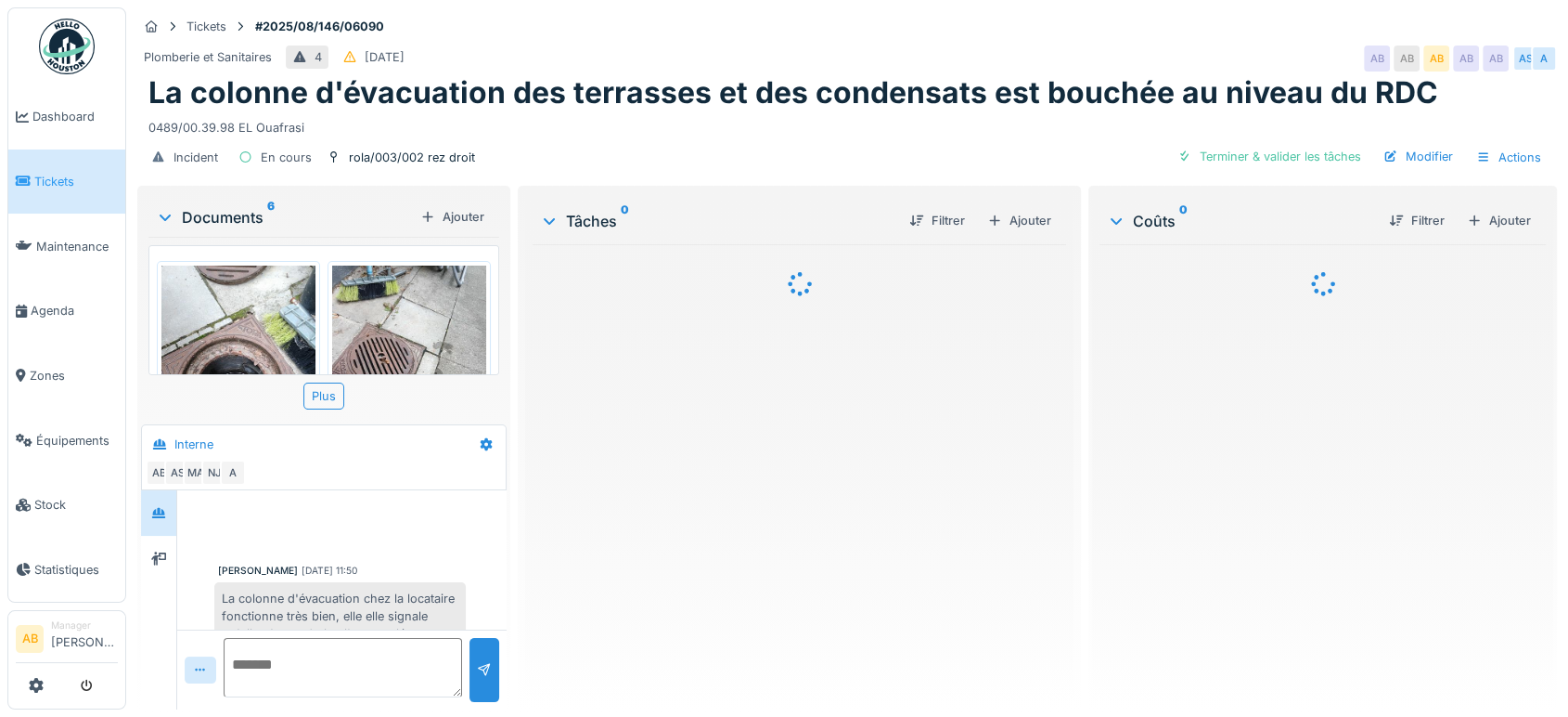
scroll to position [128, 0]
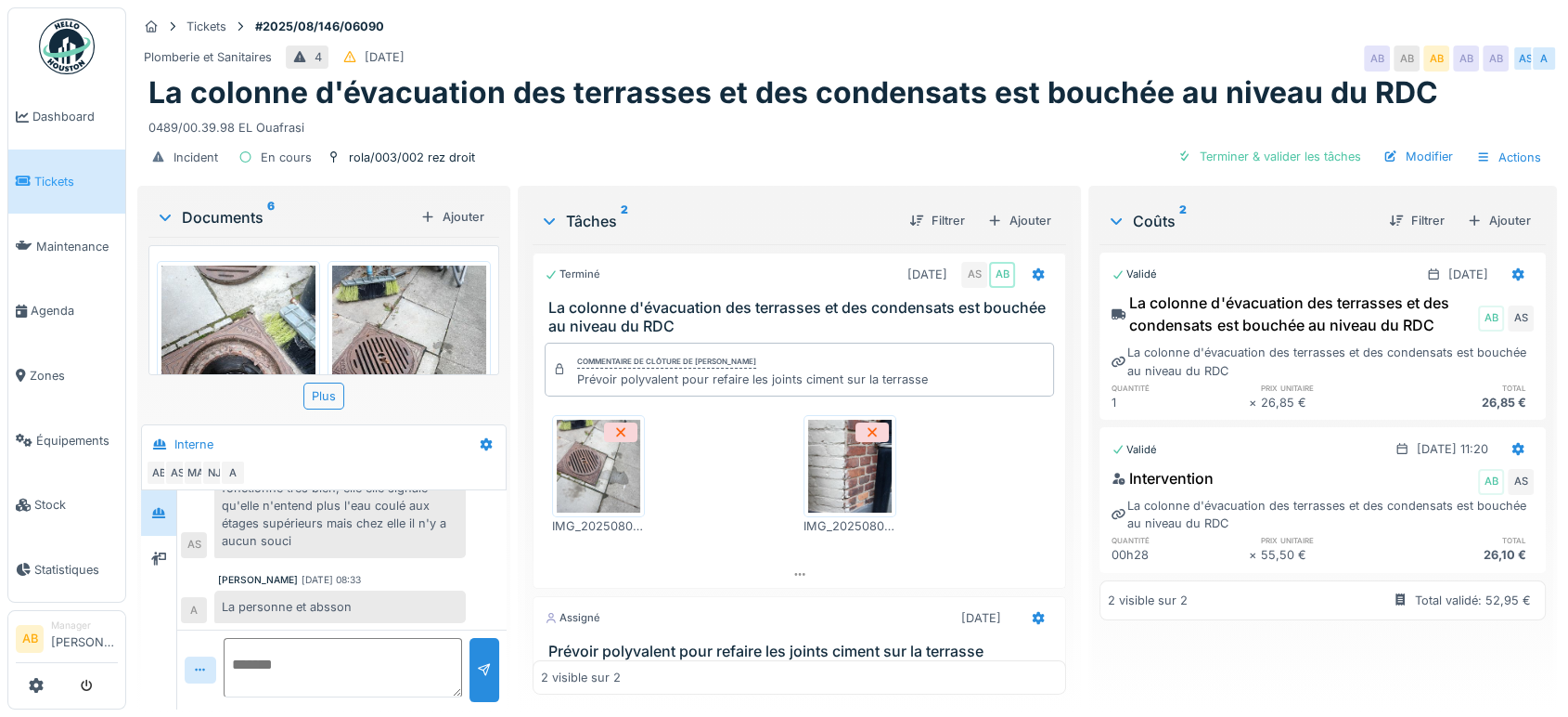
click at [240, 219] on div "Documents 6" at bounding box center [284, 217] width 257 height 23
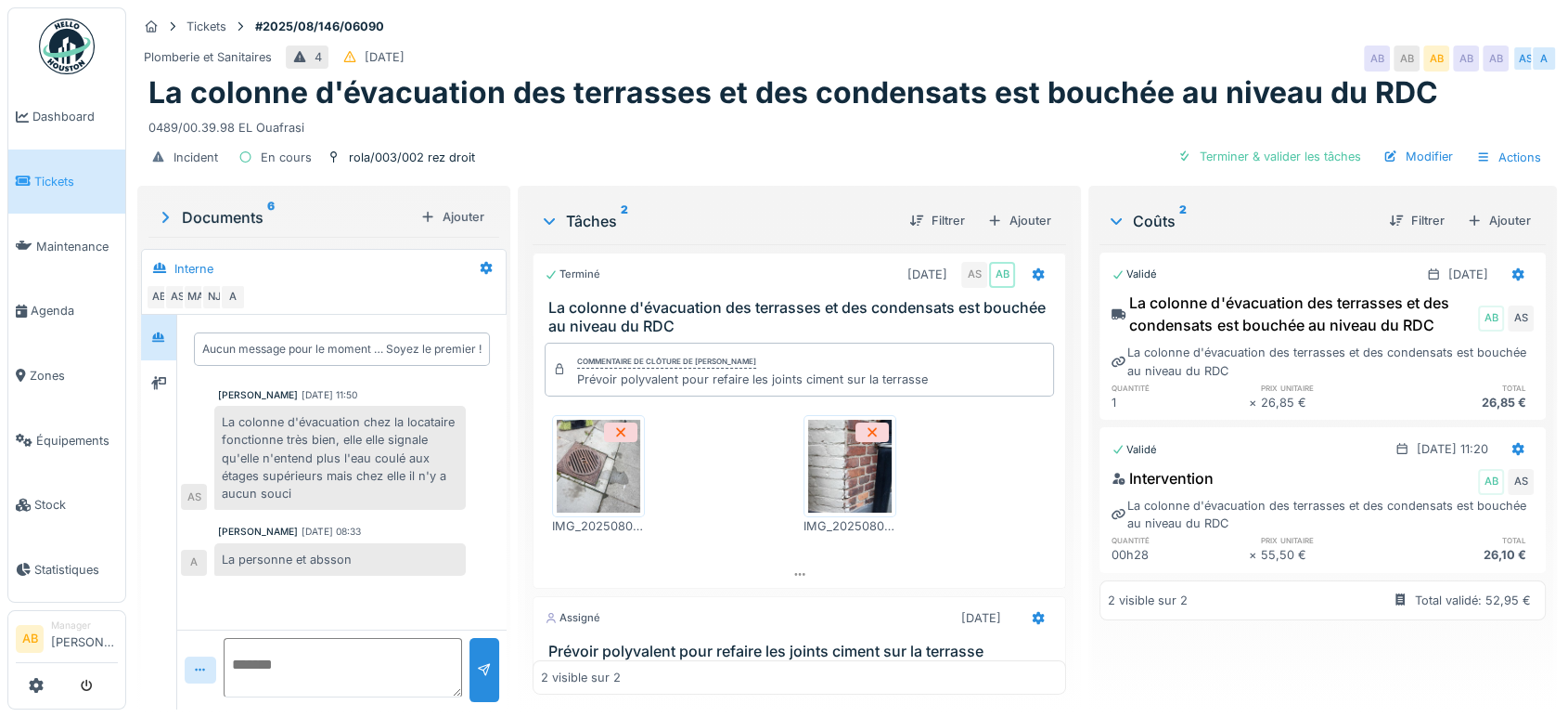
scroll to position [125, 0]
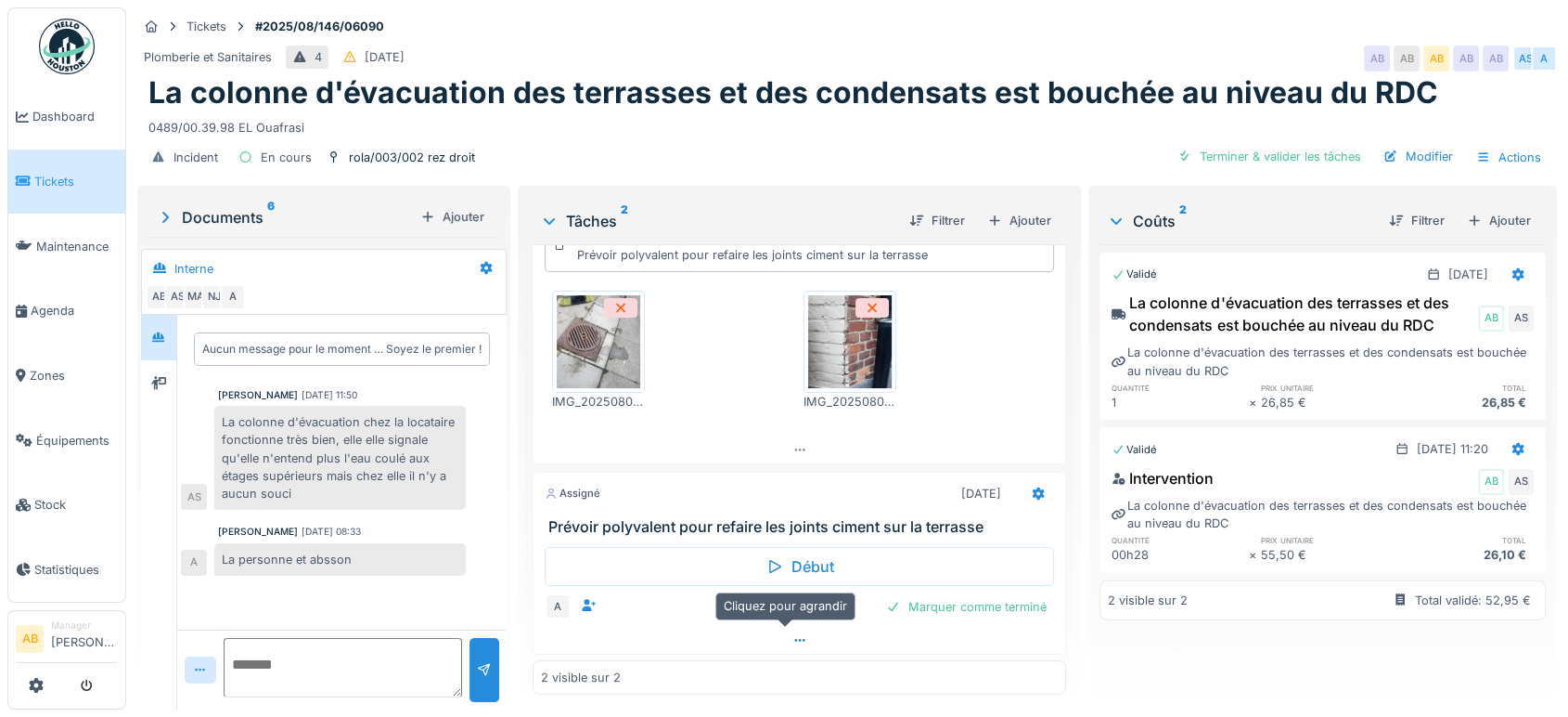
click at [708, 648] on div at bounding box center [799, 640] width 531 height 26
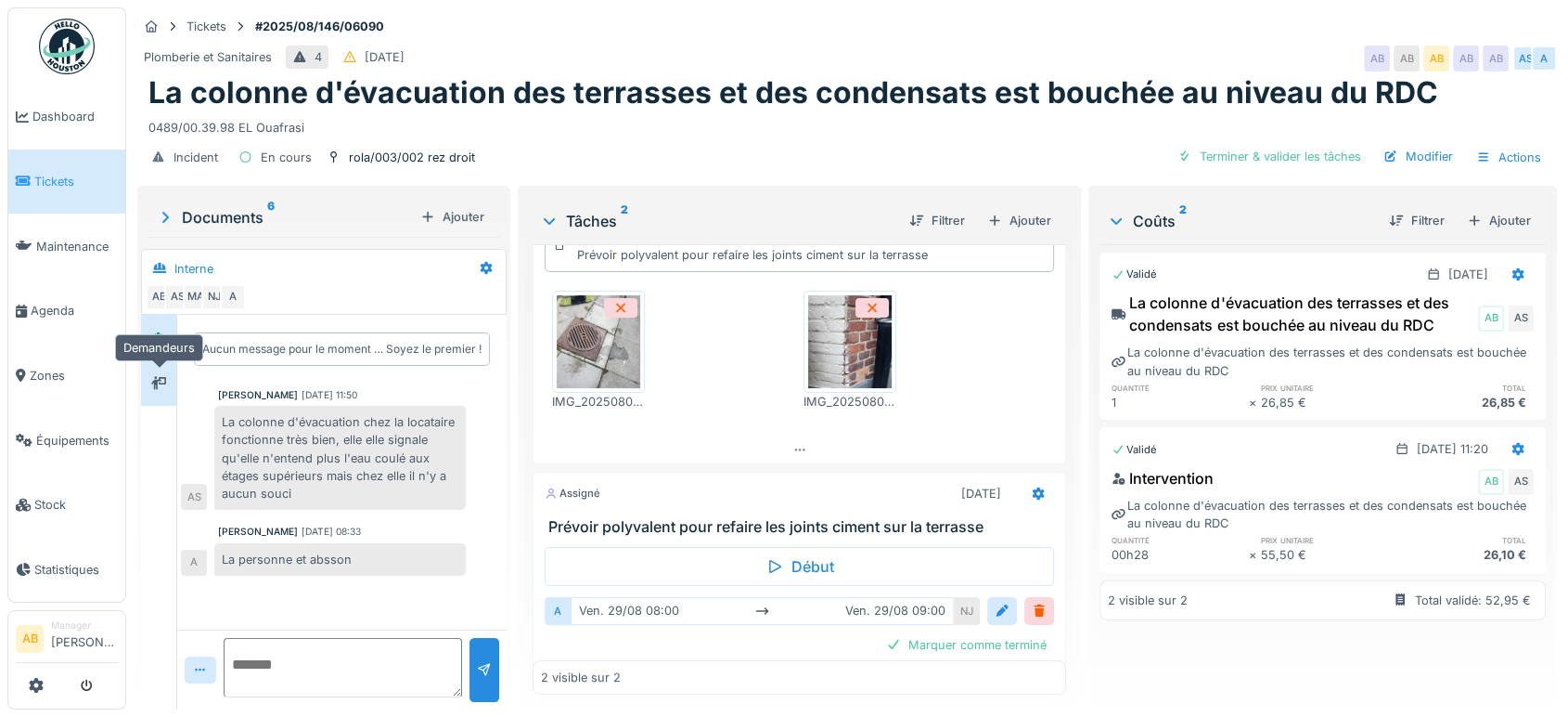
click at [165, 376] on icon at bounding box center [158, 382] width 15 height 13
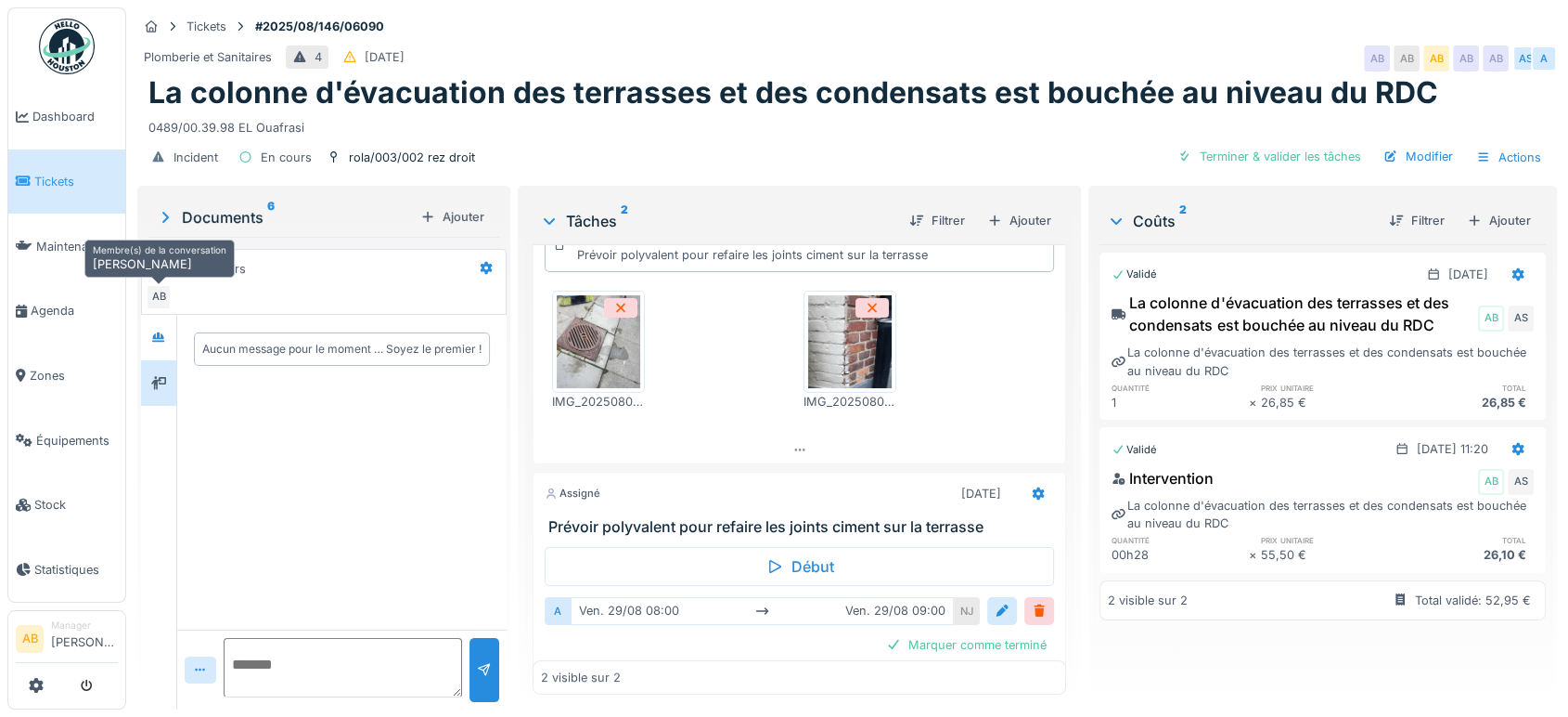
click at [164, 287] on div "AB" at bounding box center [159, 297] width 25 height 26
click at [164, 332] on icon at bounding box center [158, 336] width 13 height 10
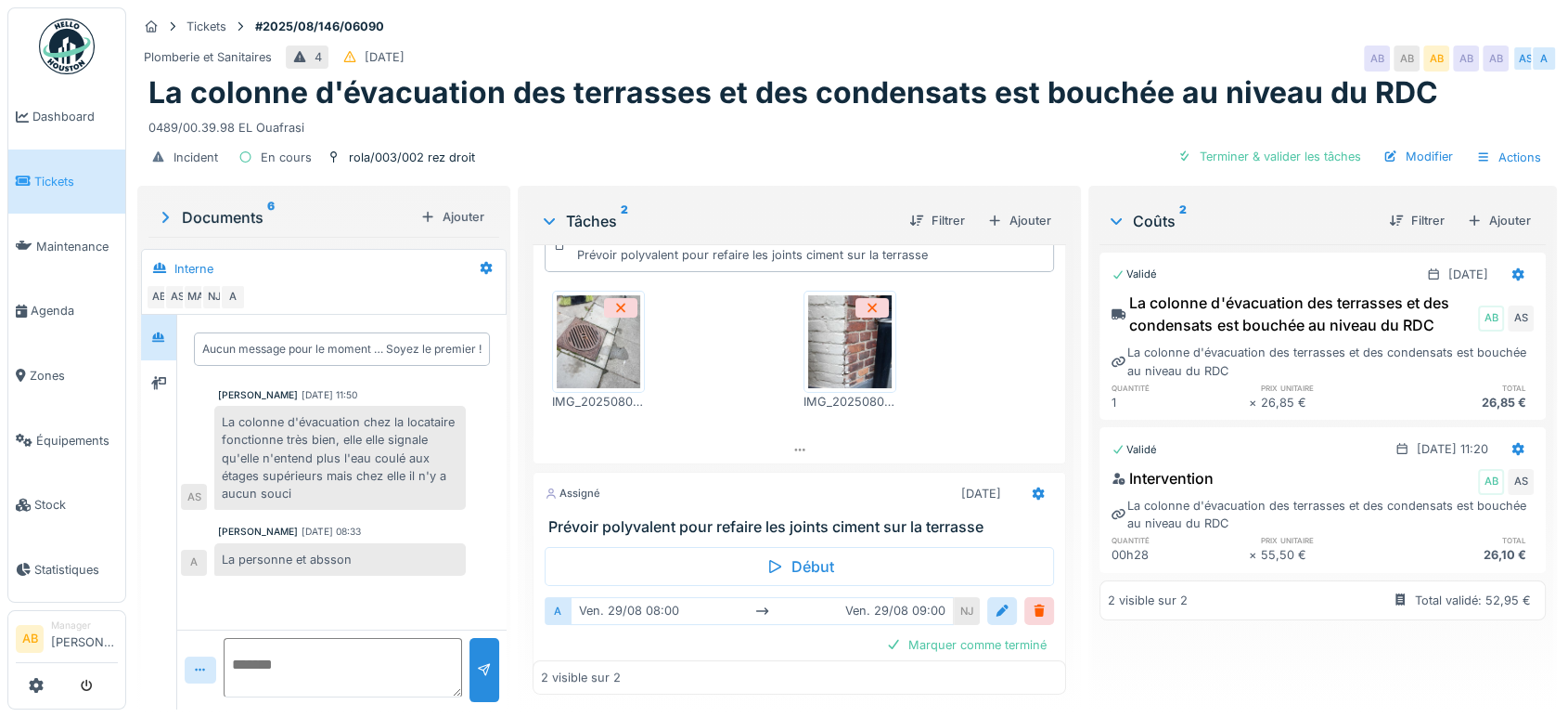
scroll to position [162, 0]
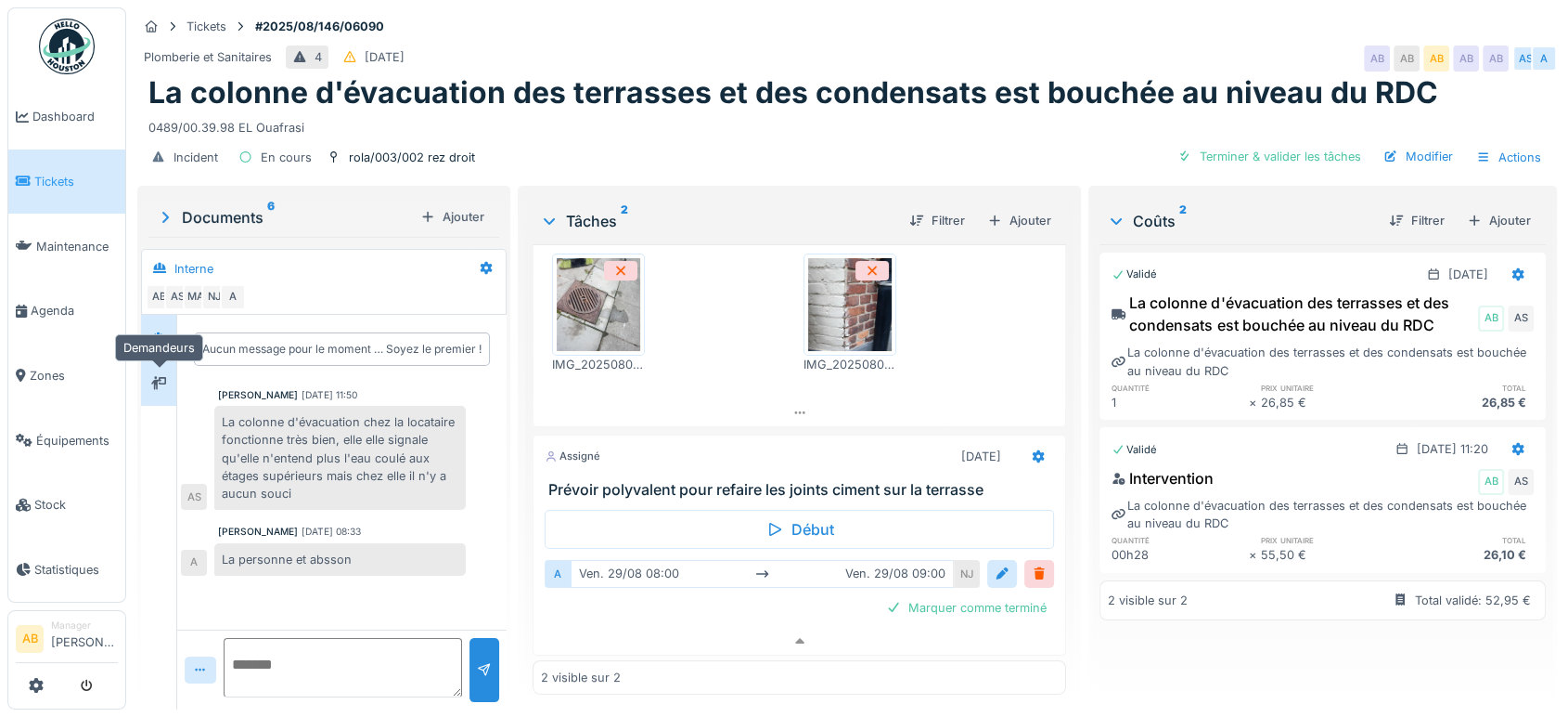
click at [172, 372] on div at bounding box center [159, 384] width 27 height 24
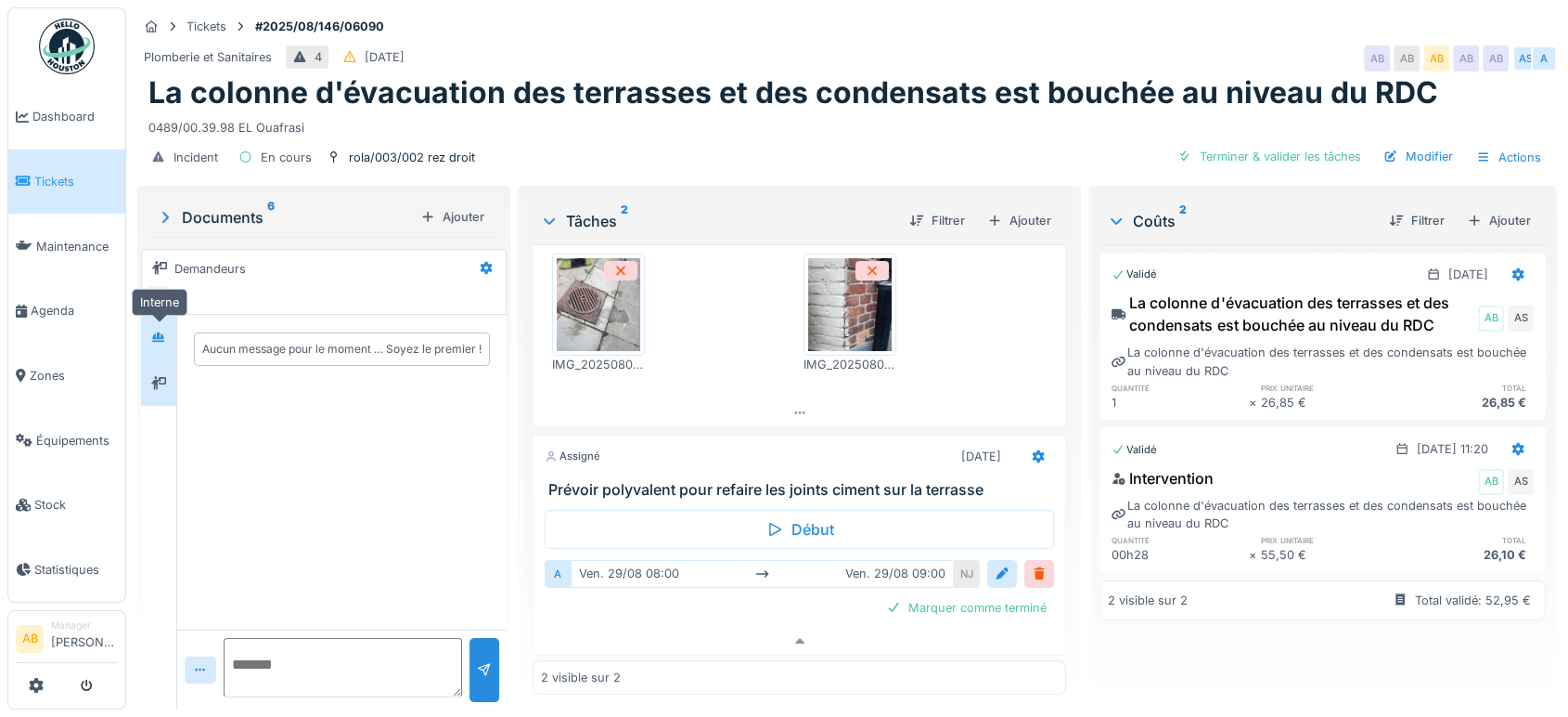
click at [149, 326] on div at bounding box center [159, 337] width 27 height 24
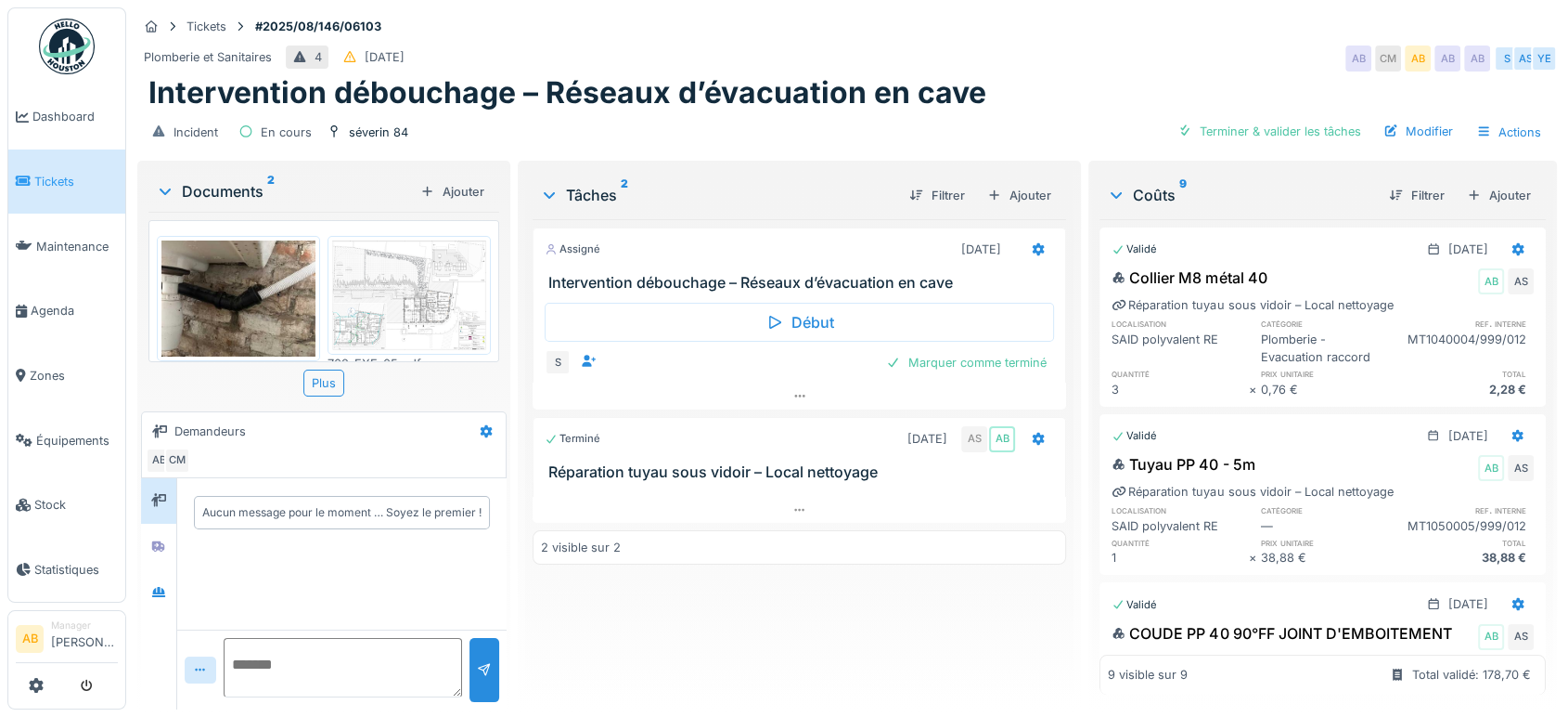
click at [243, 195] on div "Documents 2" at bounding box center [284, 191] width 257 height 23
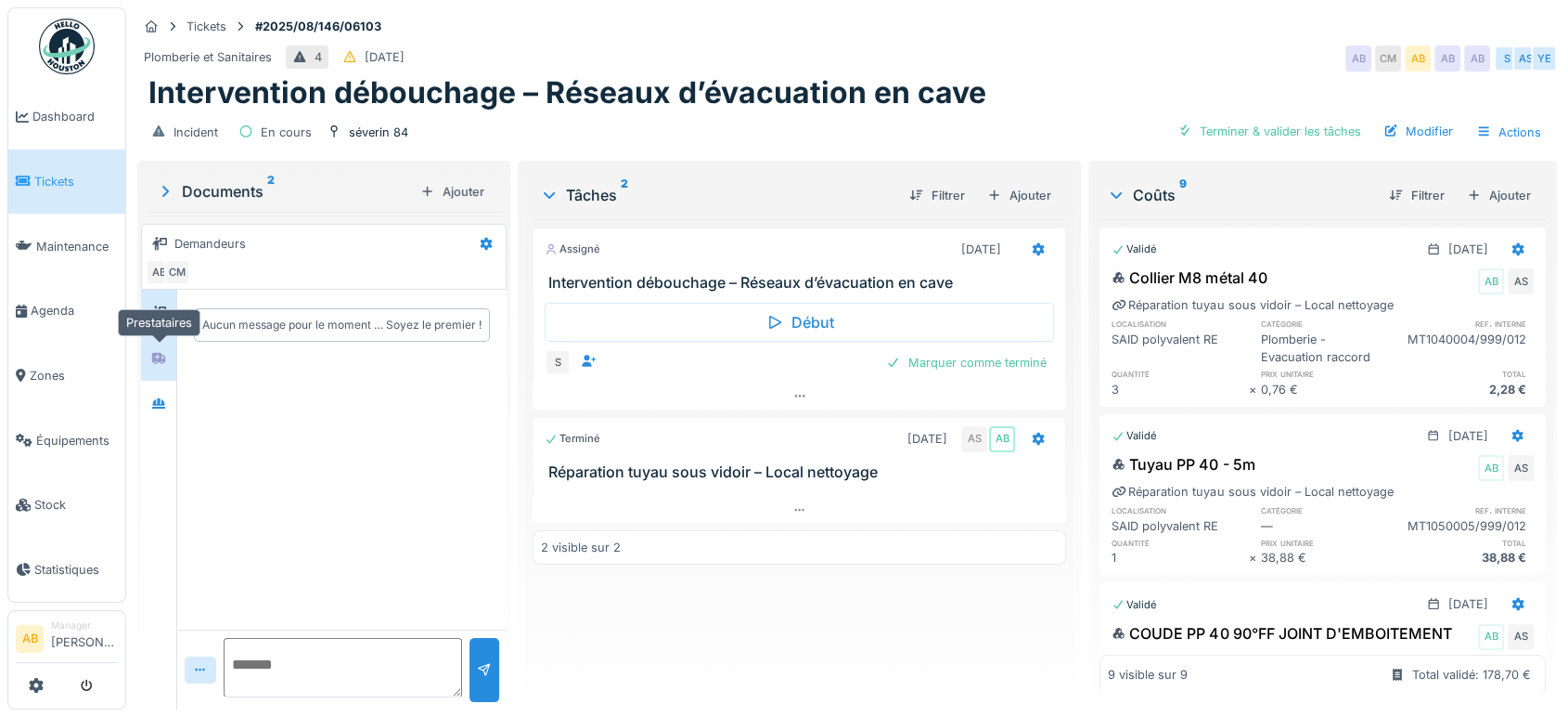
click at [158, 360] on icon at bounding box center [158, 358] width 13 height 11
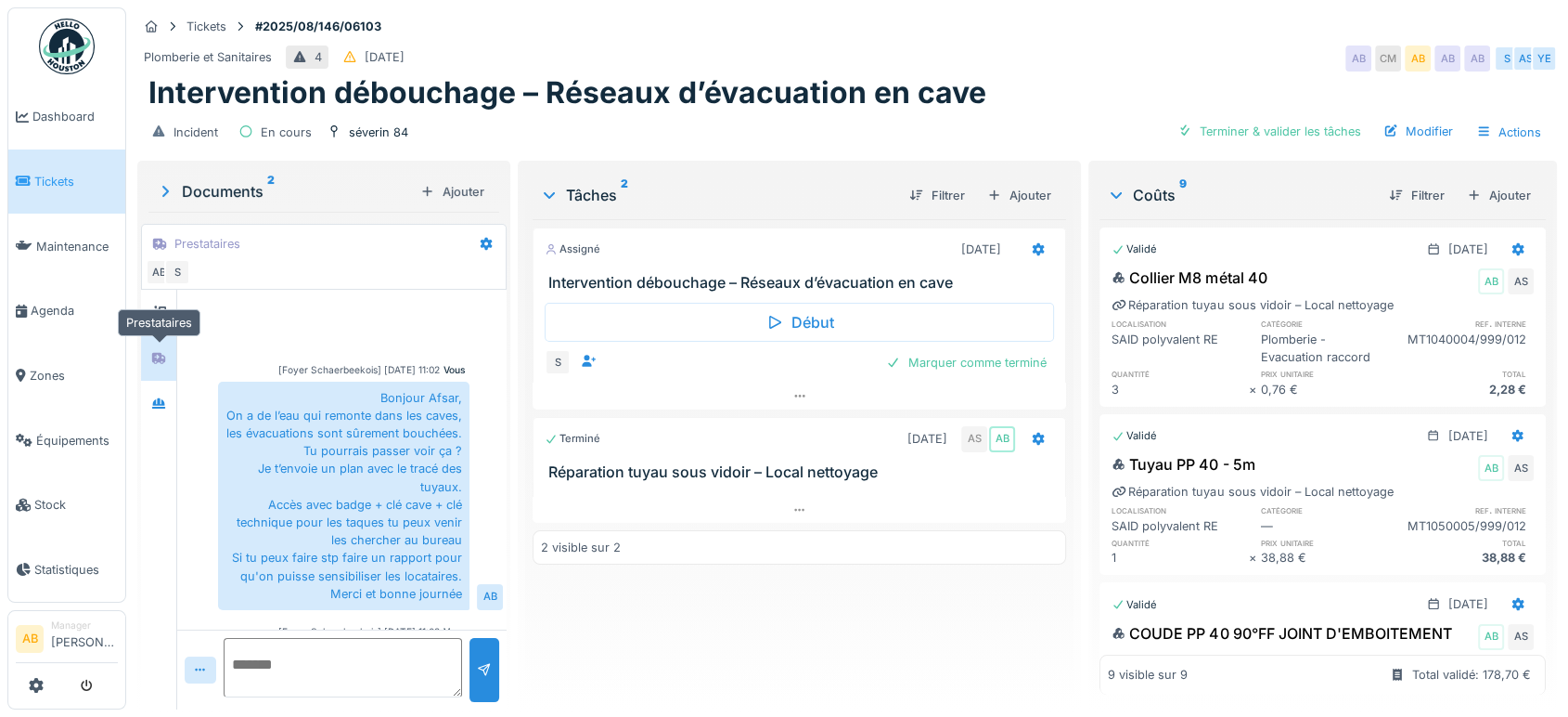
scroll to position [506, 0]
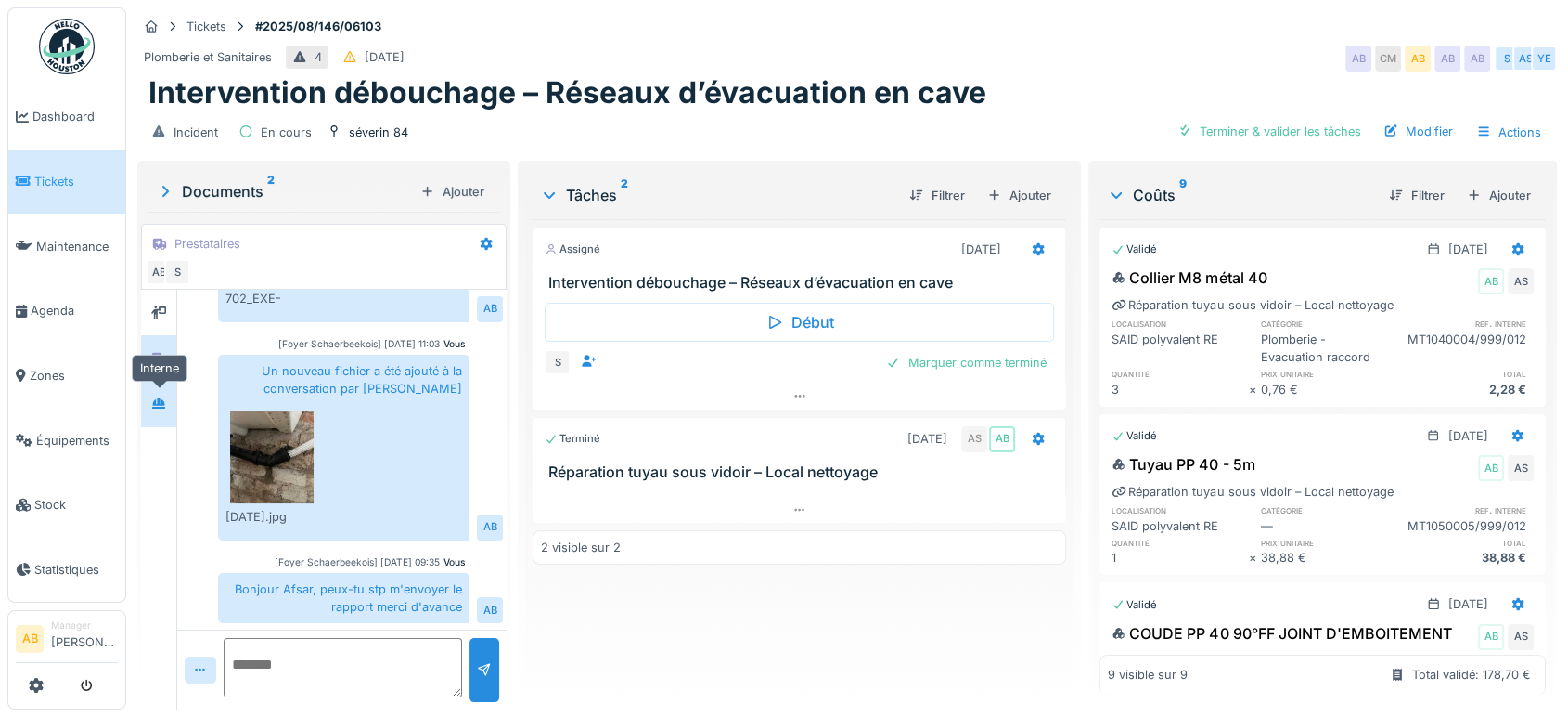
click at [149, 409] on div at bounding box center [159, 403] width 27 height 24
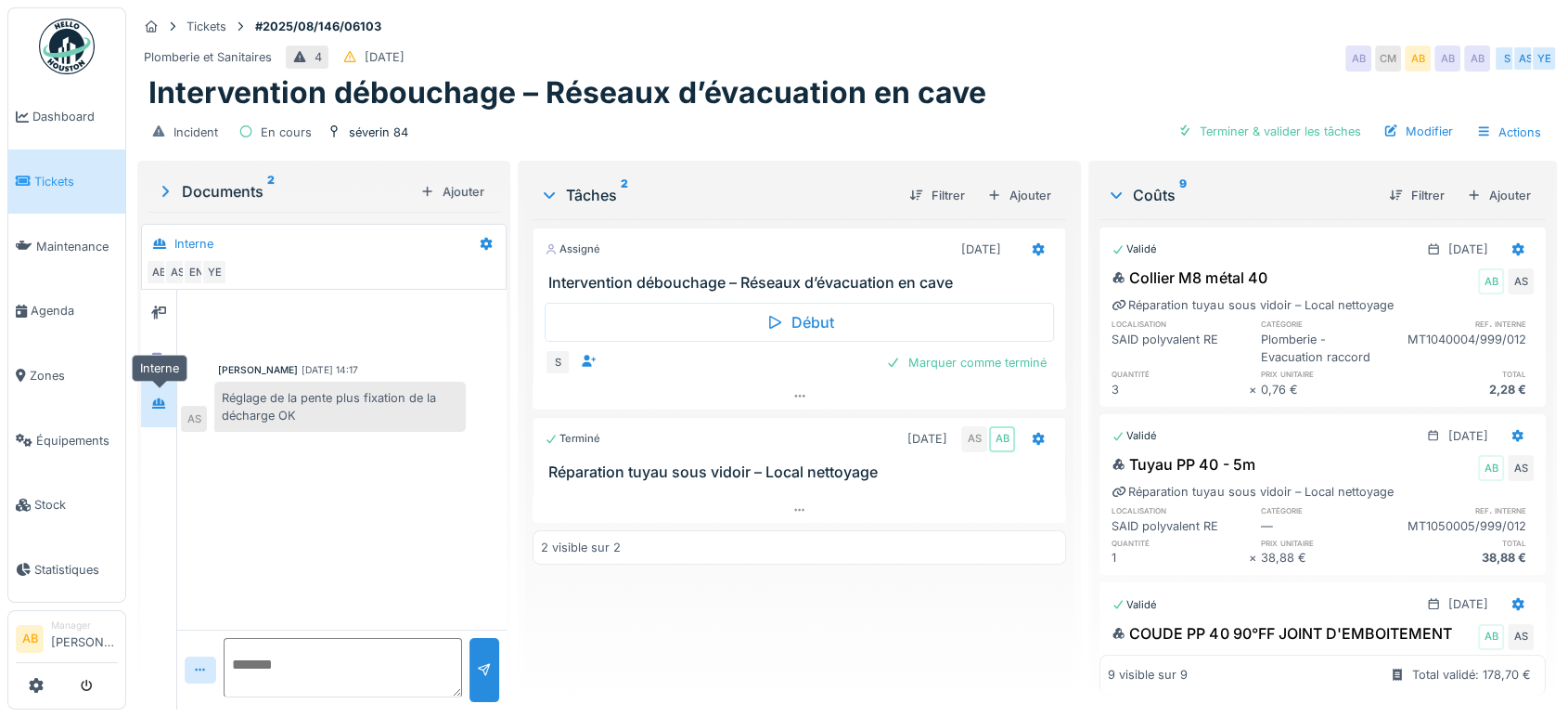
scroll to position [0, 0]
click at [167, 338] on div at bounding box center [159, 358] width 35 height 45
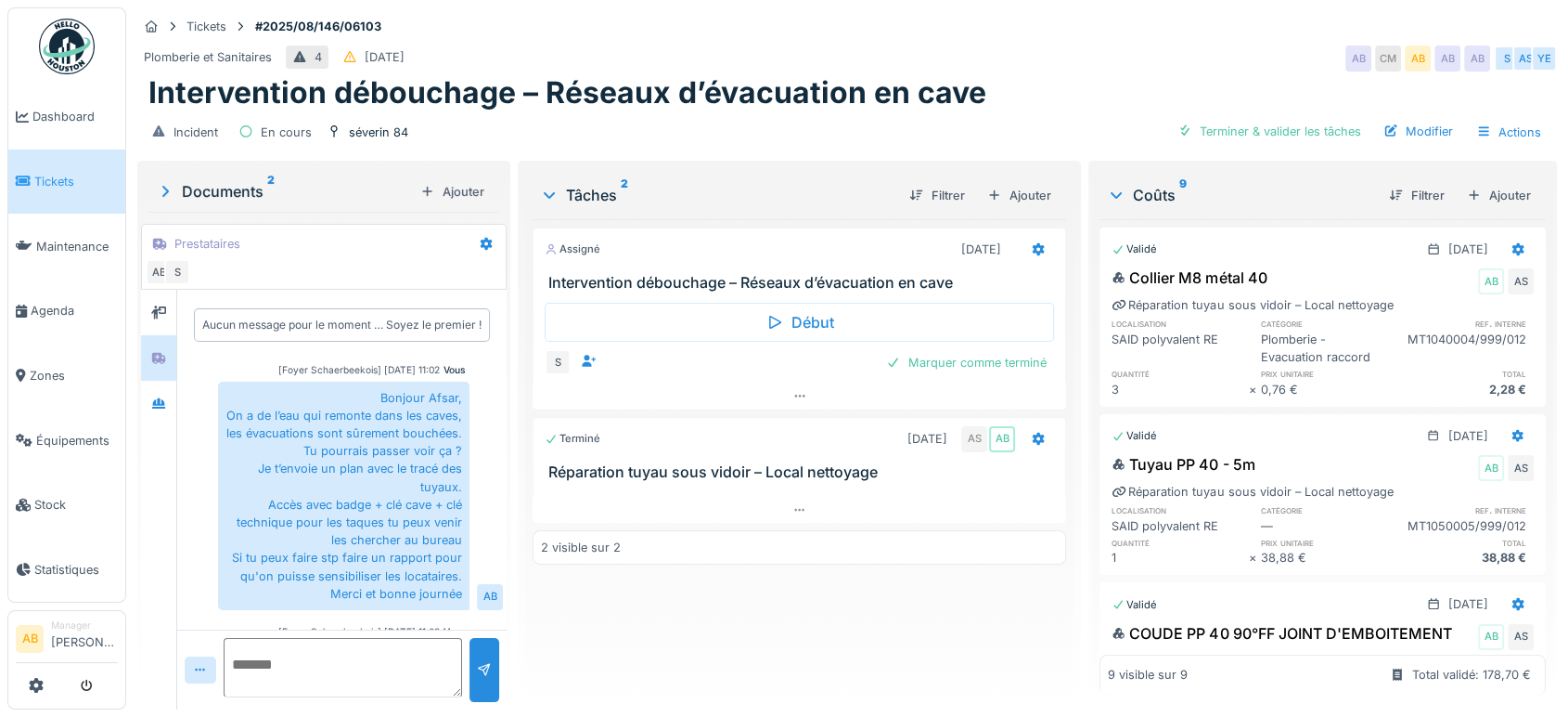
scroll to position [506, 0]
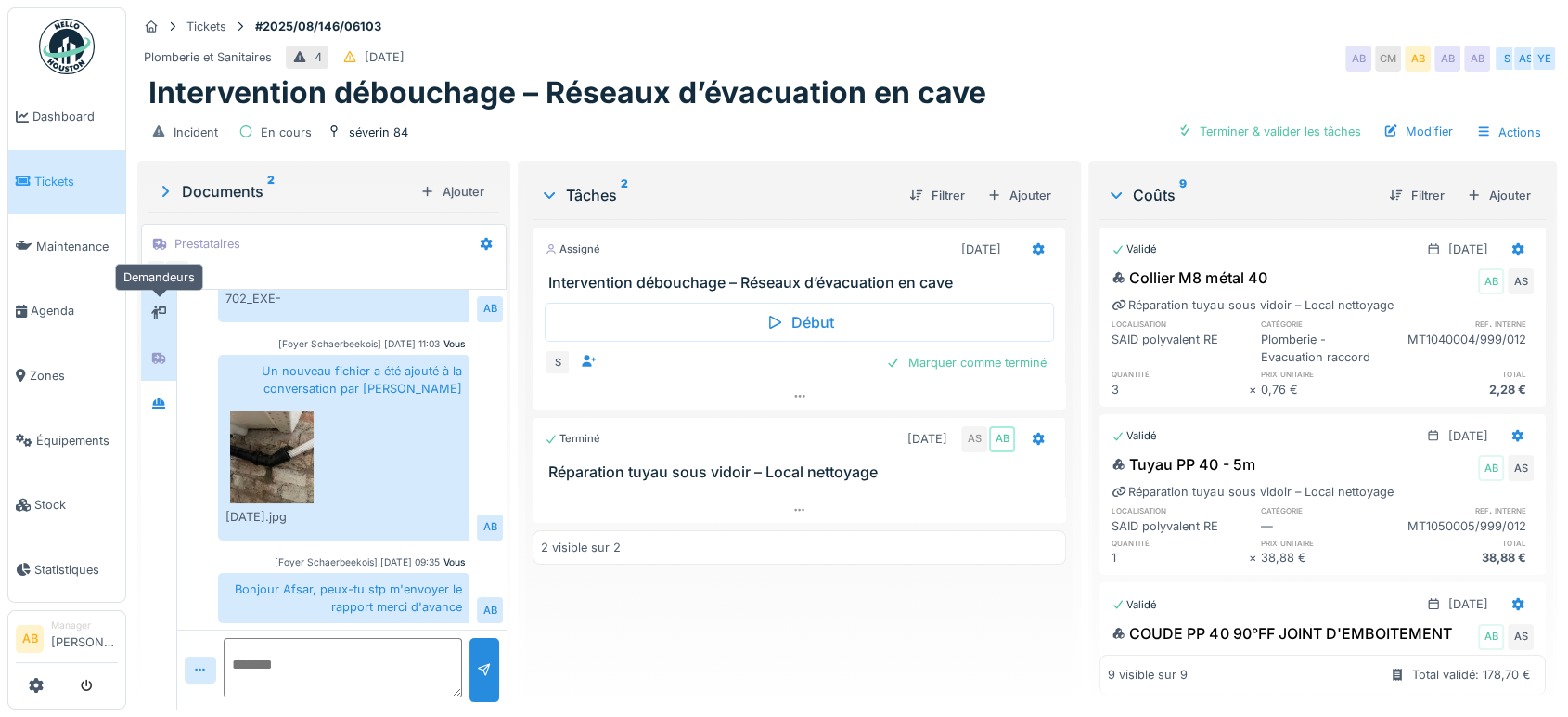
click at [164, 318] on div at bounding box center [158, 312] width 15 height 18
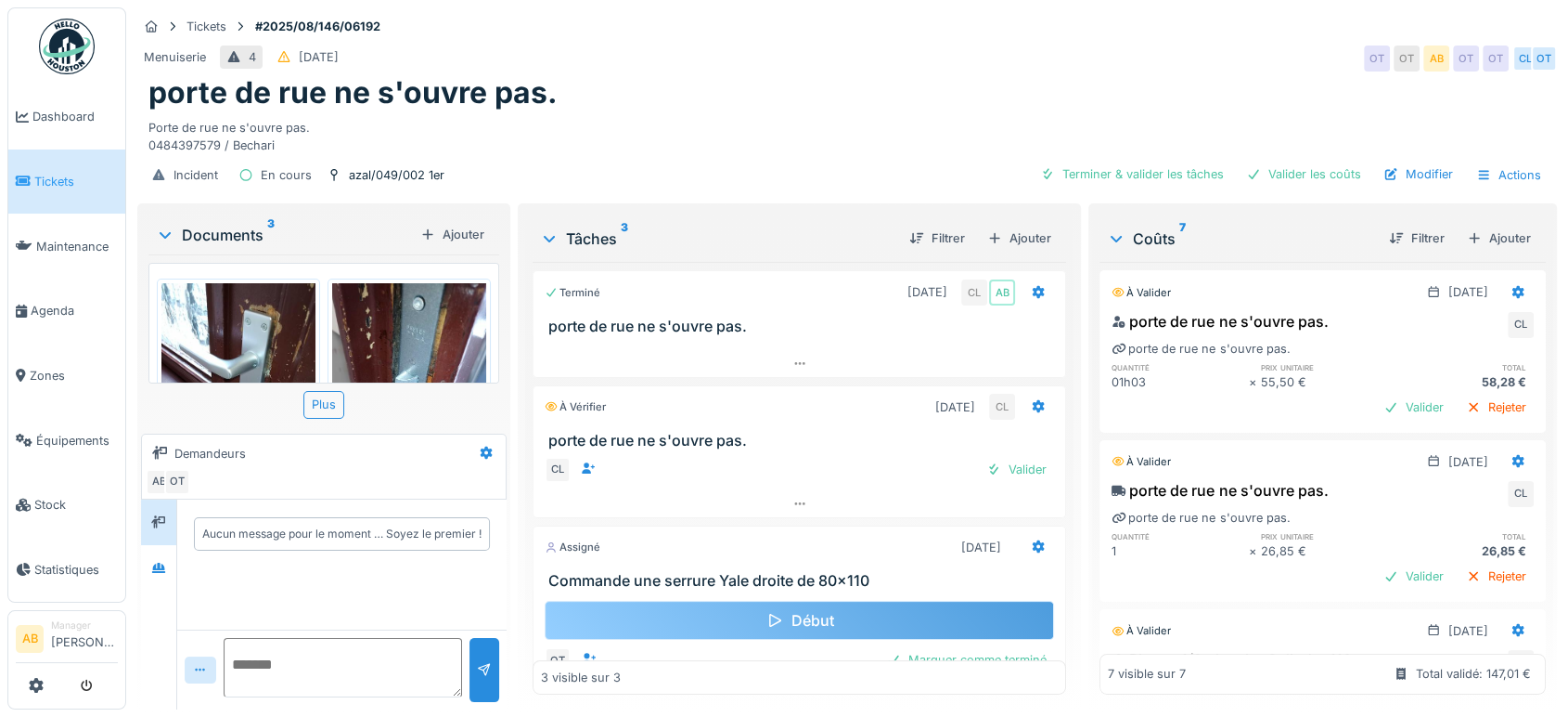
scroll to position [52, 0]
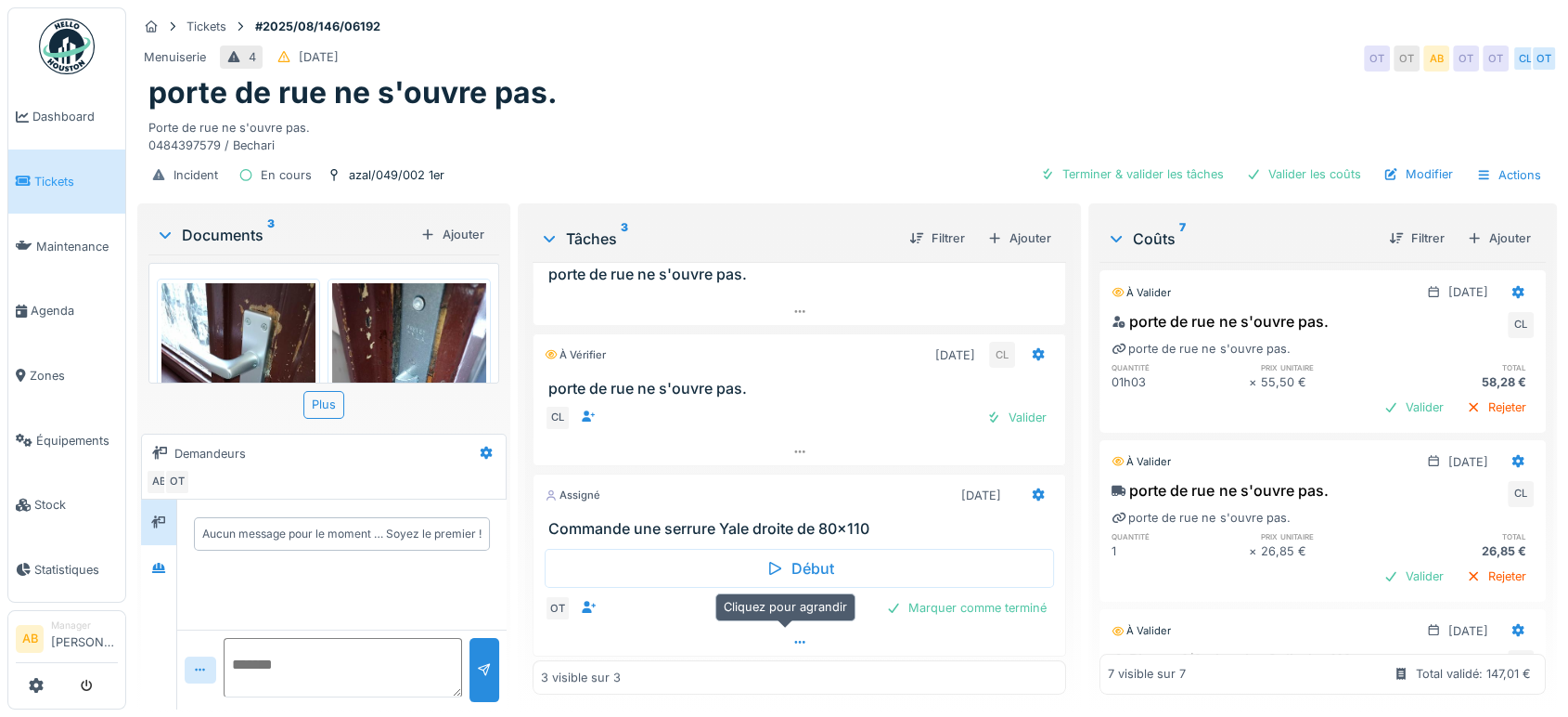
click at [683, 632] on div at bounding box center [799, 641] width 531 height 26
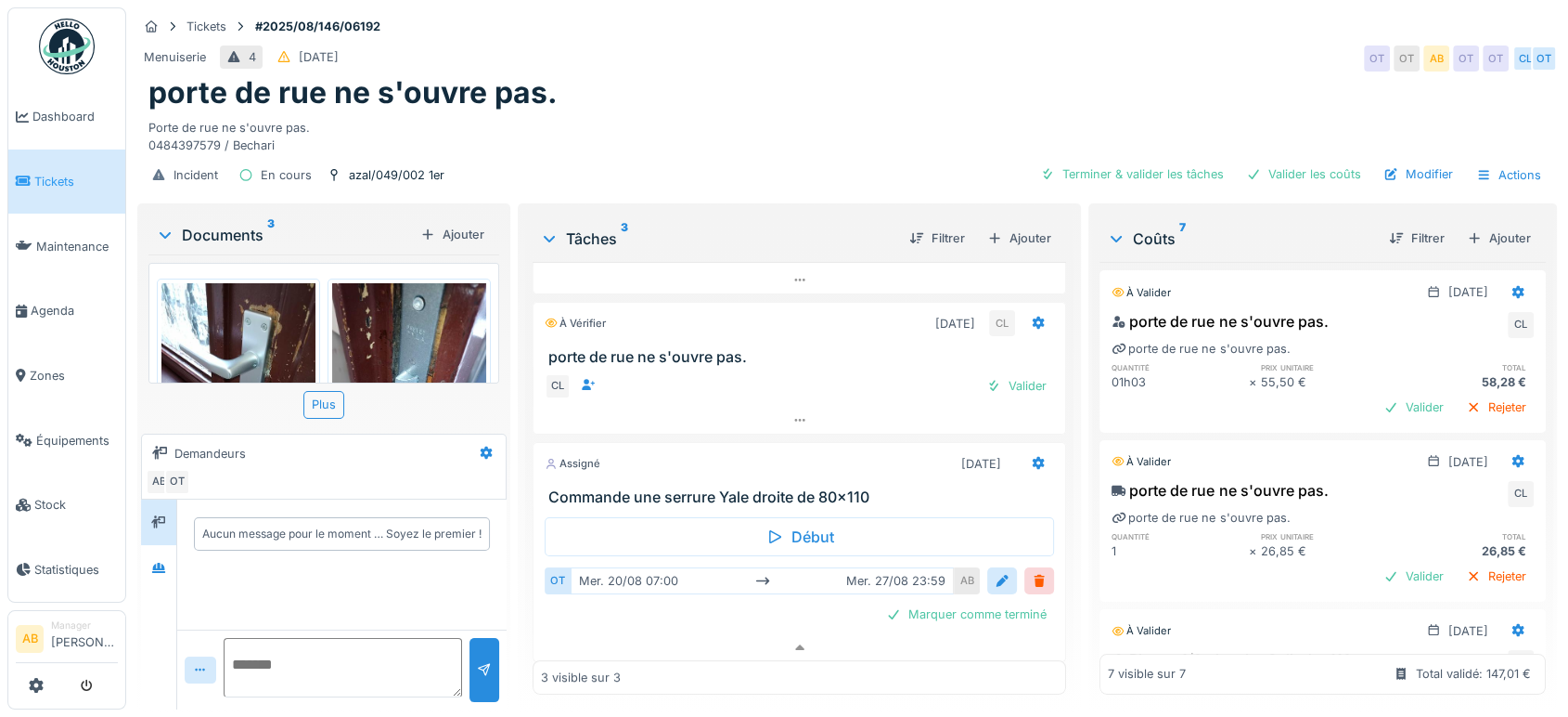
scroll to position [90, 0]
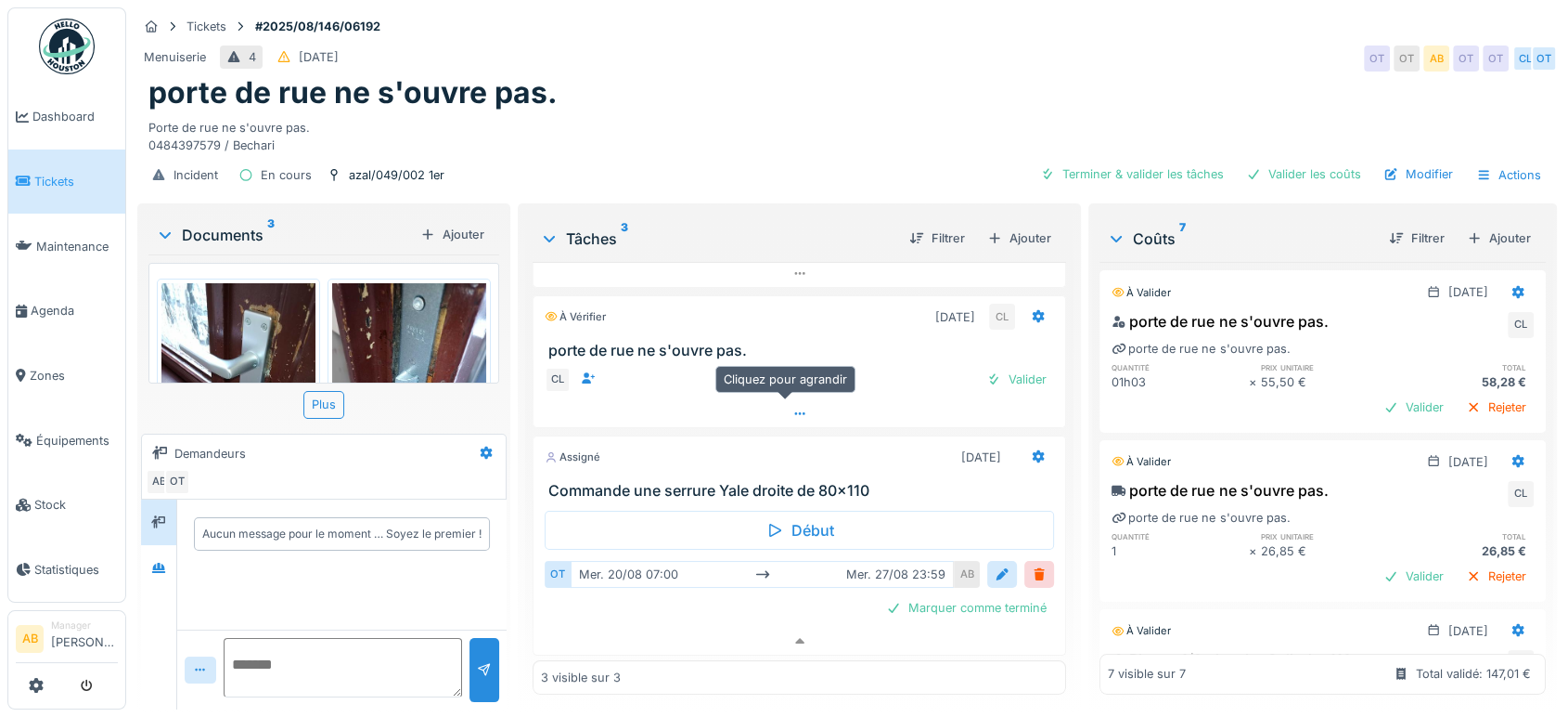
click at [644, 400] on div at bounding box center [799, 413] width 531 height 26
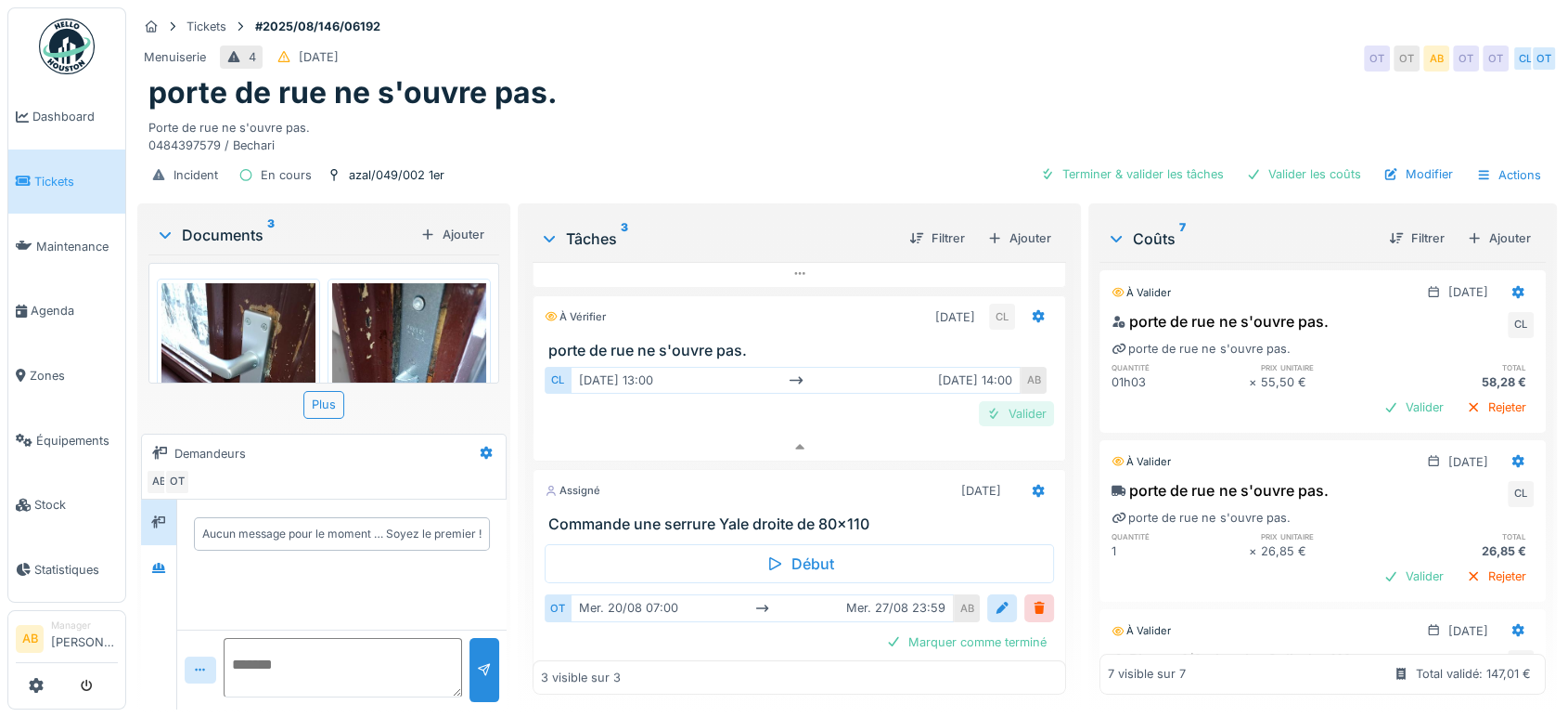
click at [997, 401] on div "Valider" at bounding box center [1016, 414] width 76 height 26
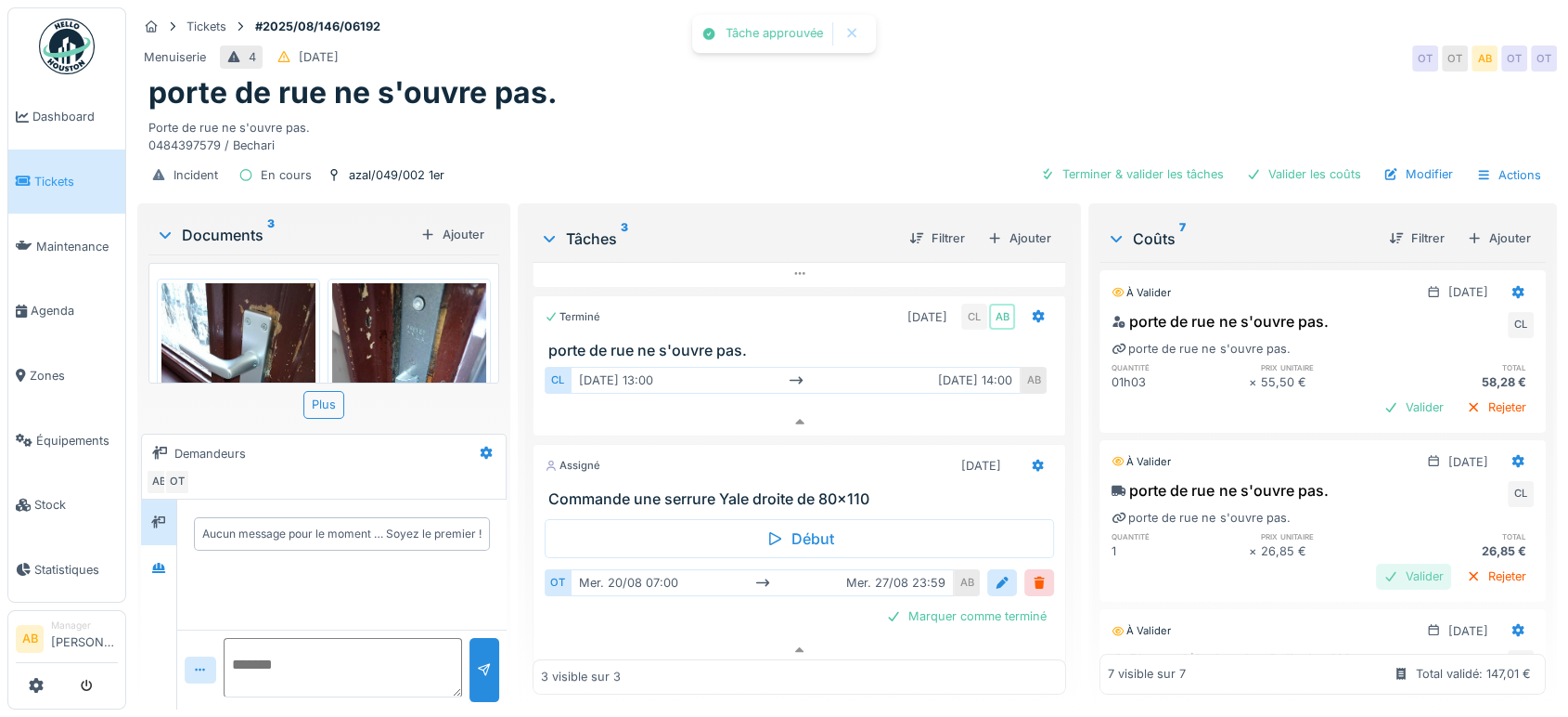
click at [1376, 563] on div "Valider" at bounding box center [1413, 576] width 76 height 26
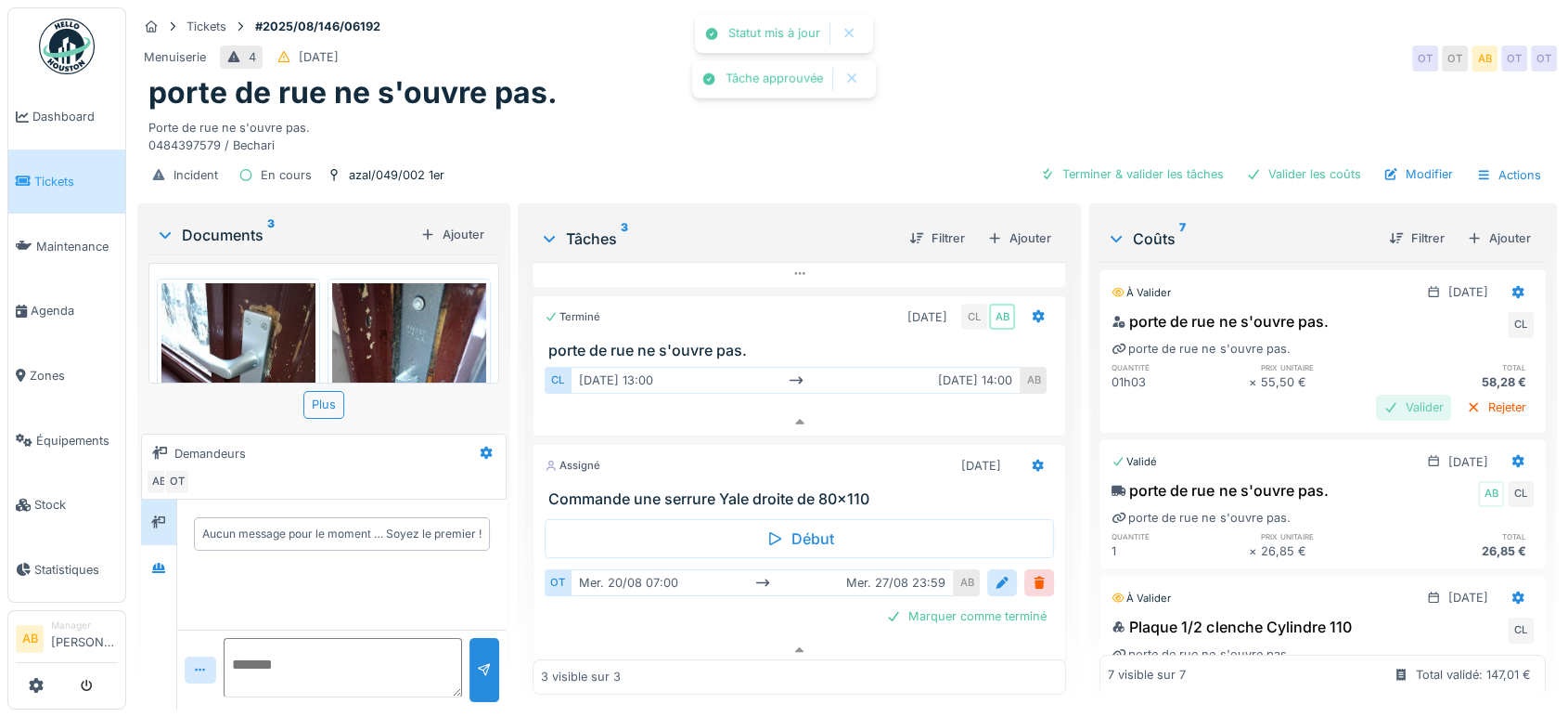
click at [1388, 394] on div "Valider" at bounding box center [1413, 407] width 76 height 26
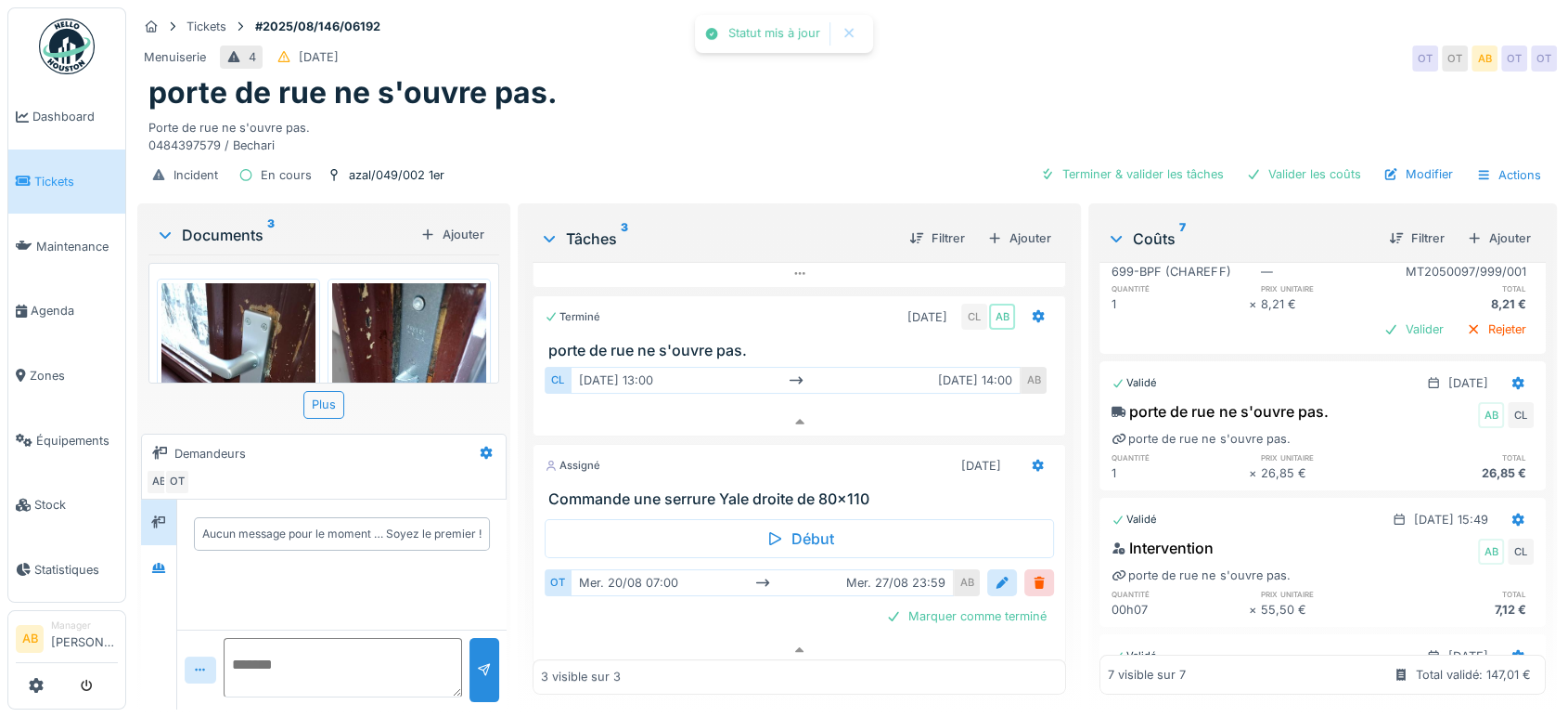
scroll to position [350, 0]
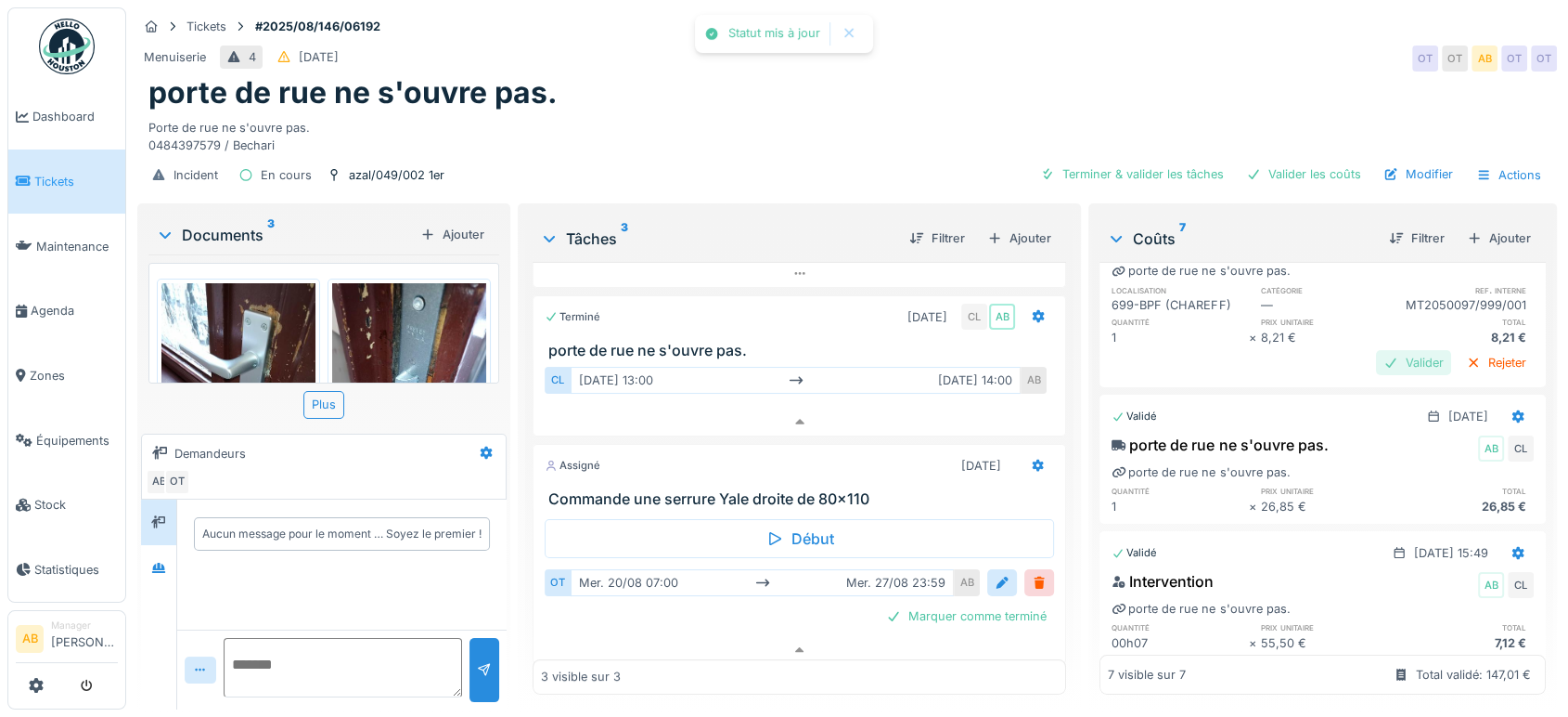
click at [1376, 366] on div "Valider" at bounding box center [1413, 363] width 76 height 26
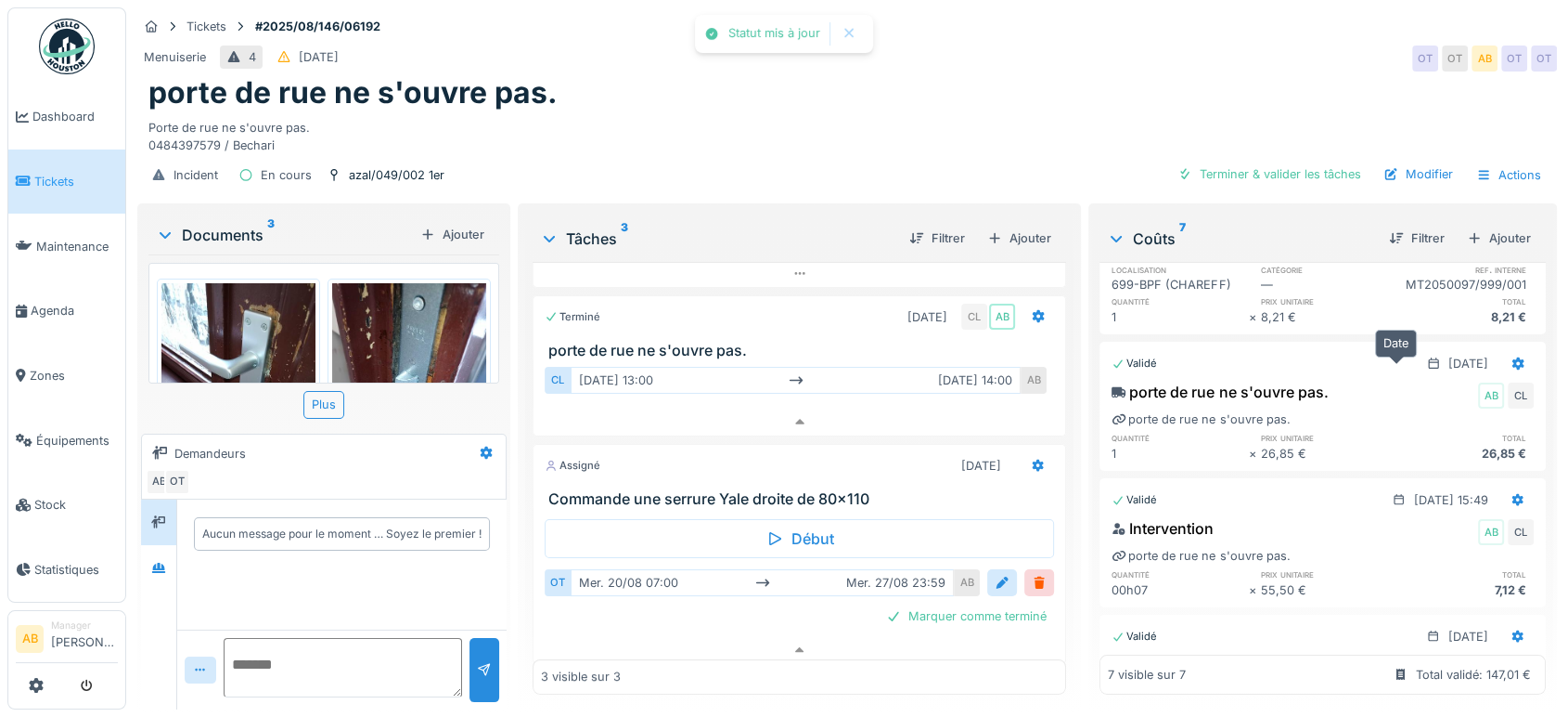
scroll to position [647, 0]
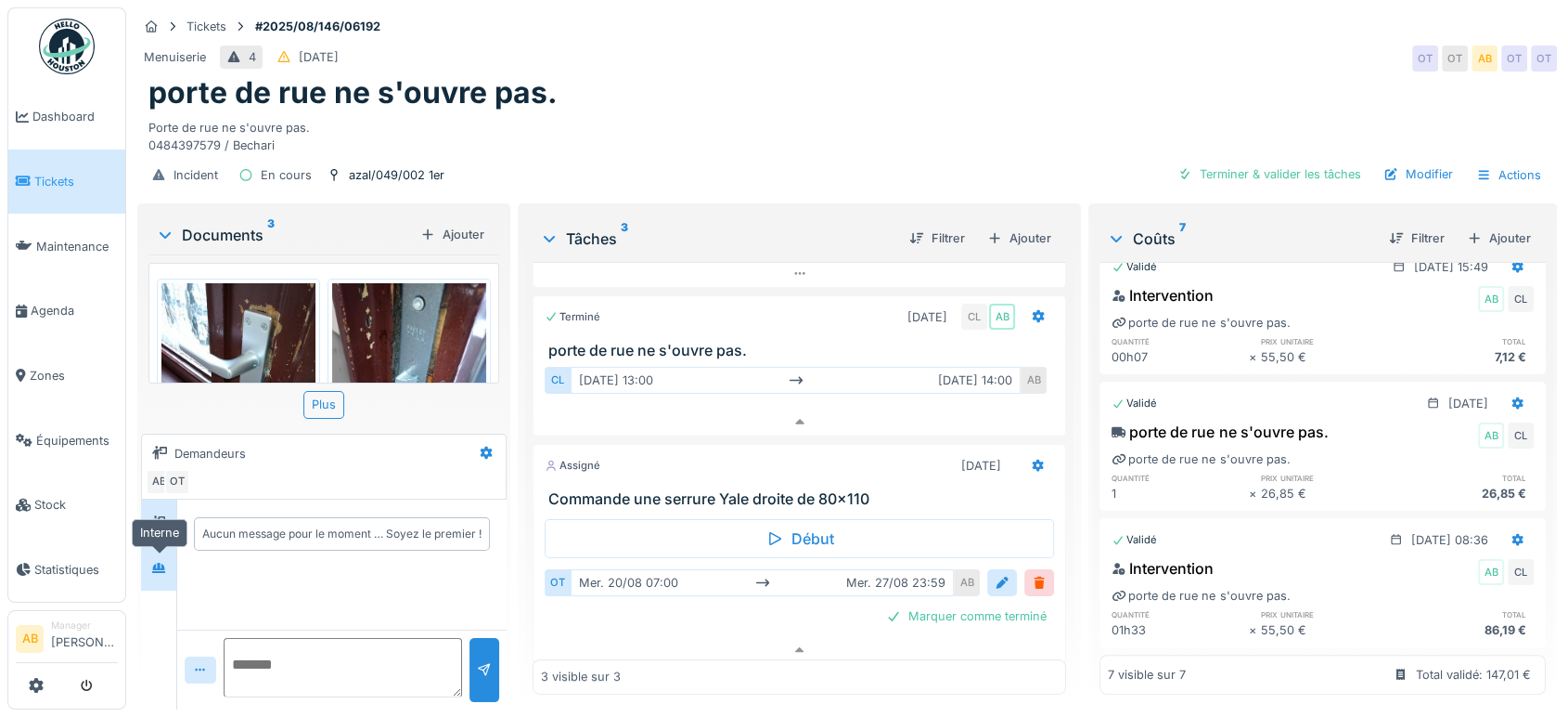
click at [164, 561] on div at bounding box center [159, 568] width 27 height 24
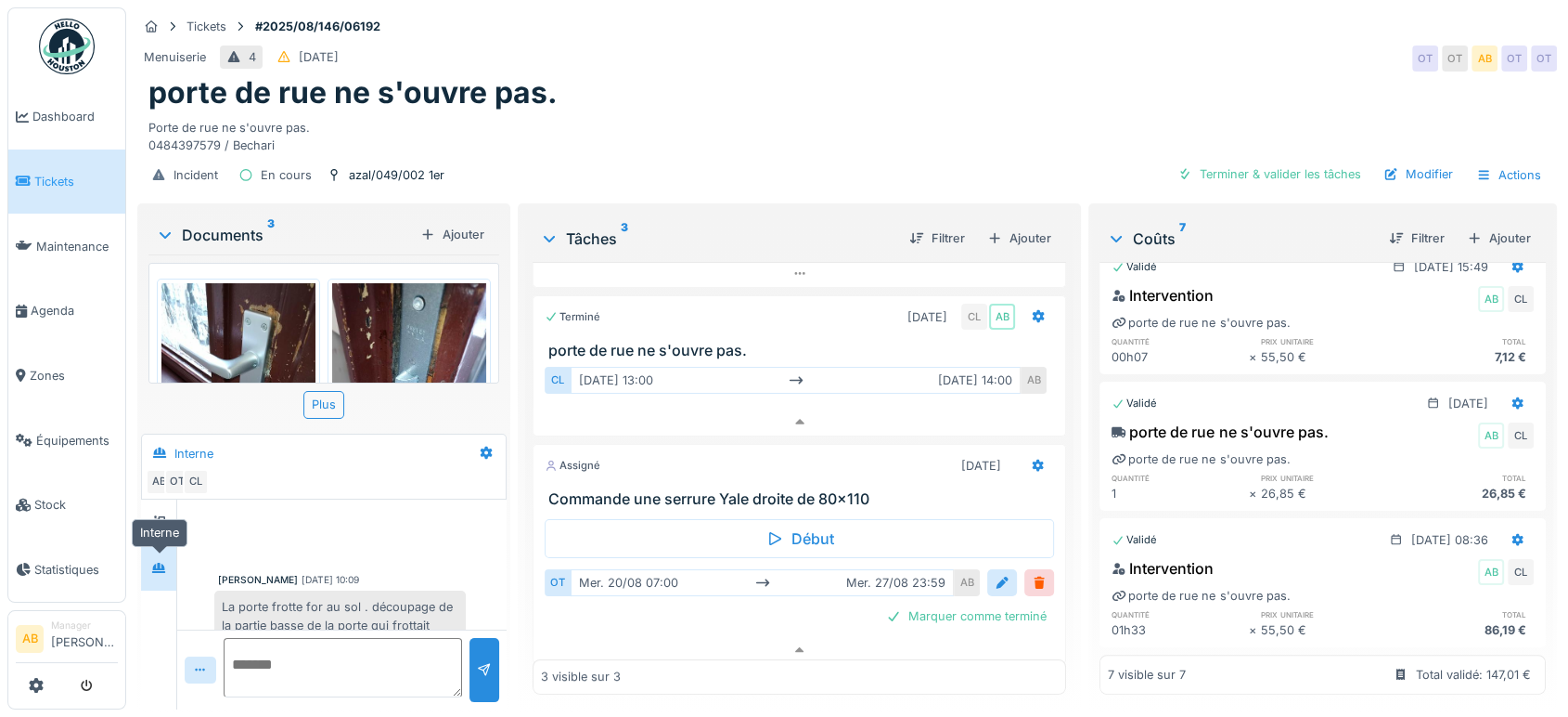
scroll to position [275, 0]
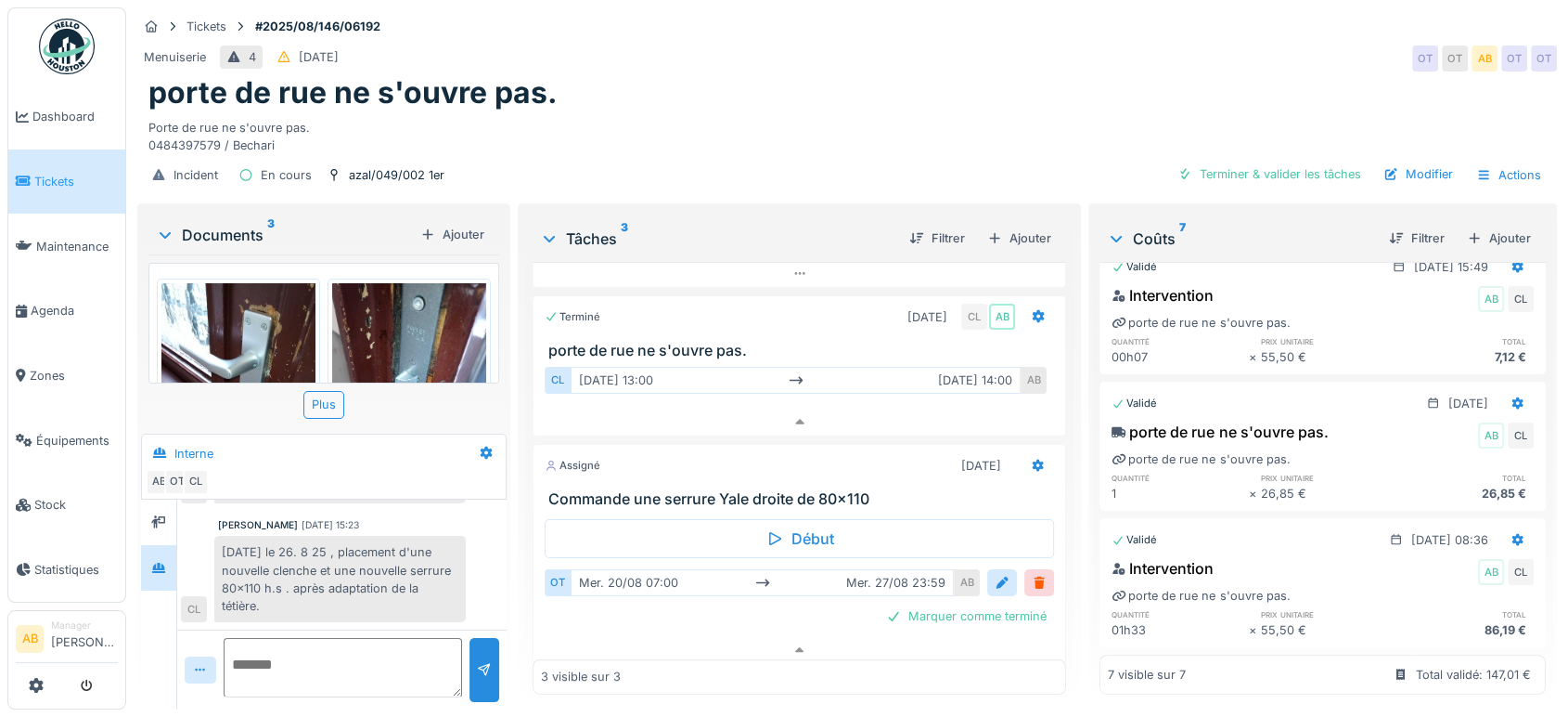
click at [230, 224] on div "Documents 3" at bounding box center [284, 234] width 257 height 23
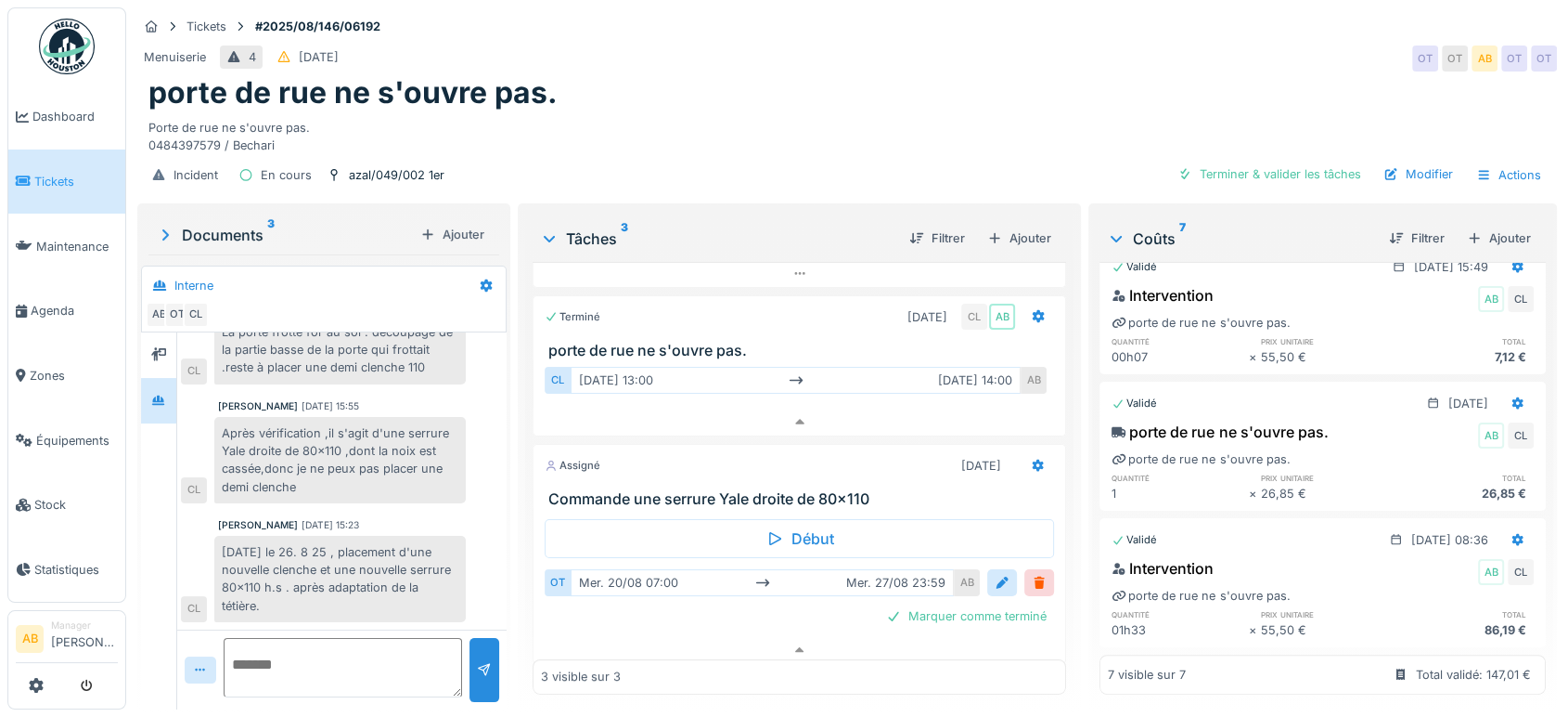
scroll to position [107, 0]
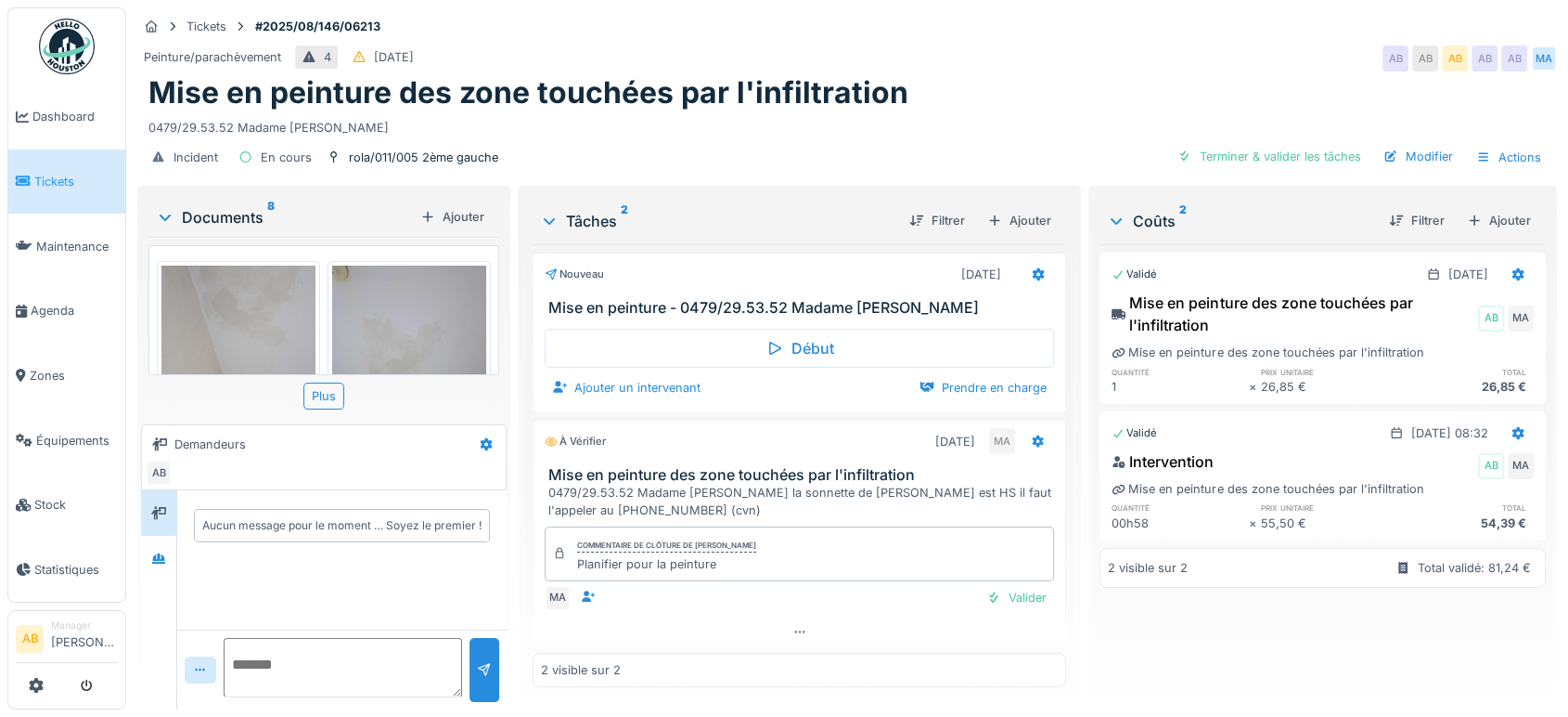
click at [228, 217] on div "Documents 8" at bounding box center [284, 217] width 257 height 23
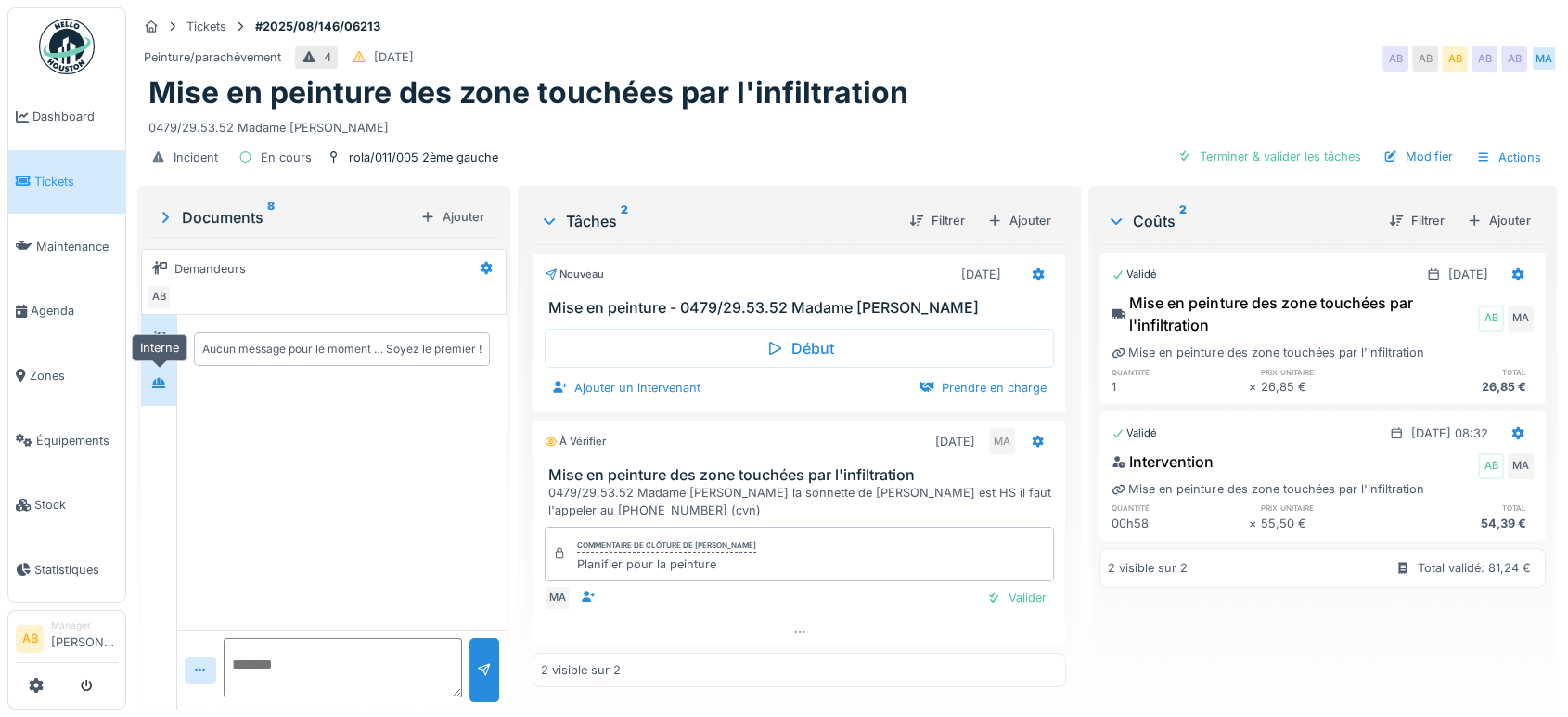
click at [166, 372] on div at bounding box center [159, 384] width 27 height 24
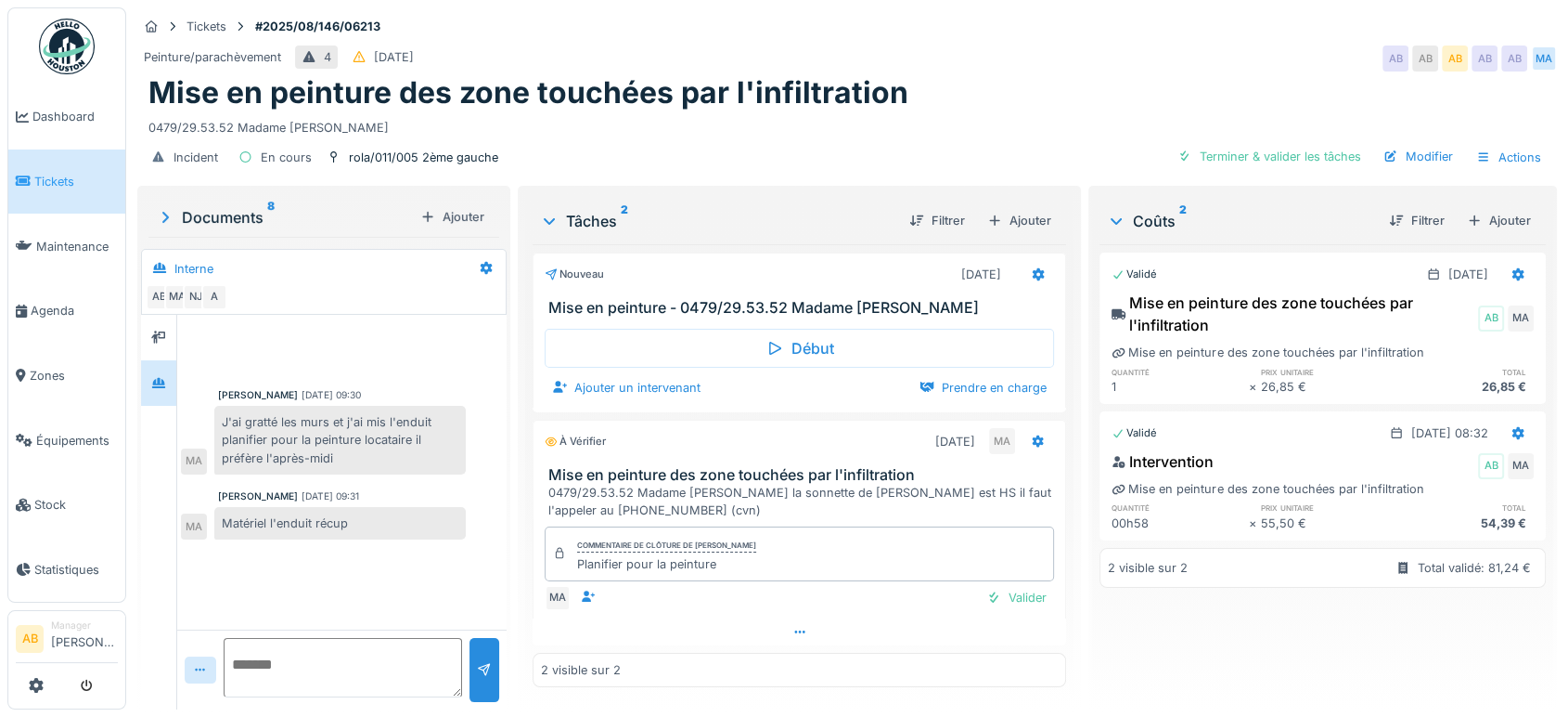
scroll to position [15, 0]
click at [843, 618] on div at bounding box center [799, 631] width 533 height 26
click at [1011, 623] on div "Valider" at bounding box center [1016, 636] width 76 height 26
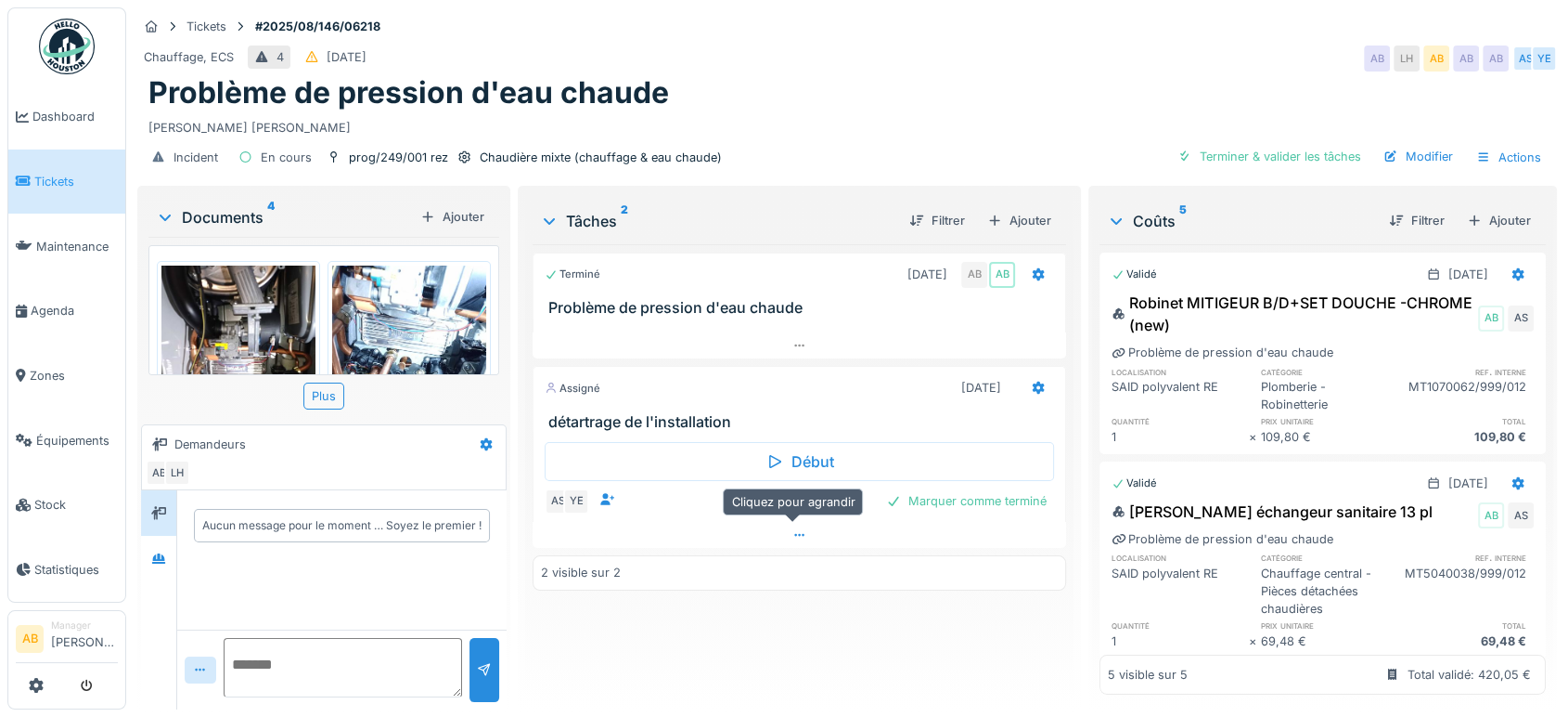
click at [665, 526] on div at bounding box center [799, 535] width 533 height 26
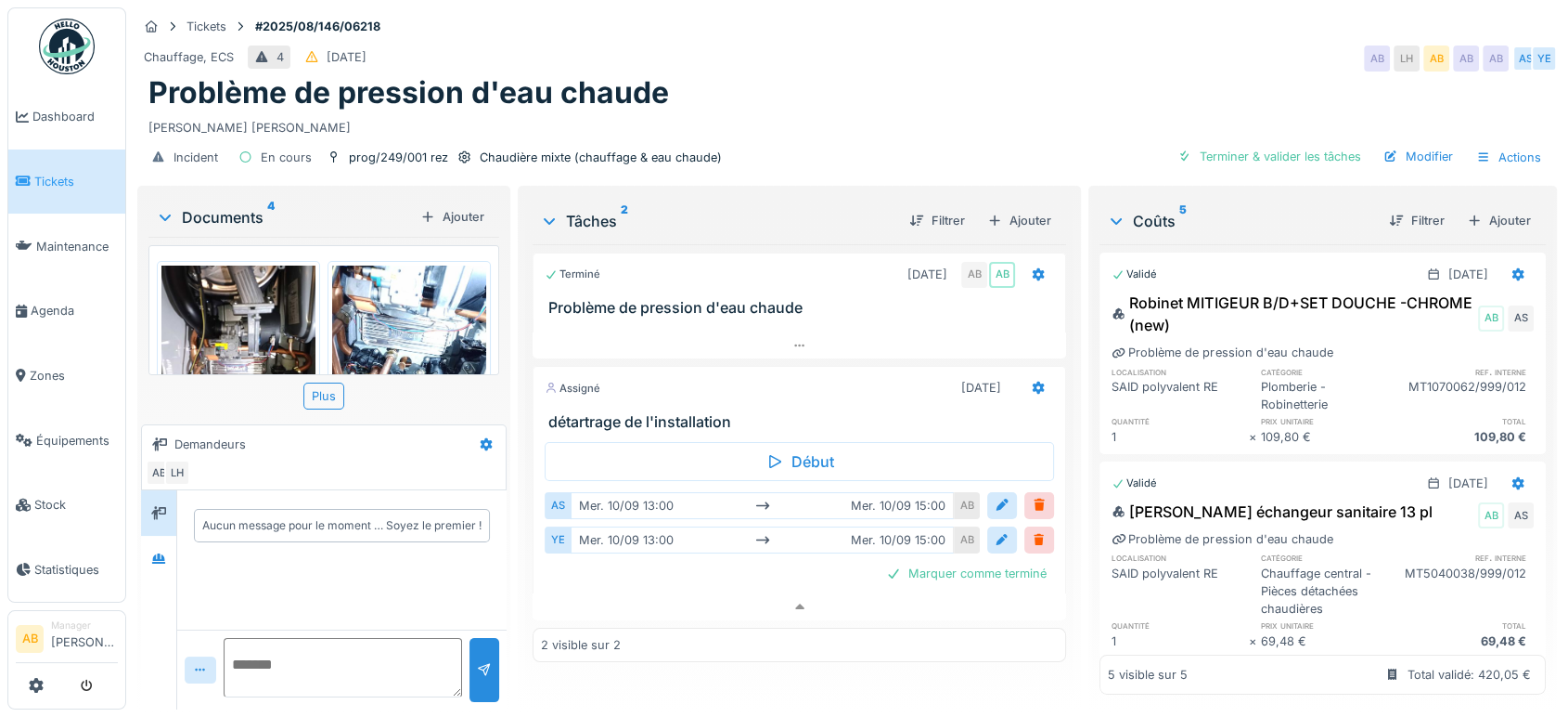
click at [228, 216] on div "Documents 4 Ajouter" at bounding box center [324, 217] width 351 height 40
click at [163, 553] on icon at bounding box center [158, 558] width 13 height 10
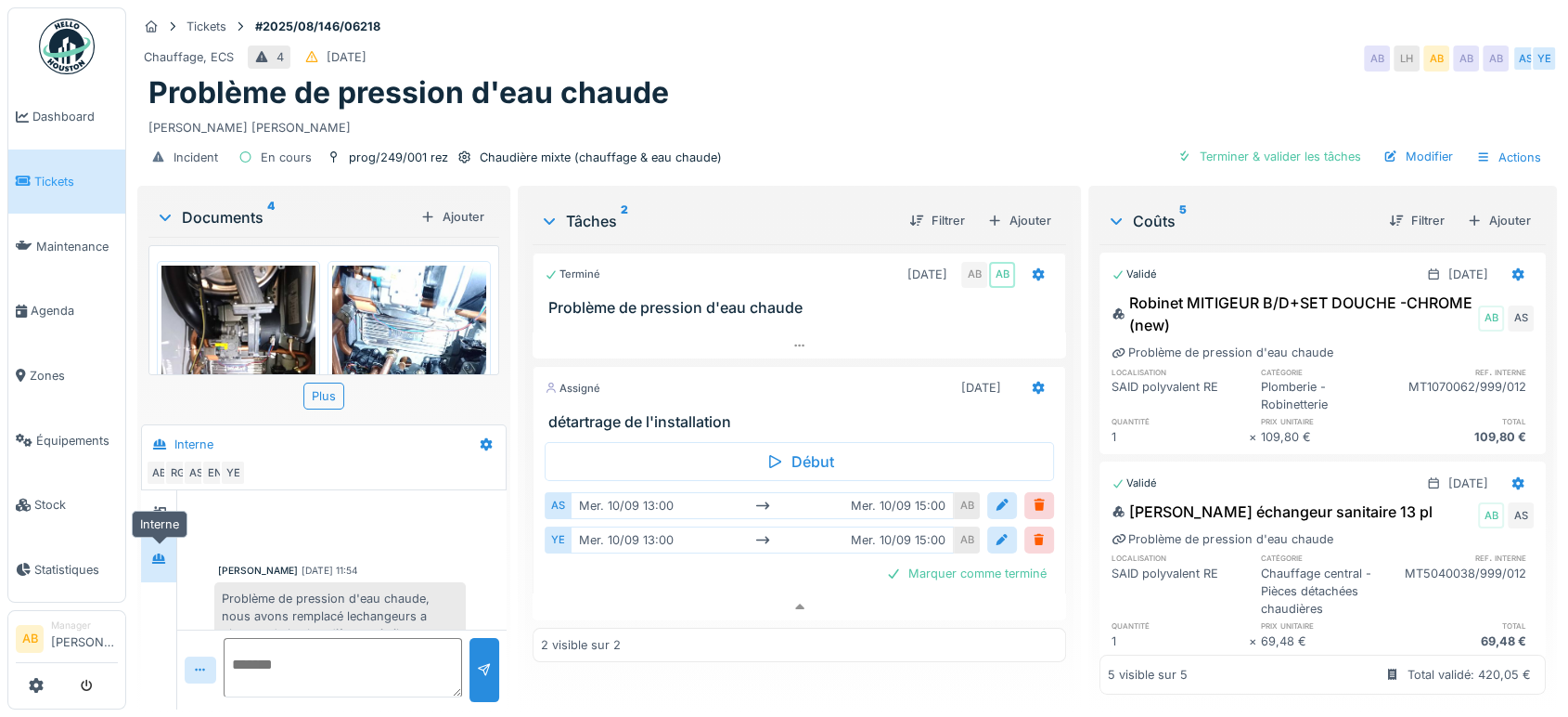
scroll to position [266, 0]
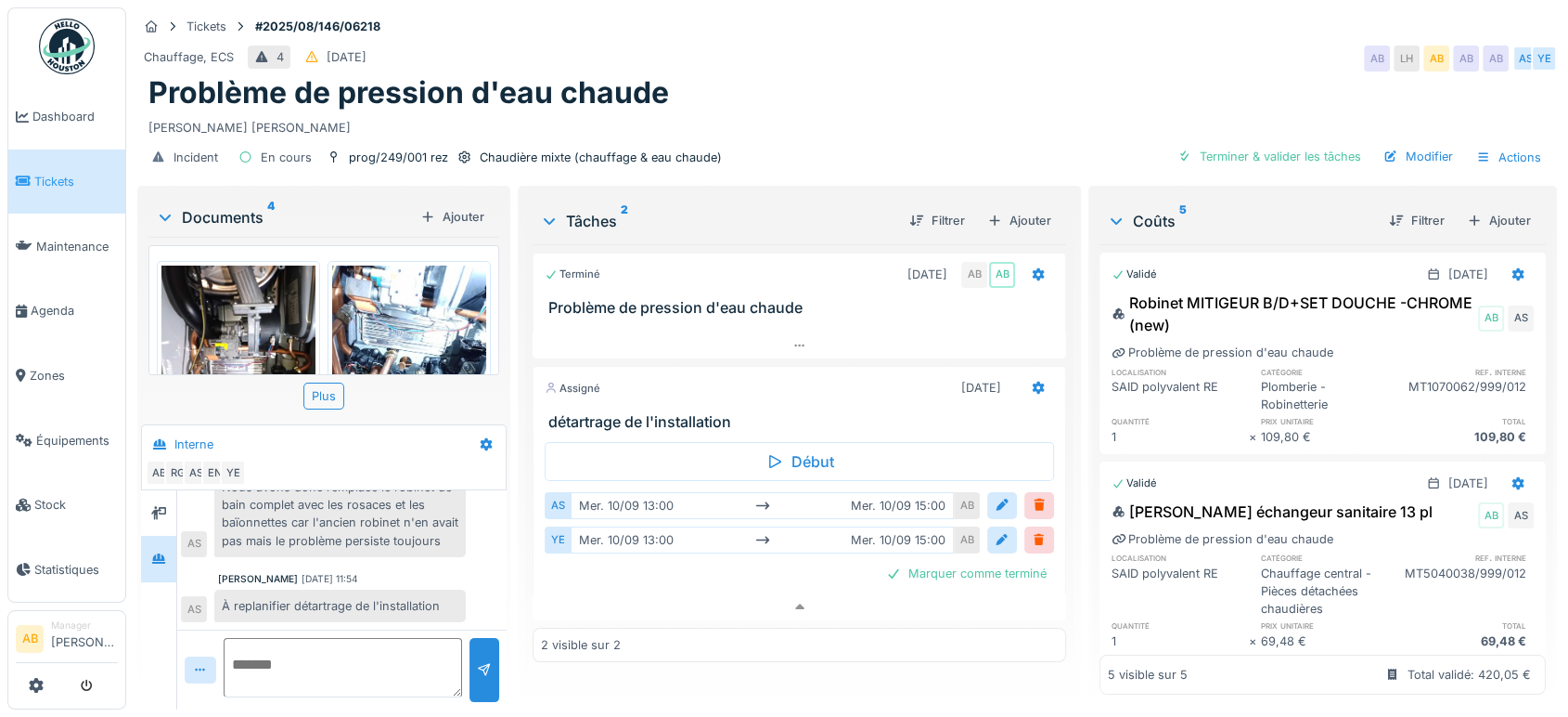
click at [239, 206] on div "Documents 4" at bounding box center [284, 217] width 257 height 23
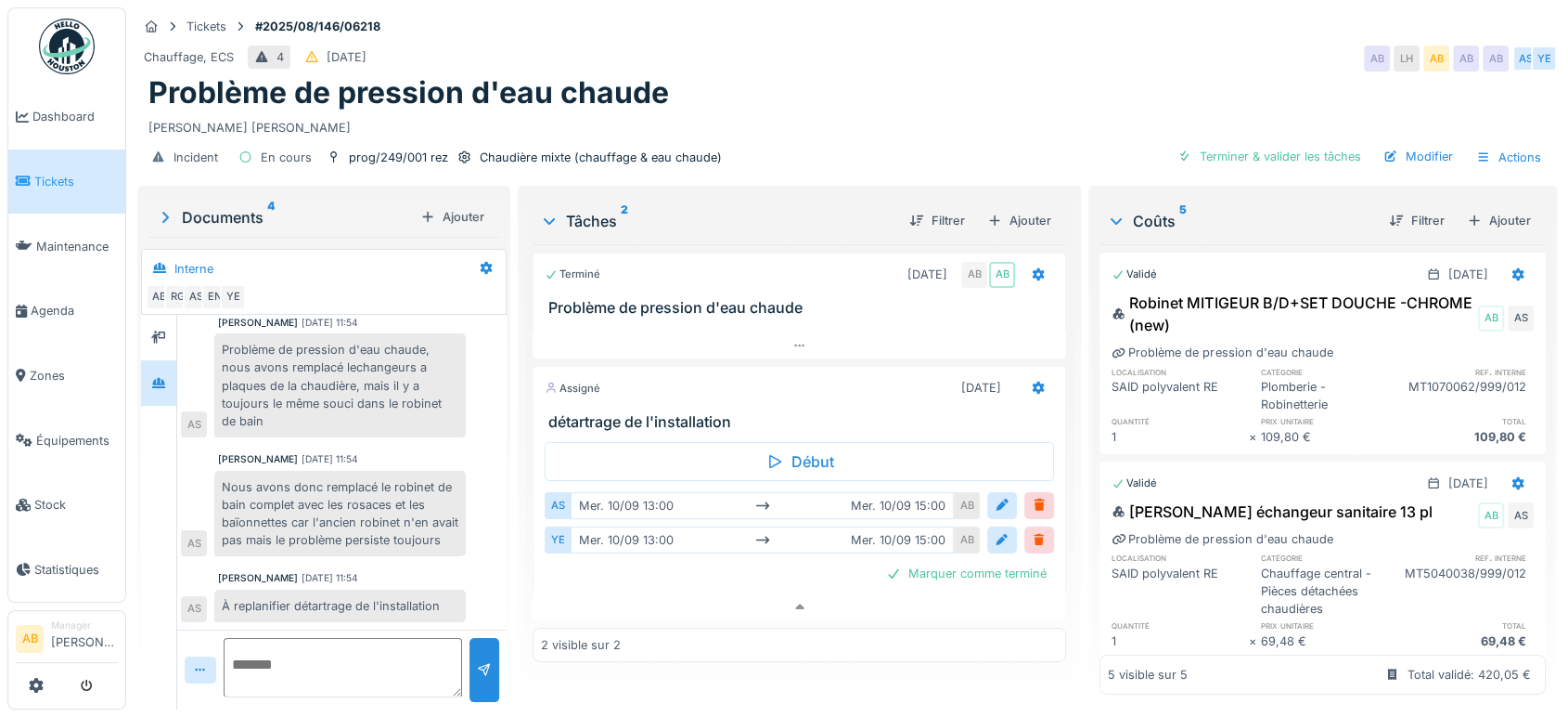
scroll to position [89, 0]
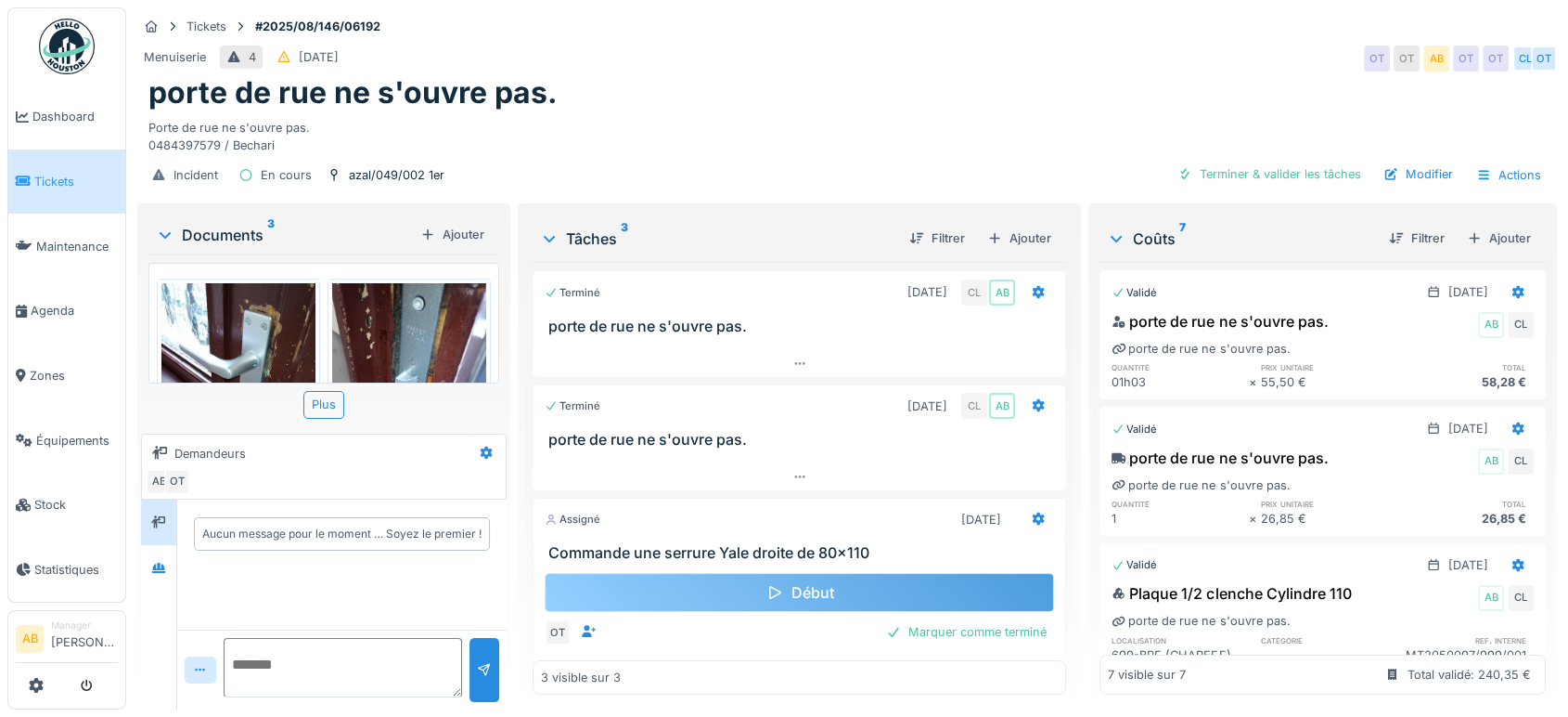
scroll to position [26, 0]
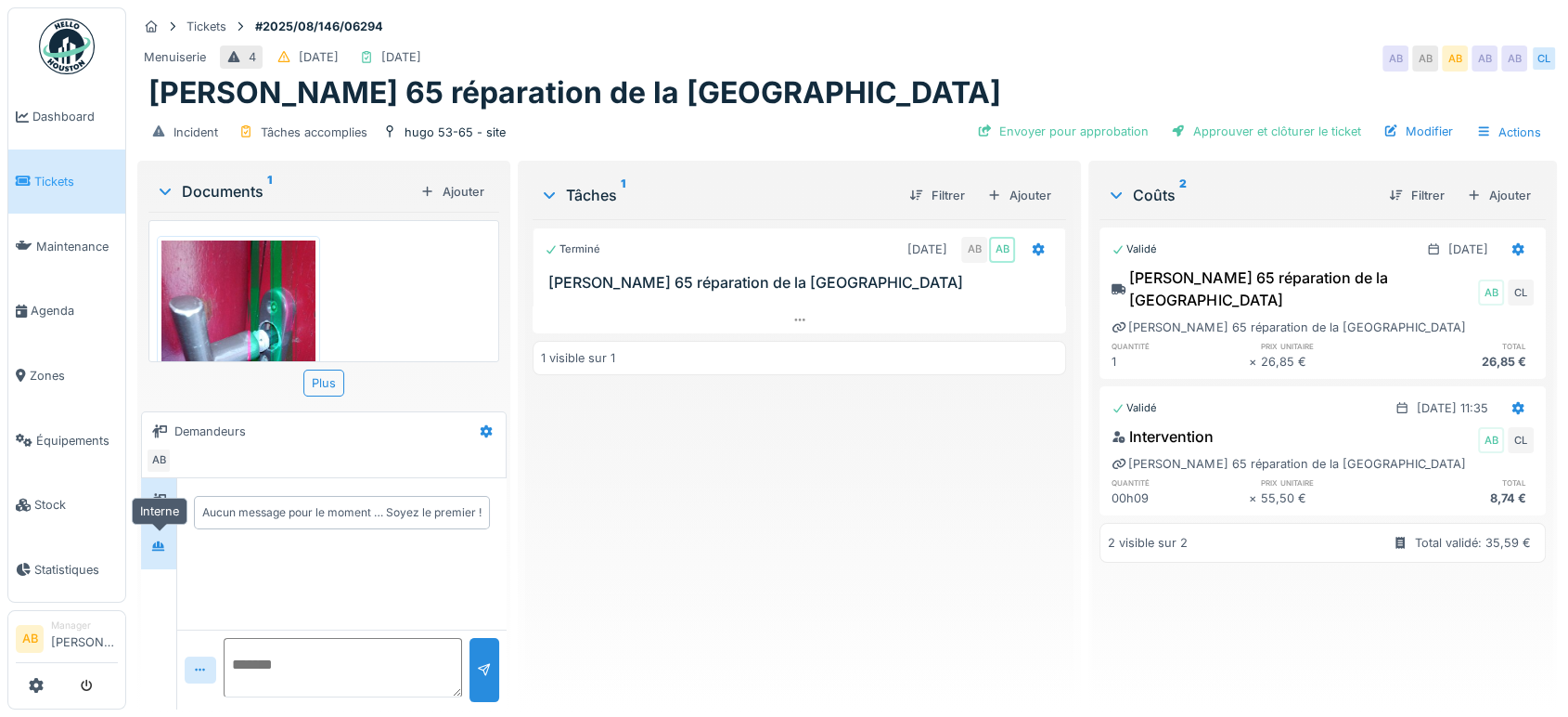
click at [155, 544] on icon at bounding box center [158, 545] width 13 height 10
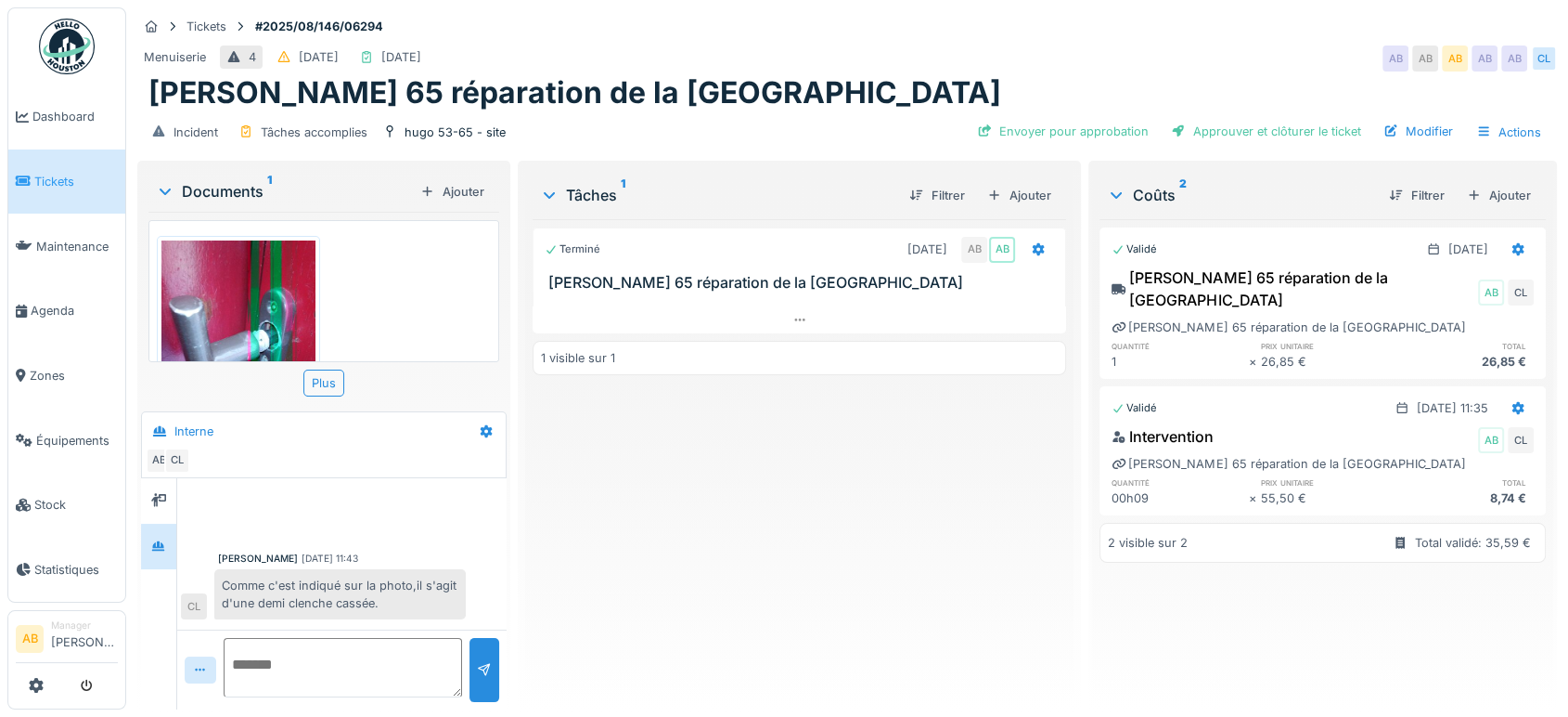
click at [230, 190] on div "Documents 1" at bounding box center [284, 191] width 257 height 23
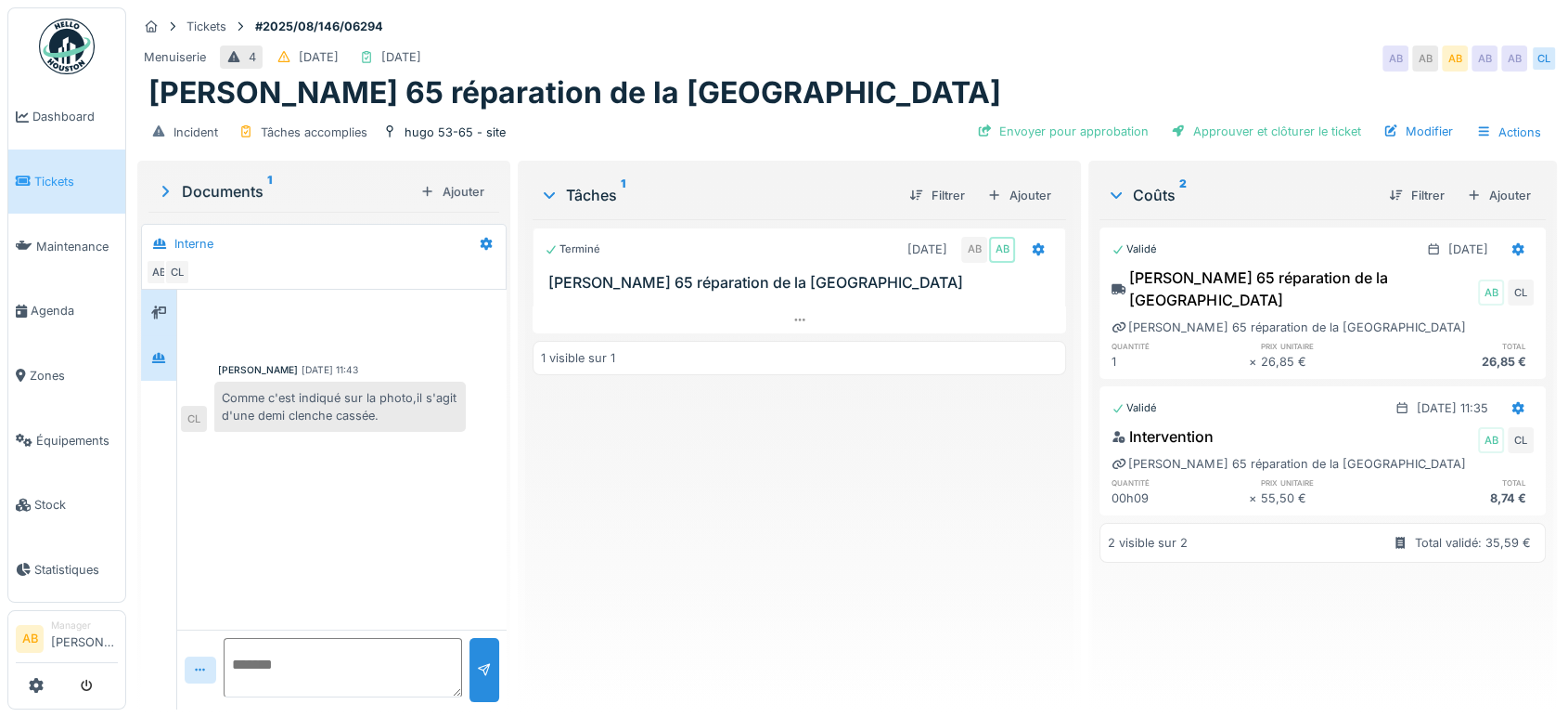
click at [164, 326] on div at bounding box center [159, 312] width 27 height 30
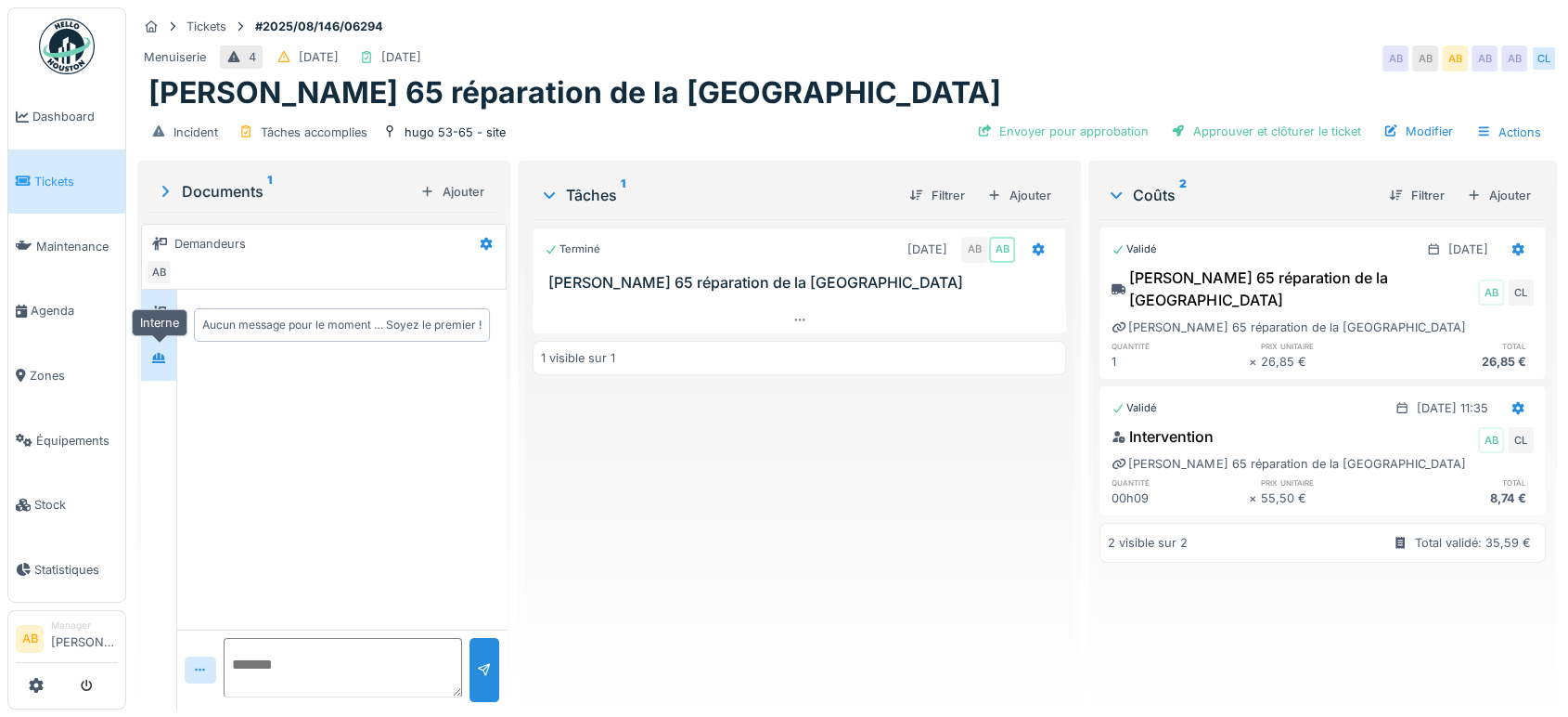
click at [161, 361] on icon at bounding box center [158, 358] width 13 height 10
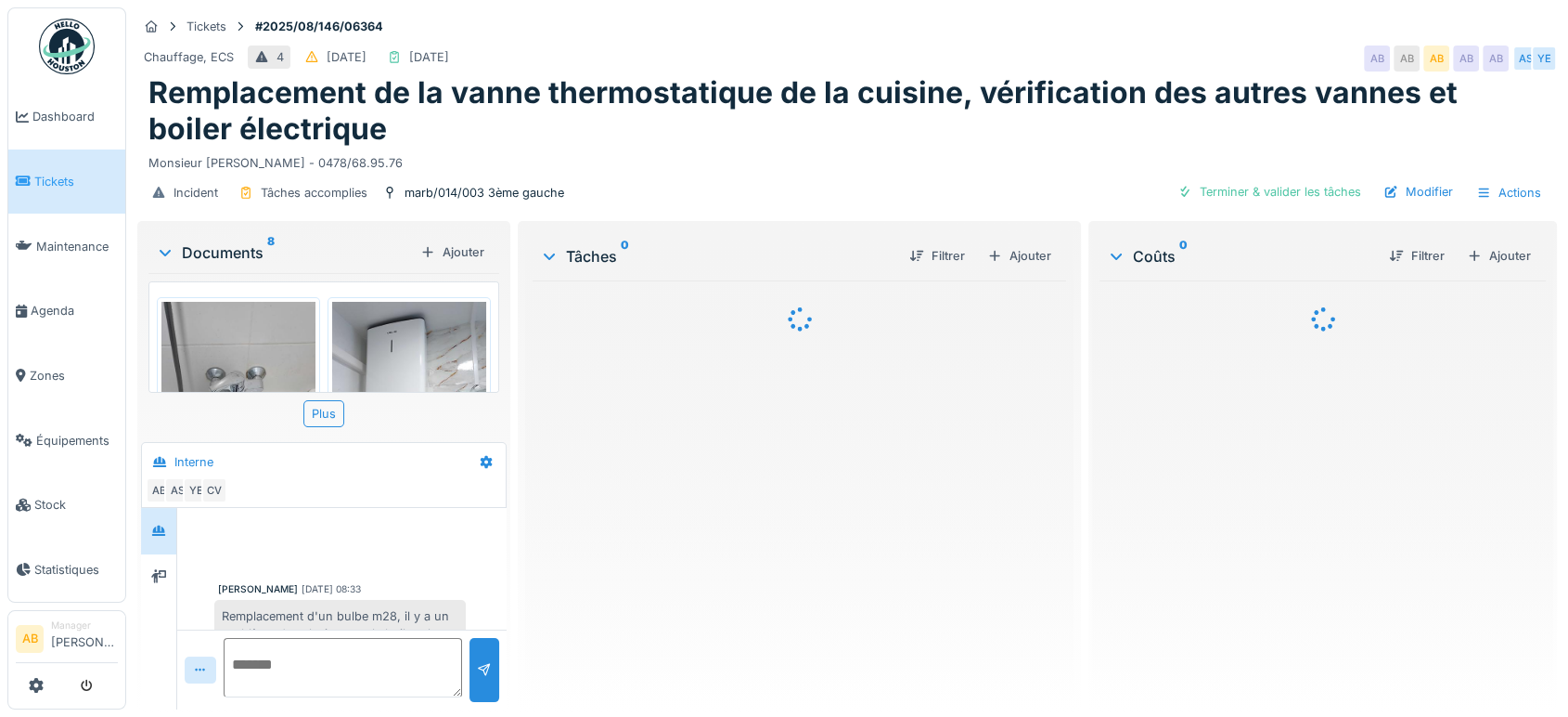
scroll to position [402, 0]
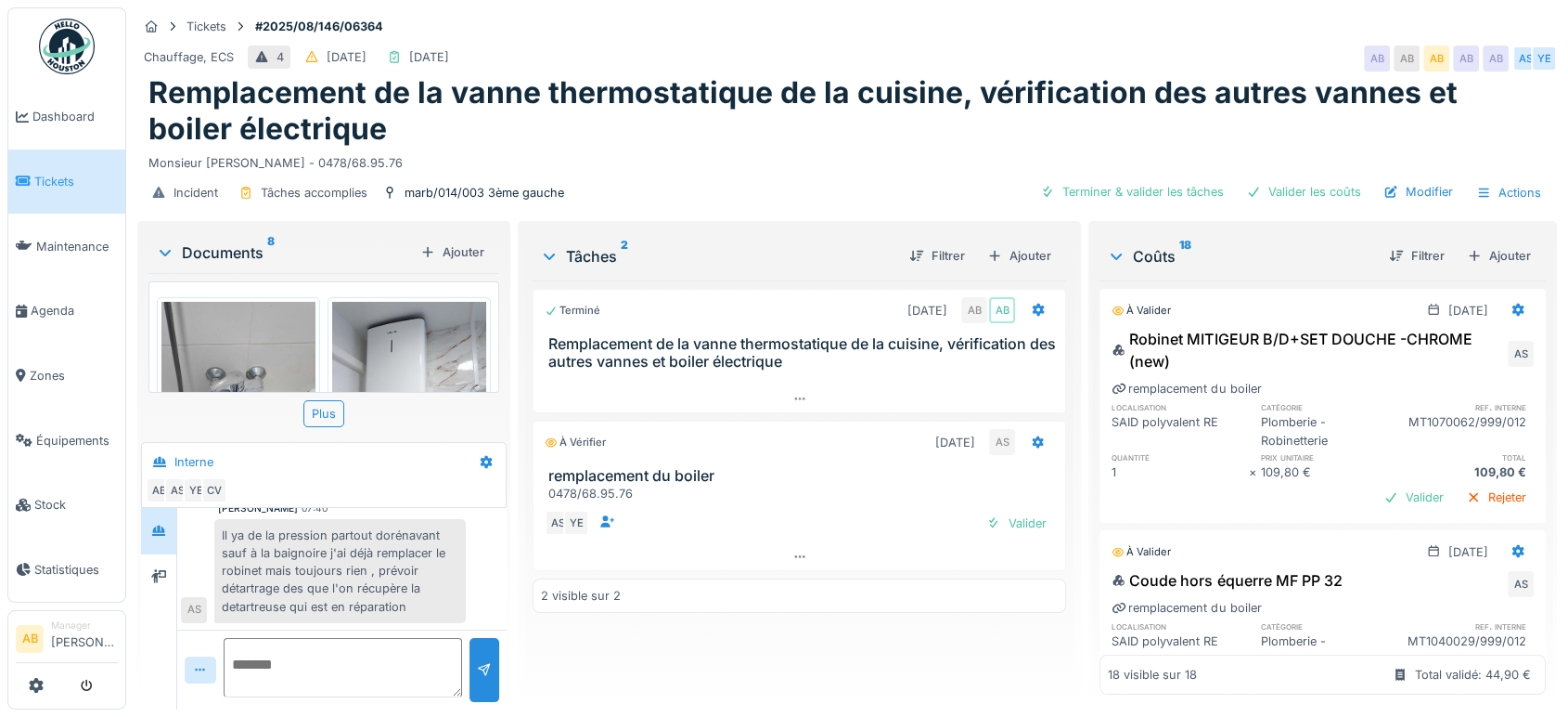
click at [221, 243] on div "Documents 8" at bounding box center [284, 252] width 257 height 23
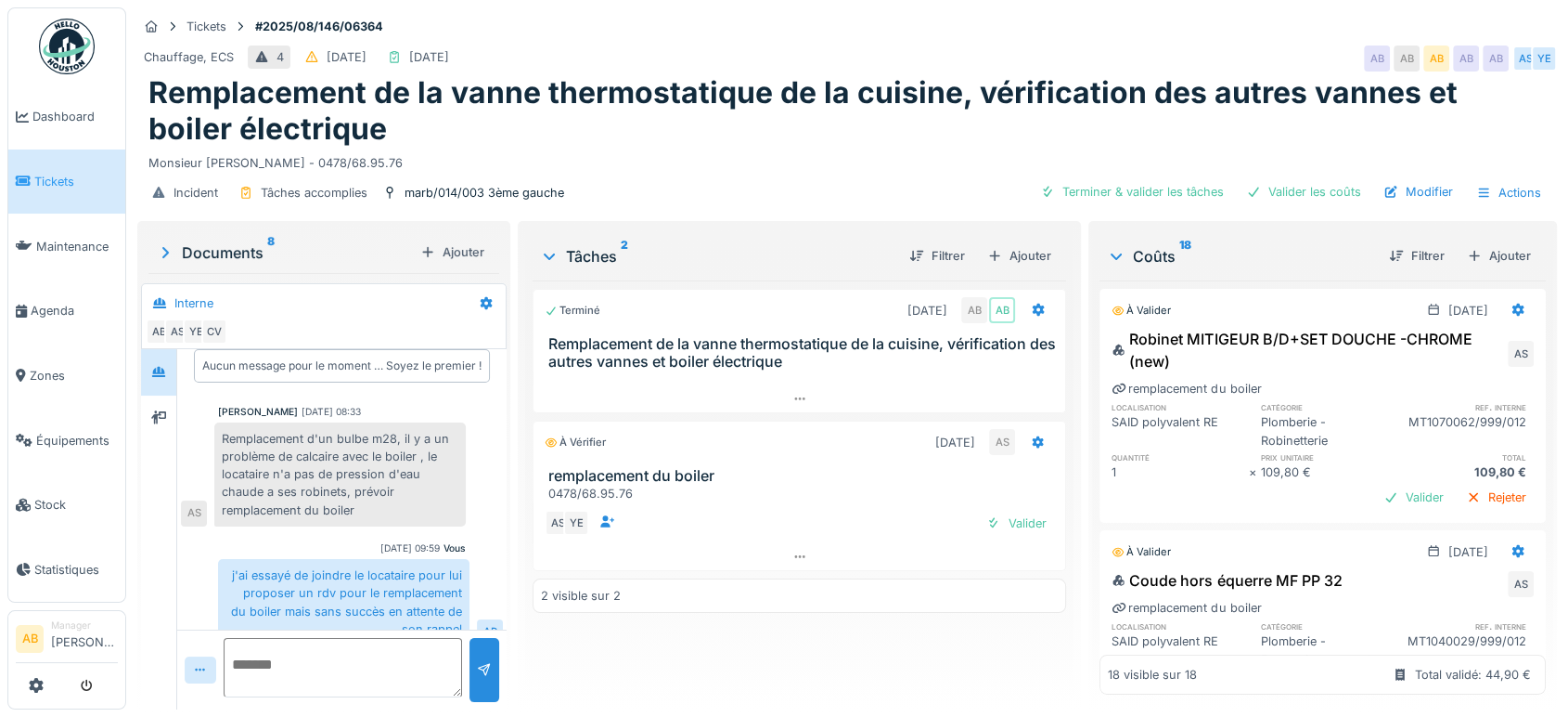
scroll to position [243, 0]
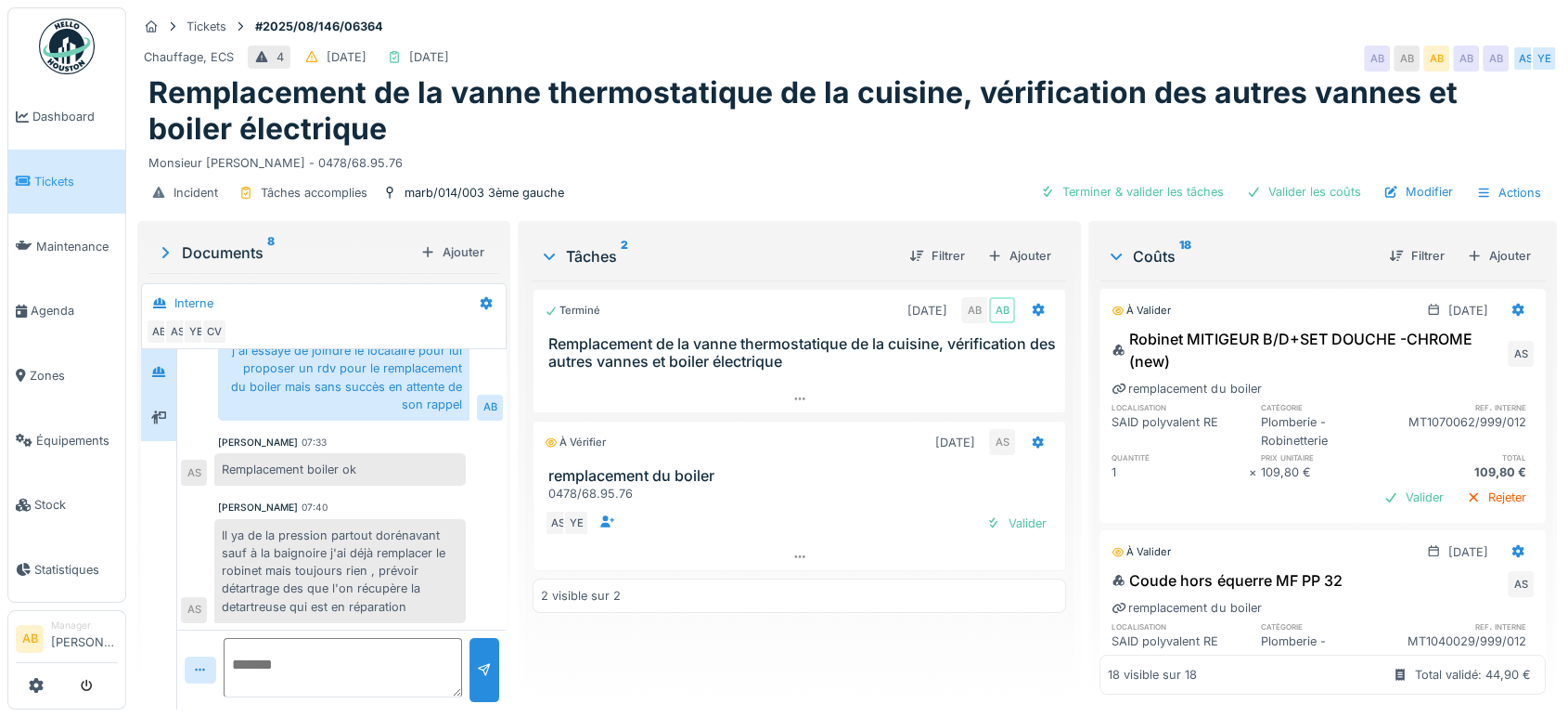
click at [161, 434] on div at bounding box center [159, 418] width 35 height 45
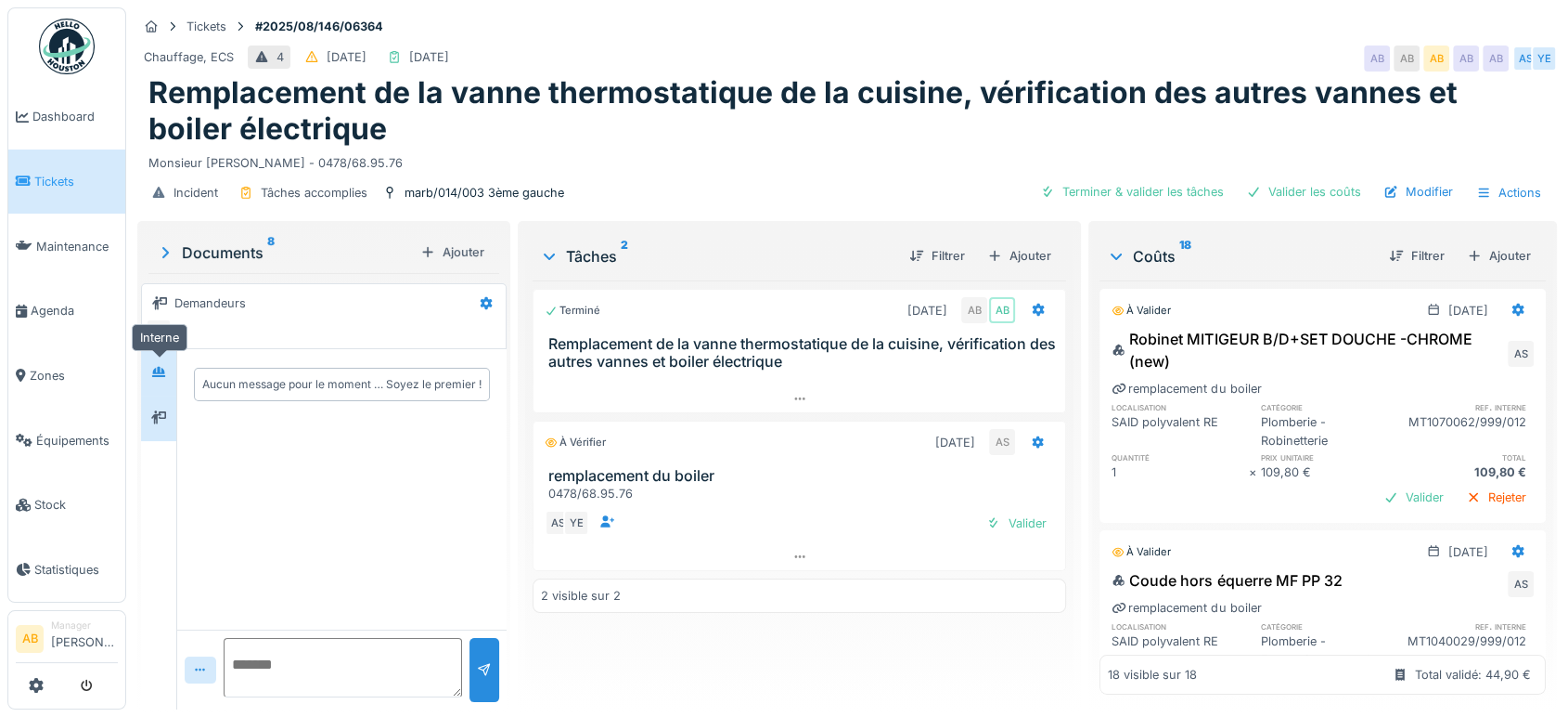
click at [156, 370] on icon at bounding box center [158, 372] width 13 height 10
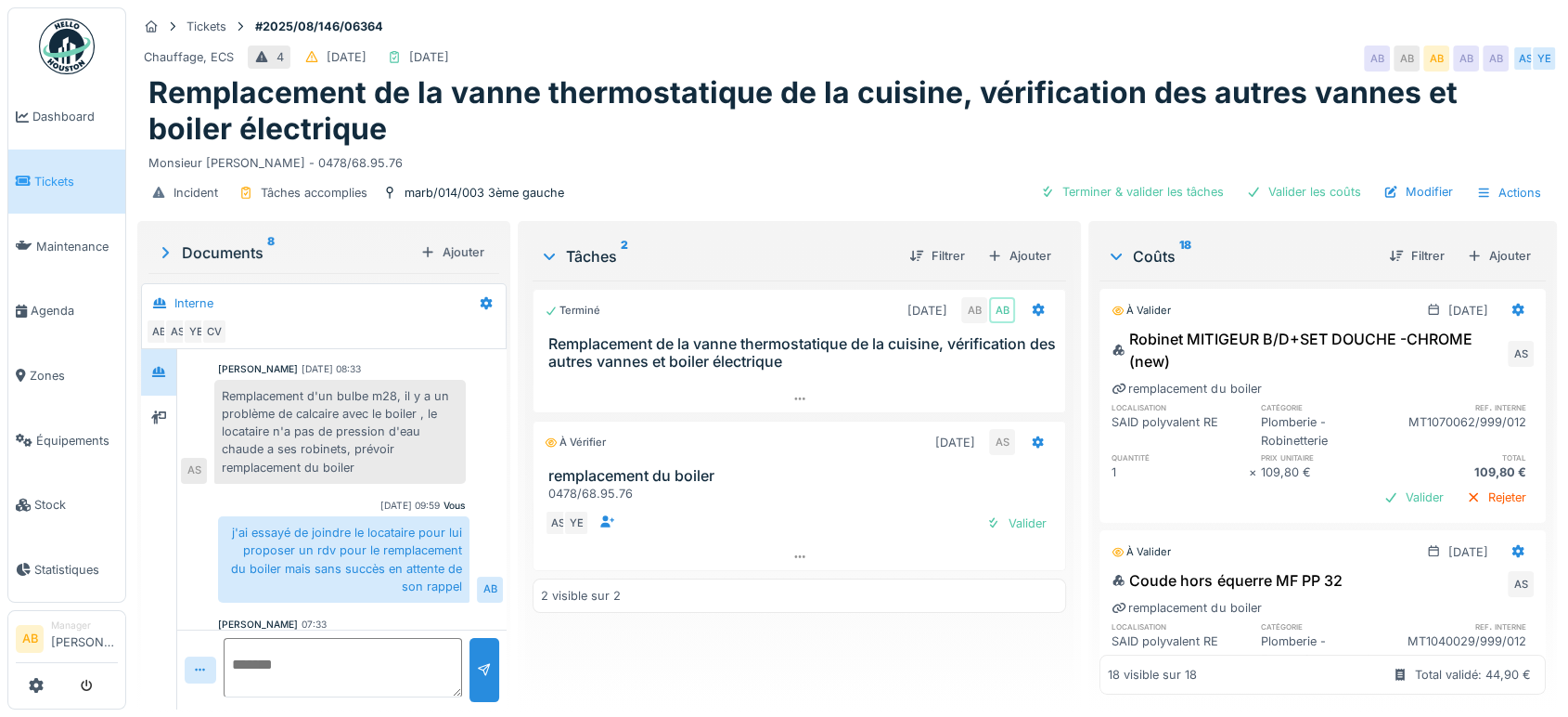
scroll to position [70, 0]
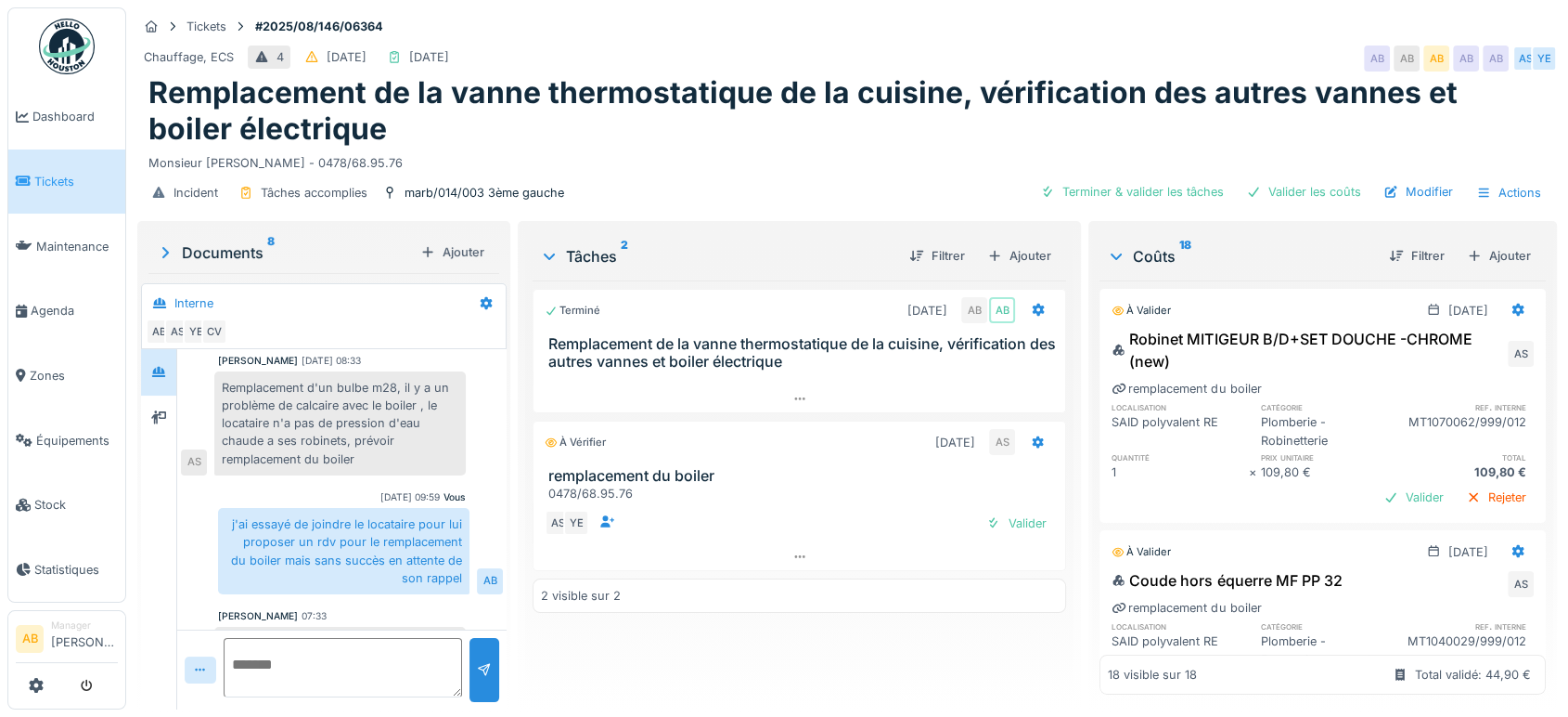
click at [1027, 508] on div "AS YE Valider" at bounding box center [799, 523] width 533 height 41
click at [1020, 519] on div "Valider" at bounding box center [1016, 523] width 76 height 26
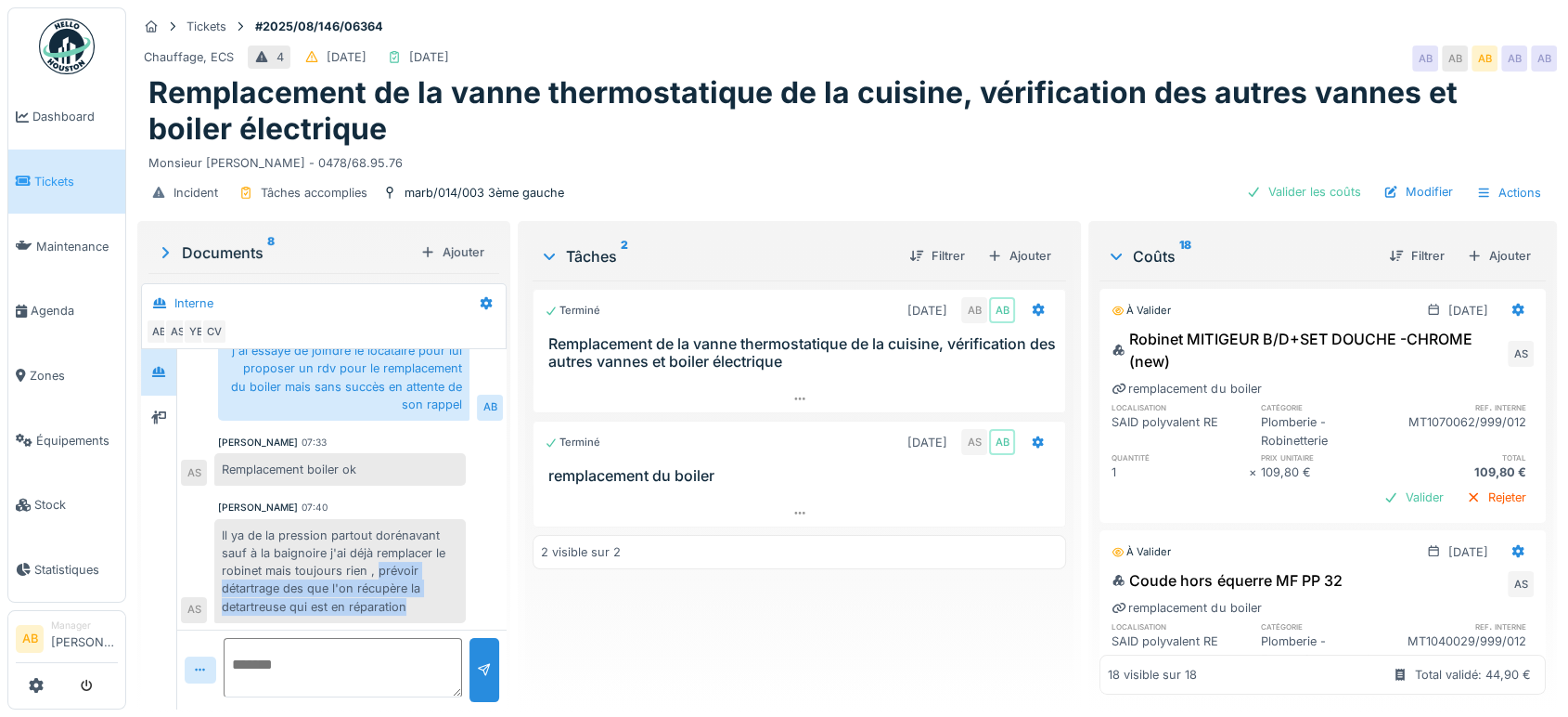
drag, startPoint x: 415, startPoint y: 610, endPoint x: 375, endPoint y: 573, distance: 54.5
click at [375, 573] on div "Il ya de la pression partout dorénavant sauf à la baignoire j'ai déjà remplacer…" at bounding box center [340, 571] width 251 height 104
copy div "prévoir détartrage des que l'on récupère la detartreuse qui est en réparation"
click at [1397, 478] on div "109,80 €" at bounding box center [1465, 472] width 136 height 18
click at [1376, 495] on div "Valider" at bounding box center [1413, 497] width 76 height 26
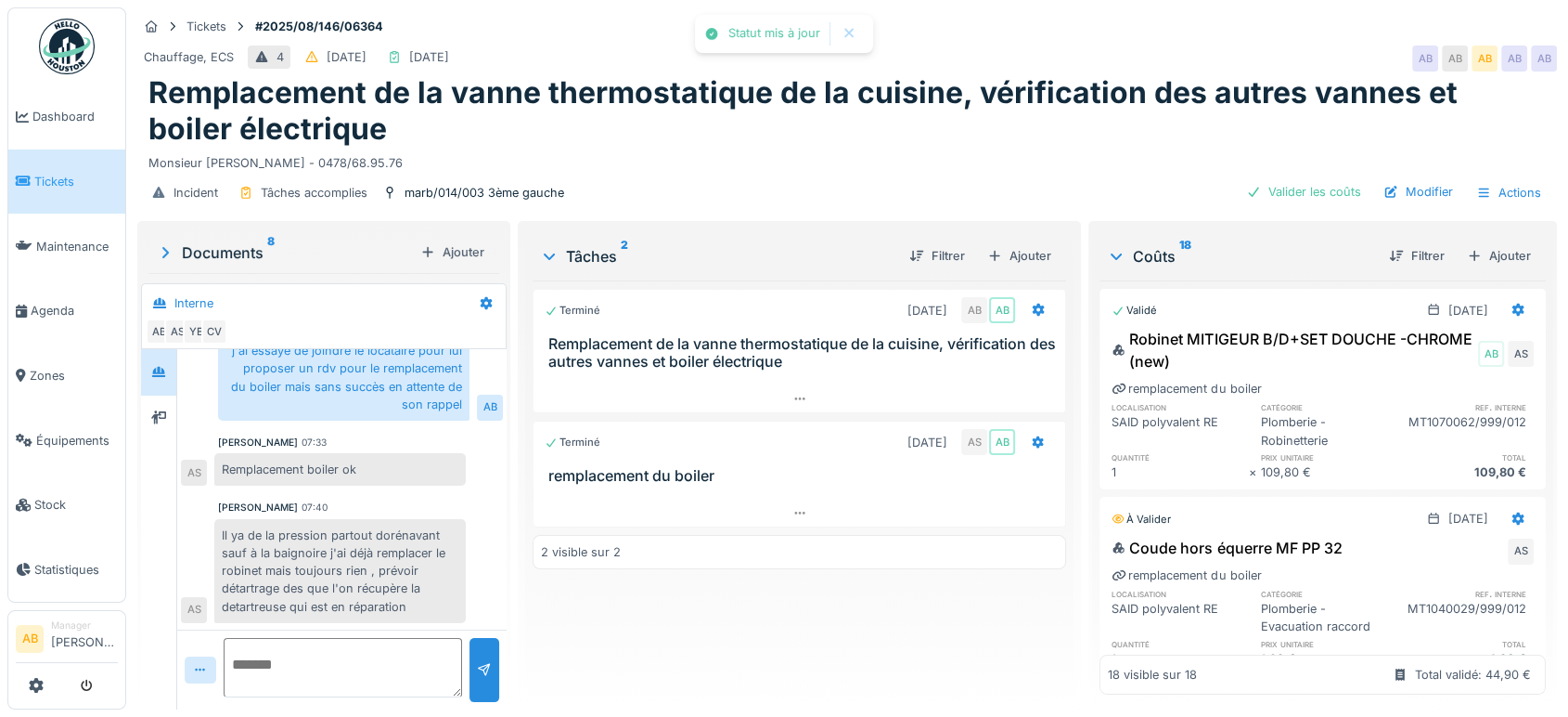
drag, startPoint x: 1360, startPoint y: 495, endPoint x: 1404, endPoint y: 443, distance: 68.1
click at [1404, 443] on div "MT1070062/999/012" at bounding box center [1465, 431] width 136 height 35
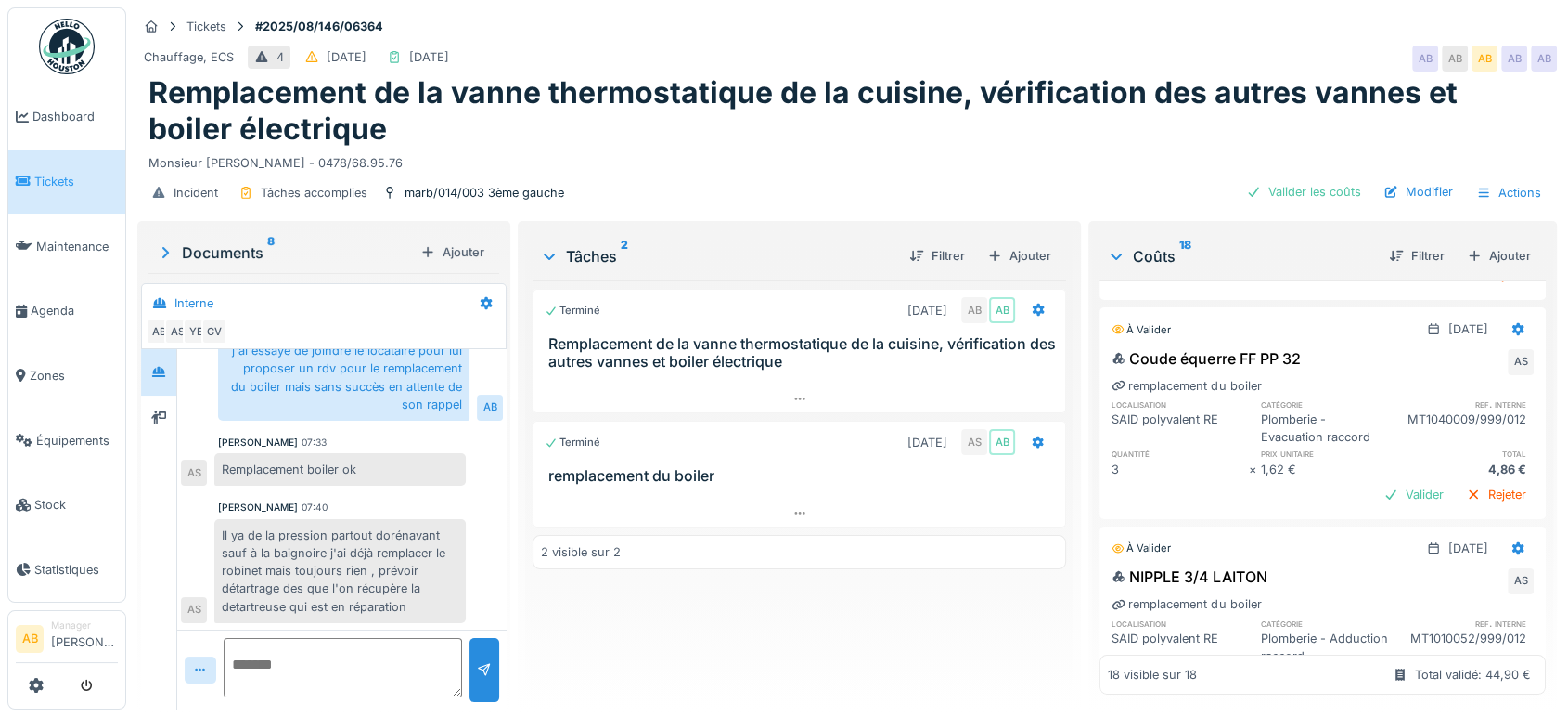
scroll to position [407, 0]
click at [1376, 495] on div "Valider" at bounding box center [1413, 495] width 76 height 26
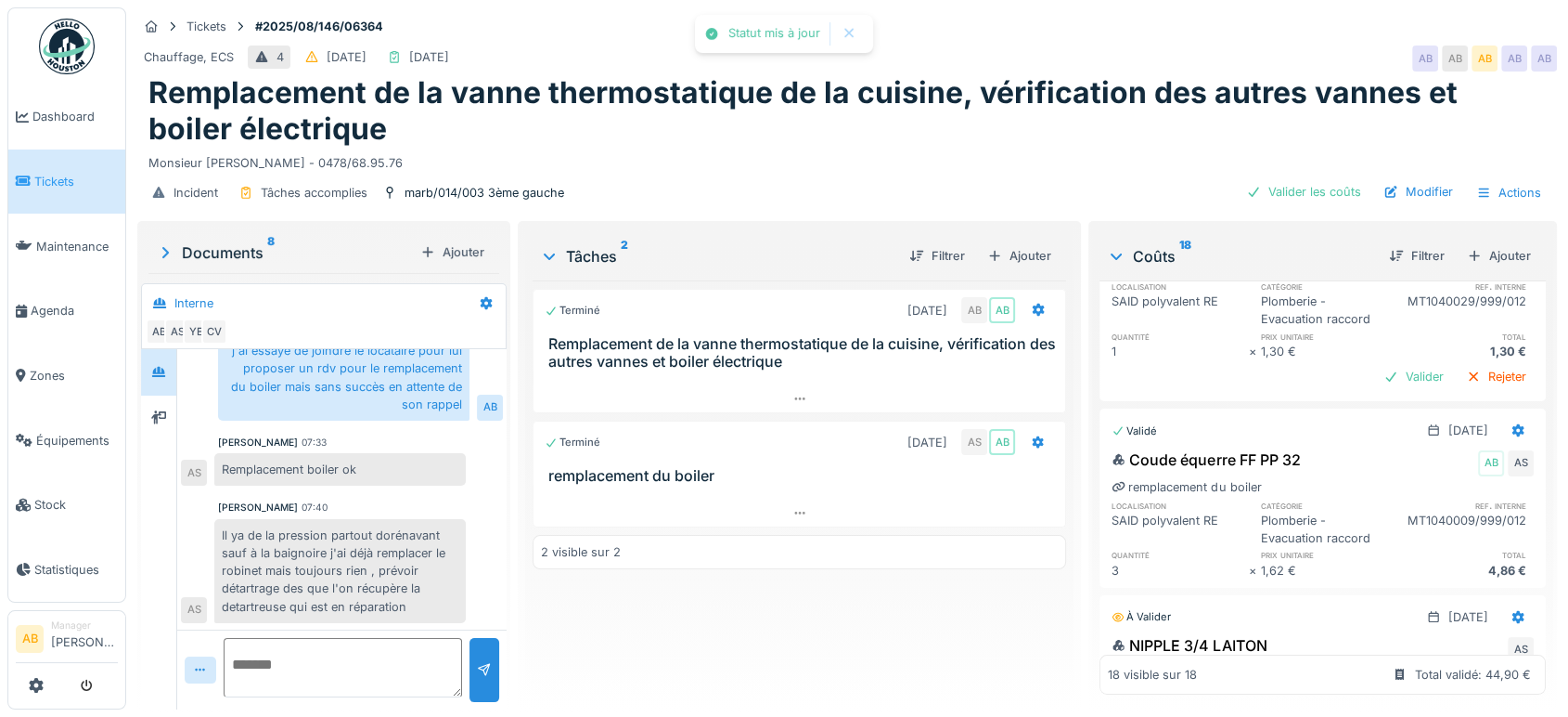
scroll to position [296, 0]
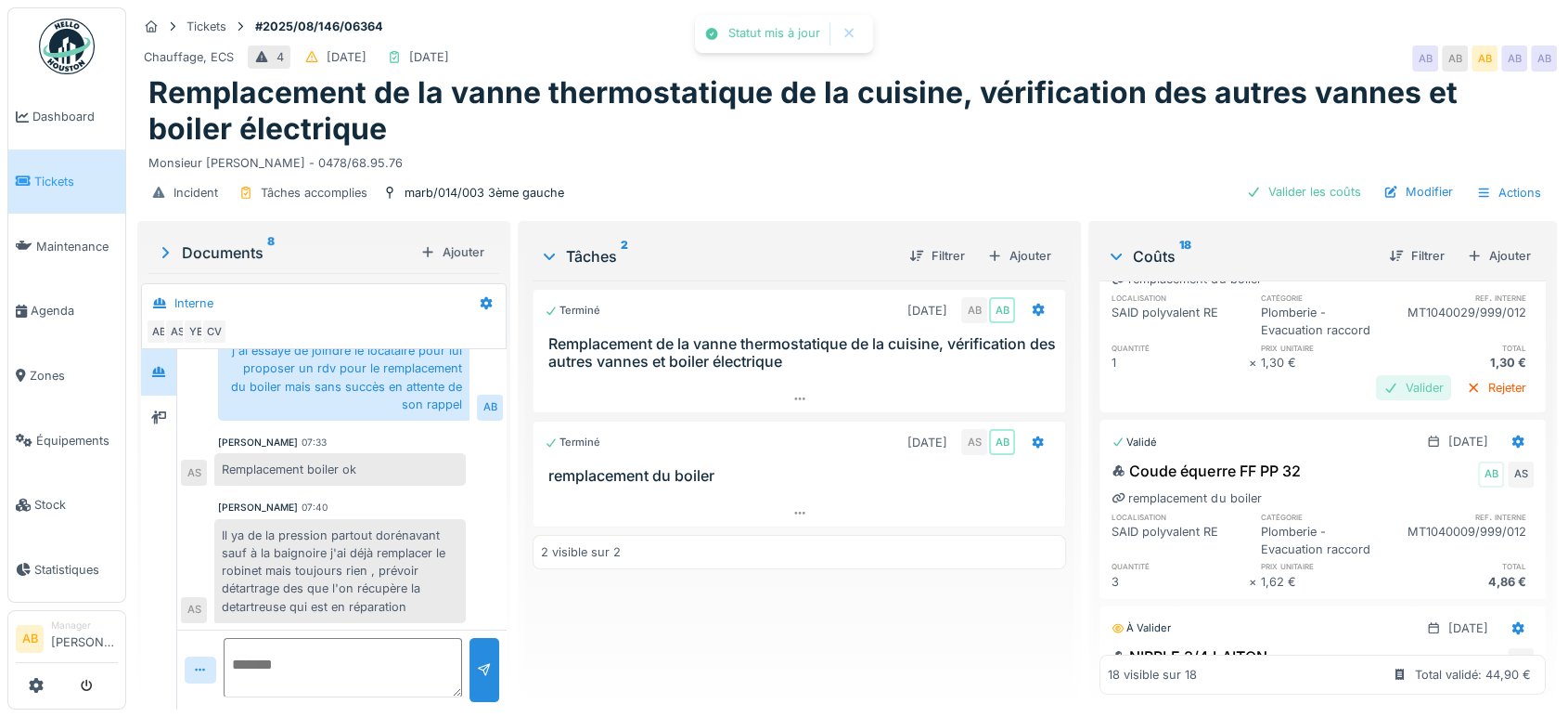
click at [1376, 380] on div "Valider" at bounding box center [1413, 387] width 76 height 26
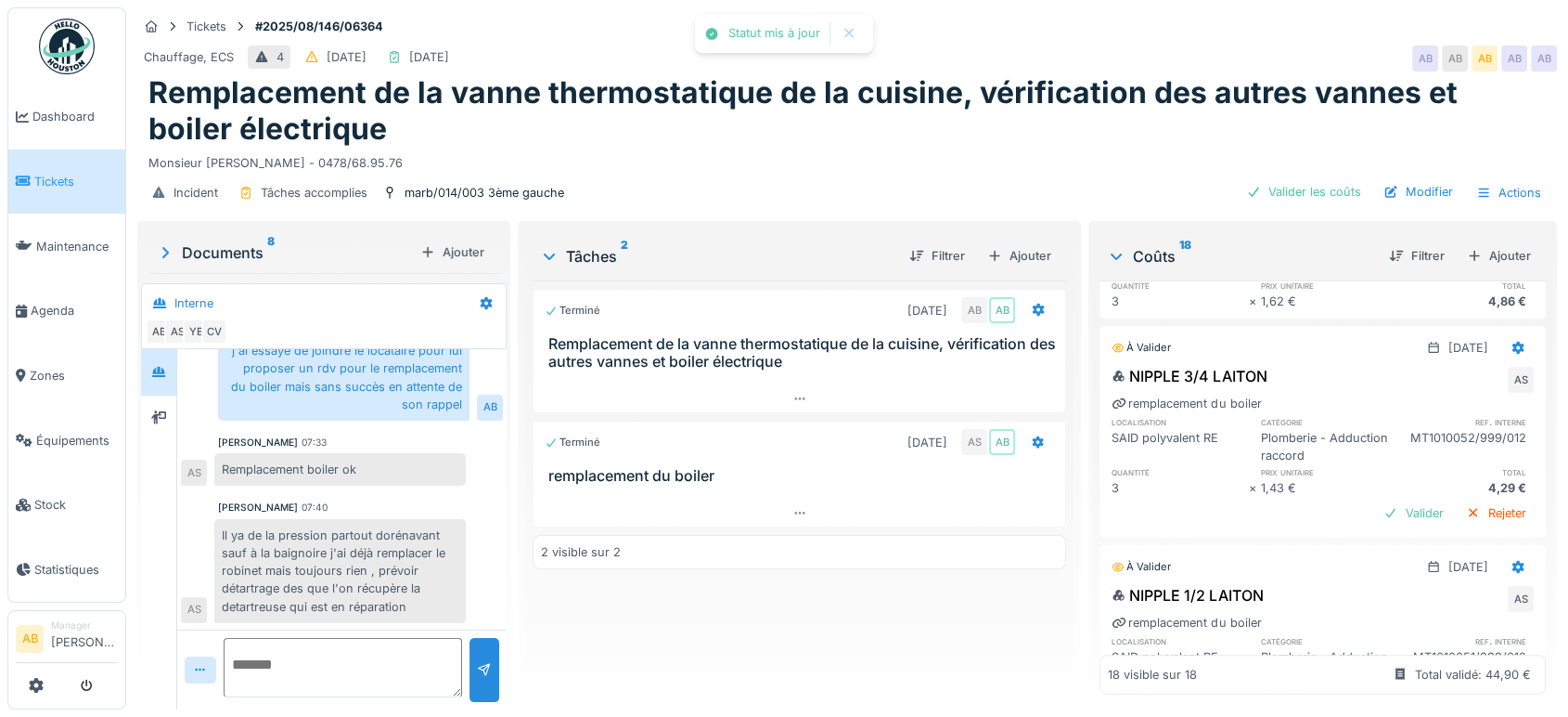
scroll to position [594, 0]
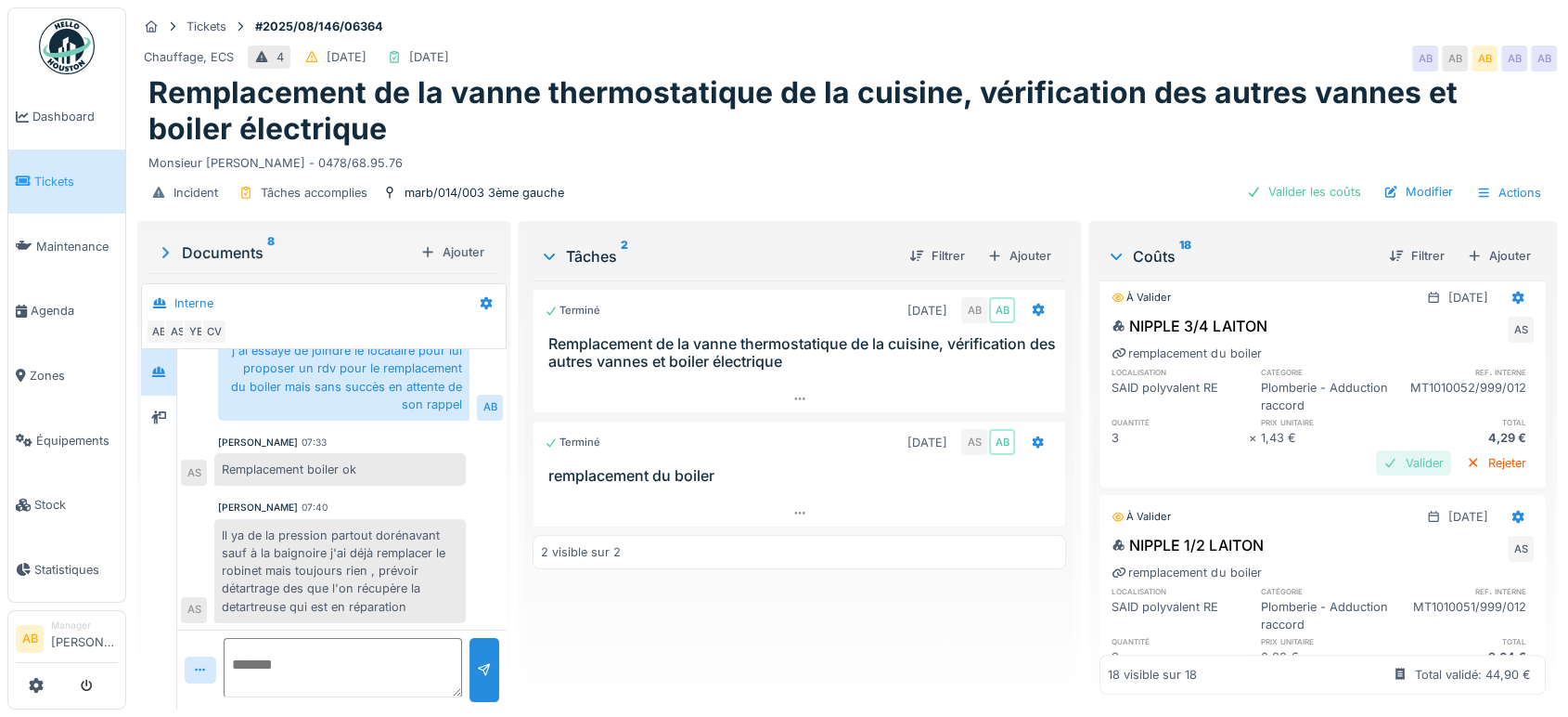
click at [1378, 450] on div "Valider" at bounding box center [1413, 463] width 76 height 26
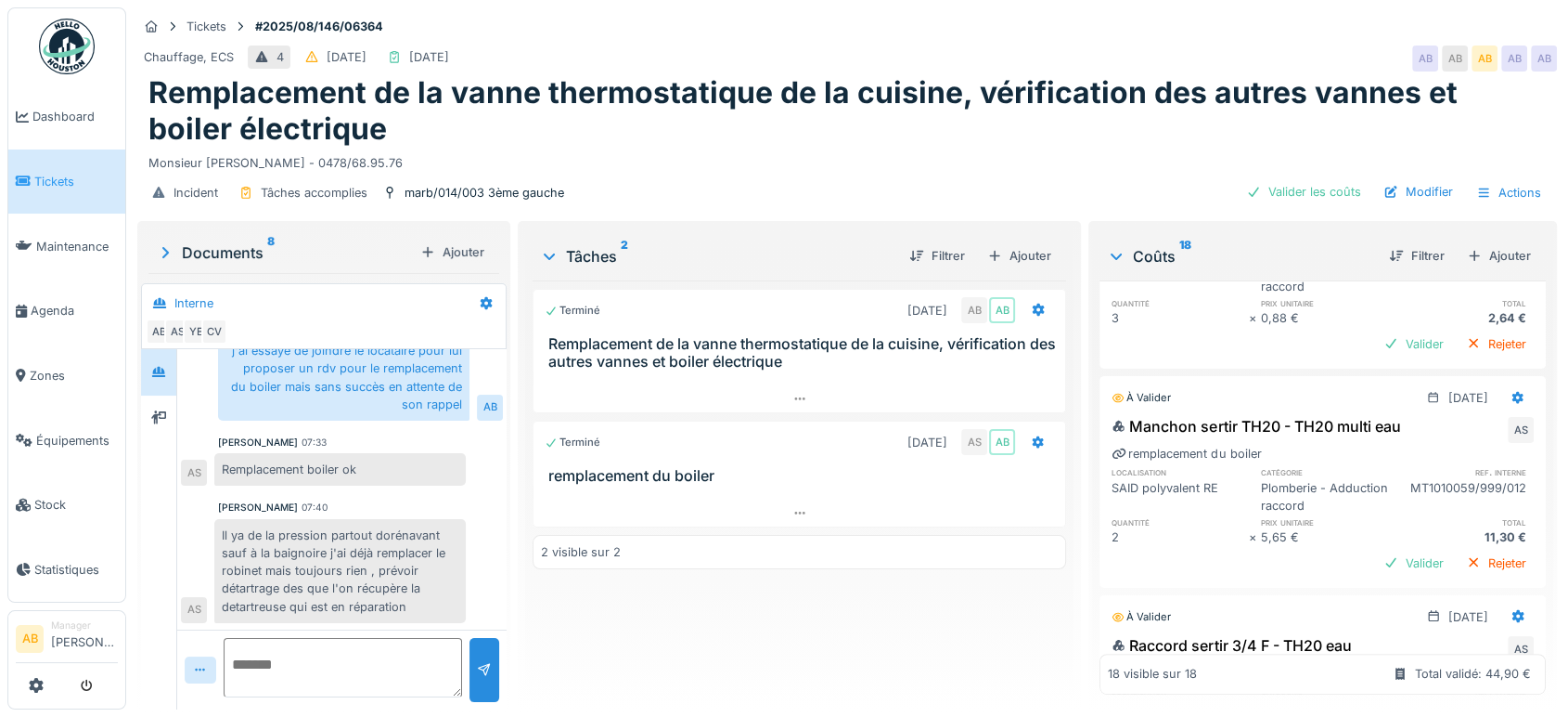
scroll to position [898, 0]
click at [1376, 560] on div "Valider" at bounding box center [1413, 564] width 76 height 26
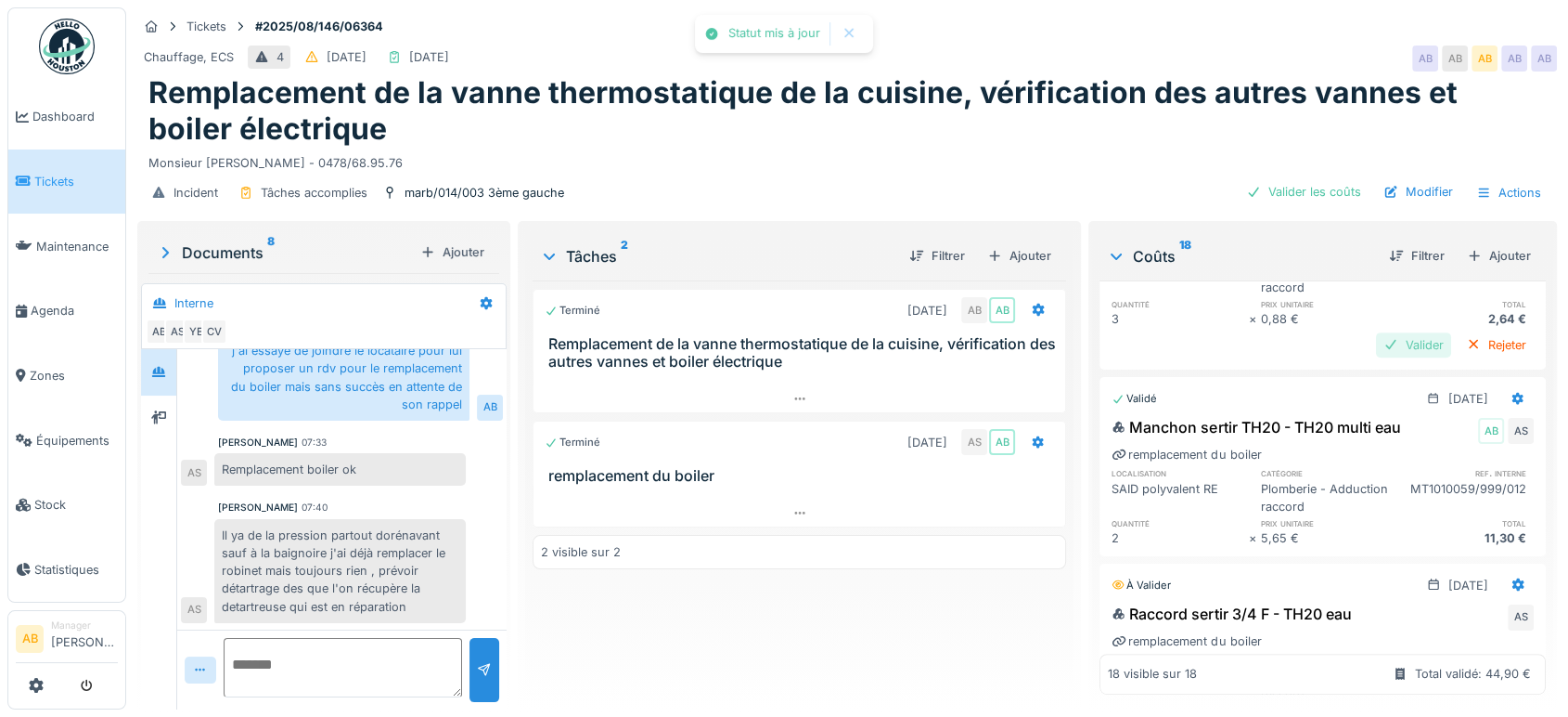
click at [1376, 345] on div "Valider" at bounding box center [1413, 345] width 76 height 26
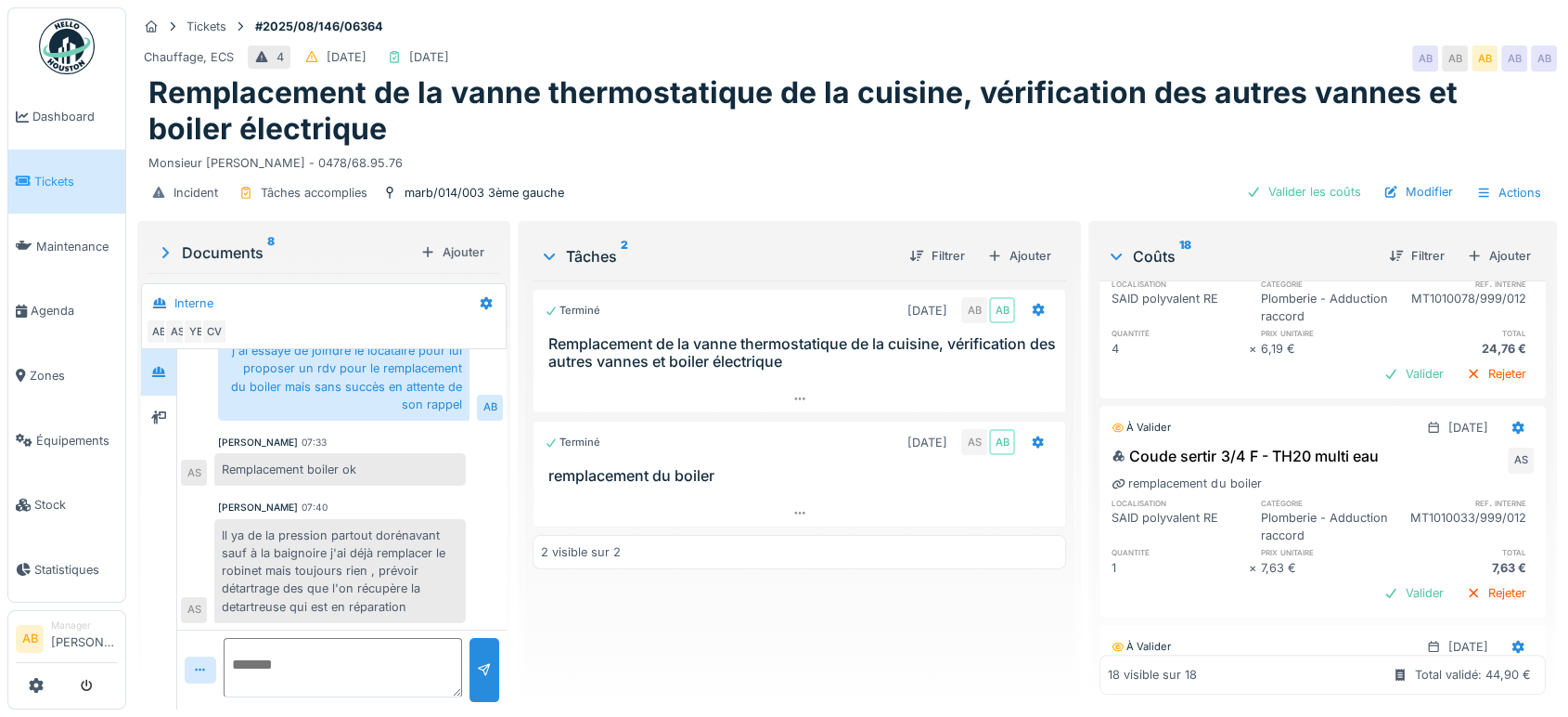
scroll to position [1240, 0]
click at [1377, 380] on div "Valider" at bounding box center [1413, 376] width 76 height 26
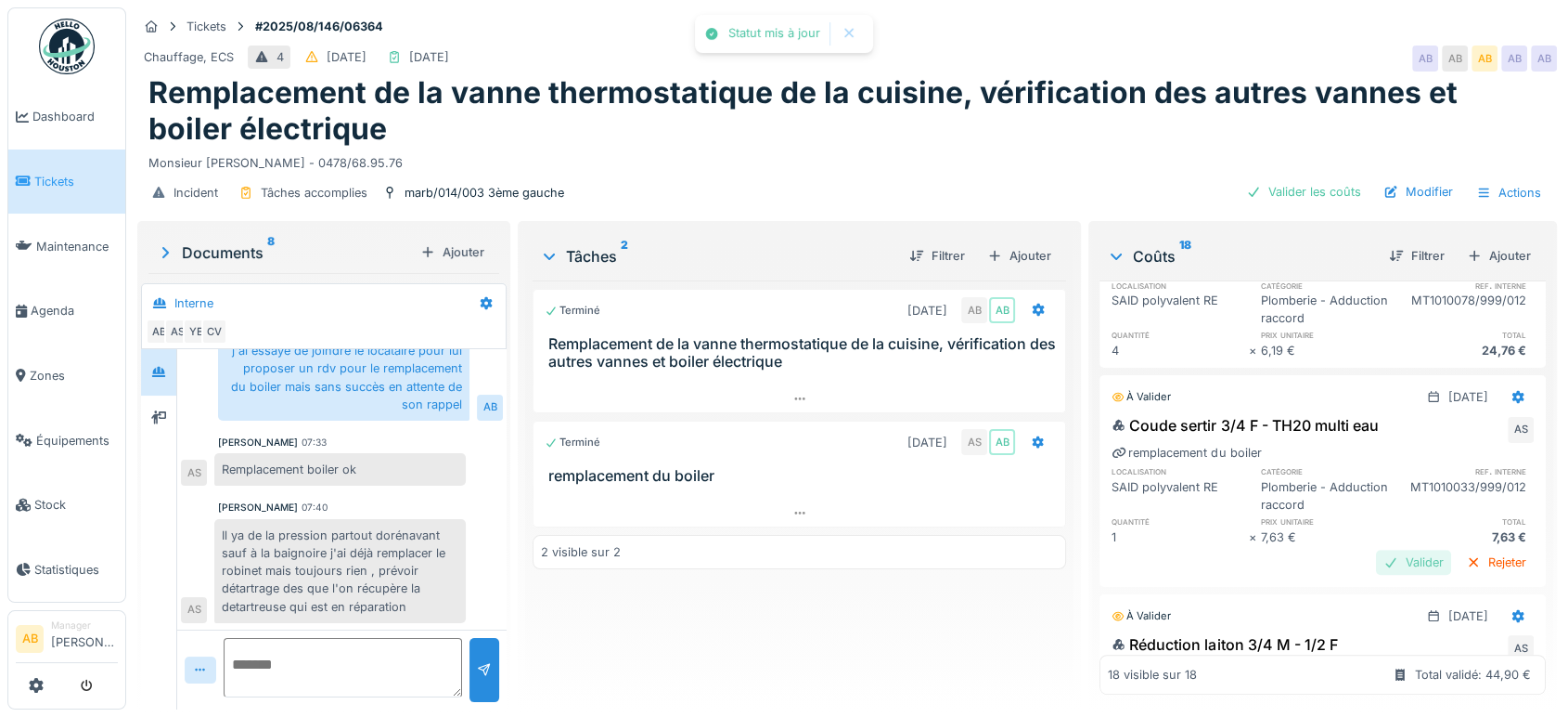
click at [1385, 562] on div "Valider" at bounding box center [1413, 562] width 76 height 26
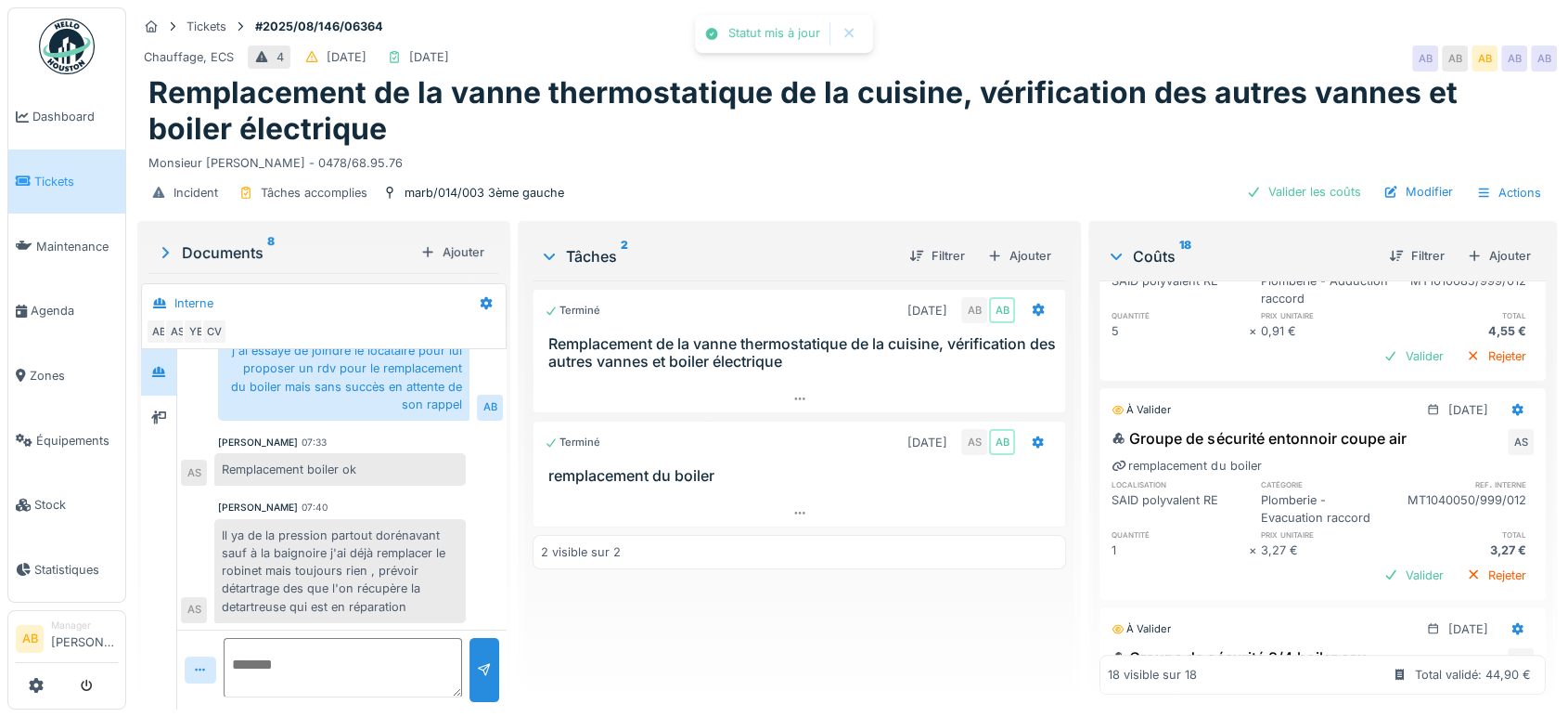
scroll to position [1627, 0]
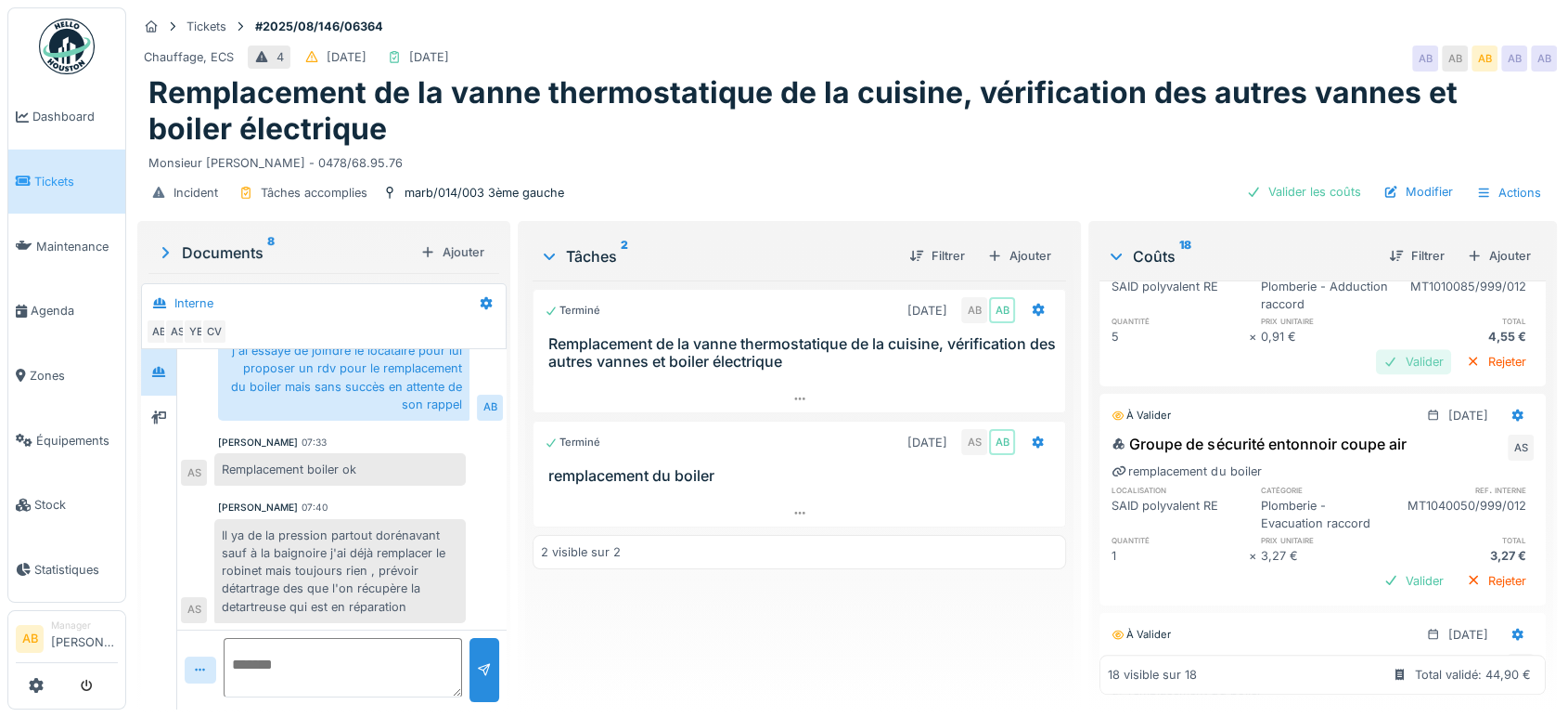
click at [1376, 352] on div "Valider" at bounding box center [1413, 362] width 76 height 26
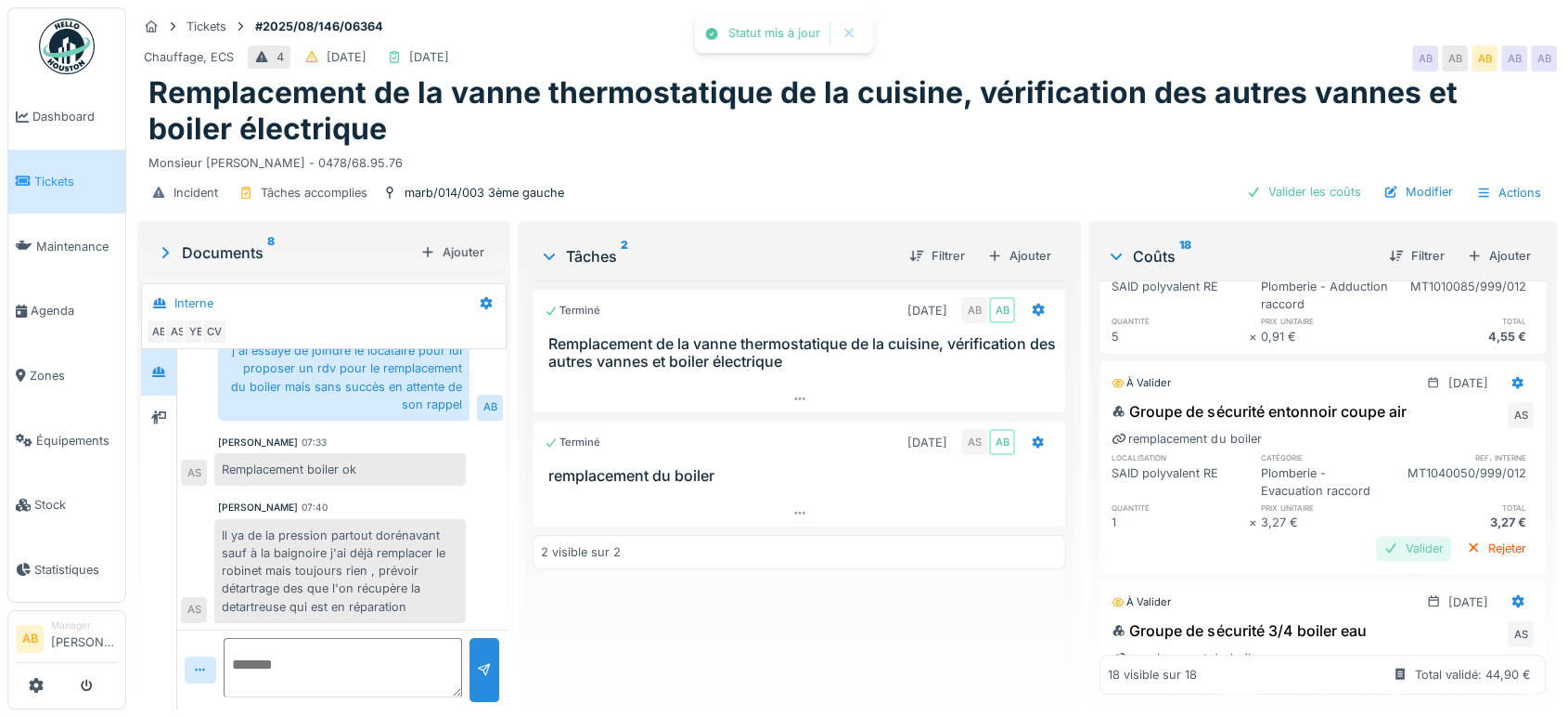
click at [1381, 544] on div "Valider" at bounding box center [1413, 548] width 76 height 26
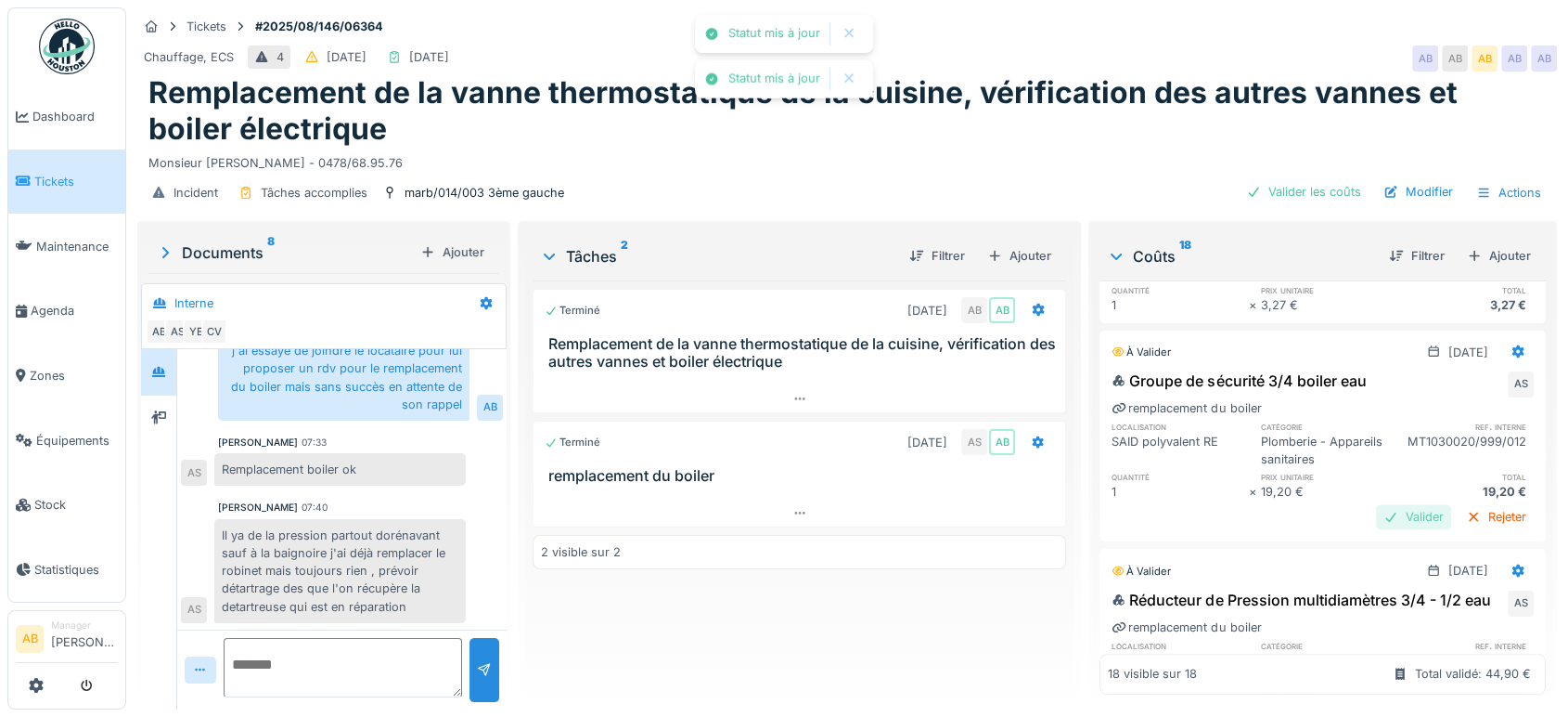
scroll to position [1846, 0]
click at [1378, 520] on div "Valider" at bounding box center [1413, 515] width 76 height 26
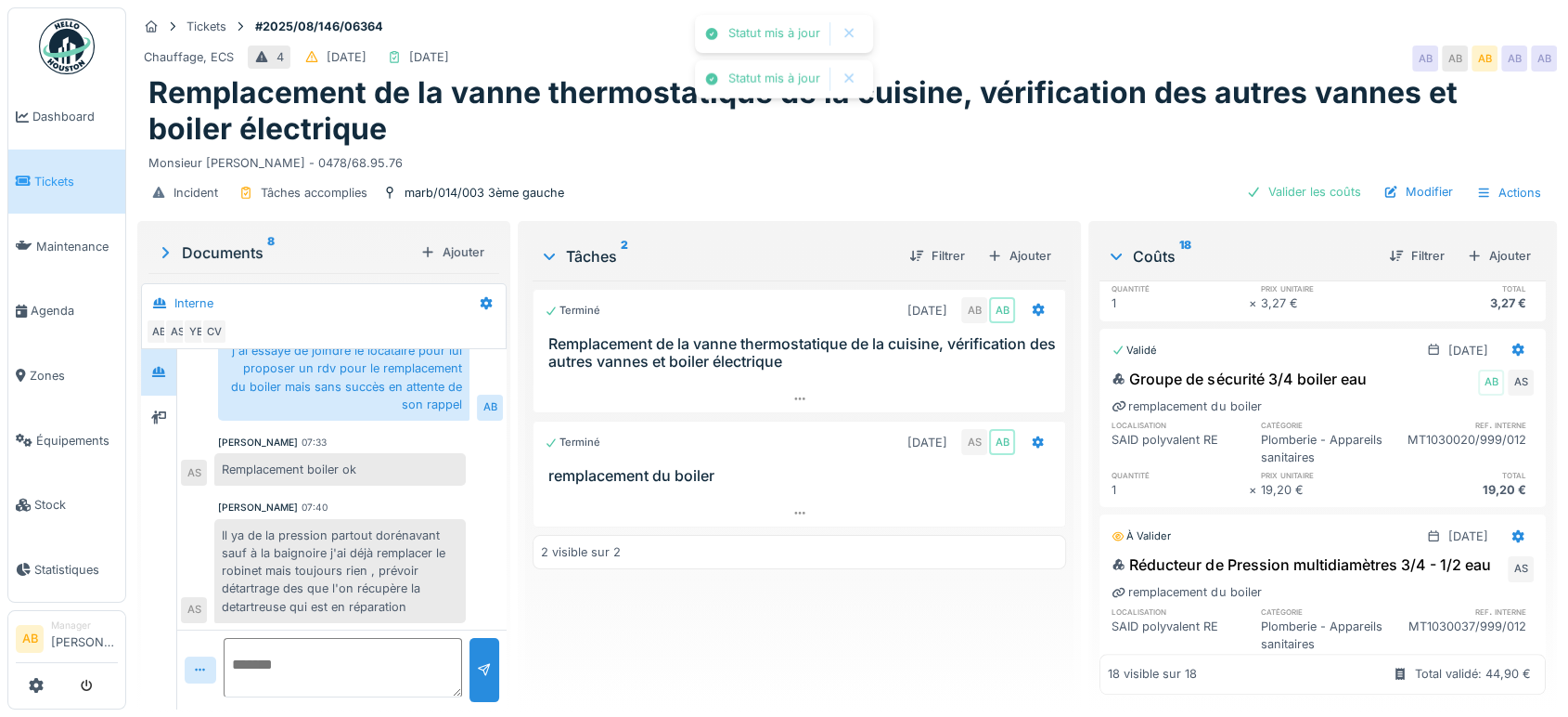
scroll to position [1998, 0]
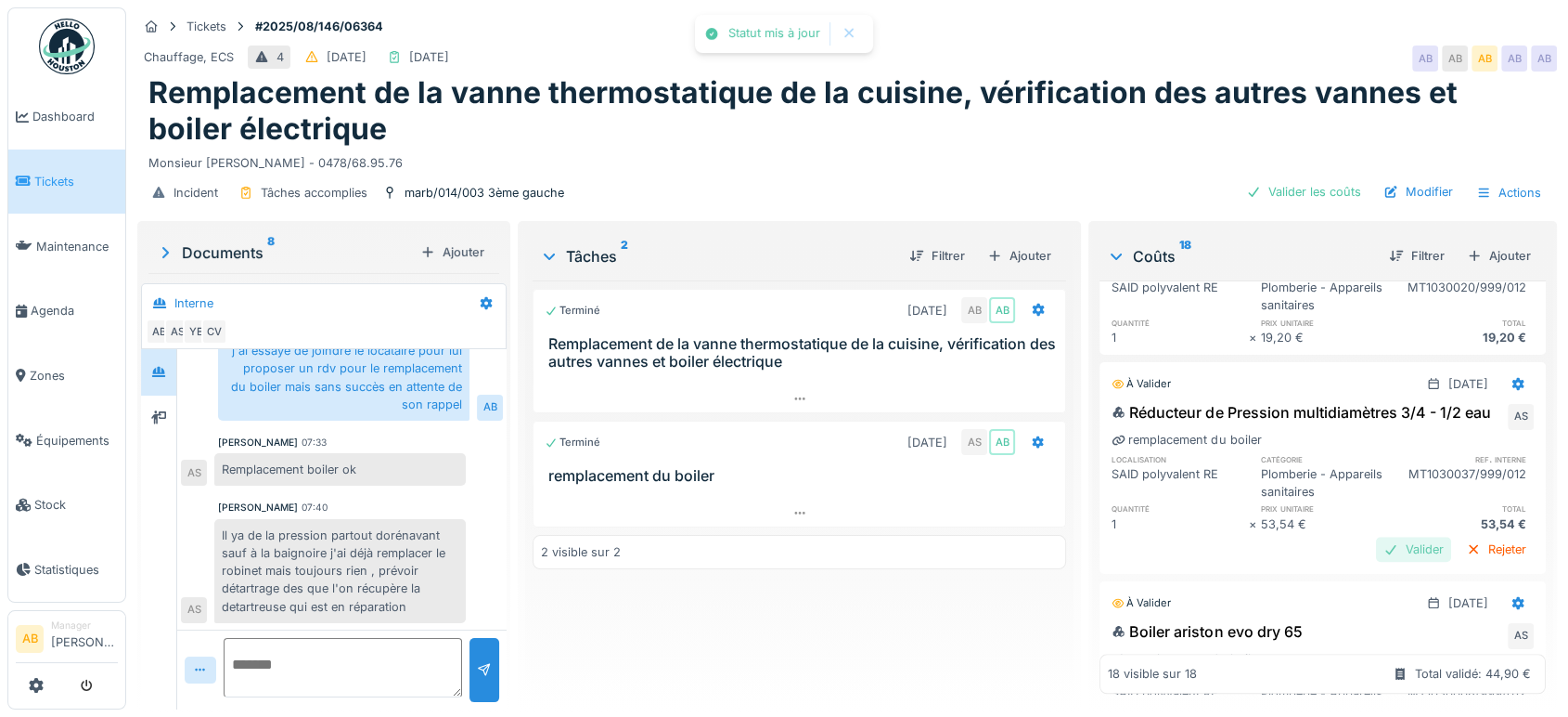
click at [1389, 562] on div "Valider" at bounding box center [1413, 549] width 76 height 26
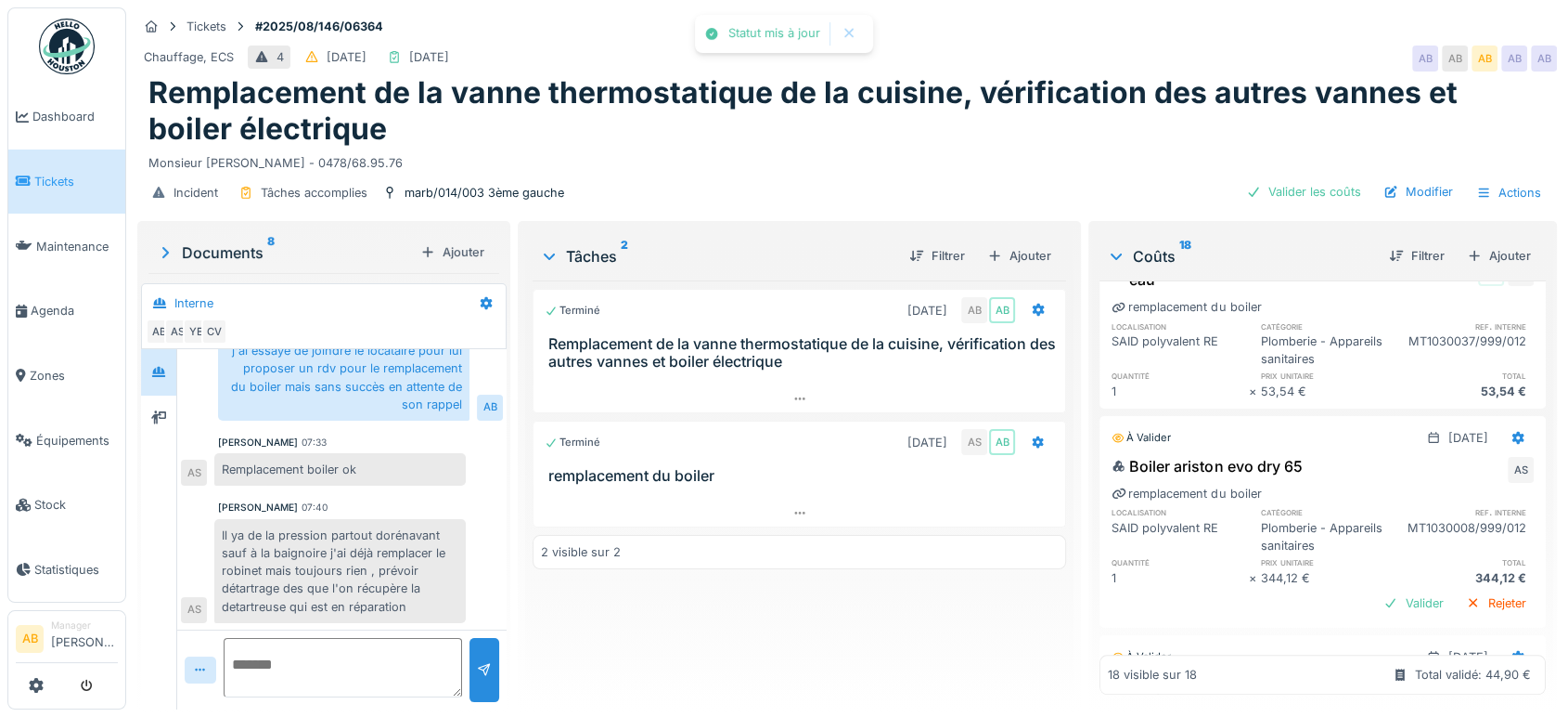
scroll to position [2155, 0]
click at [1382, 592] on div "Valider" at bounding box center [1413, 601] width 76 height 26
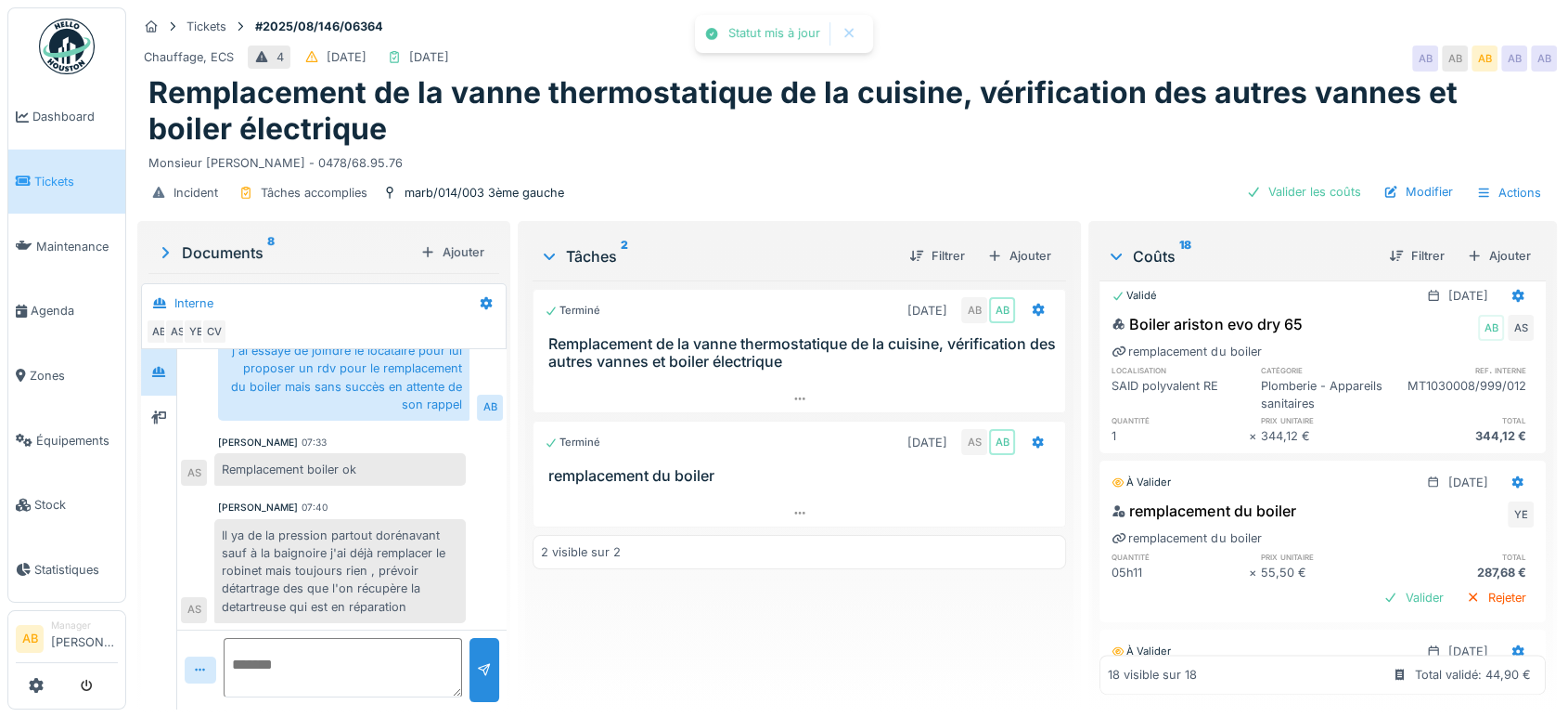
scroll to position [2296, 0]
click at [1376, 589] on div "Valider" at bounding box center [1413, 596] width 76 height 26
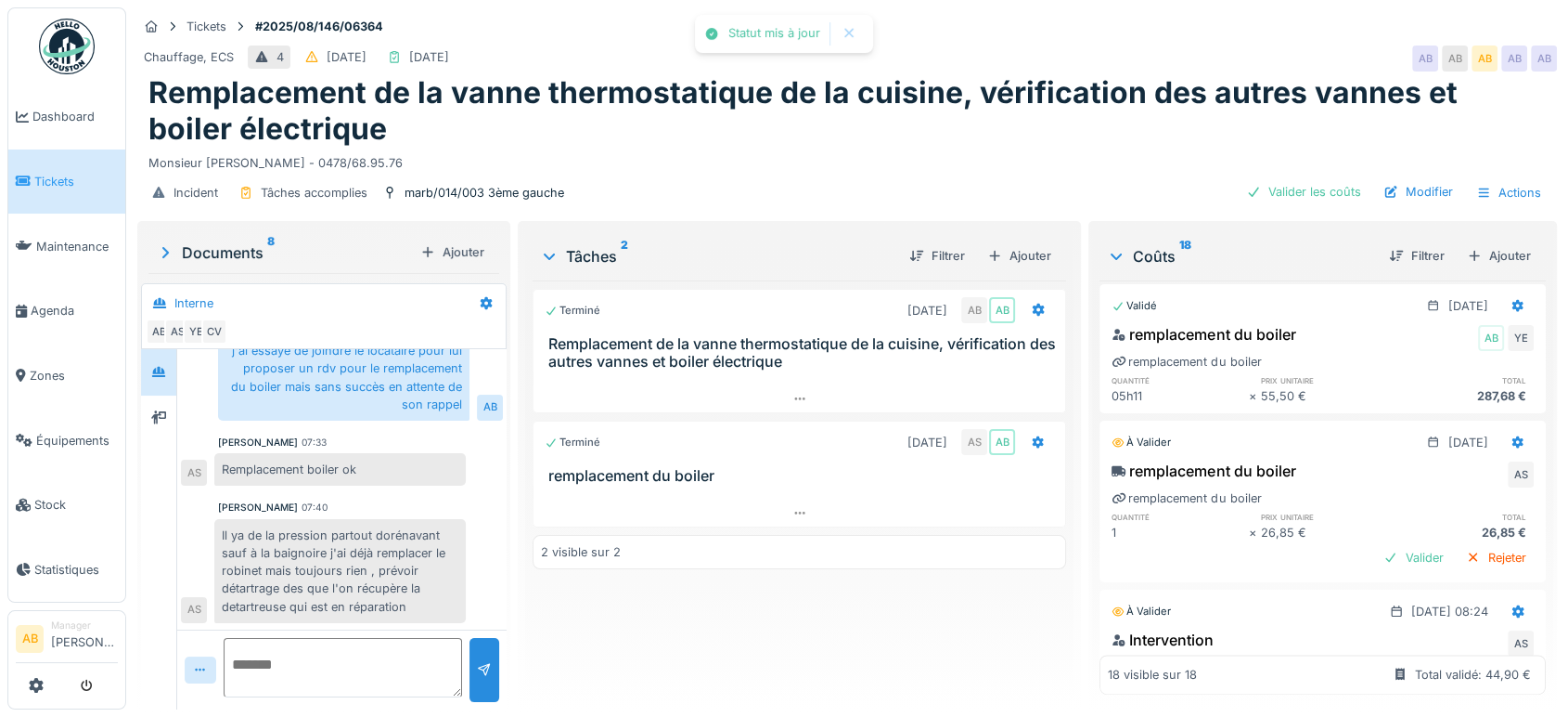
scroll to position [2473, 0]
click at [1376, 544] on div "Valider" at bounding box center [1413, 557] width 76 height 26
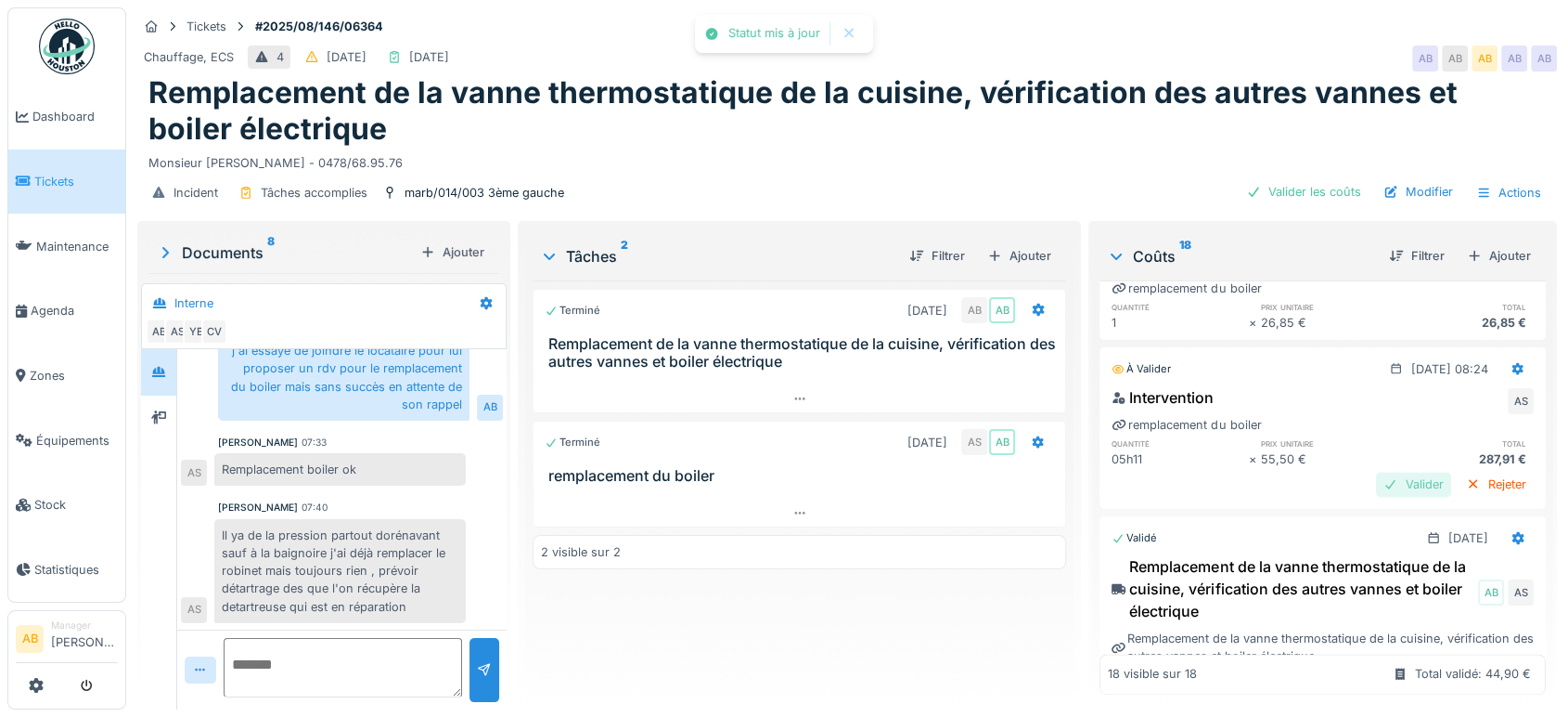
click at [1376, 478] on div "Valider" at bounding box center [1413, 485] width 76 height 26
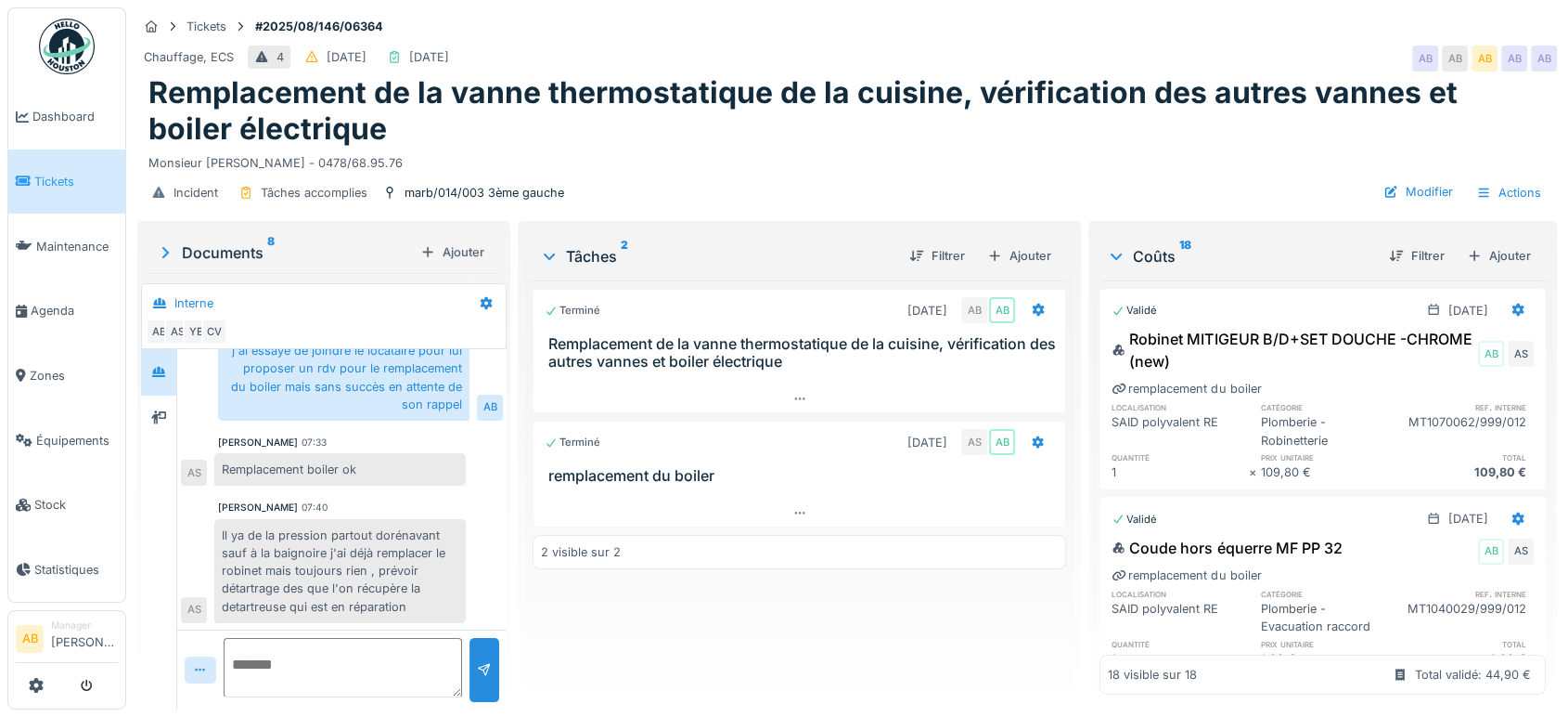
scroll to position [0, 0]
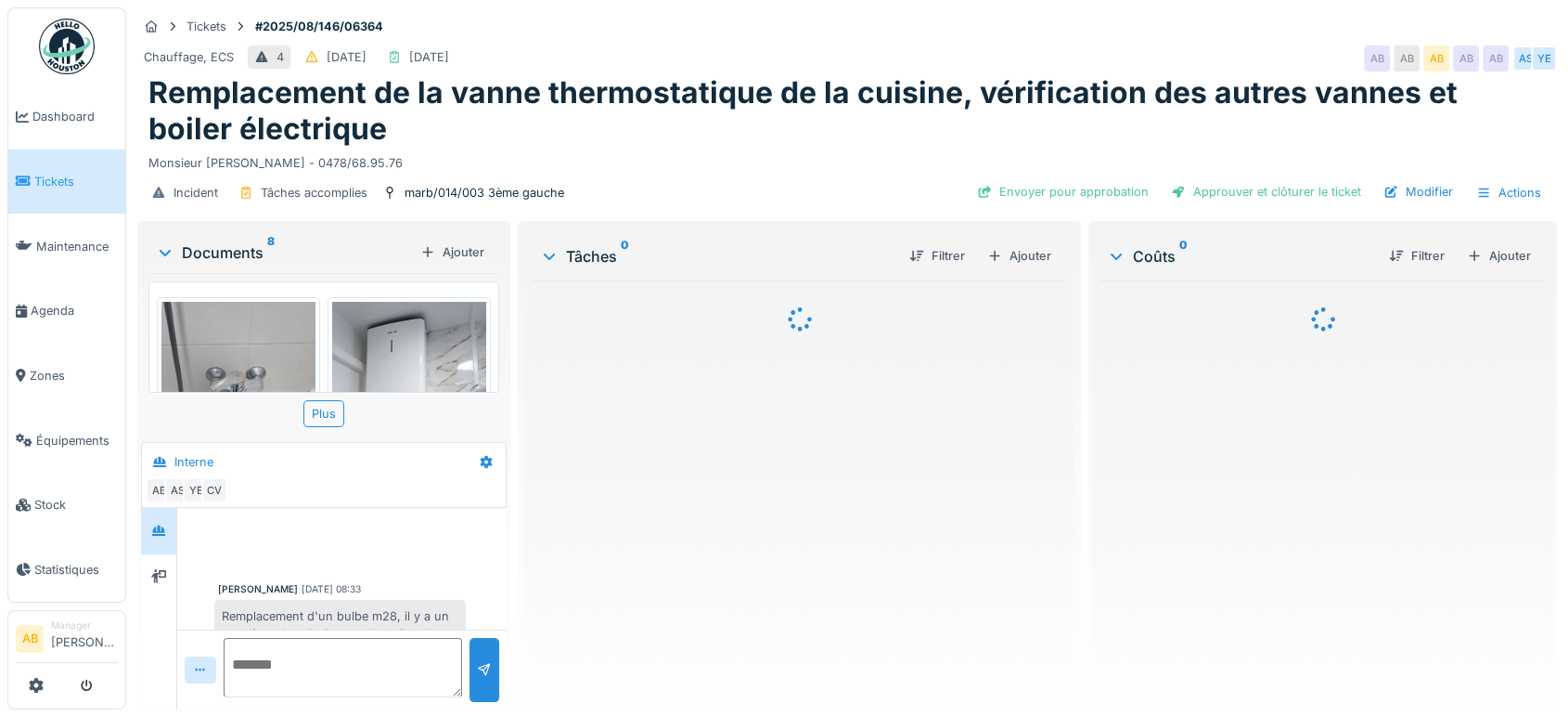
scroll to position [402, 0]
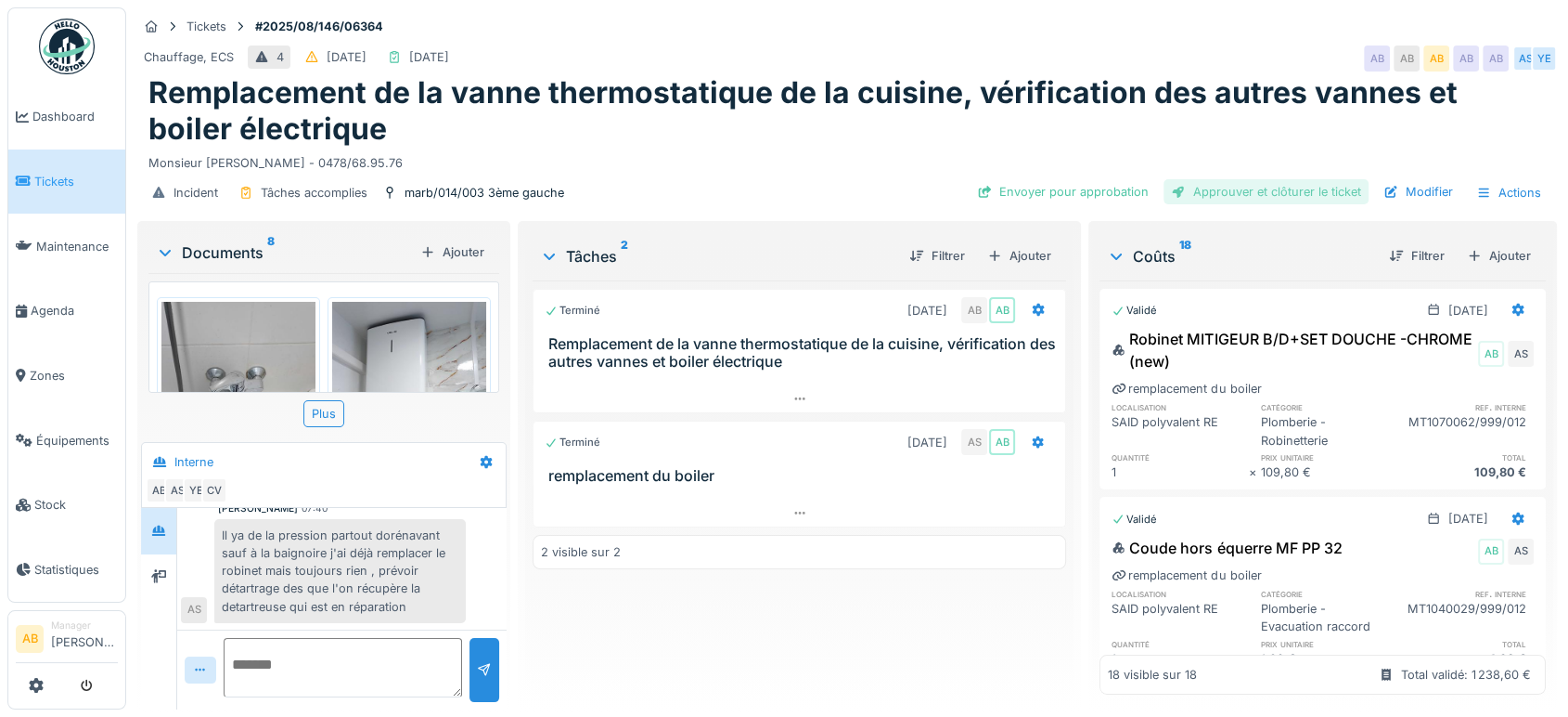
click at [1237, 184] on div "Approuver et clôturer le ticket" at bounding box center [1266, 192] width 205 height 26
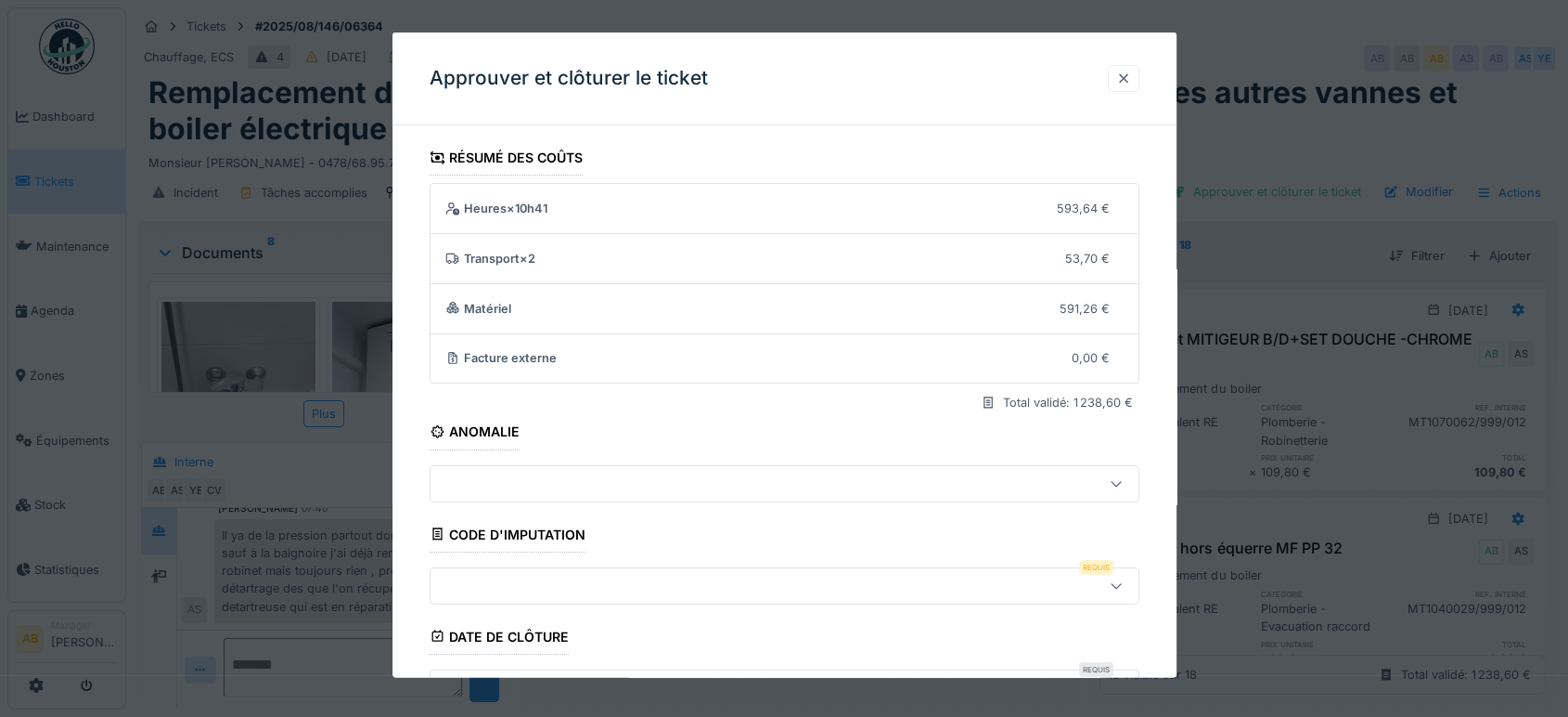
click at [1139, 72] on div at bounding box center [1124, 77] width 31 height 26
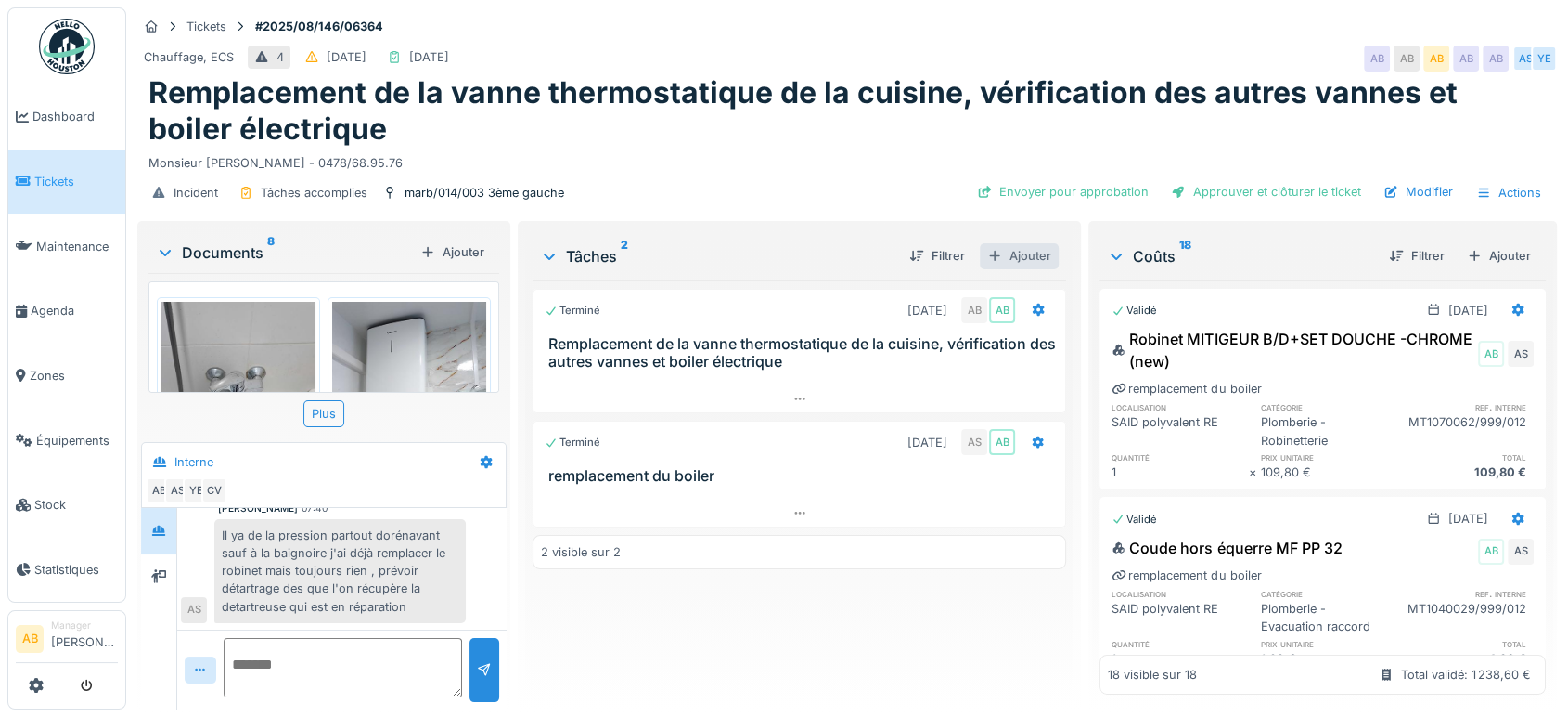
click at [1018, 255] on div "Ajouter" at bounding box center [1019, 256] width 78 height 26
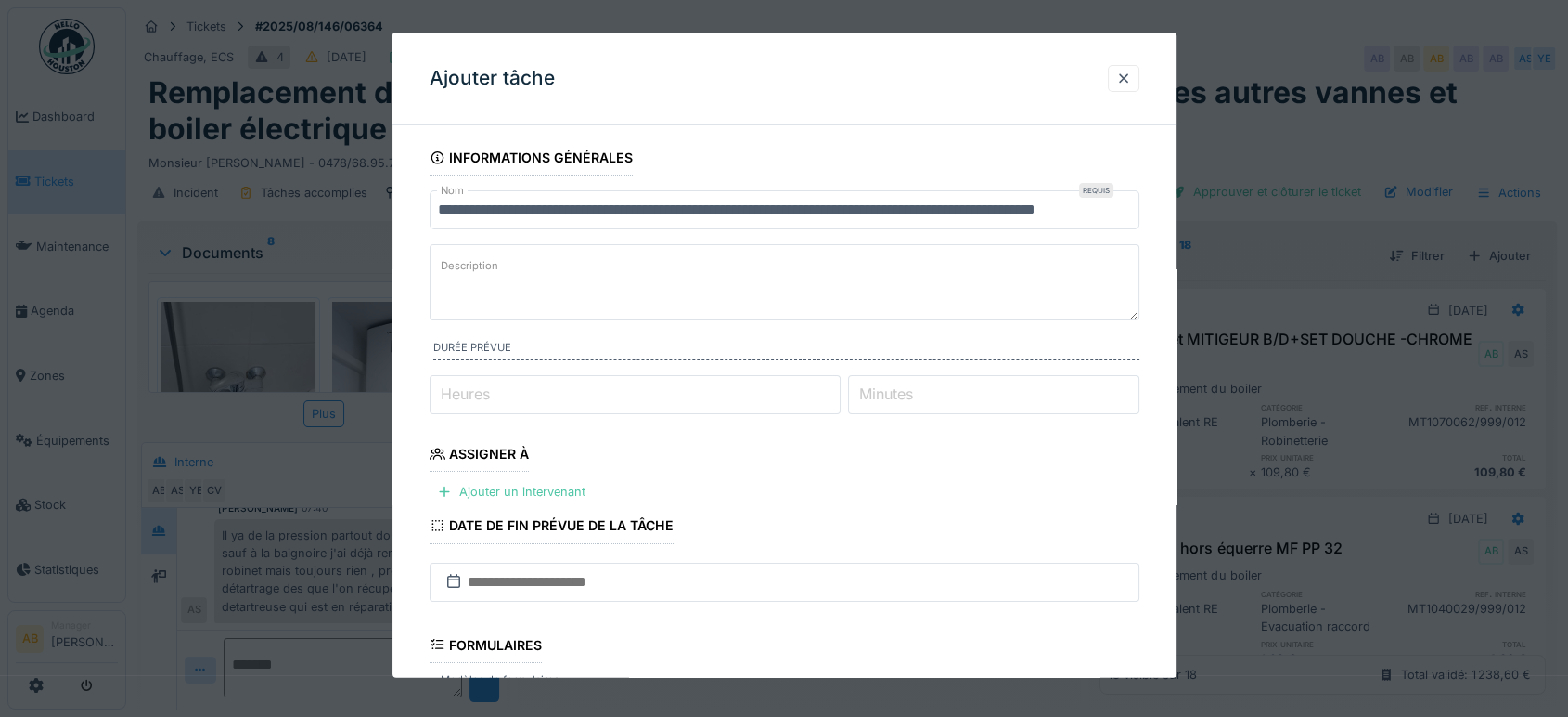
click at [861, 202] on input "**********" at bounding box center [784, 210] width 710 height 39
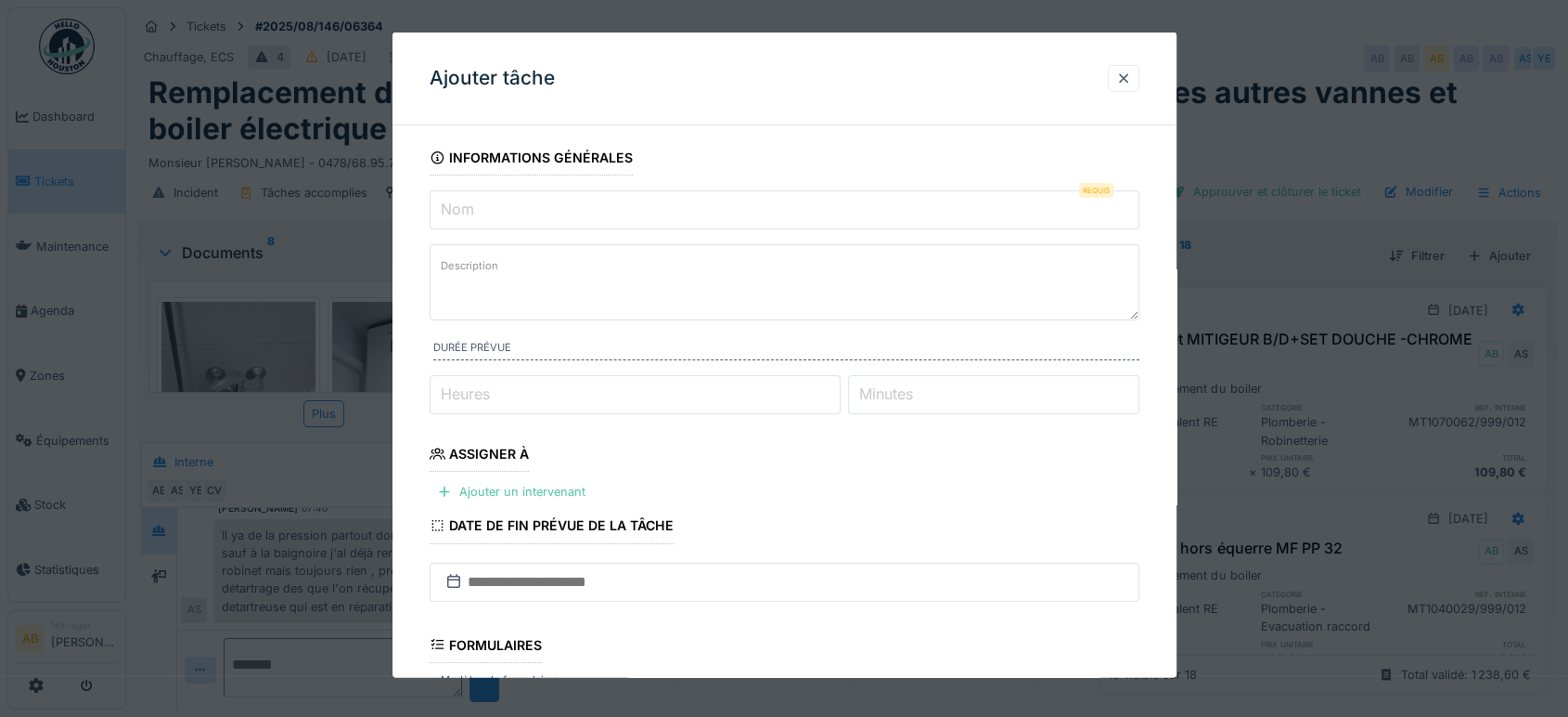
paste input "**********"
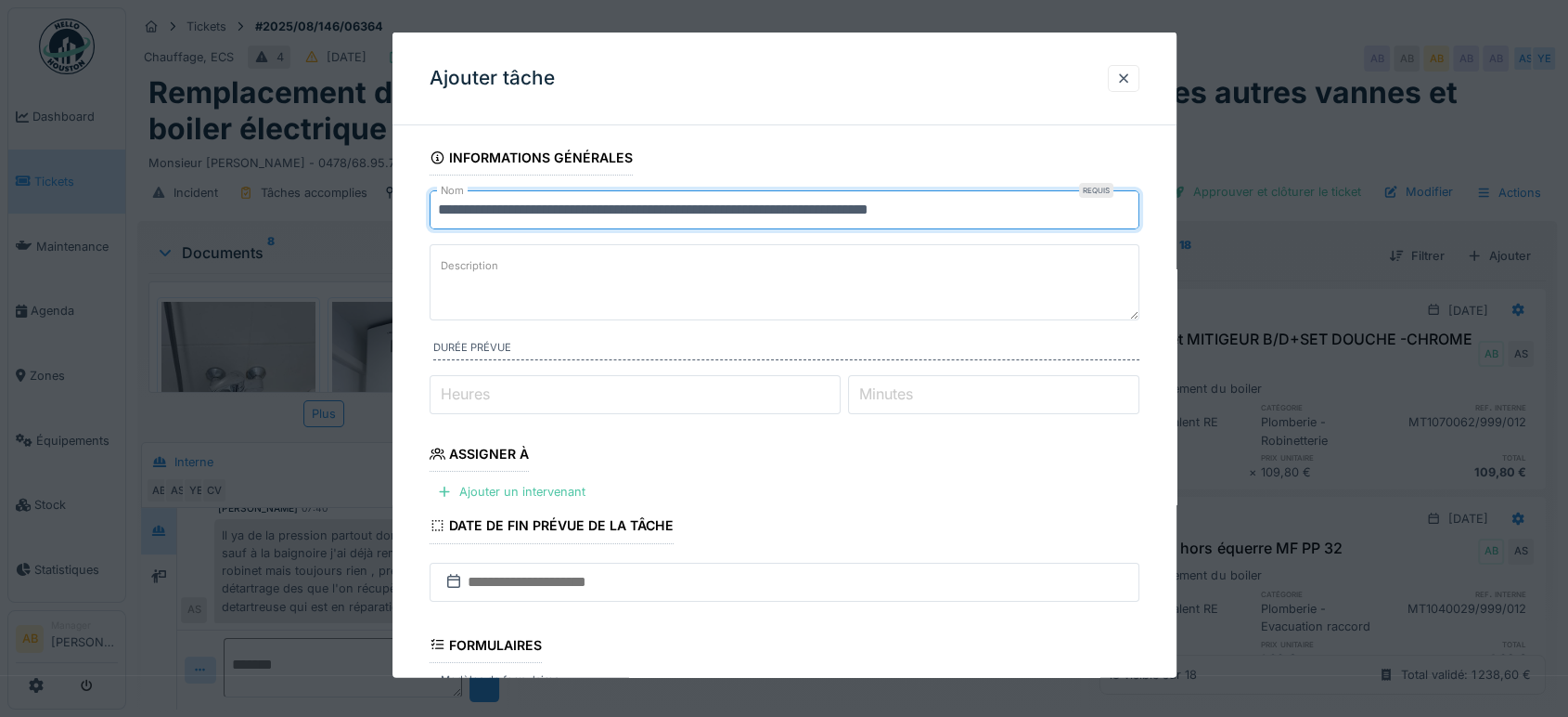
click at [813, 210] on input "**********" at bounding box center [784, 210] width 710 height 39
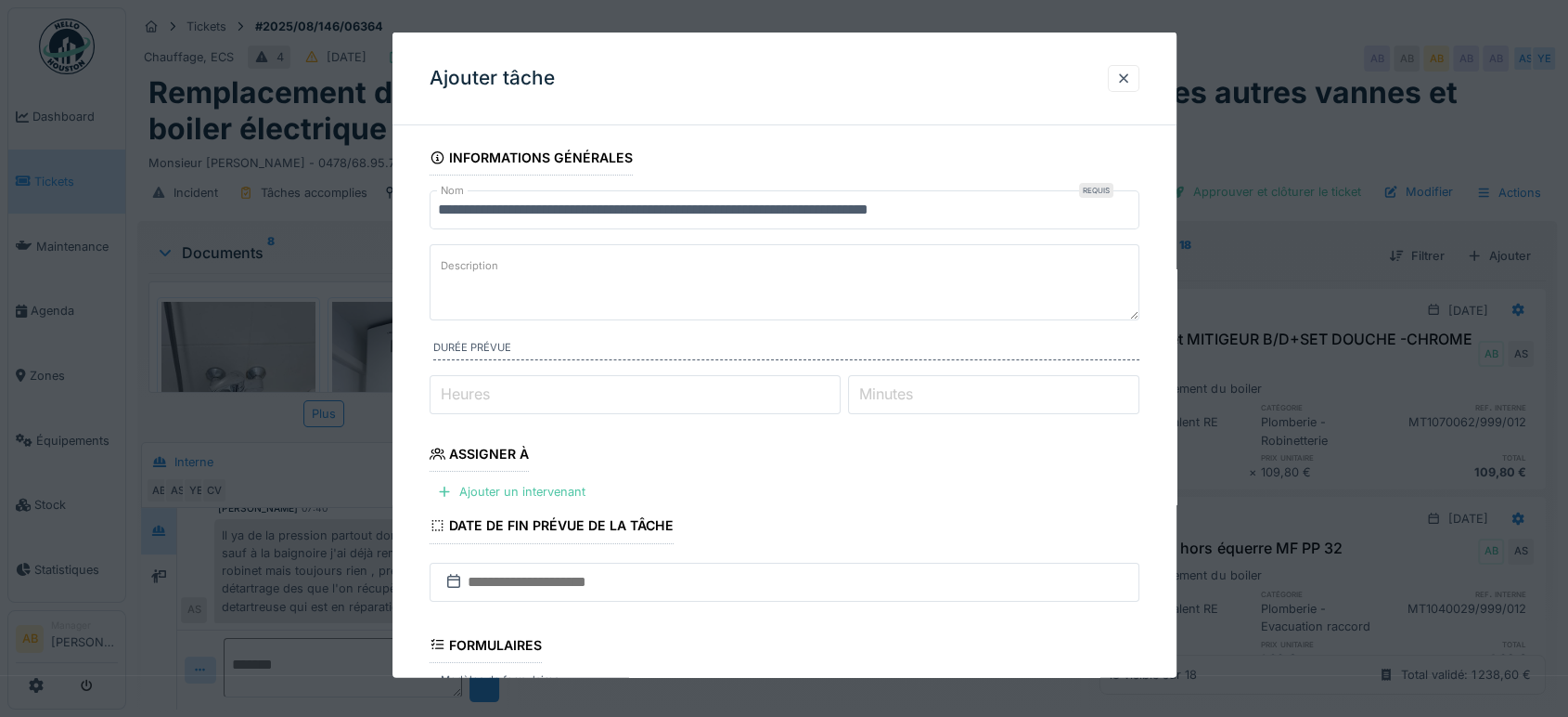
click at [828, 279] on textarea "Description" at bounding box center [784, 282] width 710 height 77
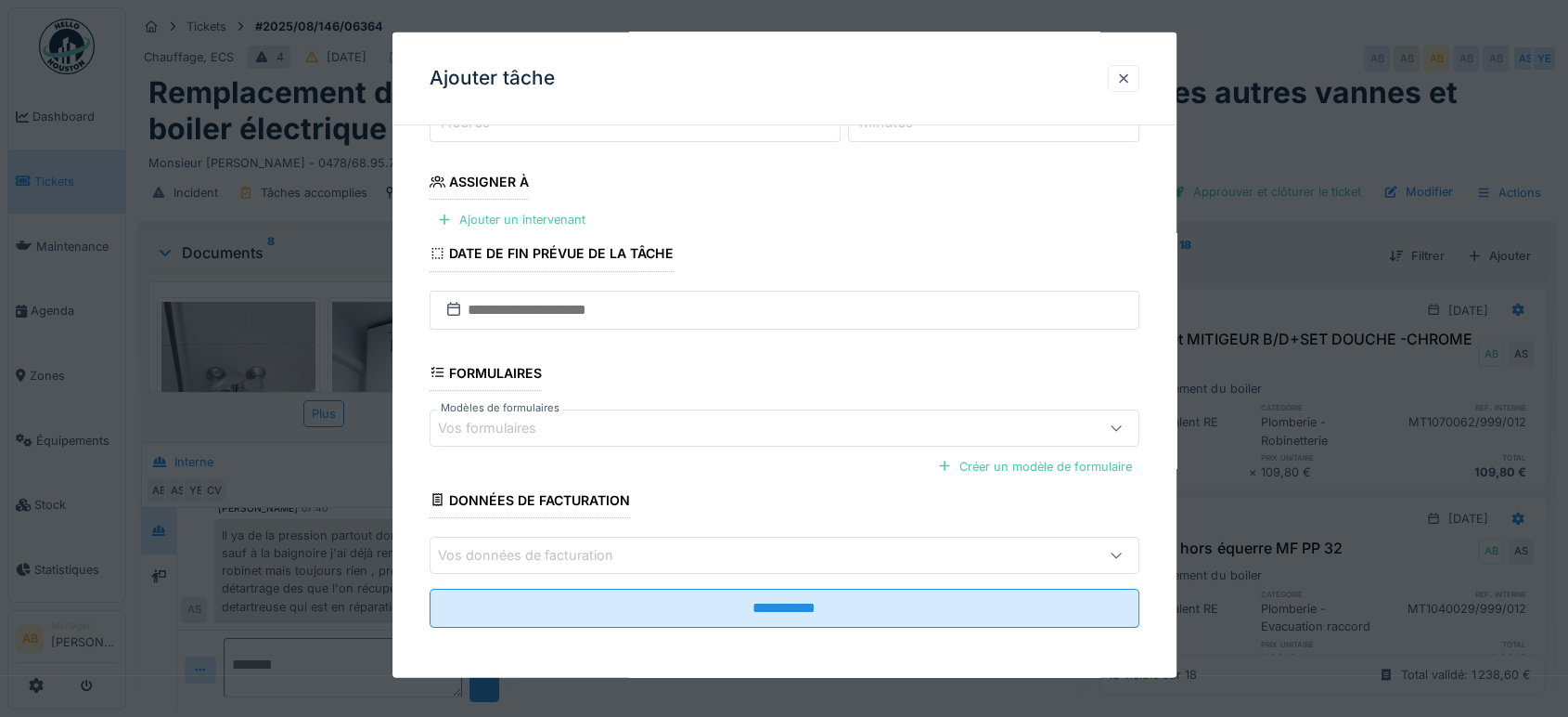
scroll to position [0, 0]
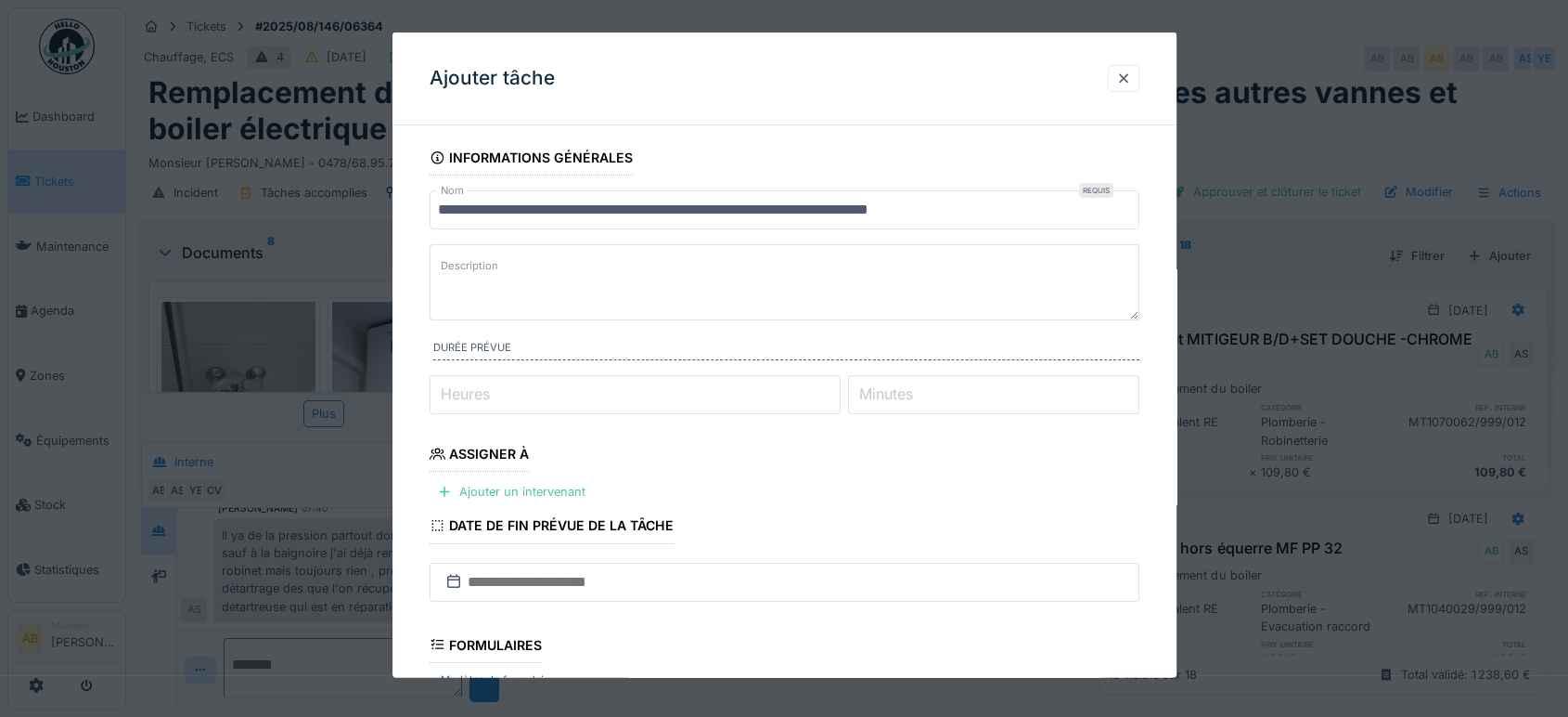
click at [441, 207] on input "**********" at bounding box center [784, 210] width 710 height 39
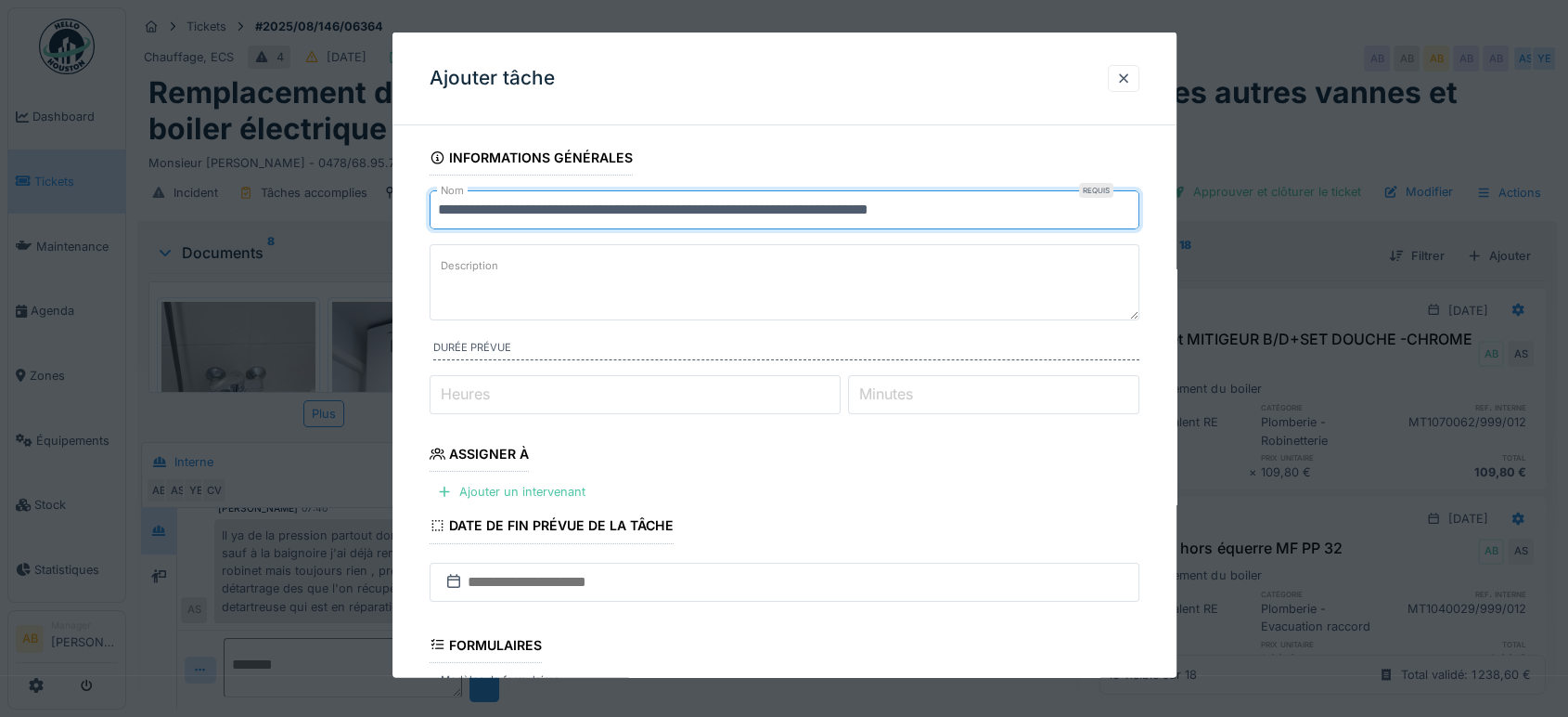
scroll to position [272, 0]
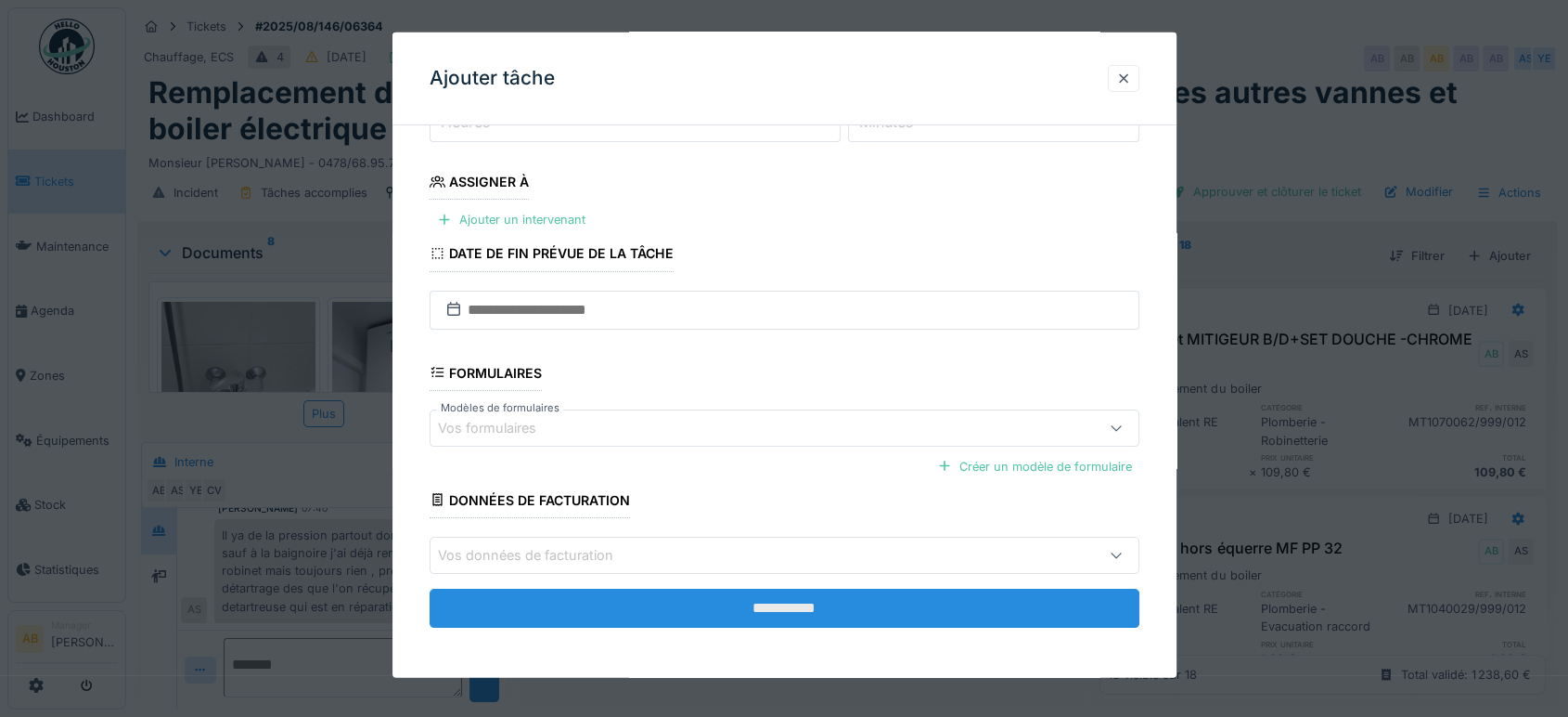
type input "**********"
click at [761, 609] on input "**********" at bounding box center [784, 608] width 710 height 39
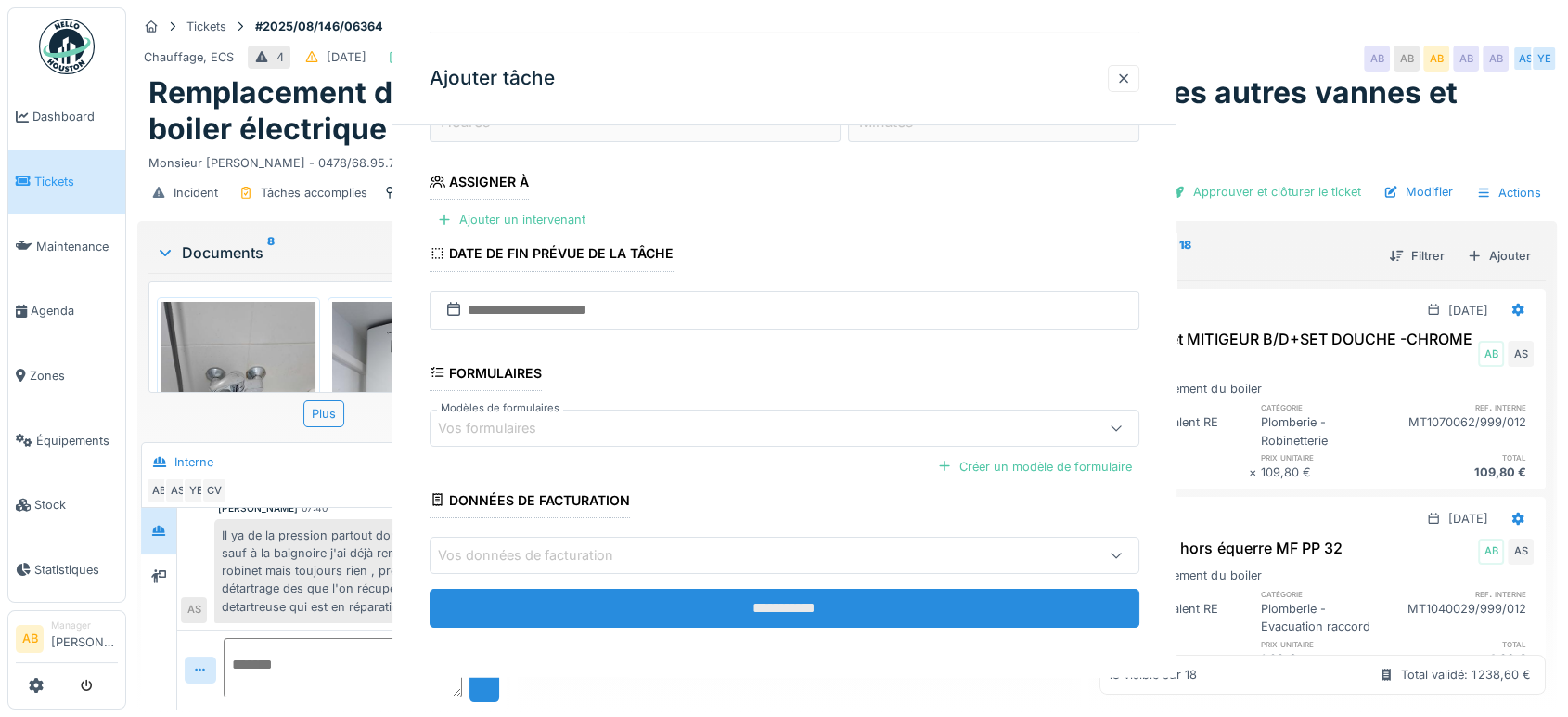
scroll to position [0, 0]
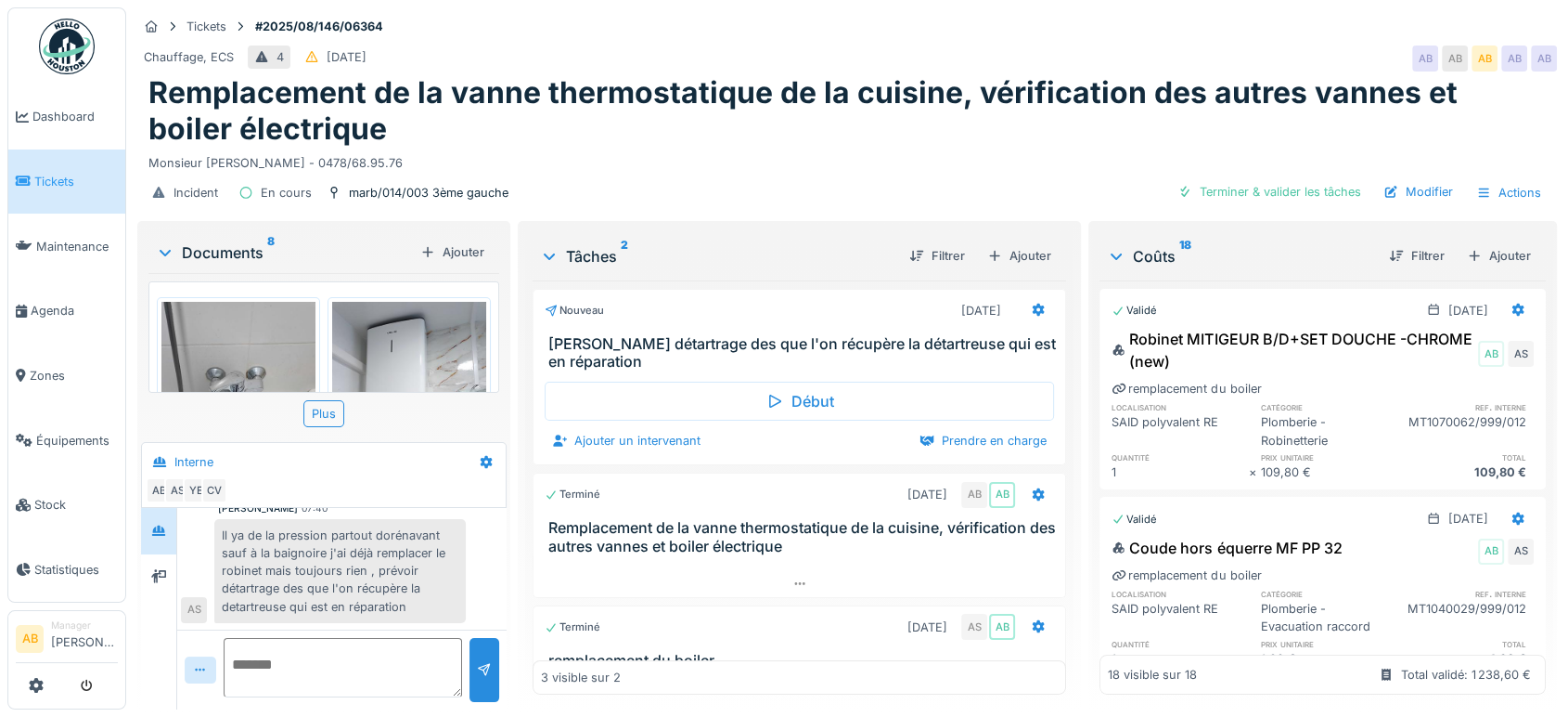
click at [230, 259] on div "Documents 8" at bounding box center [284, 252] width 257 height 23
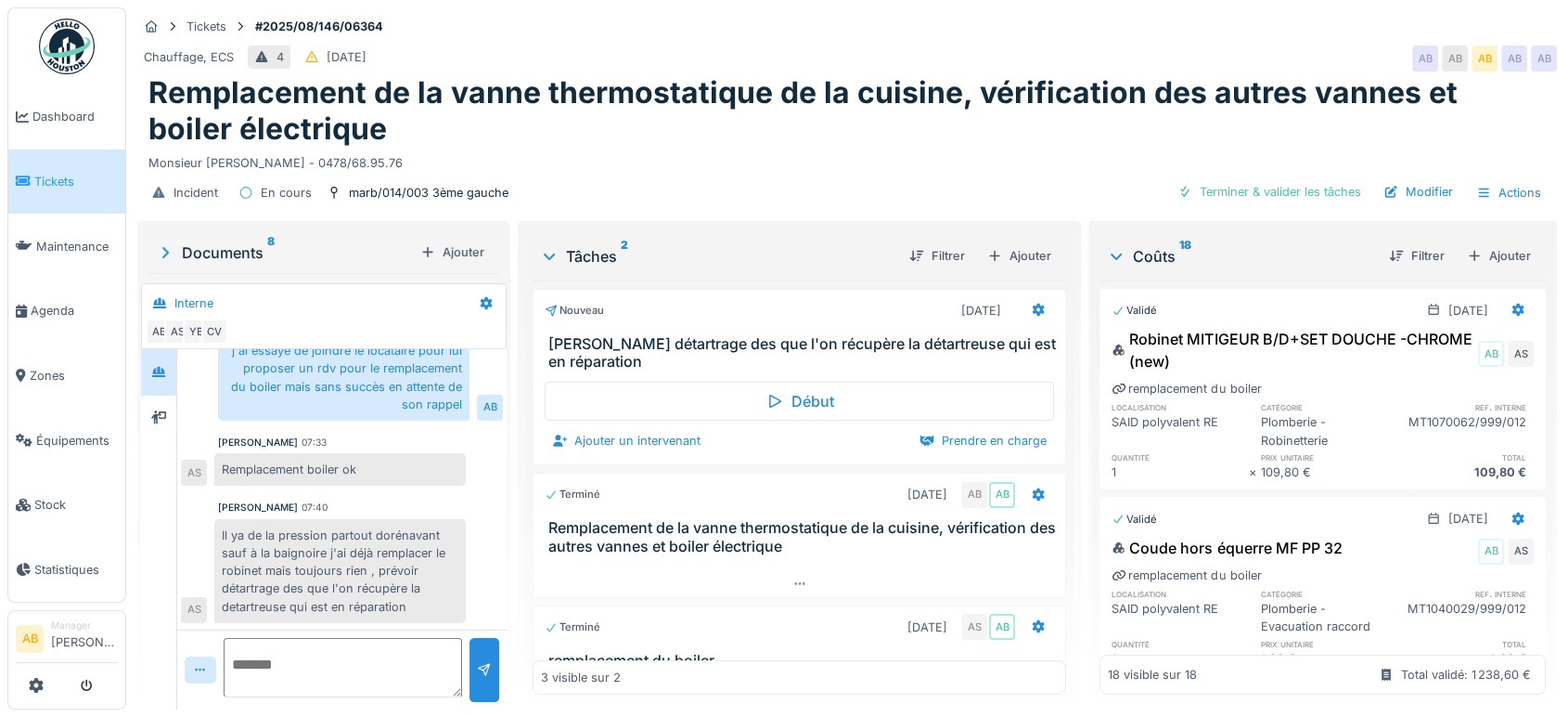
scroll to position [243, 0]
click at [164, 424] on div at bounding box center [158, 418] width 15 height 18
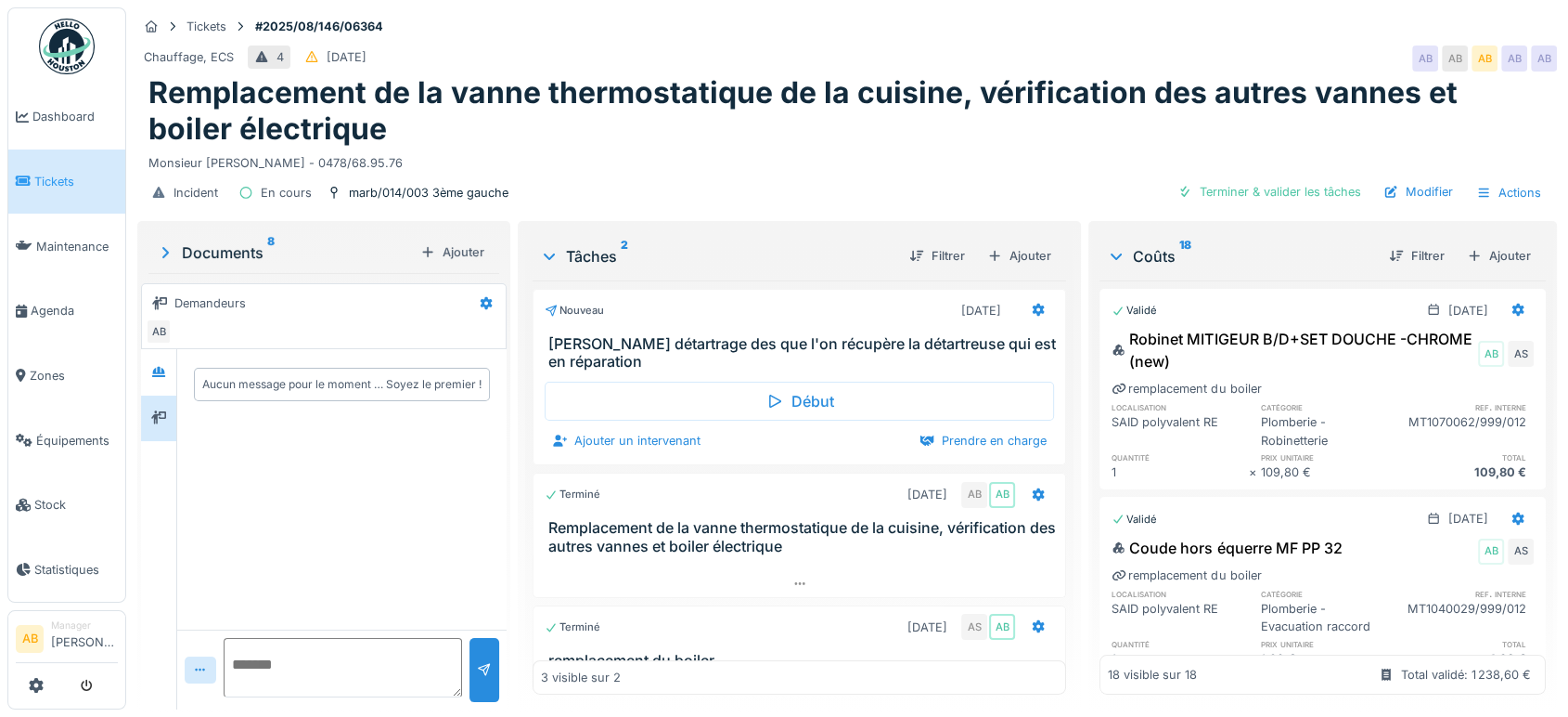
scroll to position [57, 0]
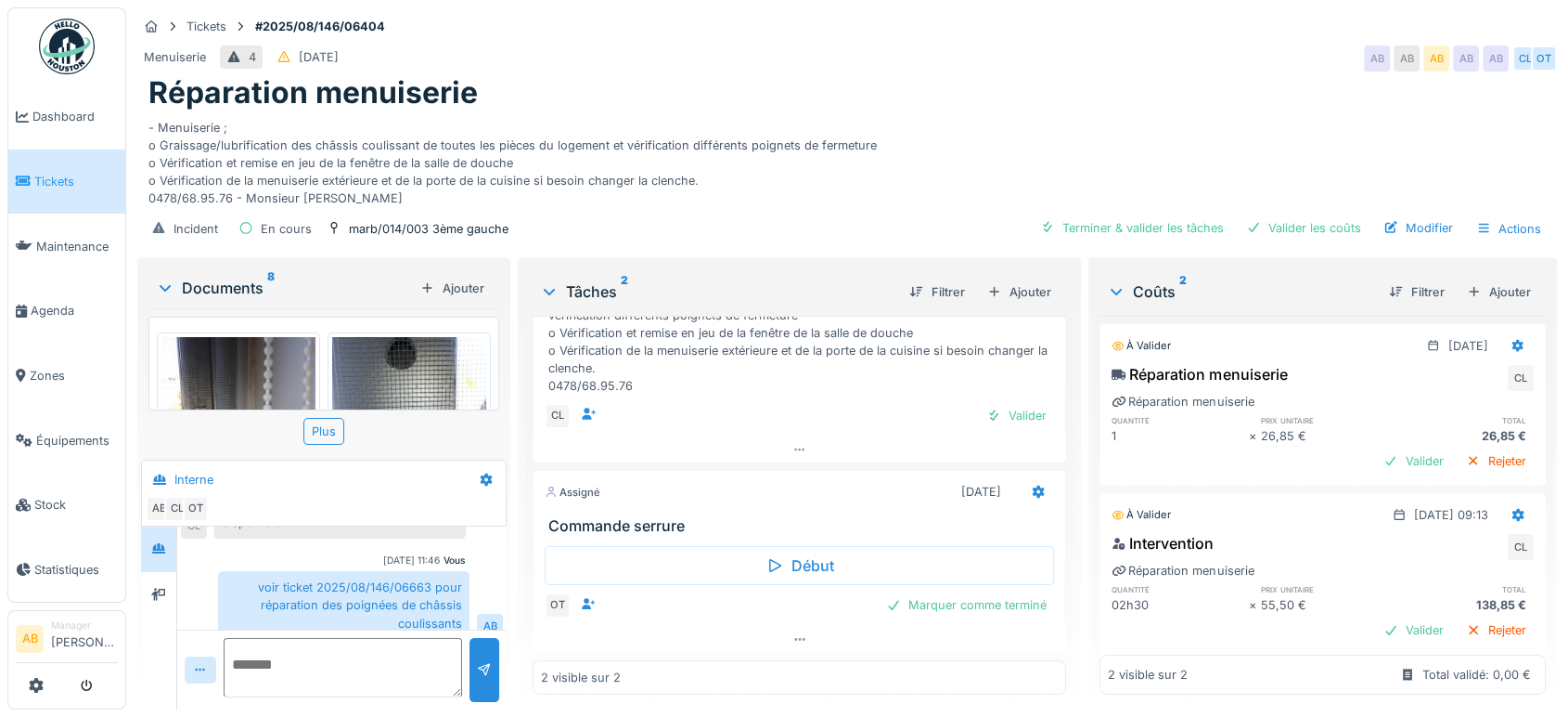
scroll to position [118, 0]
click at [230, 282] on div "Documents 8" at bounding box center [284, 287] width 257 height 23
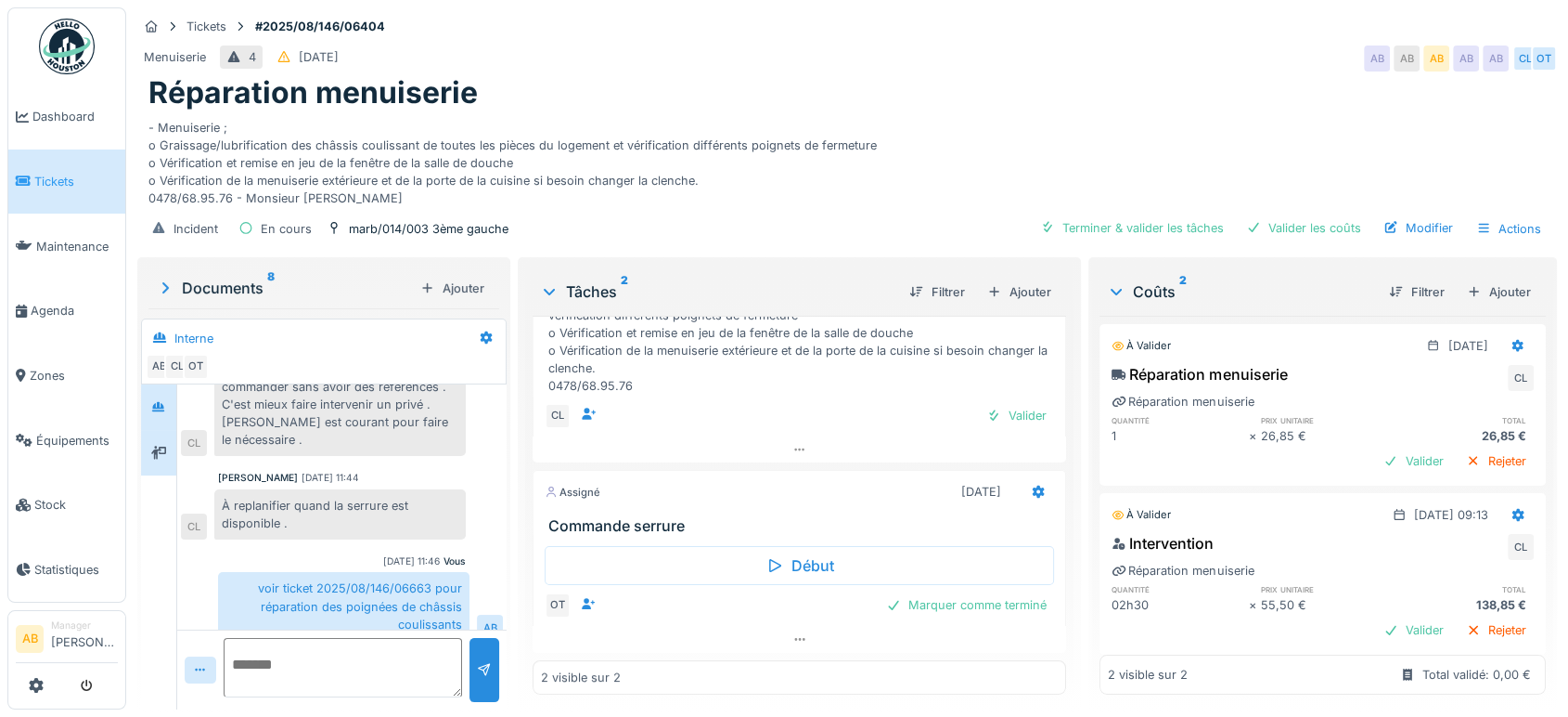
click at [149, 468] on div at bounding box center [159, 452] width 35 height 45
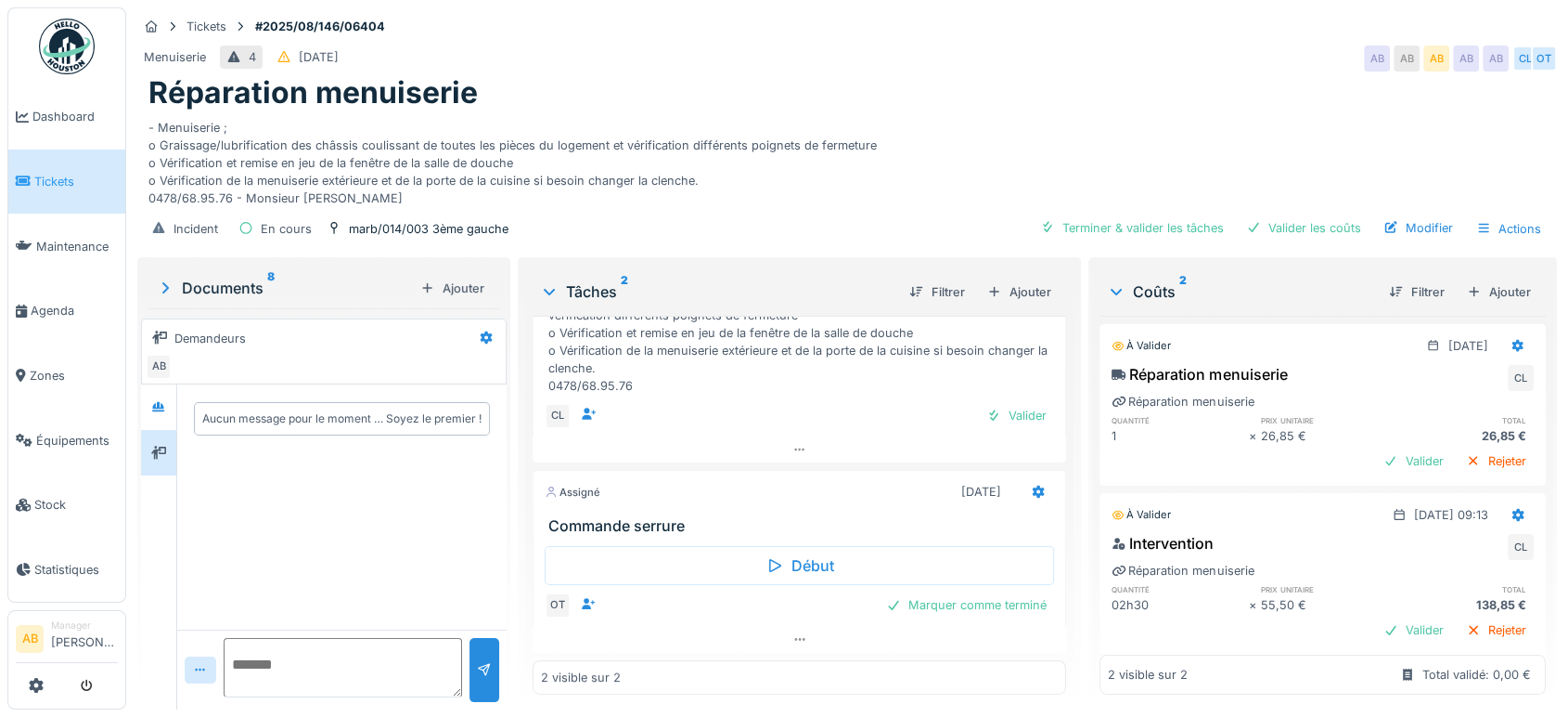
scroll to position [0, 0]
click at [162, 409] on icon at bounding box center [158, 406] width 13 height 10
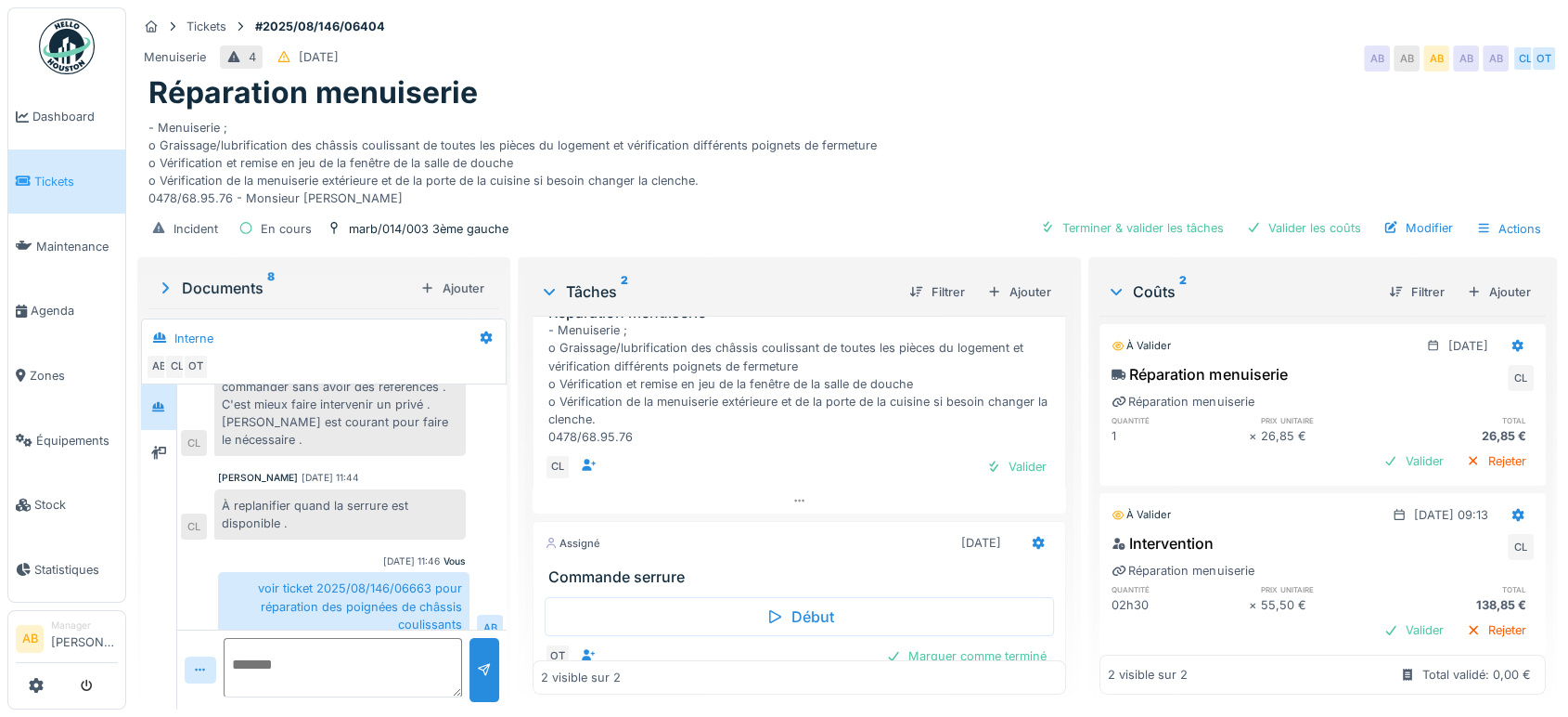
scroll to position [67, 0]
click at [1001, 458] on div "Valider" at bounding box center [1016, 467] width 76 height 26
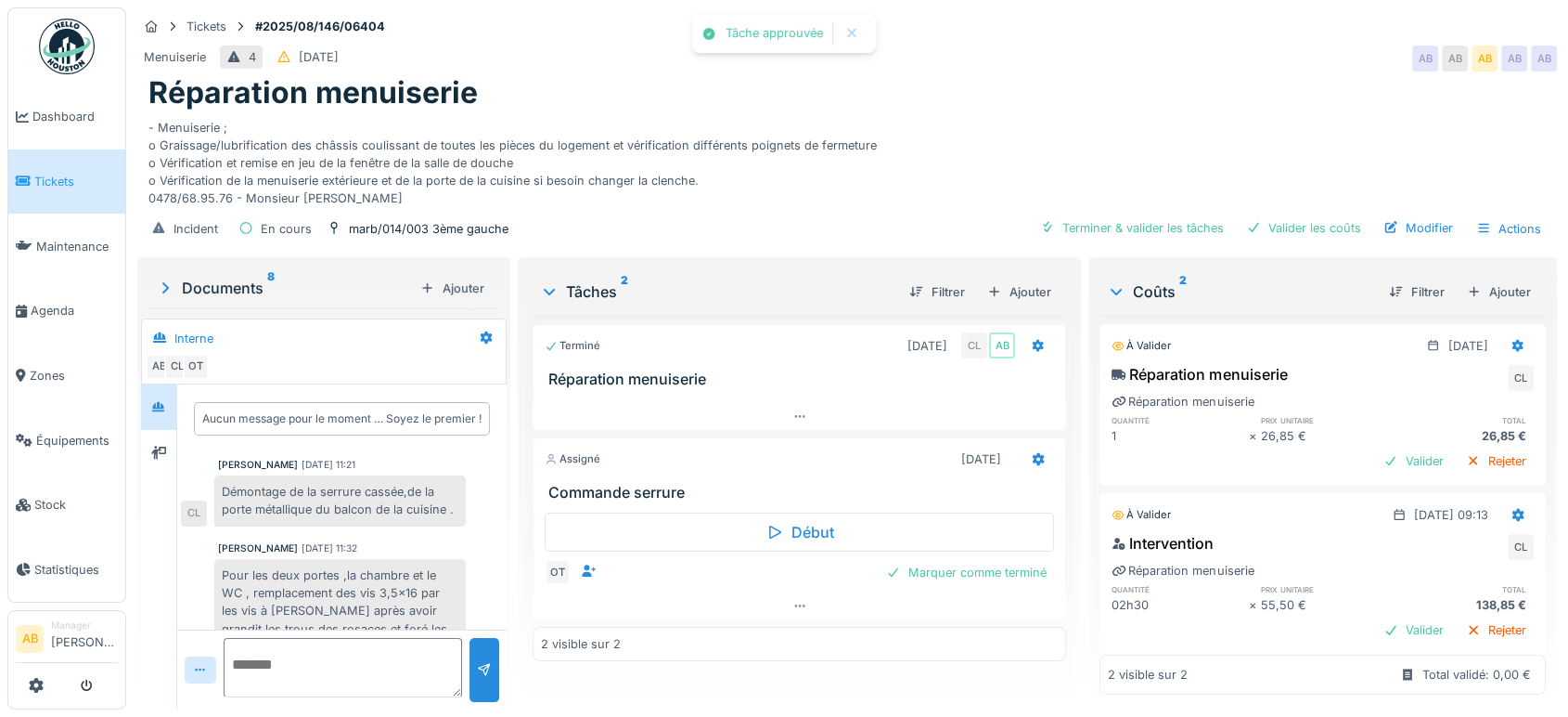
scroll to position [462, 0]
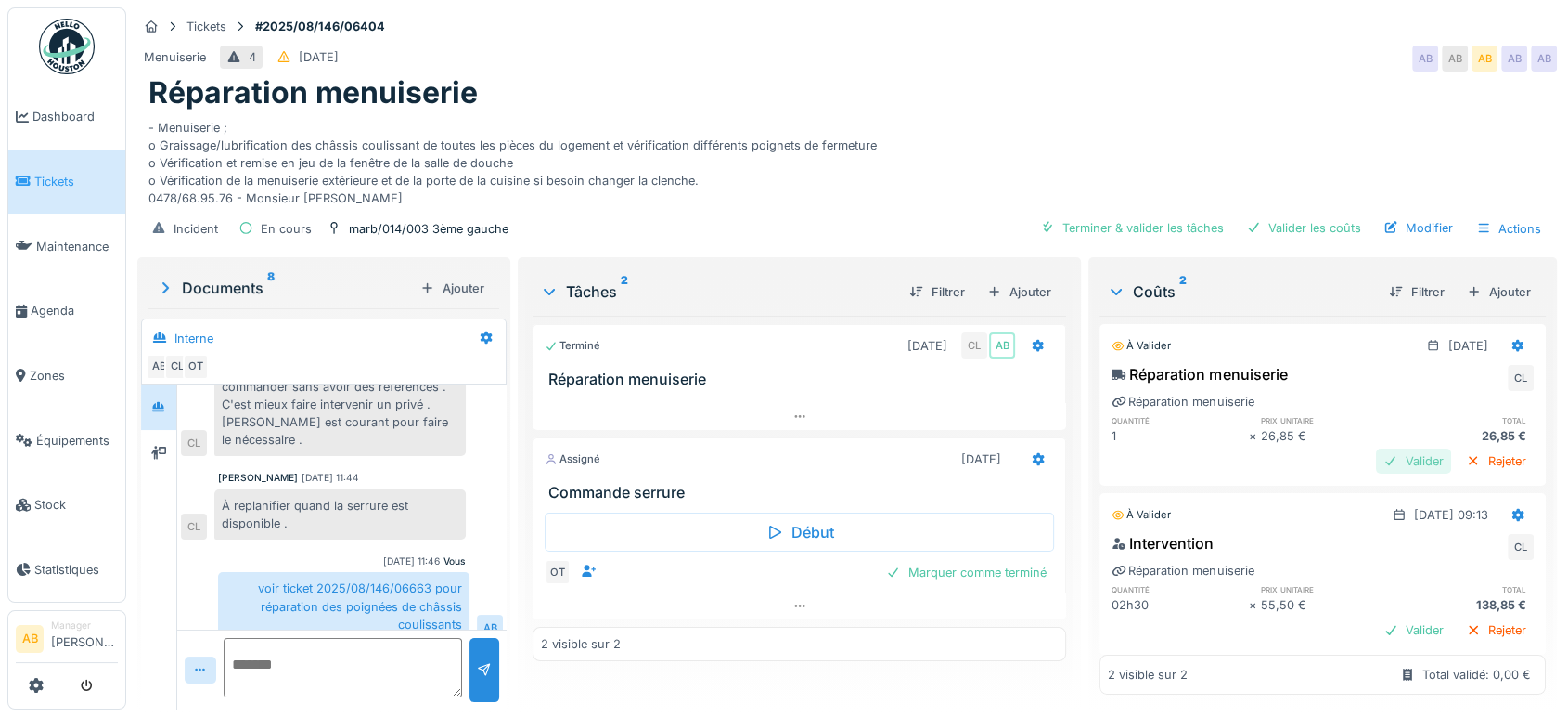
click at [1376, 462] on div "Valider" at bounding box center [1413, 461] width 76 height 26
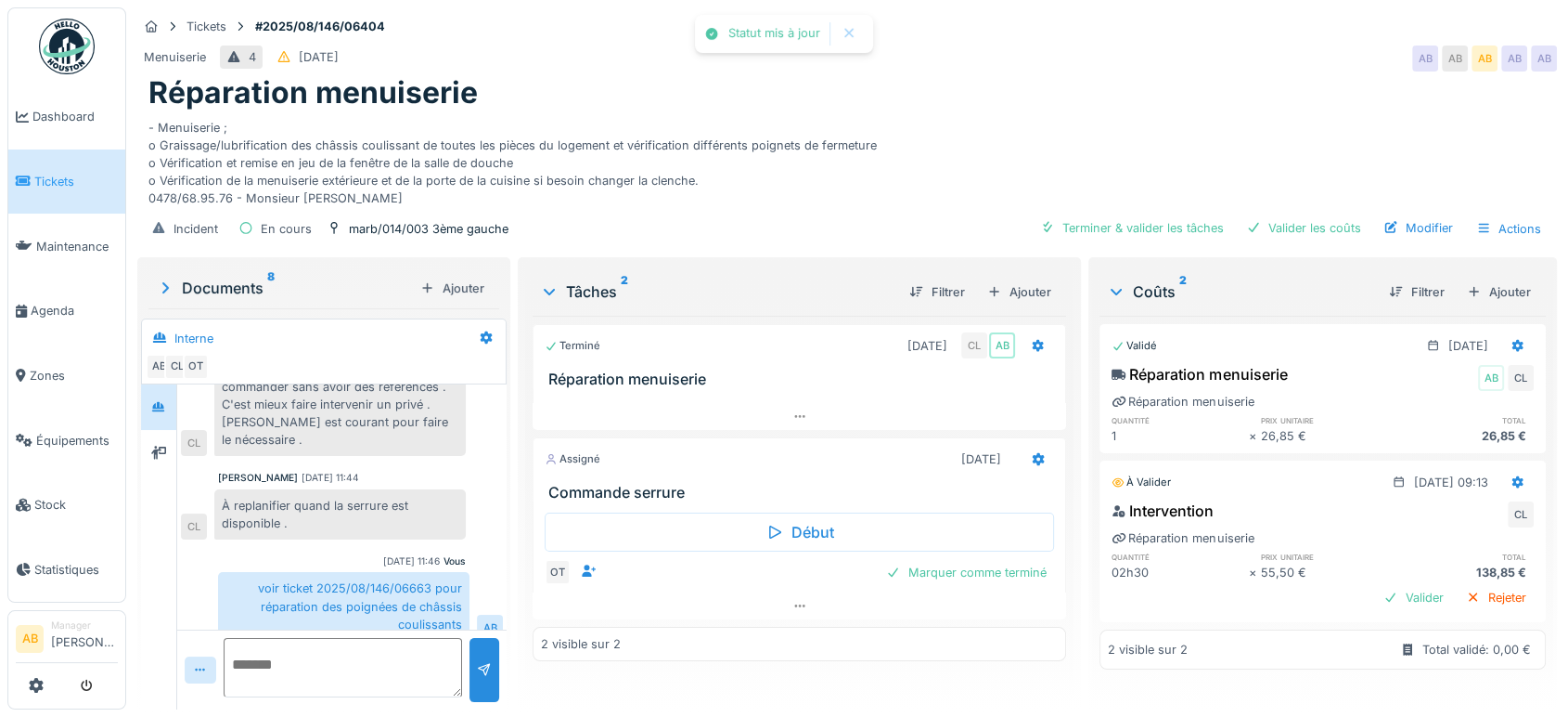
scroll to position [4, 0]
click at [1376, 587] on div "Valider" at bounding box center [1413, 597] width 76 height 26
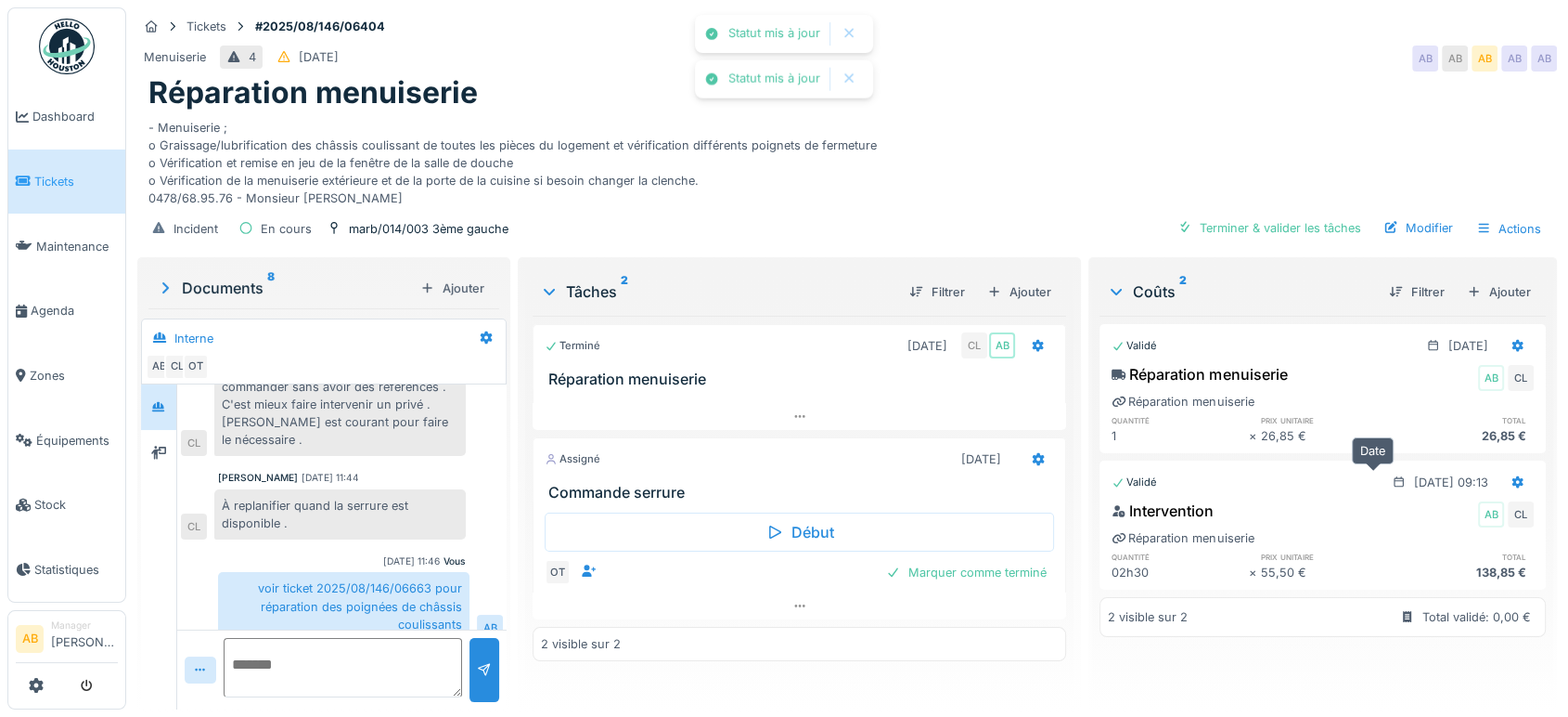
scroll to position [15, 0]
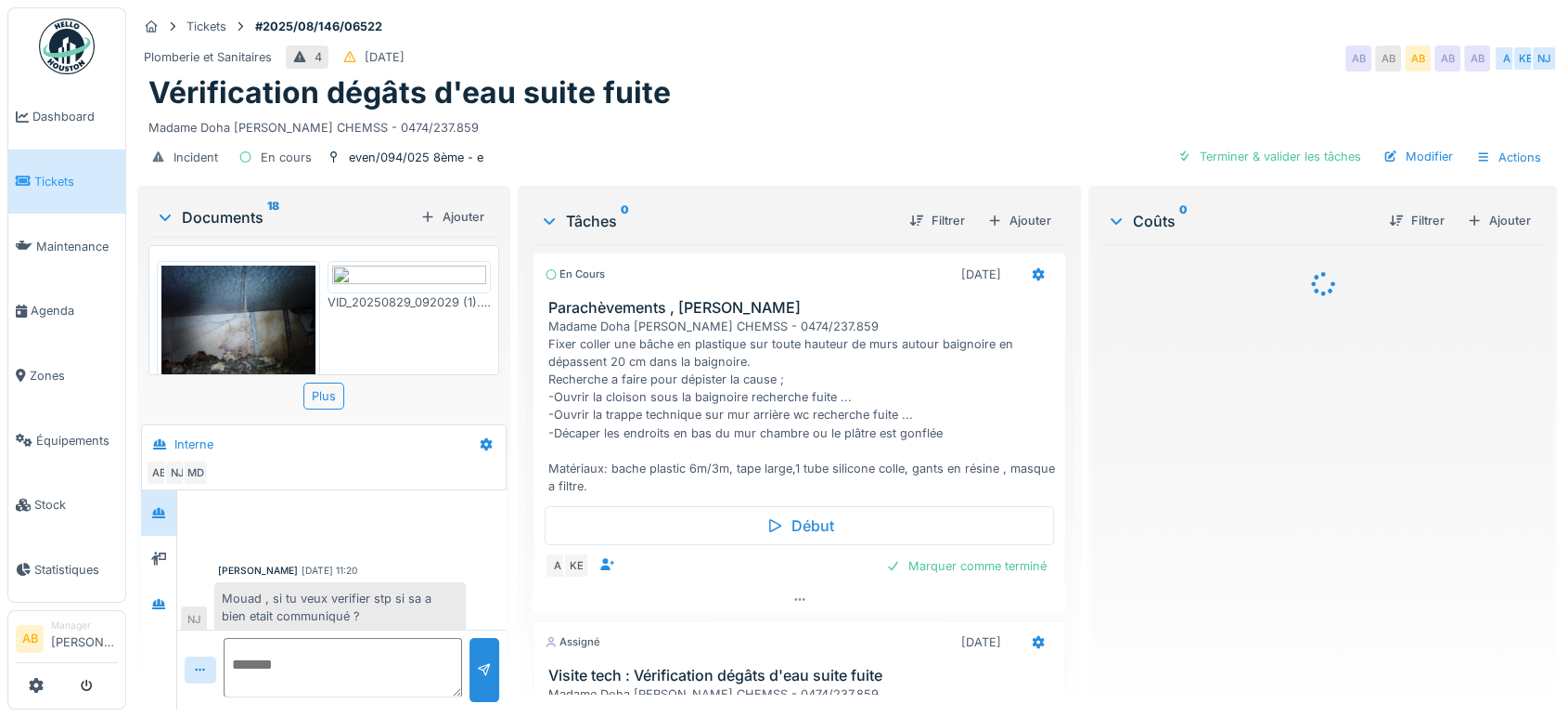
scroll to position [278, 0]
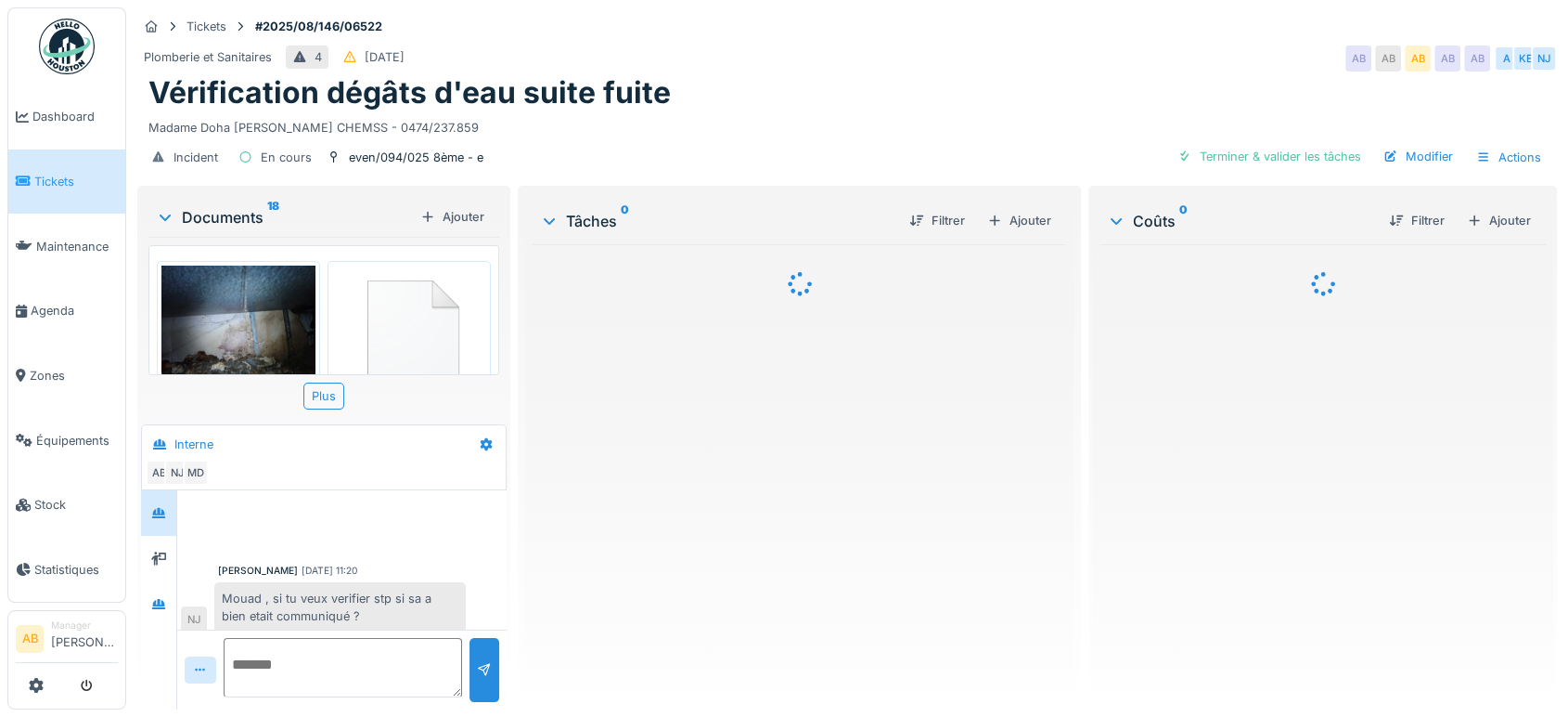
scroll to position [278, 0]
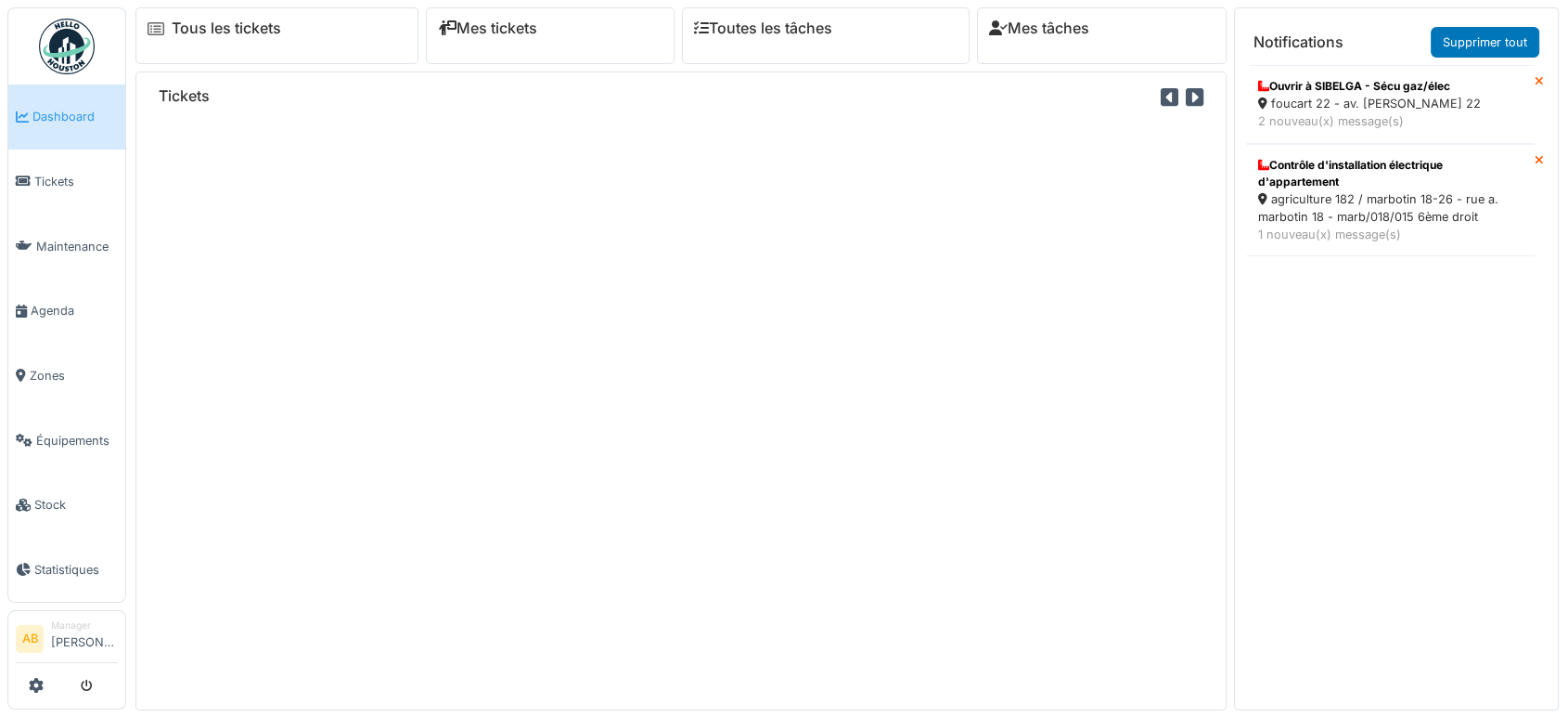
click at [393, 38] on div "Tous les tickets" at bounding box center [277, 36] width 283 height 57
click at [399, 38] on div "Tous les tickets" at bounding box center [273, 104] width 276 height 192
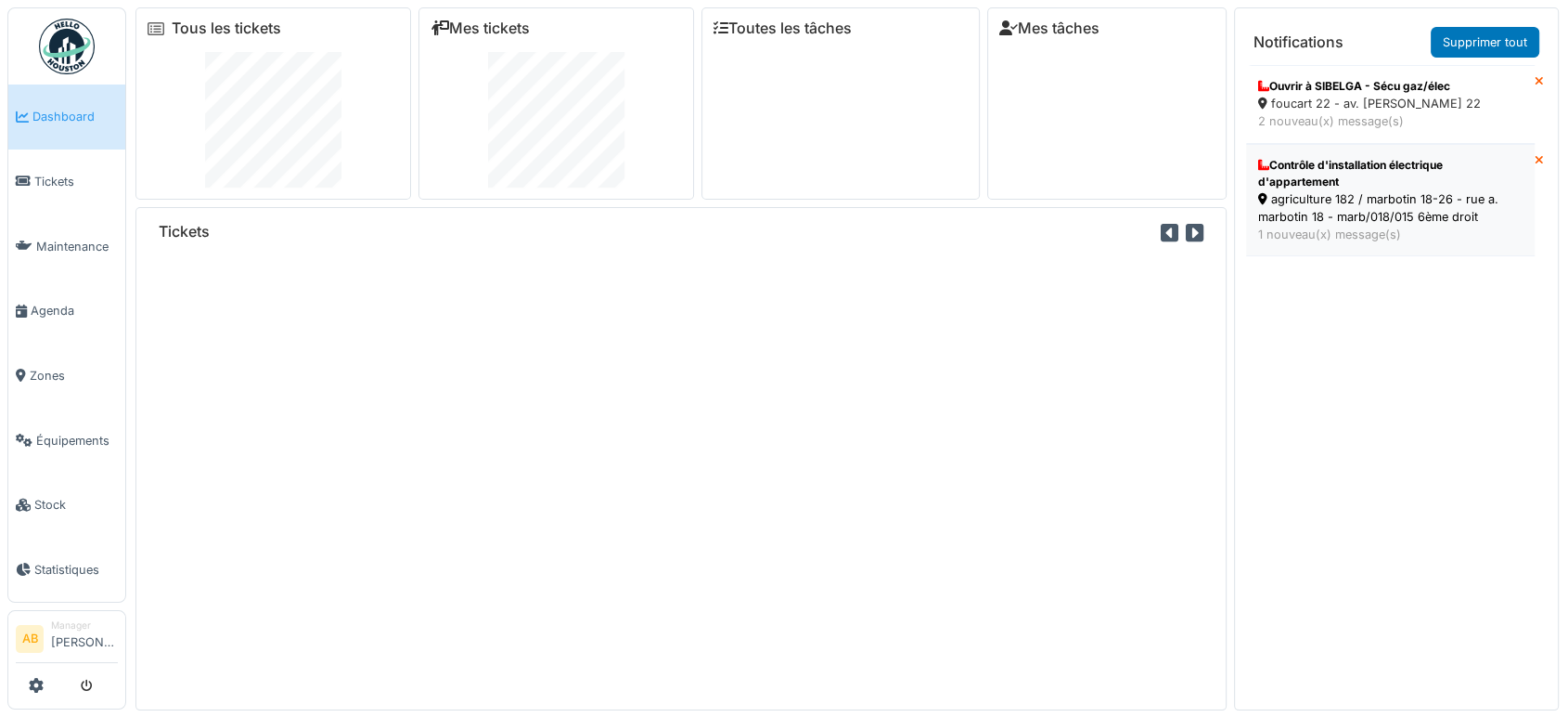
click at [1366, 169] on div "Contrôle d'installation électrique d'appartement" at bounding box center [1391, 174] width 265 height 33
click at [710, 319] on div "Tickets" at bounding box center [681, 458] width 1091 height 503
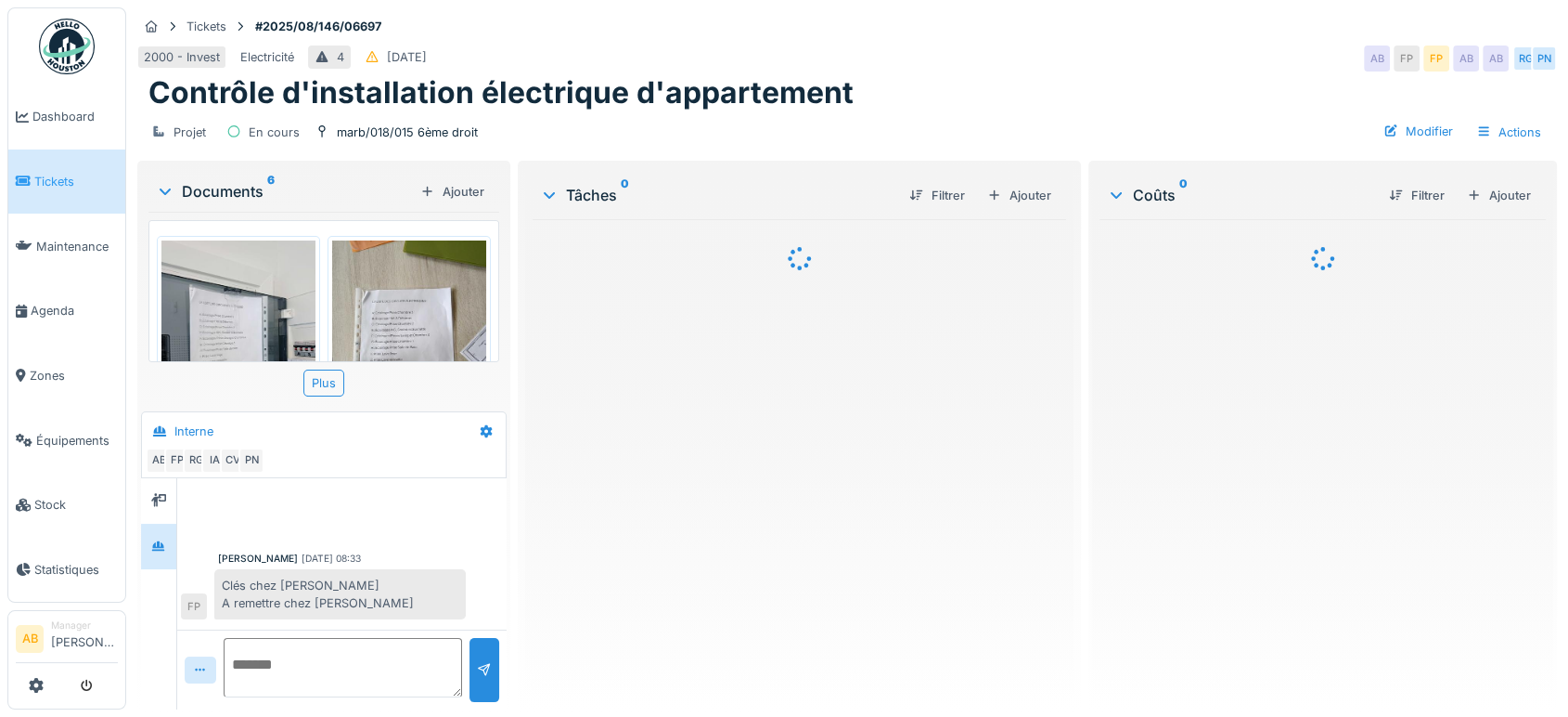
scroll to position [282, 0]
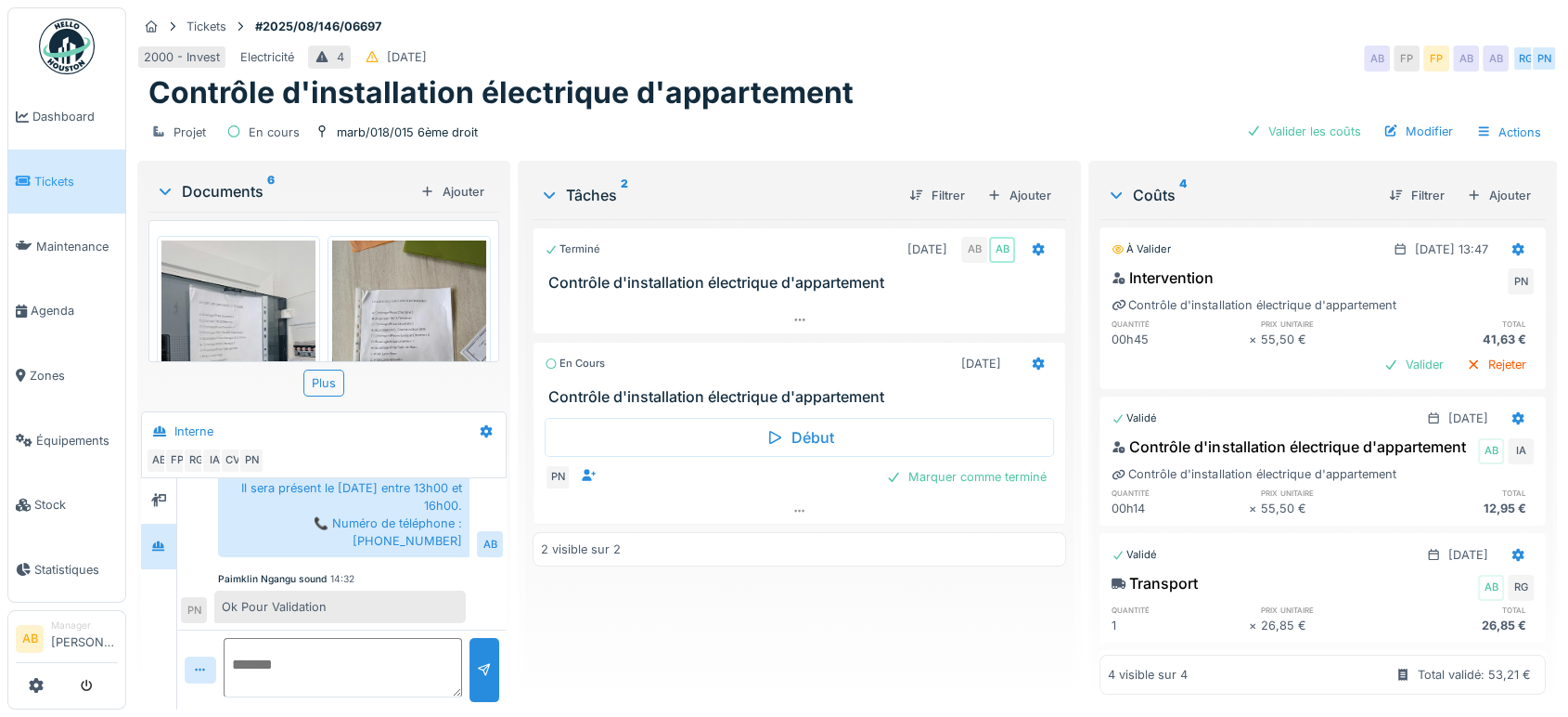
click at [213, 194] on div "Documents 6" at bounding box center [284, 191] width 257 height 23
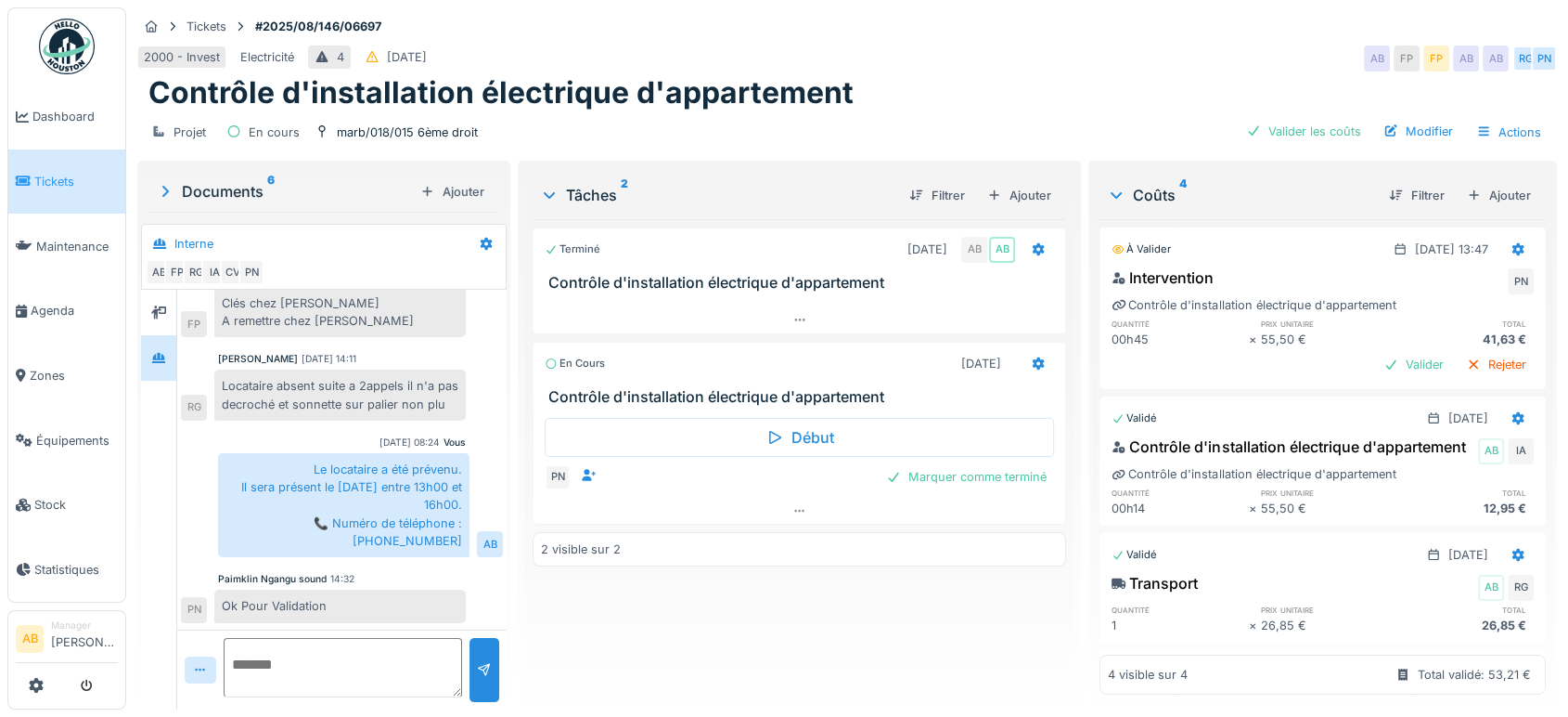
scroll to position [95, 0]
click at [1376, 359] on div "Valider" at bounding box center [1413, 365] width 76 height 26
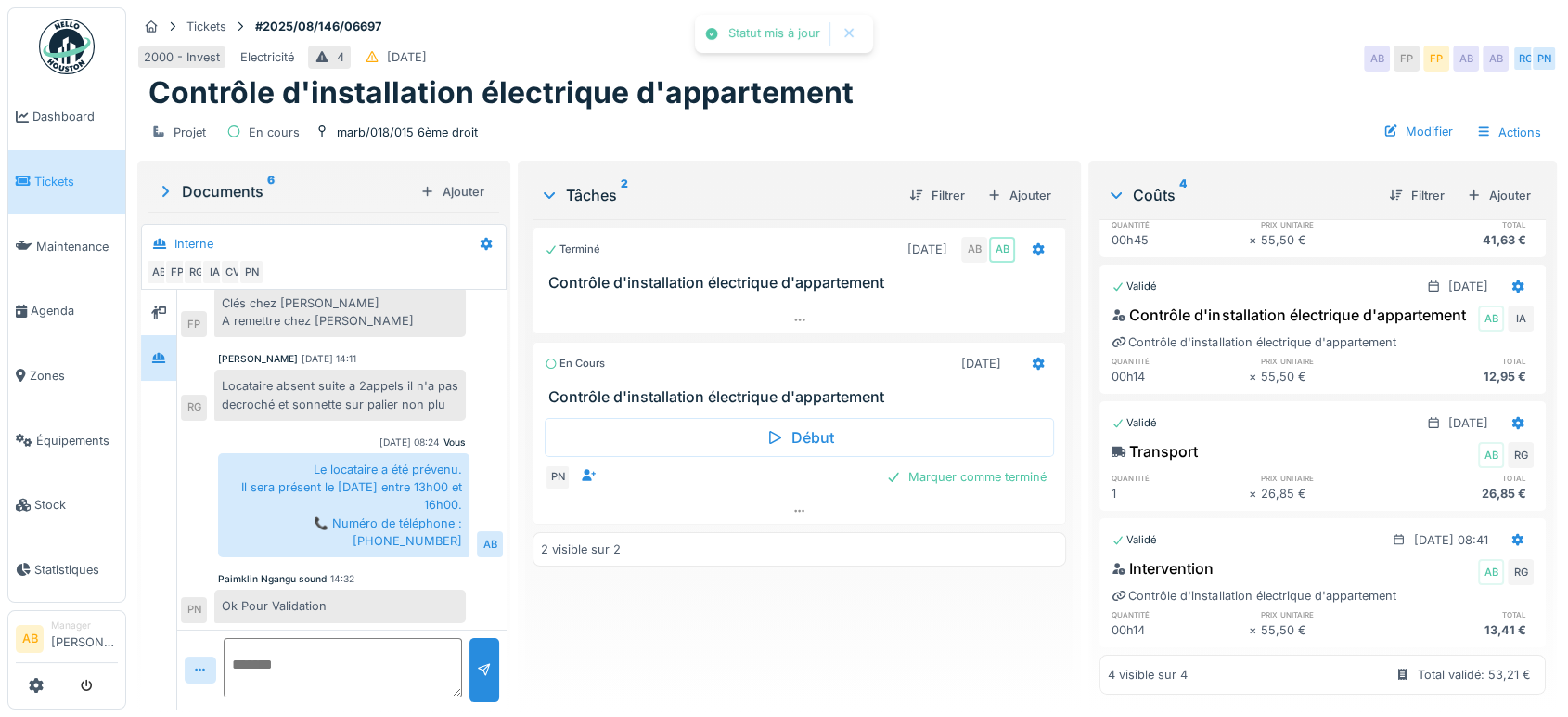
scroll to position [15, 0]
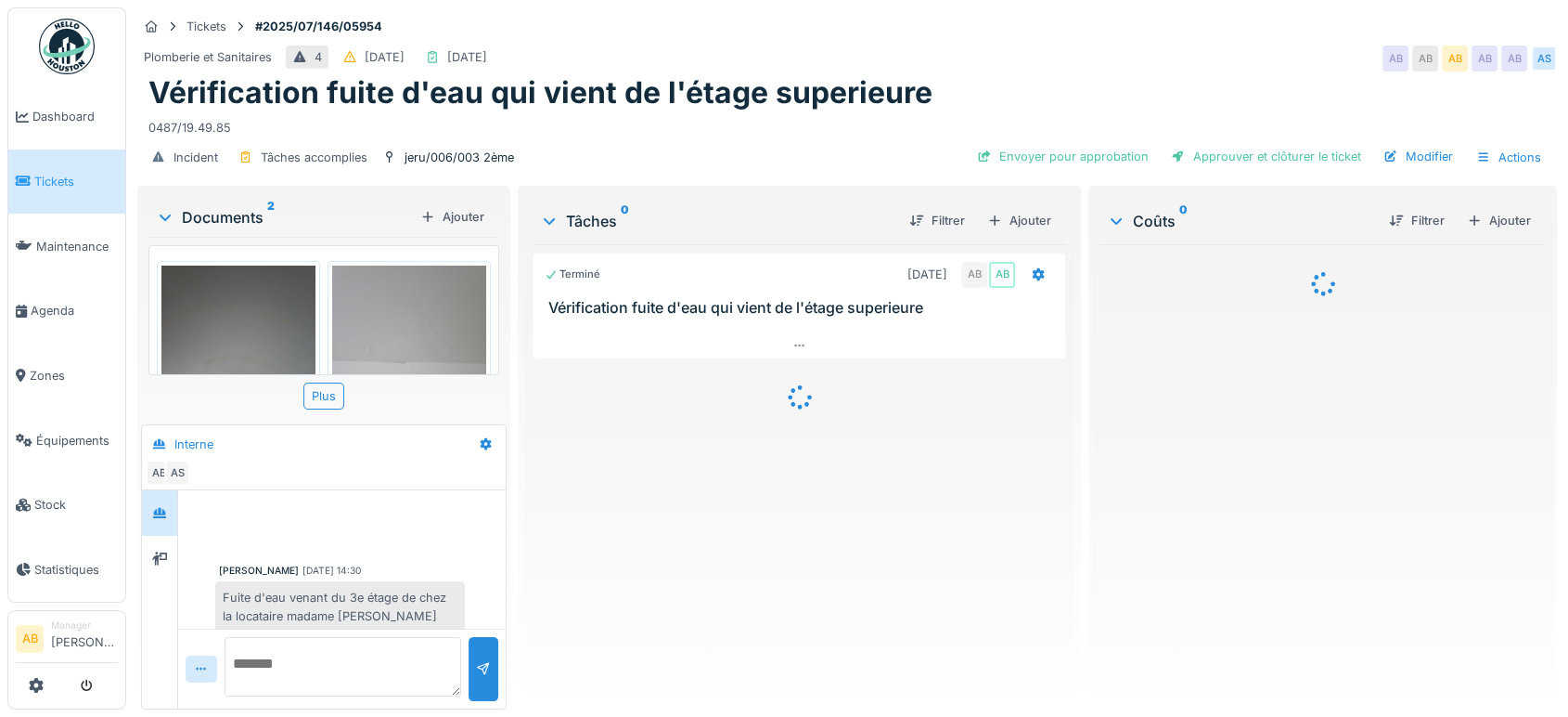
scroll to position [491, 0]
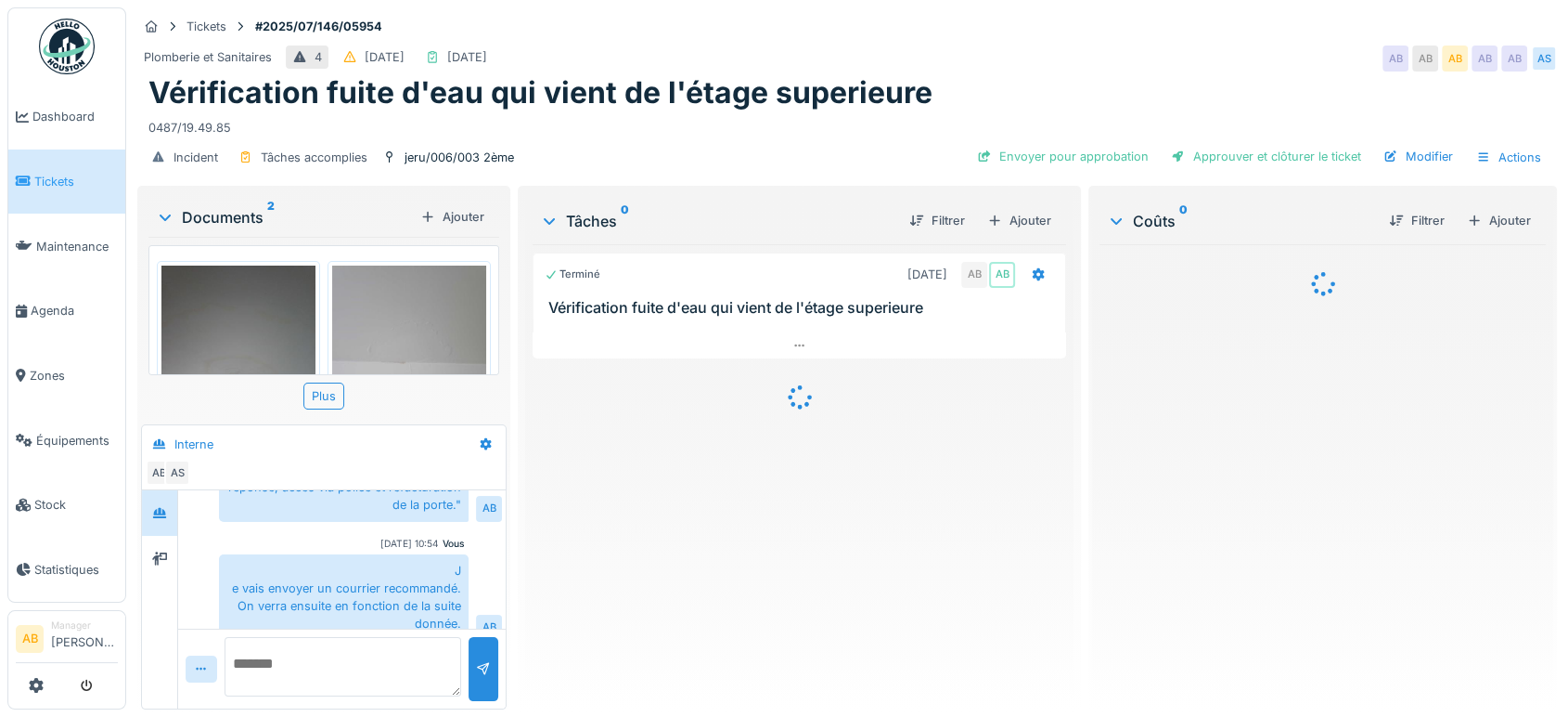
click at [79, 61] on img at bounding box center [67, 46] width 56 height 56
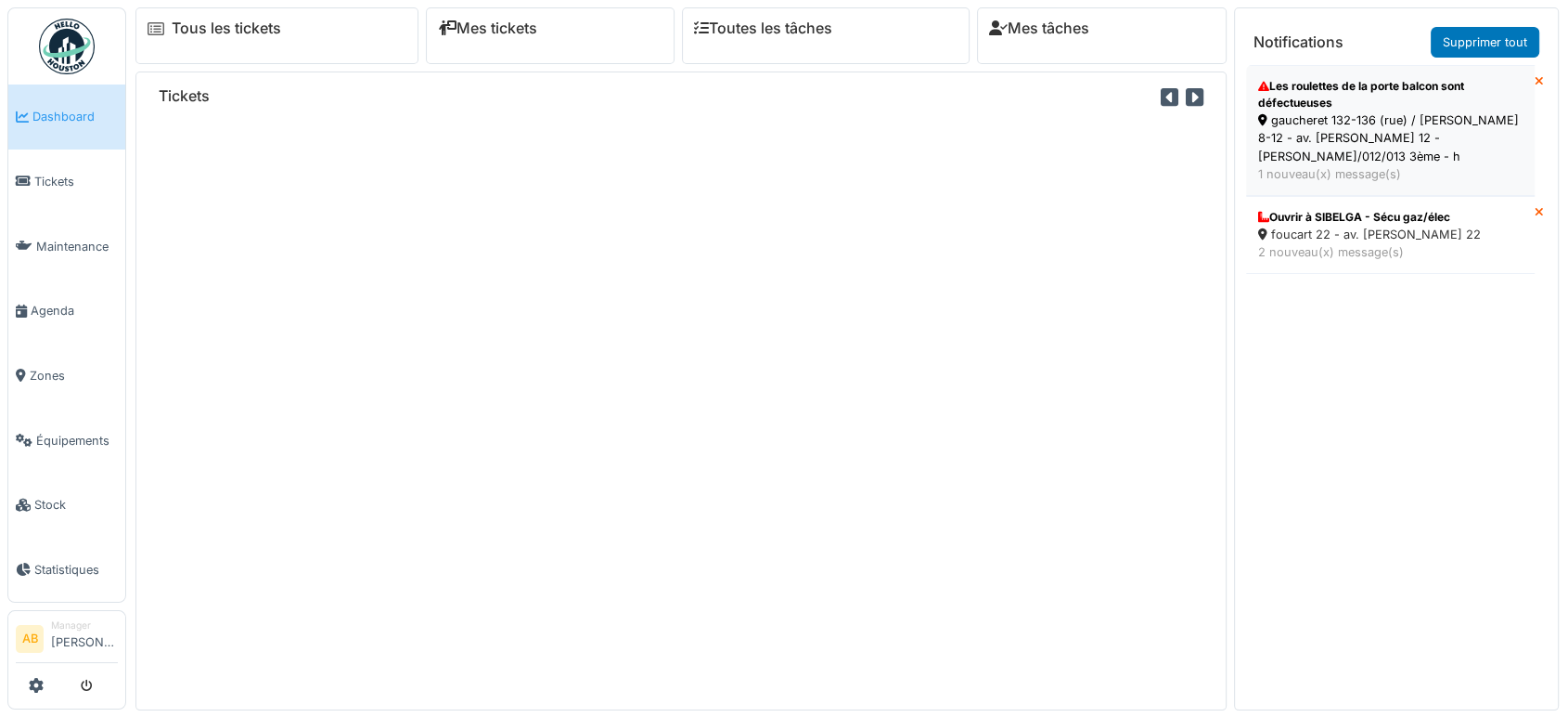
click at [1326, 166] on div "Les roulettes de la porte balcon sont défectueuses gaucheret 132-136 (rue) / [P…" at bounding box center [1390, 130] width 274 height 114
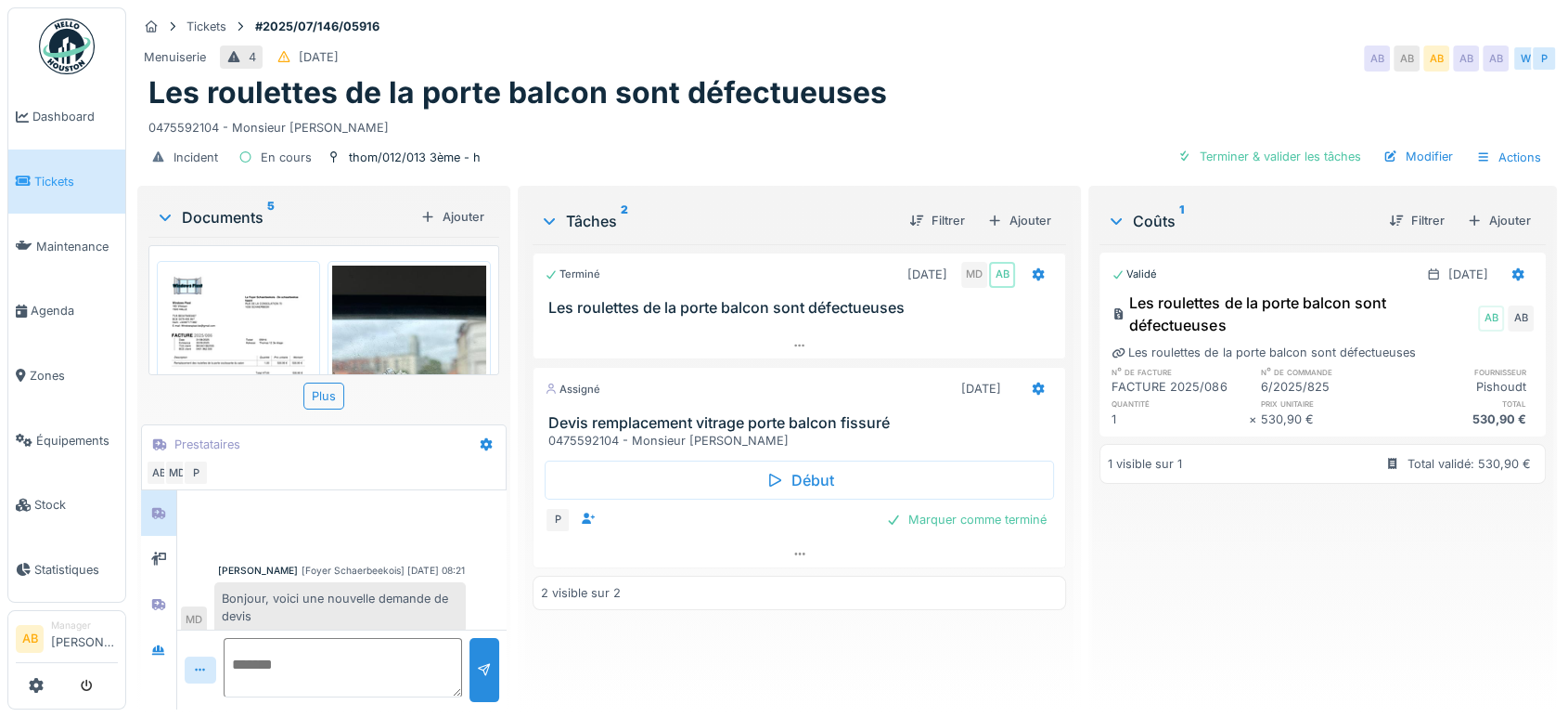
scroll to position [56, 0]
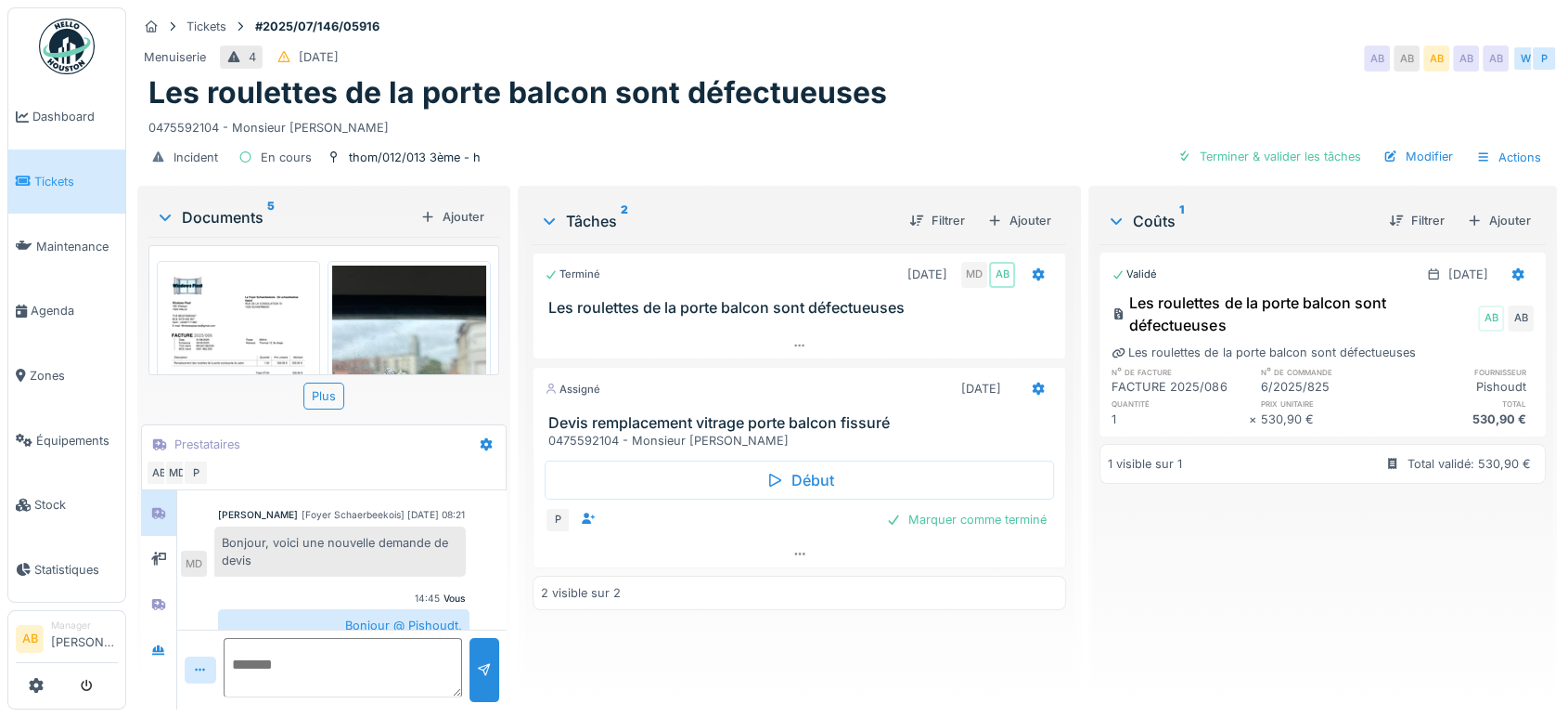
click at [340, 548] on div "Bonjour, voici une nouvelle demande de devis" at bounding box center [340, 551] width 251 height 50
click at [320, 529] on div "Bonjour, voici une nouvelle demande de devis" at bounding box center [340, 551] width 251 height 50
drag, startPoint x: 320, startPoint y: 529, endPoint x: 325, endPoint y: 539, distance: 11.2
click at [325, 539] on div "Bonjour, voici une nouvelle demande de devis" at bounding box center [340, 551] width 251 height 50
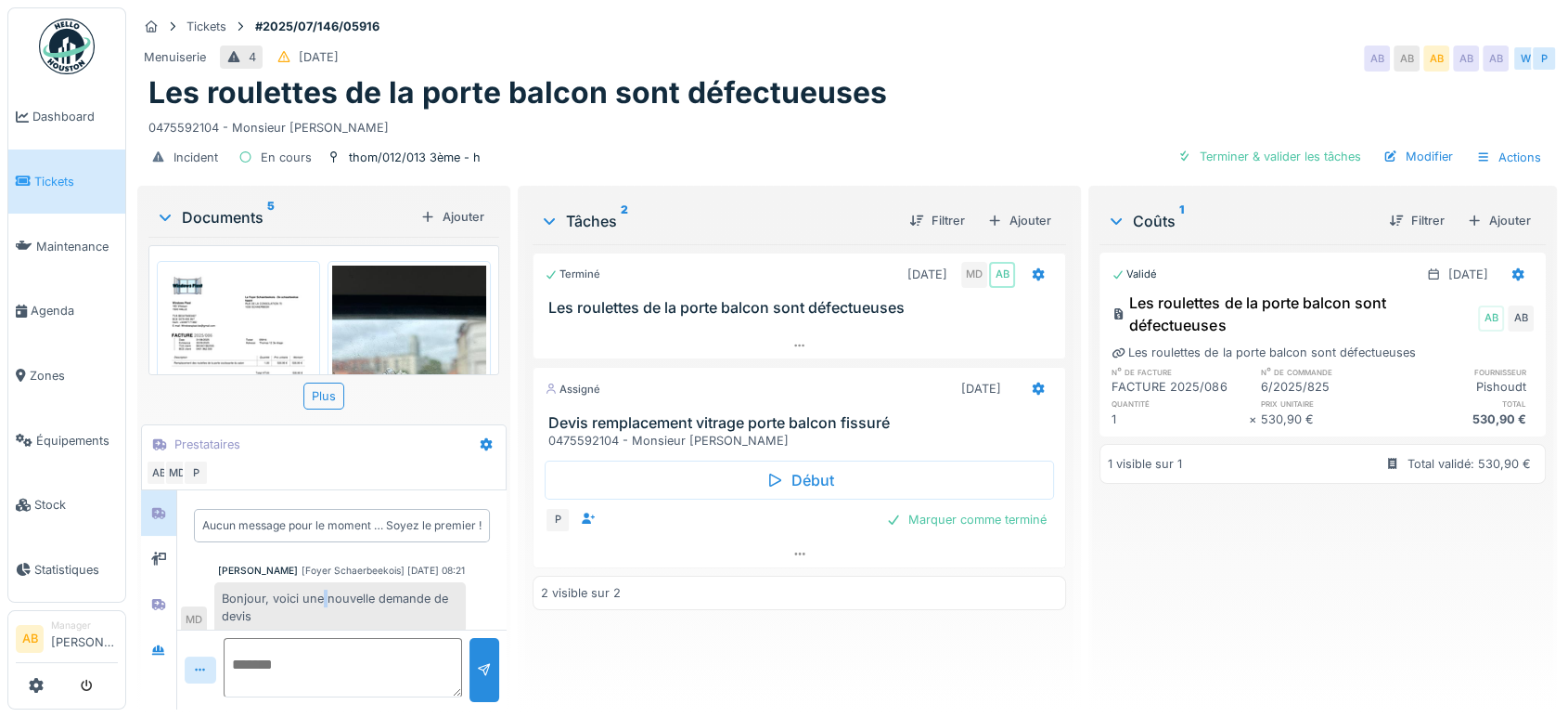
scroll to position [11, 0]
click at [149, 352] on div "2025_086.pdf IMG-20250820-WA0018.jpg IMG-20250820-WA0017.jpg IMG-20250820-WA002…" at bounding box center [324, 310] width 351 height 129
click at [124, 245] on link "Maintenance" at bounding box center [67, 246] width 117 height 65
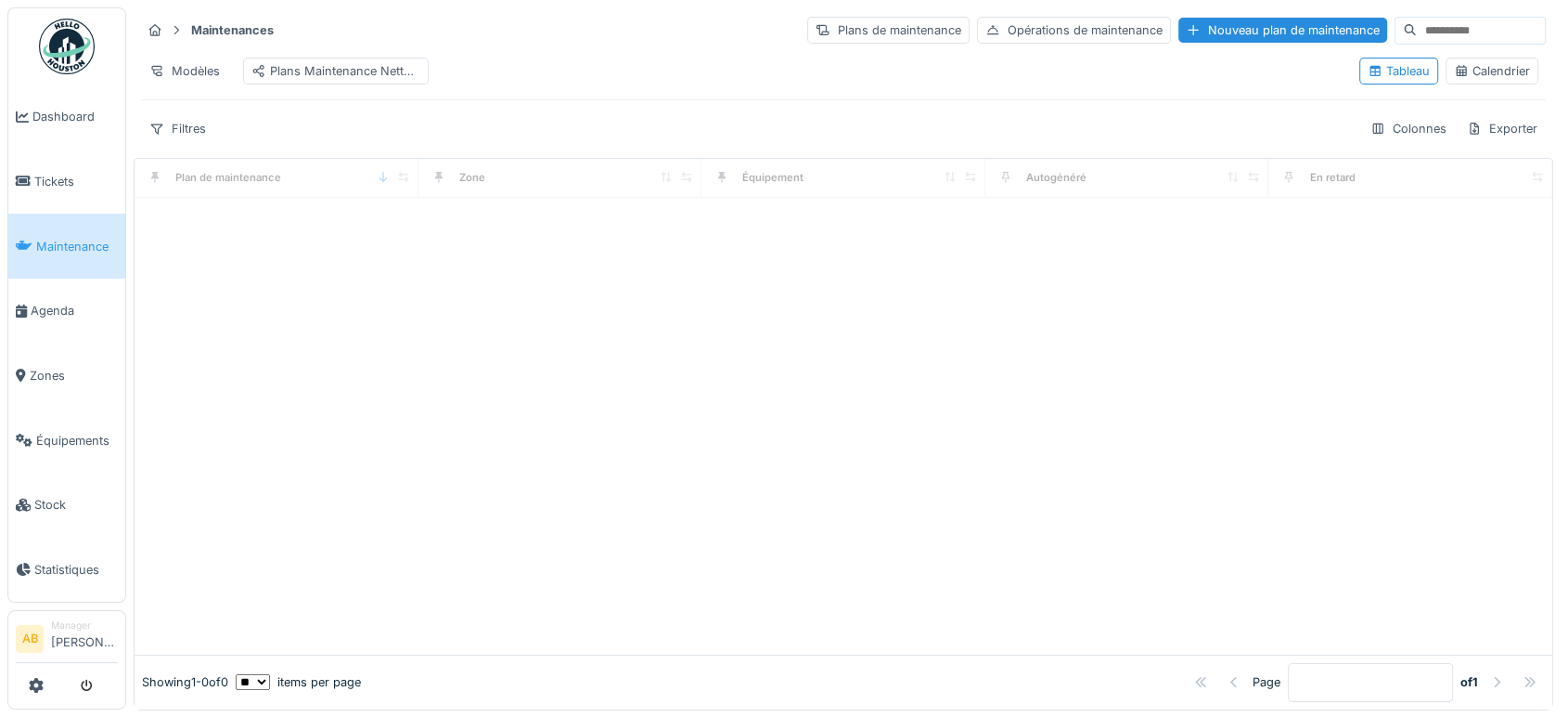
click at [164, 331] on div at bounding box center [843, 427] width 1418 height 457
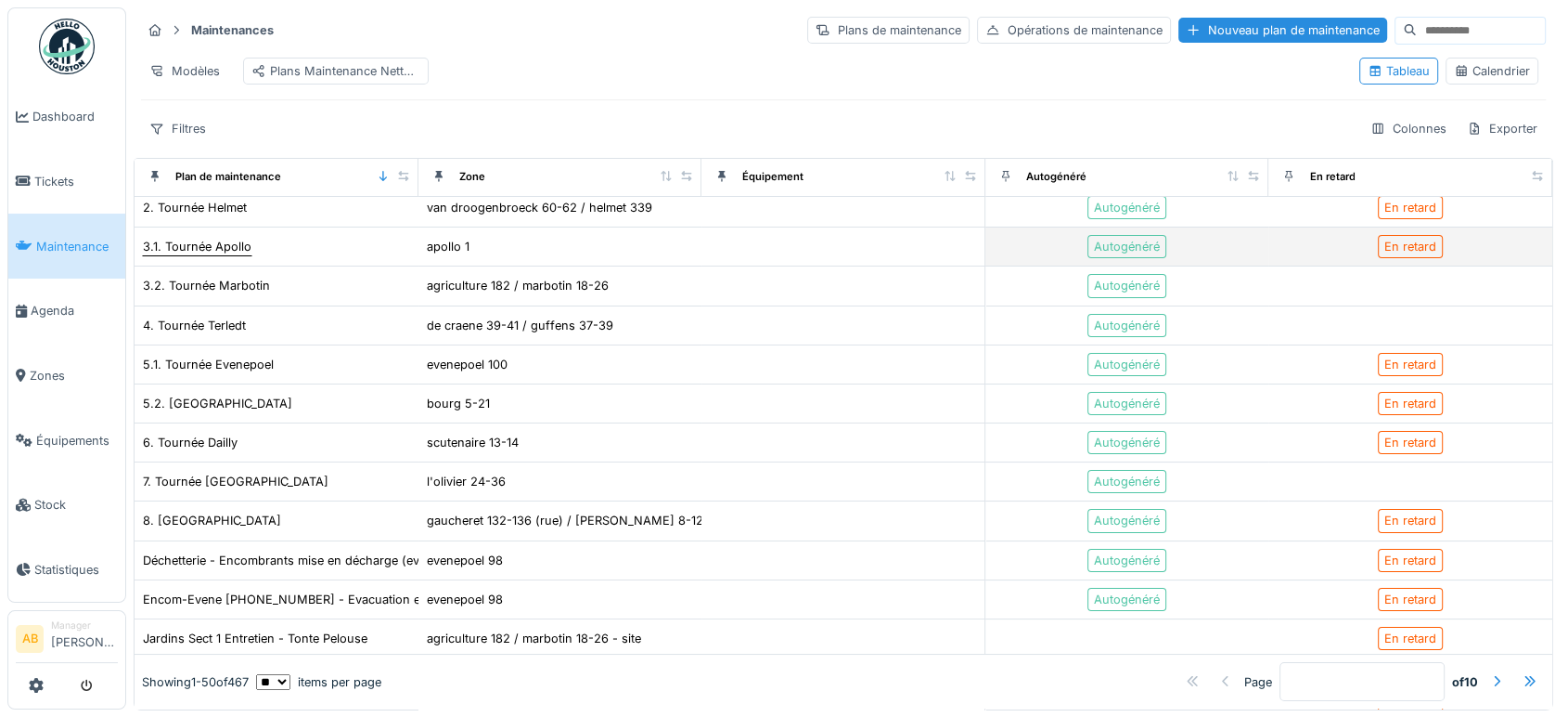
scroll to position [52, 0]
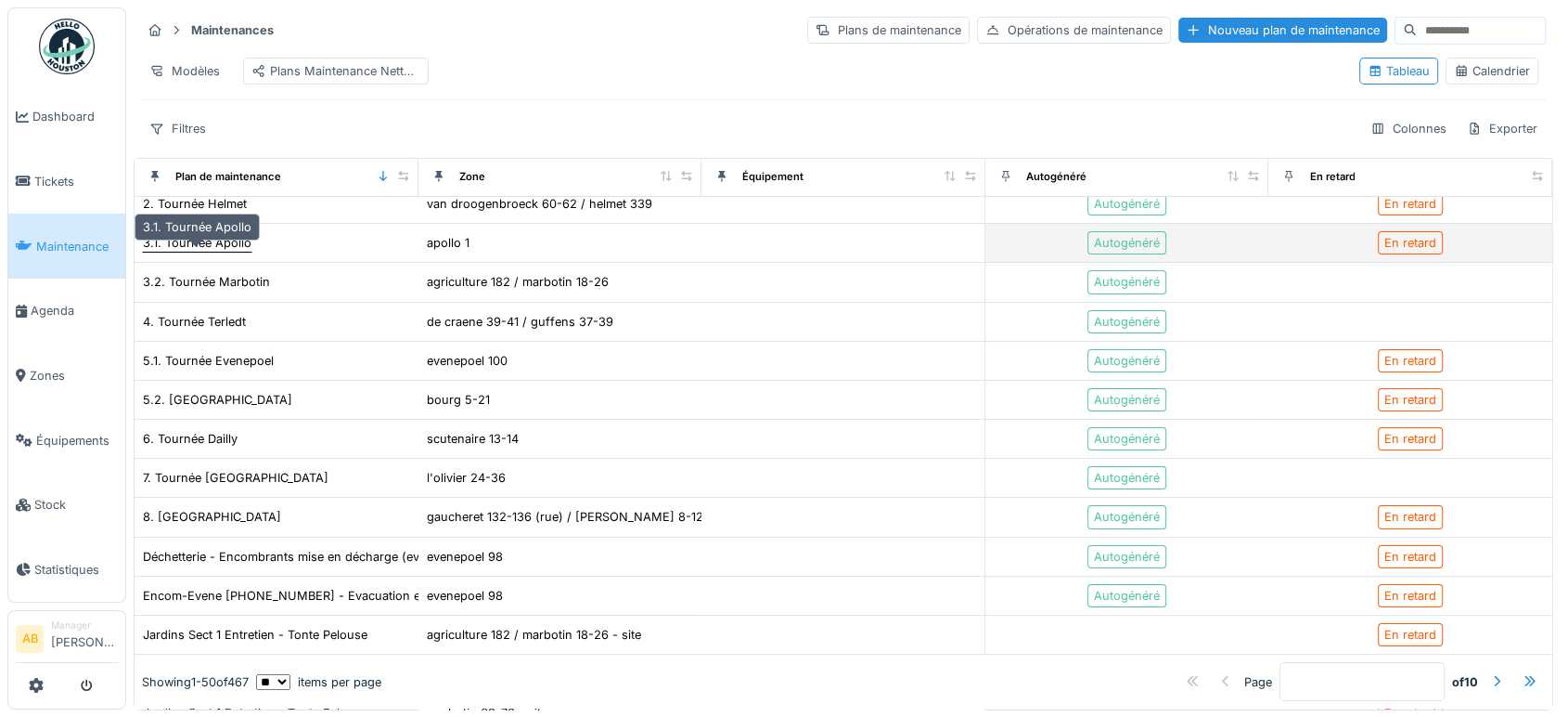
drag, startPoint x: 251, startPoint y: 310, endPoint x: 246, endPoint y: 259, distance: 51.2
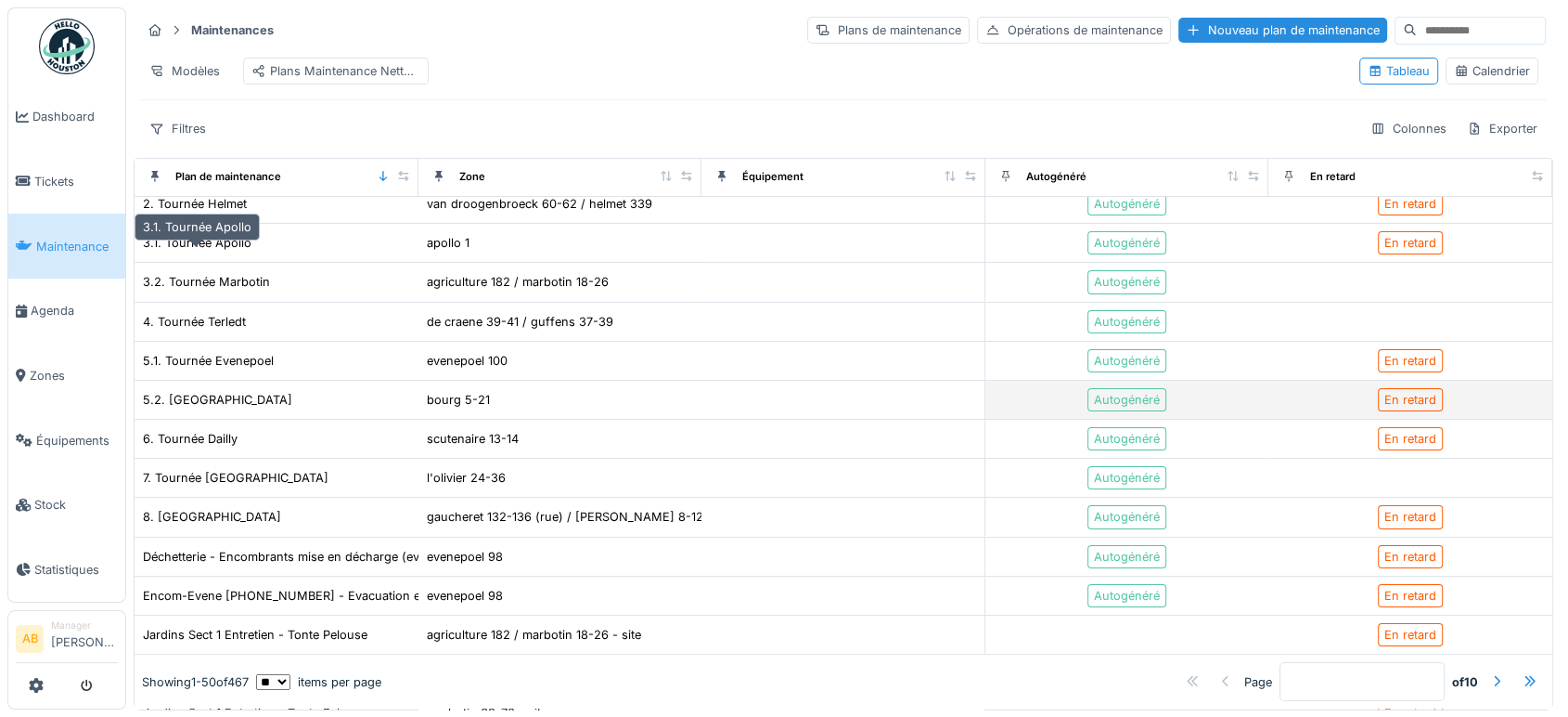
scroll to position [0, 0]
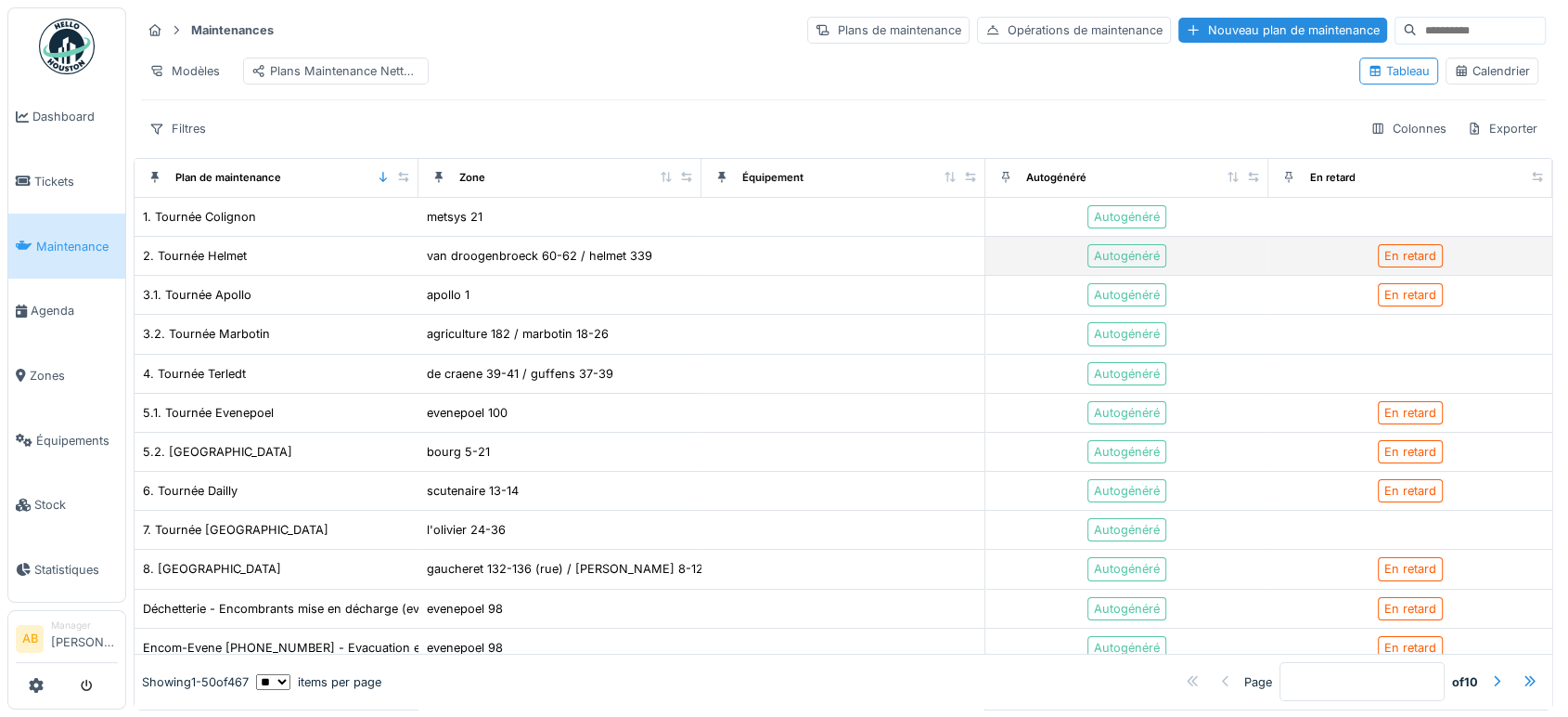
drag, startPoint x: 259, startPoint y: 376, endPoint x: 267, endPoint y: 268, distance: 108.3
drag, startPoint x: 268, startPoint y: 276, endPoint x: 262, endPoint y: 136, distance: 140.1
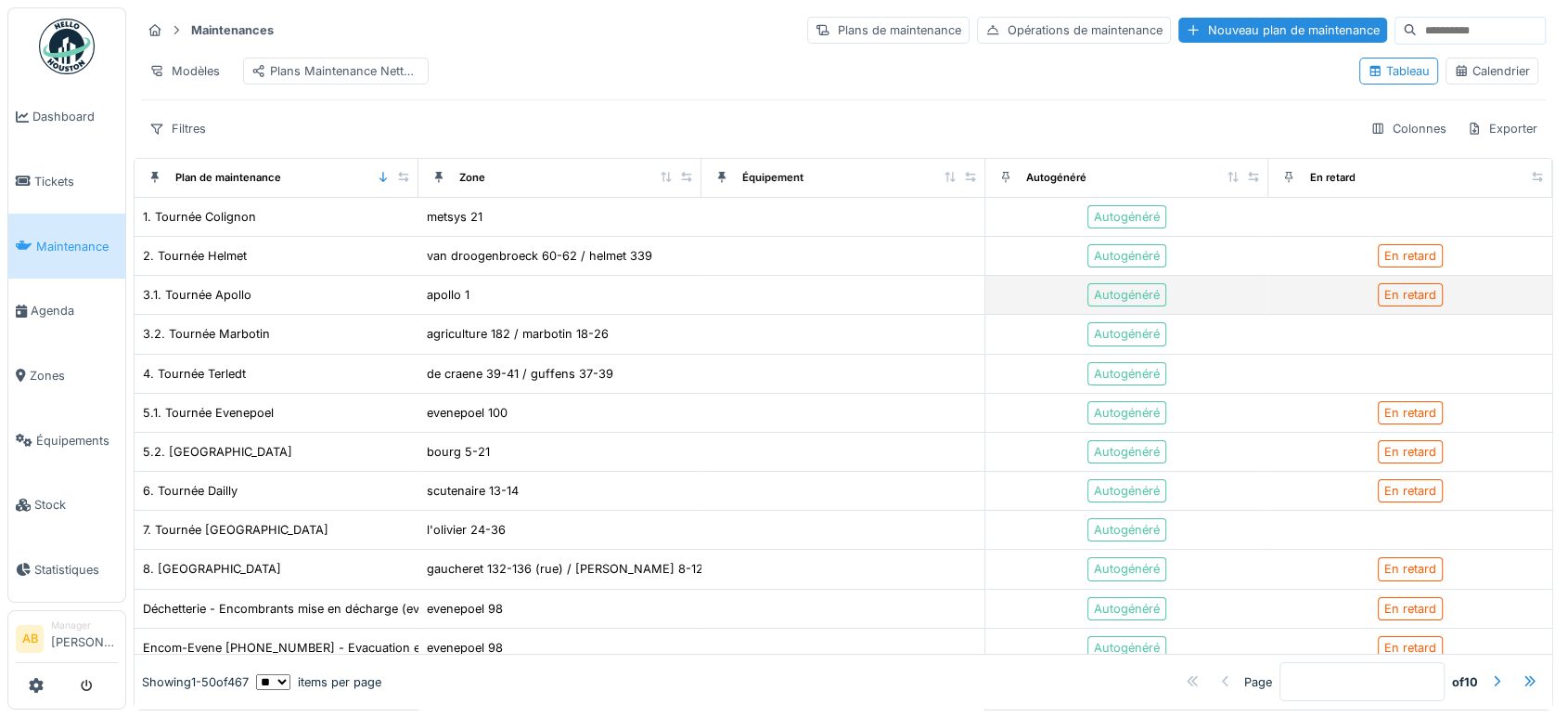
click at [280, 304] on div "3.1. Tournée Apollo" at bounding box center [277, 295] width 269 height 20
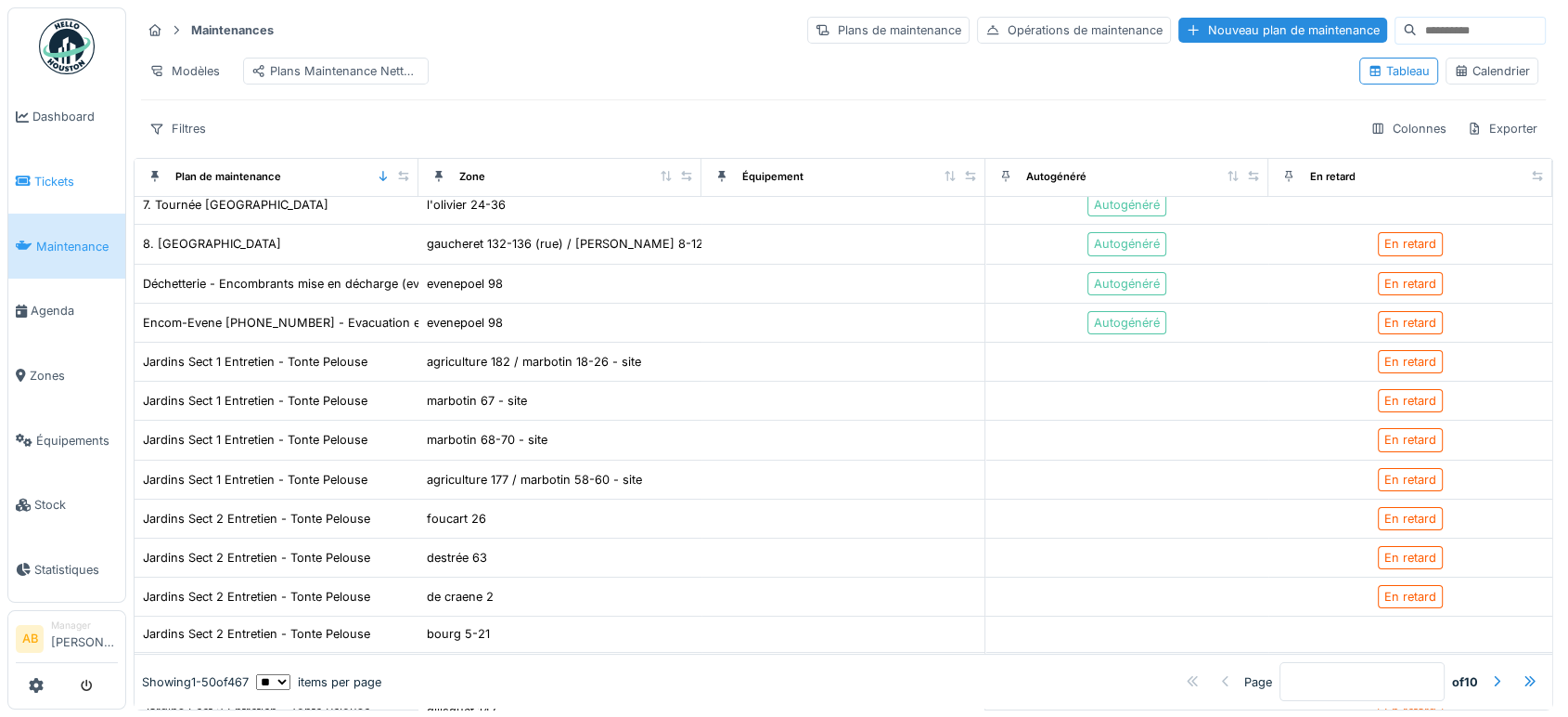
scroll to position [376, 0]
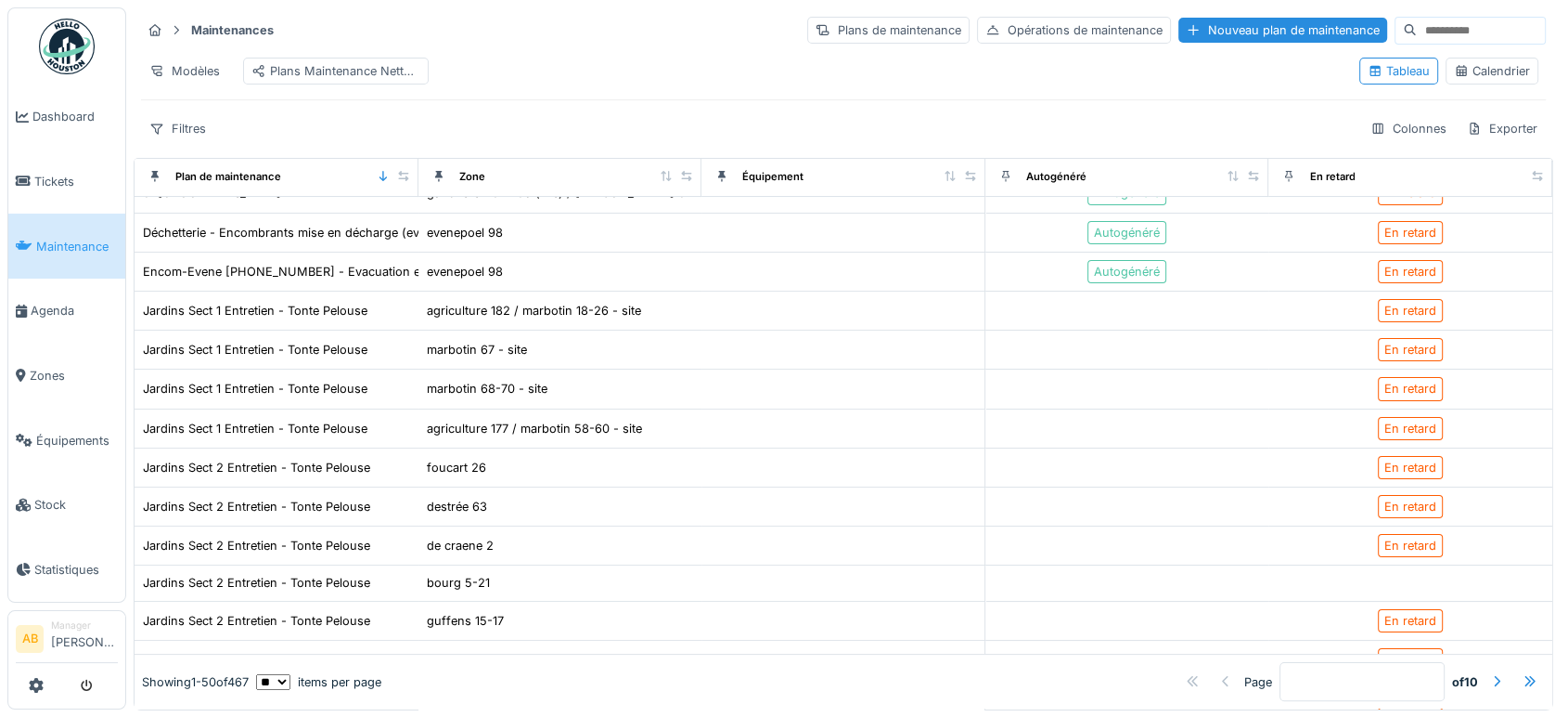
click at [69, 48] on img at bounding box center [67, 46] width 56 height 56
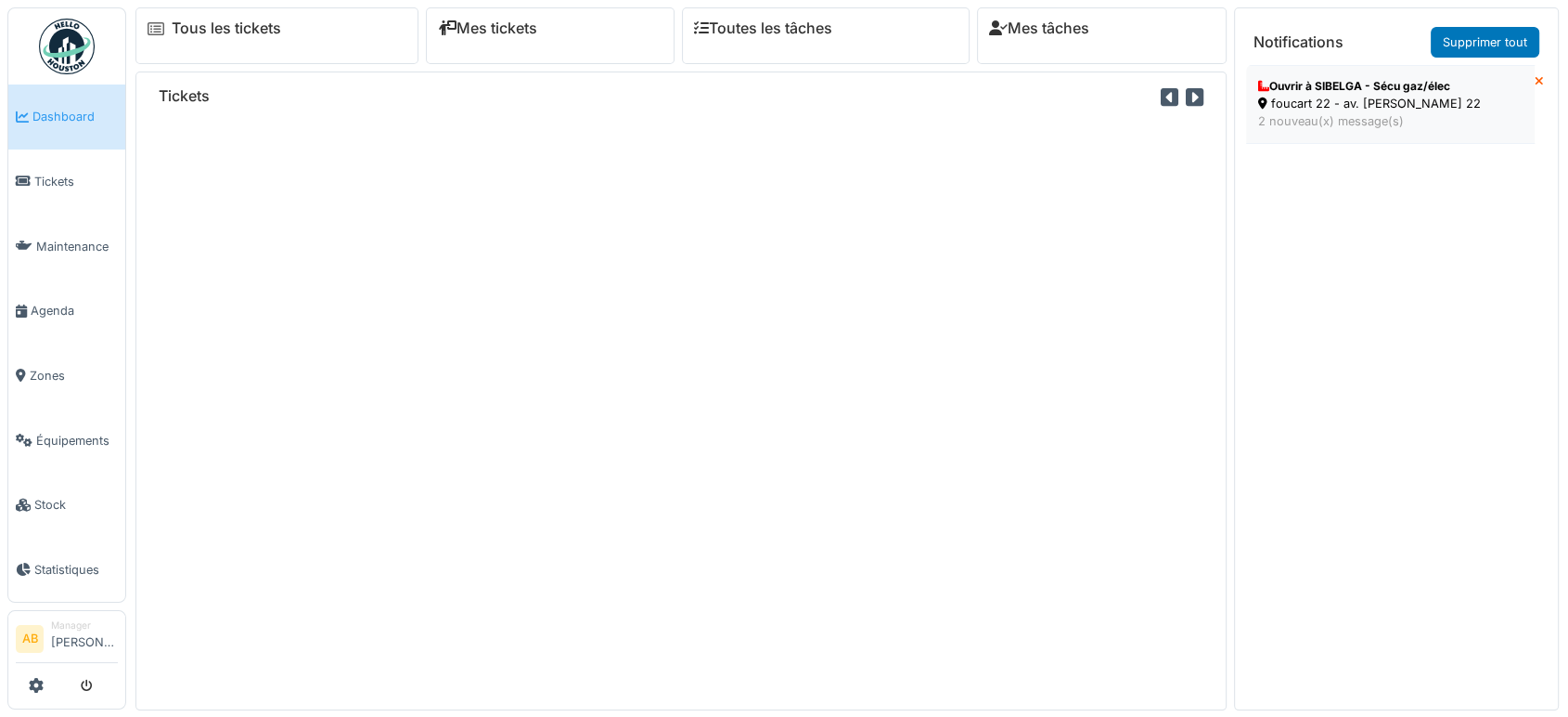
click at [1417, 123] on div "2 nouveau(x) message(s)" at bounding box center [1391, 122] width 265 height 18
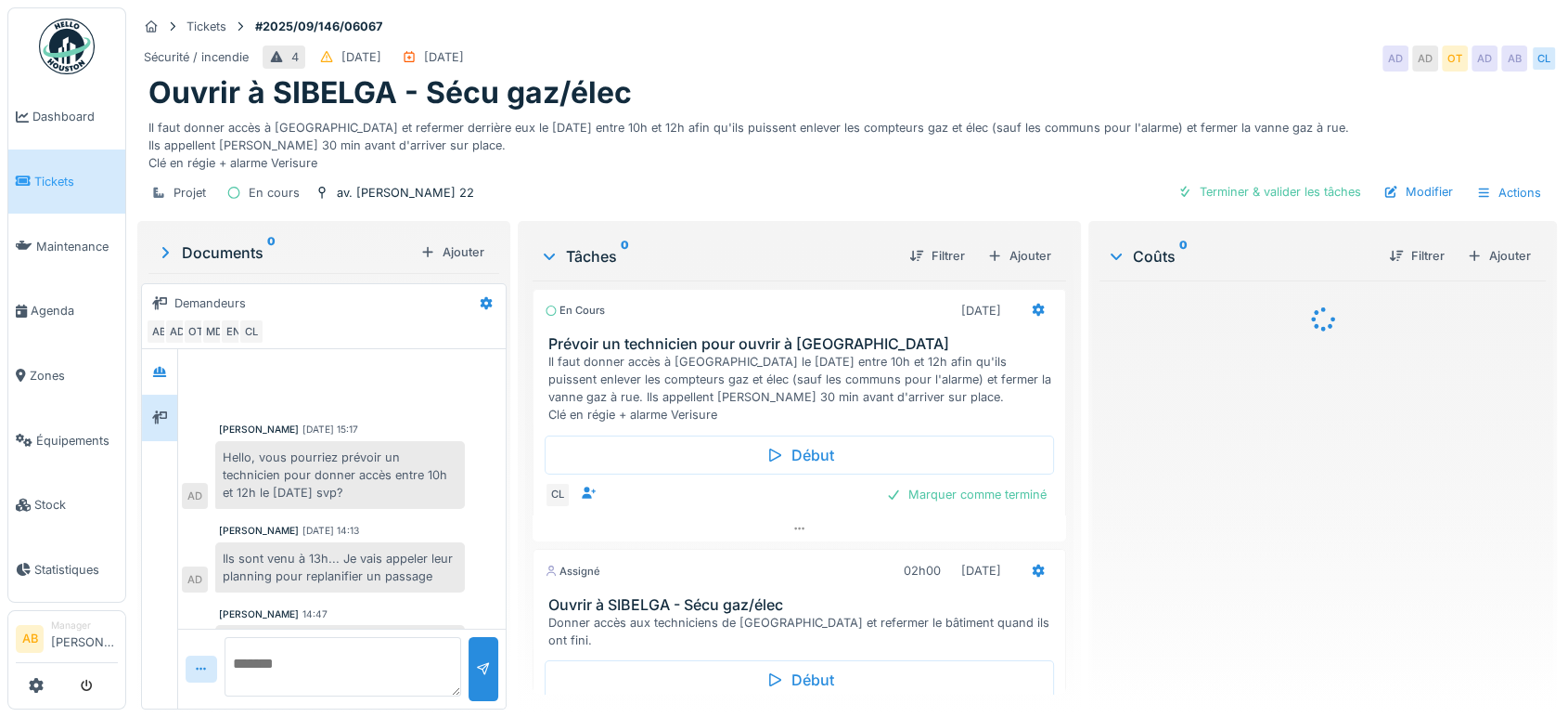
scroll to position [208, 0]
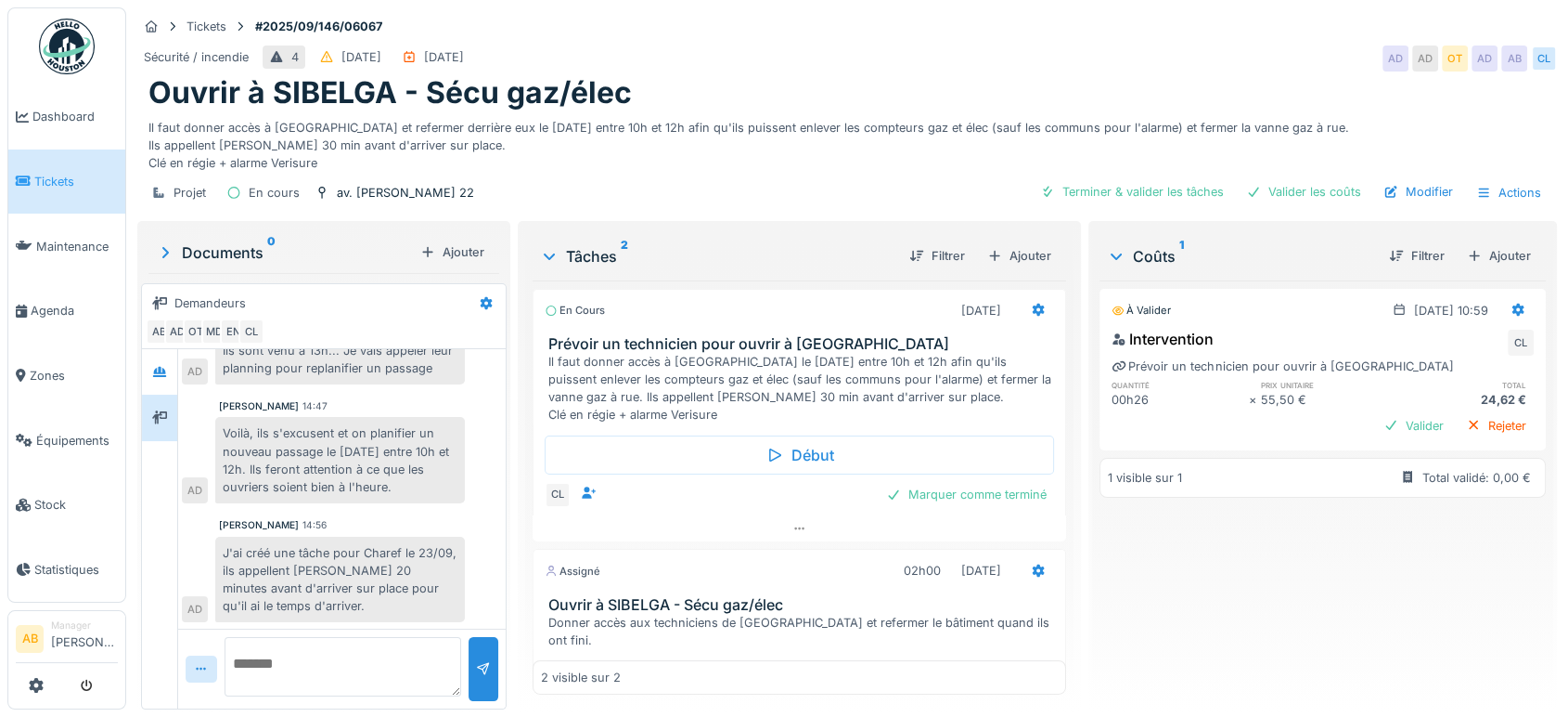
click at [69, 26] on img at bounding box center [67, 46] width 56 height 56
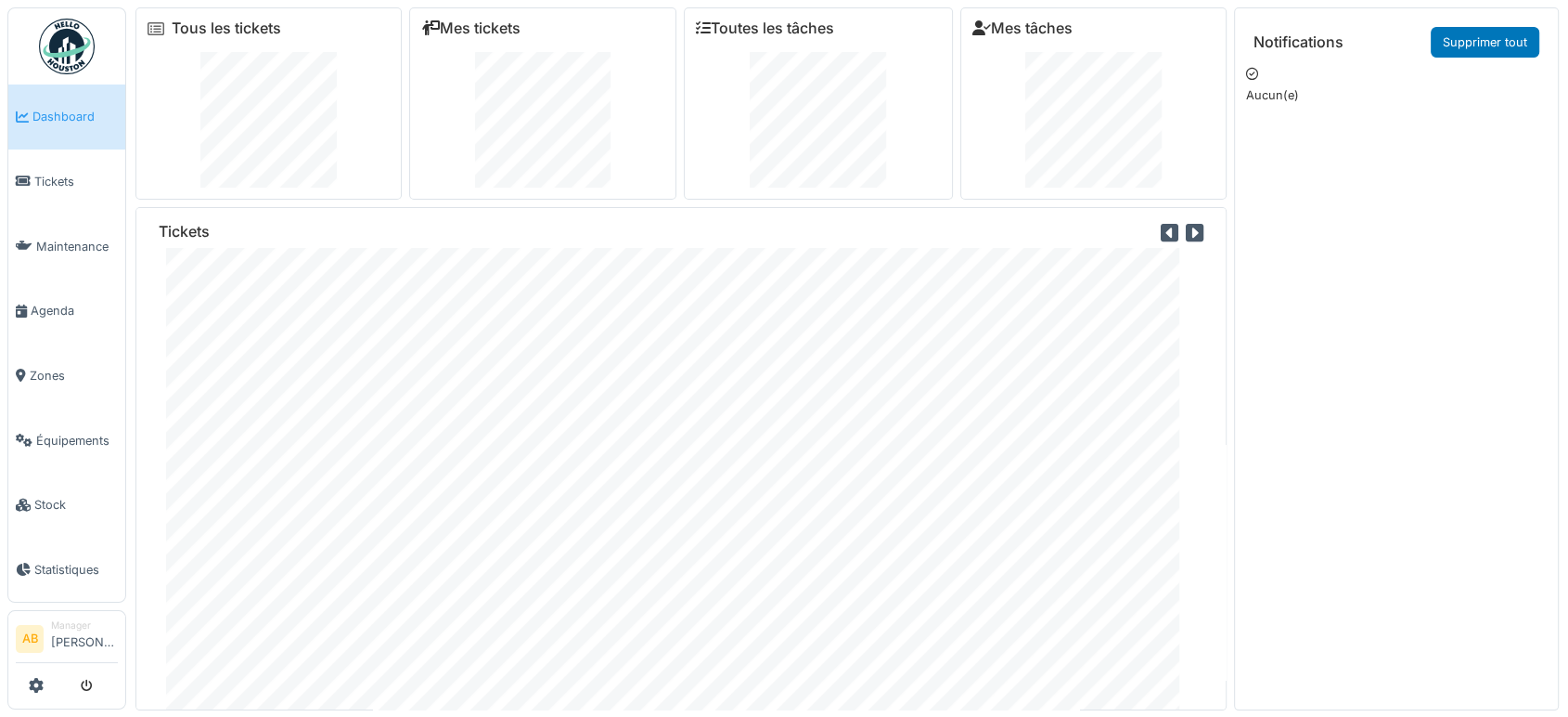
click at [60, 48] on img at bounding box center [67, 46] width 56 height 56
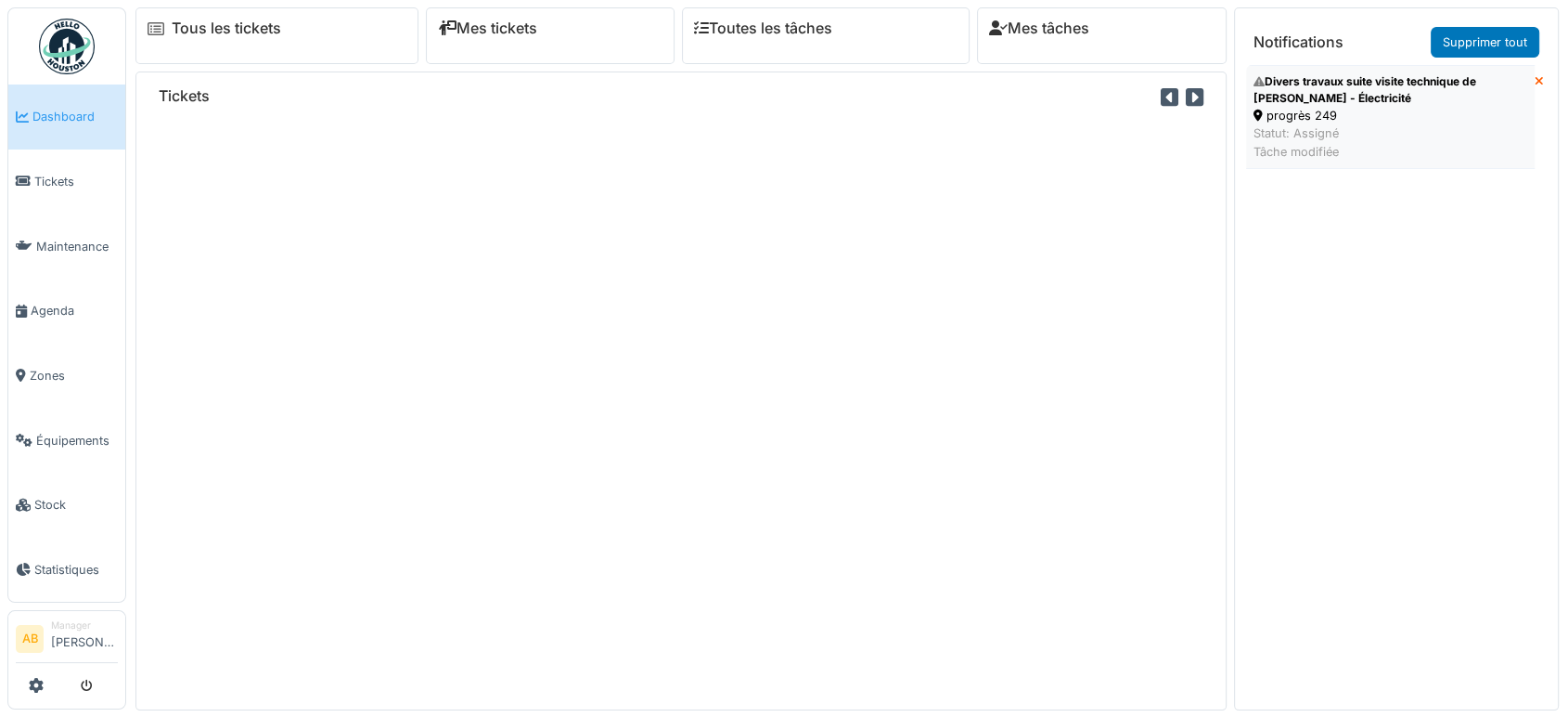
click at [1346, 101] on div "Divers travaux suite visite technique de [PERSON_NAME] - Électricité" at bounding box center [1390, 90] width 274 height 33
click at [1136, 258] on div "Tickets" at bounding box center [681, 390] width 1091 height 638
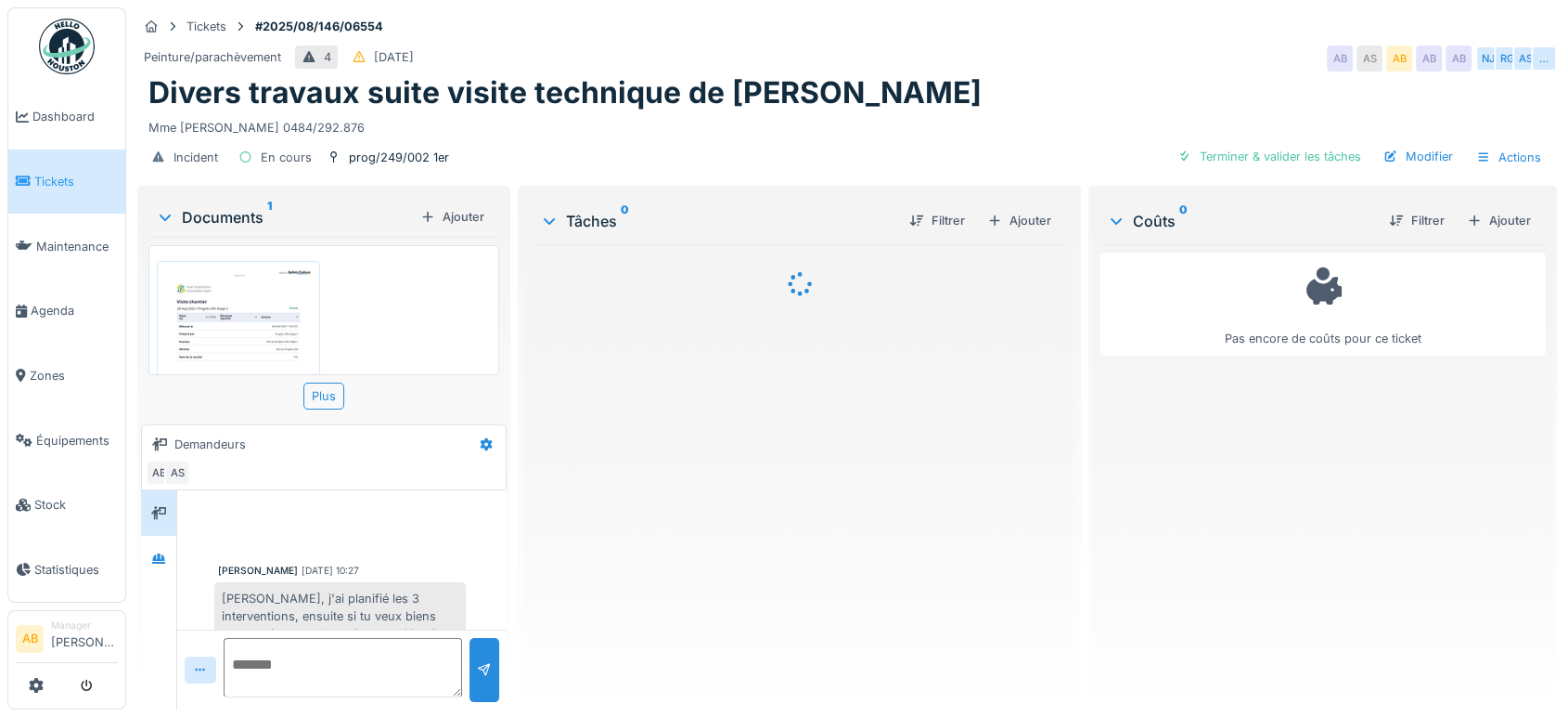
scroll to position [164, 0]
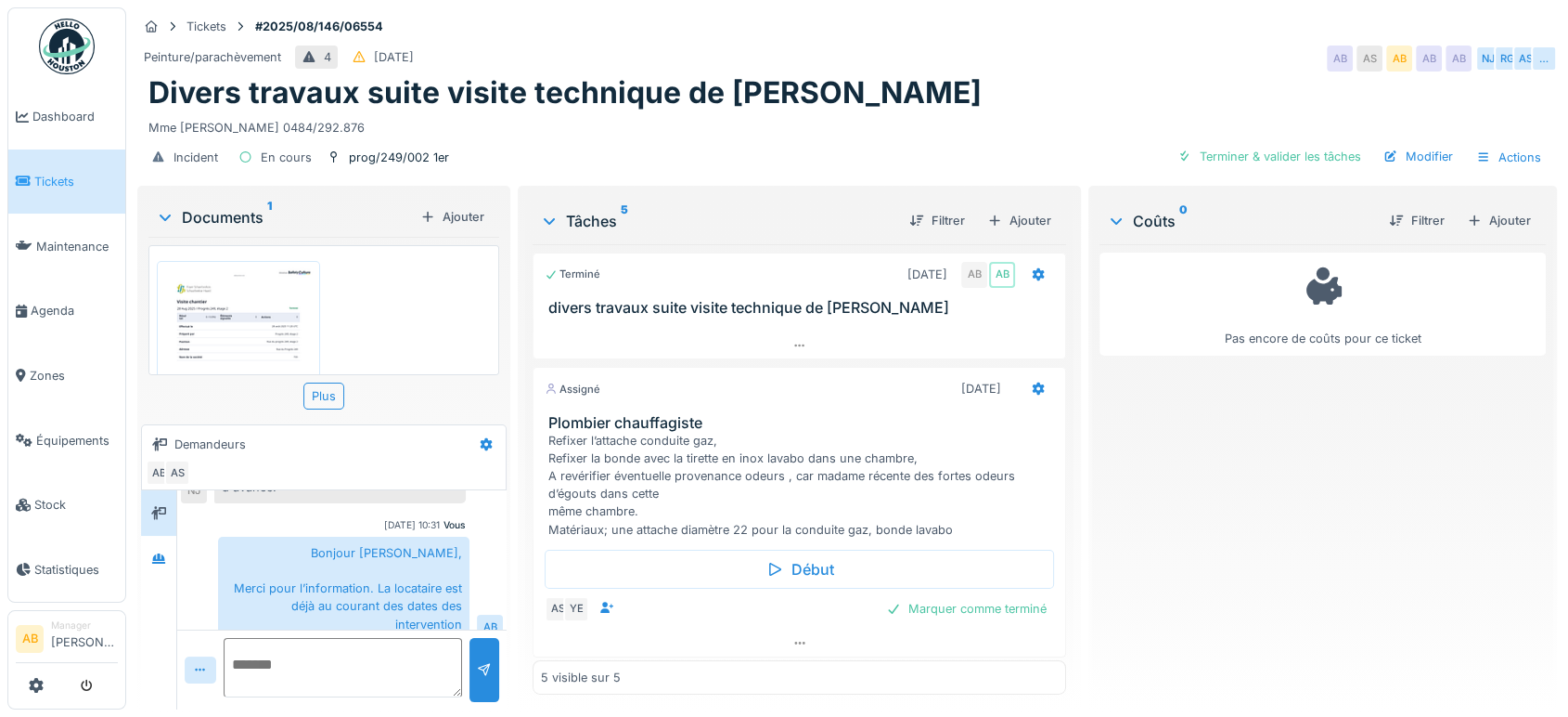
click at [1136, 258] on div "Pas encore de coûts pour ce ticket" at bounding box center [1322, 304] width 446 height 94
click at [1258, 339] on div "Pas encore de coûts pour ce ticket" at bounding box center [1323, 304] width 423 height 86
click at [67, 43] on img at bounding box center [67, 46] width 56 height 56
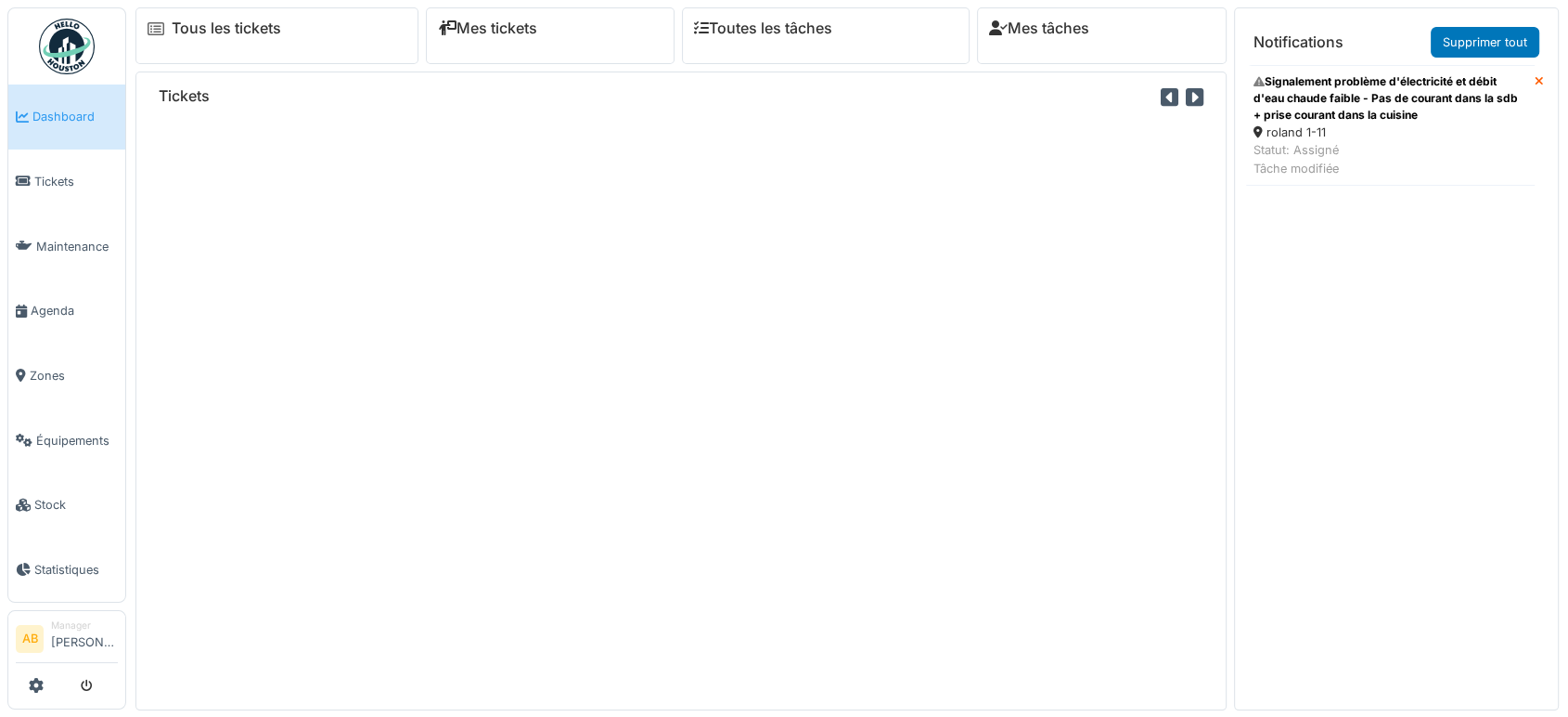
click at [1390, 138] on div "roland 1-11" at bounding box center [1390, 132] width 274 height 18
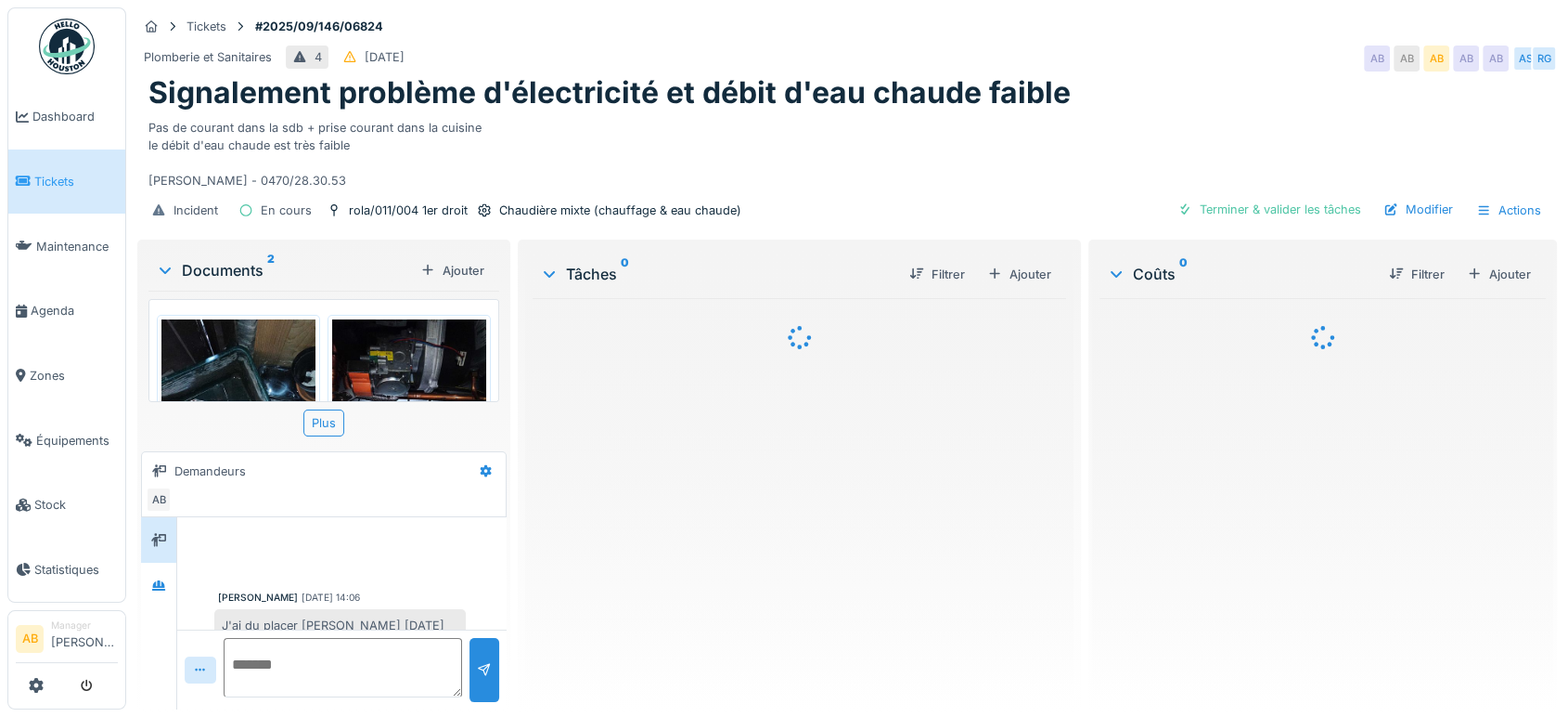
scroll to position [109, 0]
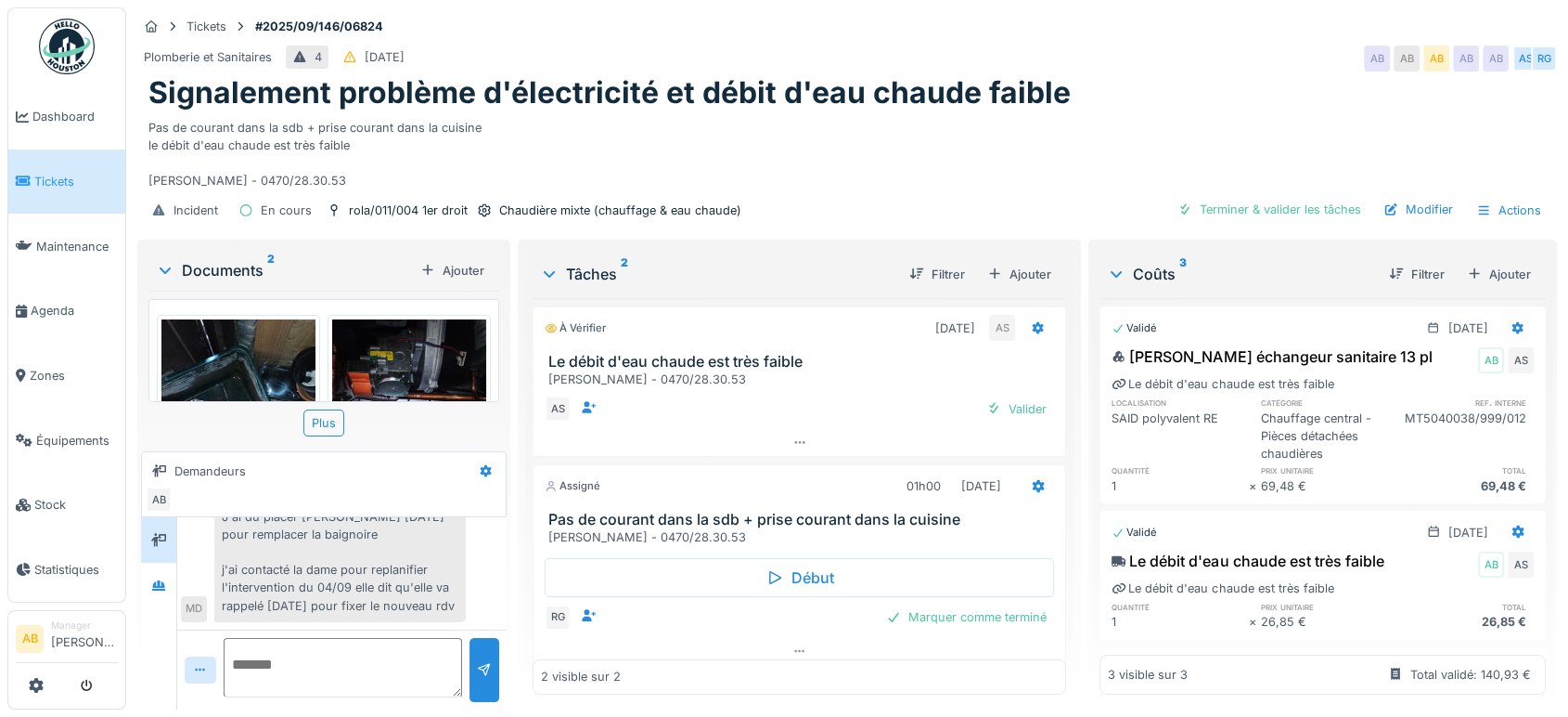
click at [223, 278] on div "Documents 2" at bounding box center [284, 270] width 257 height 23
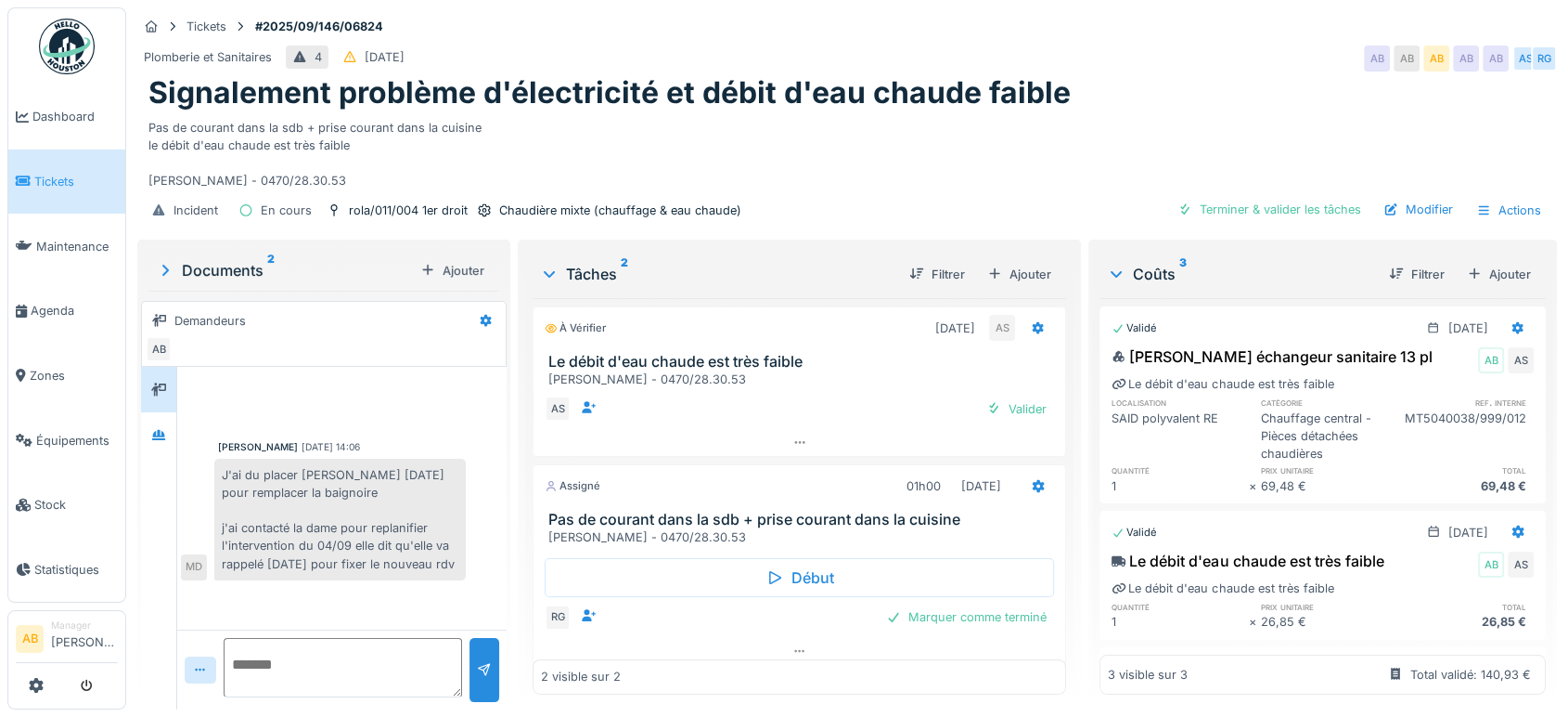
scroll to position [0, 0]
click at [85, 43] on img at bounding box center [67, 46] width 56 height 56
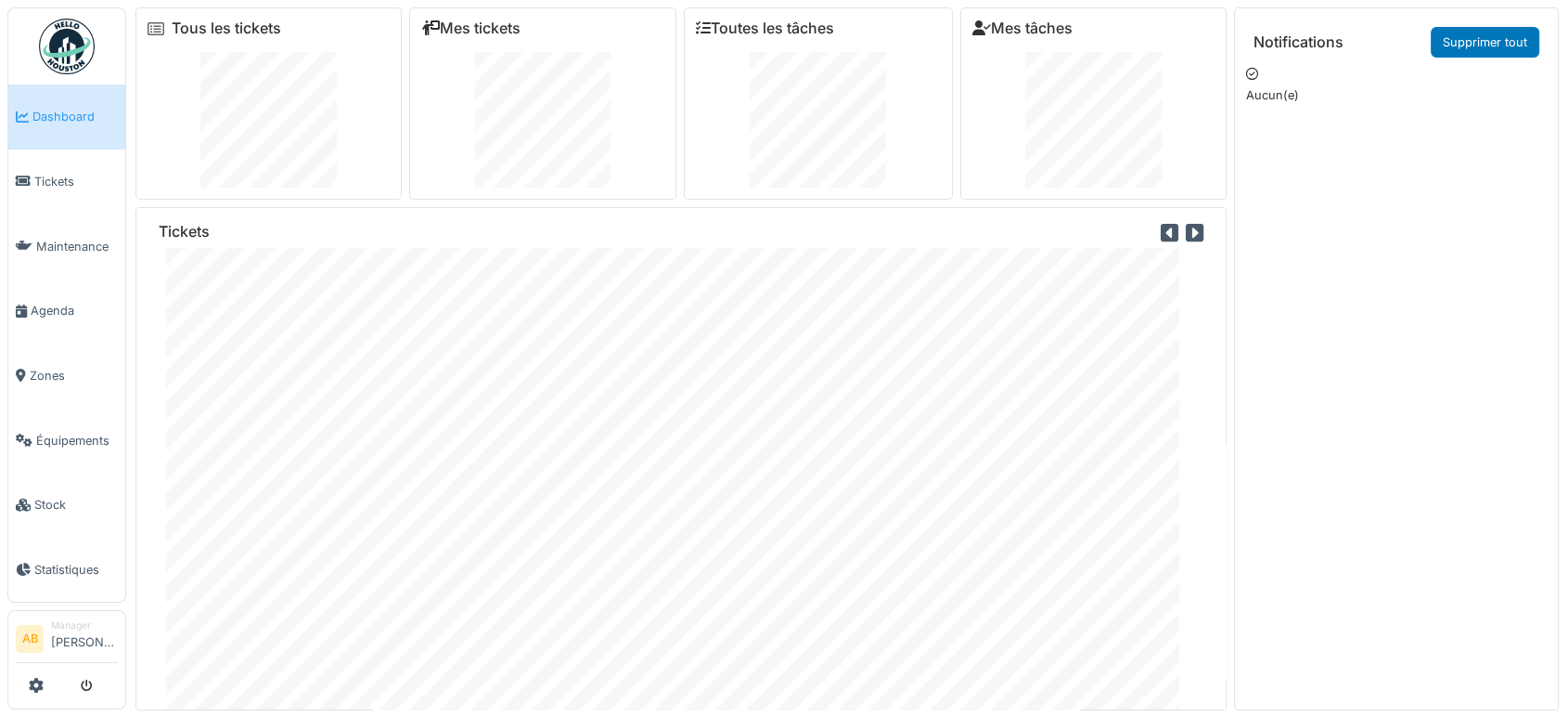
click at [53, 19] on img at bounding box center [67, 46] width 56 height 56
click at [83, 29] on img at bounding box center [67, 46] width 56 height 56
